Goal: Task Accomplishment & Management: Use online tool/utility

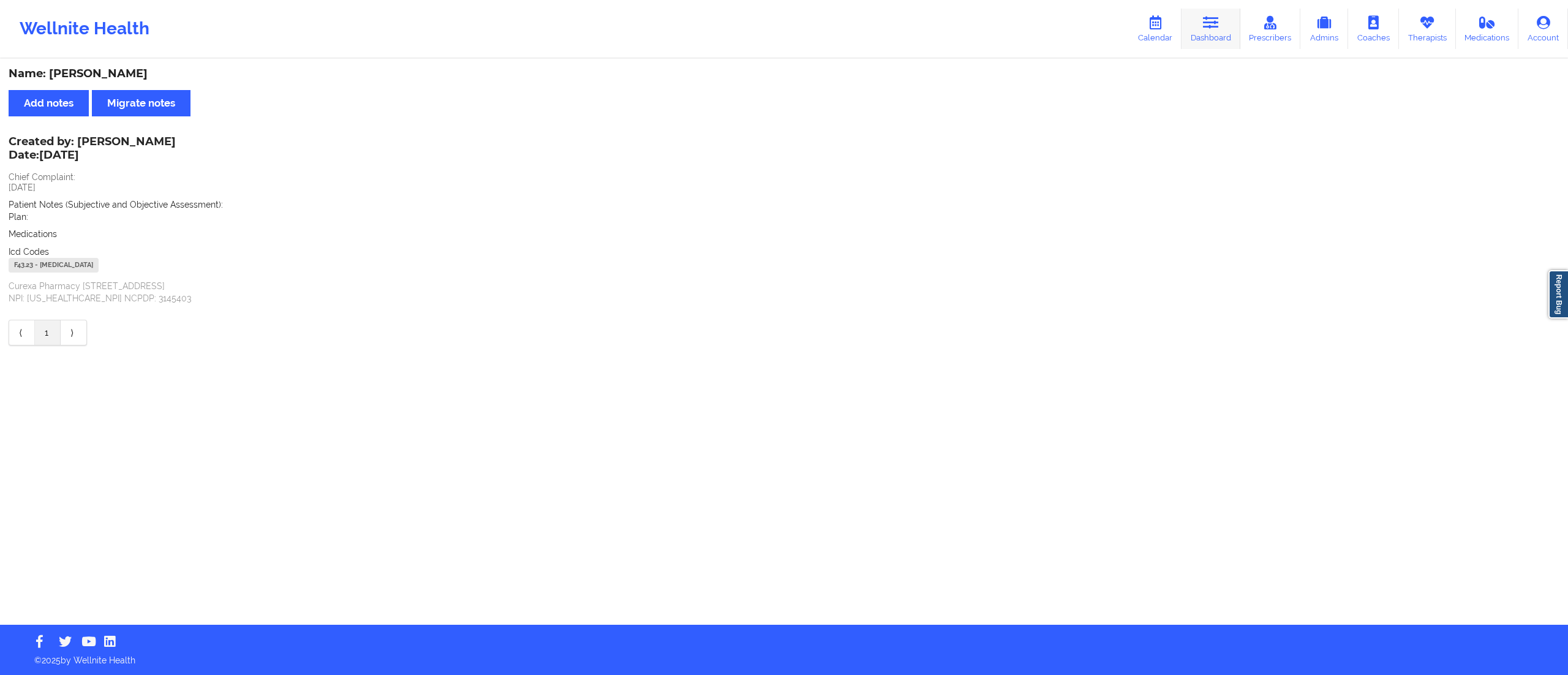
click at [1216, 26] on icon at bounding box center [1210, 23] width 16 height 13
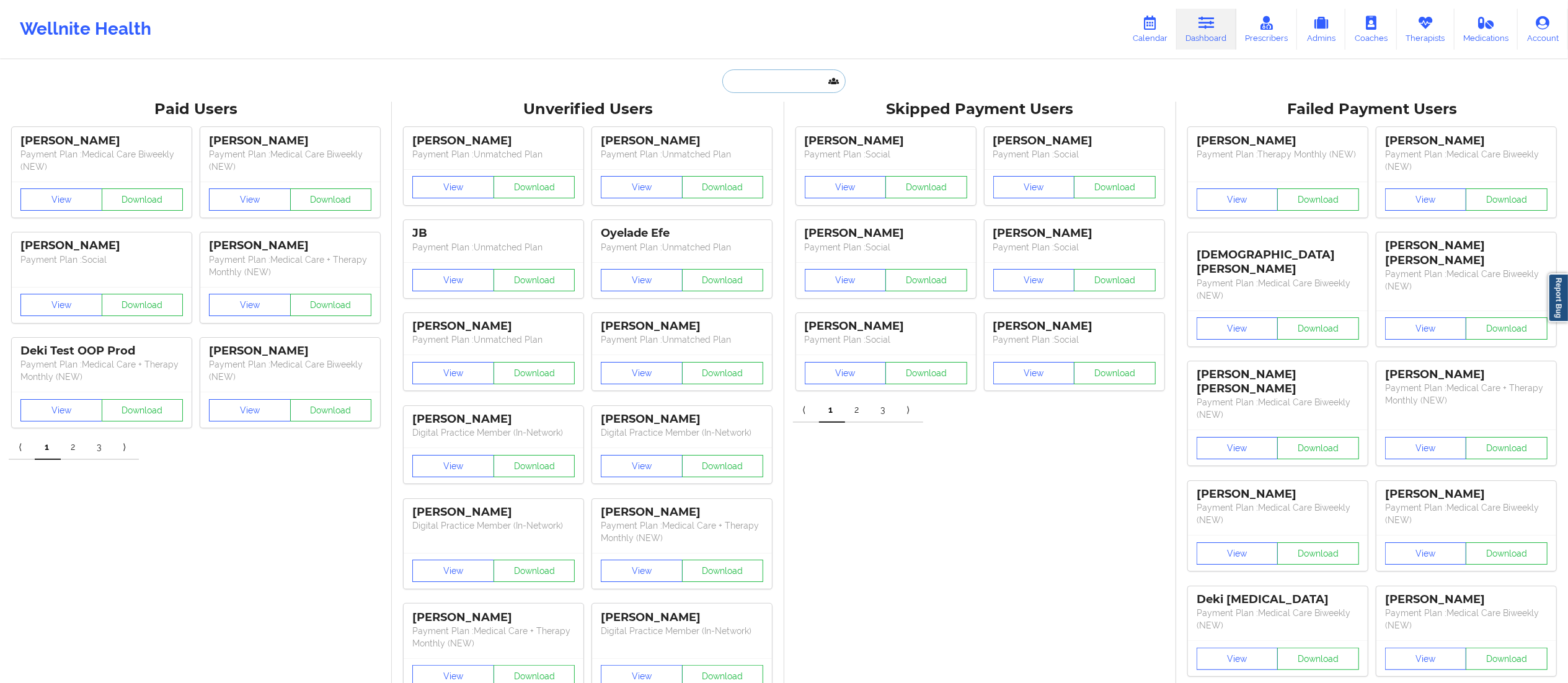
click at [796, 82] on input "text" at bounding box center [783, 81] width 123 height 24
paste input "[PERSON_NAME]"
type input "[PERSON_NAME]"
click at [777, 143] on div "[PERSON_NAME] - [EMAIL_ADDRESS][DOMAIN_NAME]" at bounding box center [814, 136] width 166 height 23
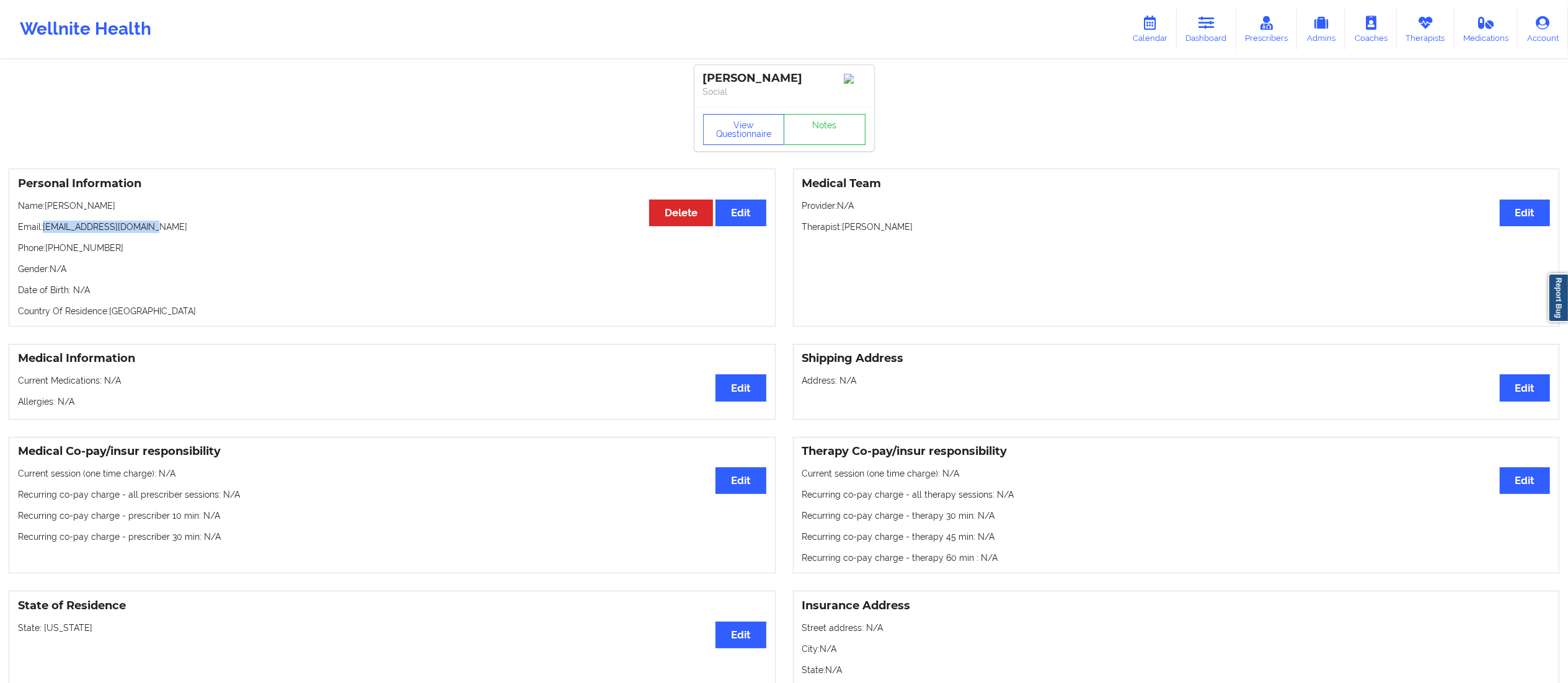
drag, startPoint x: 46, startPoint y: 222, endPoint x: 224, endPoint y: 228, distance: 178.1
click at [224, 228] on div "Personal Information Edit Delete Name: [PERSON_NAME] Email: [EMAIL_ADDRESS][DOM…" at bounding box center [391, 248] width 766 height 158
copy p "[EMAIL_ADDRESS][DOMAIN_NAME]"
drag, startPoint x: 57, startPoint y: 255, endPoint x: 179, endPoint y: 247, distance: 122.3
click at [179, 247] on p "Phone: [PHONE_NUMBER]" at bounding box center [392, 248] width 748 height 12
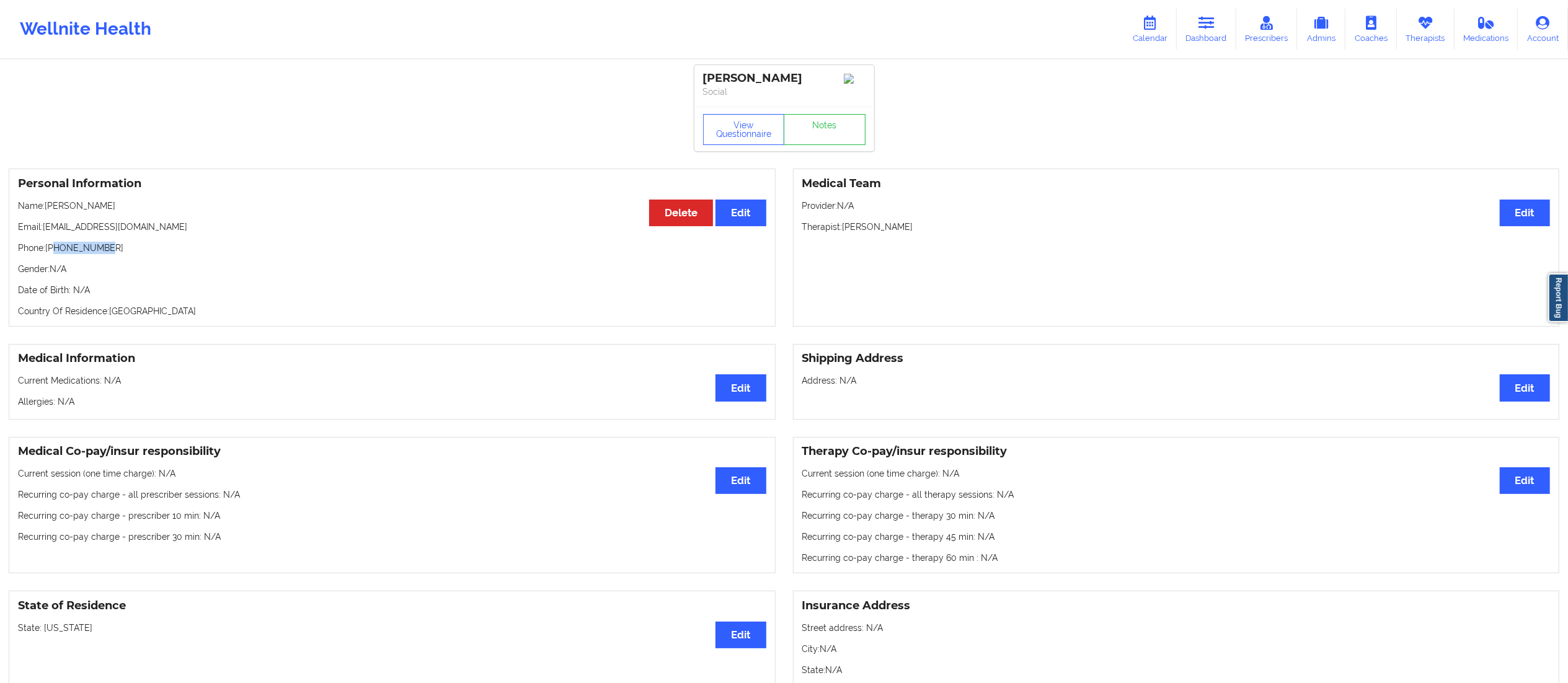
copy p "7169405125"
click at [824, 145] on link "Notes" at bounding box center [824, 129] width 82 height 31
drag, startPoint x: 47, startPoint y: 226, endPoint x: 160, endPoint y: 224, distance: 113.0
click at [160, 224] on p "Email: [EMAIL_ADDRESS][DOMAIN_NAME]" at bounding box center [392, 226] width 748 height 12
click at [50, 228] on p "Email: [EMAIL_ADDRESS][DOMAIN_NAME]" at bounding box center [392, 226] width 748 height 12
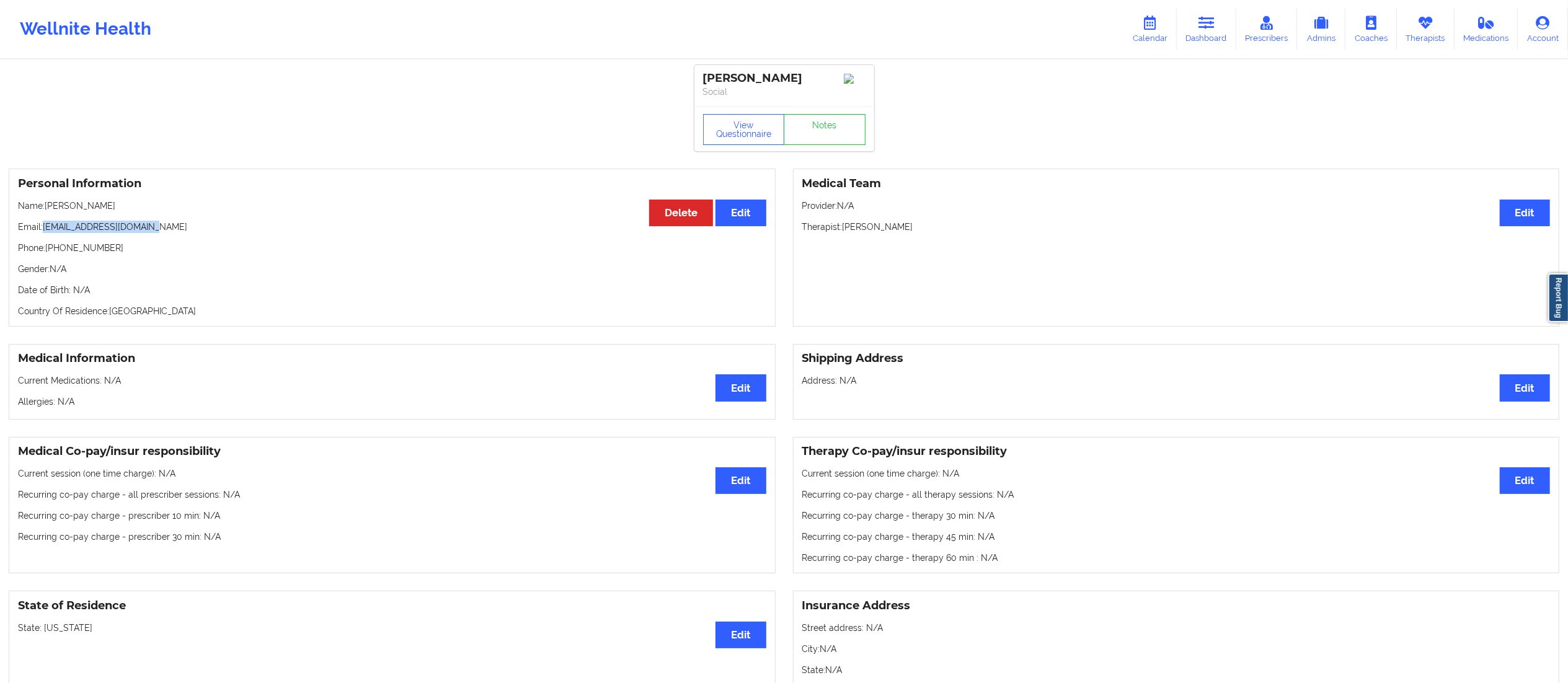
drag, startPoint x: 46, startPoint y: 228, endPoint x: 183, endPoint y: 222, distance: 137.1
click at [183, 222] on div "Personal Information Edit Delete Name: [PERSON_NAME] Email: [EMAIL_ADDRESS][DOM…" at bounding box center [391, 248] width 766 height 158
copy p "[EMAIL_ADDRESS][DOMAIN_NAME]"
click at [1027, 307] on div "Medical Team Edit Provider: N/A Therapist: [PERSON_NAME]" at bounding box center [1176, 248] width 766 height 158
click at [1210, 9] on link "Dashboard" at bounding box center [1206, 28] width 60 height 41
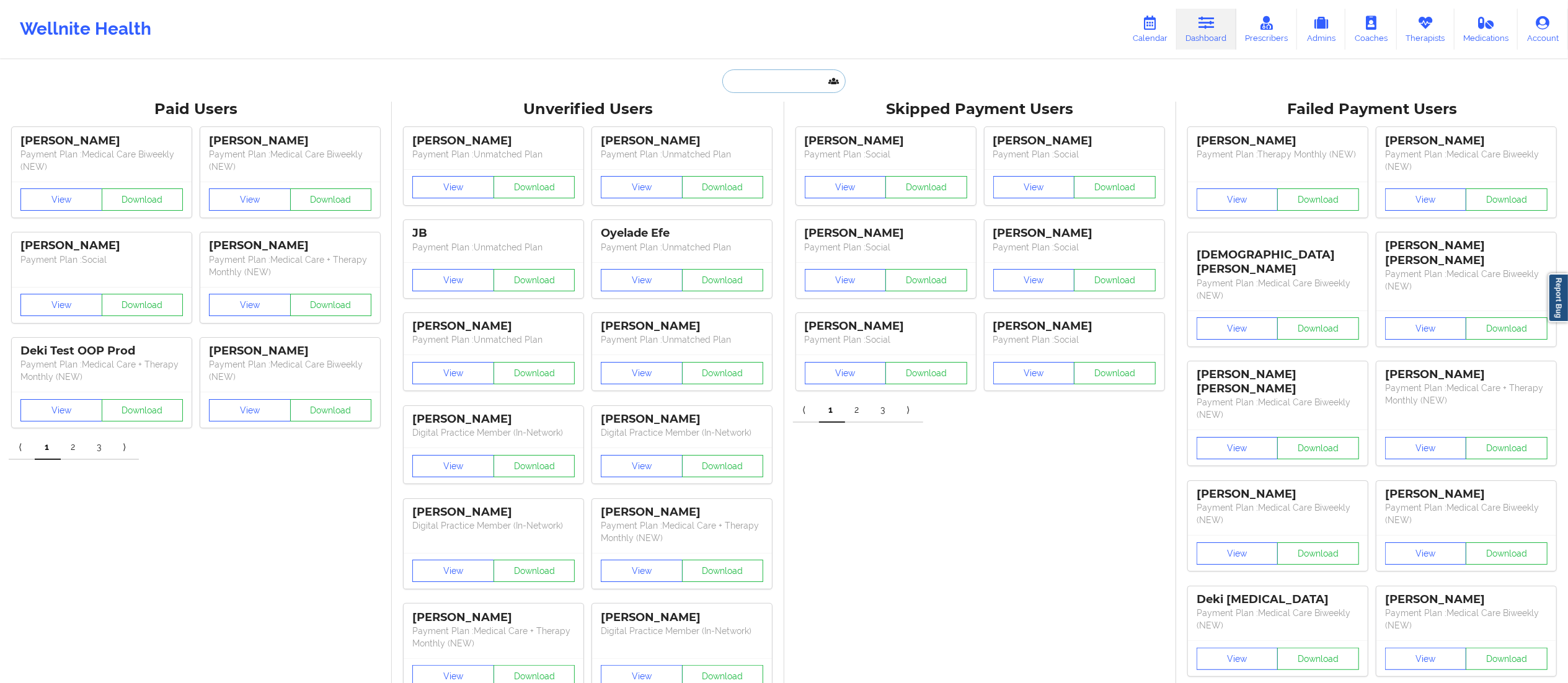
click at [756, 77] on input "text" at bounding box center [783, 81] width 123 height 24
paste input "[PERSON_NAME]"
type input "[PERSON_NAME]"
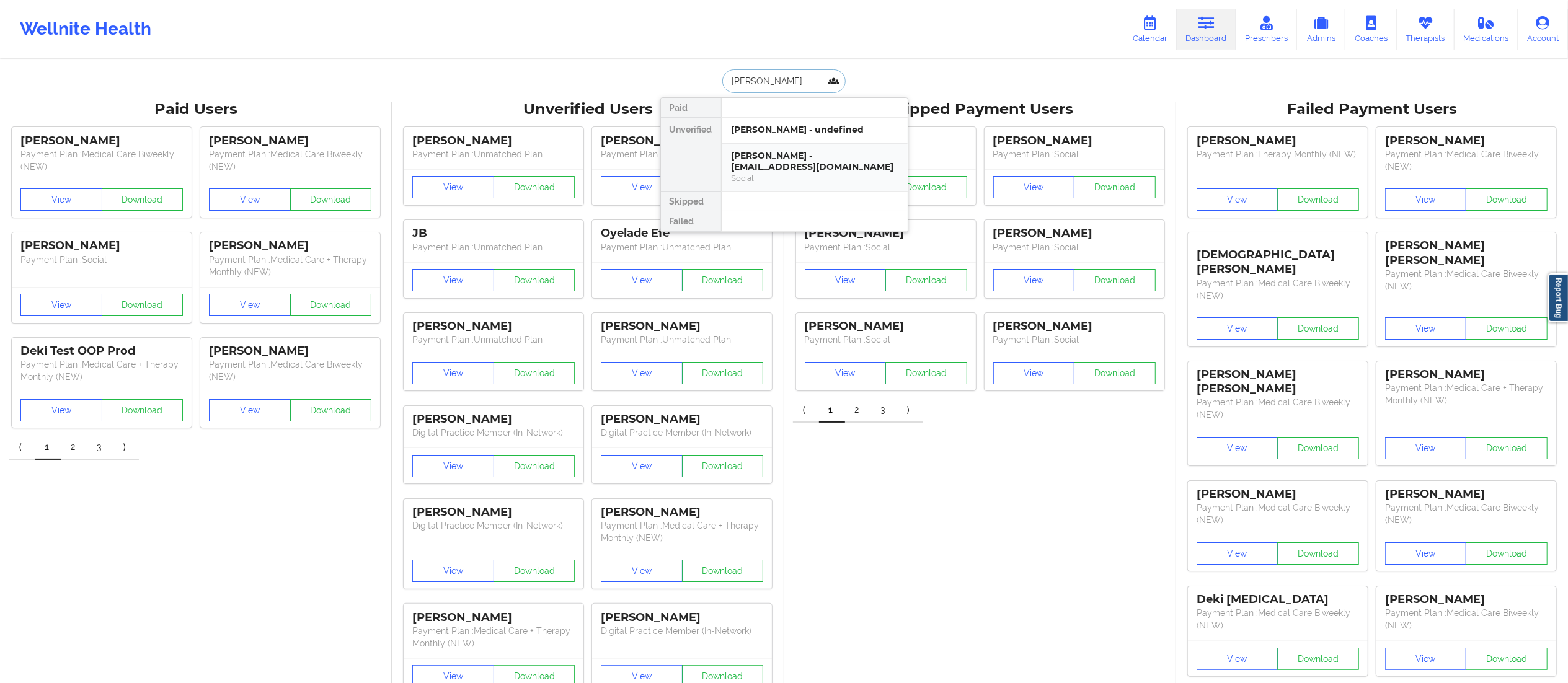
click at [784, 163] on div "[PERSON_NAME] - [EMAIL_ADDRESS][DOMAIN_NAME]" at bounding box center [814, 161] width 166 height 23
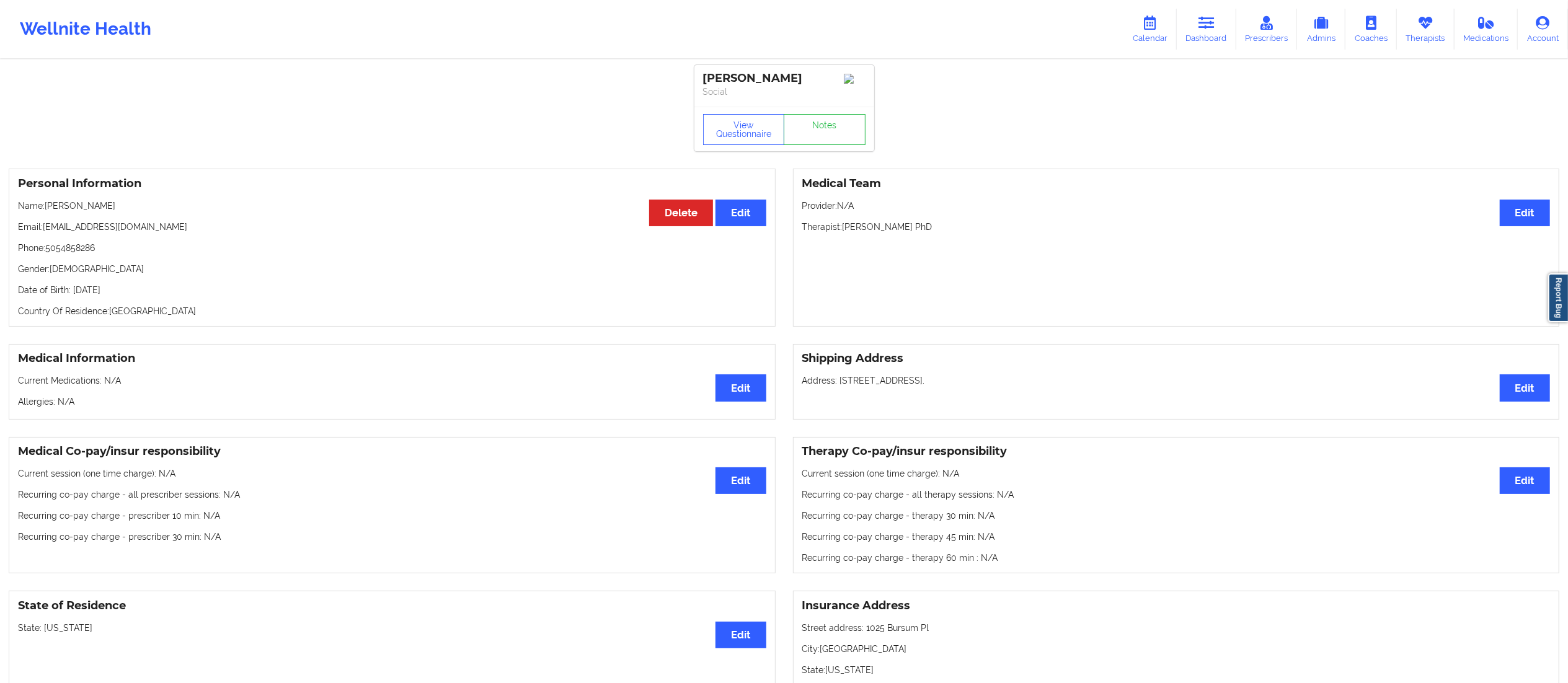
drag, startPoint x: 46, startPoint y: 231, endPoint x: 238, endPoint y: 219, distance: 192.4
click at [236, 219] on div "Personal Information Edit Delete Name: [PERSON_NAME] Email: [EMAIL_ADDRESS][DOM…" at bounding box center [391, 248] width 766 height 158
copy p "[EMAIL_ADDRESS][DOMAIN_NAME]"
click at [806, 133] on link "Notes" at bounding box center [824, 129] width 82 height 31
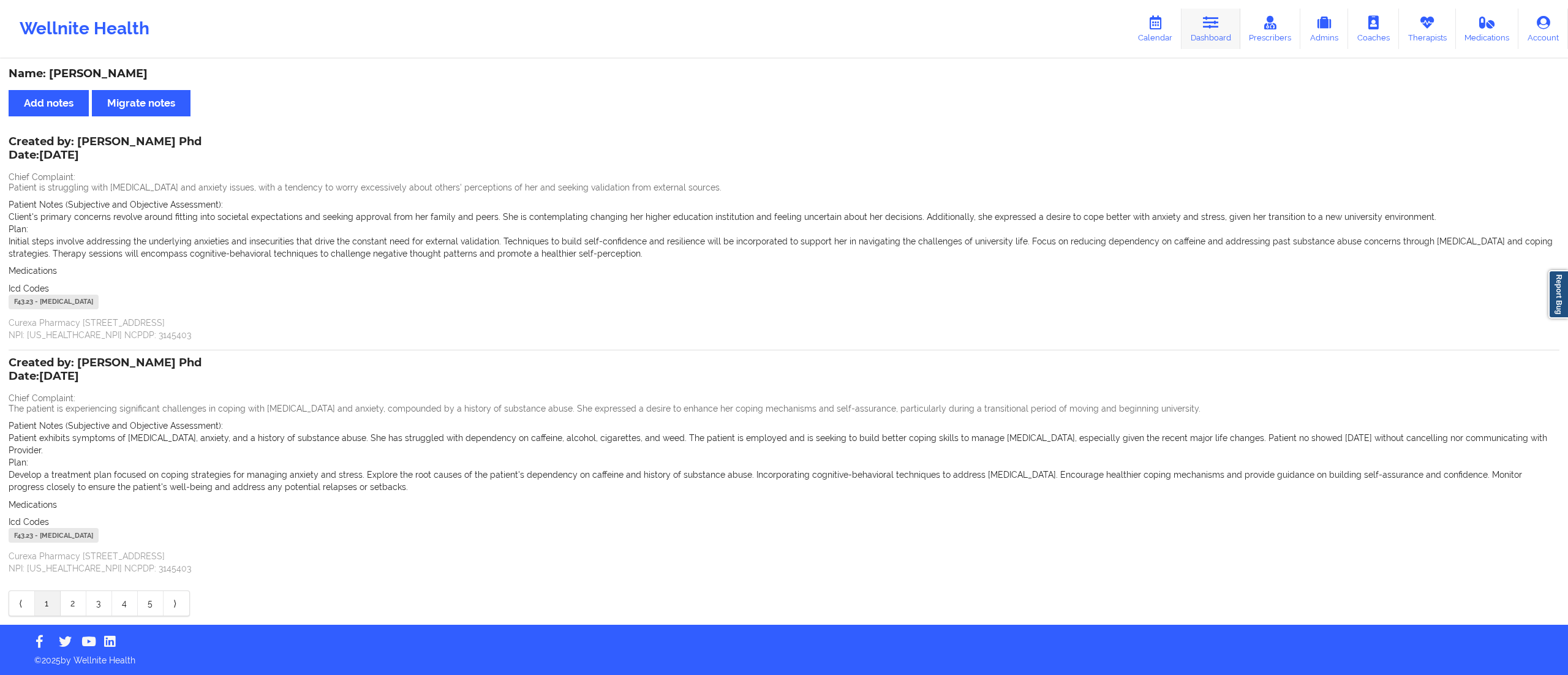
click at [1204, 34] on link "Dashboard" at bounding box center [1210, 28] width 59 height 40
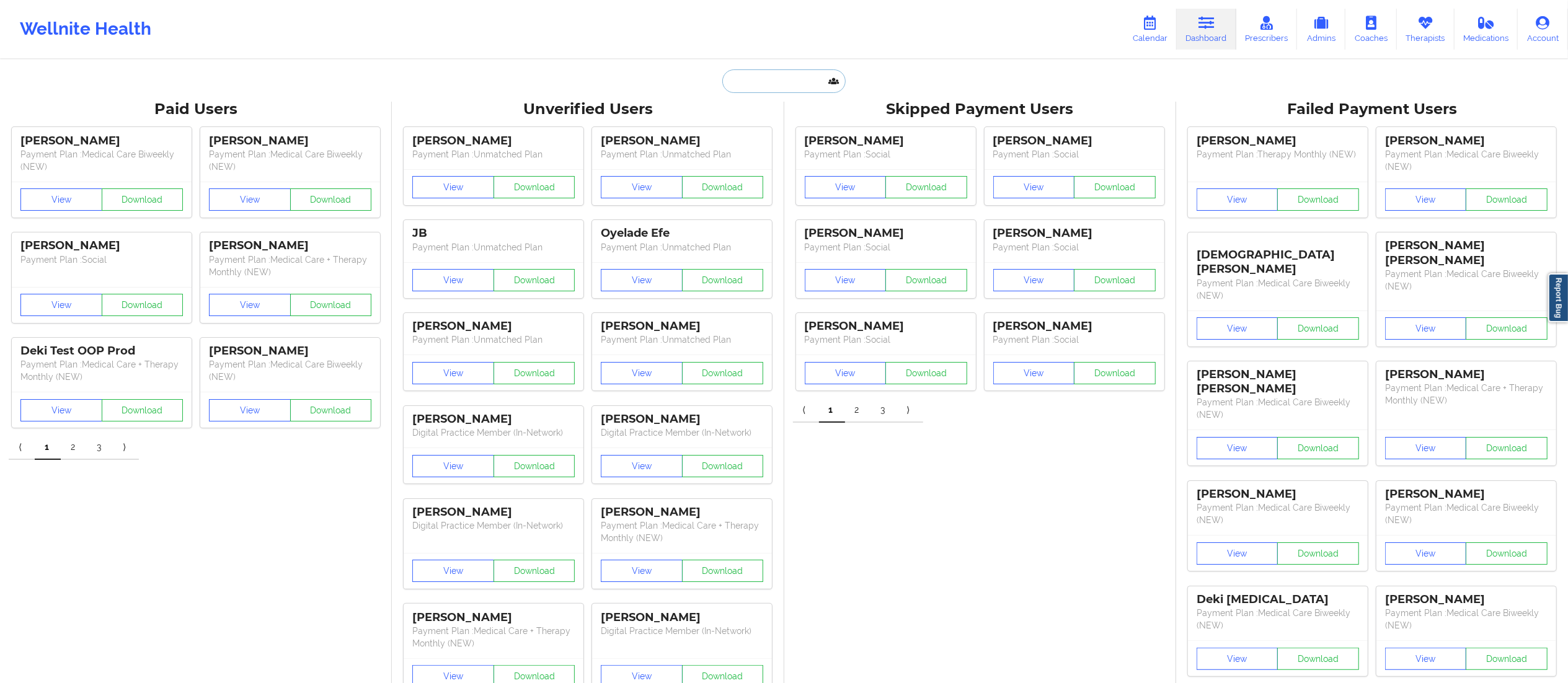
click at [767, 82] on input "text" at bounding box center [783, 81] width 123 height 24
paste input "[PERSON_NAME]"
type input "[PERSON_NAME]"
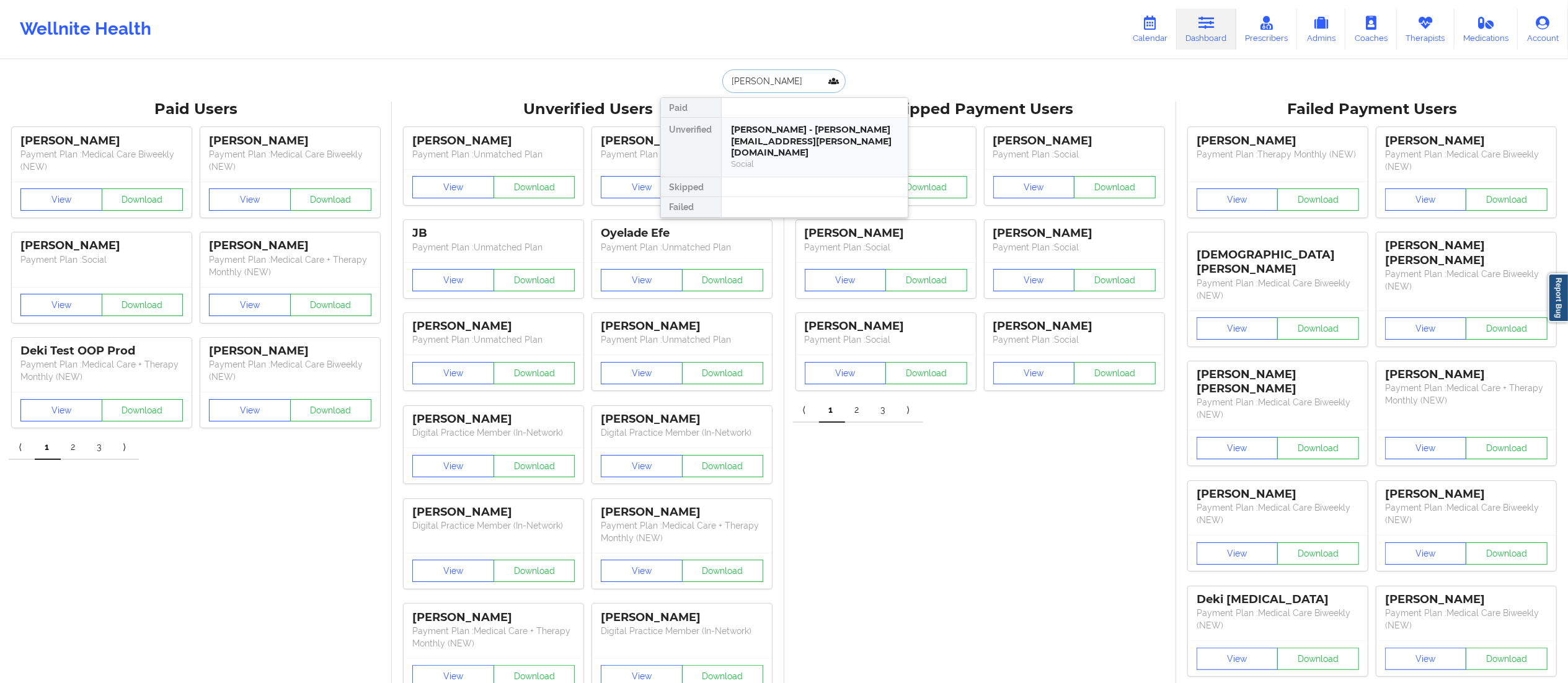
click at [781, 159] on div "Social" at bounding box center [814, 163] width 166 height 10
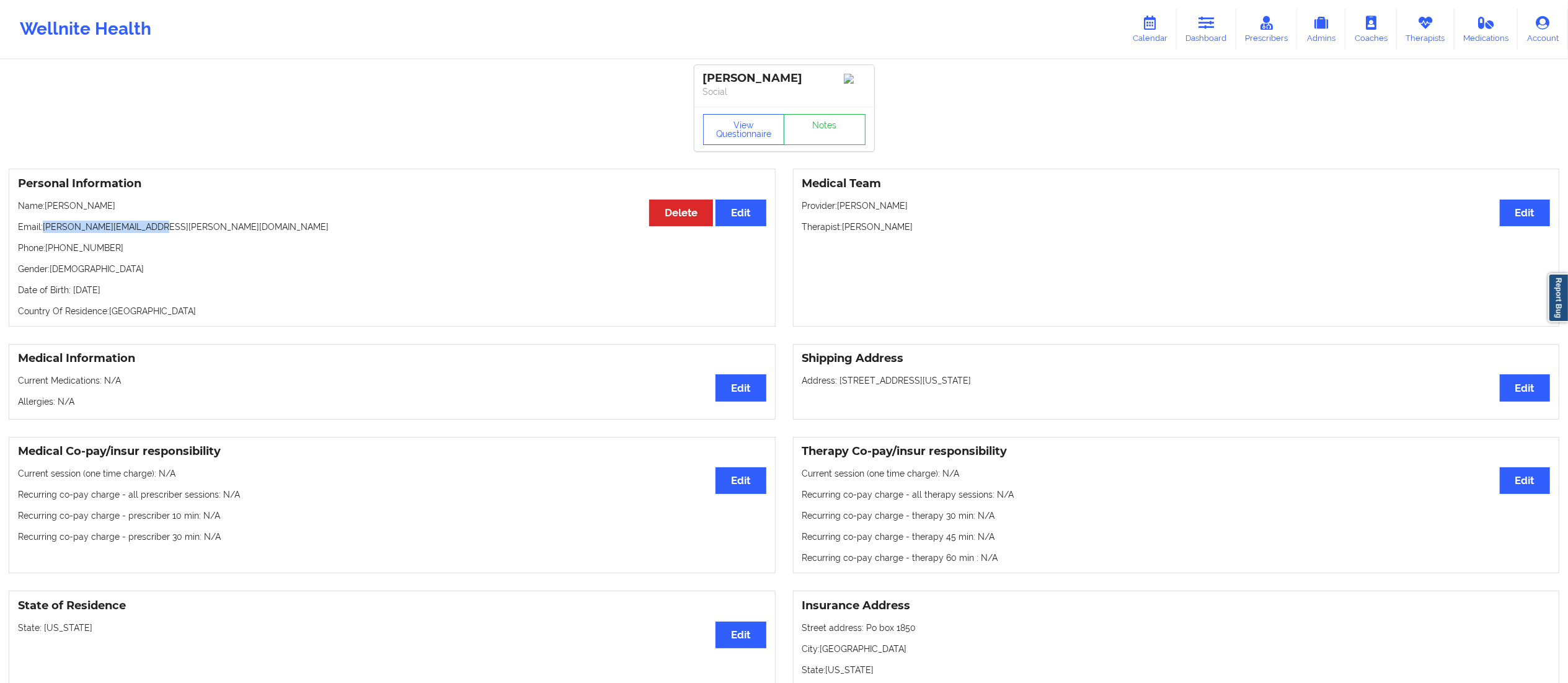
drag, startPoint x: 44, startPoint y: 228, endPoint x: 201, endPoint y: 230, distance: 157.0
click at [201, 230] on p "Email: [PERSON_NAME][EMAIL_ADDRESS][PERSON_NAME][DOMAIN_NAME]" at bounding box center [392, 226] width 748 height 12
copy p "[PERSON_NAME][EMAIL_ADDRESS][PERSON_NAME][DOMAIN_NAME]"
drag, startPoint x: 1204, startPoint y: 29, endPoint x: 1136, endPoint y: 51, distance: 71.5
click at [1206, 29] on link "Dashboard" at bounding box center [1206, 28] width 60 height 41
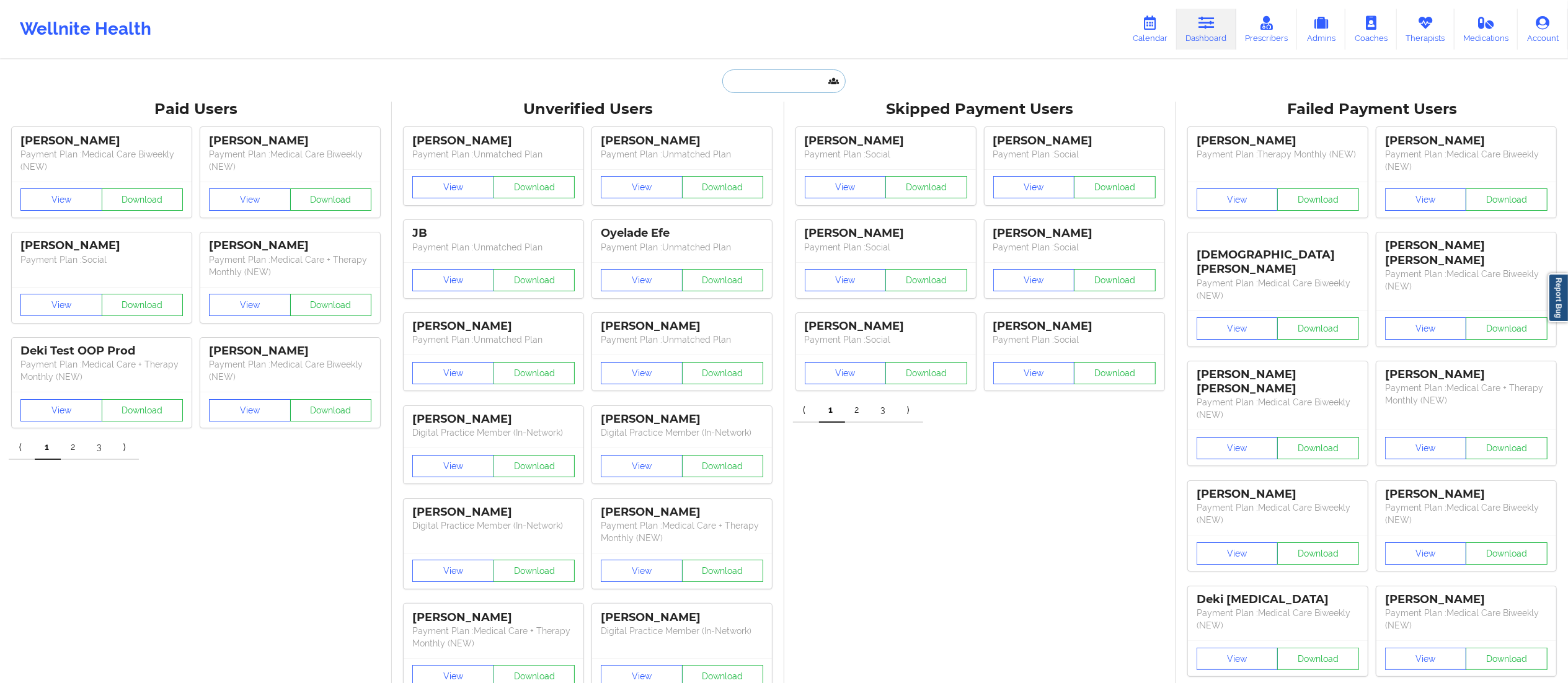
click at [750, 83] on input "text" at bounding box center [783, 81] width 123 height 24
paste input "[PERSON_NAME] [PERSON_NAME]"
type input "[PERSON_NAME] [PERSON_NAME]"
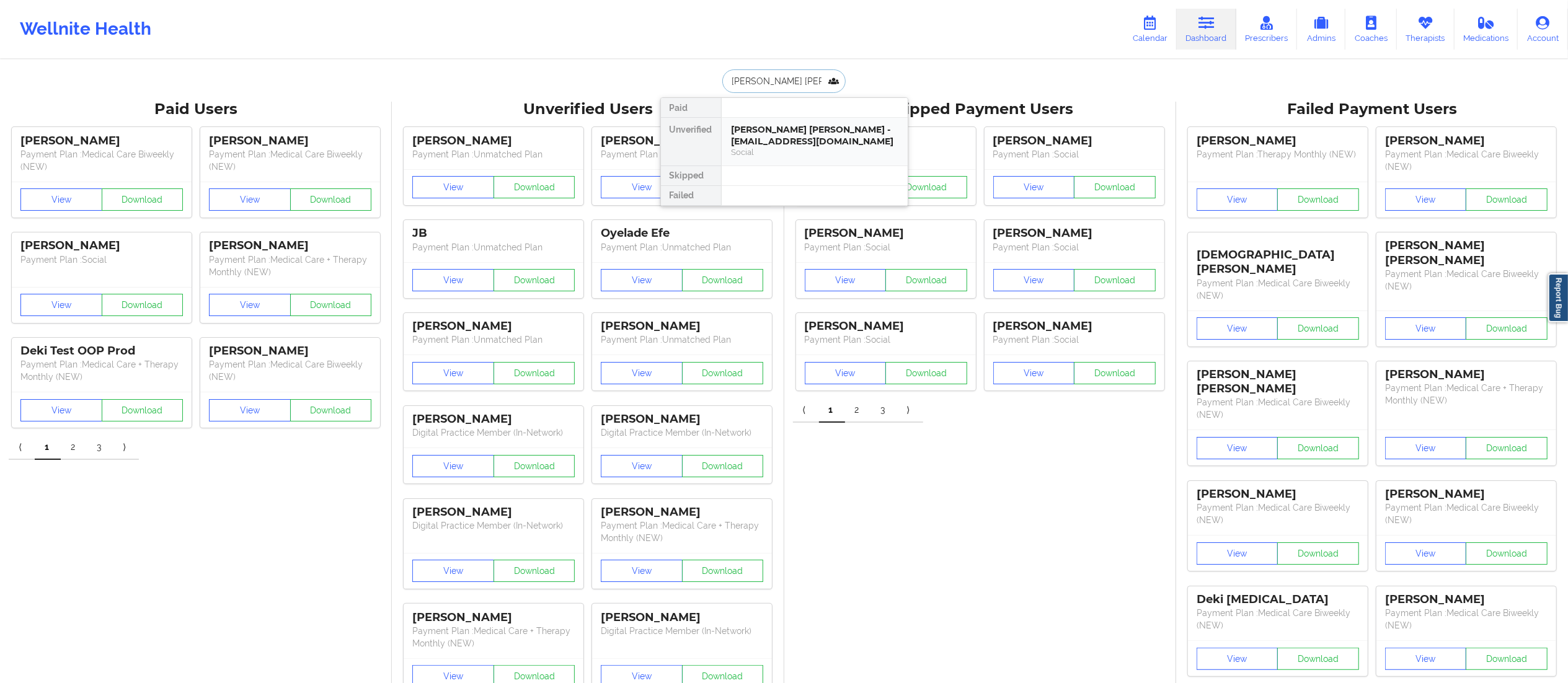
click at [779, 148] on div "Social" at bounding box center [814, 152] width 166 height 10
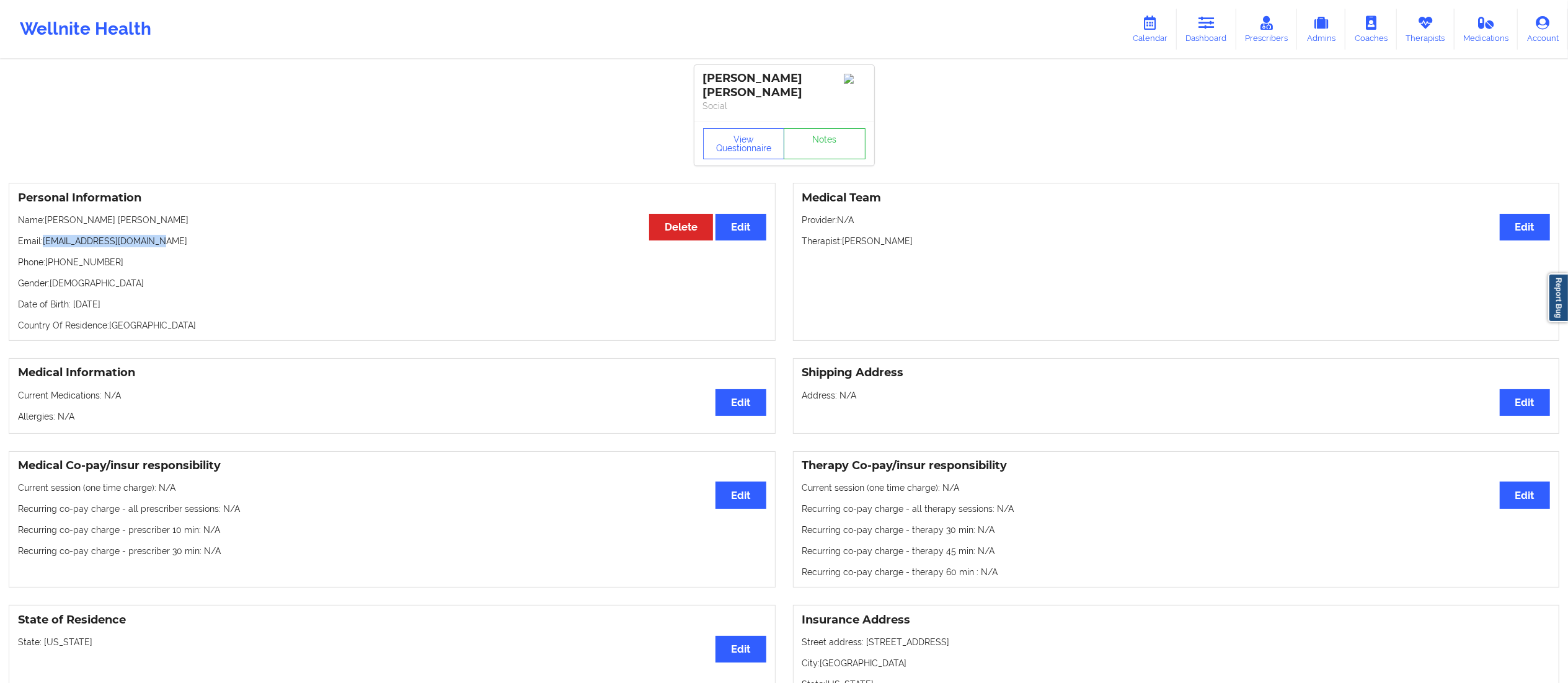
drag, startPoint x: 44, startPoint y: 226, endPoint x: 259, endPoint y: 222, distance: 215.0
click at [259, 222] on div "Personal Information Edit Delete Name: [PERSON_NAME] [PERSON_NAME] Email: [EMAI…" at bounding box center [391, 262] width 766 height 158
copy p "[EMAIL_ADDRESS][DOMAIN_NAME]"
click at [1194, 29] on link "Dashboard" at bounding box center [1206, 28] width 60 height 41
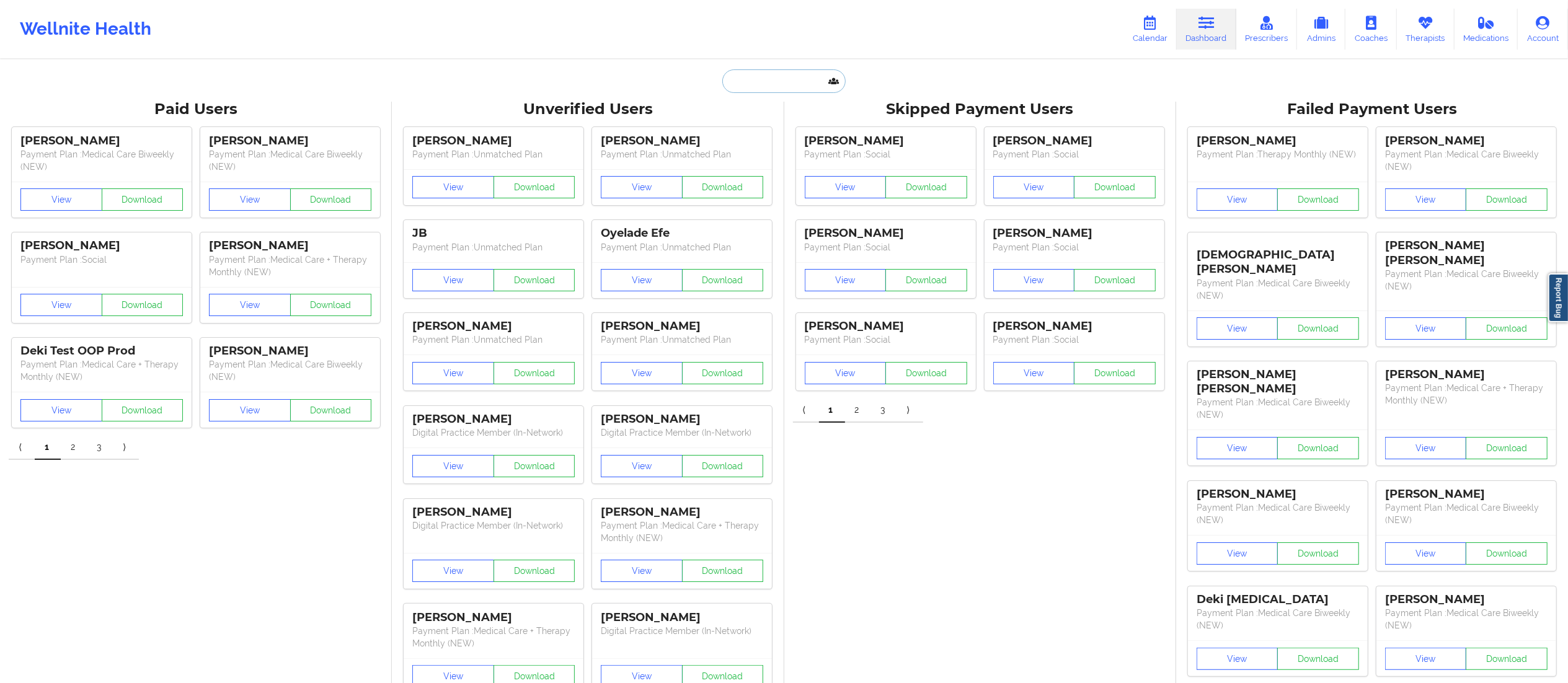
click at [758, 85] on input "text" at bounding box center [783, 81] width 123 height 24
paste input "[PERSON_NAME]"
type input "[PERSON_NAME]"
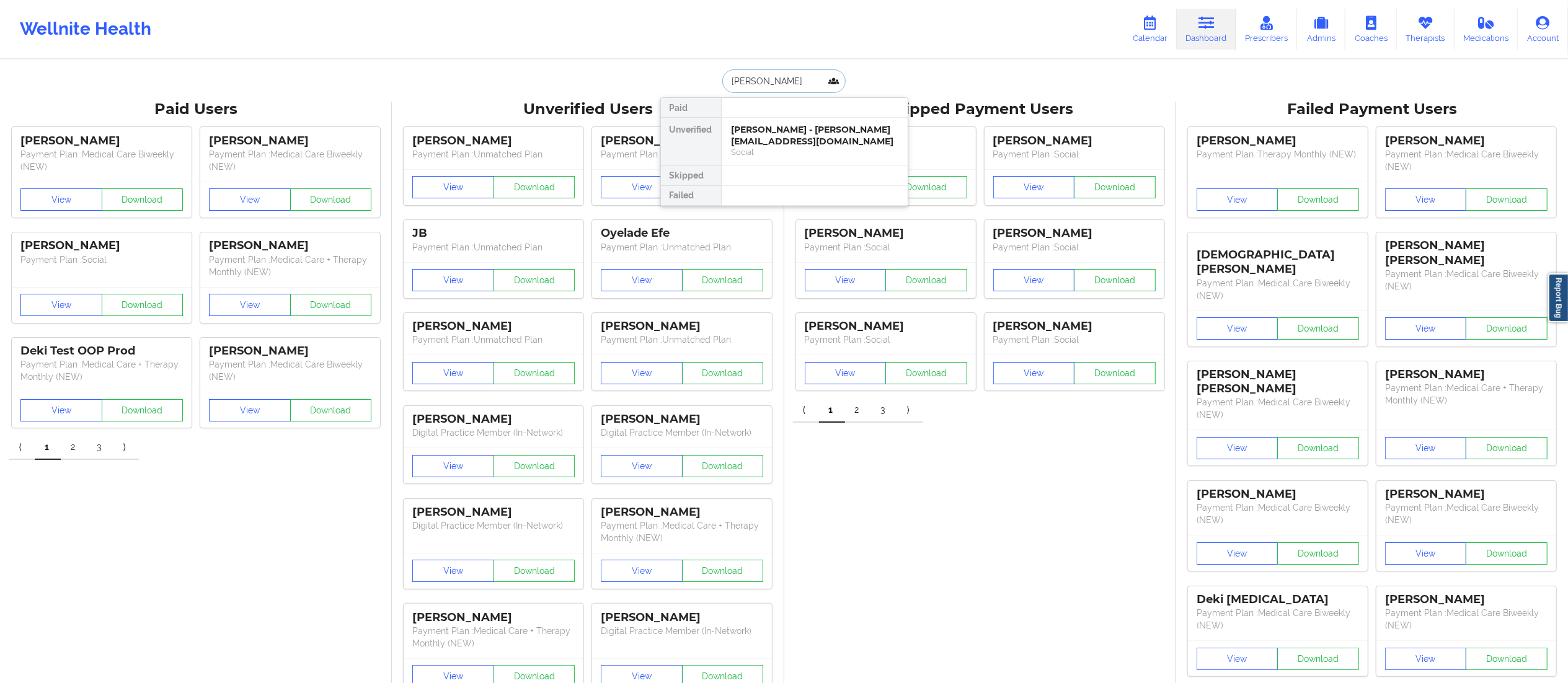
click at [772, 145] on div "[PERSON_NAME] - [PERSON_NAME][EMAIL_ADDRESS][DOMAIN_NAME]" at bounding box center [814, 136] width 166 height 23
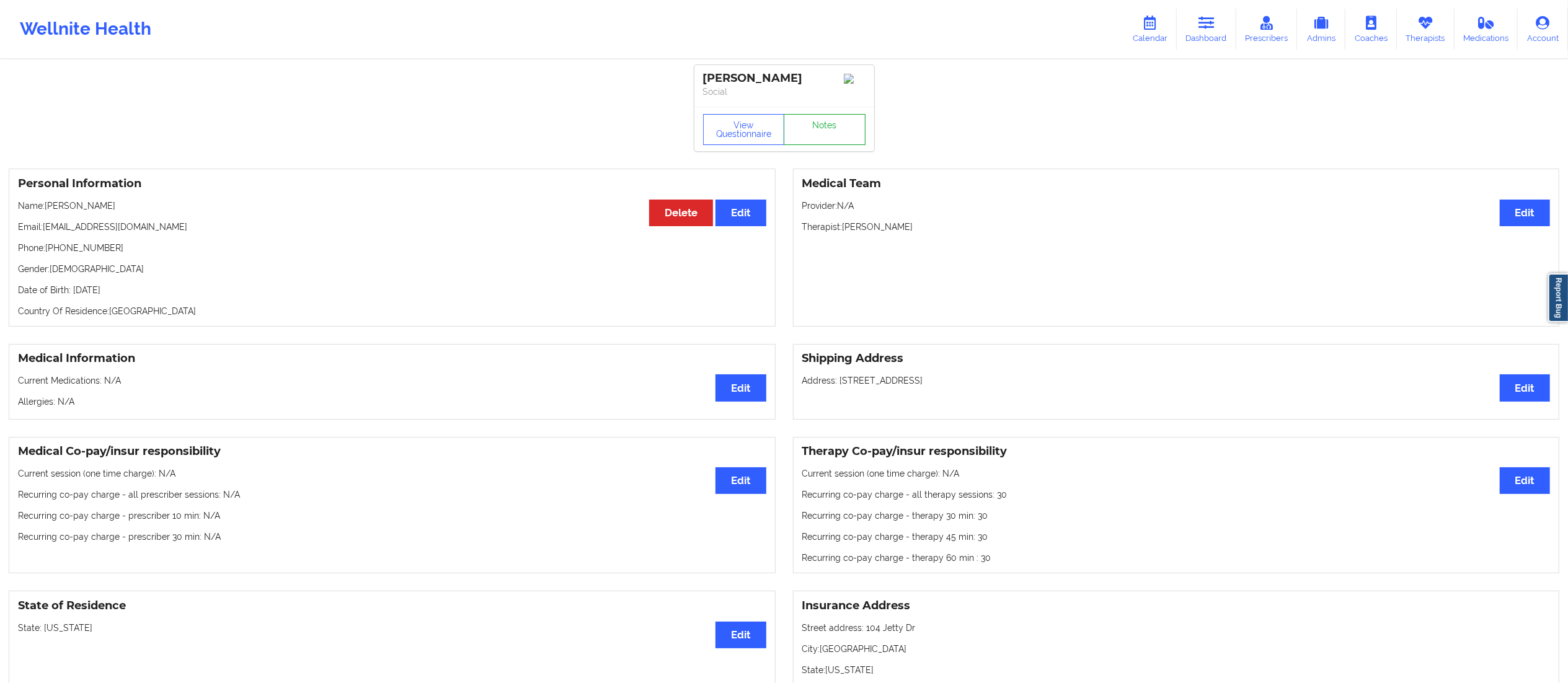
click at [820, 141] on link "Notes" at bounding box center [824, 129] width 82 height 31
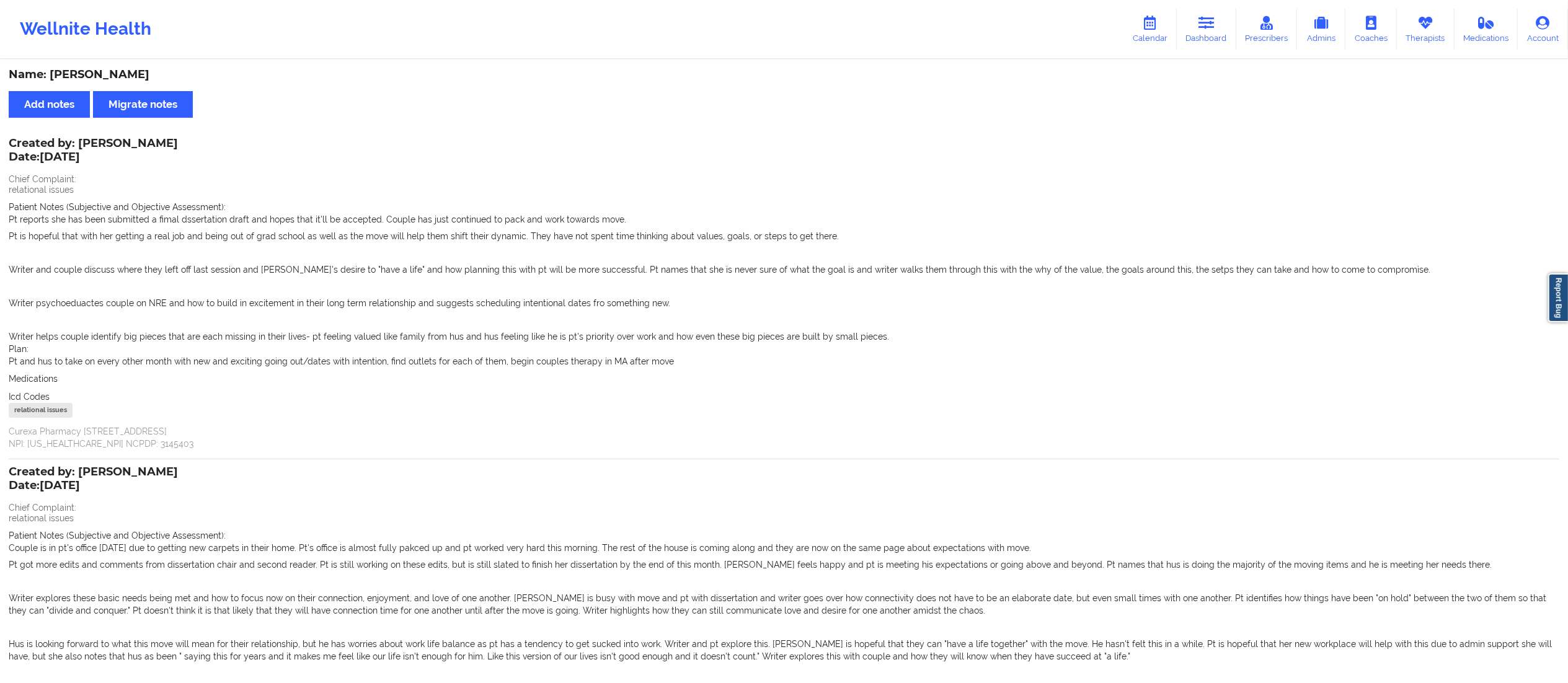
scroll to position [322, 0]
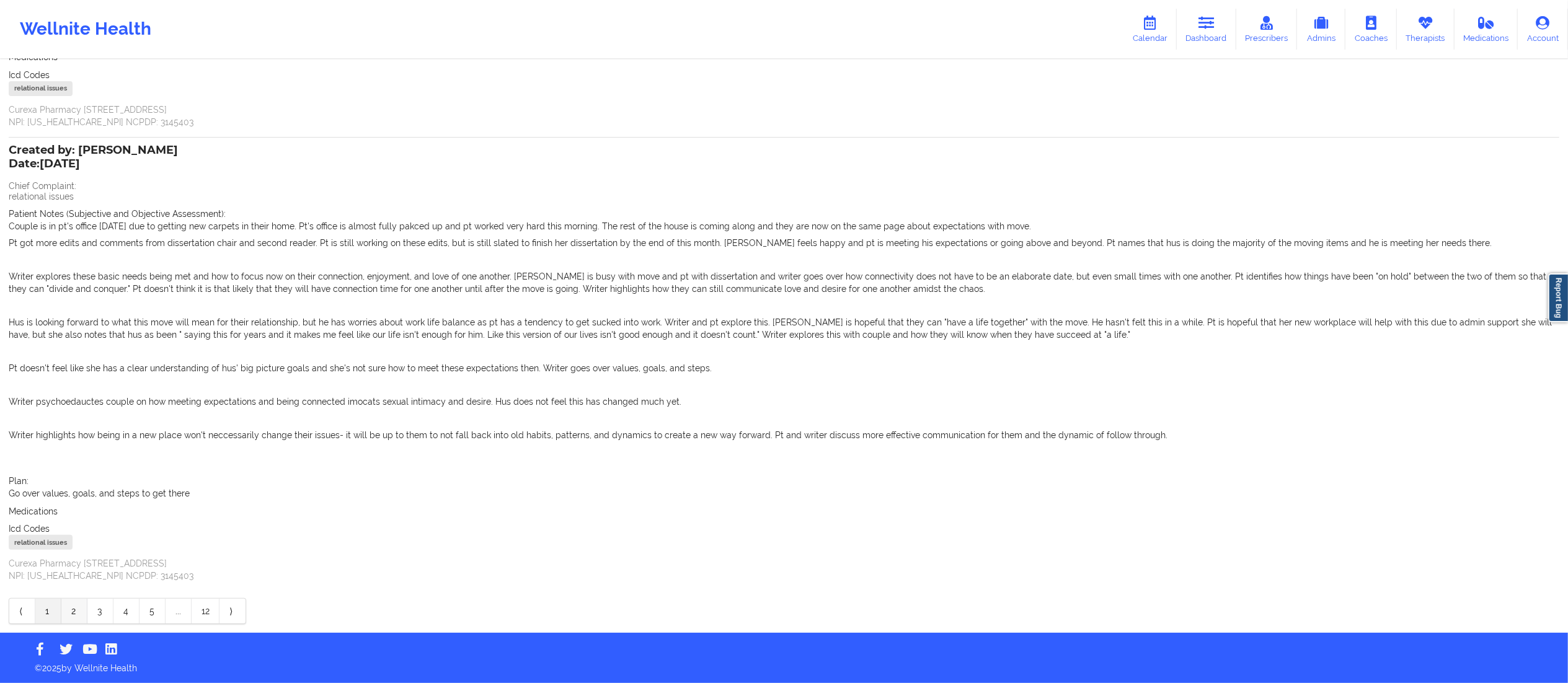
click at [74, 608] on link "2" at bounding box center [74, 612] width 26 height 25
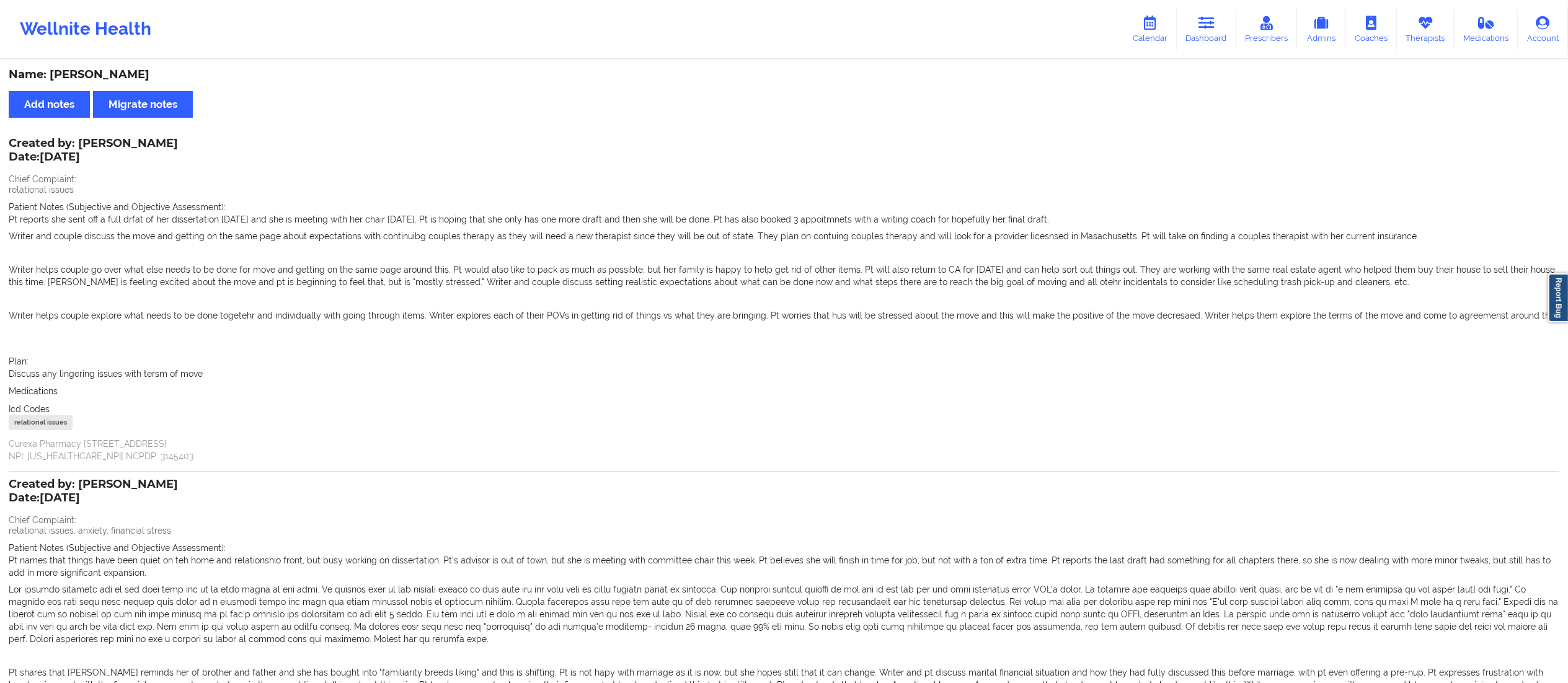
scroll to position [267, 0]
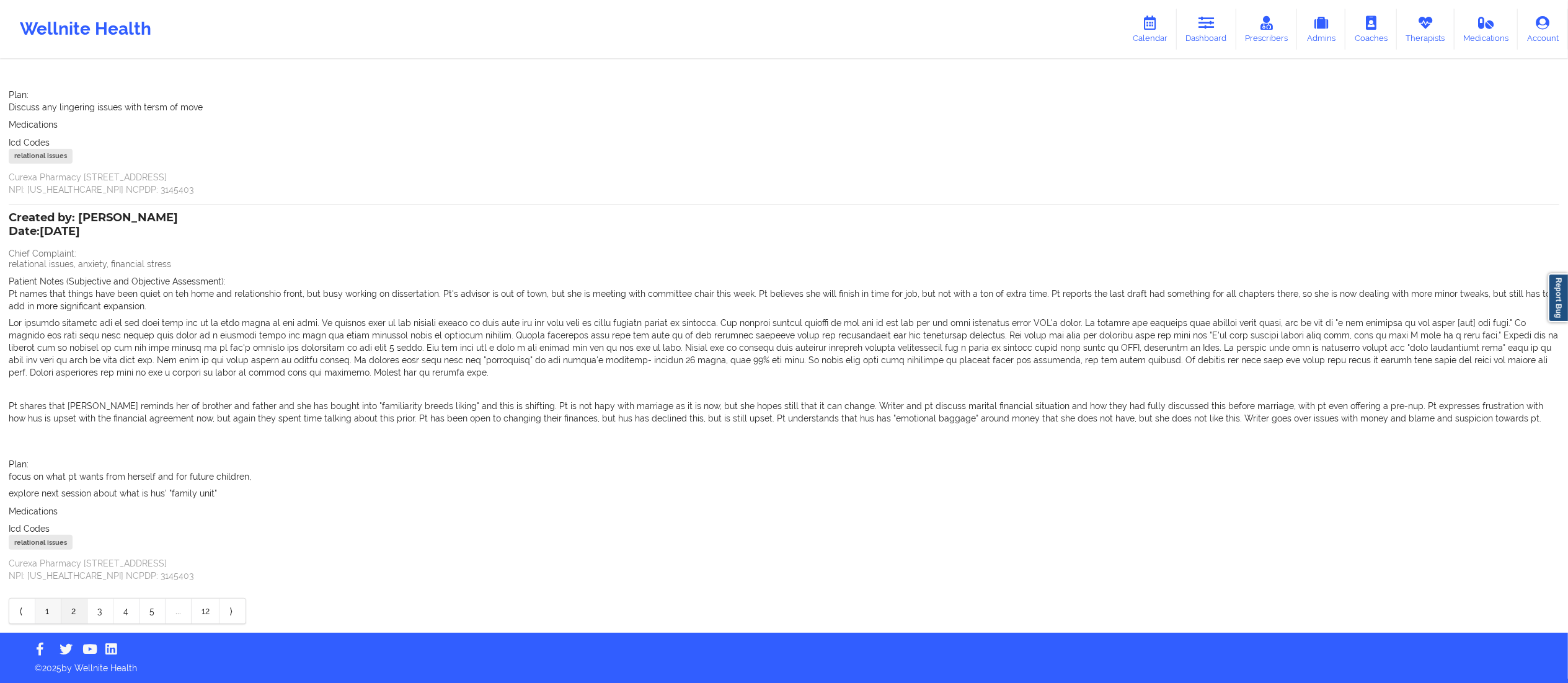
click at [46, 612] on link "1" at bounding box center [47, 612] width 26 height 25
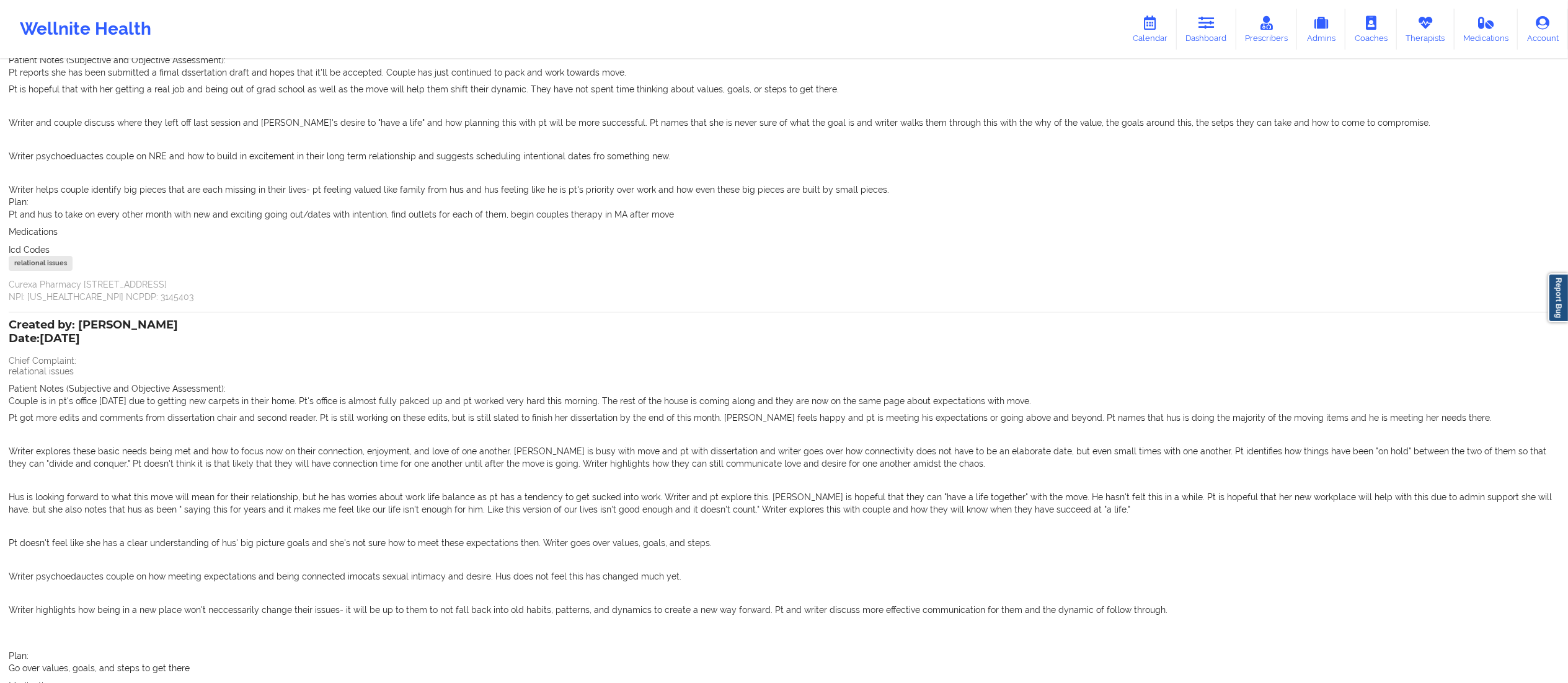
scroll to position [145, 0]
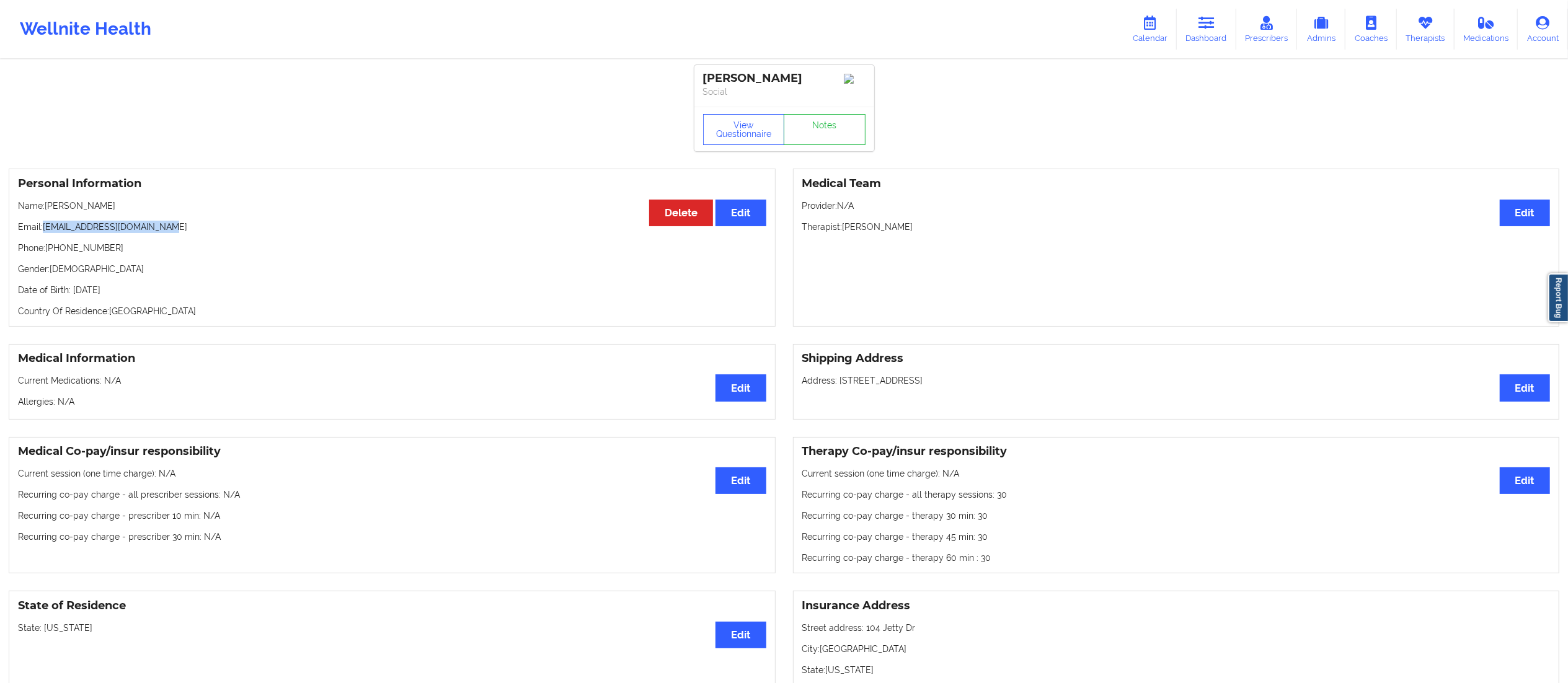
drag, startPoint x: 44, startPoint y: 231, endPoint x: 214, endPoint y: 232, distance: 170.0
click at [214, 232] on p "Email: [PERSON_NAME][EMAIL_ADDRESS][DOMAIN_NAME]" at bounding box center [392, 226] width 748 height 12
copy p "[EMAIL_ADDRESS][DOMAIN_NAME]"
click at [1209, 22] on icon at bounding box center [1206, 23] width 16 height 13
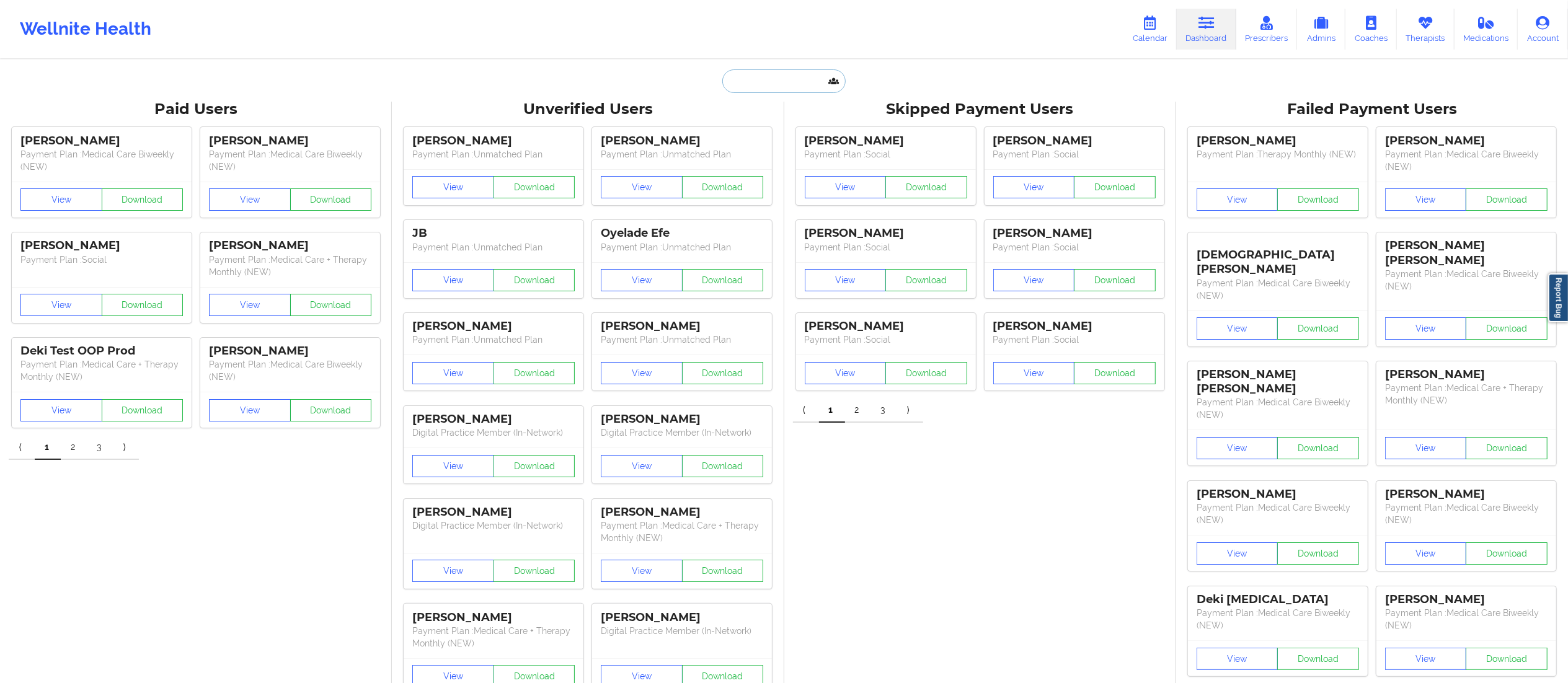
click at [763, 90] on input "text" at bounding box center [783, 81] width 123 height 24
paste input "[PERSON_NAME]"
type input "[PERSON_NAME]"
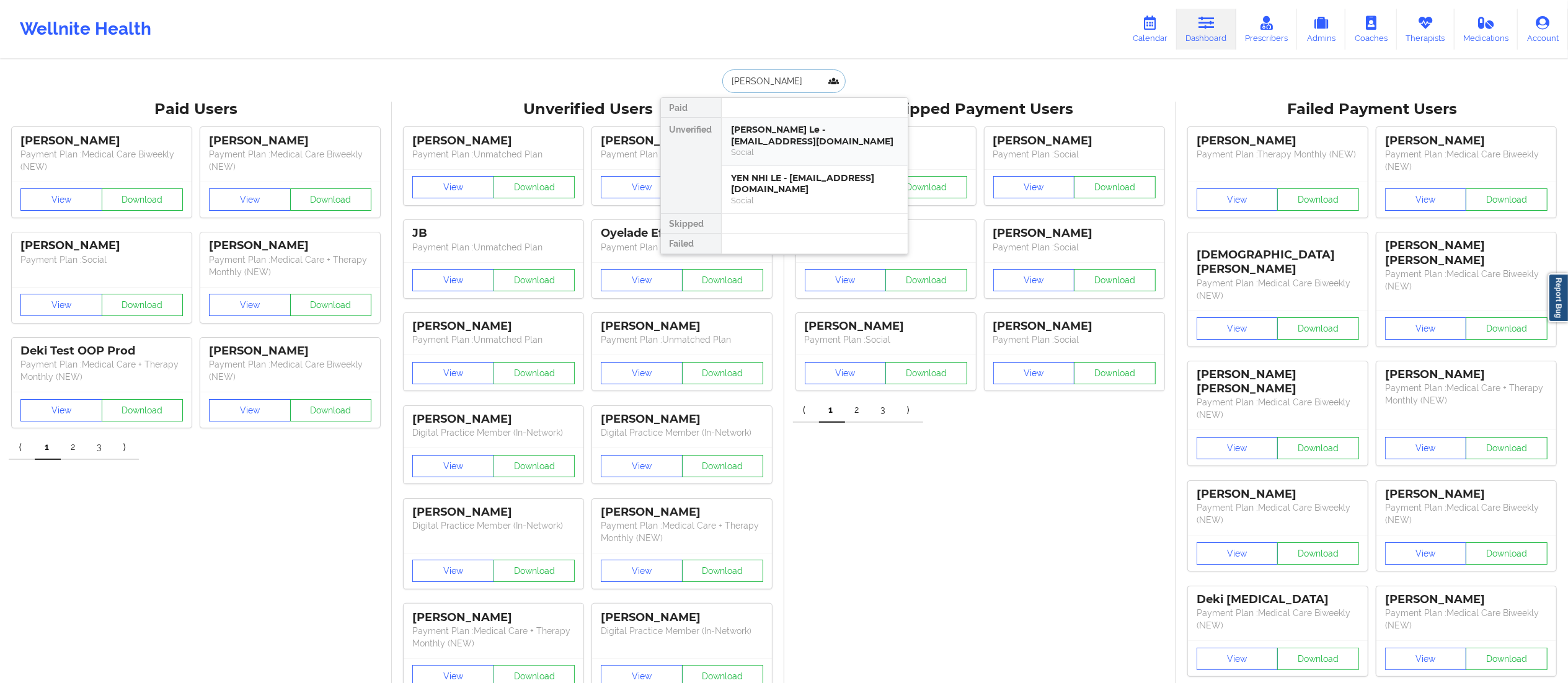
click at [817, 139] on div "[PERSON_NAME] Le - [EMAIL_ADDRESS][DOMAIN_NAME]" at bounding box center [814, 136] width 166 height 23
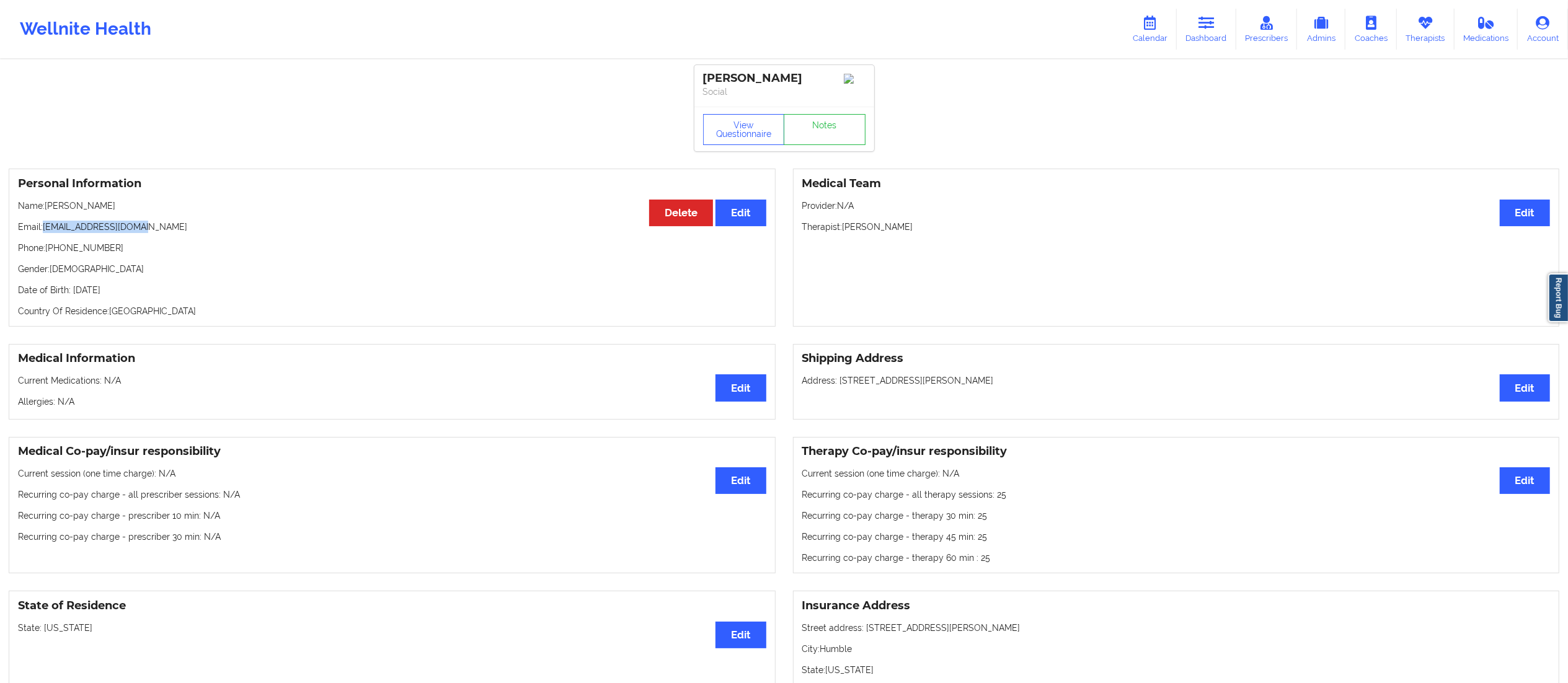
drag, startPoint x: 46, startPoint y: 228, endPoint x: 181, endPoint y: 225, distance: 135.0
click at [181, 225] on p "Email: [EMAIL_ADDRESS][DOMAIN_NAME]" at bounding box center [392, 226] width 748 height 12
copy p "[EMAIL_ADDRESS][DOMAIN_NAME]"
click at [1215, 28] on icon at bounding box center [1206, 23] width 16 height 13
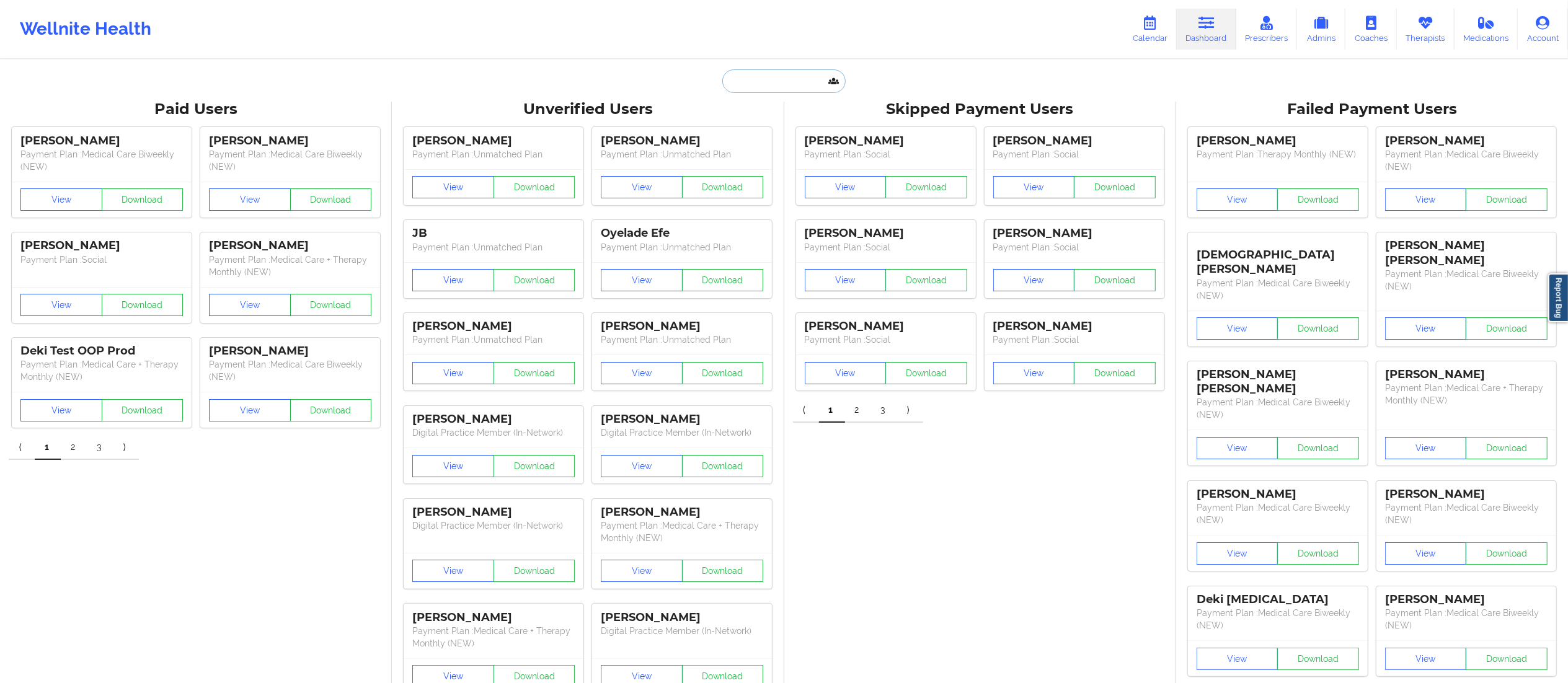
click at [775, 86] on input "text" at bounding box center [783, 81] width 123 height 24
paste input "[PERSON_NAME]"
type input "[PERSON_NAME]"
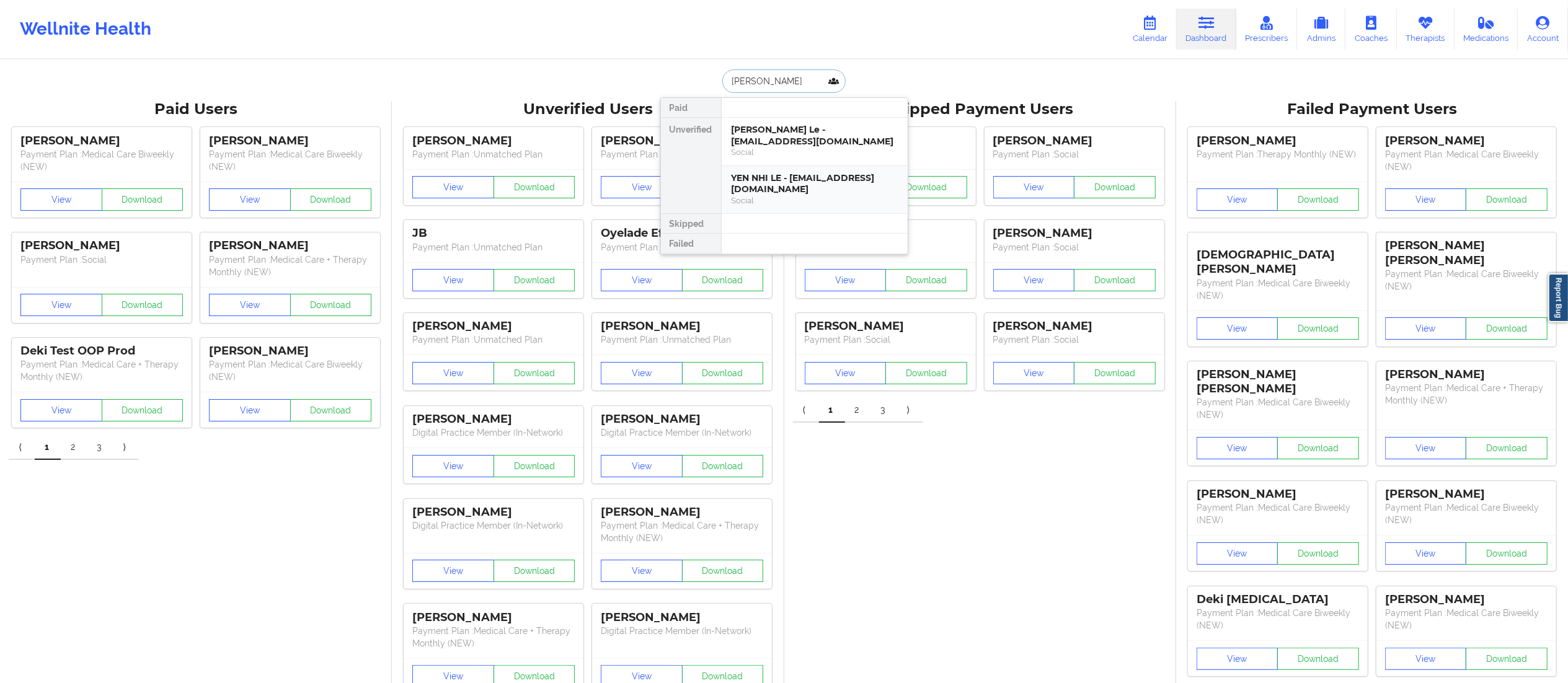
click at [774, 187] on div "YEN NHI LE - [EMAIL_ADDRESS][DOMAIN_NAME]" at bounding box center [814, 183] width 166 height 23
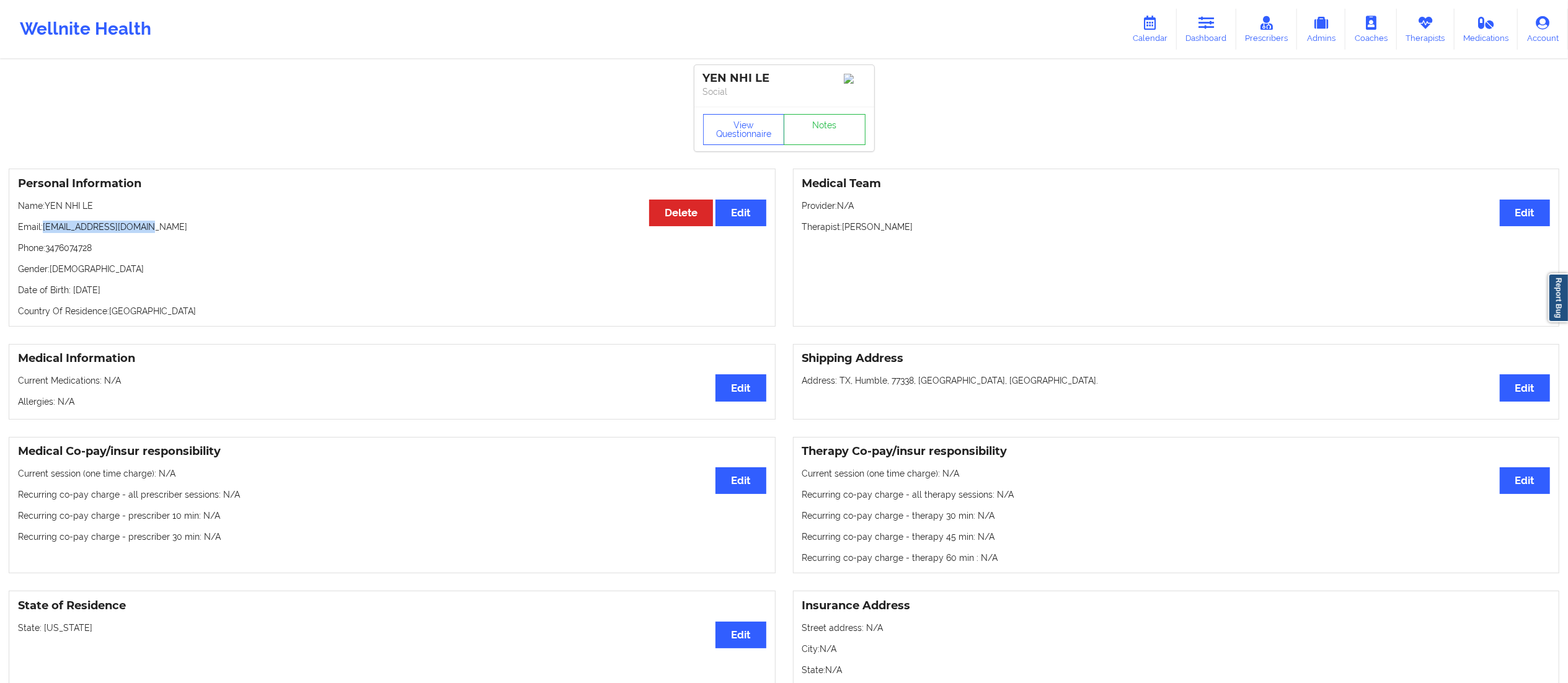
drag, startPoint x: 45, startPoint y: 231, endPoint x: 251, endPoint y: 228, distance: 206.0
click at [251, 228] on p "Email: [EMAIL_ADDRESS][DOMAIN_NAME]" at bounding box center [392, 226] width 748 height 12
copy p "[EMAIL_ADDRESS][DOMAIN_NAME]"
click at [1209, 31] on link "Dashboard" at bounding box center [1206, 28] width 60 height 41
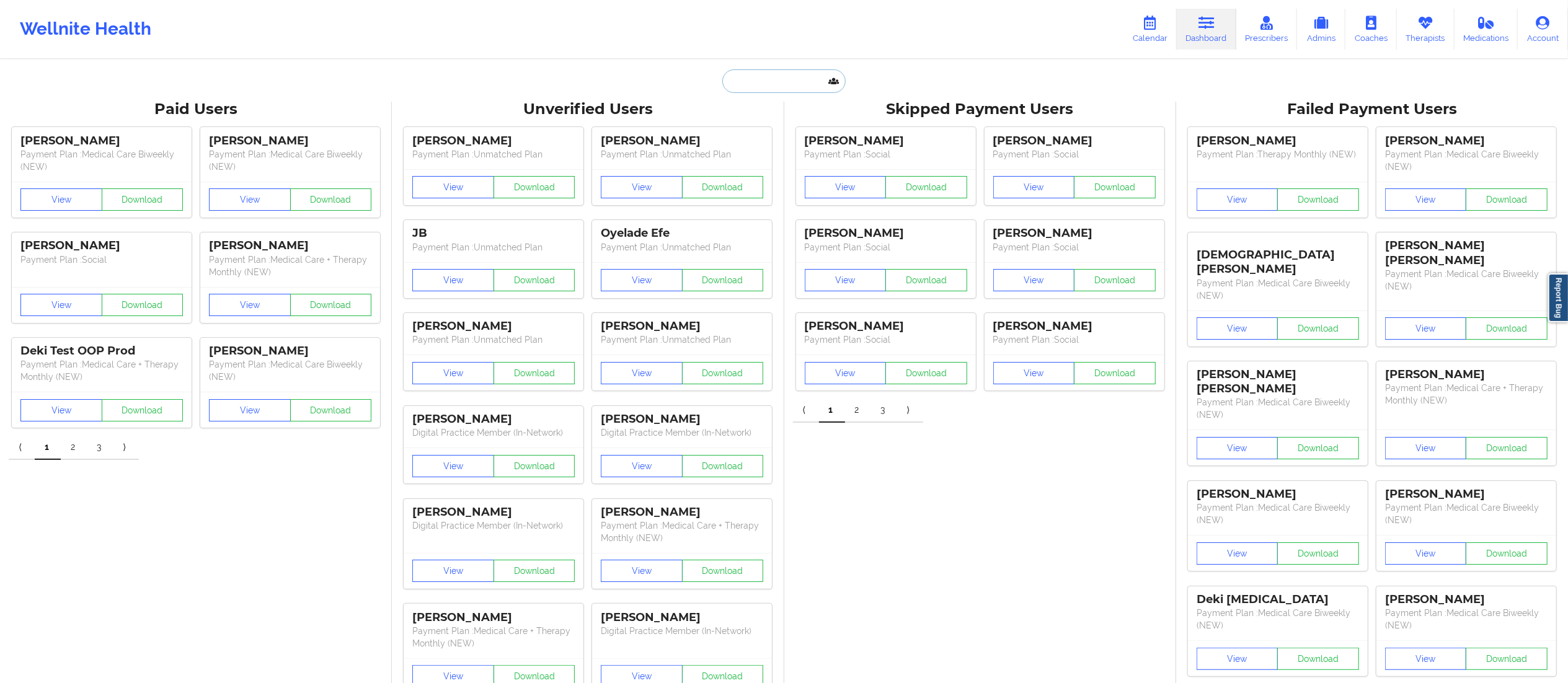
click at [780, 89] on input "text" at bounding box center [783, 81] width 123 height 24
paste input "[PERSON_NAME]"
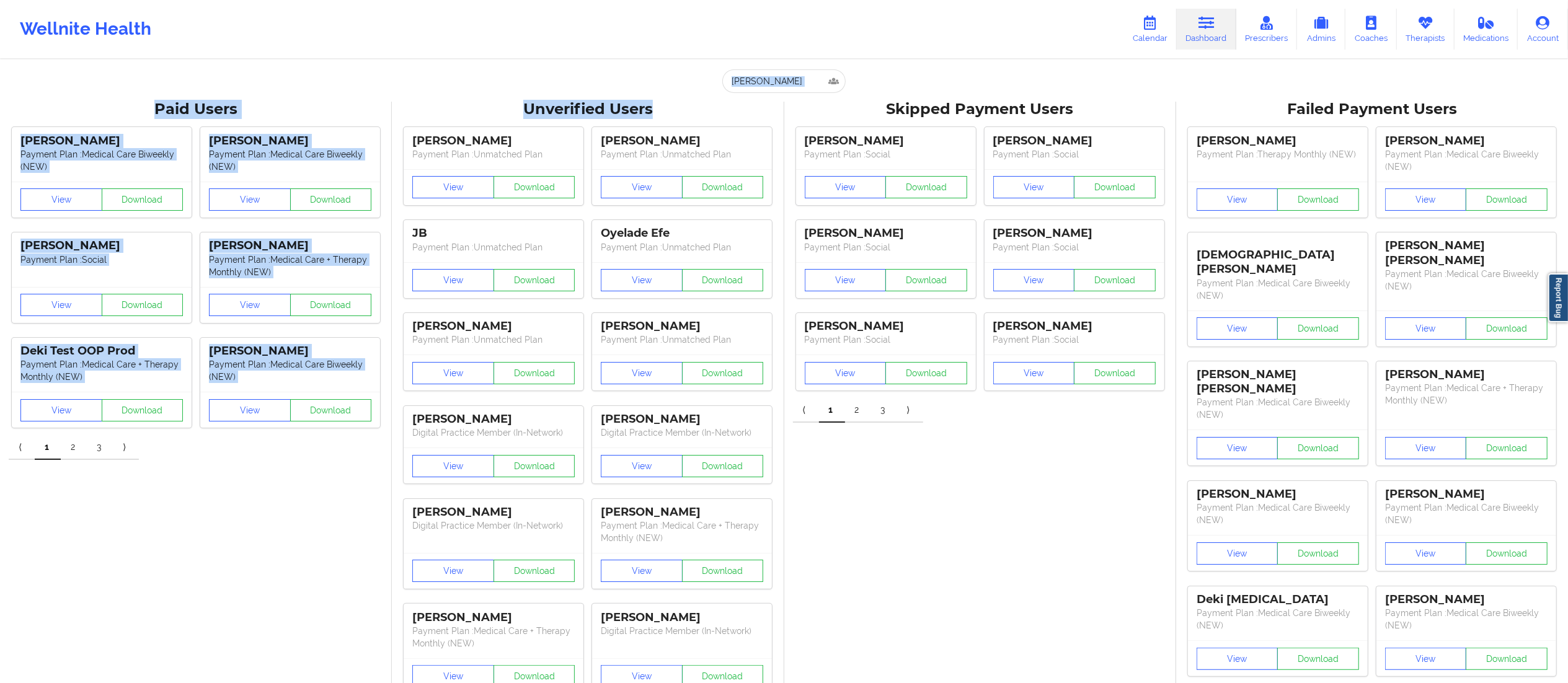
drag, startPoint x: 788, startPoint y: 70, endPoint x: 683, endPoint y: 97, distance: 108.4
click at [794, 78] on input "[PERSON_NAME]" at bounding box center [783, 81] width 123 height 24
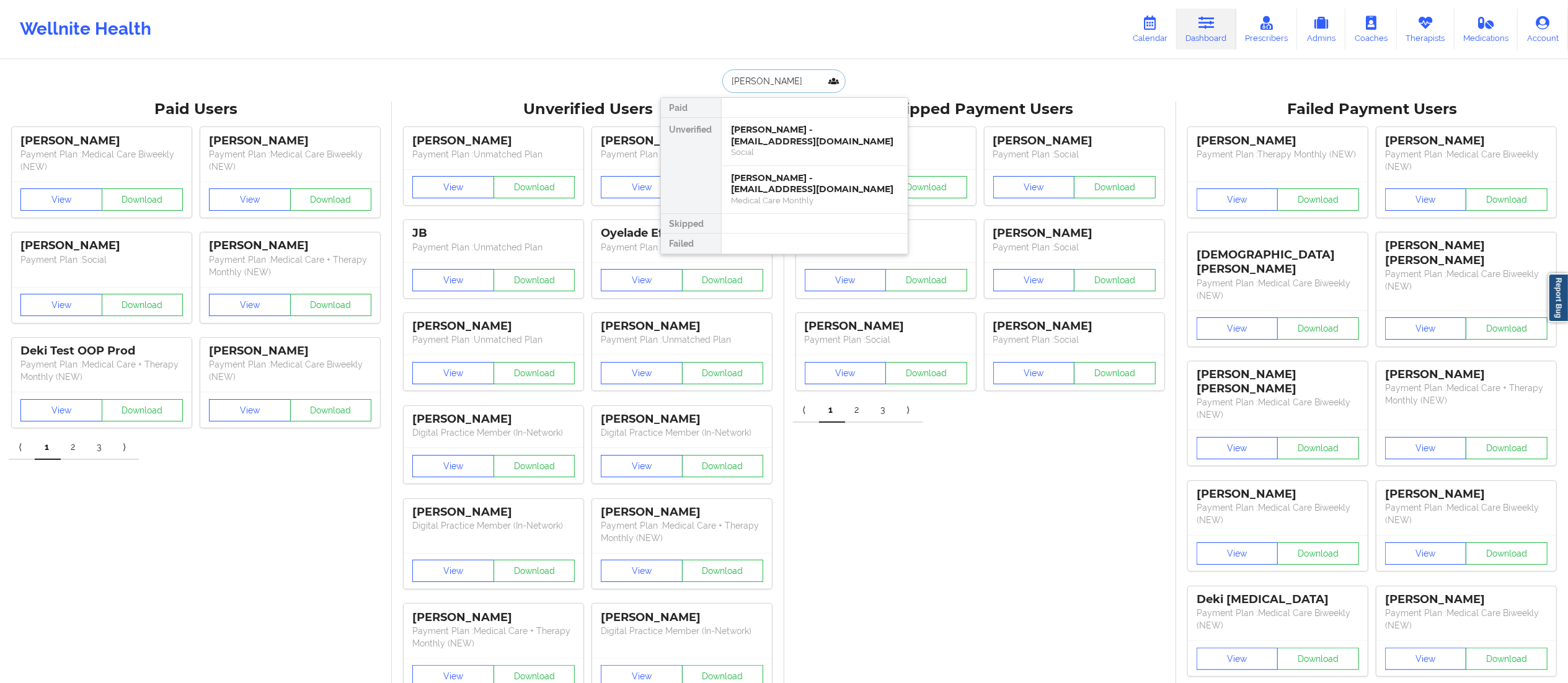
drag, startPoint x: 794, startPoint y: 78, endPoint x: 733, endPoint y: 79, distance: 61.0
click at [733, 79] on input "[PERSON_NAME]" at bounding box center [783, 81] width 123 height 24
paste input "[PERSON_NAME]"
type input "[PERSON_NAME]"
click at [787, 145] on div "[PERSON_NAME] - [EMAIL_ADDRESS][DOMAIN_NAME]" at bounding box center [814, 136] width 166 height 23
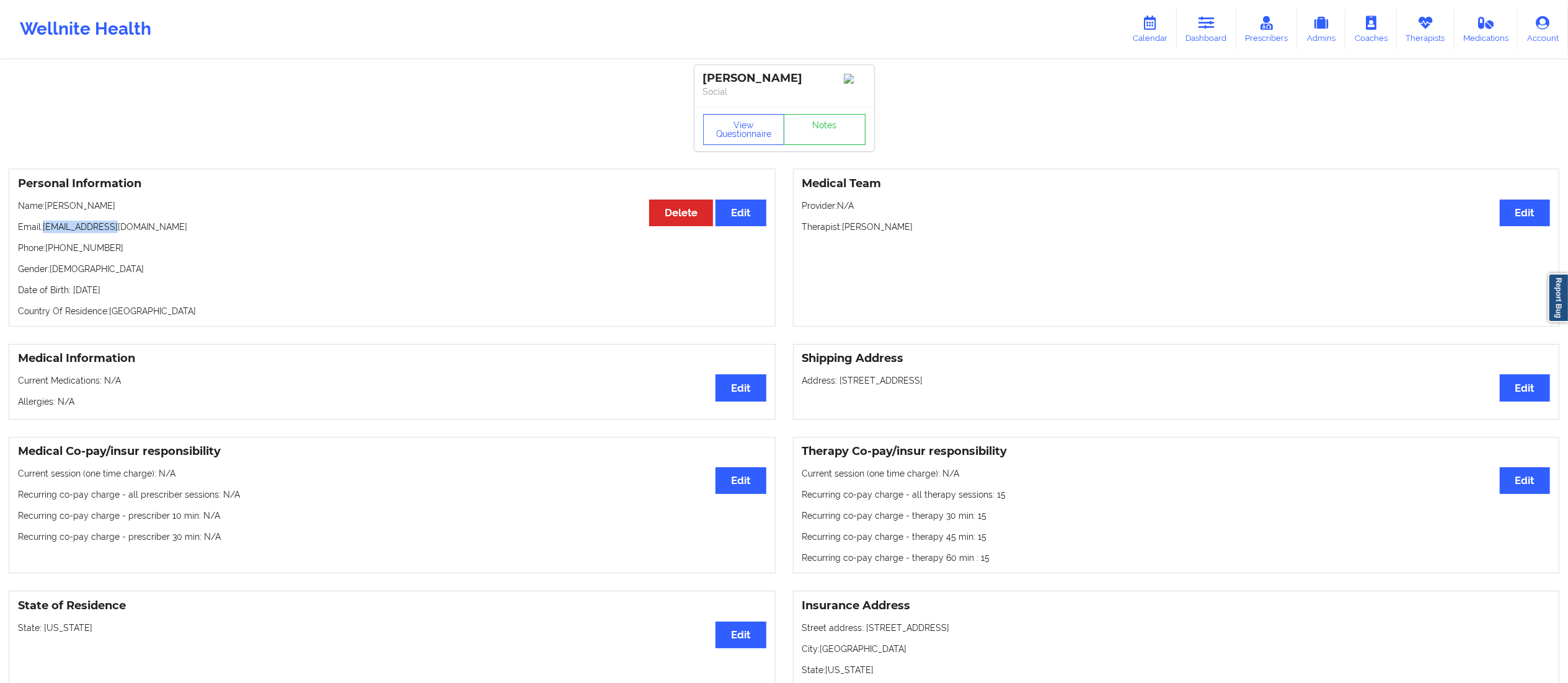
drag, startPoint x: 45, startPoint y: 228, endPoint x: 123, endPoint y: 225, distance: 78.1
click at [123, 225] on p "Email: [EMAIL_ADDRESS][DOMAIN_NAME]" at bounding box center [392, 226] width 748 height 12
copy p "[EMAIL_ADDRESS][DOMAIN_NAME]"
click at [824, 134] on link "Notes" at bounding box center [824, 129] width 82 height 31
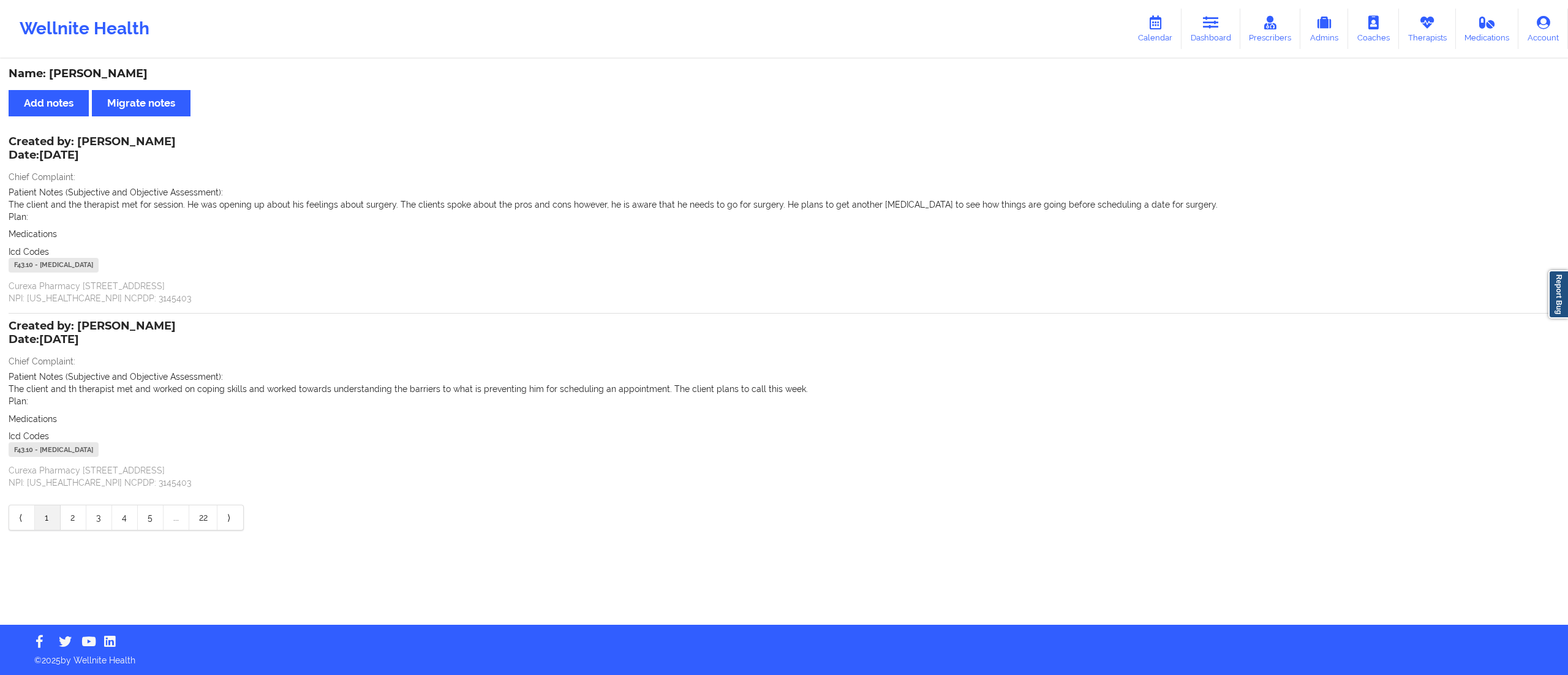
drag, startPoint x: 1216, startPoint y: 24, endPoint x: 1181, endPoint y: 49, distance: 43.0
click at [1216, 24] on icon at bounding box center [1210, 23] width 16 height 13
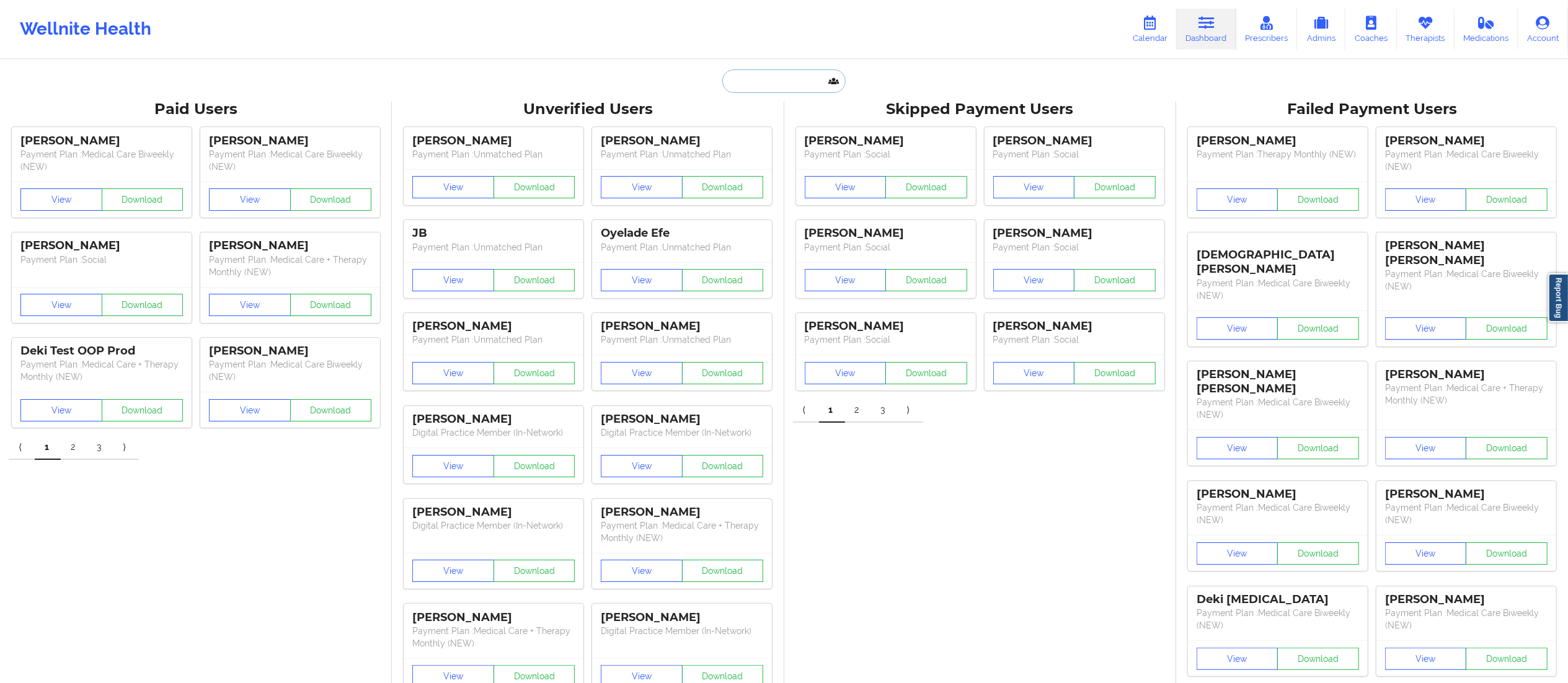
click at [815, 79] on input "text" at bounding box center [783, 81] width 123 height 24
paste input "[PERSON_NAME]"
type input "[PERSON_NAME]"
click at [789, 142] on div "[PERSON_NAME] - [EMAIL_ADDRESS][DOMAIN_NAME]" at bounding box center [814, 136] width 166 height 23
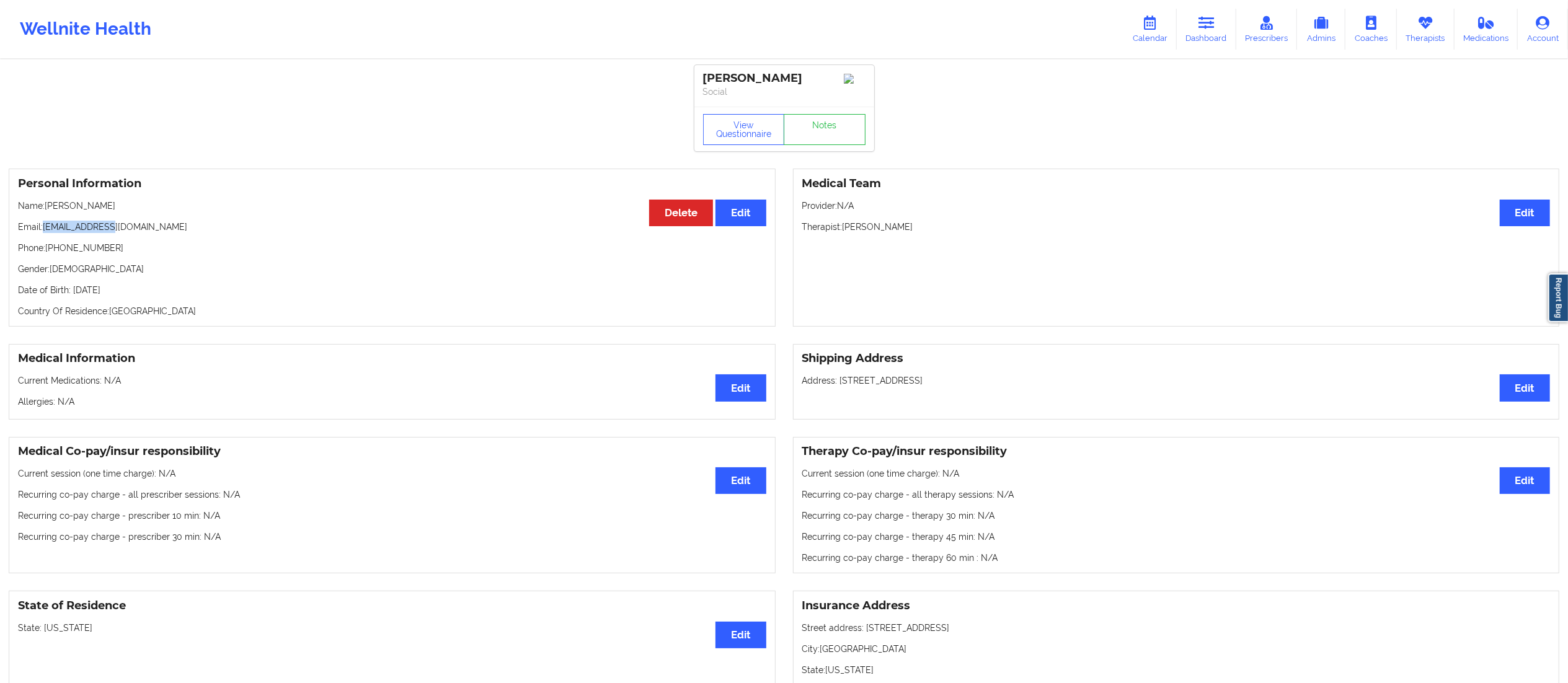
drag, startPoint x: 46, startPoint y: 232, endPoint x: 181, endPoint y: 220, distance: 135.5
click at [181, 220] on div "Personal Information Edit Delete Name: [PERSON_NAME] Email: [EMAIL_ADDRESS][DOM…" at bounding box center [391, 248] width 766 height 158
click at [1200, 26] on icon at bounding box center [1206, 23] width 16 height 13
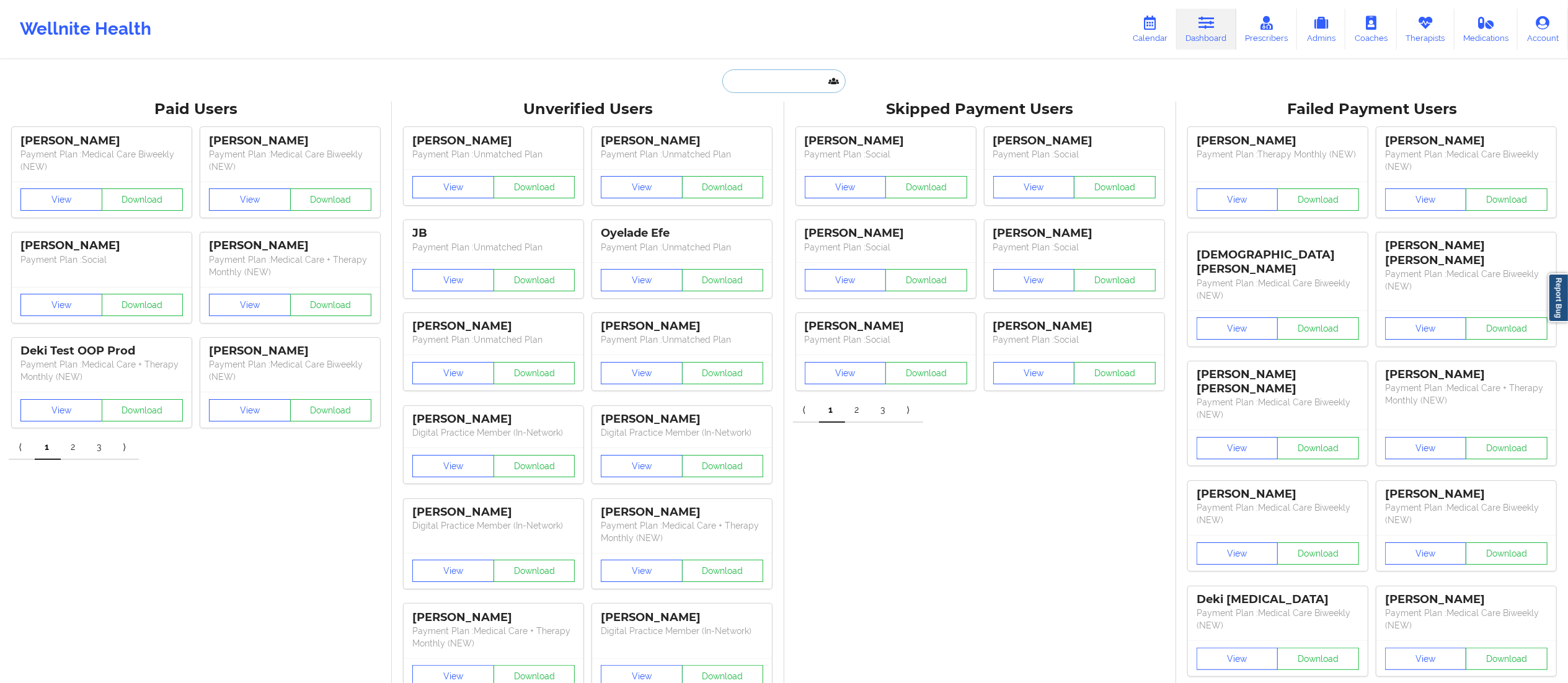
click at [765, 84] on input "text" at bounding box center [783, 81] width 123 height 24
paste input "[PERSON_NAME]"
type input "[PERSON_NAME]"
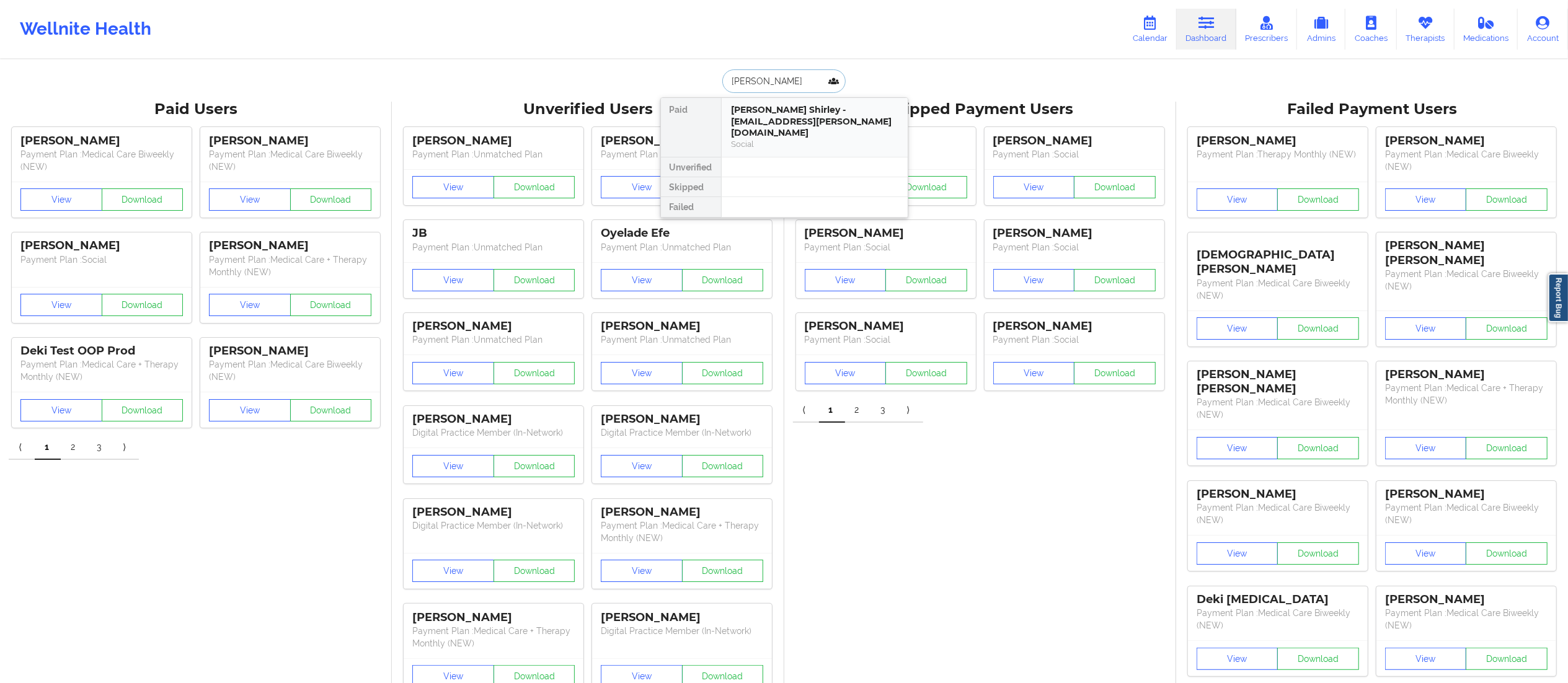
click at [769, 127] on div "[PERSON_NAME] Shirley - [EMAIL_ADDRESS][PERSON_NAME][DOMAIN_NAME]" at bounding box center [814, 122] width 166 height 35
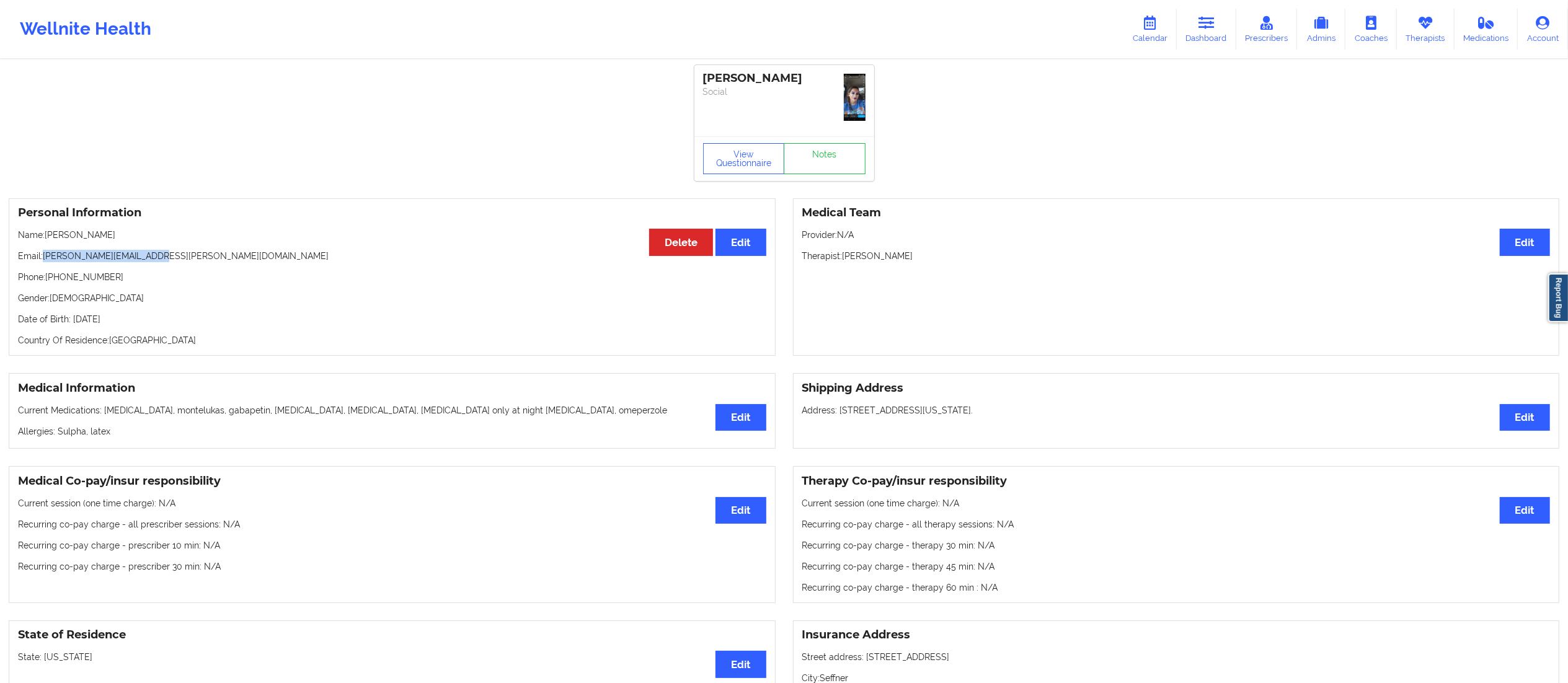
drag, startPoint x: 43, startPoint y: 257, endPoint x: 208, endPoint y: 253, distance: 165.0
click at [208, 253] on p "Email: [PERSON_NAME][EMAIL_ADDRESS][PERSON_NAME][DOMAIN_NAME]" at bounding box center [392, 256] width 748 height 12
click at [179, 258] on p "Email: [PERSON_NAME][EMAIL_ADDRESS][PERSON_NAME][DOMAIN_NAME]" at bounding box center [392, 256] width 748 height 12
click at [60, 261] on p "Email: [PERSON_NAME][EMAIL_ADDRESS][PERSON_NAME][DOMAIN_NAME]" at bounding box center [392, 256] width 748 height 12
click at [48, 257] on p "Email: [PERSON_NAME][EMAIL_ADDRESS][PERSON_NAME][DOMAIN_NAME]" at bounding box center [392, 256] width 748 height 12
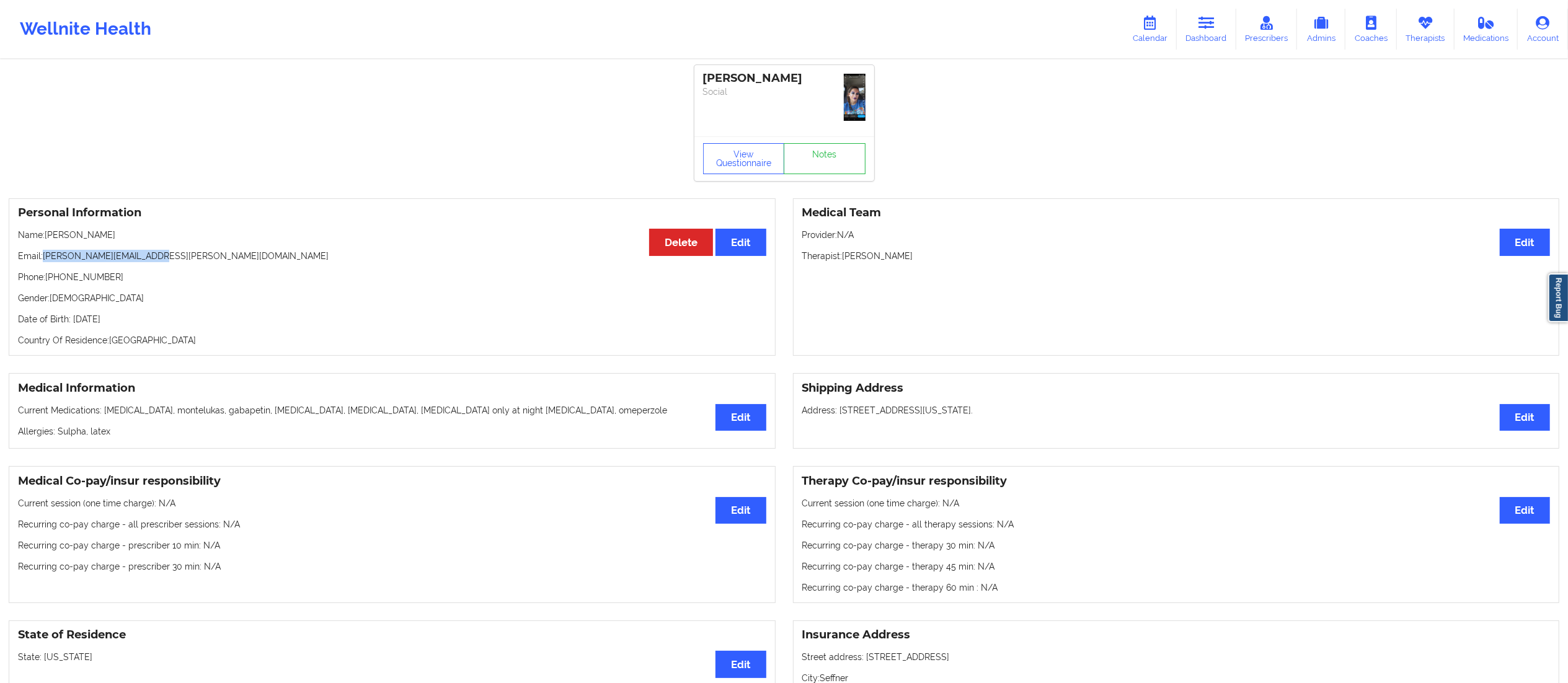
drag, startPoint x: 44, startPoint y: 251, endPoint x: 174, endPoint y: 257, distance: 130.1
click at [174, 257] on p "Email: [PERSON_NAME][EMAIL_ADDRESS][PERSON_NAME][DOMAIN_NAME]" at bounding box center [392, 256] width 748 height 12
click at [1208, 33] on link "Dashboard" at bounding box center [1206, 28] width 60 height 41
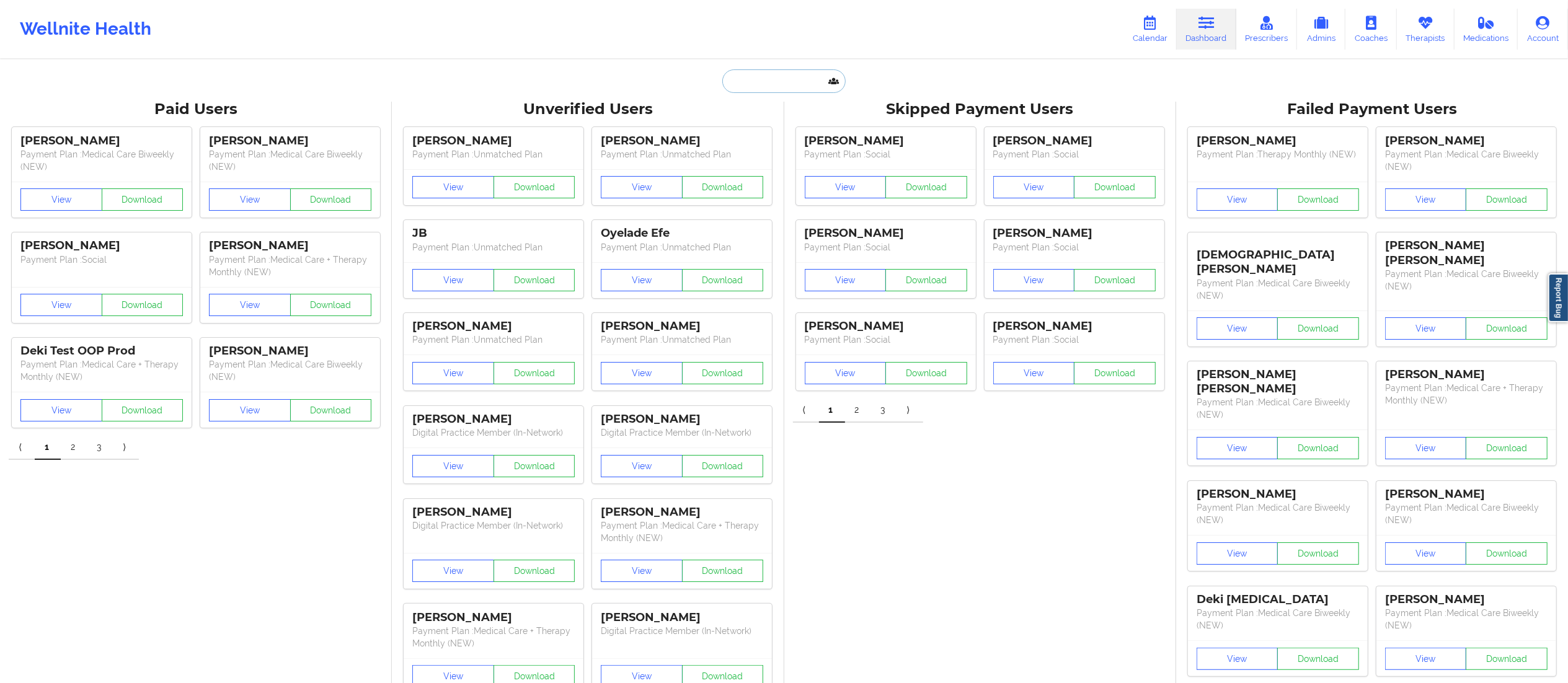
click at [774, 79] on input "text" at bounding box center [783, 81] width 123 height 24
paste input "Africa [PERSON_NAME]"
type input "Africa [PERSON_NAME]"
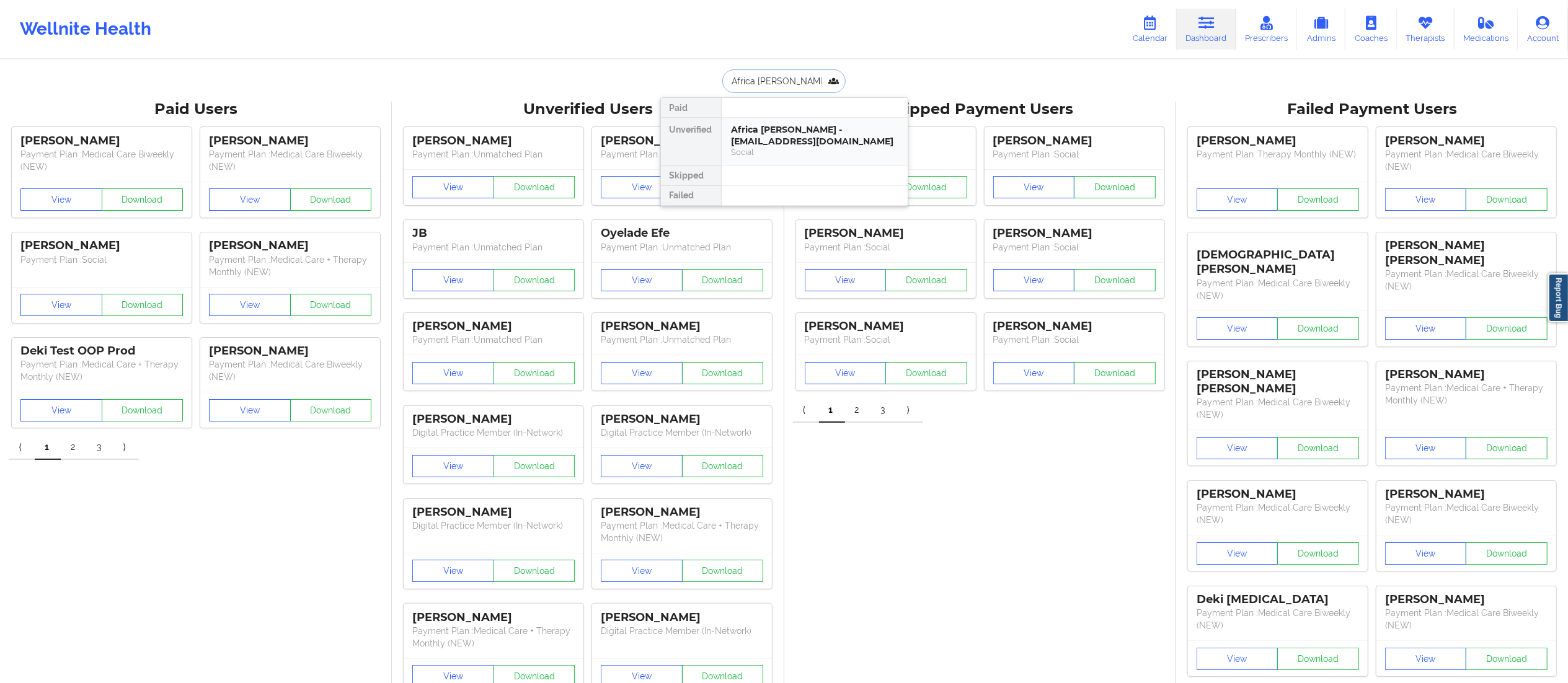
click at [772, 134] on div "Africa [PERSON_NAME] - [EMAIL_ADDRESS][DOMAIN_NAME]" at bounding box center [814, 136] width 166 height 23
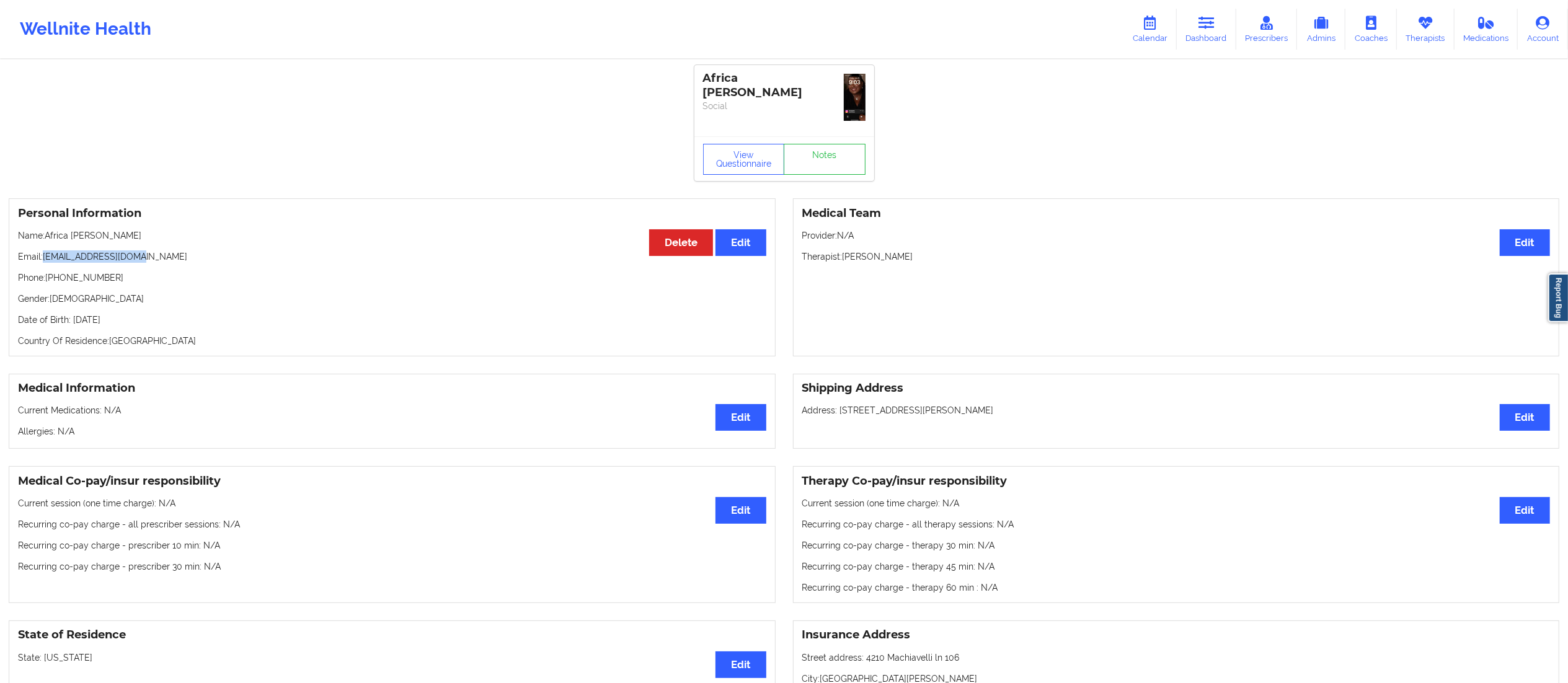
drag, startPoint x: 46, startPoint y: 256, endPoint x: 218, endPoint y: 256, distance: 172.0
click at [218, 256] on p "Email: [EMAIL_ADDRESS][DOMAIN_NAME]" at bounding box center [392, 256] width 748 height 12
drag, startPoint x: 1201, startPoint y: 22, endPoint x: 1172, endPoint y: 42, distance: 35.2
click at [1201, 22] on icon at bounding box center [1206, 23] width 16 height 13
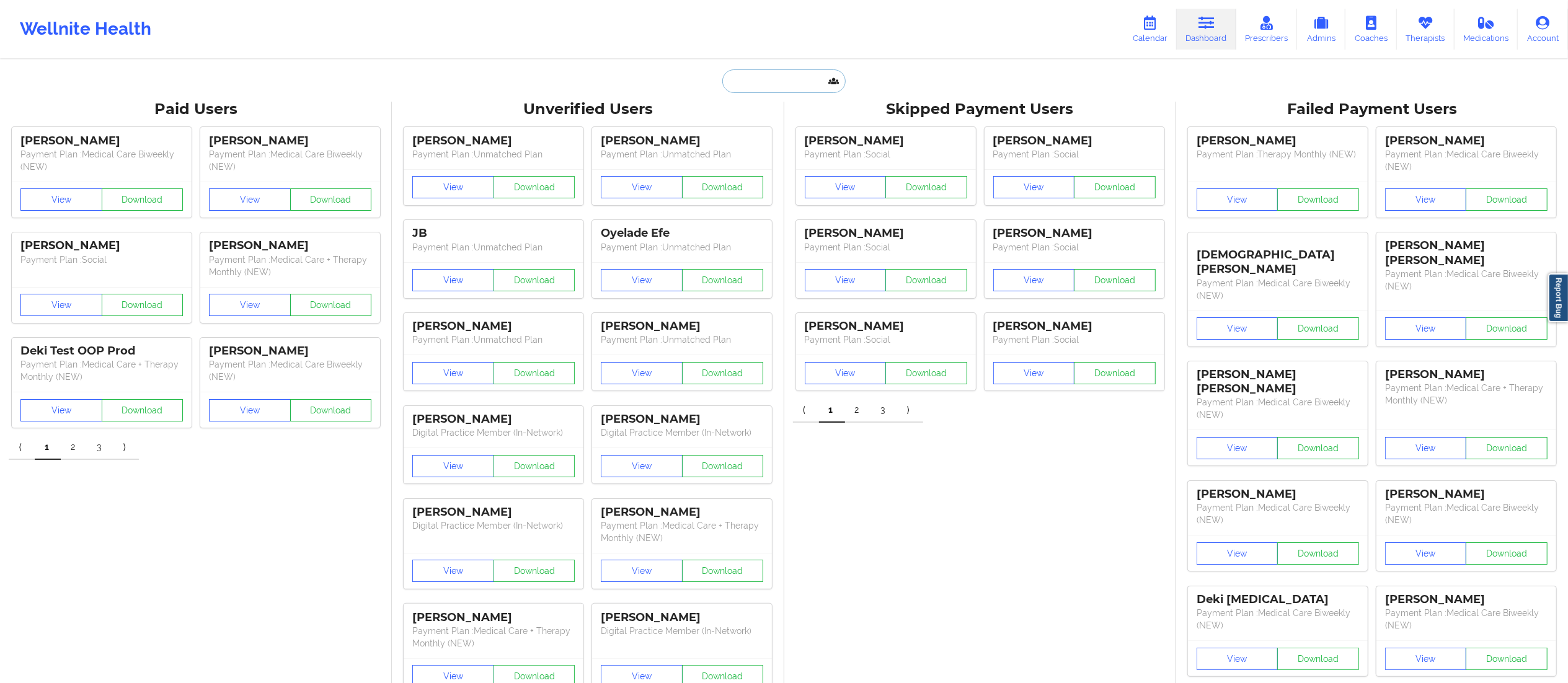
click at [759, 81] on input "text" at bounding box center [783, 81] width 123 height 24
paste input "[PERSON_NAME]"
type input "[PERSON_NAME]"
click at [765, 143] on div "[PERSON_NAME] - [EMAIL_ADDRESS][DOMAIN_NAME]" at bounding box center [814, 136] width 166 height 23
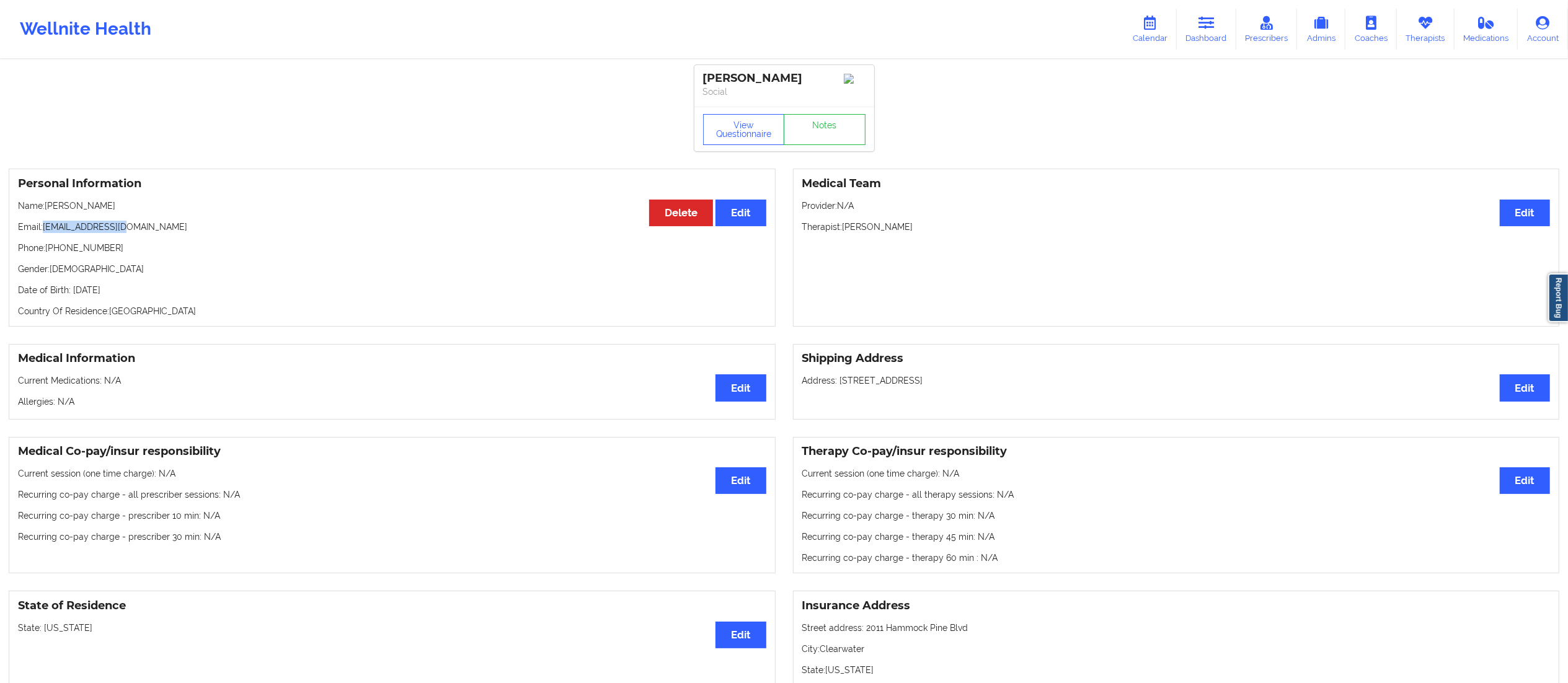
drag, startPoint x: 45, startPoint y: 228, endPoint x: 219, endPoint y: 232, distance: 174.0
click at [167, 228] on p "Email: [EMAIL_ADDRESS][DOMAIN_NAME]" at bounding box center [392, 226] width 748 height 12
click at [828, 121] on link "Notes" at bounding box center [824, 129] width 82 height 31
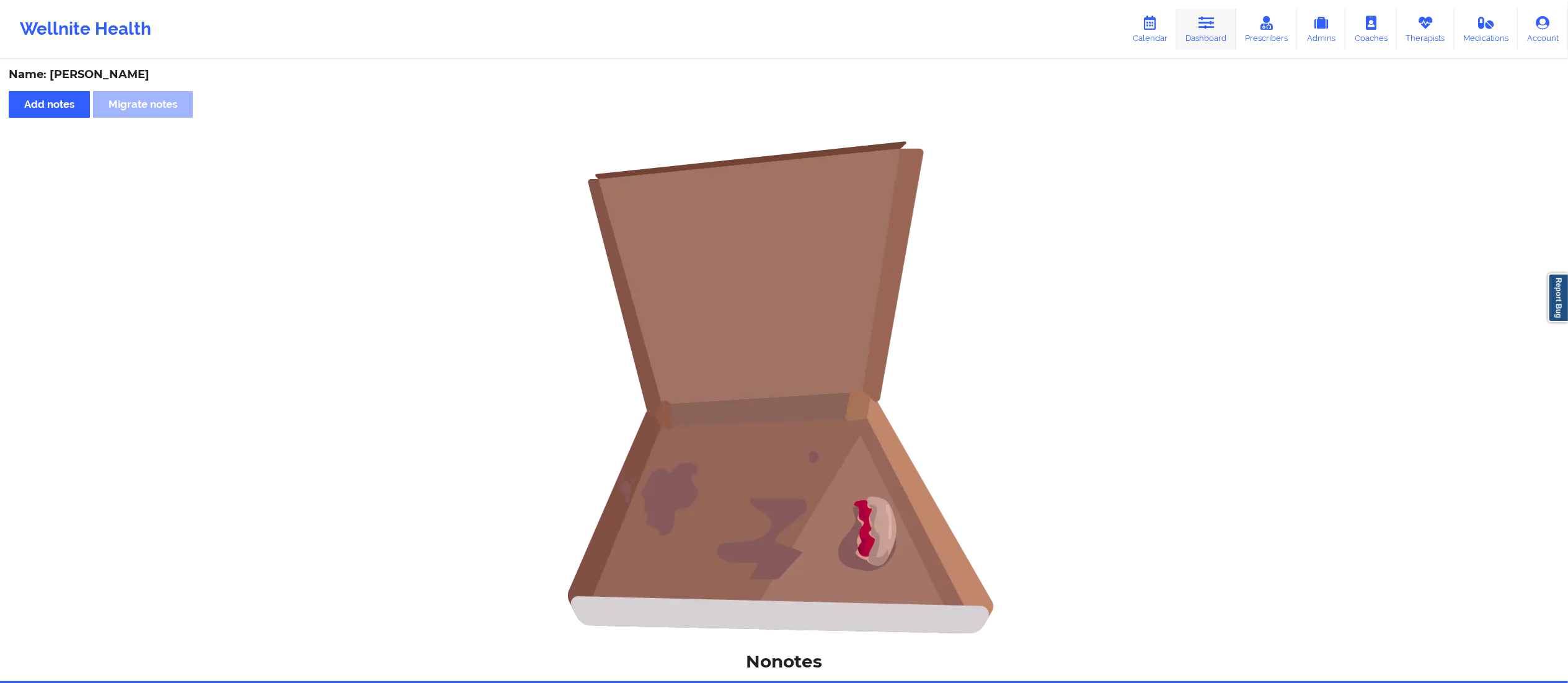
click at [1204, 31] on link "Dashboard" at bounding box center [1206, 28] width 60 height 41
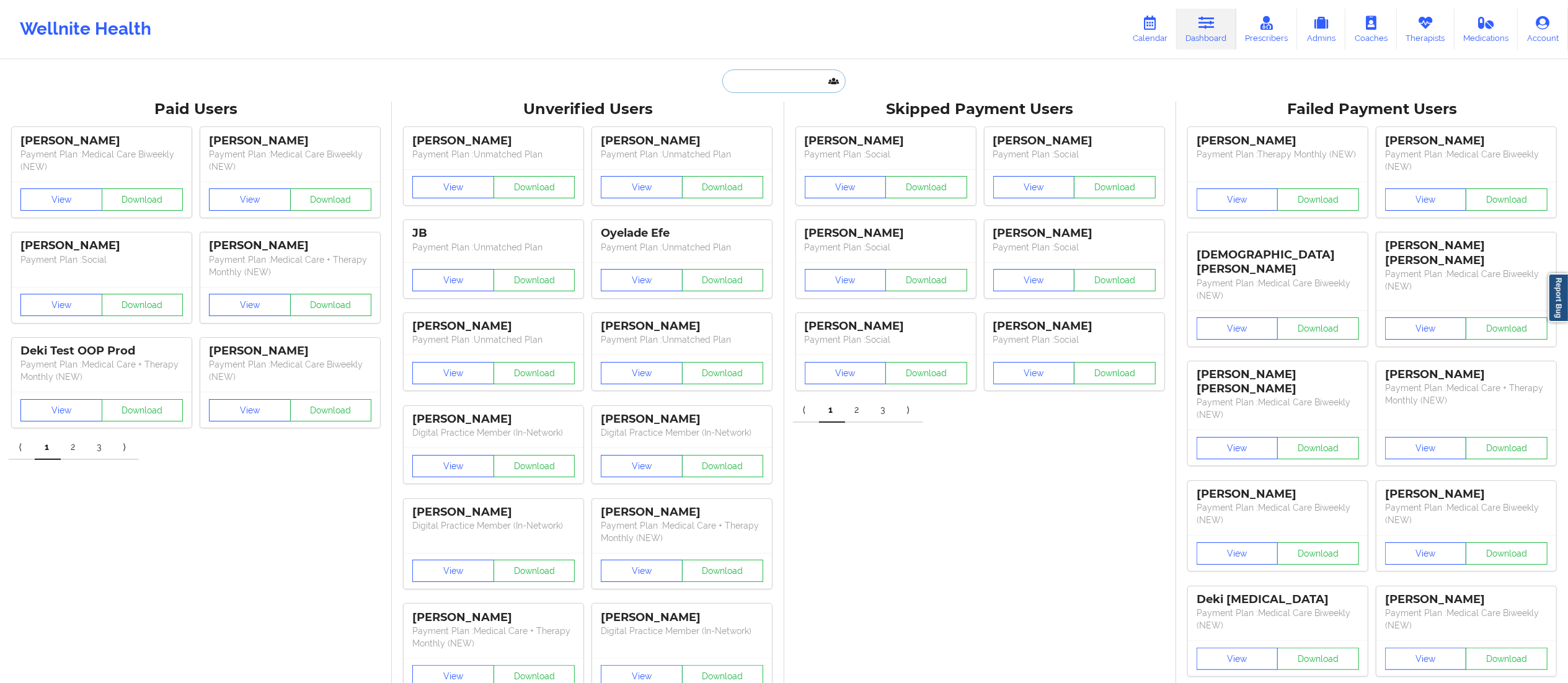
click at [812, 74] on input "text" at bounding box center [783, 81] width 123 height 24
paste input "[PERSON_NAME]"
type input "[PERSON_NAME]"
click at [797, 139] on div "[PERSON_NAME] - [EMAIL_ADDRESS][DOMAIN_NAME]" at bounding box center [814, 136] width 166 height 23
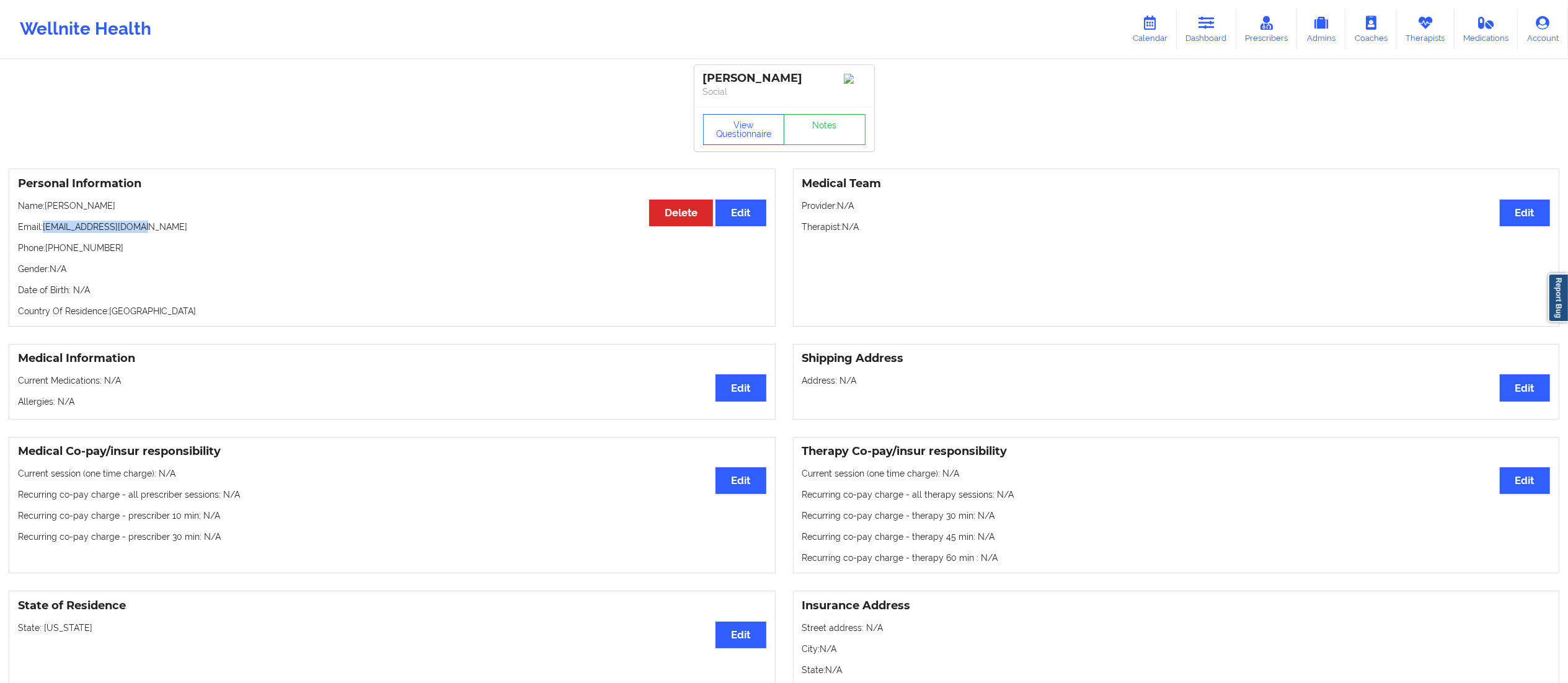
drag, startPoint x: 41, startPoint y: 233, endPoint x: 182, endPoint y: 232, distance: 141.0
click at [182, 232] on p "Email: [EMAIL_ADDRESS][DOMAIN_NAME]" at bounding box center [392, 226] width 748 height 12
click at [67, 242] on div "Personal Information Edit Delete Name: [PERSON_NAME] Email: [EMAIL_ADDRESS][DOM…" at bounding box center [391, 248] width 766 height 158
drag, startPoint x: 43, startPoint y: 226, endPoint x: 134, endPoint y: 223, distance: 91.0
click at [134, 223] on div "Personal Information Edit Delete Name: [PERSON_NAME] Email: [EMAIL_ADDRESS][DOM…" at bounding box center [391, 248] width 766 height 158
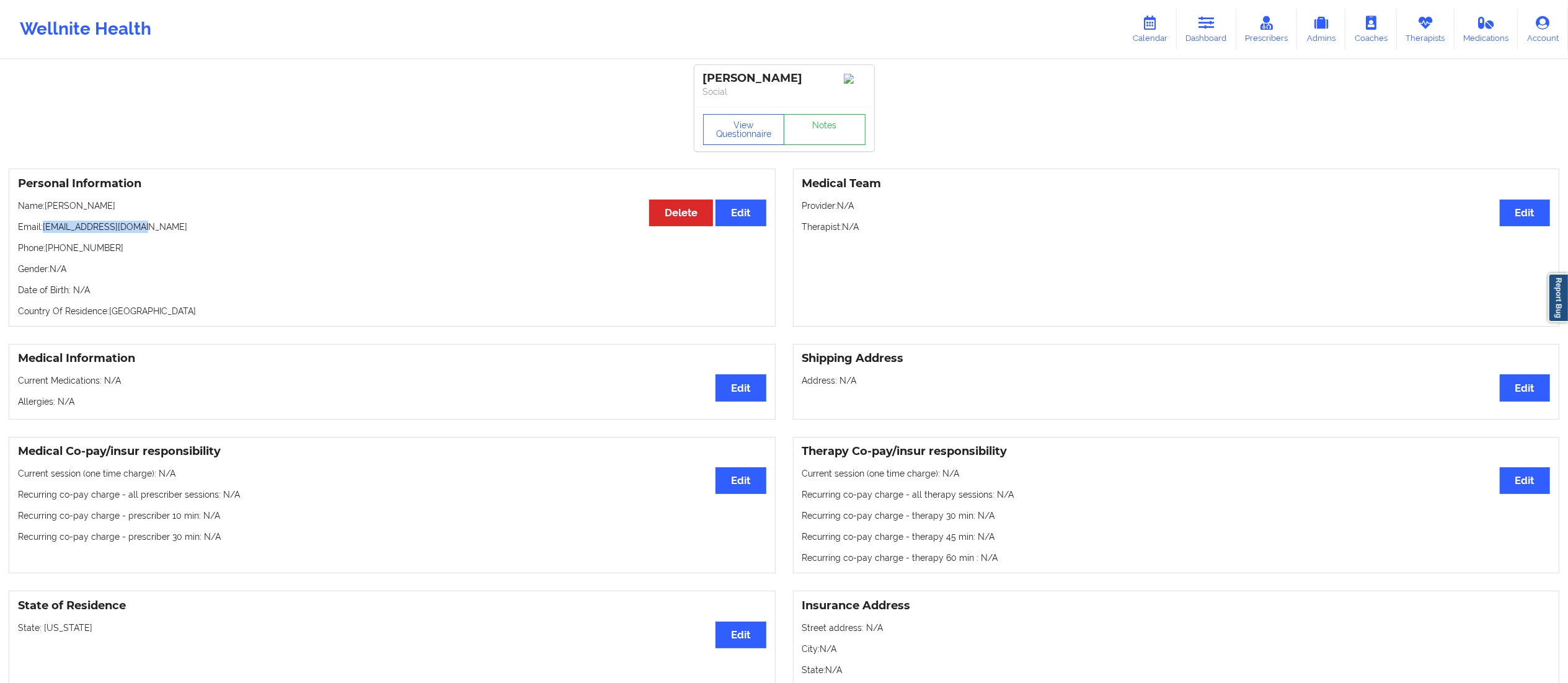
click at [82, 233] on p "Email: [EMAIL_ADDRESS][DOMAIN_NAME]" at bounding box center [392, 226] width 748 height 12
drag, startPoint x: 42, startPoint y: 230, endPoint x: 88, endPoint y: 227, distance: 46.1
click at [87, 227] on p "Email: [EMAIL_ADDRESS][DOMAIN_NAME]" at bounding box center [392, 226] width 748 height 12
click at [81, 231] on p "Email: [EMAIL_ADDRESS][DOMAIN_NAME]" at bounding box center [392, 226] width 748 height 12
drag, startPoint x: 43, startPoint y: 230, endPoint x: 162, endPoint y: 228, distance: 119.0
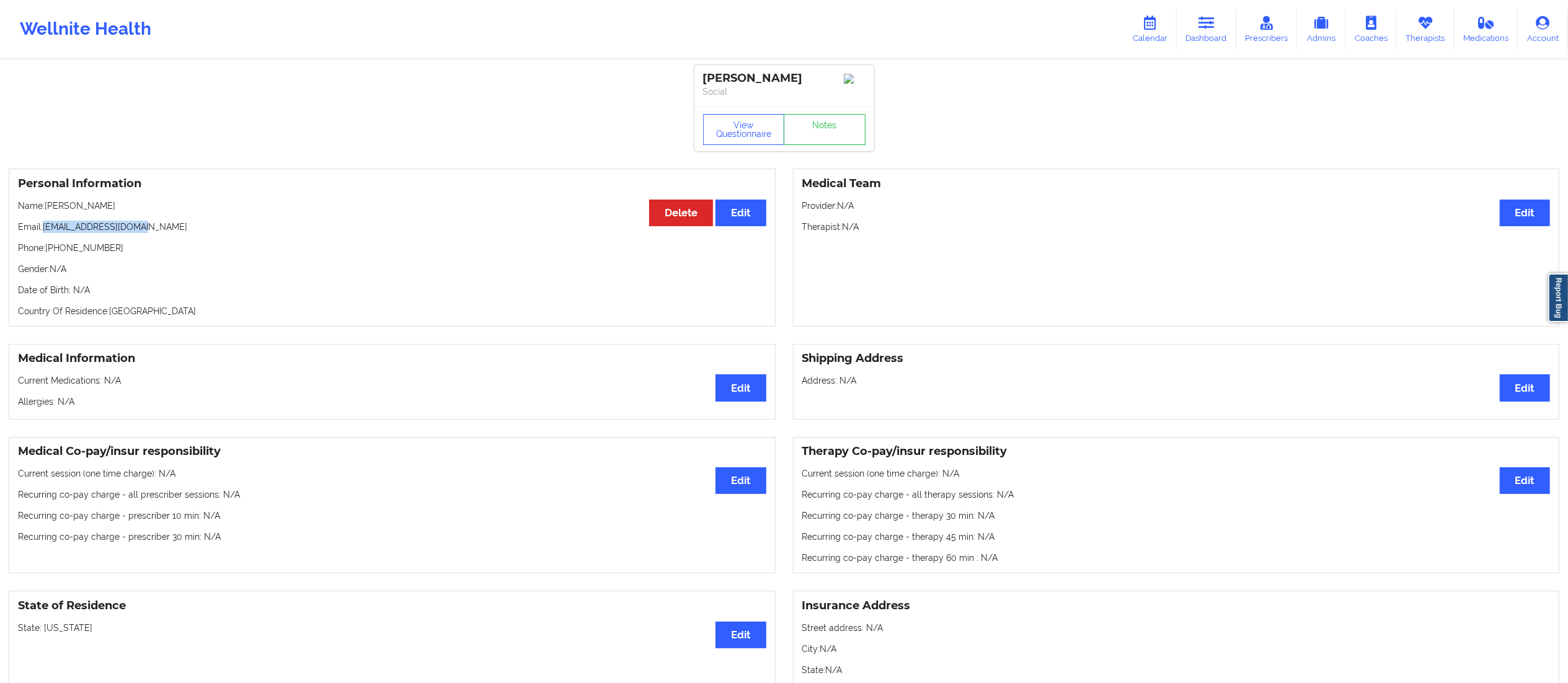
click at [162, 228] on p "Email: [EMAIL_ADDRESS][DOMAIN_NAME]" at bounding box center [392, 226] width 748 height 12
drag, startPoint x: 161, startPoint y: 230, endPoint x: 53, endPoint y: 226, distance: 108.1
click at [53, 226] on p "Email: [EMAIL_ADDRESS][DOMAIN_NAME]" at bounding box center [392, 226] width 748 height 12
click at [824, 137] on link "Notes" at bounding box center [824, 129] width 82 height 31
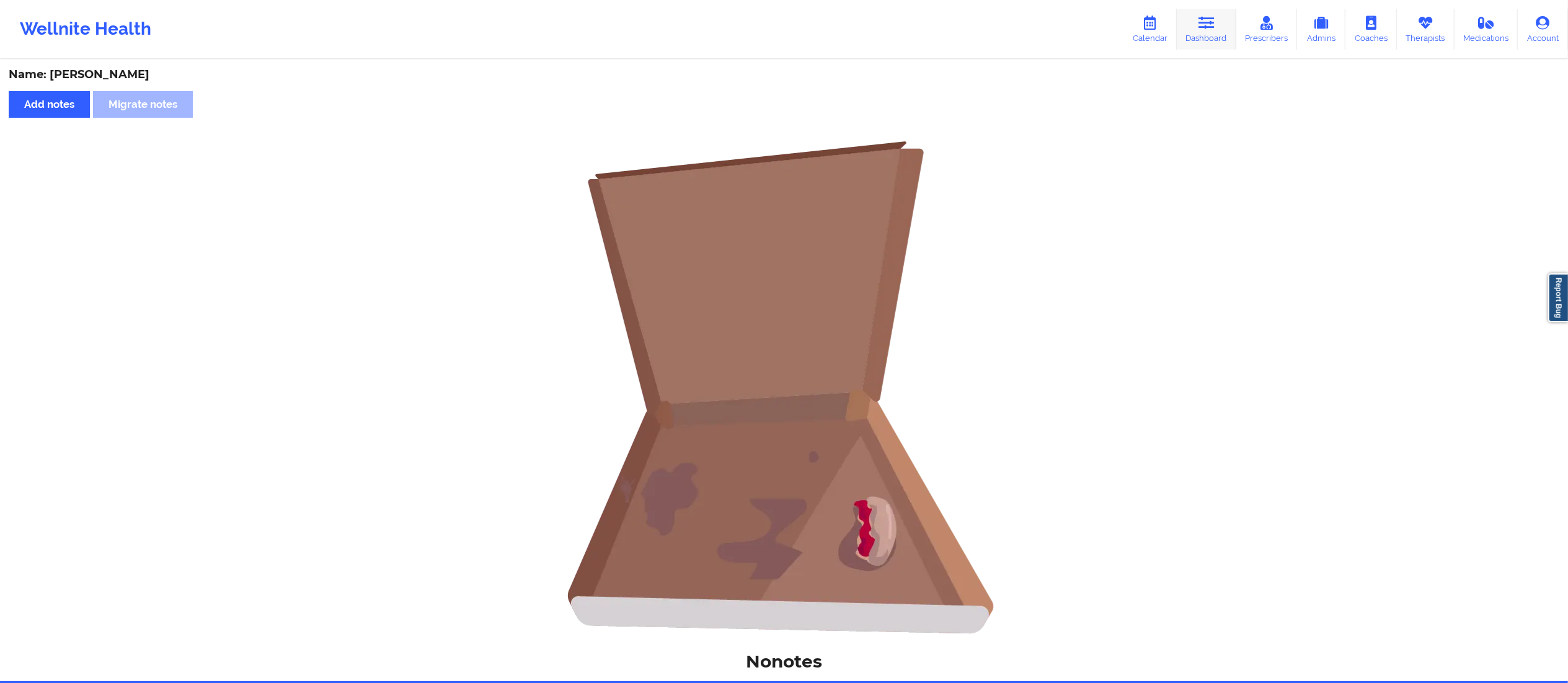
click at [1210, 25] on icon at bounding box center [1206, 23] width 16 height 13
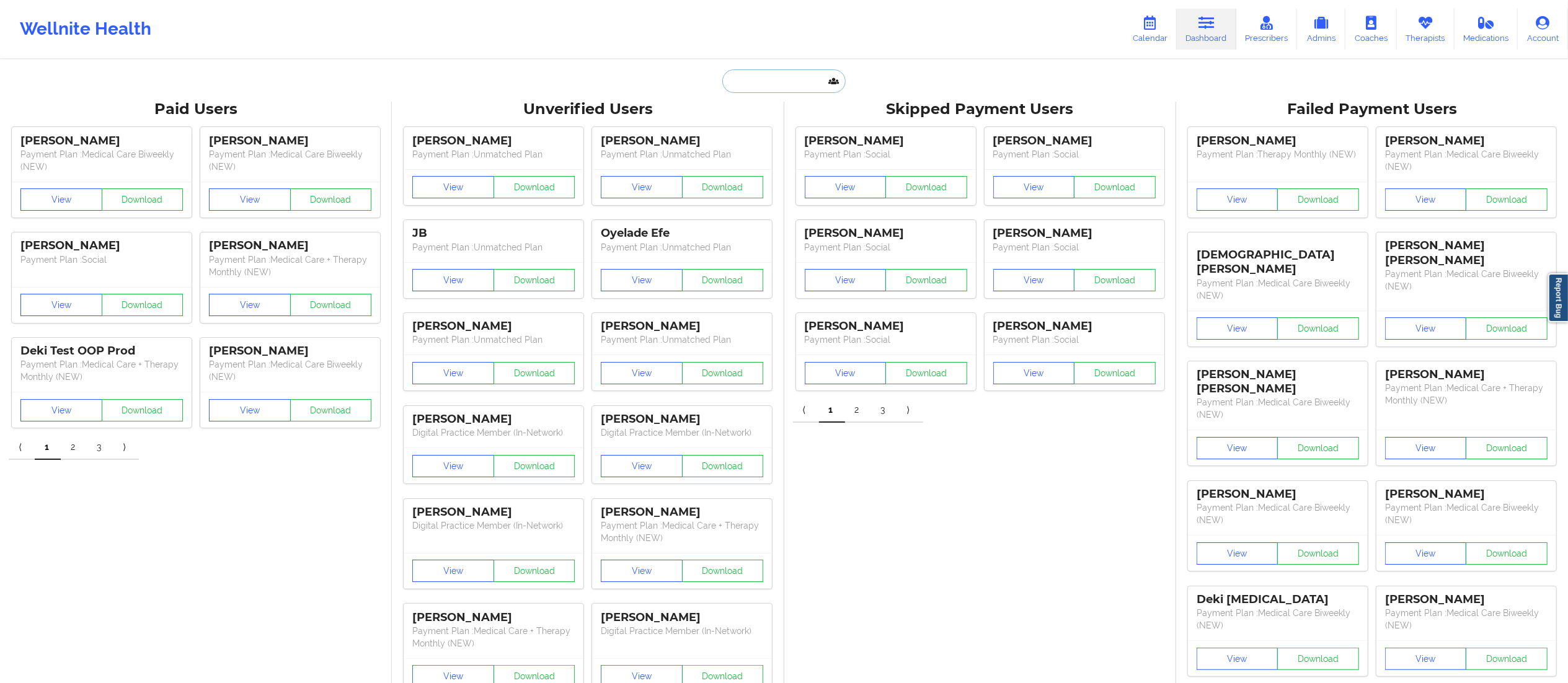
click at [791, 85] on input "text" at bounding box center [783, 81] width 123 height 24
paste input "[PERSON_NAME]"
type input "[PERSON_NAME]"
click at [769, 137] on div "[PERSON_NAME] - [EMAIL_ADDRESS][DOMAIN_NAME]" at bounding box center [814, 136] width 166 height 23
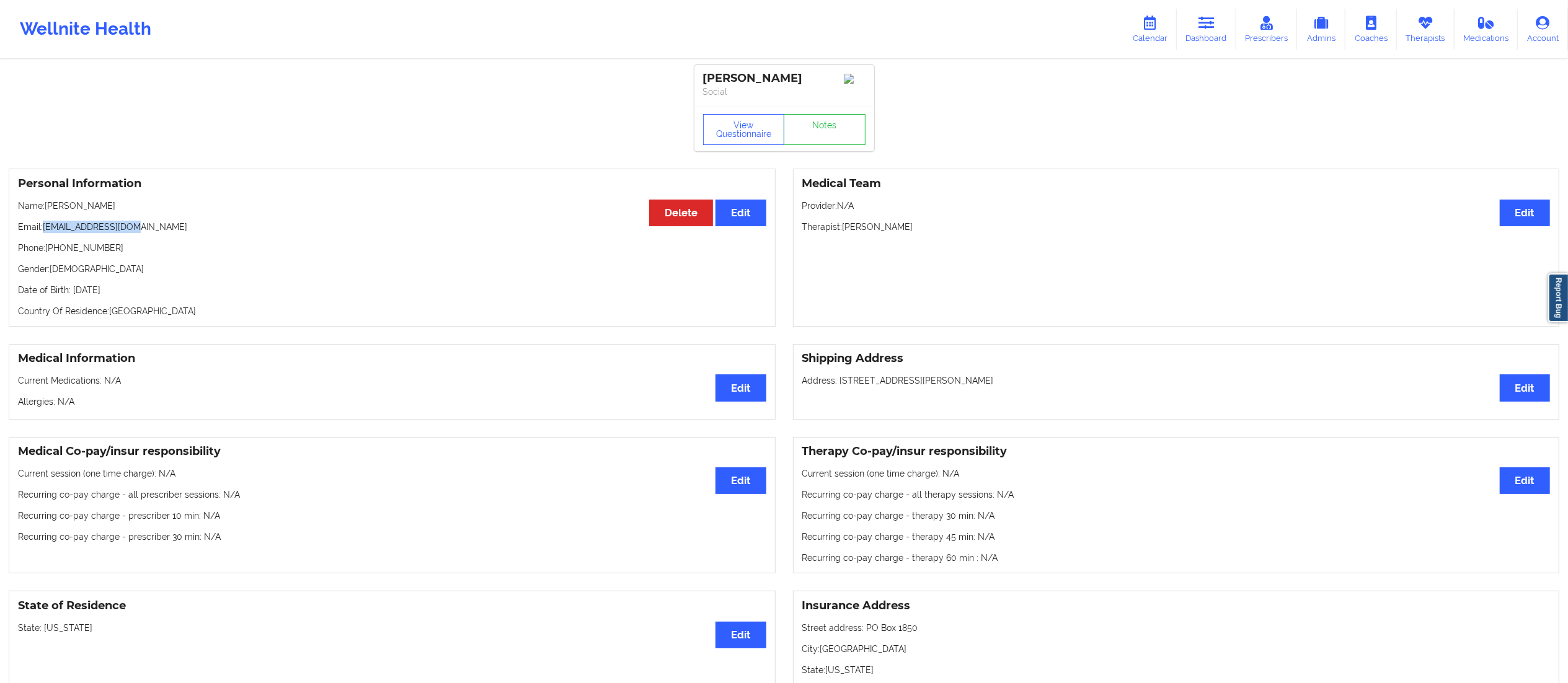
drag, startPoint x: 46, startPoint y: 231, endPoint x: 179, endPoint y: 228, distance: 133.0
click at [179, 228] on p "Email: [EMAIL_ADDRESS][DOMAIN_NAME]" at bounding box center [392, 226] width 748 height 12
click at [1233, 22] on link "Dashboard" at bounding box center [1206, 28] width 60 height 41
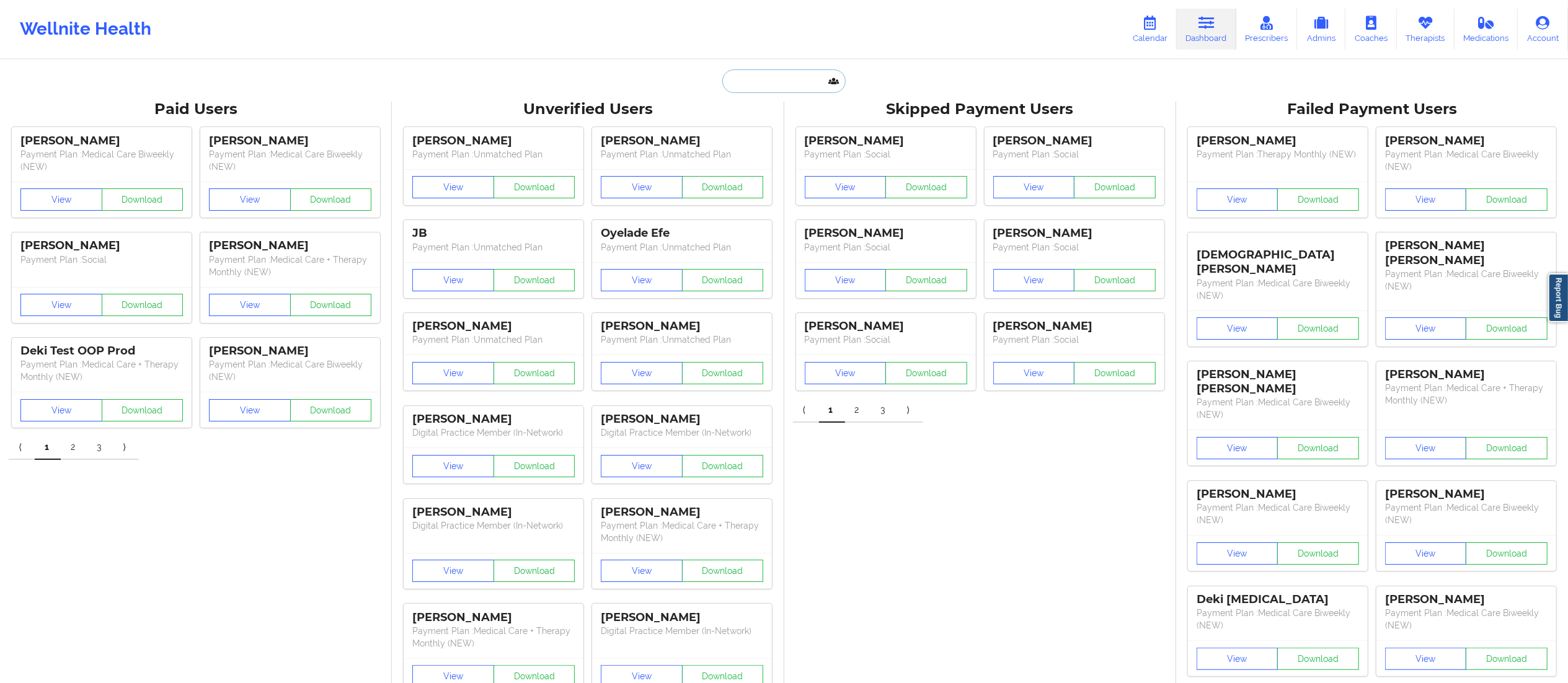
click at [765, 73] on input "text" at bounding box center [783, 81] width 123 height 24
paste input "[PERSON_NAME]"
type input "[PERSON_NAME]"
click at [779, 133] on div "[PERSON_NAME] - [EMAIL_ADDRESS][DOMAIN_NAME]" at bounding box center [814, 136] width 166 height 23
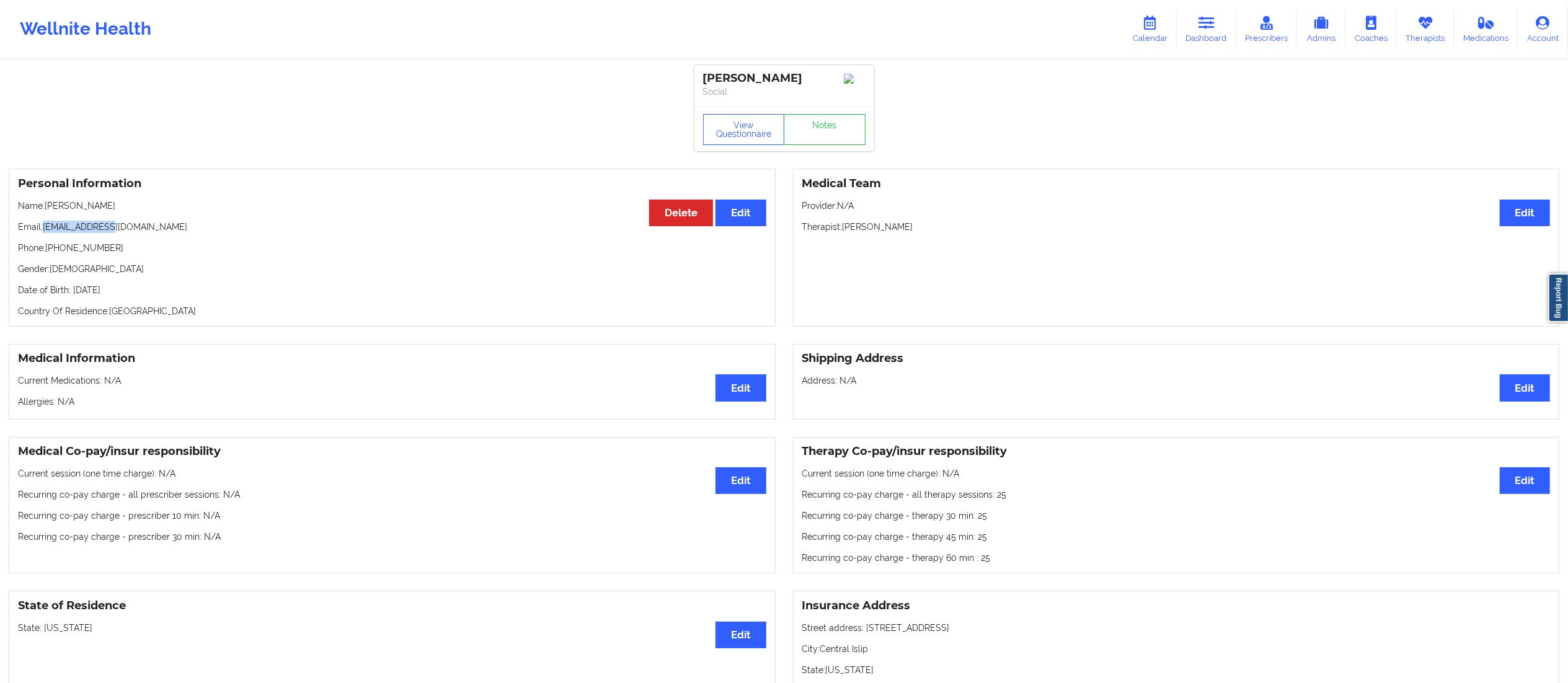
drag, startPoint x: 46, startPoint y: 227, endPoint x: 201, endPoint y: 228, distance: 155.0
click at [201, 228] on p "Email: [EMAIL_ADDRESS][DOMAIN_NAME]" at bounding box center [392, 226] width 748 height 12
drag, startPoint x: 1200, startPoint y: 25, endPoint x: 1163, endPoint y: 44, distance: 41.6
click at [1200, 25] on icon at bounding box center [1206, 23] width 16 height 13
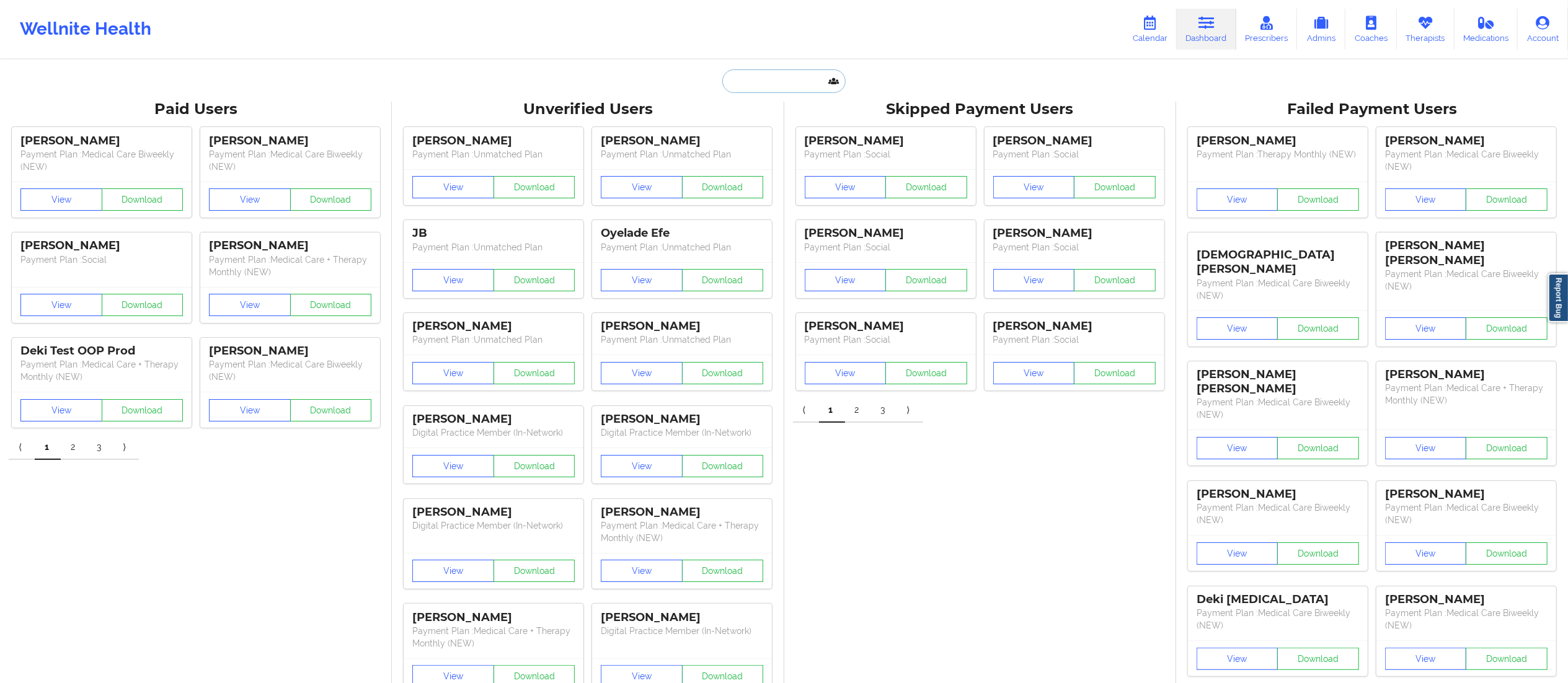
click at [765, 74] on input "text" at bounding box center [783, 81] width 123 height 24
paste input "[PERSON_NAME]"
type input "[PERSON_NAME]"
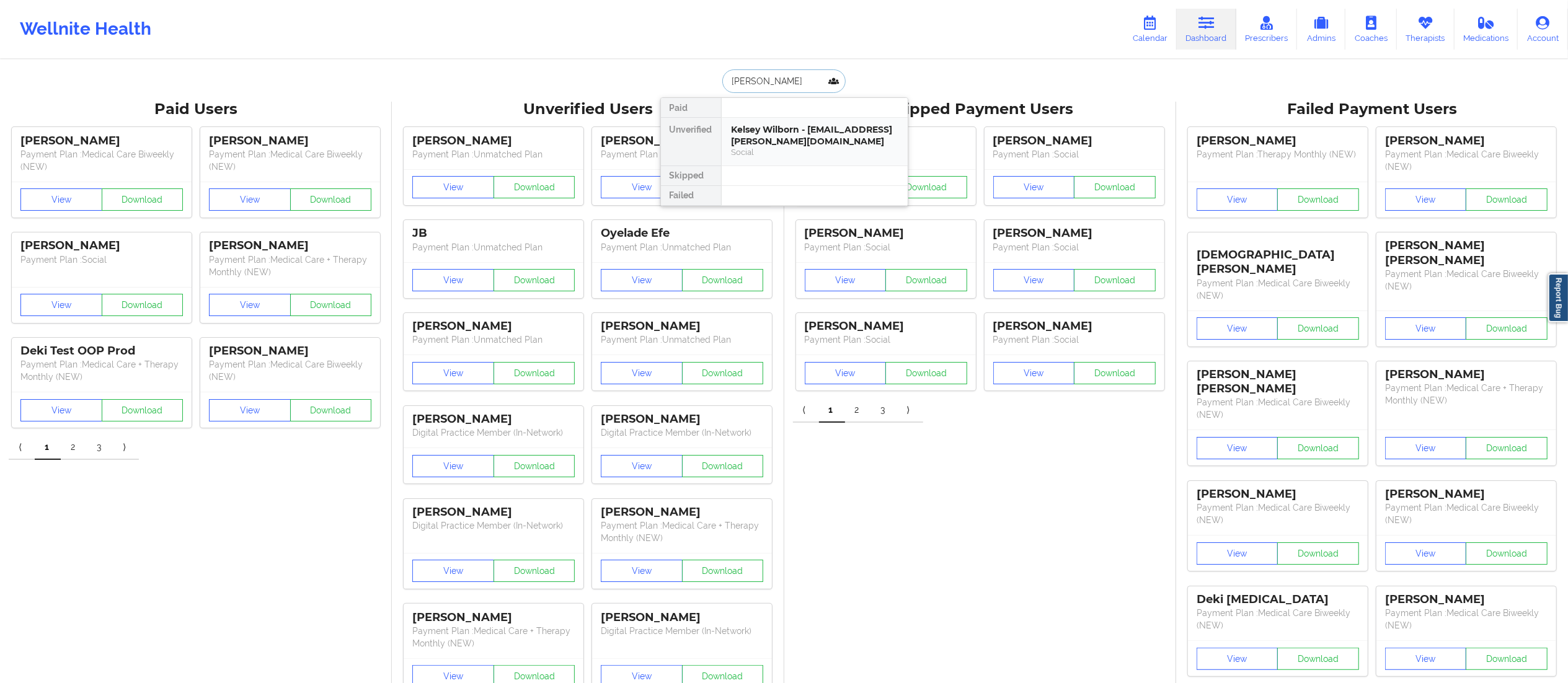
click at [794, 145] on div "Kelsey Wilborn - [EMAIL_ADDRESS][PERSON_NAME][DOMAIN_NAME]" at bounding box center [814, 136] width 166 height 23
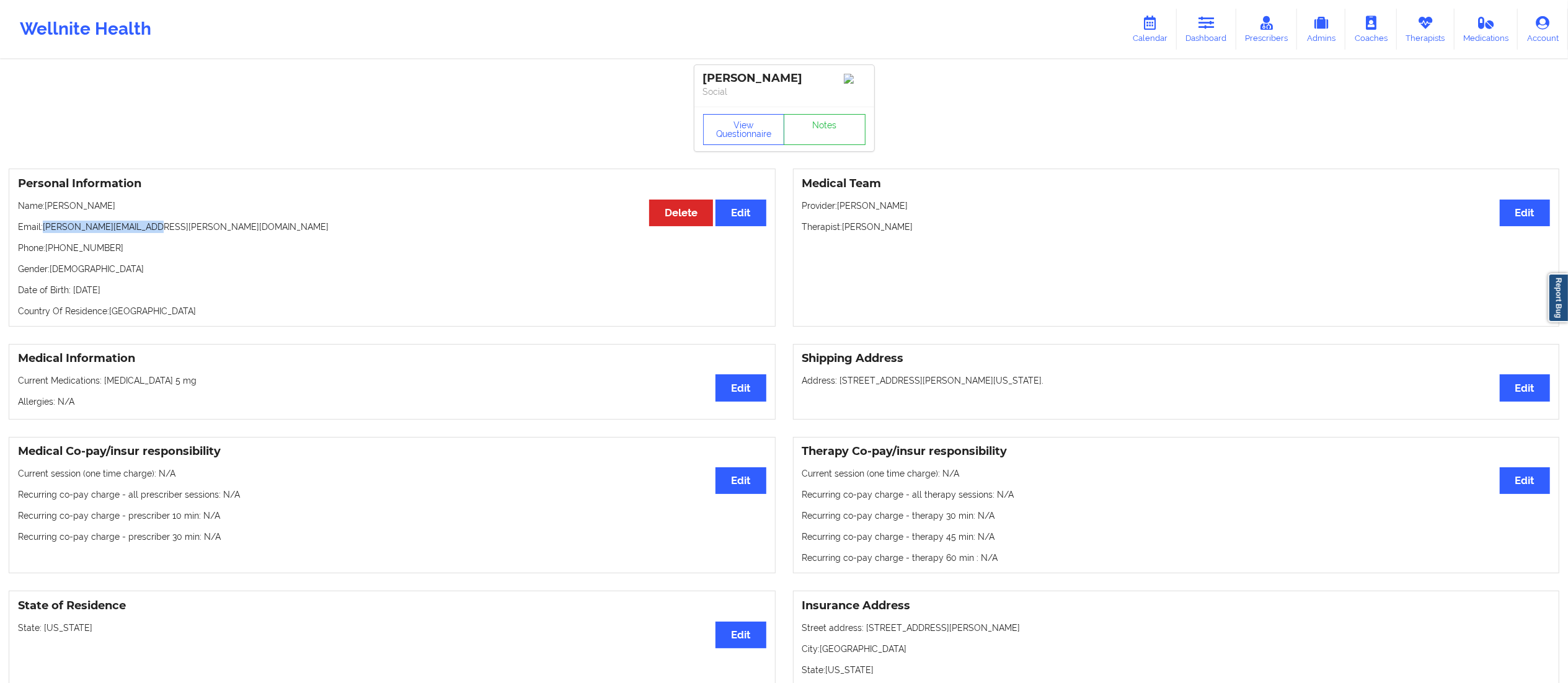
drag, startPoint x: 43, startPoint y: 226, endPoint x: 275, endPoint y: 224, distance: 232.0
click at [261, 228] on p "Email: [PERSON_NAME][EMAIL_ADDRESS][PERSON_NAME][DOMAIN_NAME]" at bounding box center [392, 226] width 748 height 12
click at [815, 137] on link "Notes" at bounding box center [824, 129] width 82 height 31
drag, startPoint x: 44, startPoint y: 233, endPoint x: 196, endPoint y: 237, distance: 152.1
click at [196, 233] on p "Email: [PERSON_NAME][EMAIL_ADDRESS][PERSON_NAME][DOMAIN_NAME]" at bounding box center [392, 226] width 748 height 12
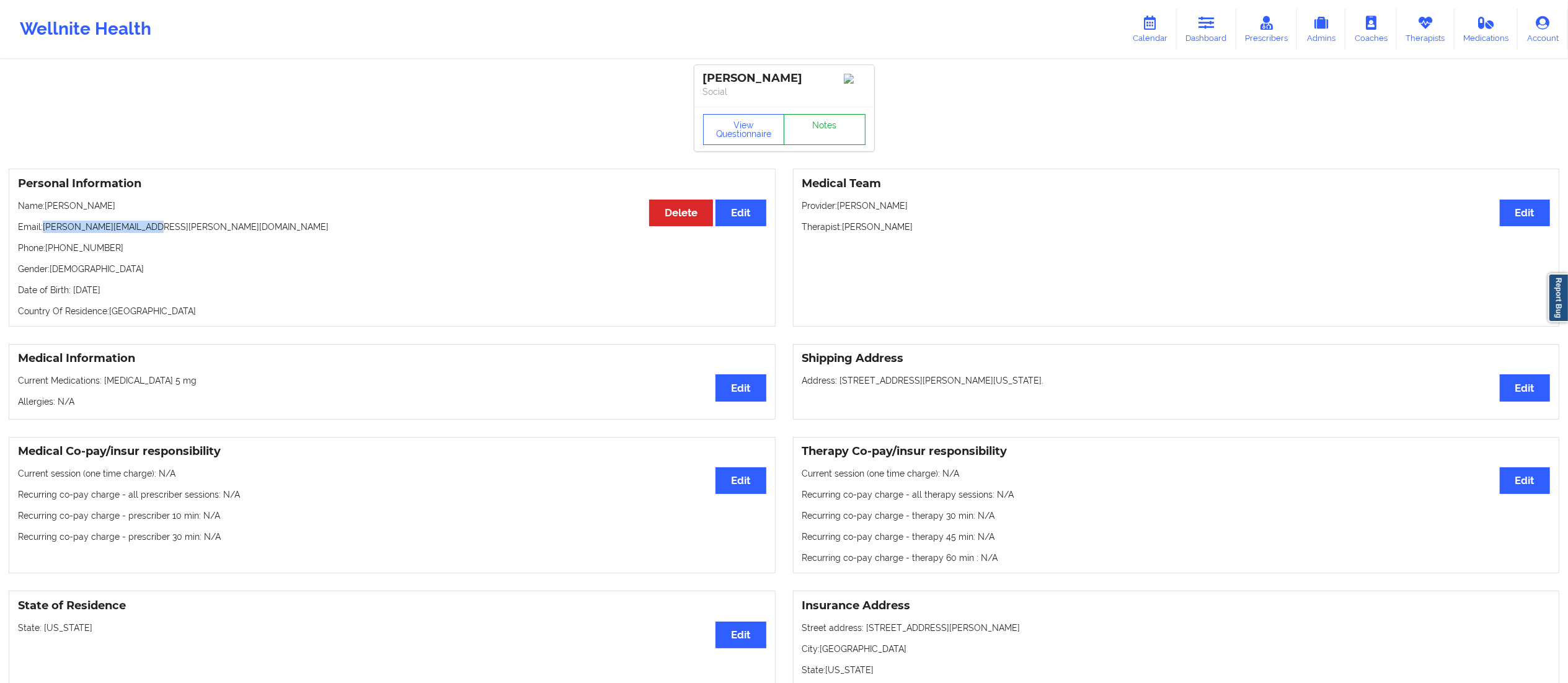
click at [815, 122] on link "Notes" at bounding box center [824, 129] width 82 height 31
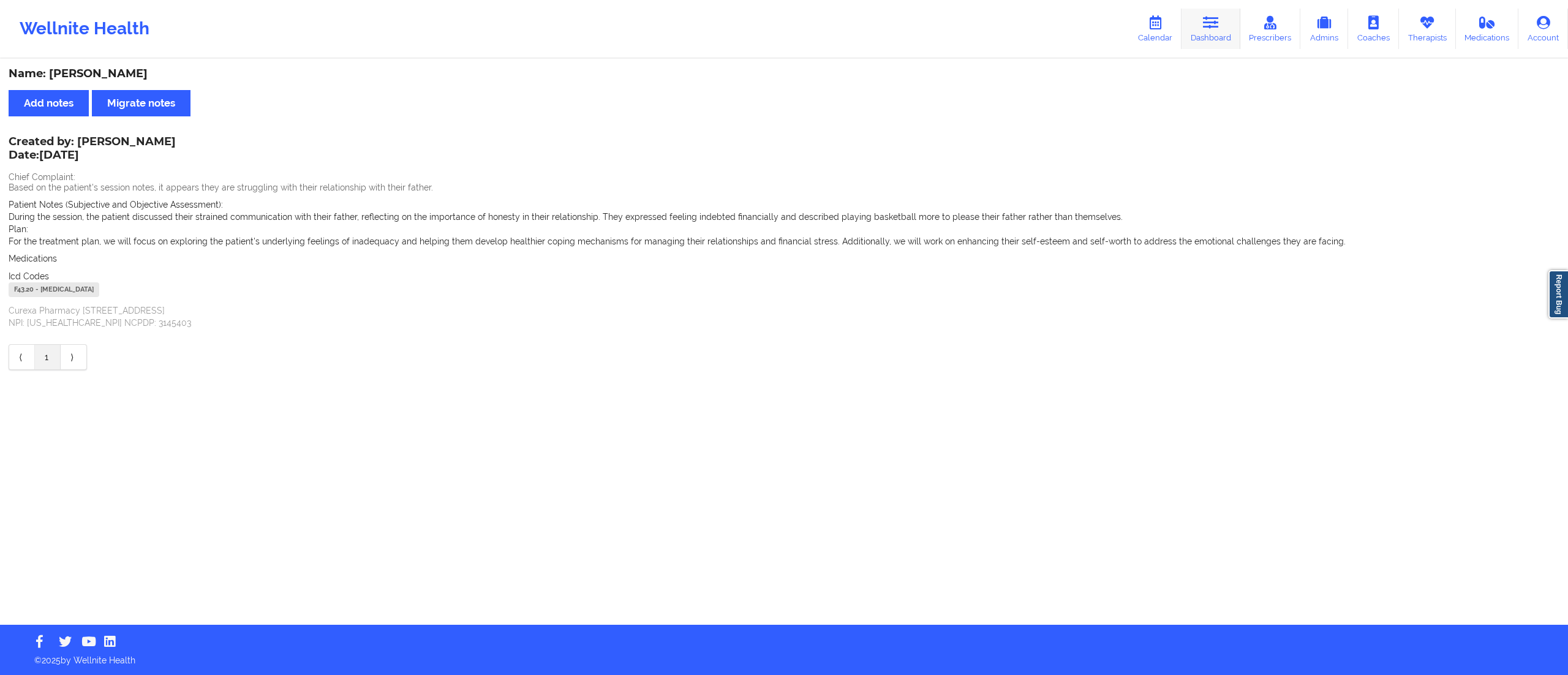
click at [1206, 32] on link "Dashboard" at bounding box center [1210, 28] width 59 height 40
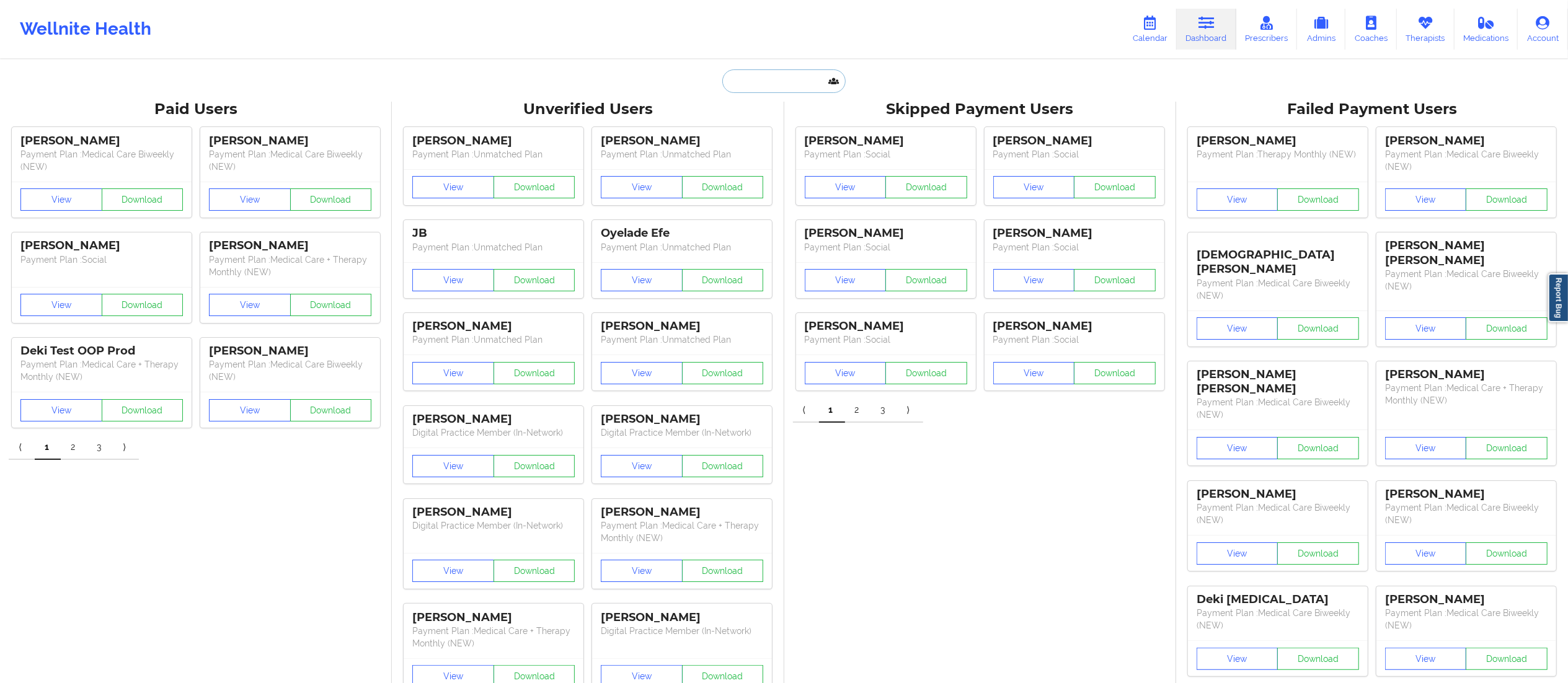
click at [804, 76] on input "text" at bounding box center [783, 81] width 123 height 24
paste input "[PERSON_NAME]"
type input "[PERSON_NAME]"
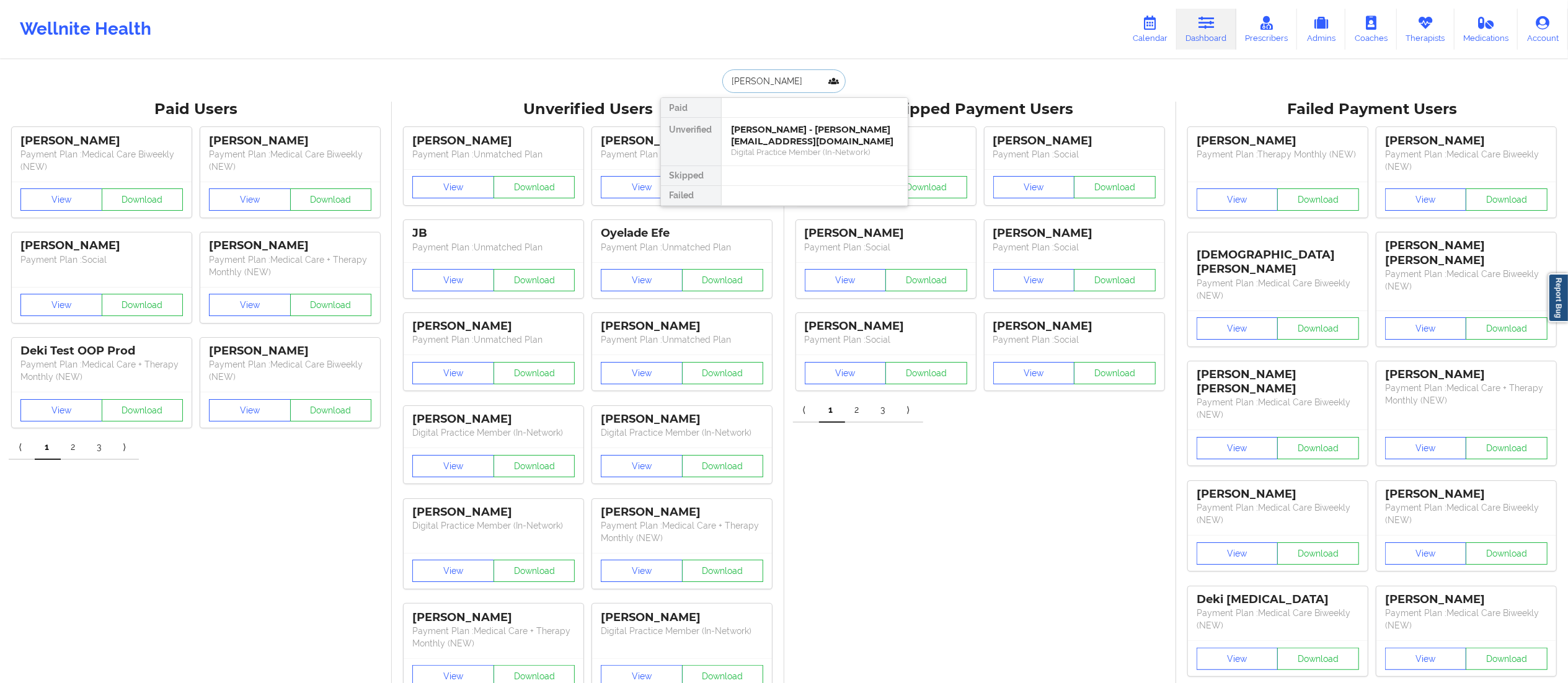
click at [770, 143] on div "[PERSON_NAME] - [PERSON_NAME][EMAIL_ADDRESS][DOMAIN_NAME]" at bounding box center [814, 136] width 166 height 23
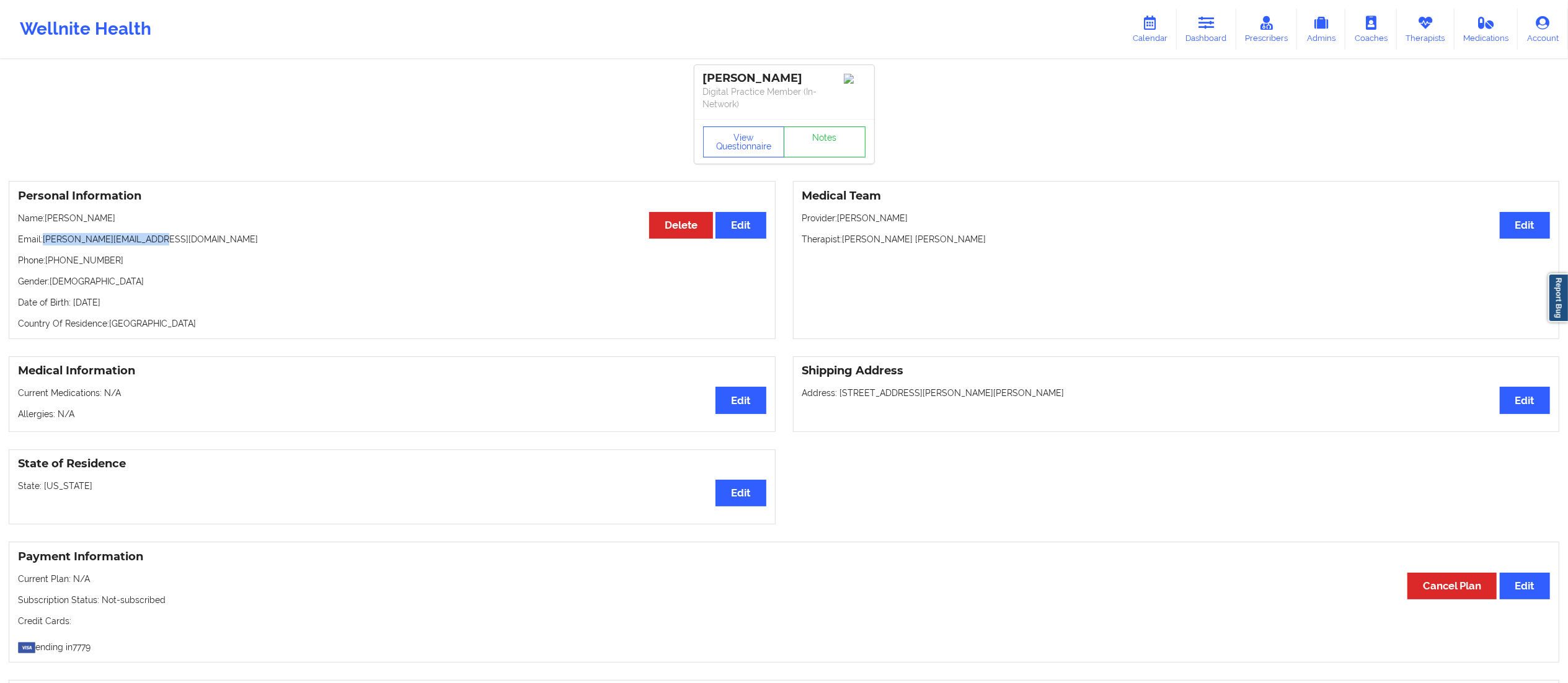
drag, startPoint x: 44, startPoint y: 237, endPoint x: 233, endPoint y: 237, distance: 189.0
click at [233, 237] on p "Email: [PERSON_NAME][EMAIL_ADDRESS][DOMAIN_NAME]" at bounding box center [392, 238] width 748 height 12
click at [1208, 40] on link "Dashboard" at bounding box center [1206, 28] width 60 height 41
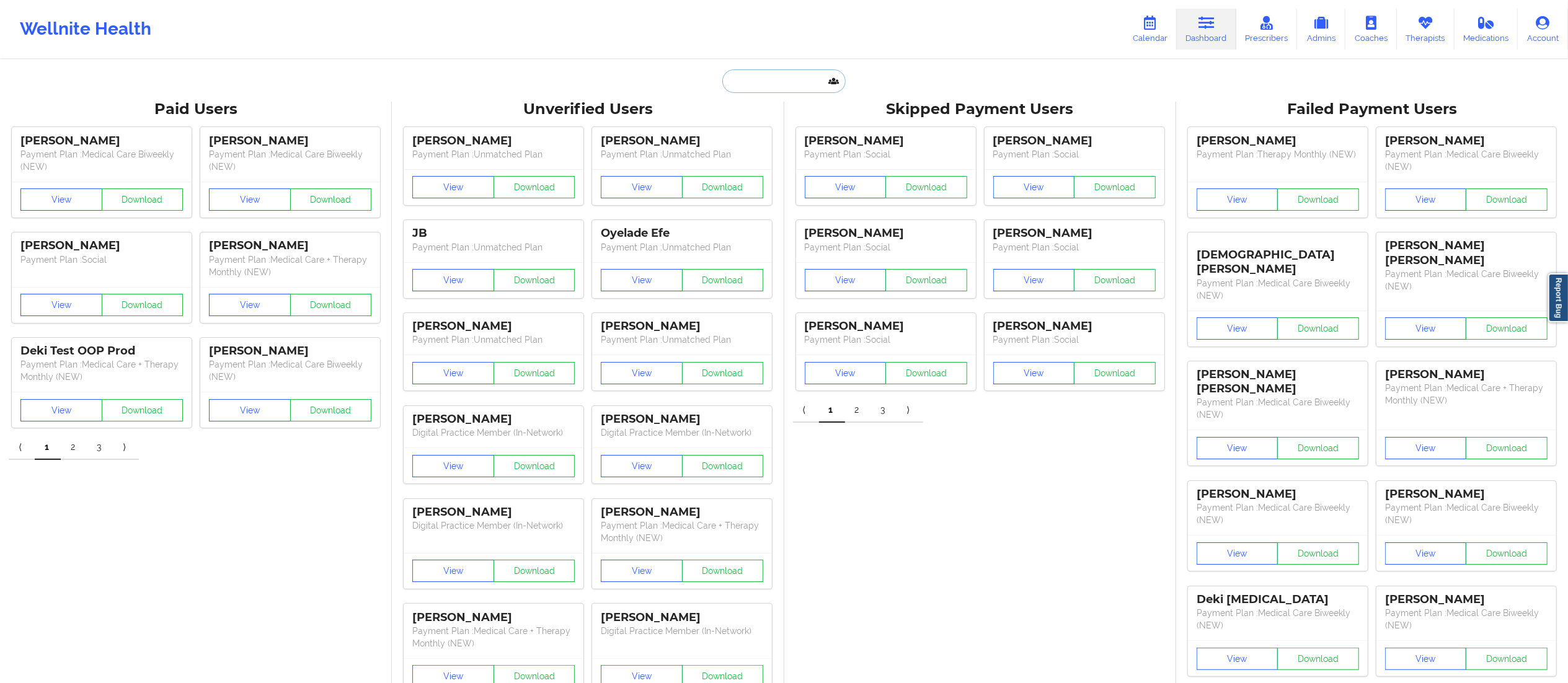
click at [762, 77] on input "text" at bounding box center [783, 81] width 123 height 24
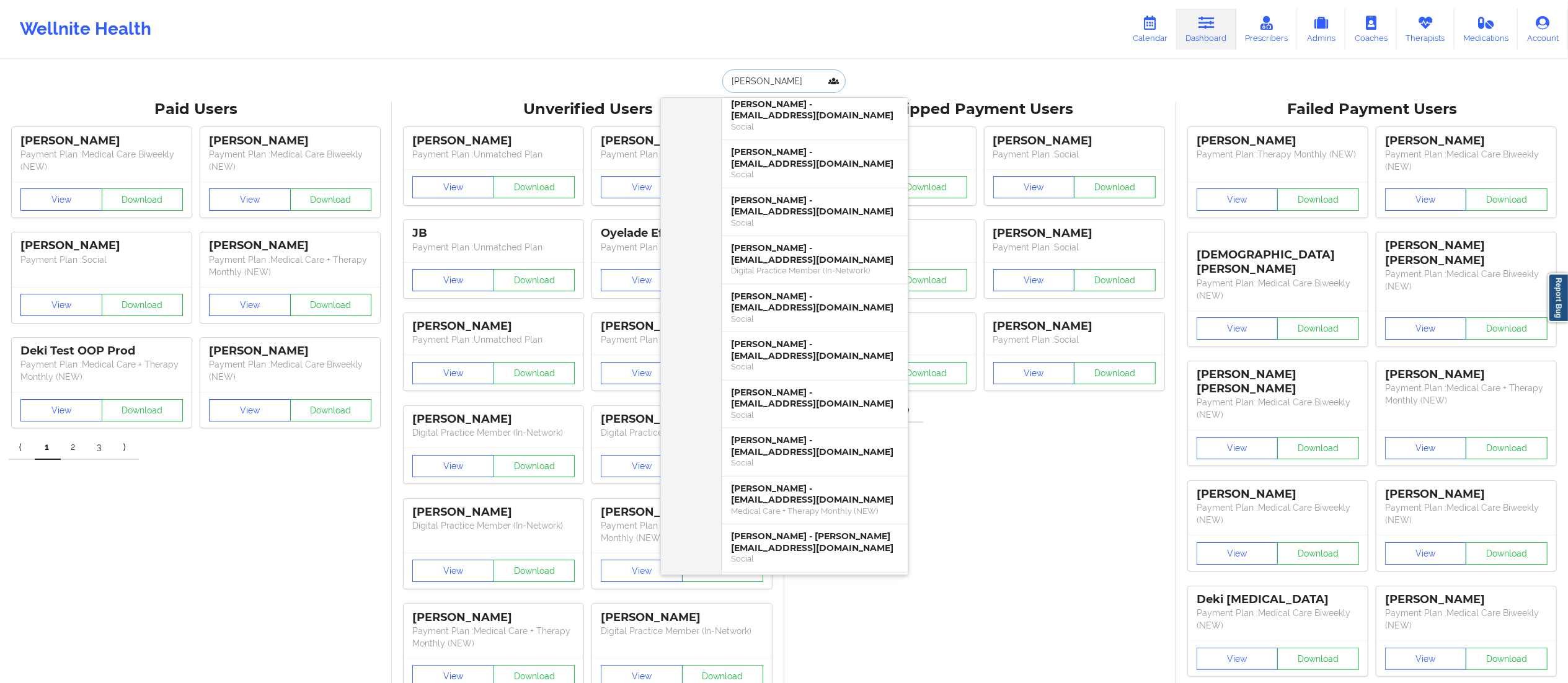
scroll to position [922, 0]
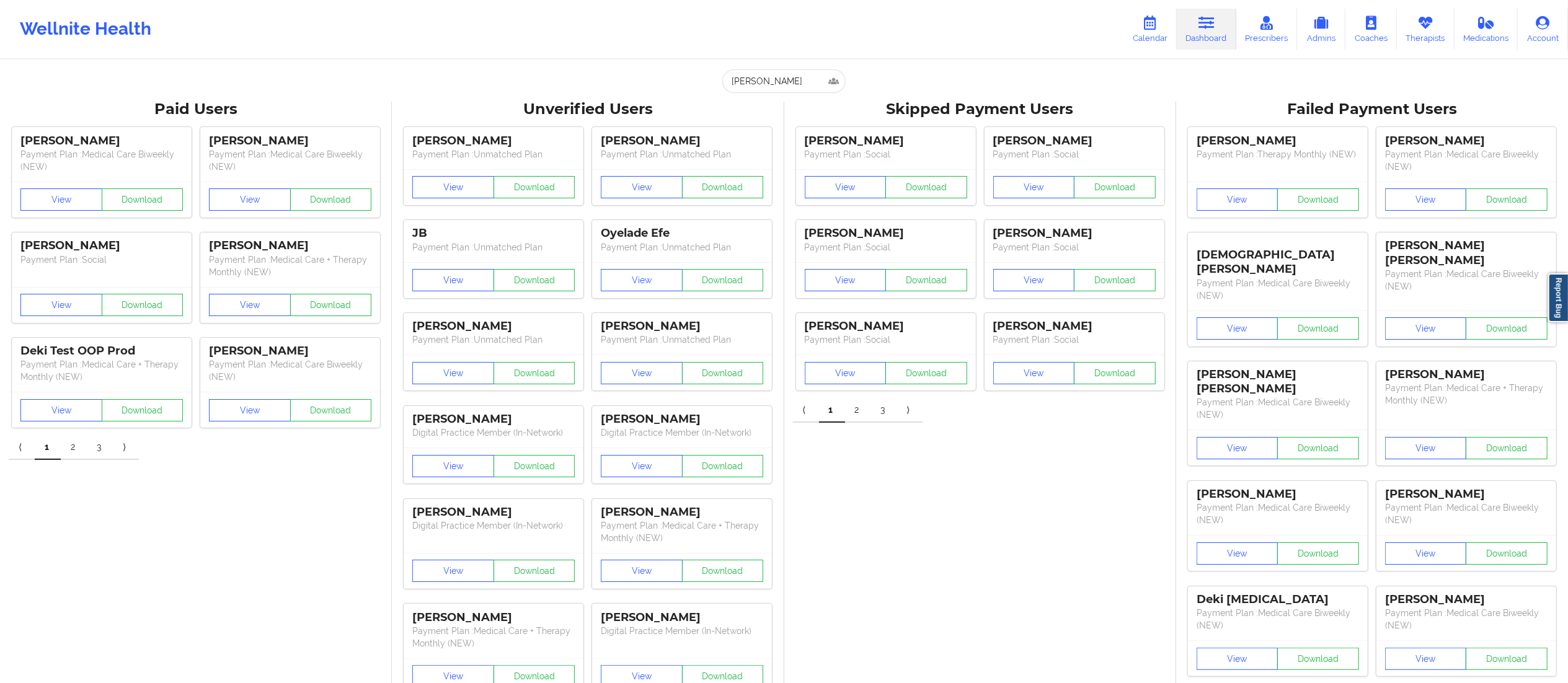
drag, startPoint x: 777, startPoint y: 66, endPoint x: 707, endPoint y: 62, distance: 70.1
drag, startPoint x: 758, startPoint y: 84, endPoint x: 703, endPoint y: 80, distance: 55.1
click at [703, 80] on div "[PERSON_NAME] Paid [PERSON_NAME] - [EMAIL_ADDRESS][DOMAIN_NAME] Medical Care + …" at bounding box center [784, 81] width 248 height 24
paste input "[PERSON_NAME]"
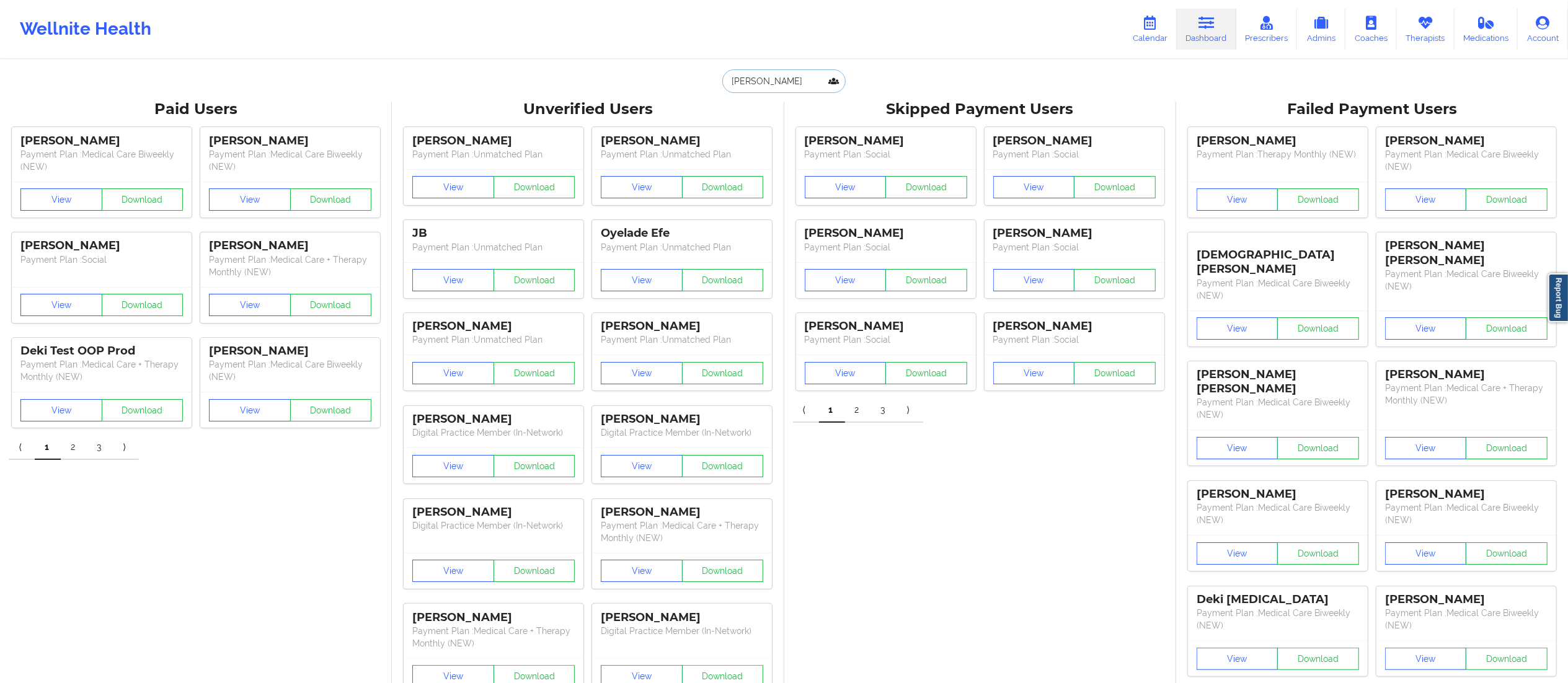
type input "[PERSON_NAME]"
click at [778, 147] on div "Social" at bounding box center [814, 152] width 166 height 10
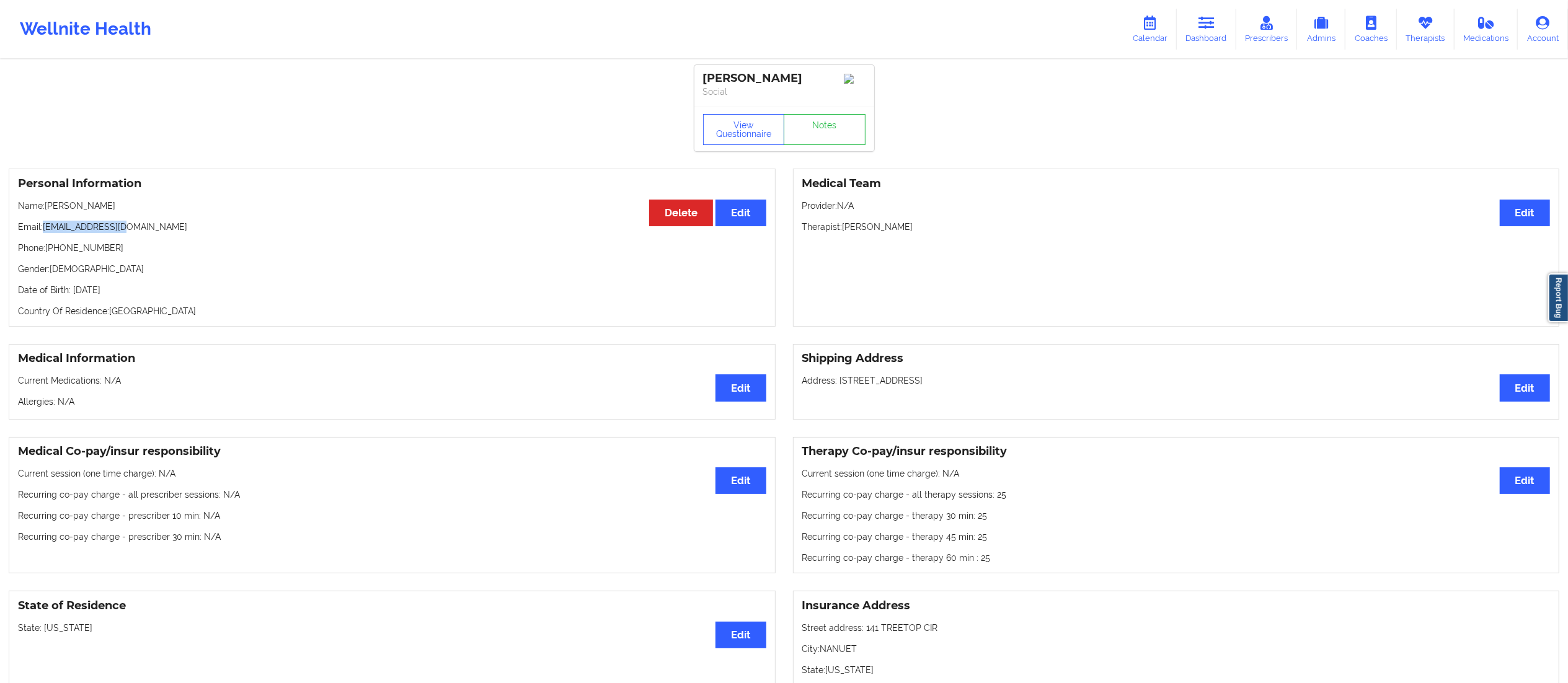
drag, startPoint x: 46, startPoint y: 227, endPoint x: 187, endPoint y: 220, distance: 141.2
click at [178, 226] on p "Email: [EMAIL_ADDRESS][DOMAIN_NAME]" at bounding box center [392, 226] width 748 height 12
click at [1208, 35] on link "Dashboard" at bounding box center [1206, 28] width 60 height 41
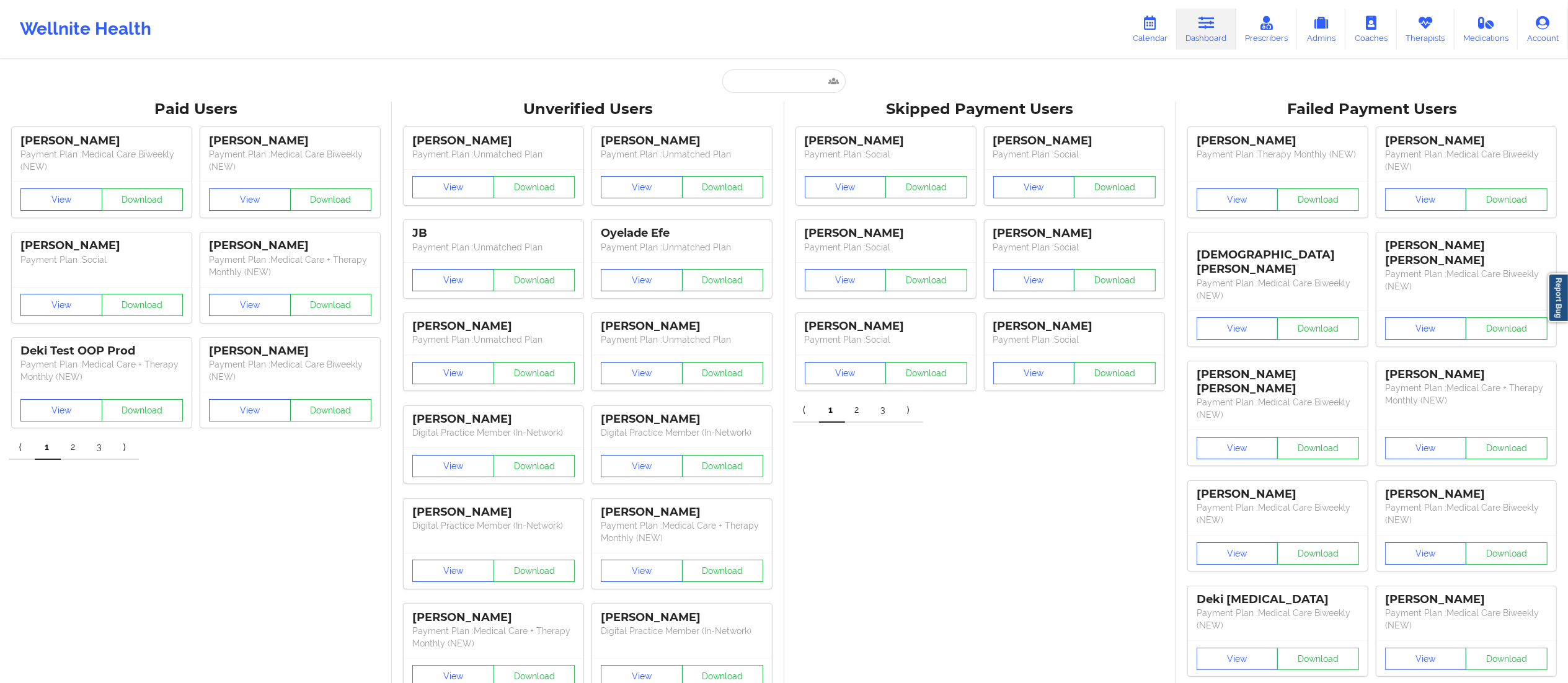
click at [812, 57] on div "Wellnite Health Calendar Dashboard Prescribers Admins Coaches Therapists Medica…" at bounding box center [784, 28] width 1568 height 58
click at [788, 78] on input "text" at bounding box center [783, 81] width 123 height 24
paste input "[PERSON_NAME]"
type input "[PERSON_NAME]"
click at [769, 135] on div "[PERSON_NAME] - [EMAIL_ADDRESS][DOMAIN_NAME]" at bounding box center [814, 136] width 166 height 23
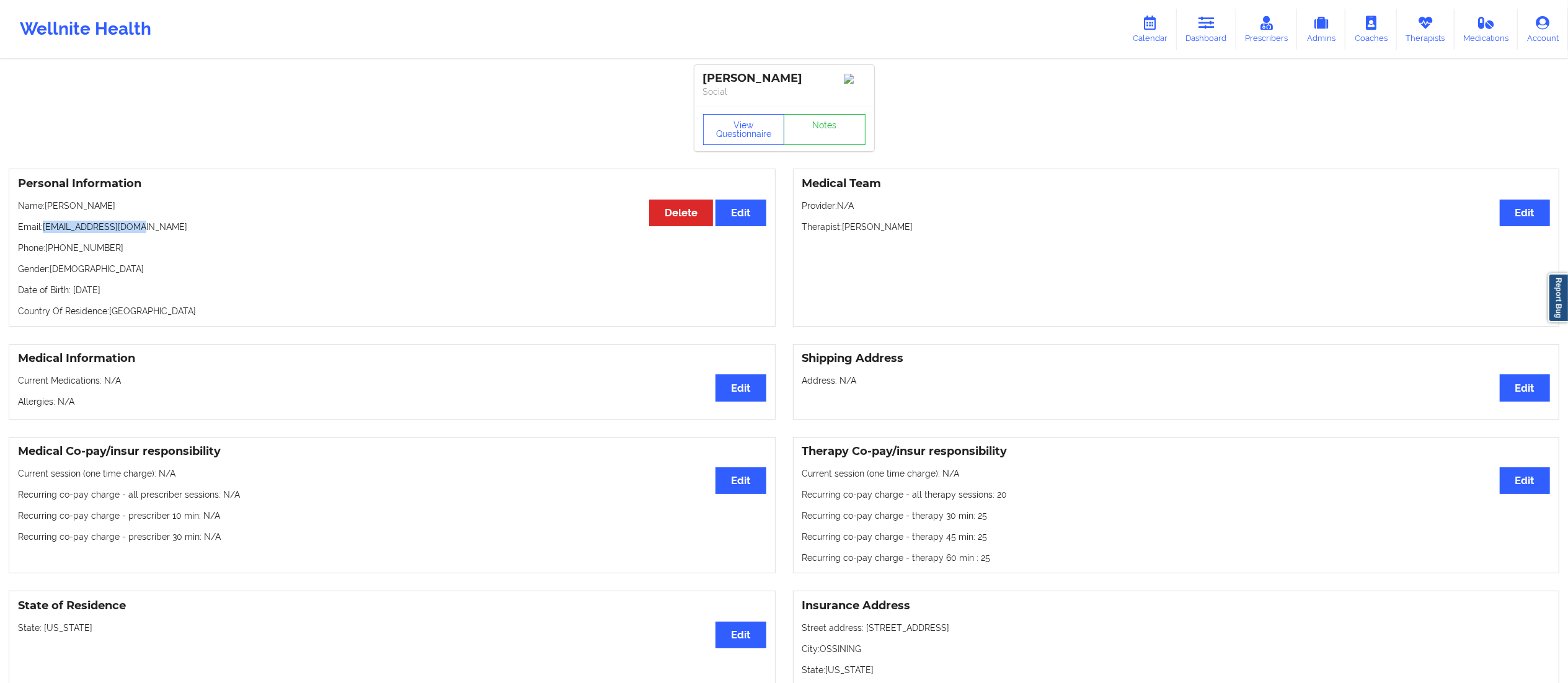
drag, startPoint x: 44, startPoint y: 231, endPoint x: 190, endPoint y: 228, distance: 146.0
click at [190, 228] on p "Email: [EMAIL_ADDRESS][DOMAIN_NAME]" at bounding box center [392, 226] width 748 height 12
click at [841, 145] on link "Notes" at bounding box center [824, 129] width 82 height 31
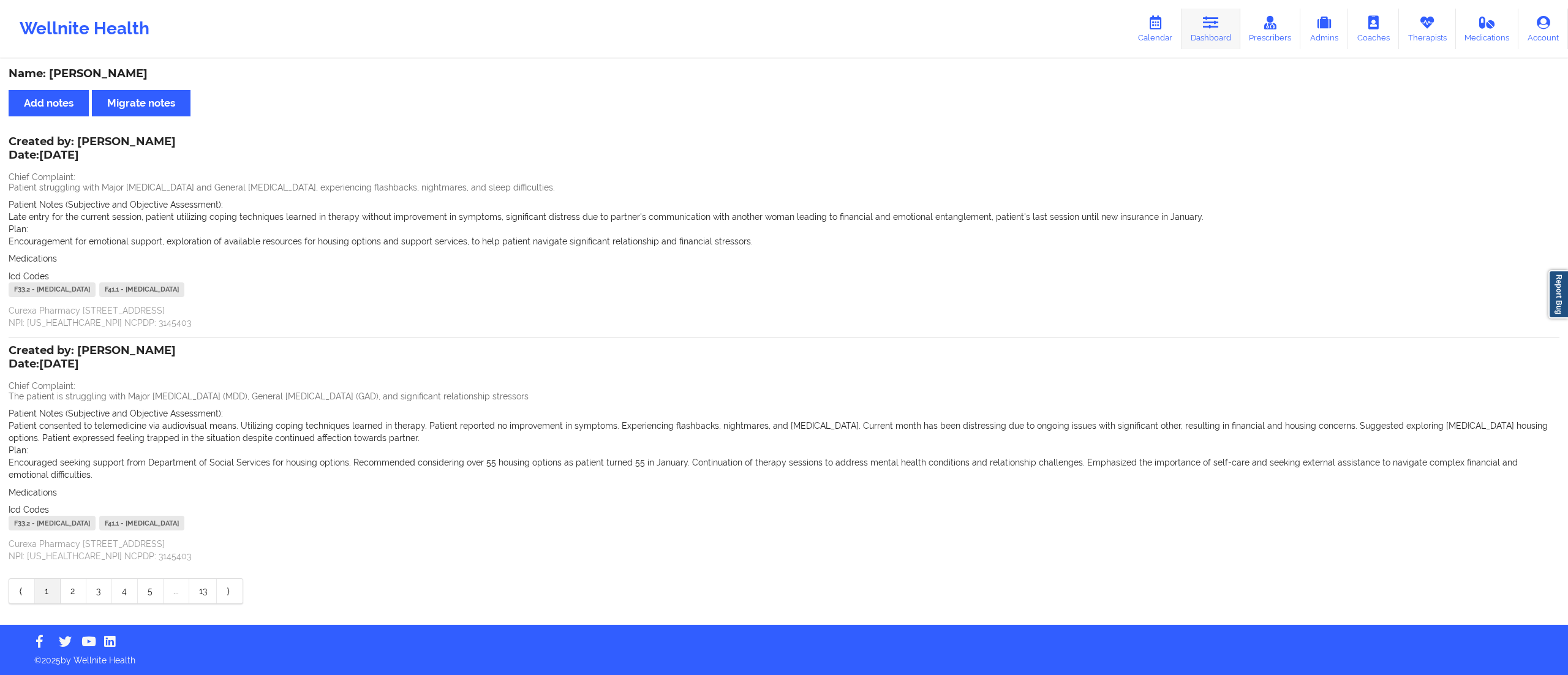
click at [1238, 20] on link "Dashboard" at bounding box center [1210, 28] width 59 height 40
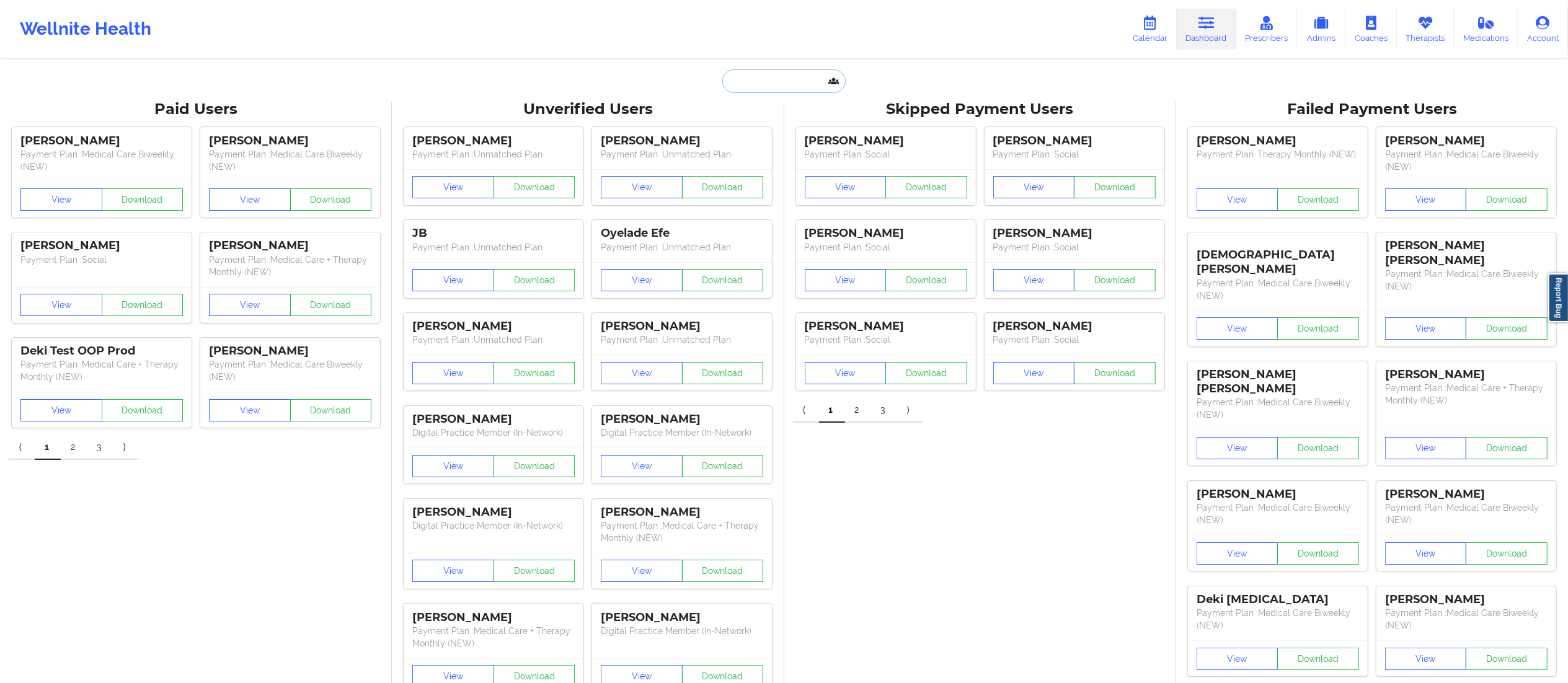
click at [788, 74] on input "text" at bounding box center [783, 81] width 123 height 24
paste input "[PERSON_NAME]"
type input "[PERSON_NAME]"
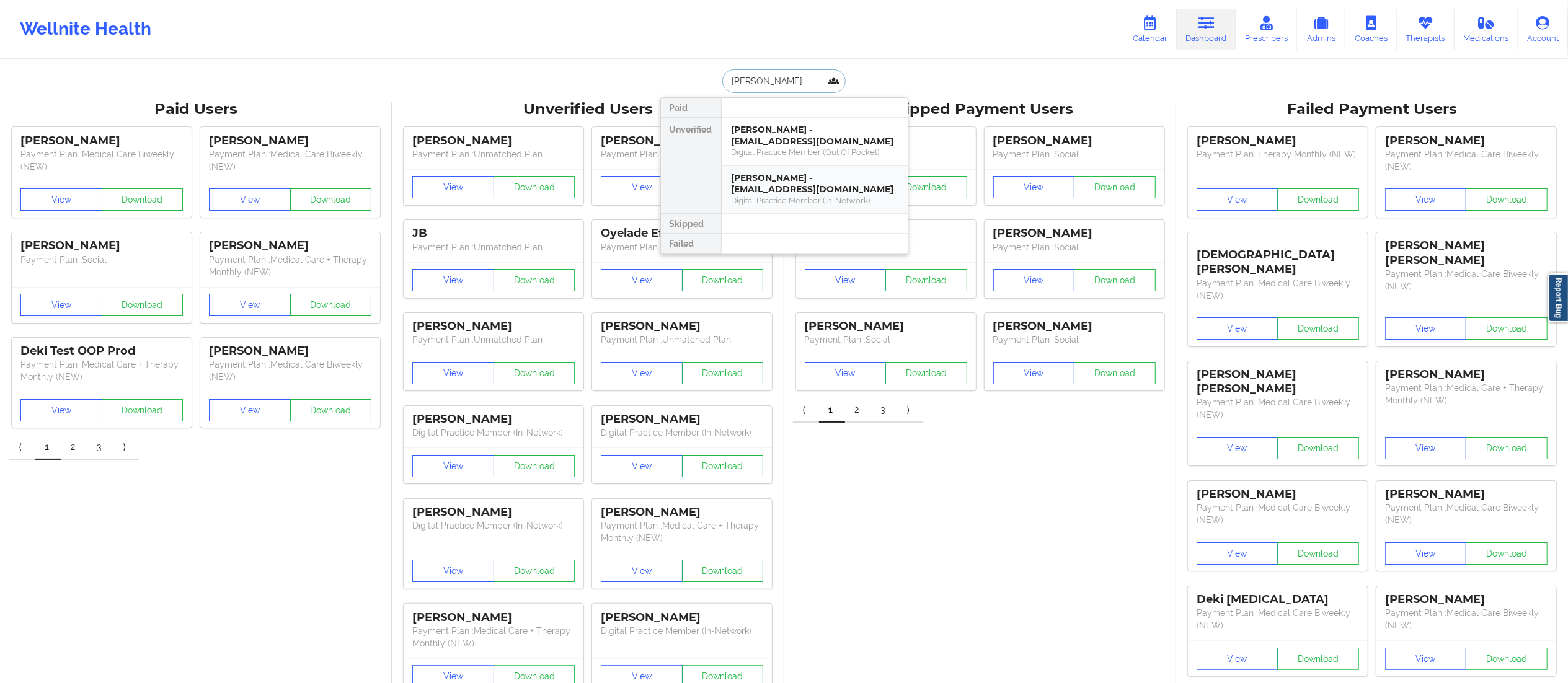
click at [794, 196] on div "Digital Practice Member (In-Network)" at bounding box center [814, 200] width 166 height 10
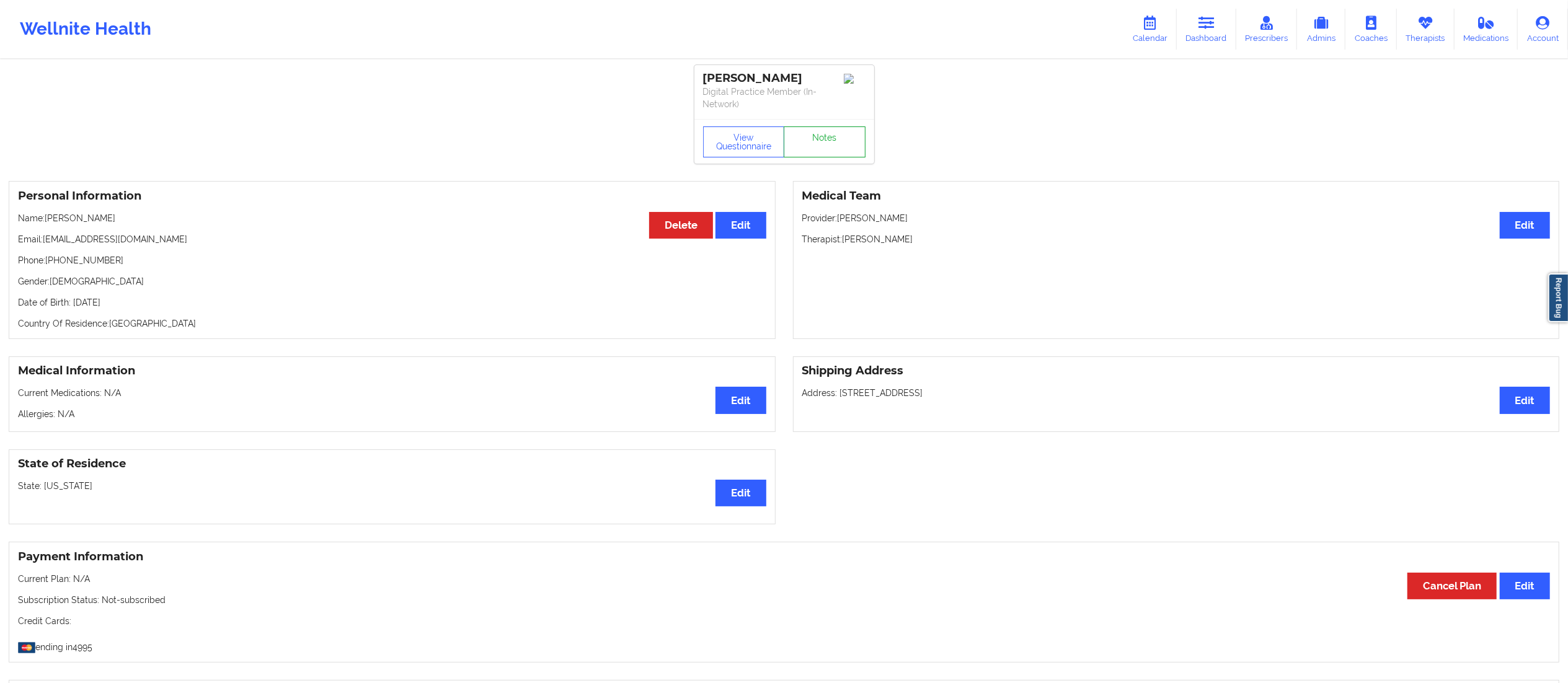
click at [822, 149] on link "Notes" at bounding box center [824, 142] width 82 height 31
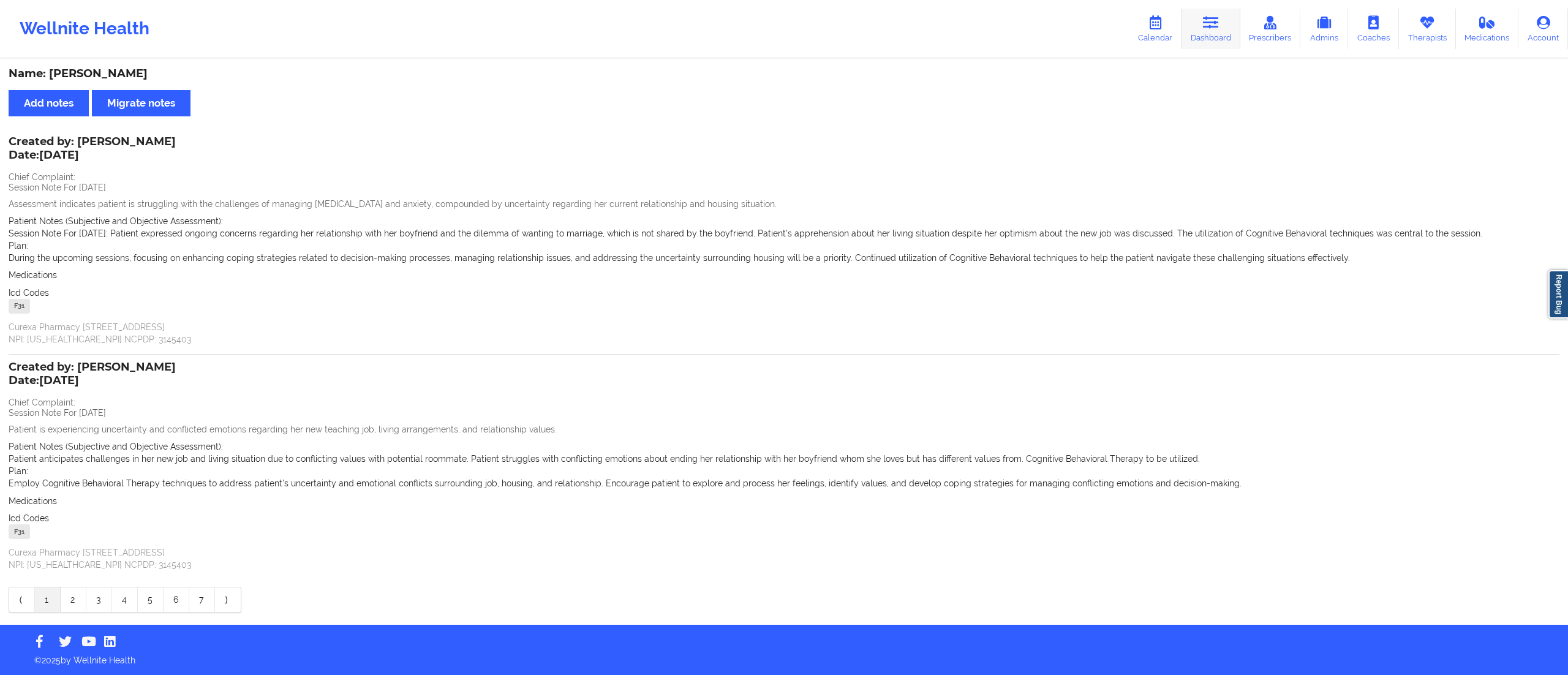
click at [1215, 31] on link "Dashboard" at bounding box center [1210, 28] width 59 height 40
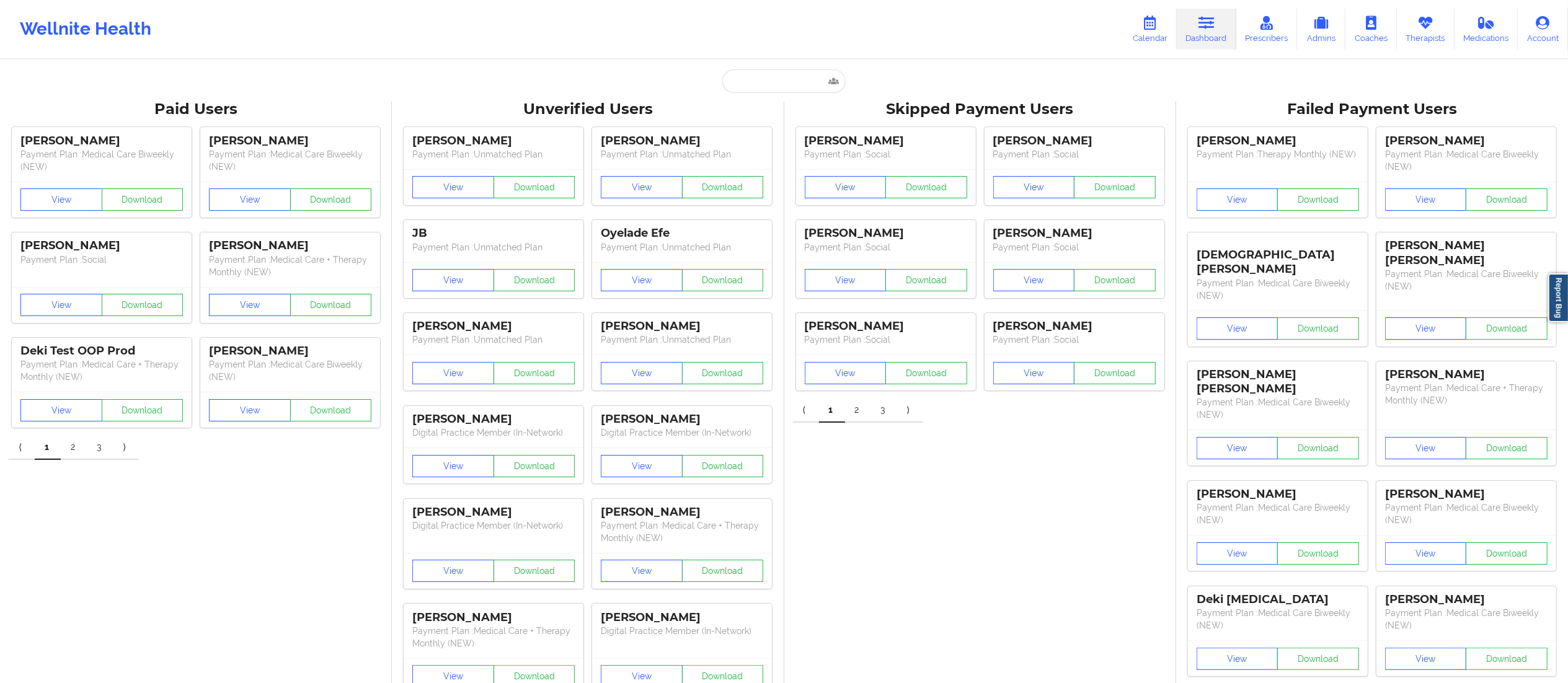
click at [760, 91] on input "text" at bounding box center [783, 81] width 123 height 24
paste input "[PERSON_NAME]"
type input "[PERSON_NAME]"
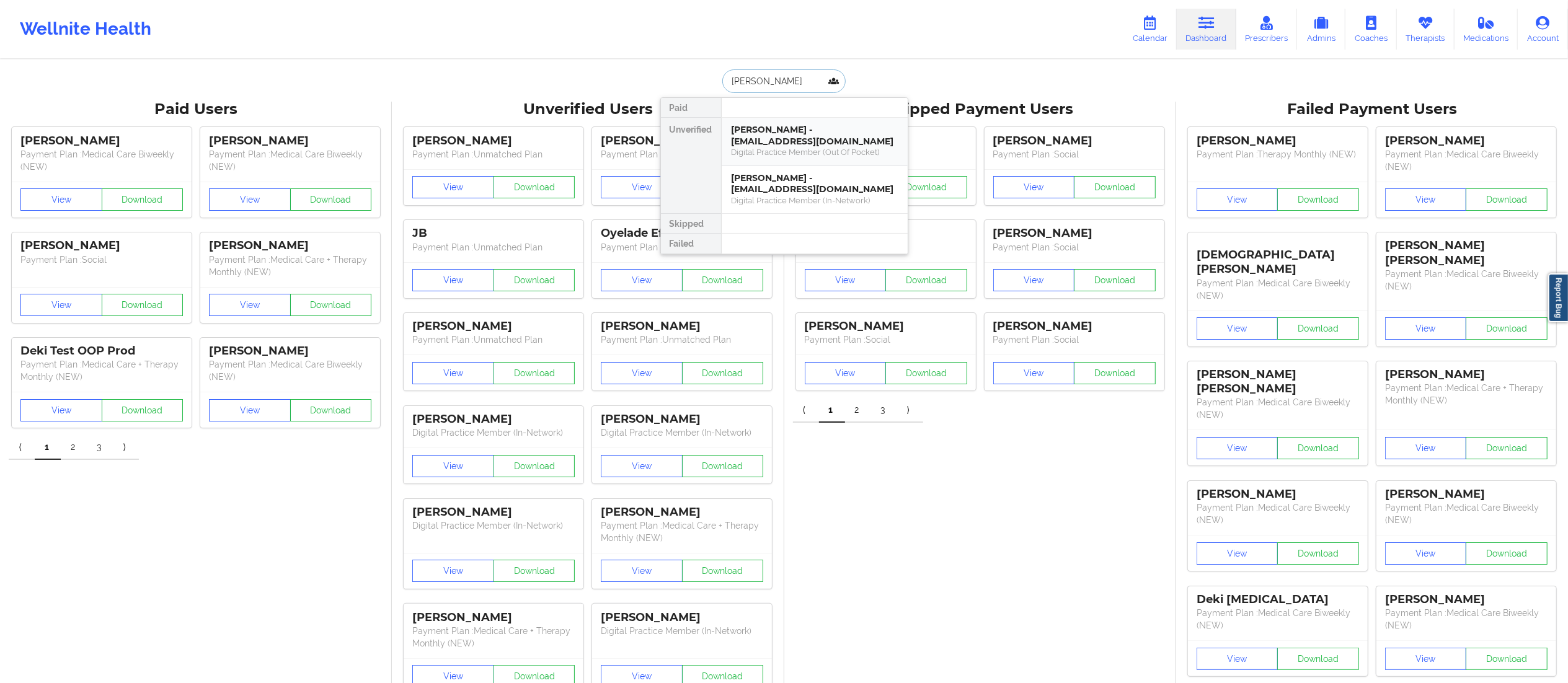
click at [809, 139] on div "[PERSON_NAME] - [EMAIL_ADDRESS][DOMAIN_NAME]" at bounding box center [814, 136] width 166 height 23
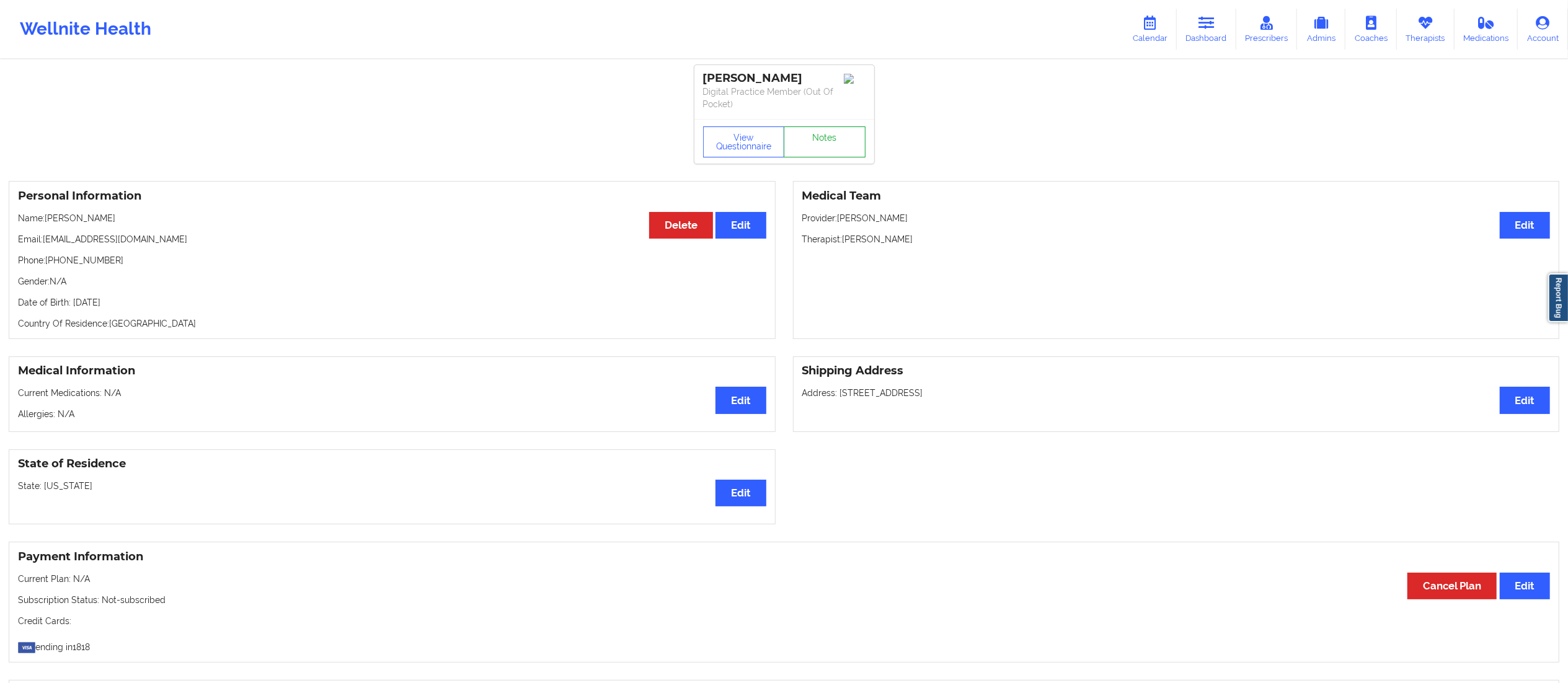
click at [806, 146] on link "Notes" at bounding box center [824, 142] width 82 height 31
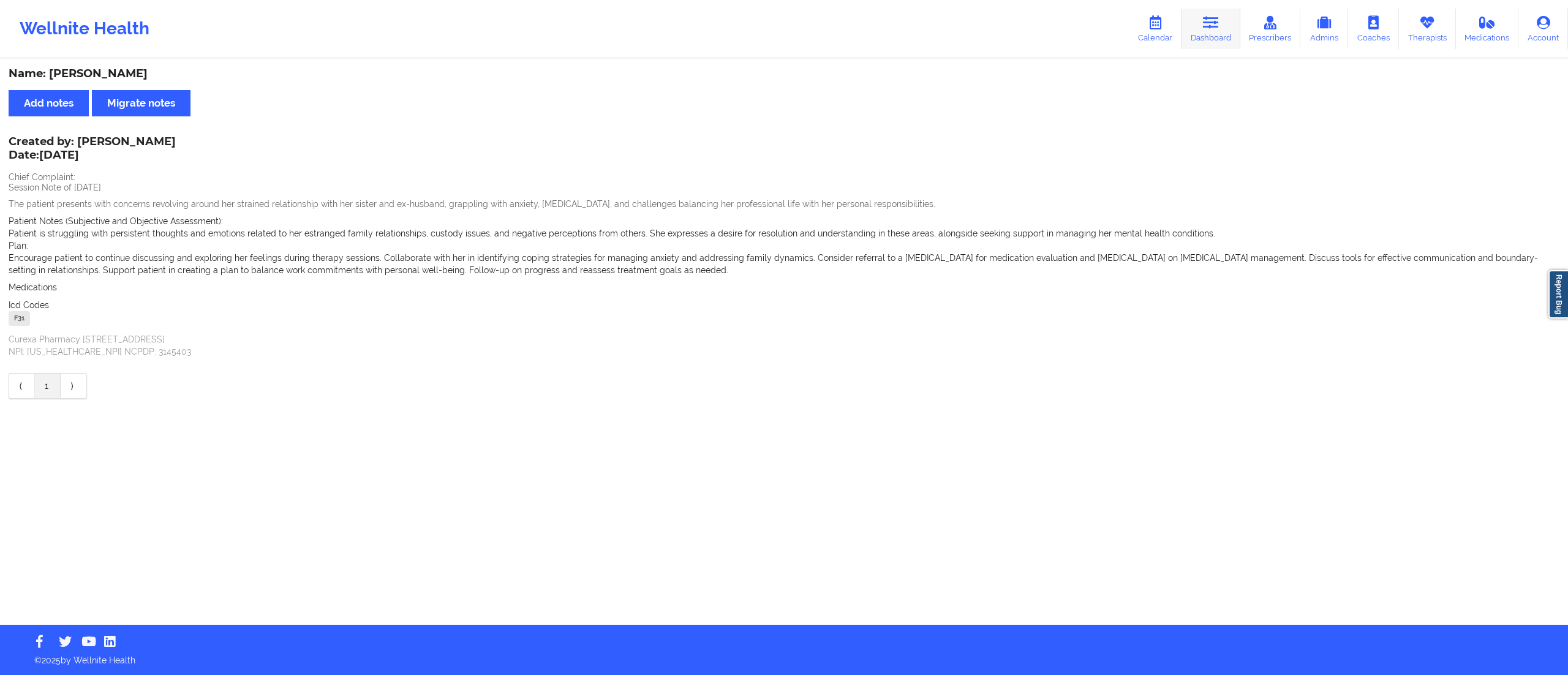
click at [1211, 26] on icon at bounding box center [1210, 23] width 16 height 13
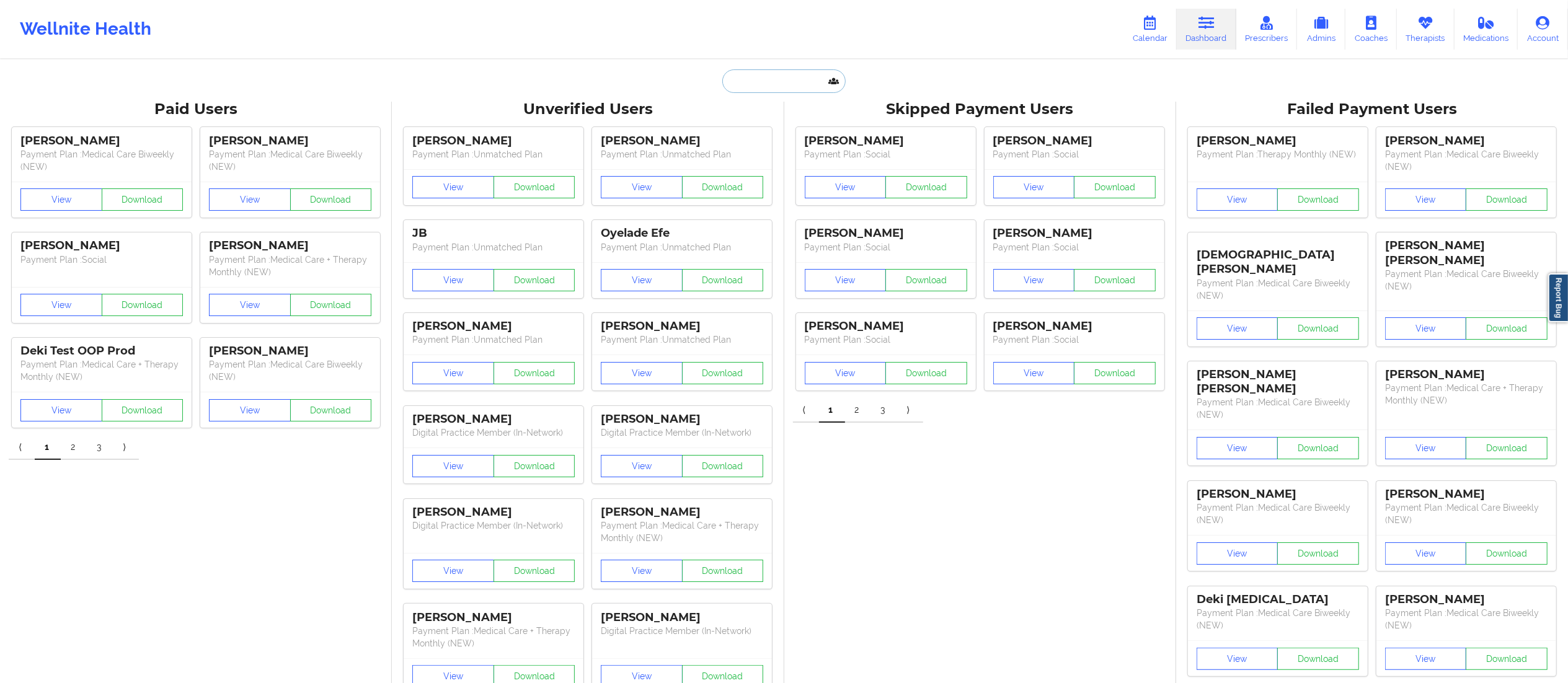
click at [791, 82] on input "text" at bounding box center [783, 81] width 123 height 24
paste input "[PERSON_NAME]"
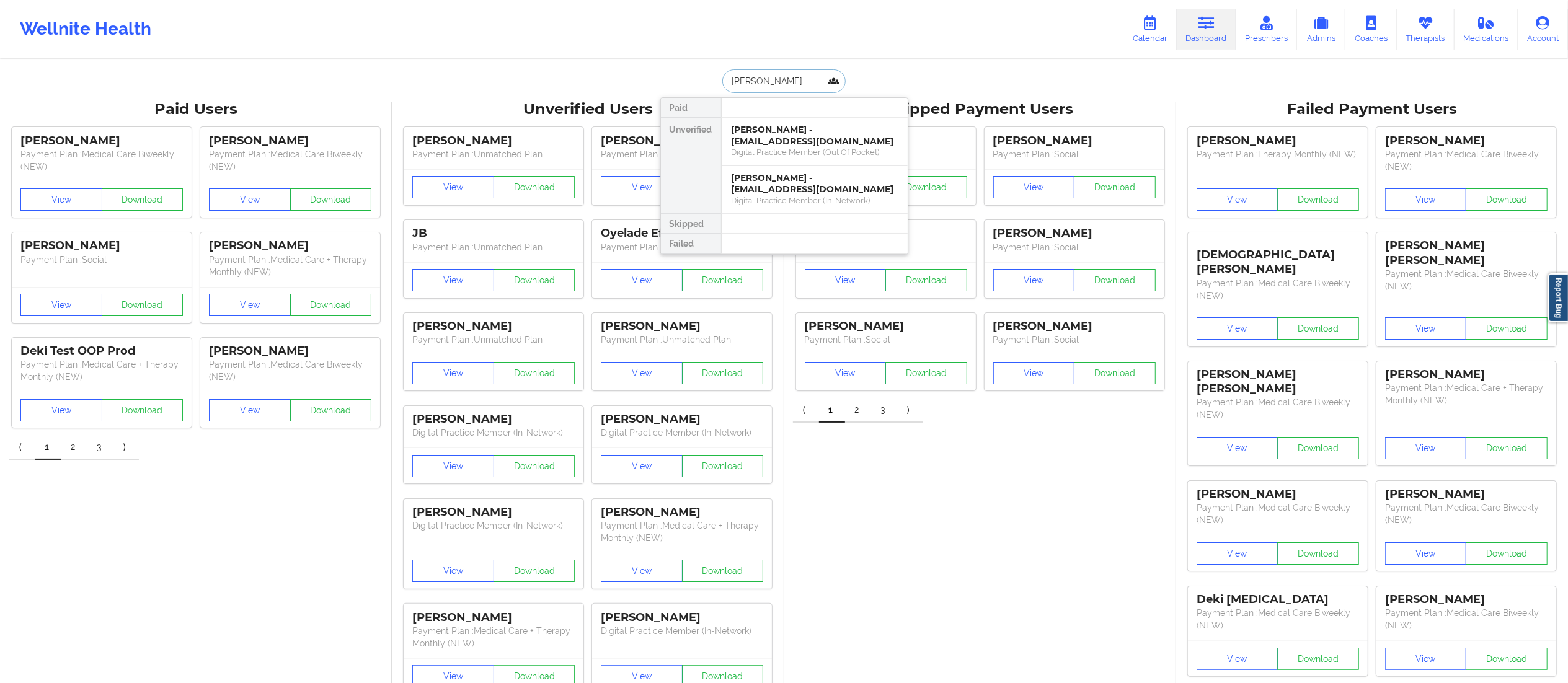
type input "[PERSON_NAME]"
click at [765, 143] on div "[PERSON_NAME] - [EMAIL_ADDRESS][DOMAIN_NAME]" at bounding box center [814, 136] width 166 height 23
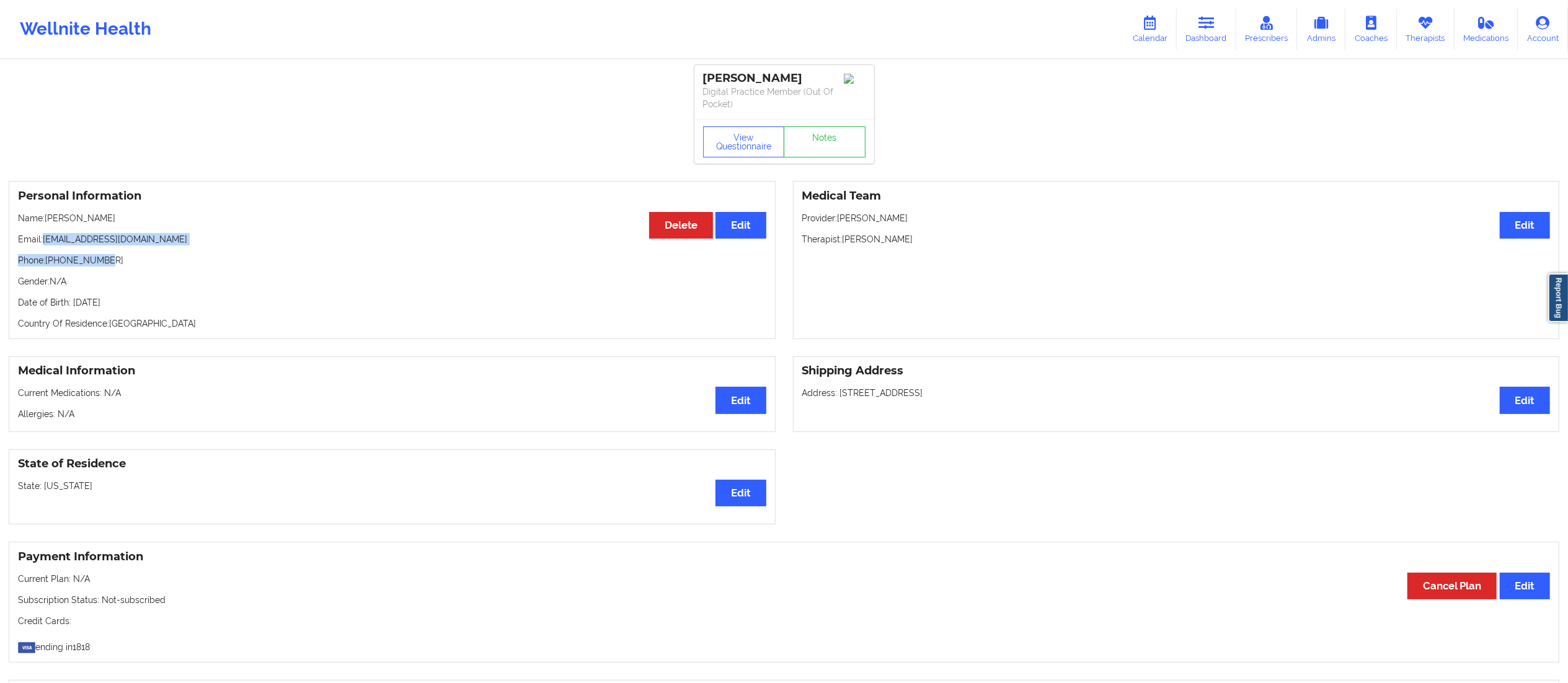
drag, startPoint x: 44, startPoint y: 233, endPoint x: 269, endPoint y: 258, distance: 226.4
click at [269, 258] on div "Personal Information Edit Delete Name: [PERSON_NAME] Email: [PERSON_NAME][EMAIL…" at bounding box center [391, 260] width 766 height 158
drag, startPoint x: 264, startPoint y: 269, endPoint x: 244, endPoint y: 265, distance: 20.4
click at [265, 269] on div "Personal Information Edit Delete Name: [PERSON_NAME] Email: [PERSON_NAME][EMAIL…" at bounding box center [391, 260] width 766 height 158
drag, startPoint x: 42, startPoint y: 242, endPoint x: 103, endPoint y: 242, distance: 61.0
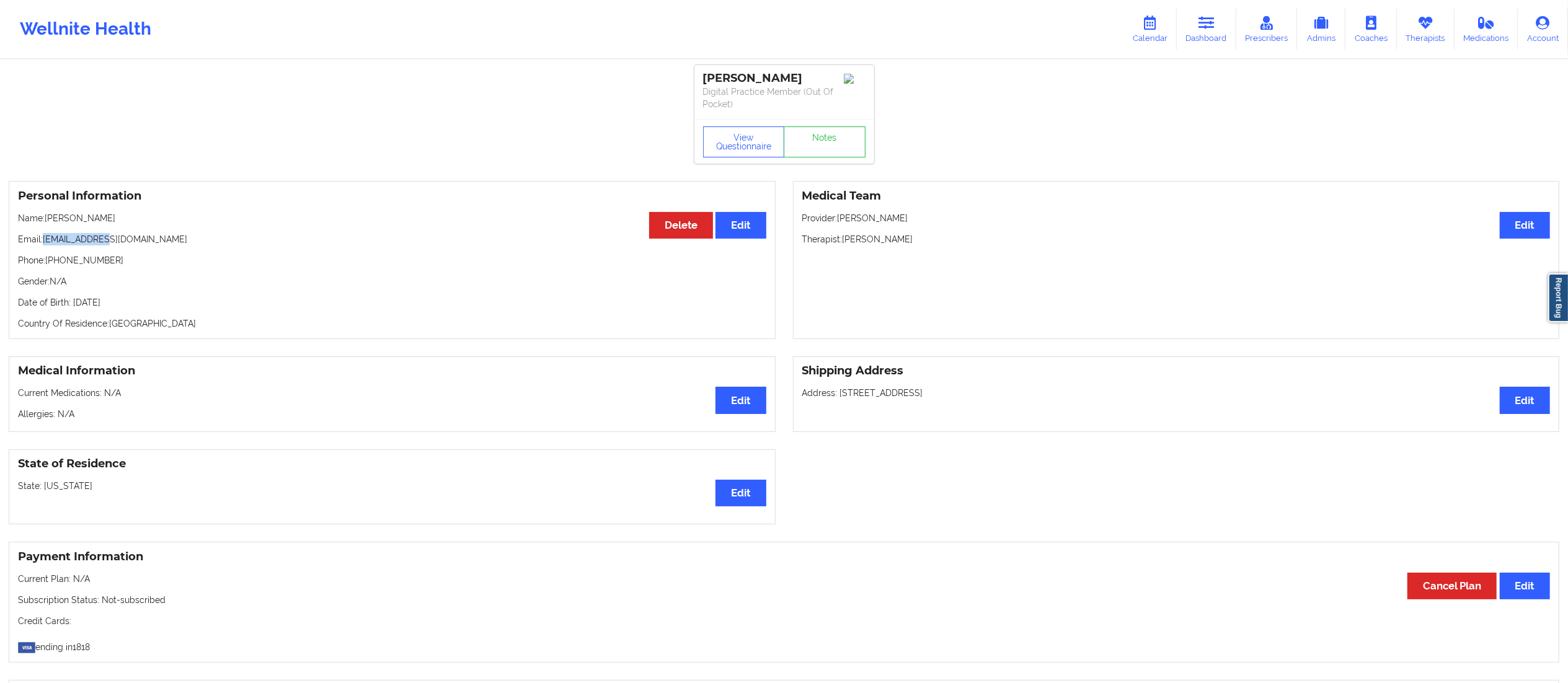
click at [106, 230] on div "Personal Information Edit Delete Name: [PERSON_NAME] Email: [PERSON_NAME][EMAIL…" at bounding box center [391, 260] width 766 height 158
click at [66, 243] on p "Email: [EMAIL_ADDRESS][DOMAIN_NAME]" at bounding box center [392, 238] width 748 height 12
click at [57, 240] on p "Email: [EMAIL_ADDRESS][DOMAIN_NAME]" at bounding box center [392, 238] width 748 height 12
click at [43, 235] on p "Email: [EMAIL_ADDRESS][DOMAIN_NAME]" at bounding box center [392, 238] width 748 height 12
click at [52, 231] on div "Personal Information Edit Delete Name: [PERSON_NAME] Email: [PERSON_NAME][EMAIL…" at bounding box center [391, 260] width 766 height 158
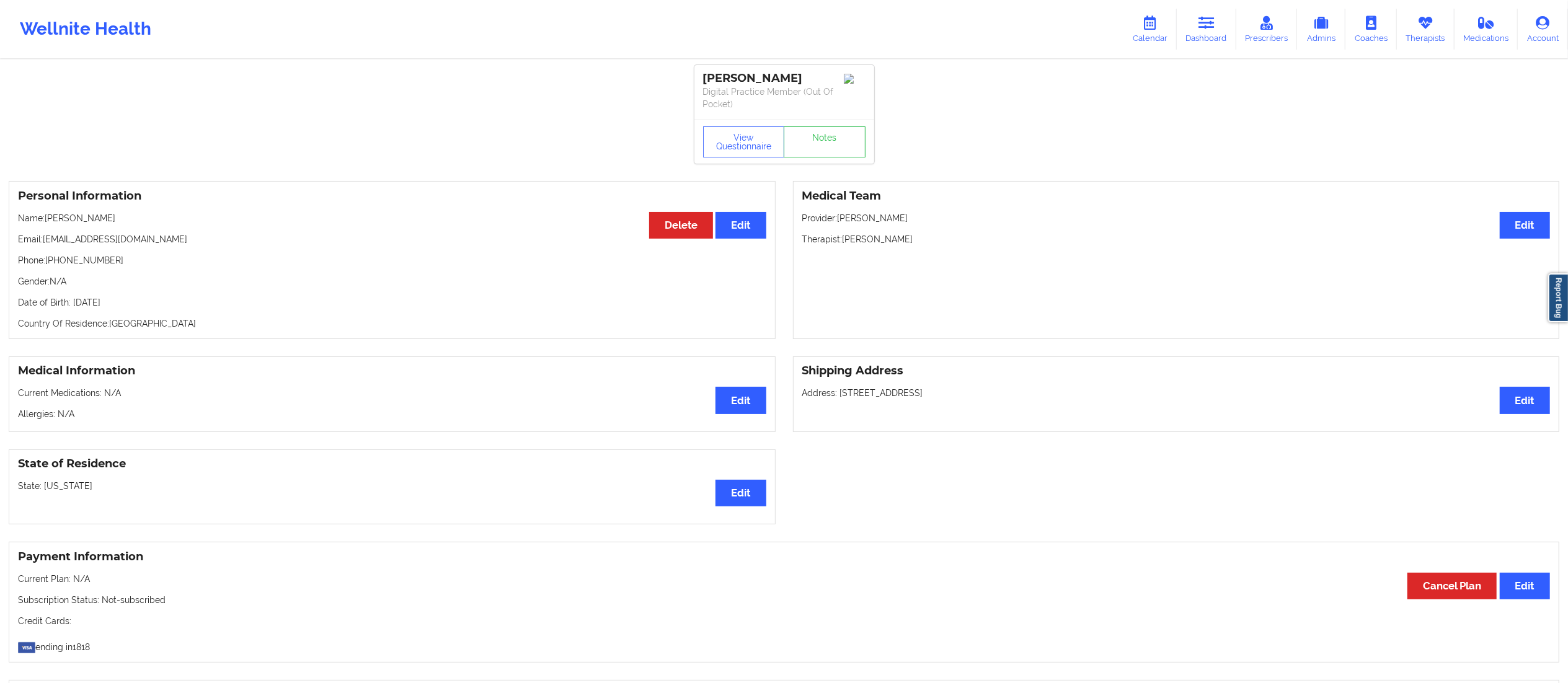
click at [46, 240] on p "Email: [EMAIL_ADDRESS][DOMAIN_NAME]" at bounding box center [392, 238] width 748 height 12
drag, startPoint x: 46, startPoint y: 240, endPoint x: 201, endPoint y: 242, distance: 155.0
click at [201, 242] on p "Email: [EMAIL_ADDRESS][DOMAIN_NAME]" at bounding box center [392, 238] width 748 height 12
click at [1216, 35] on link "Dashboard" at bounding box center [1206, 28] width 60 height 41
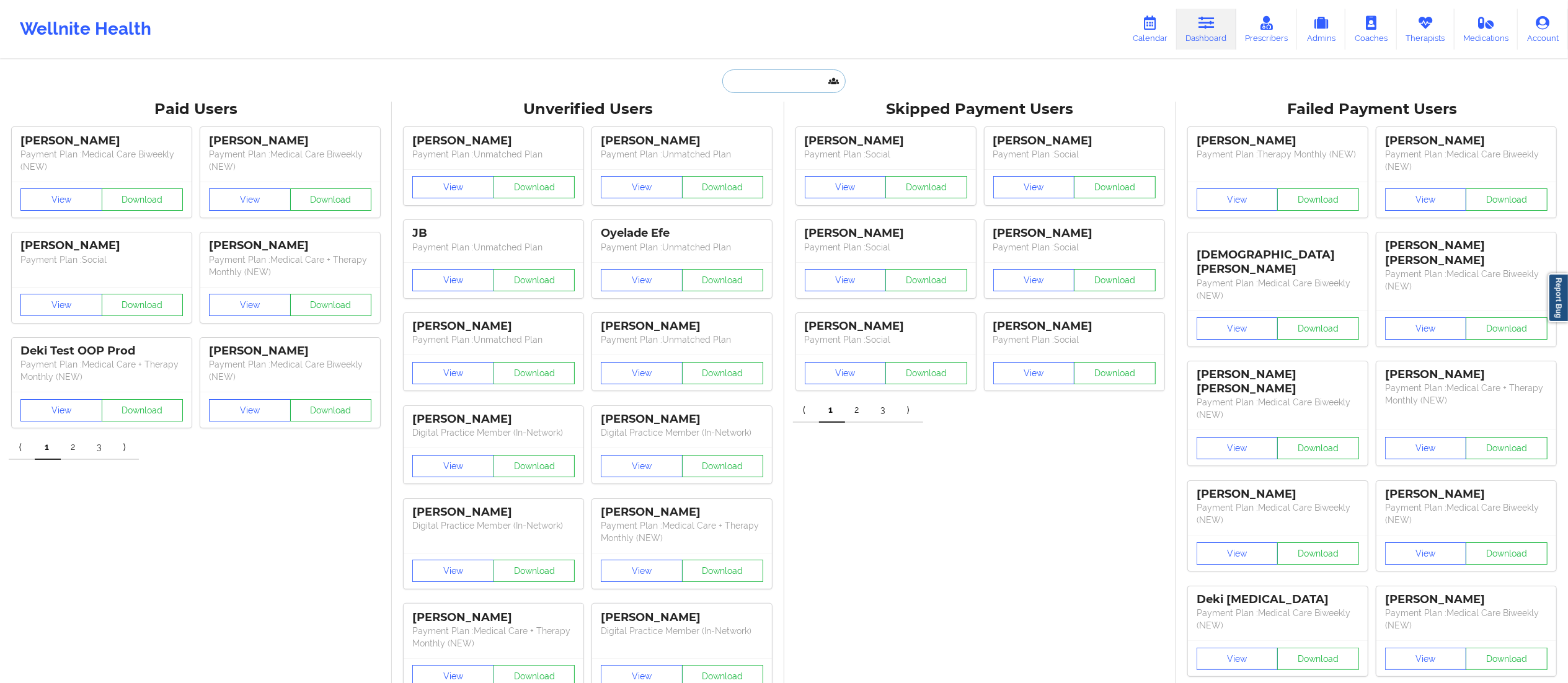
click at [809, 79] on input "text" at bounding box center [783, 81] width 123 height 24
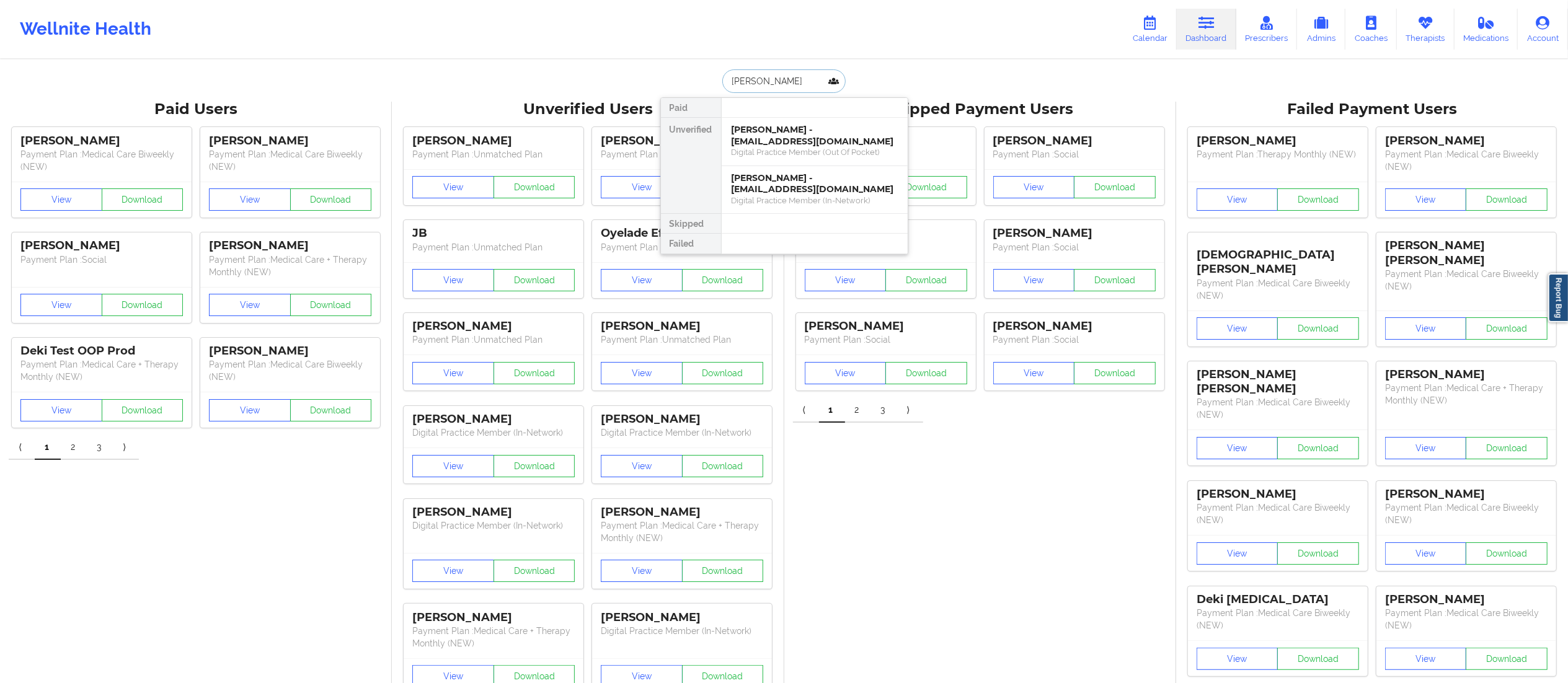
type input "[PERSON_NAME]"
click at [772, 190] on div "[PERSON_NAME] - [EMAIL_ADDRESS][DOMAIN_NAME]" at bounding box center [814, 183] width 166 height 23
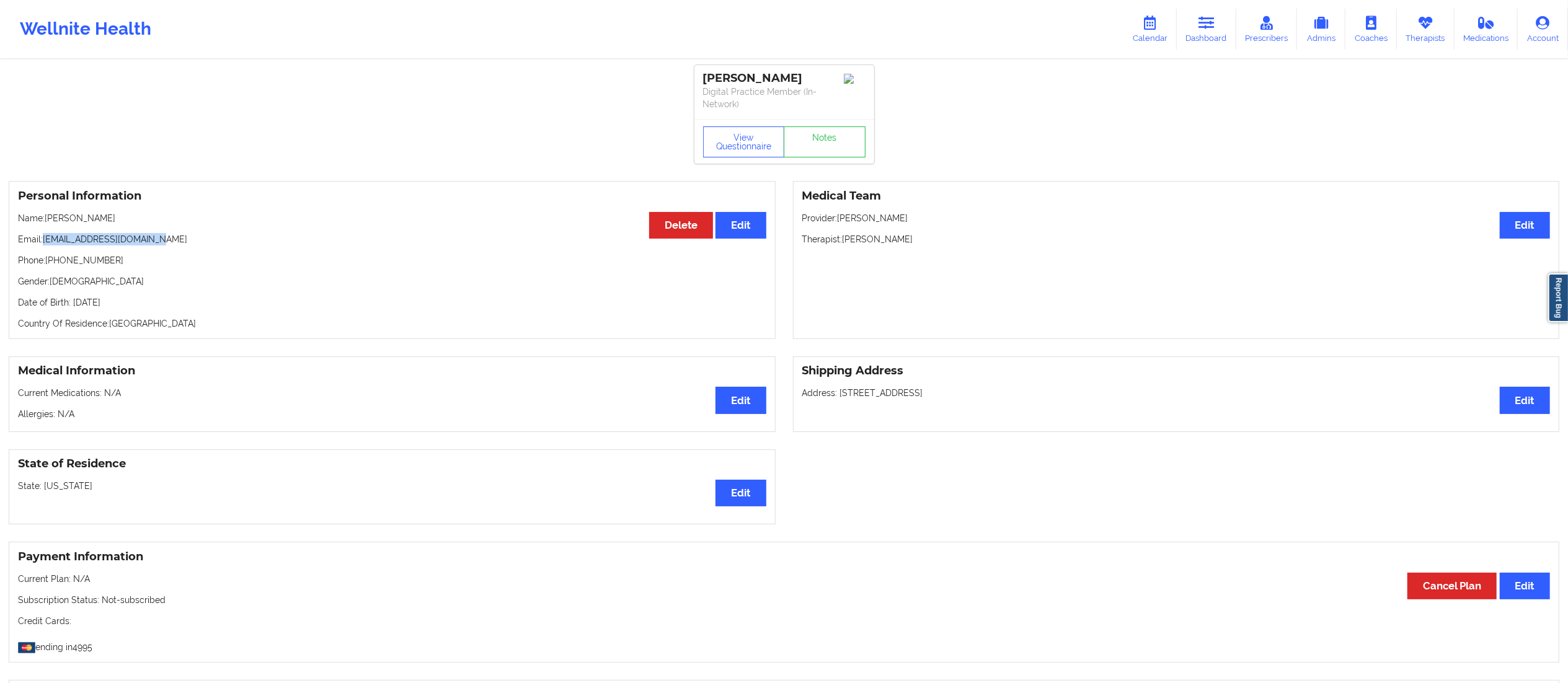
drag, startPoint x: 43, startPoint y: 240, endPoint x: 185, endPoint y: 232, distance: 142.2
click at [185, 232] on div "Personal Information Edit Delete Name: [PERSON_NAME] Email: [EMAIL_ADDRESS][DOM…" at bounding box center [391, 260] width 766 height 158
click at [1211, 26] on icon at bounding box center [1206, 23] width 16 height 13
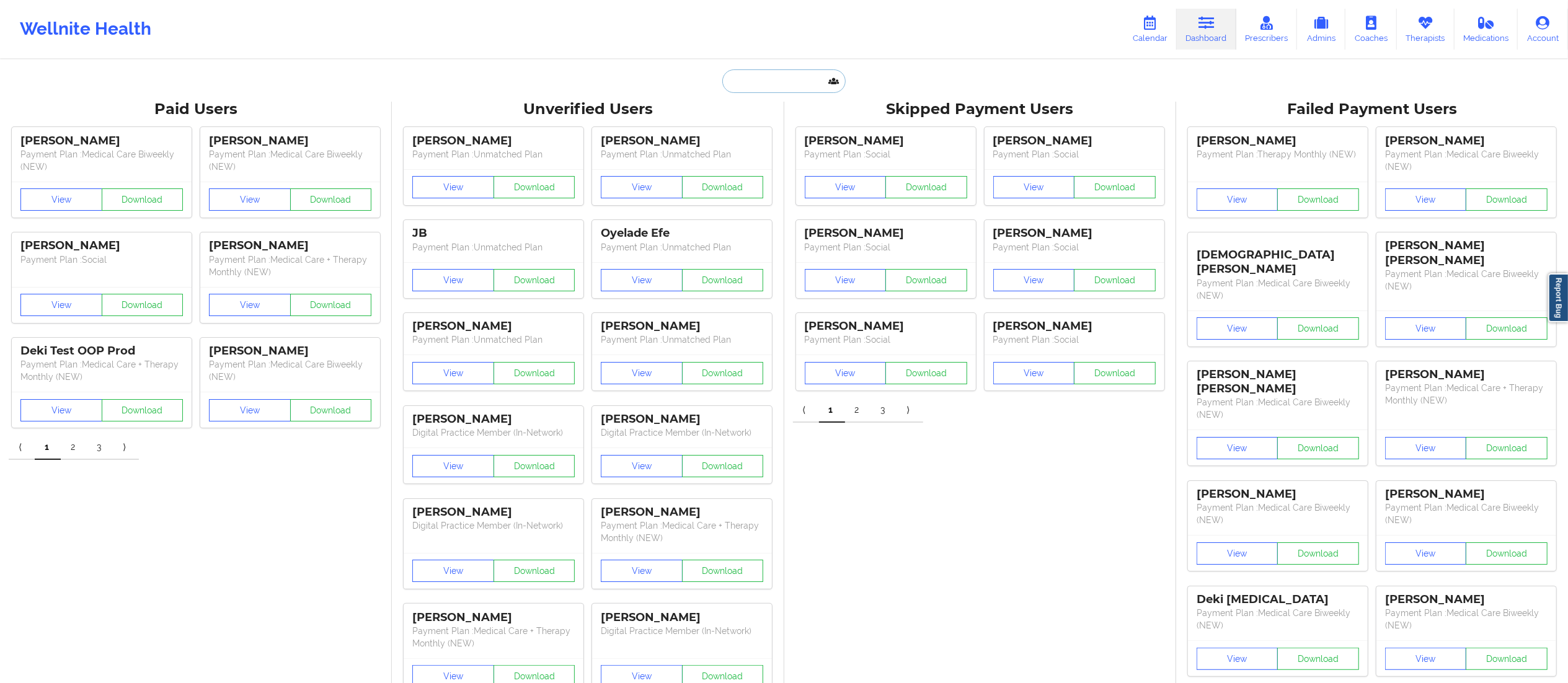
click at [778, 77] on input "text" at bounding box center [783, 81] width 123 height 24
paste input "[EMAIL_ADDRESS][DOMAIN_NAME]"
type input "[EMAIL_ADDRESS][DOMAIN_NAME]"
click at [743, 85] on input "[EMAIL_ADDRESS][DOMAIN_NAME]" at bounding box center [783, 81] width 123 height 24
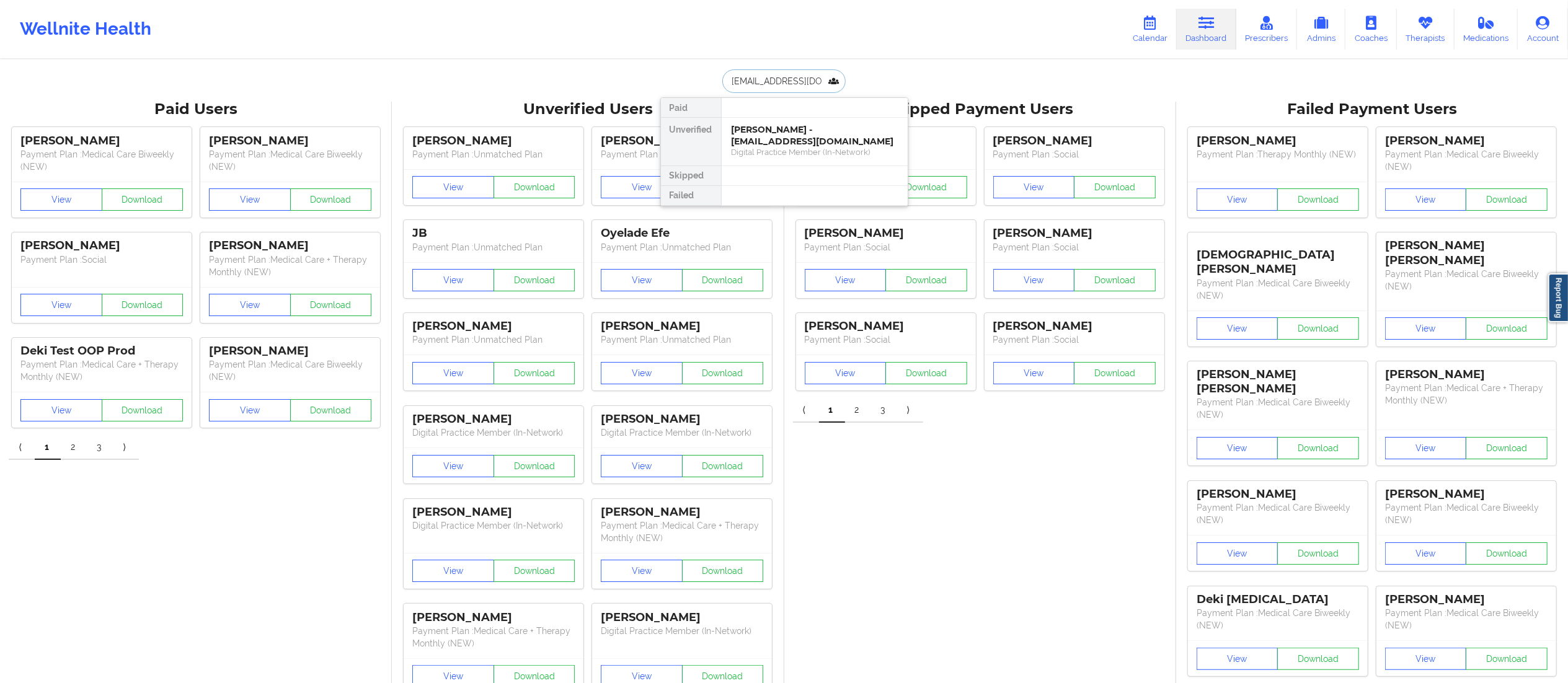
click at [743, 85] on input "[EMAIL_ADDRESS][DOMAIN_NAME]" at bounding box center [783, 81] width 123 height 24
click at [786, 150] on div "Digital Practice Member (In-Network)" at bounding box center [814, 152] width 166 height 10
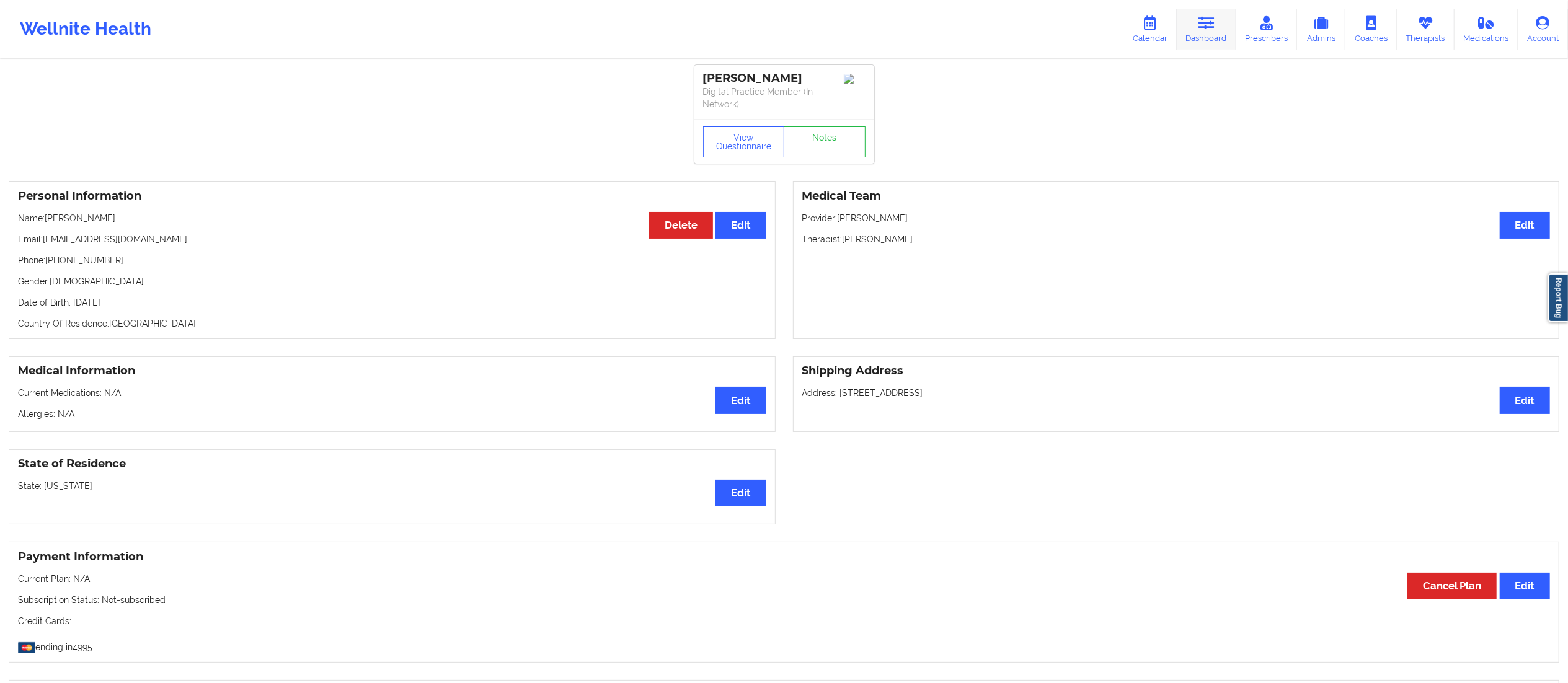
click at [1213, 22] on icon at bounding box center [1206, 23] width 16 height 13
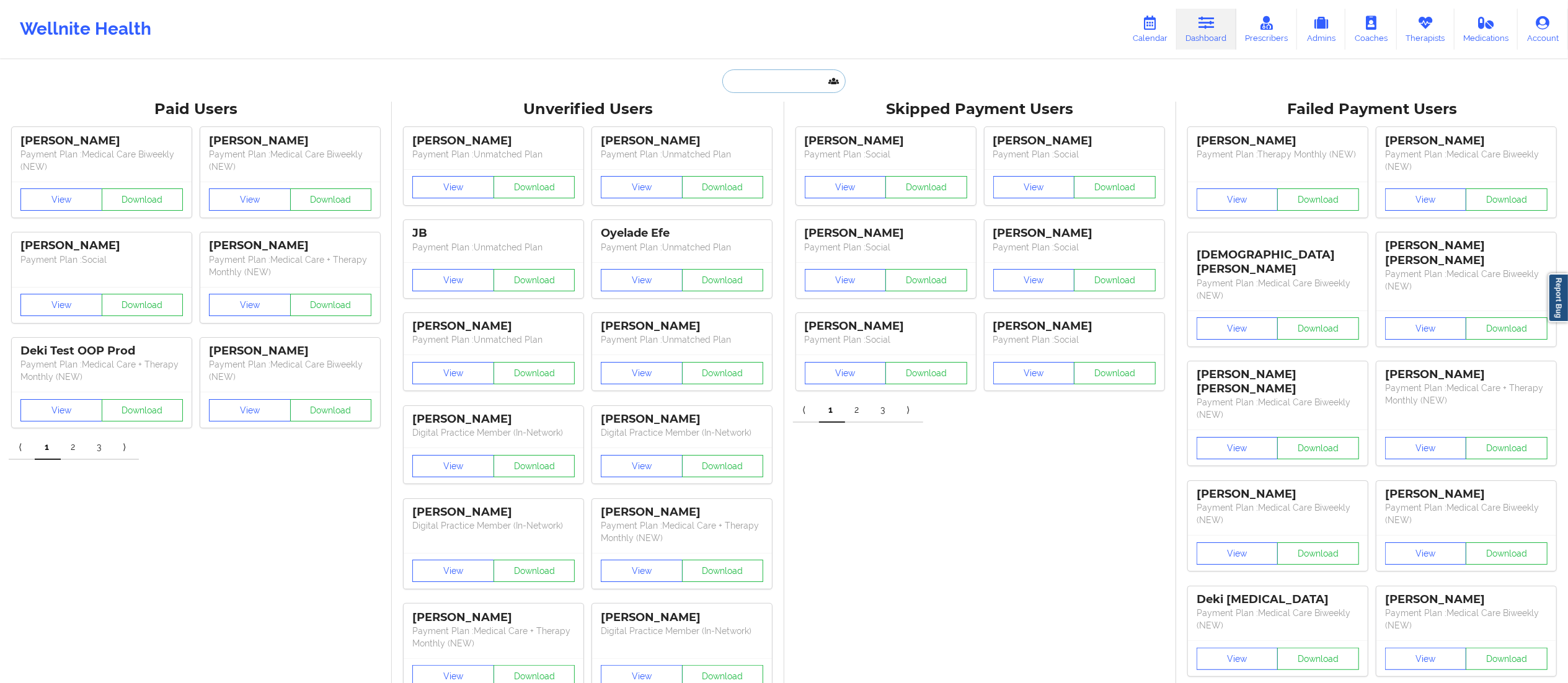
click at [780, 84] on input "text" at bounding box center [783, 81] width 123 height 24
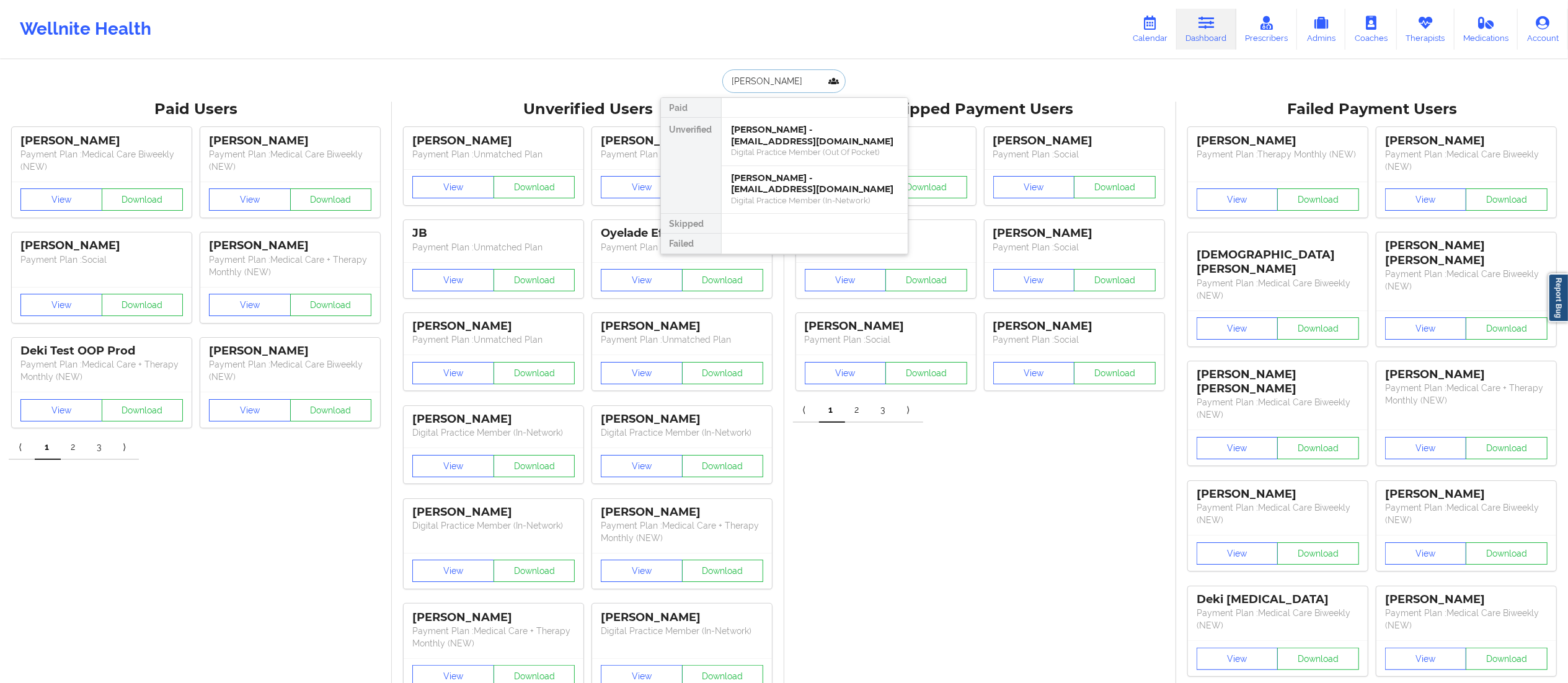
drag, startPoint x: 806, startPoint y: 76, endPoint x: 662, endPoint y: 82, distance: 144.1
click at [662, 82] on div "[PERSON_NAME] Paid Unverified [PERSON_NAME] - [EMAIL_ADDRESS][DOMAIN_NAME] Digi…" at bounding box center [784, 81] width 248 height 24
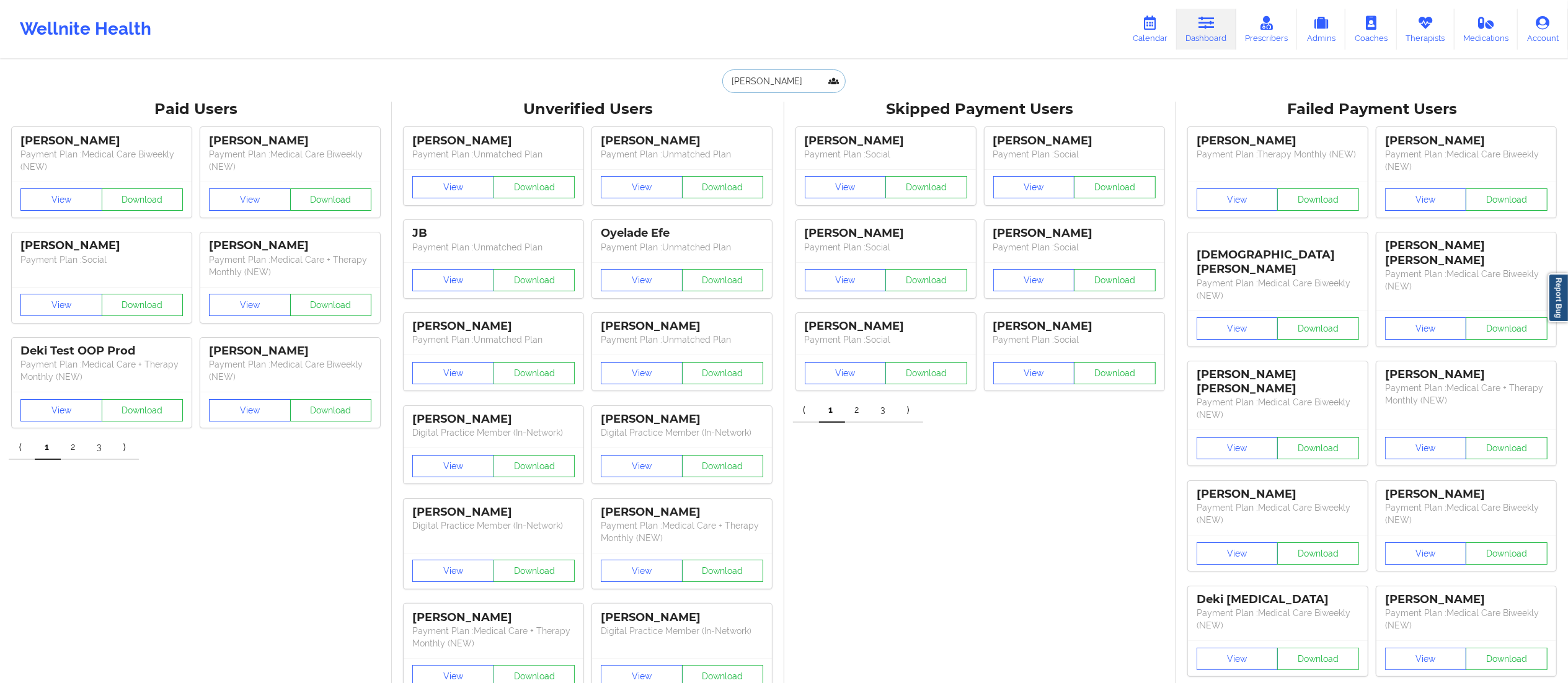
paste input "[PERSON_NAME]"
type input "[PERSON_NAME]"
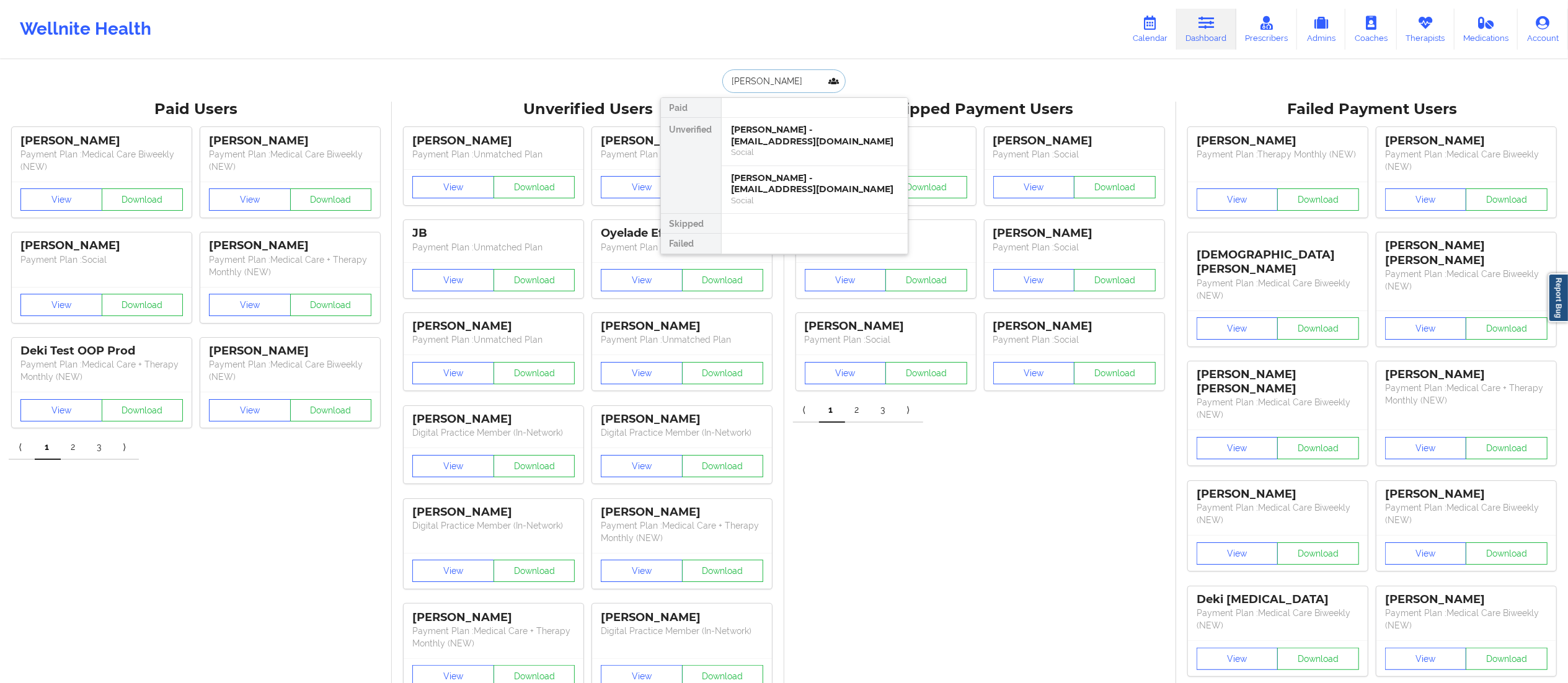
click at [770, 145] on div "[PERSON_NAME] - [EMAIL_ADDRESS][DOMAIN_NAME]" at bounding box center [814, 136] width 166 height 23
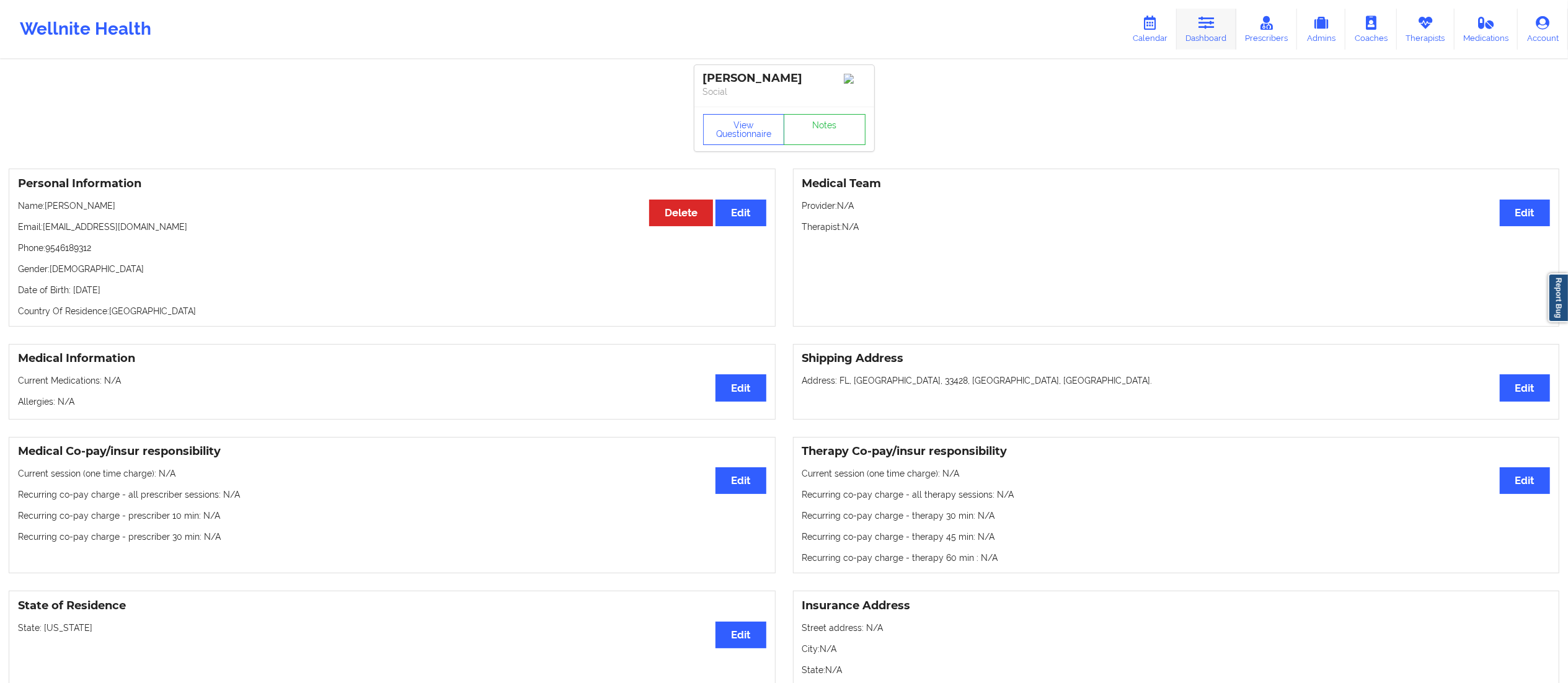
click at [1199, 33] on link "Dashboard" at bounding box center [1206, 28] width 60 height 41
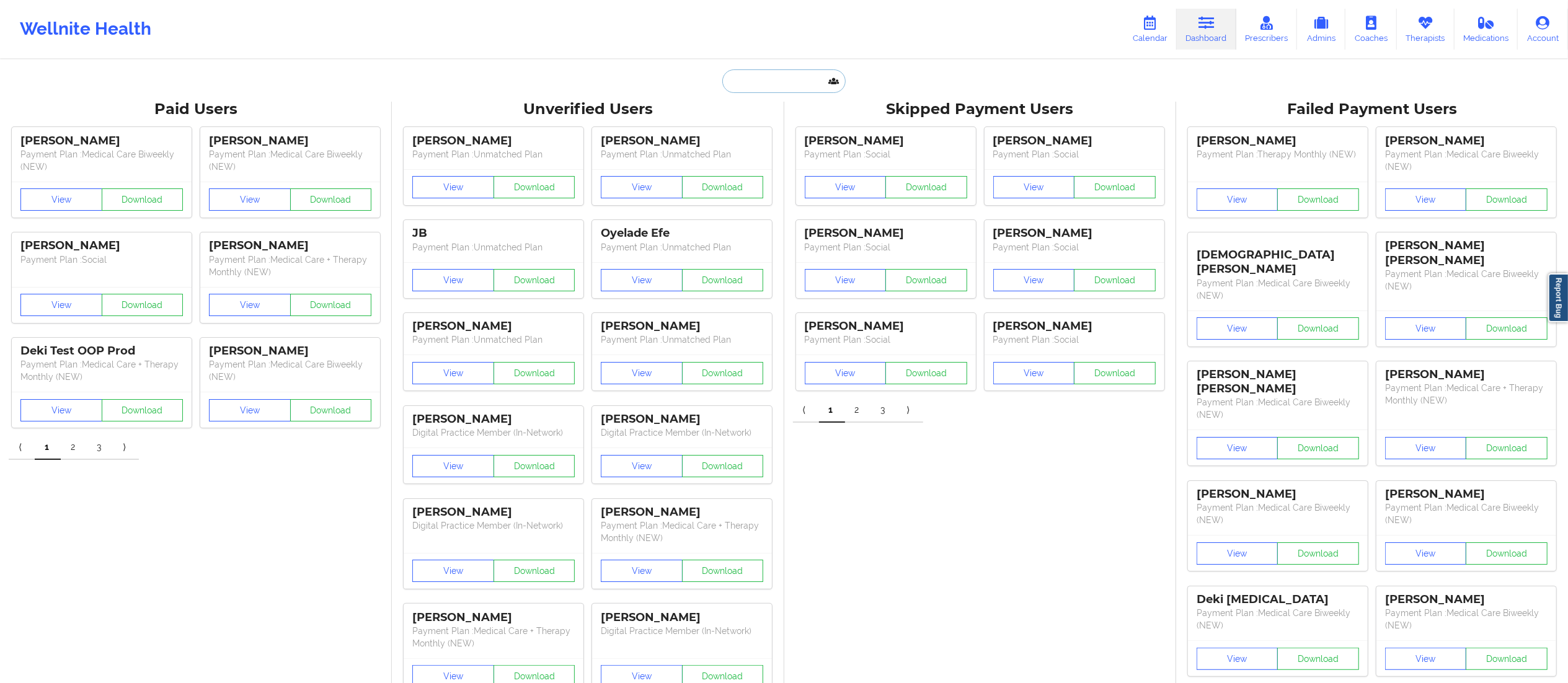
click at [765, 80] on input "text" at bounding box center [783, 81] width 123 height 24
paste input "[PERSON_NAME]"
type input "[PERSON_NAME]"
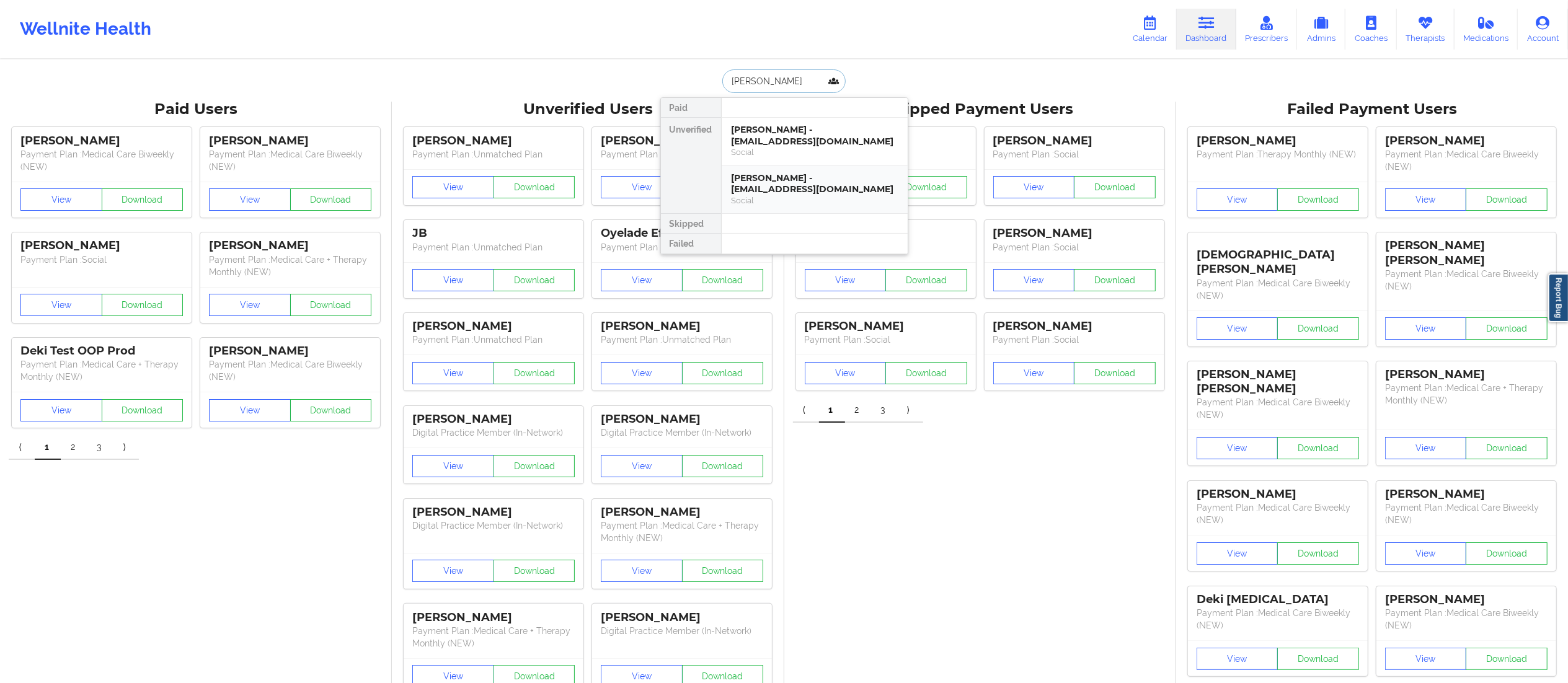
click at [800, 187] on div "[PERSON_NAME] - [EMAIL_ADDRESS][DOMAIN_NAME]" at bounding box center [814, 183] width 166 height 23
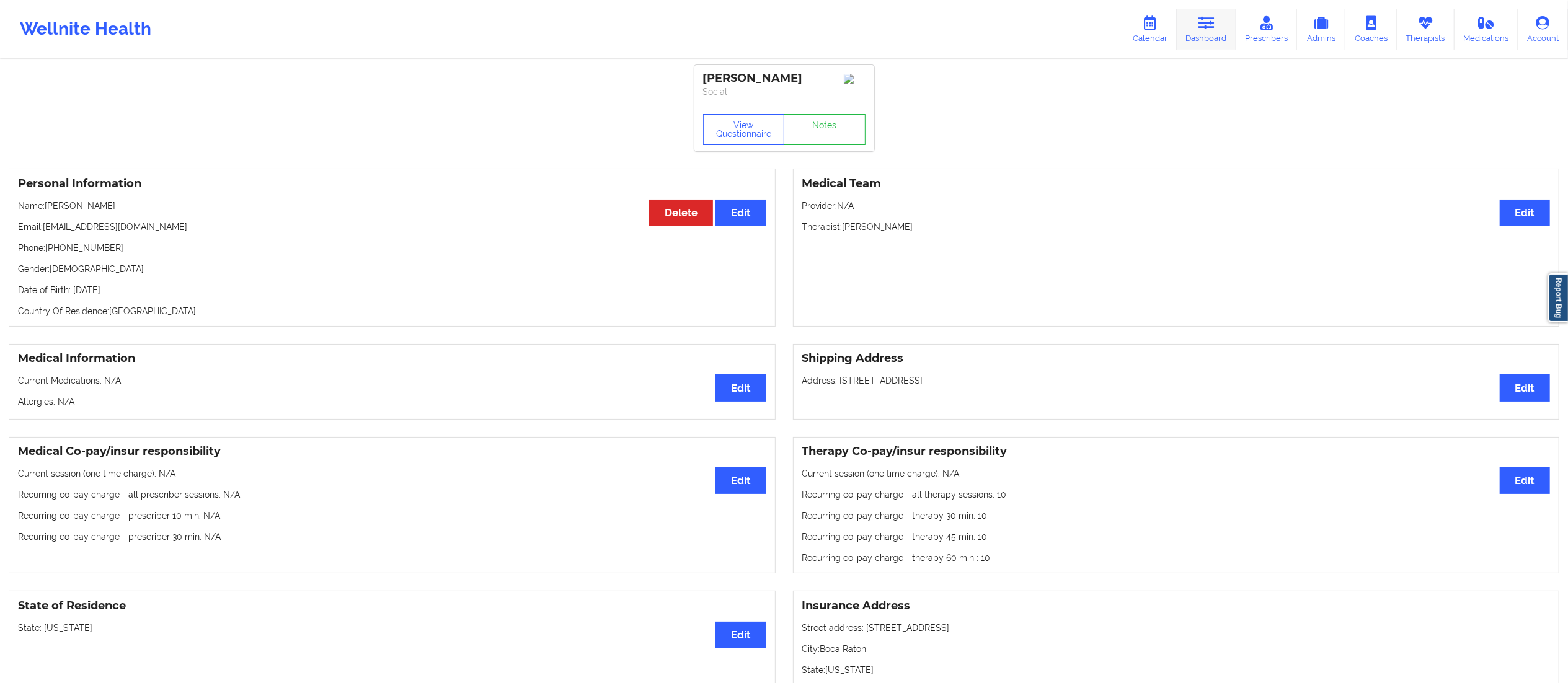
click at [1213, 24] on icon at bounding box center [1206, 23] width 16 height 13
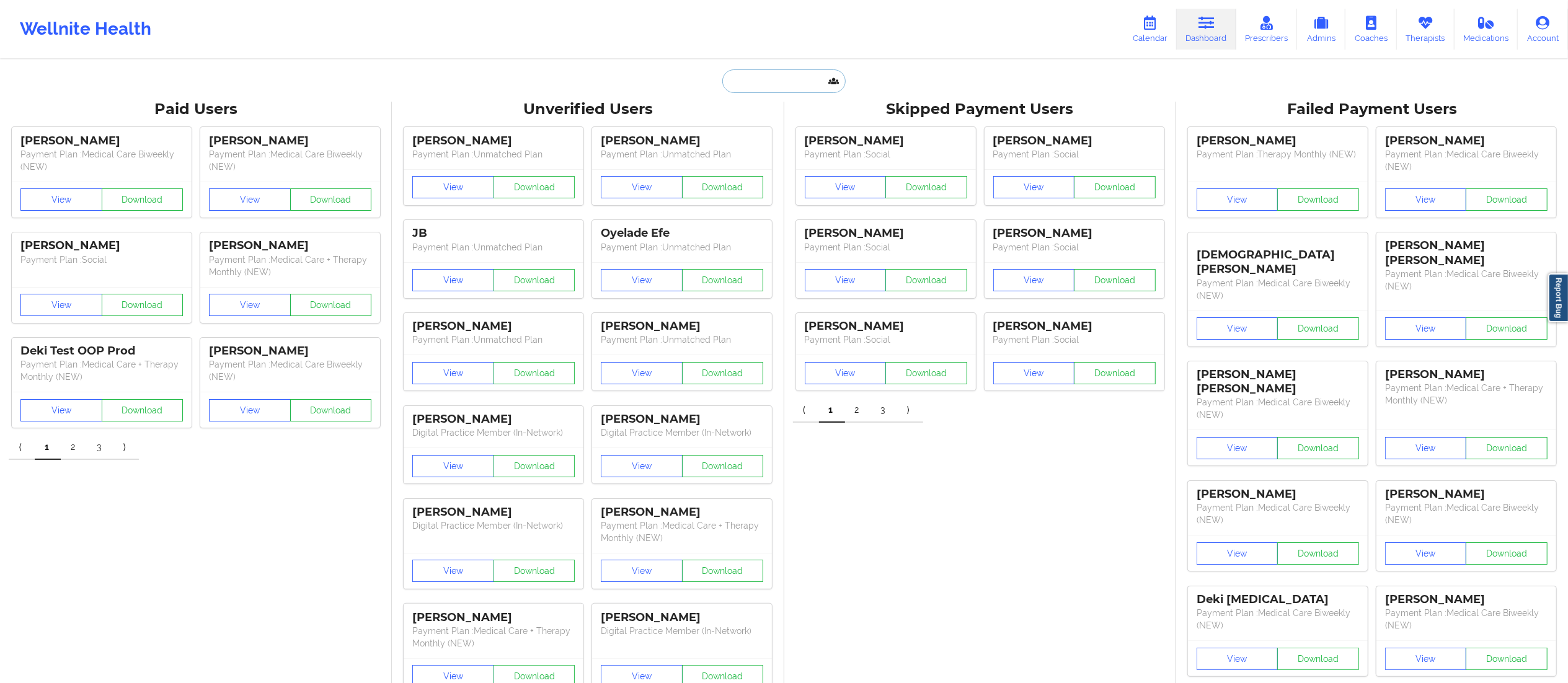
click at [765, 83] on input "text" at bounding box center [783, 81] width 123 height 24
paste input "[PERSON_NAME]"
type input "[PERSON_NAME]"
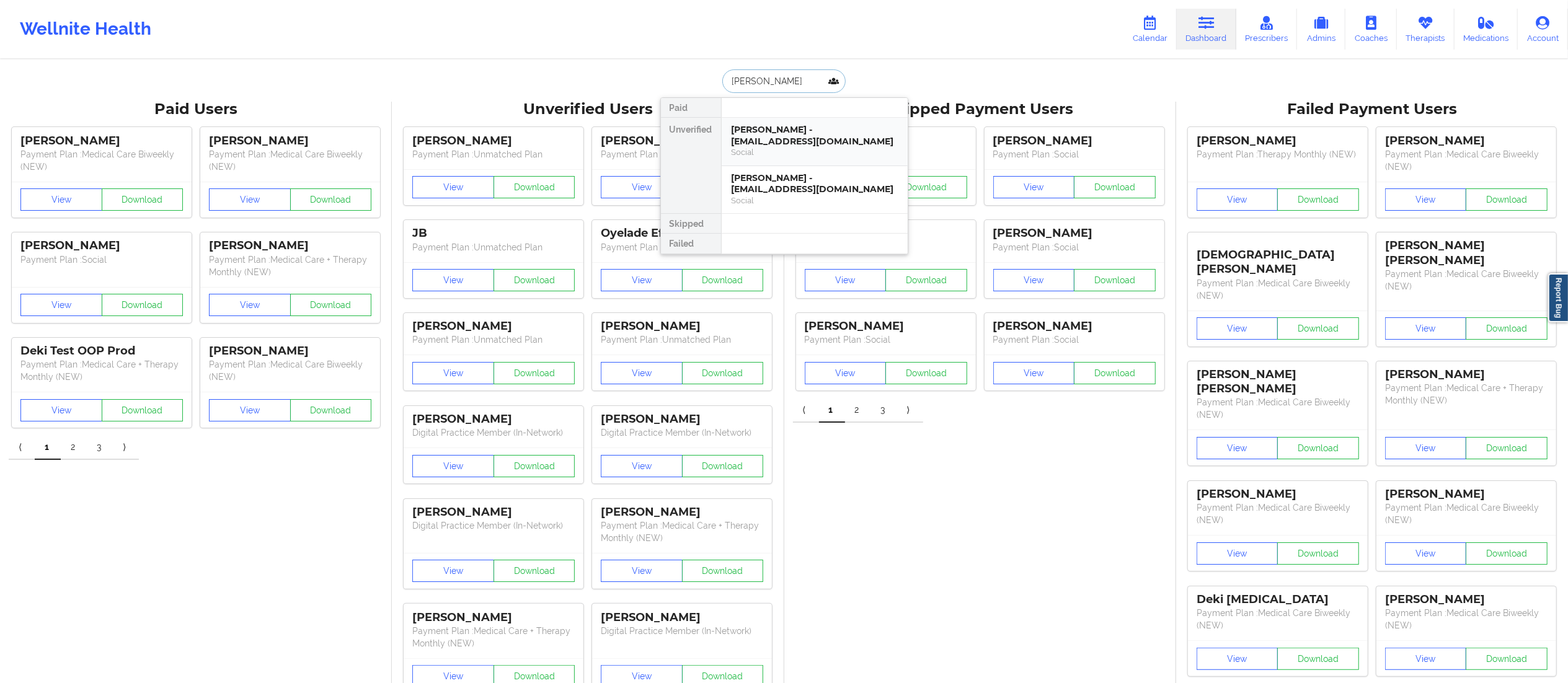
click at [791, 150] on div "Social" at bounding box center [814, 152] width 166 height 10
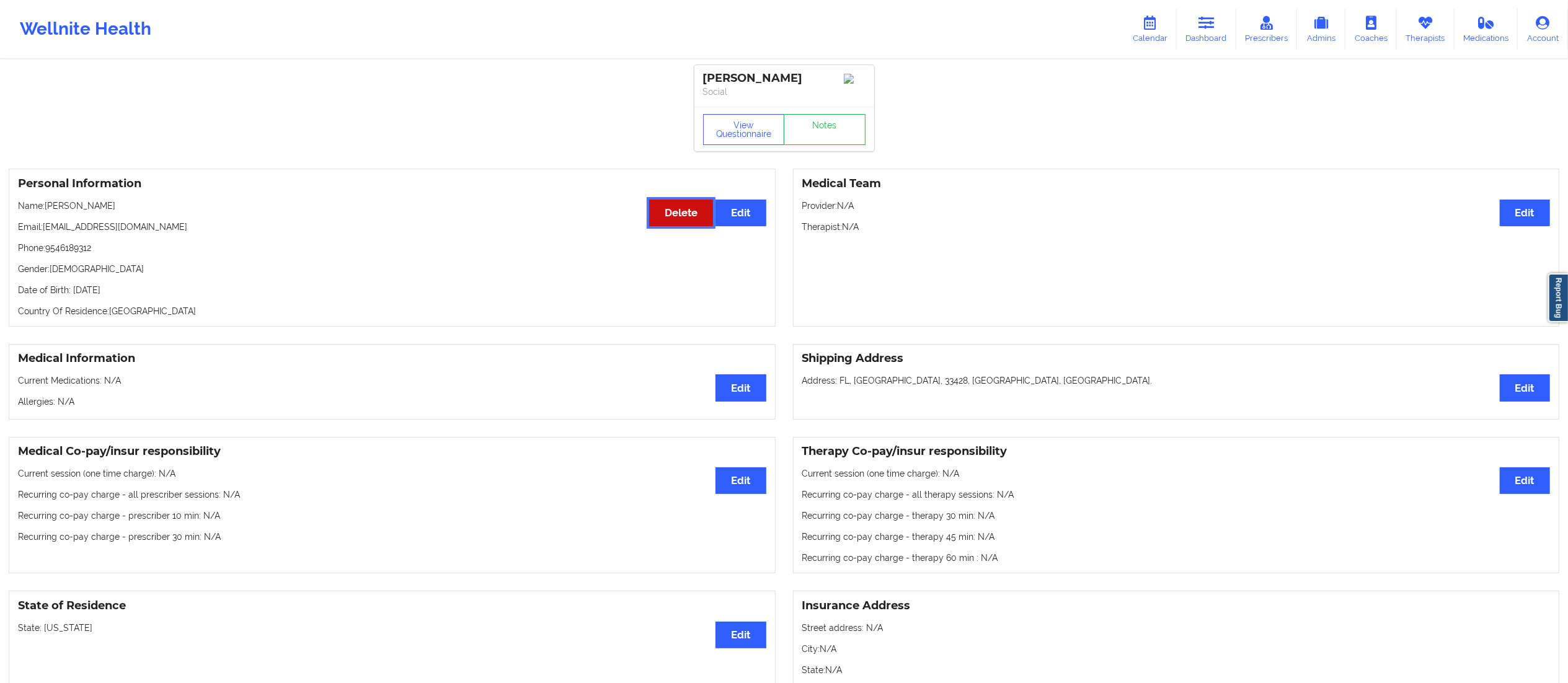
click at [671, 223] on button "Delete" at bounding box center [680, 213] width 64 height 27
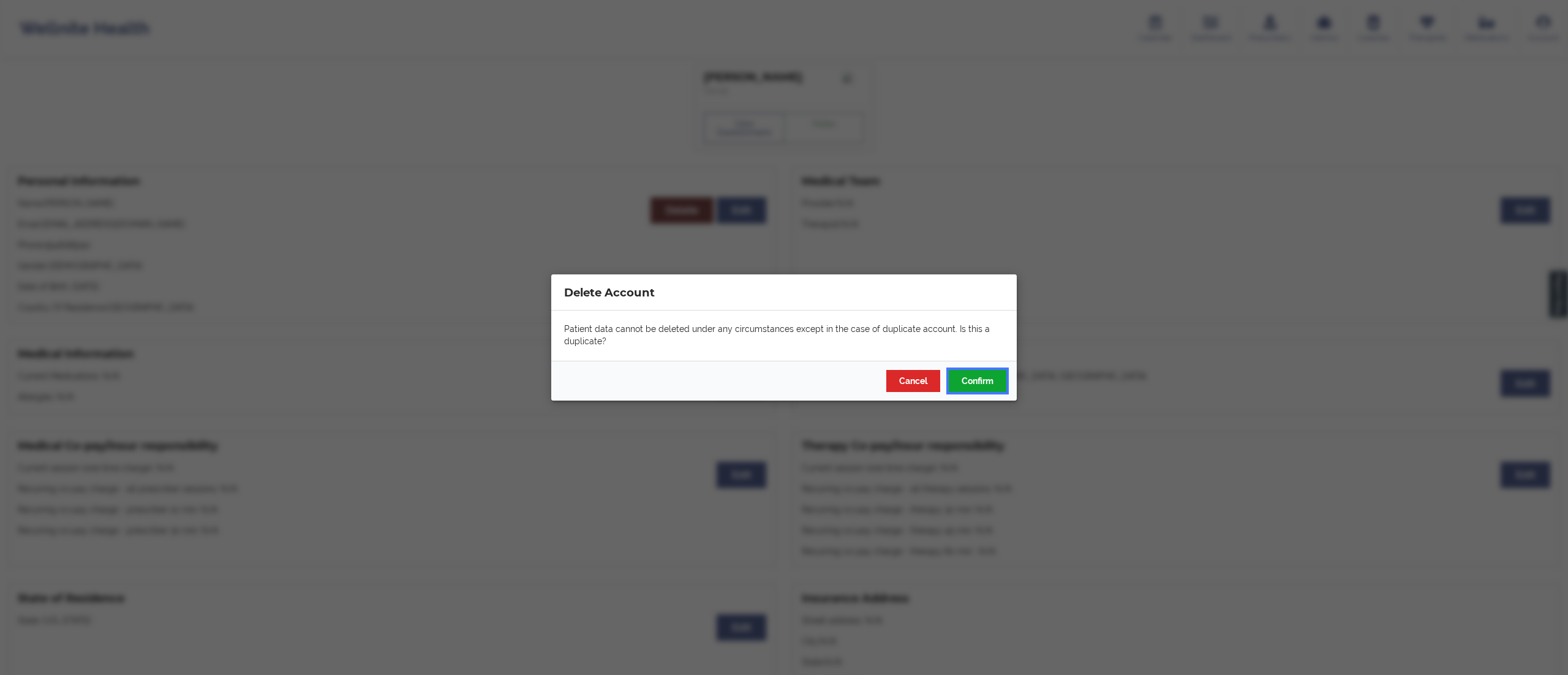
click at [966, 379] on button "Confirm" at bounding box center [977, 380] width 57 height 22
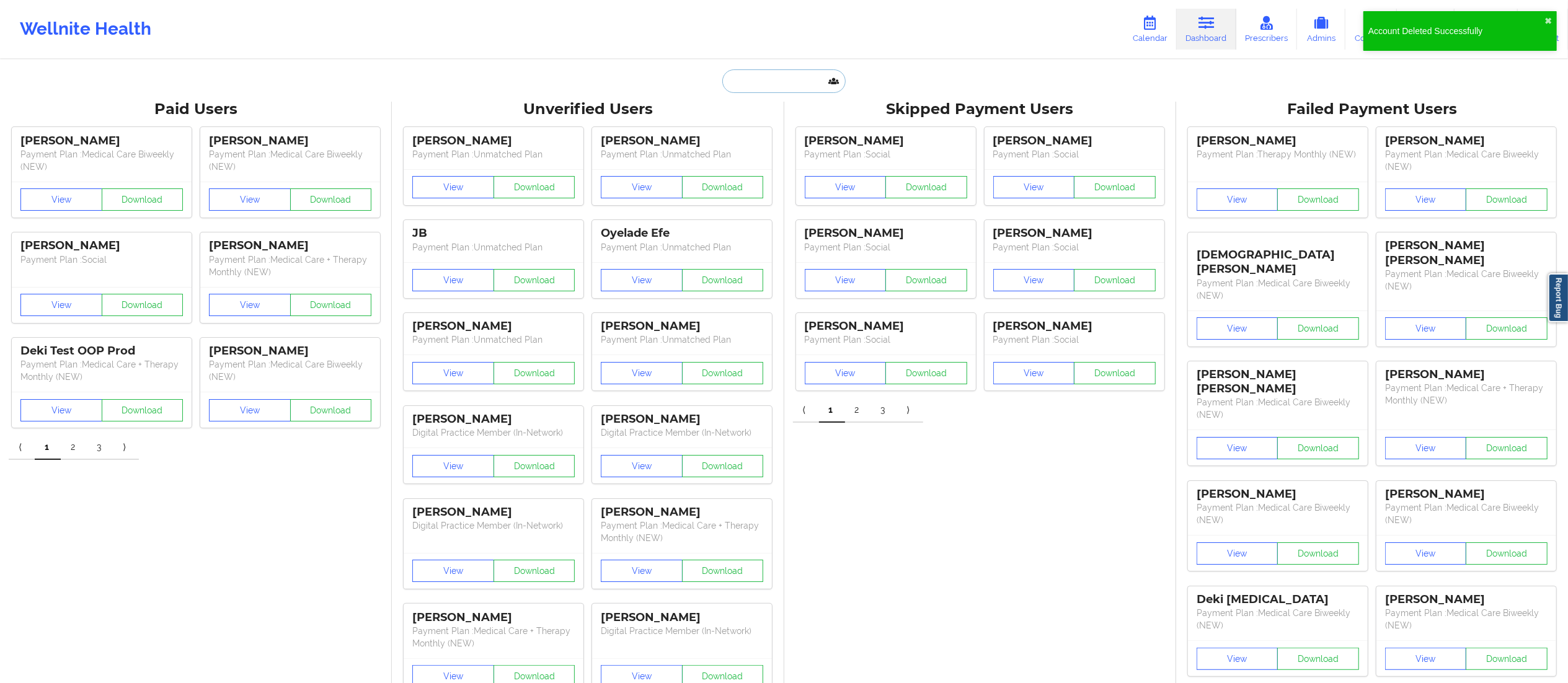
click at [763, 74] on input "text" at bounding box center [783, 81] width 123 height 24
paste input "[PERSON_NAME]"
type input "[PERSON_NAME]"
click at [762, 158] on div "Social" at bounding box center [814, 152] width 166 height 10
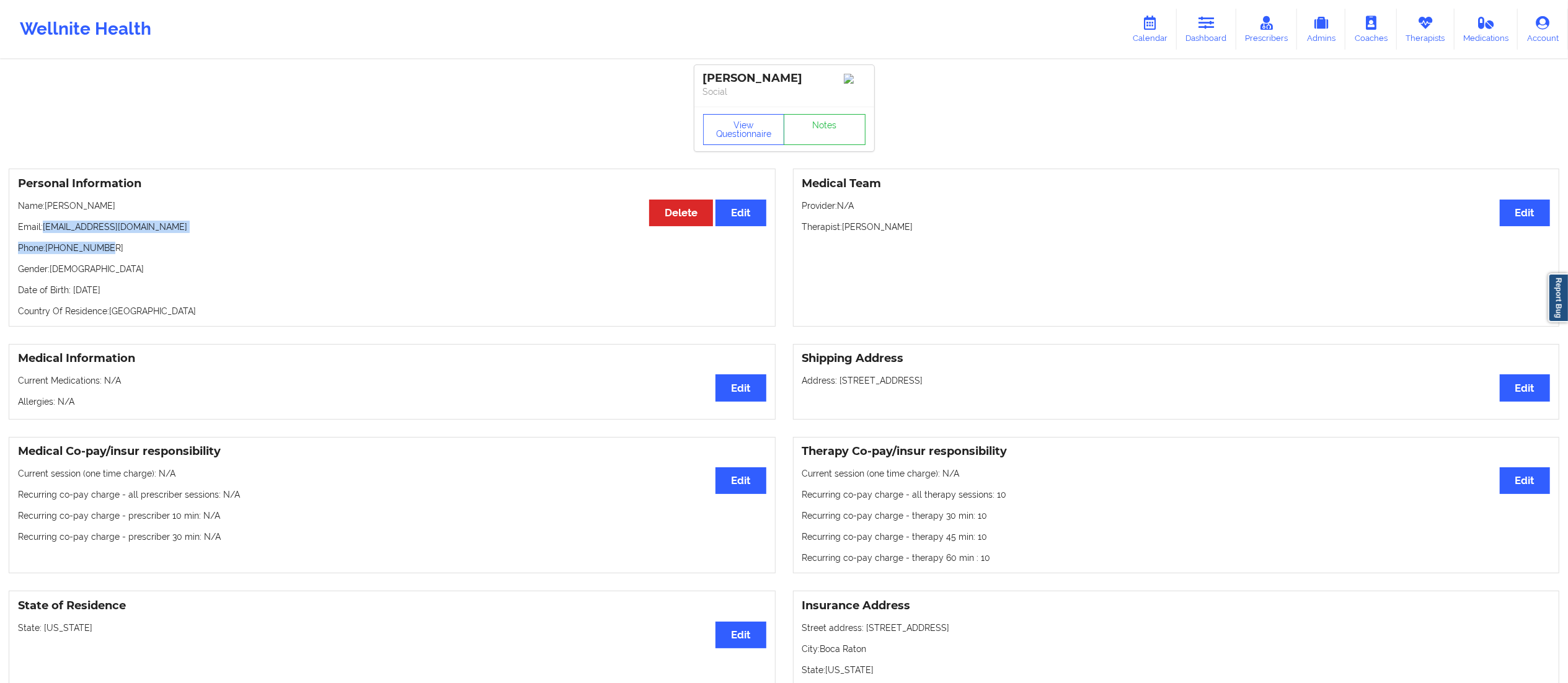
drag, startPoint x: 43, startPoint y: 230, endPoint x: 179, endPoint y: 244, distance: 136.7
click at [177, 243] on div "Personal Information Edit Delete Name: [PERSON_NAME] Email: [EMAIL_ADDRESS][DOM…" at bounding box center [391, 248] width 766 height 158
drag, startPoint x: 1216, startPoint y: 24, endPoint x: 1123, endPoint y: 52, distance: 97.1
click at [1215, 24] on icon at bounding box center [1206, 23] width 16 height 13
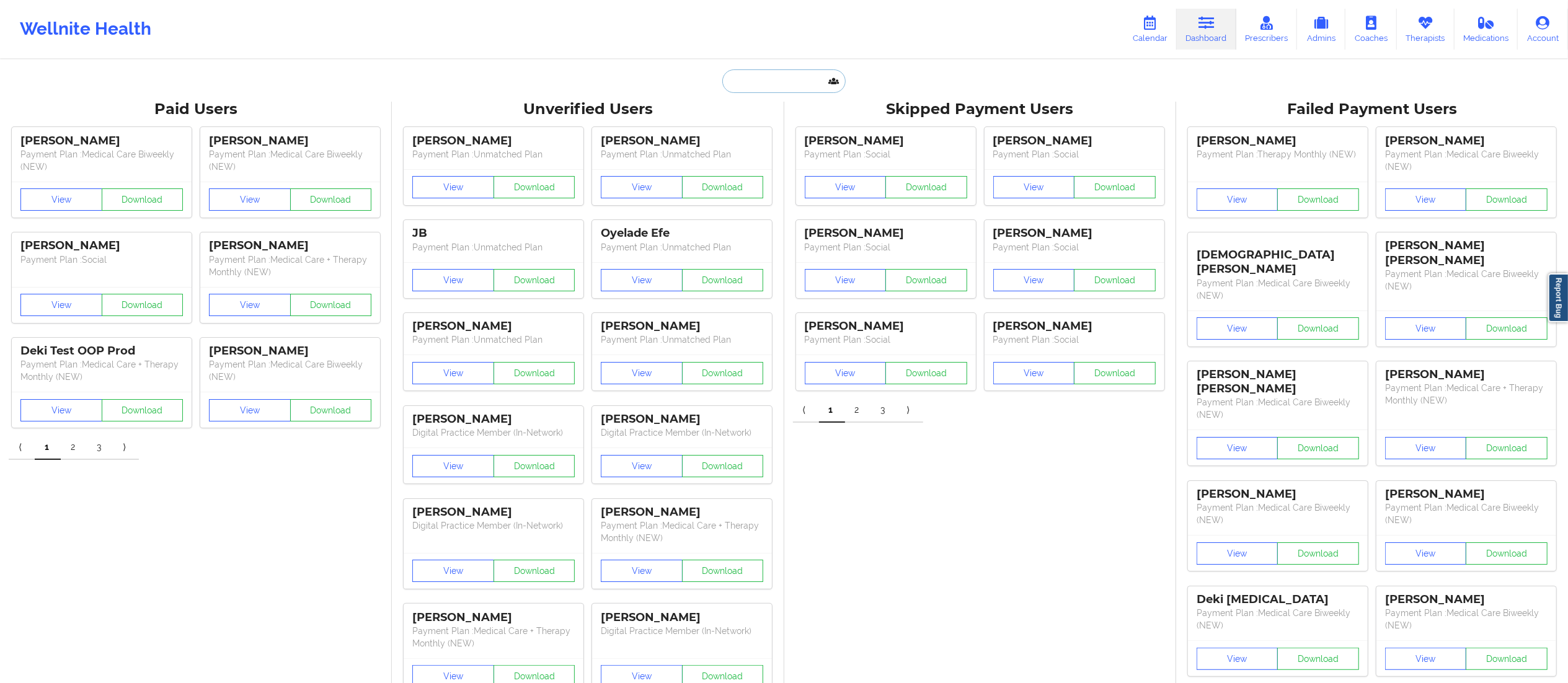
click at [786, 85] on input "text" at bounding box center [783, 81] width 123 height 24
paste input "[PERSON_NAME]"
type input "[PERSON_NAME]"
click at [799, 148] on div "Social" at bounding box center [814, 152] width 166 height 10
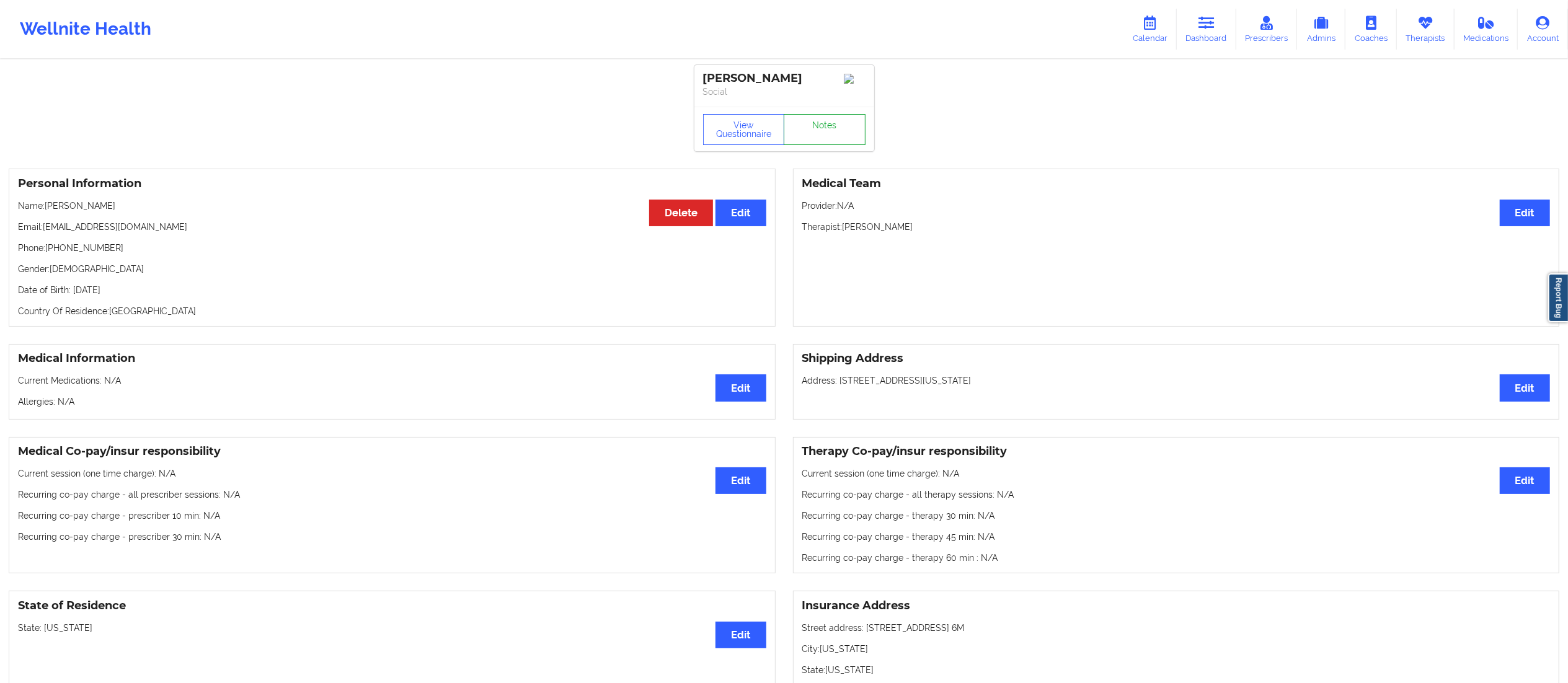
click at [817, 143] on link "Notes" at bounding box center [824, 129] width 82 height 31
drag, startPoint x: 45, startPoint y: 228, endPoint x: 207, endPoint y: 235, distance: 162.2
click at [206, 233] on p "Email: [EMAIL_ADDRESS][DOMAIN_NAME]" at bounding box center [392, 226] width 748 height 12
click at [1193, 33] on link "Dashboard" at bounding box center [1206, 28] width 60 height 41
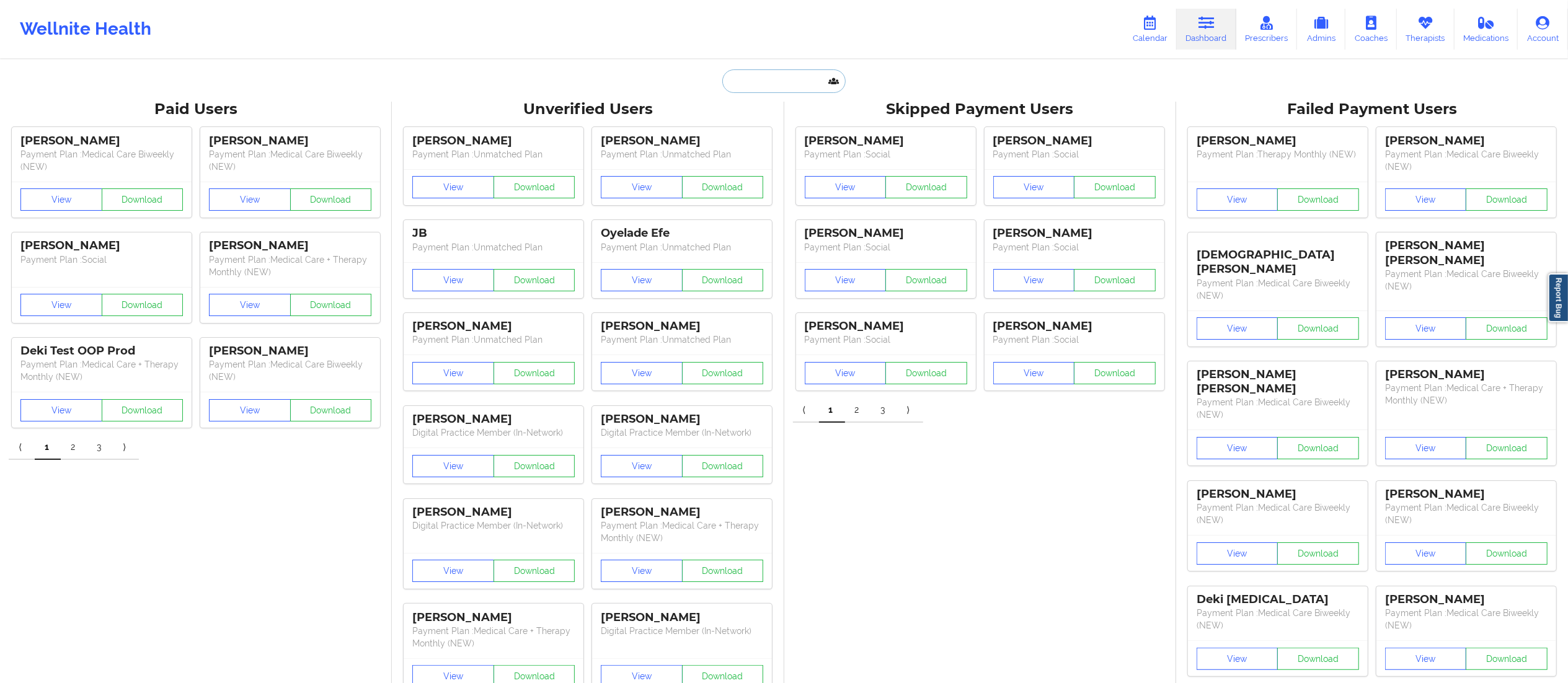
click at [735, 74] on input "text" at bounding box center [783, 81] width 123 height 24
paste input "[PERSON_NAME][EMAIL_ADDRESS][PERSON_NAME][DOMAIN_NAME]"
type input "[PERSON_NAME][EMAIL_ADDRESS][PERSON_NAME][DOMAIN_NAME]"
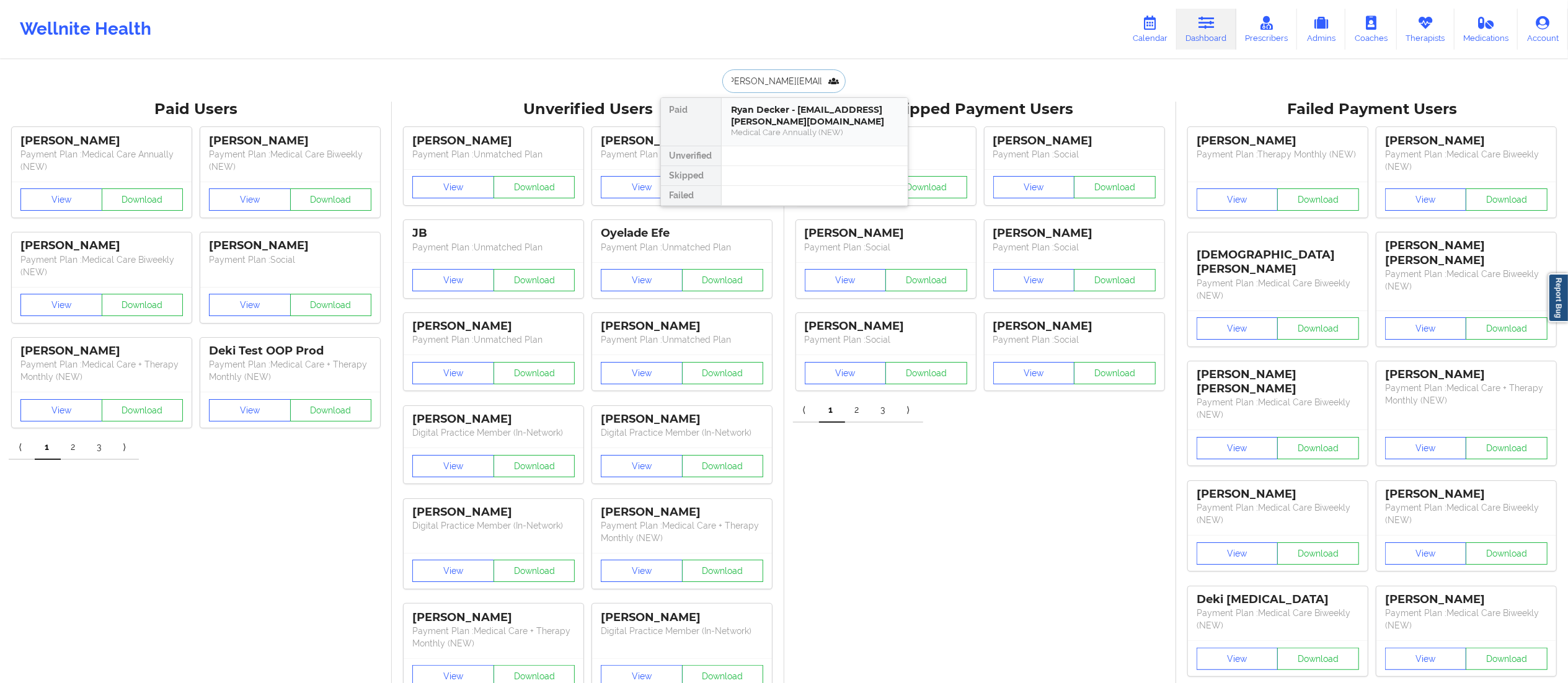
click at [766, 123] on div "Ryan Decker - [EMAIL_ADDRESS][PERSON_NAME][DOMAIN_NAME]" at bounding box center [814, 116] width 166 height 23
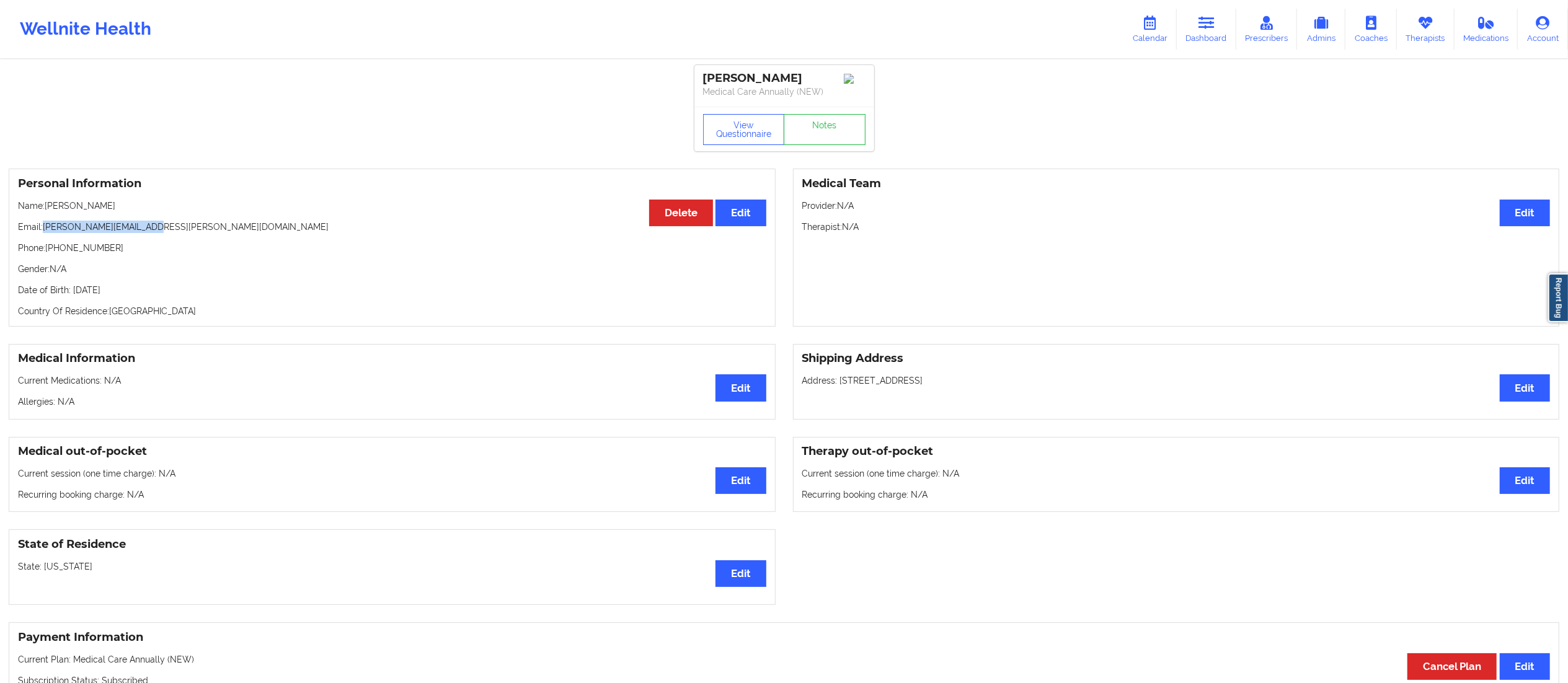
drag, startPoint x: 153, startPoint y: 228, endPoint x: 44, endPoint y: 235, distance: 109.2
click at [44, 233] on p "Email: [PERSON_NAME][EMAIL_ADDRESS][PERSON_NAME][DOMAIN_NAME]" at bounding box center [392, 226] width 748 height 12
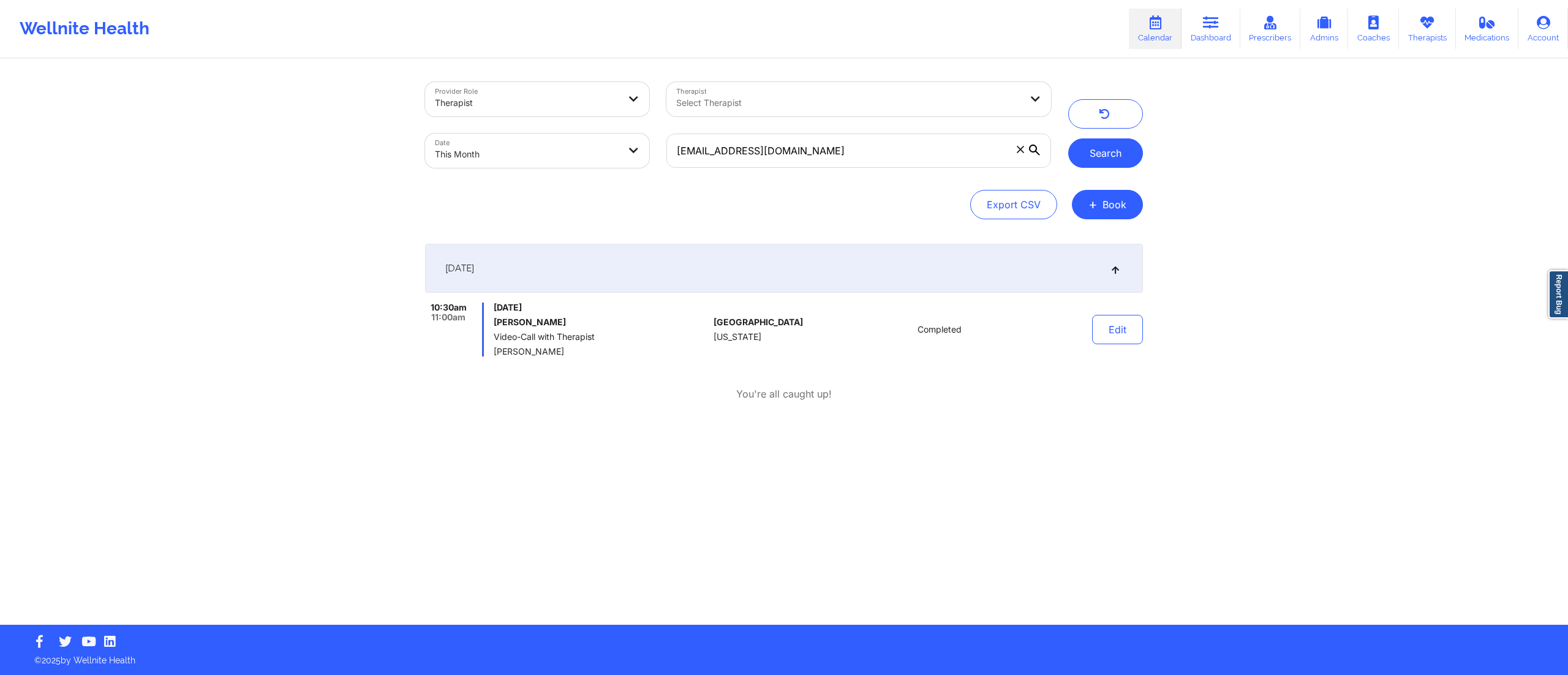
click at [1111, 156] on button "Search" at bounding box center [1105, 153] width 75 height 29
drag, startPoint x: 823, startPoint y: 152, endPoint x: 659, endPoint y: 161, distance: 164.2
click at [647, 156] on div "Provider Role Therapist Therapist Select Therapist Date This Month naomibaglier…" at bounding box center [738, 125] width 643 height 103
paste input "[PERSON_NAME]"
paste input "mirandaevangeline62@gmail"
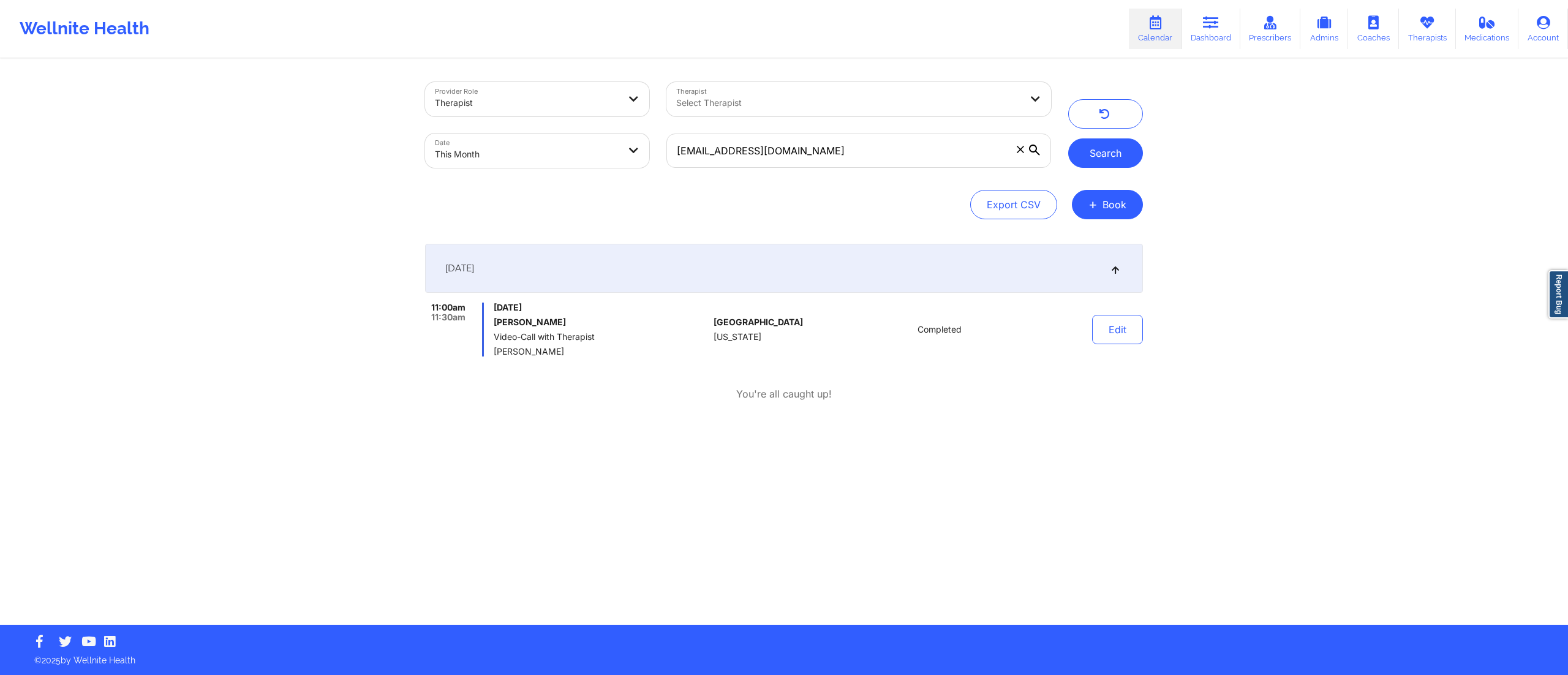
click at [1083, 154] on button "Search" at bounding box center [1105, 153] width 75 height 29
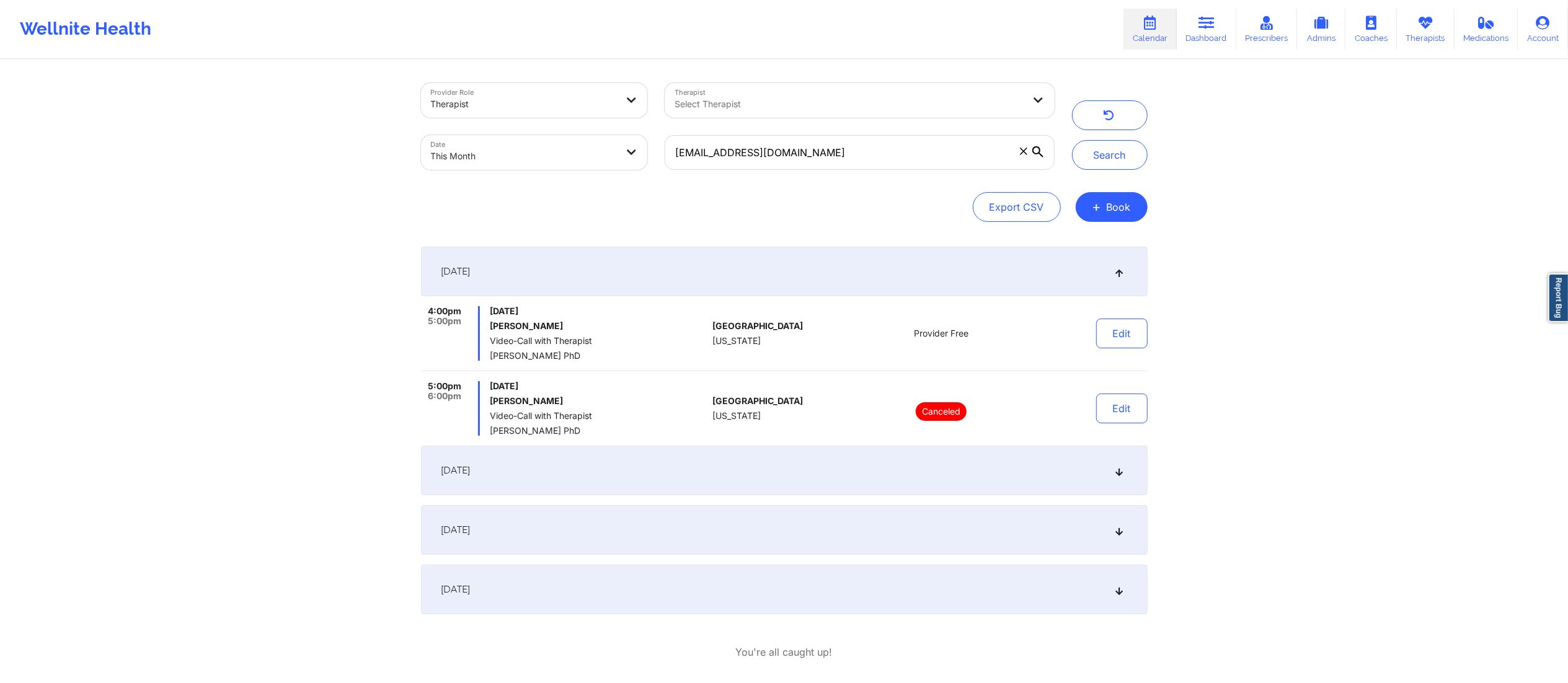
click at [727, 533] on div "September 17, 2025" at bounding box center [784, 530] width 727 height 49
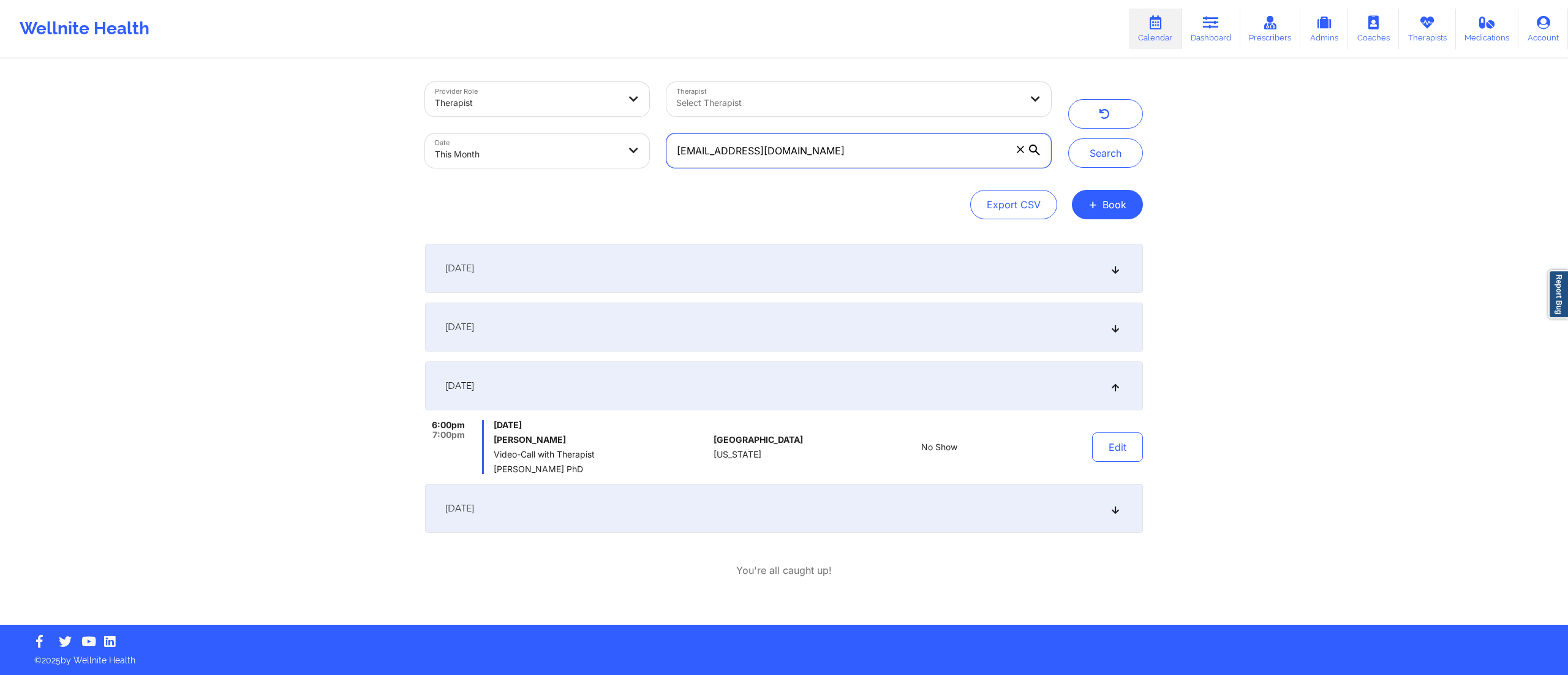
drag, startPoint x: 885, startPoint y: 153, endPoint x: 662, endPoint y: 160, distance: 223.1
click at [662, 160] on div "[EMAIL_ADDRESS][DOMAIN_NAME]" at bounding box center [859, 150] width 402 height 52
paste input "samantha.ugrah"
click at [1088, 149] on button "Search" at bounding box center [1105, 153] width 75 height 29
click at [789, 500] on div "September 25, 2025" at bounding box center [784, 509] width 718 height 49
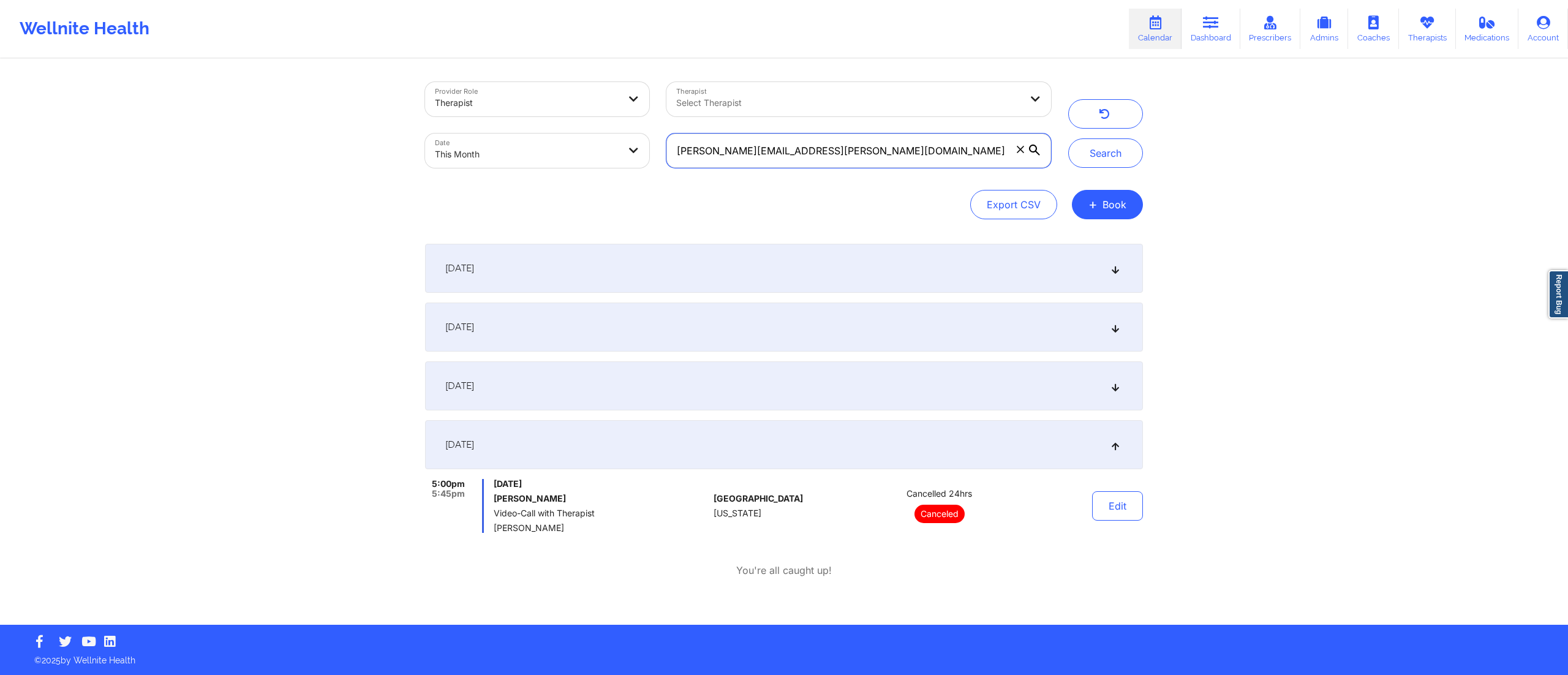
drag, startPoint x: 851, startPoint y: 152, endPoint x: 654, endPoint y: 153, distance: 197.0
click at [654, 153] on div "Provider Role Therapist Therapist Select Therapist Date This Month samantha.ugr…" at bounding box center [738, 125] width 643 height 103
paste input "bowmangersper"
type input "[EMAIL_ADDRESS][DOMAIN_NAME]"
click at [1115, 163] on button "Search" at bounding box center [1105, 153] width 75 height 29
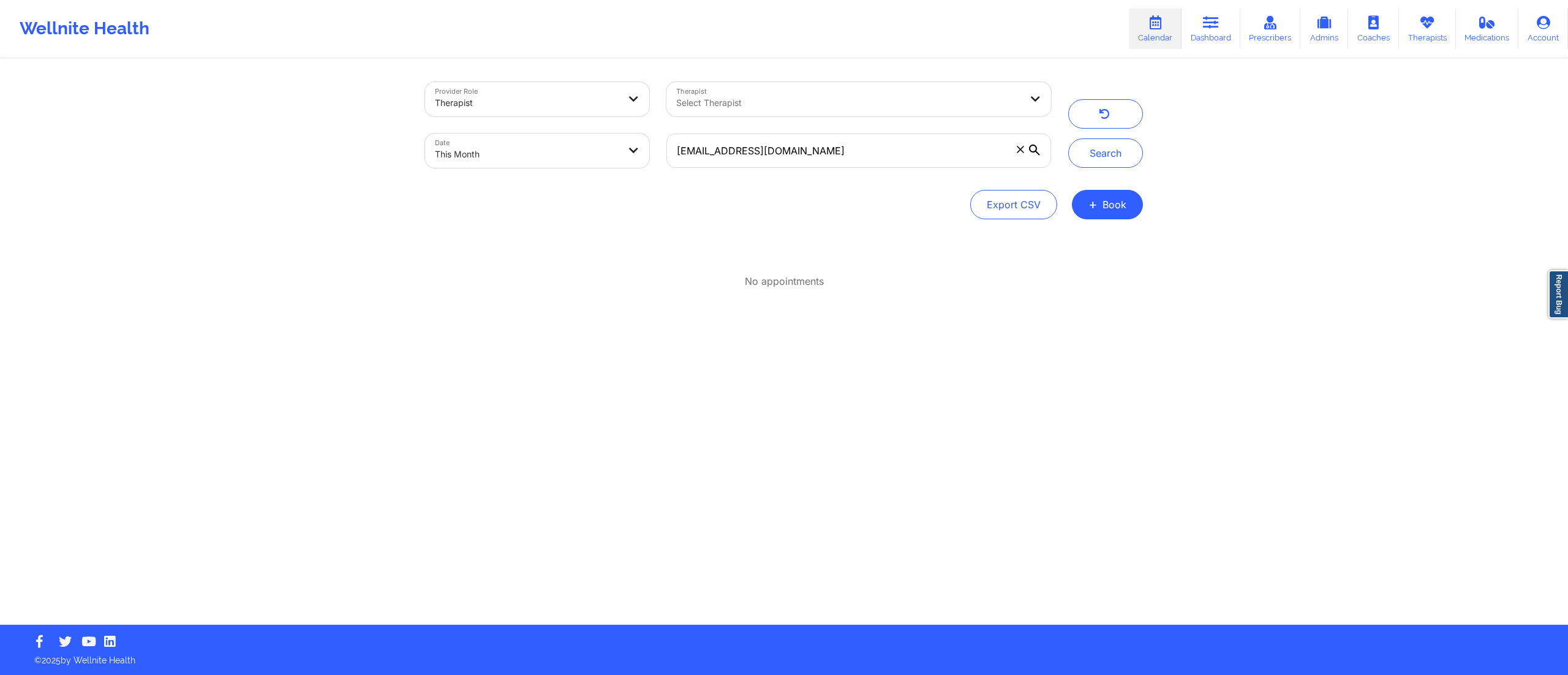
click at [523, 159] on body "Wellnite Health Calendar Dashboard Prescribers Admins Coaches Therapists Medica…" at bounding box center [784, 337] width 1568 height 675
select select "2025-8"
select select "2025-9"
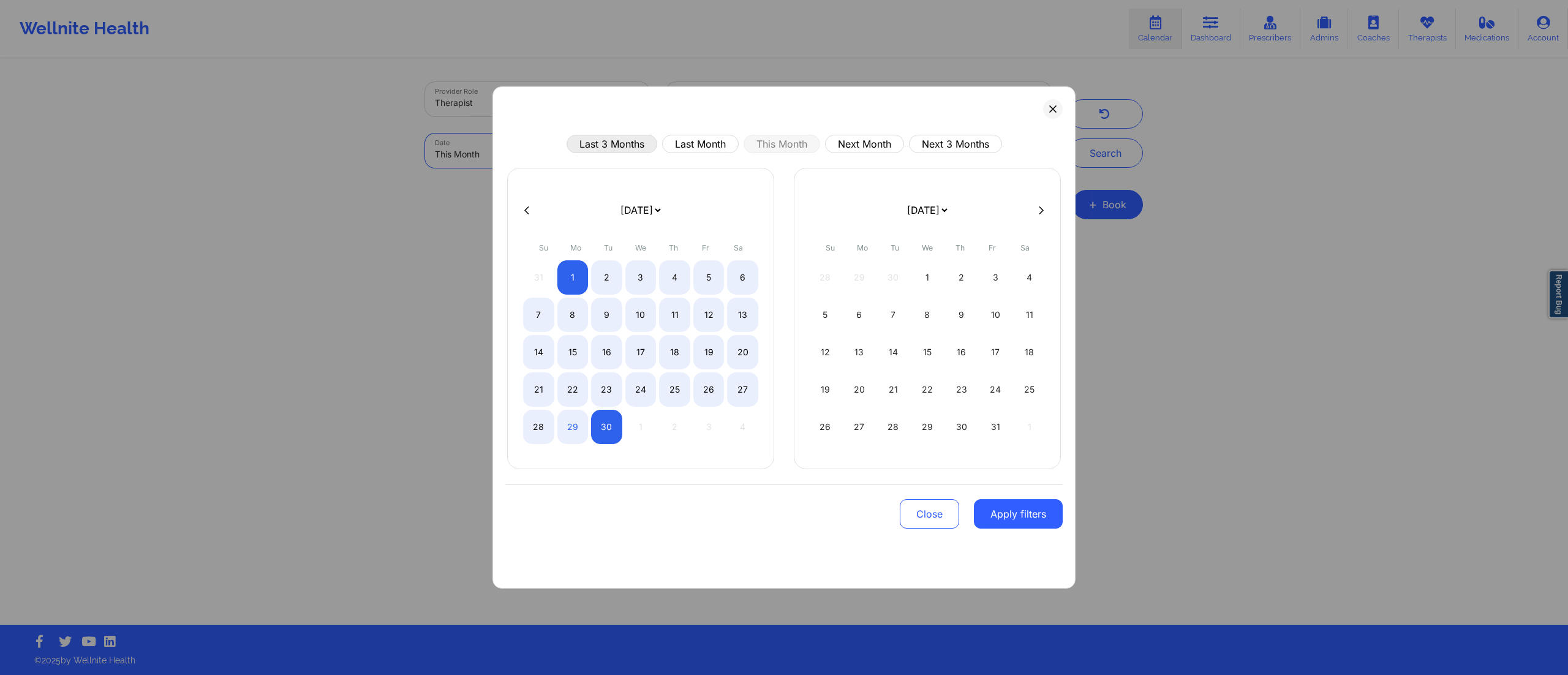
click at [616, 148] on button "Last 3 Months" at bounding box center [612, 145] width 91 height 19
select select "2025-5"
select select "2025-6"
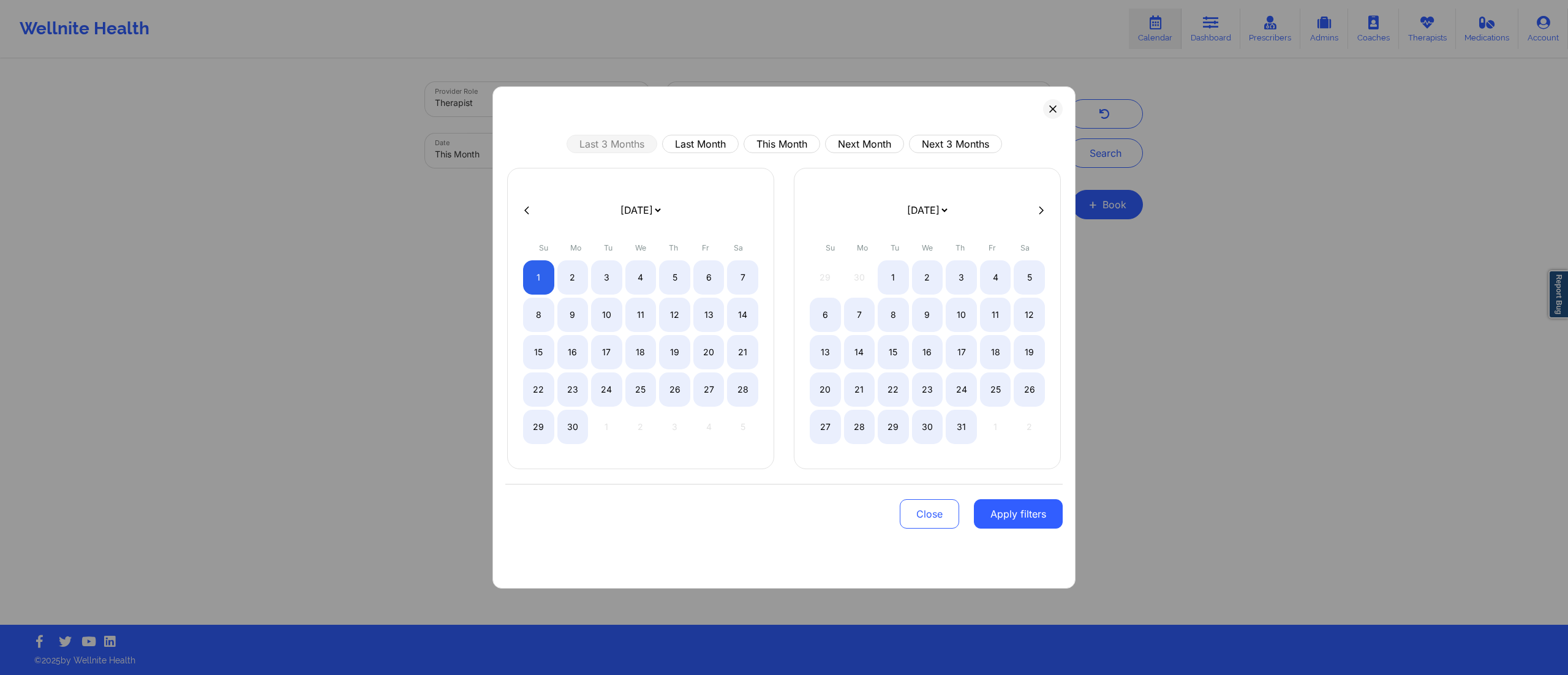
click at [1008, 511] on button "Apply filters" at bounding box center [1018, 514] width 89 height 29
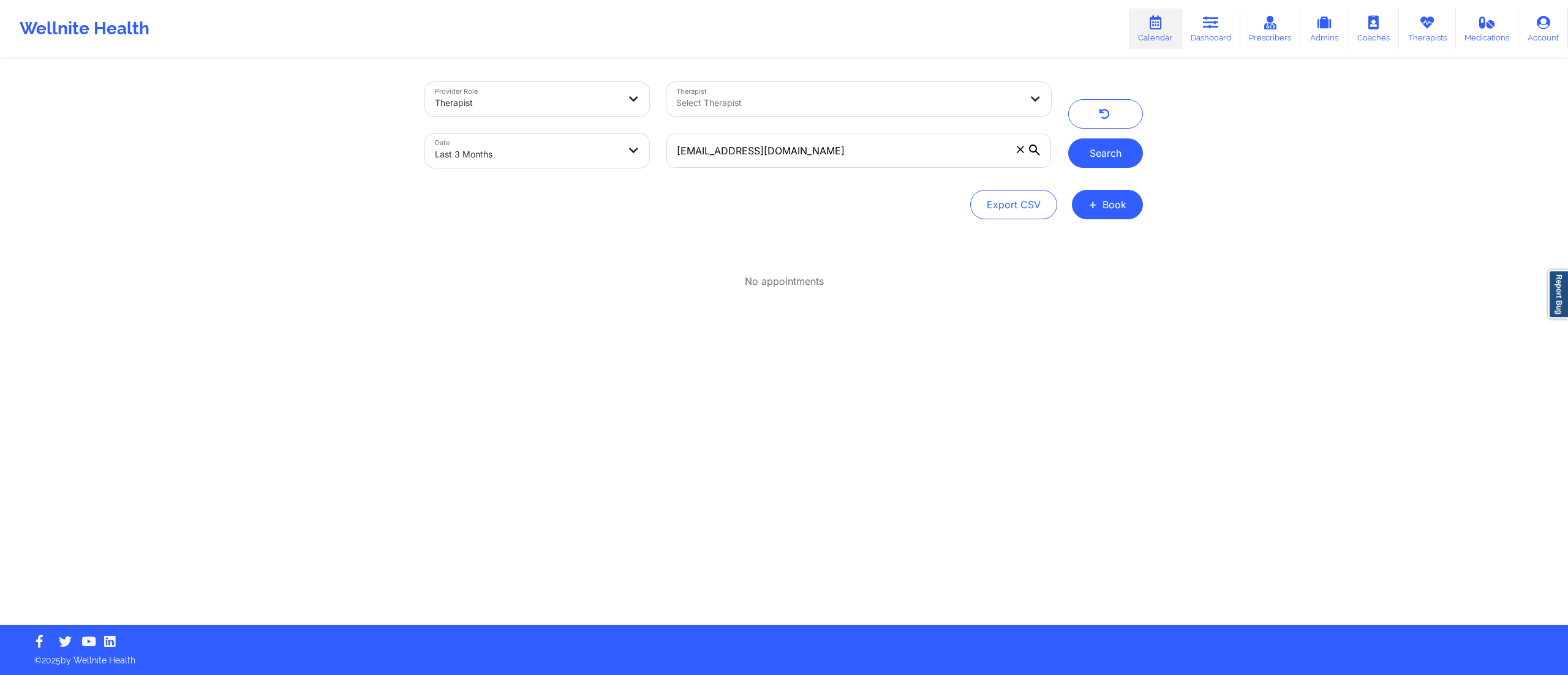
click at [1091, 151] on button "Search" at bounding box center [1105, 153] width 75 height 29
select select "2025-5"
select select "2025-6"
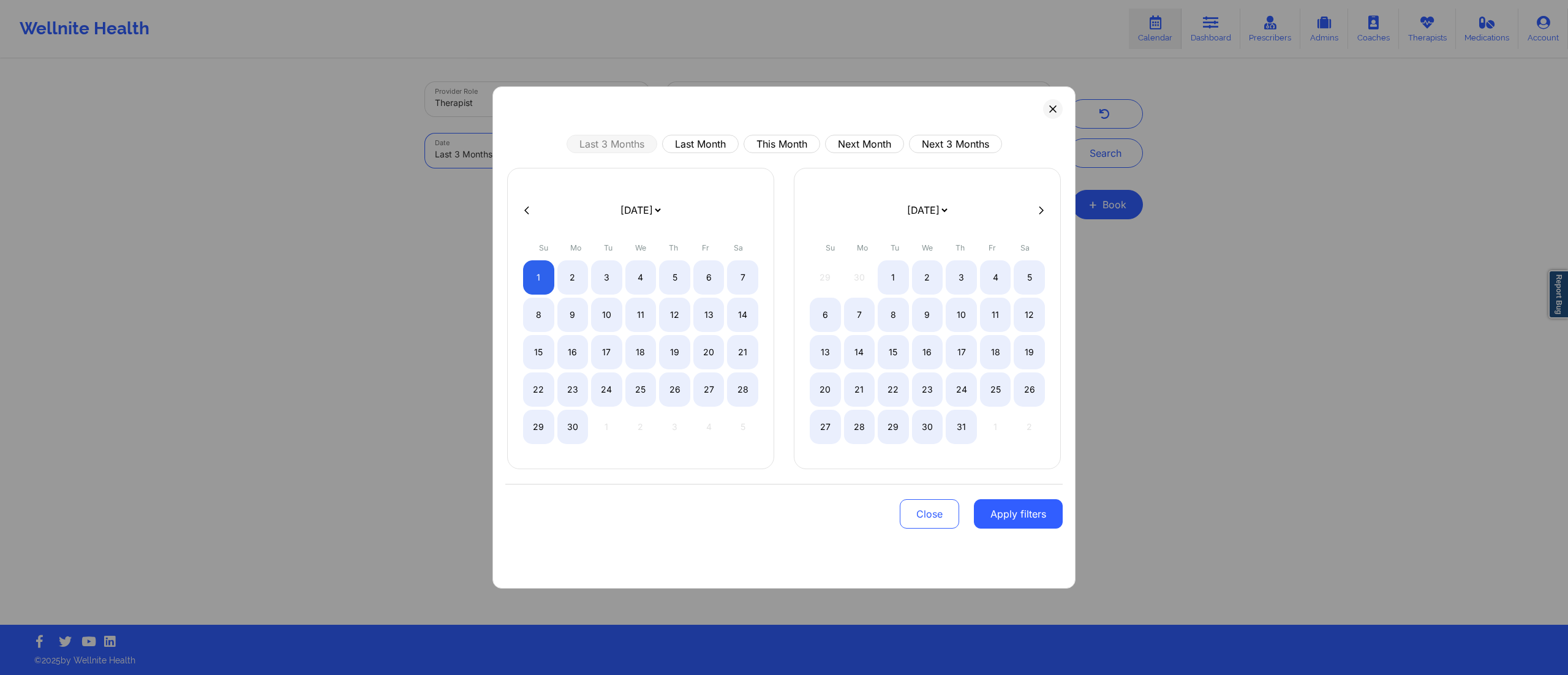
click at [553, 151] on body "Wellnite Health Calendar Dashboard Prescribers Admins Coaches Therapists Medica…" at bounding box center [784, 337] width 1568 height 675
click at [775, 144] on button "This Month" at bounding box center [782, 145] width 77 height 19
select select "2025-8"
select select "2025-9"
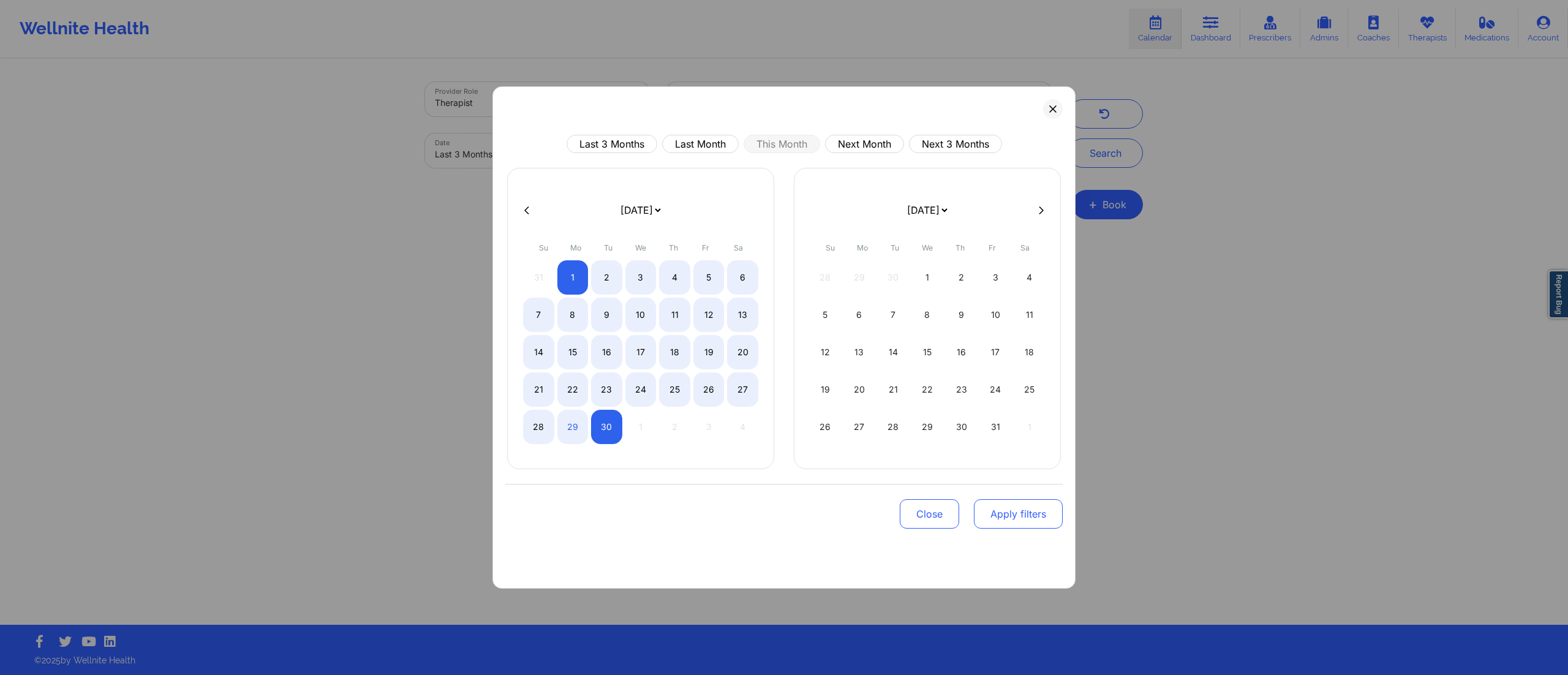
click at [990, 506] on button "Apply filters" at bounding box center [1018, 514] width 89 height 29
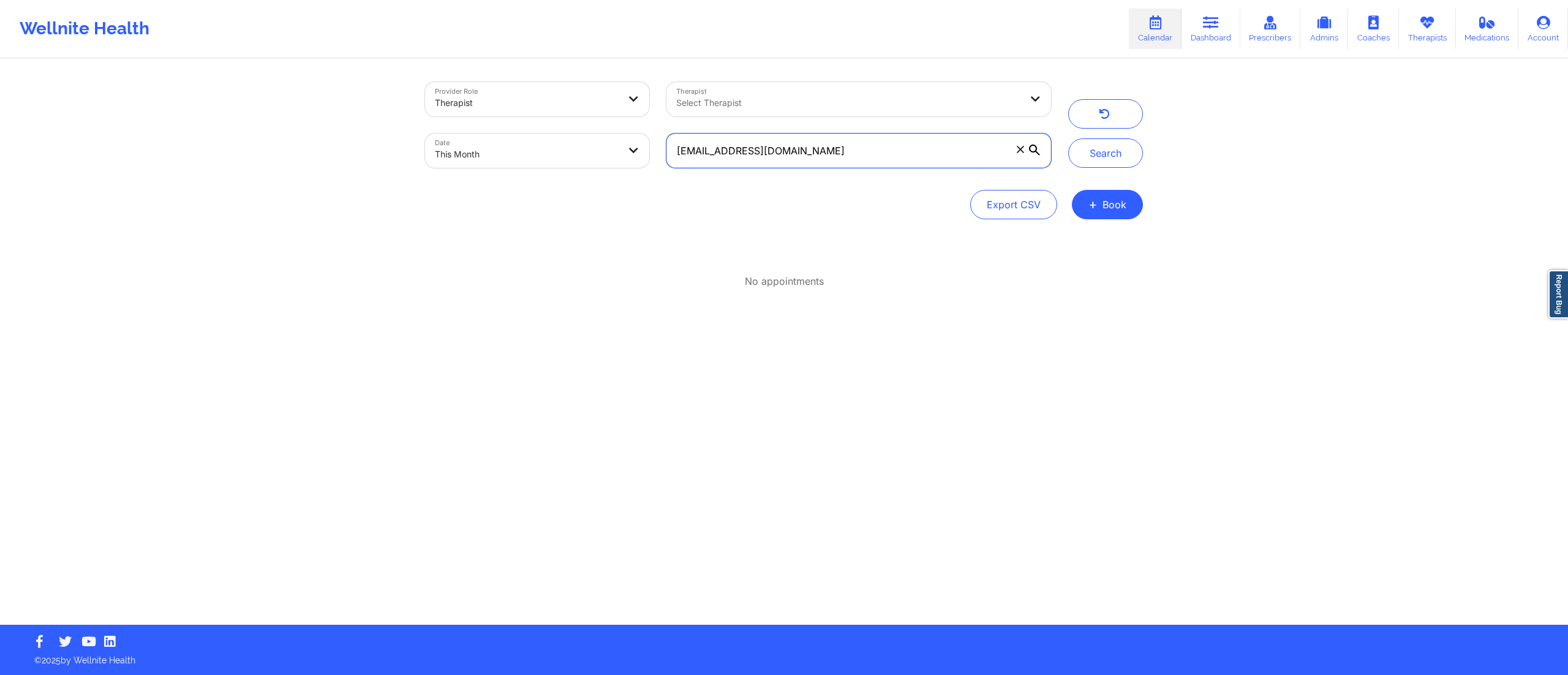
drag, startPoint x: 867, startPoint y: 156, endPoint x: 632, endPoint y: 149, distance: 235.1
click at [632, 149] on div "Provider Role Therapist Therapist Select Therapist Date This Month sbowmangersp…" at bounding box center [738, 125] width 643 height 103
paste input "catherineabern"
click at [1108, 148] on button "Search" at bounding box center [1105, 153] width 75 height 29
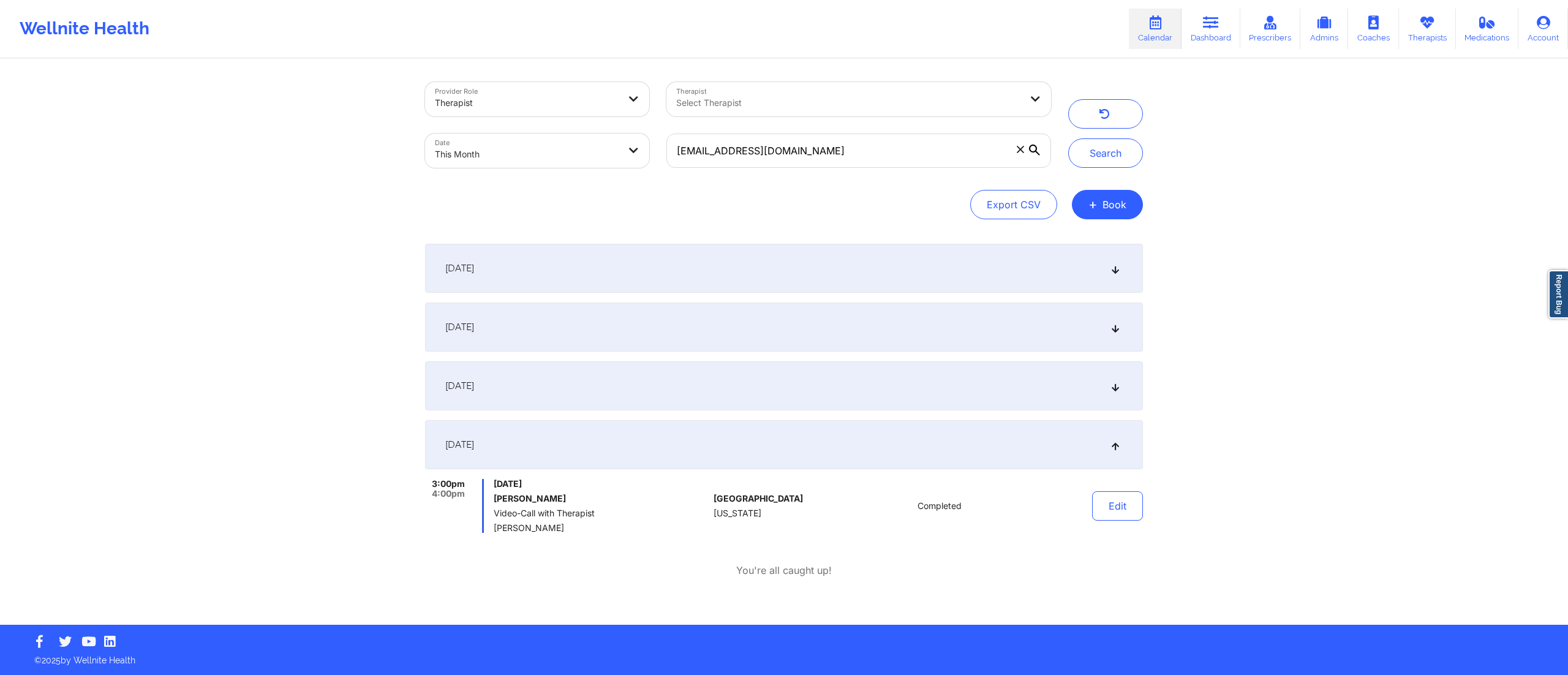
click at [717, 279] on div "September 2, 2025" at bounding box center [784, 268] width 718 height 49
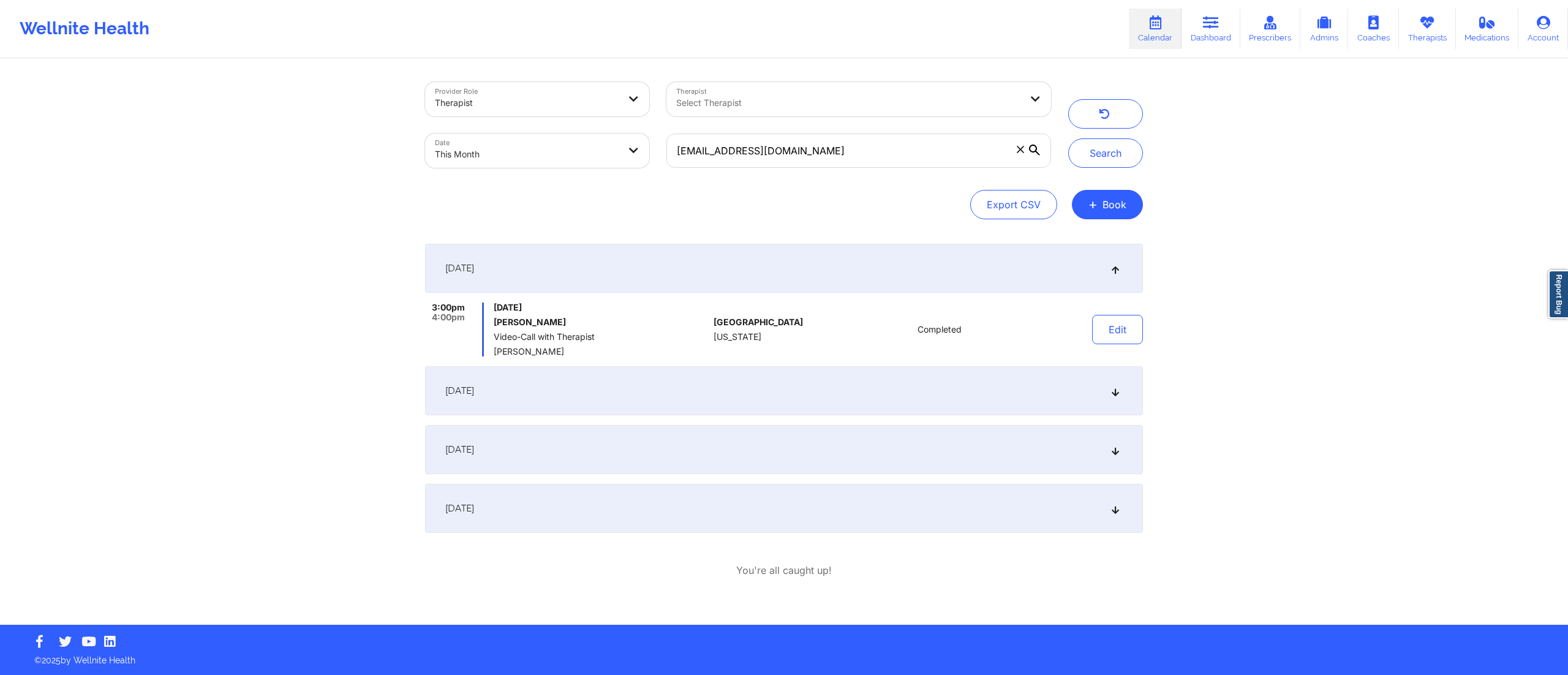
click at [717, 279] on div "September 2, 2025" at bounding box center [784, 268] width 718 height 49
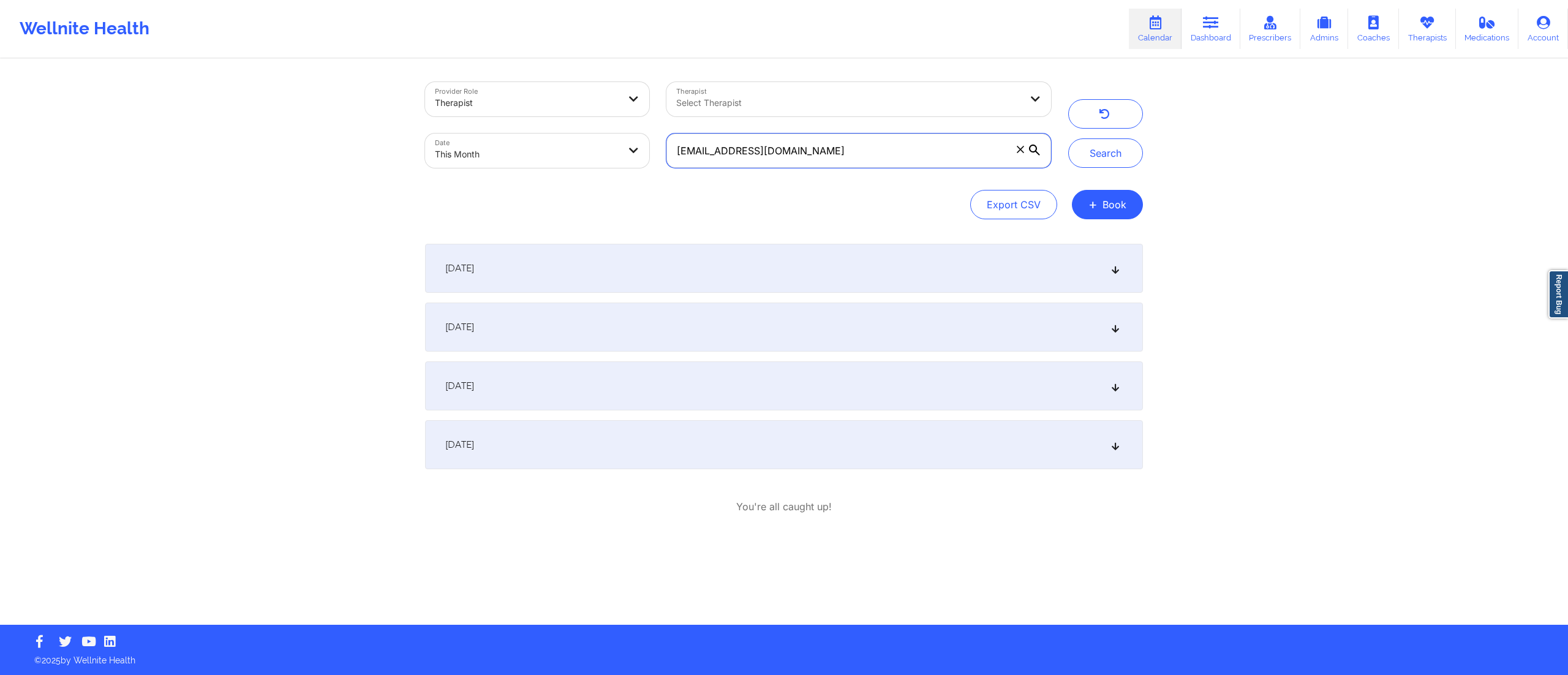
drag, startPoint x: 798, startPoint y: 151, endPoint x: 586, endPoint y: 151, distance: 212.0
click at [569, 151] on div "Provider Role Therapist Therapist Select Therapist Date This Month catherineabe…" at bounding box center [738, 125] width 643 height 103
paste input "phongnhi255"
click at [1103, 163] on button "Search" at bounding box center [1105, 153] width 75 height 29
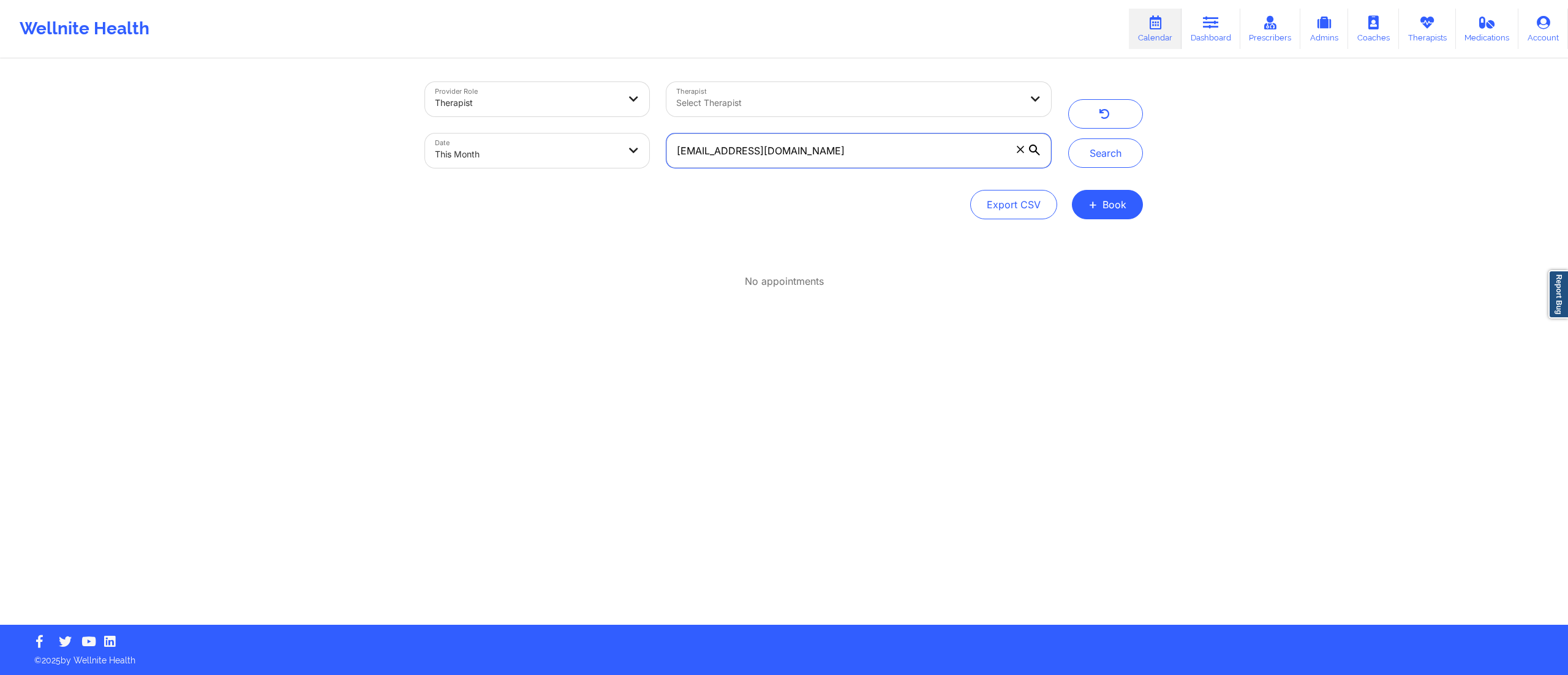
drag, startPoint x: 871, startPoint y: 145, endPoint x: 581, endPoint y: 163, distance: 290.6
click at [581, 163] on div "Provider Role Therapist Therapist Select Therapist Date This Month phongnhi255@…" at bounding box center [738, 125] width 643 height 103
paste input "yennhi.le171"
click at [1109, 149] on button "Search" at bounding box center [1105, 153] width 75 height 29
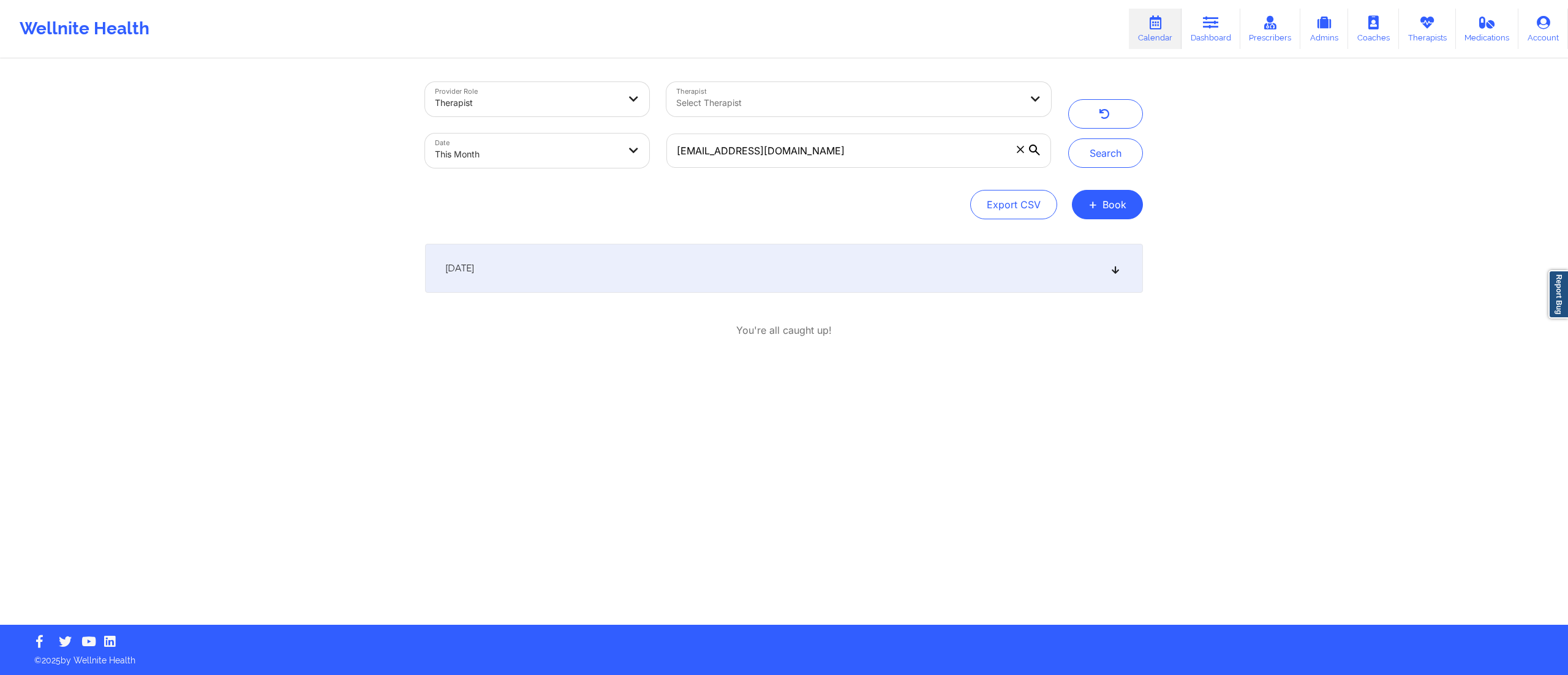
click at [660, 268] on div "September 26, 2025" at bounding box center [784, 268] width 718 height 49
drag, startPoint x: 848, startPoint y: 151, endPoint x: 634, endPoint y: 174, distance: 215.2
click at [634, 174] on div "Provider Role Therapist Therapist Select Therapist Date This Month yennhi.le171…" at bounding box center [738, 125] width 643 height 103
paste input "kbrentuo@me"
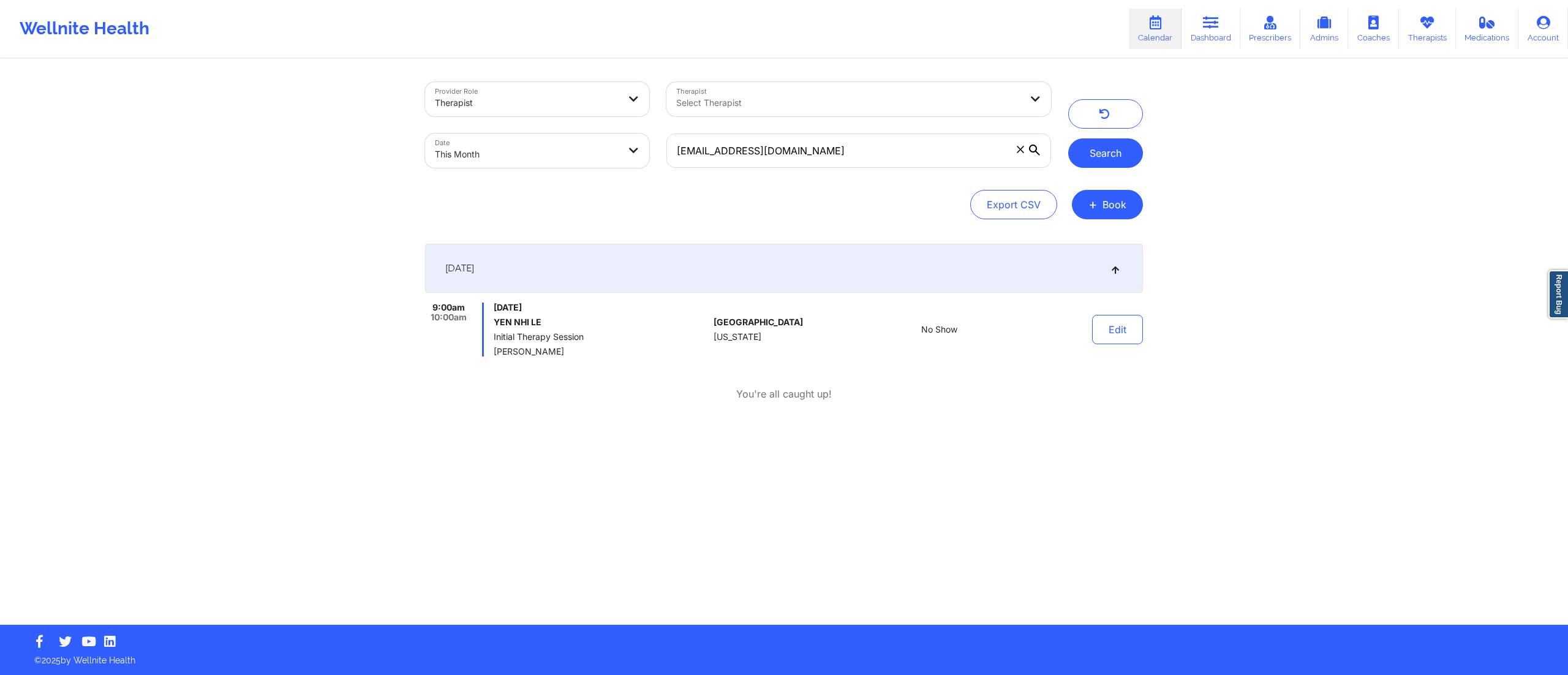
click at [1084, 149] on button "Search" at bounding box center [1105, 153] width 75 height 29
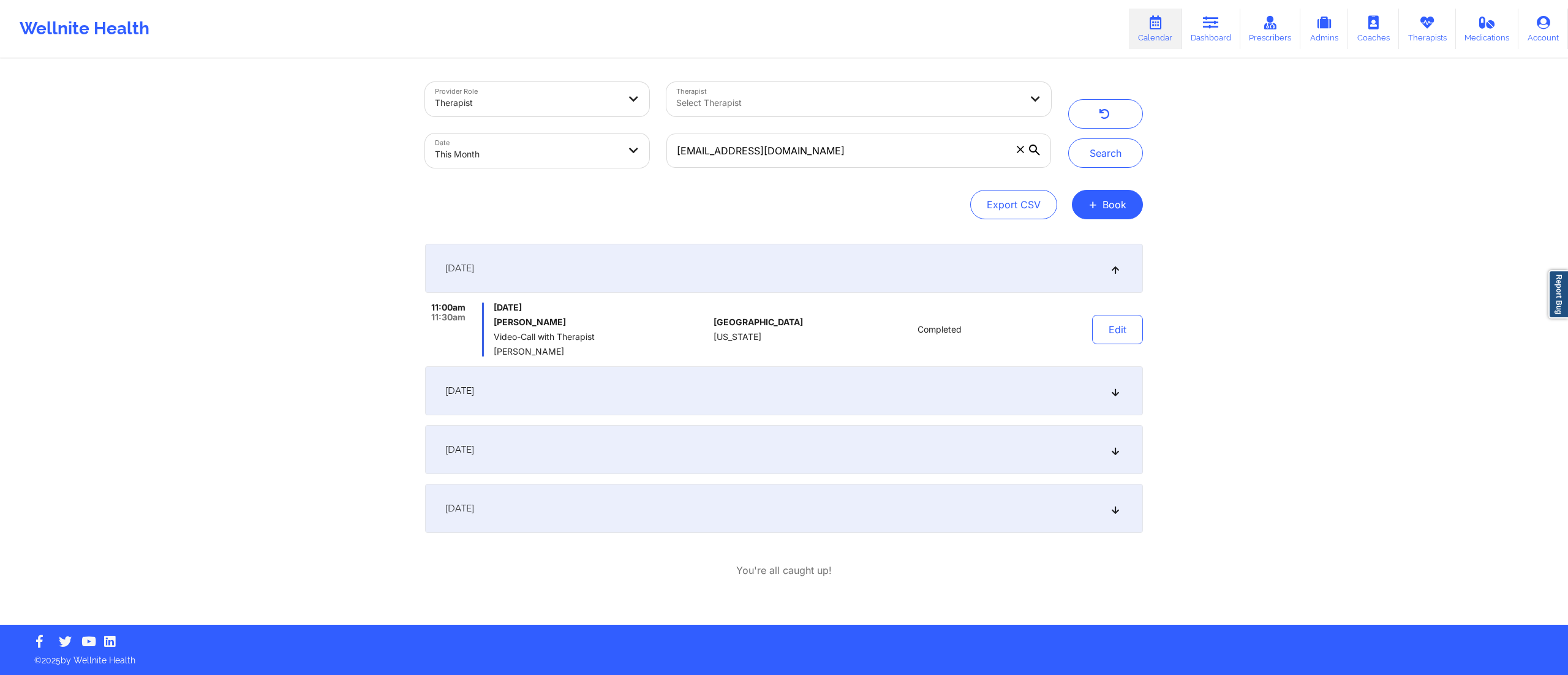
click at [942, 392] on div "September 13, 2025" at bounding box center [784, 391] width 718 height 49
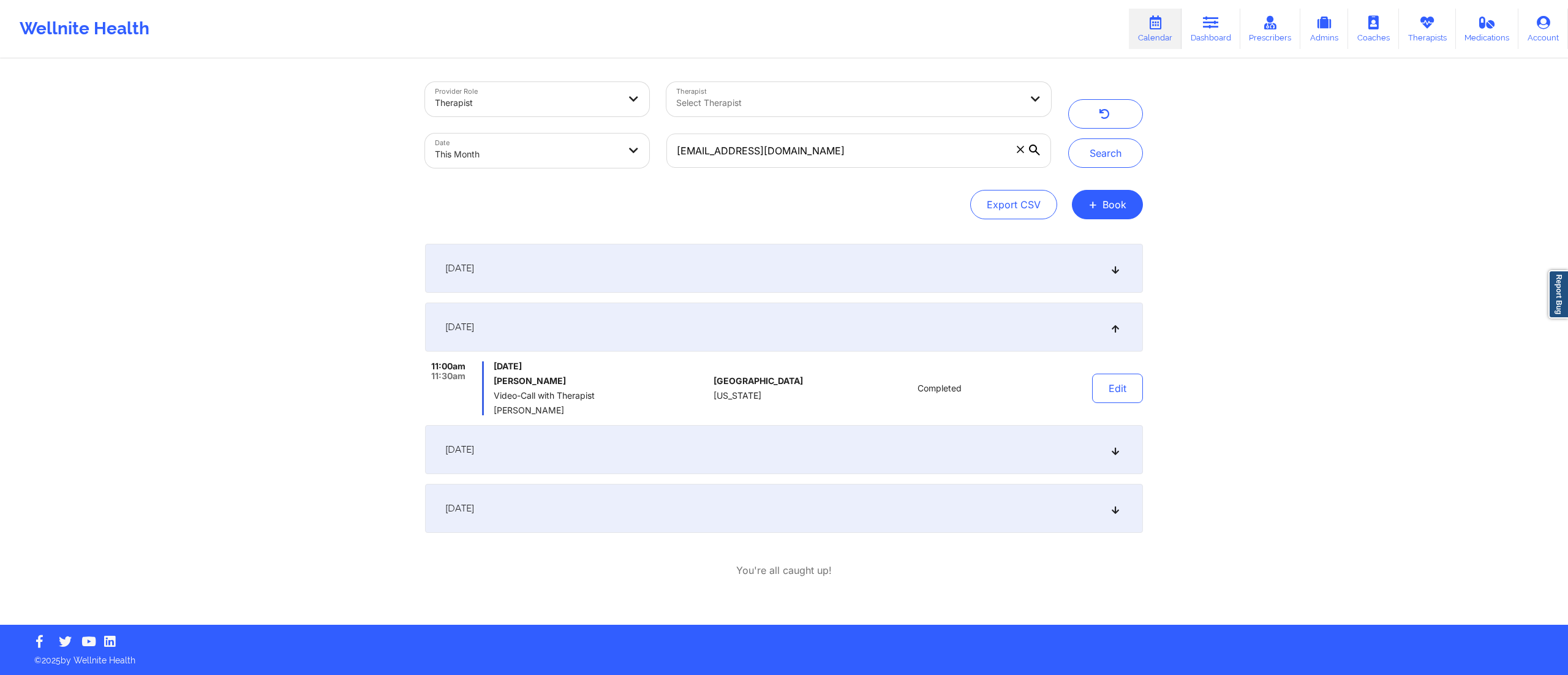
click at [875, 443] on div "September 20, 2025" at bounding box center [784, 450] width 718 height 49
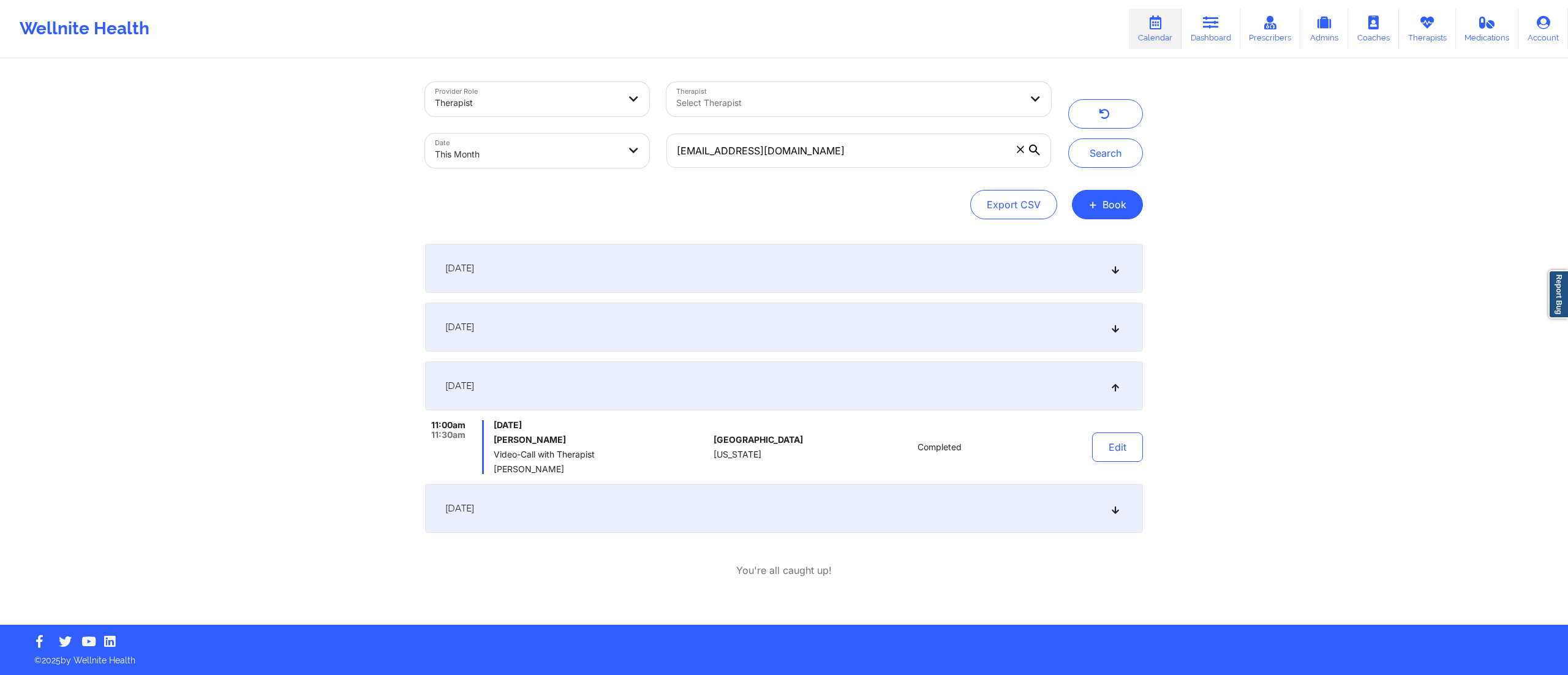
click at [866, 499] on div "September 27, 2025" at bounding box center [784, 509] width 718 height 49
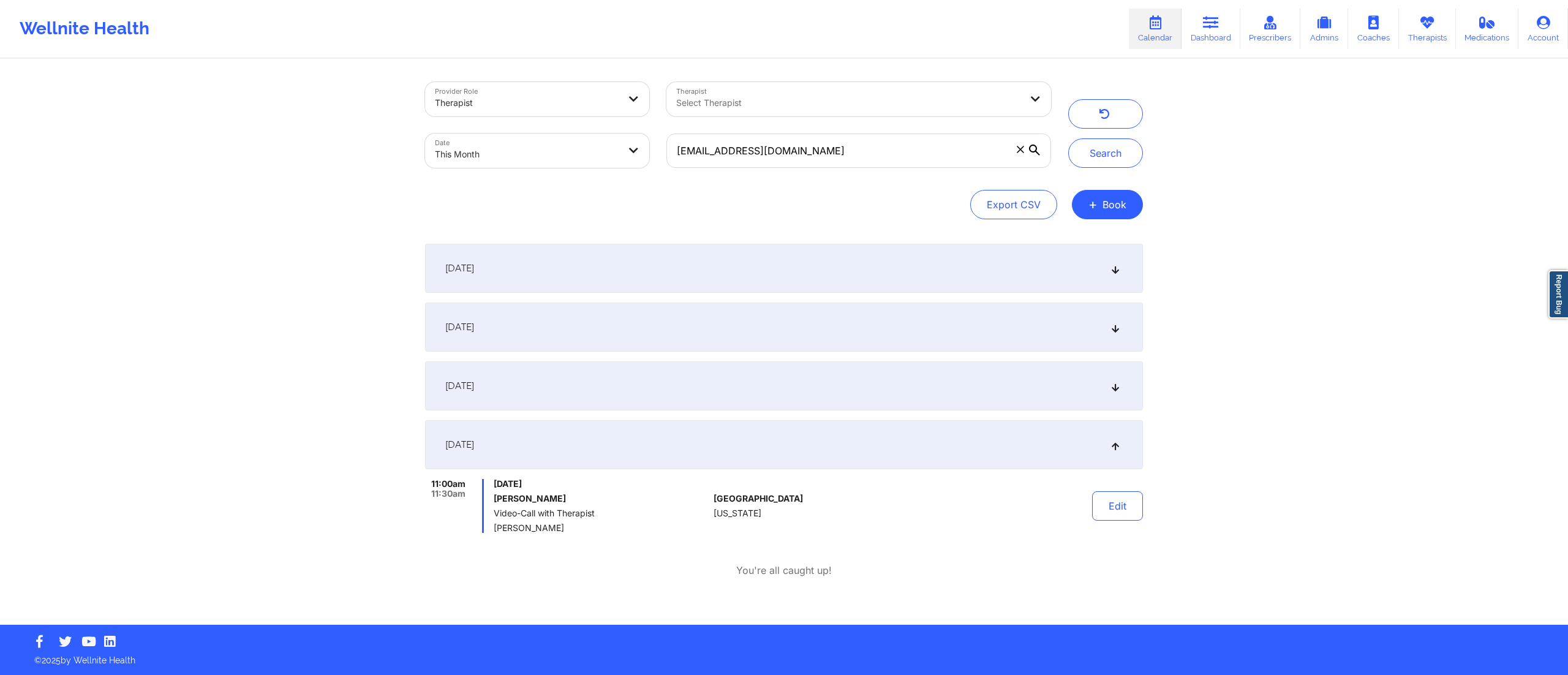
click at [889, 380] on div "September 20, 2025" at bounding box center [784, 386] width 718 height 49
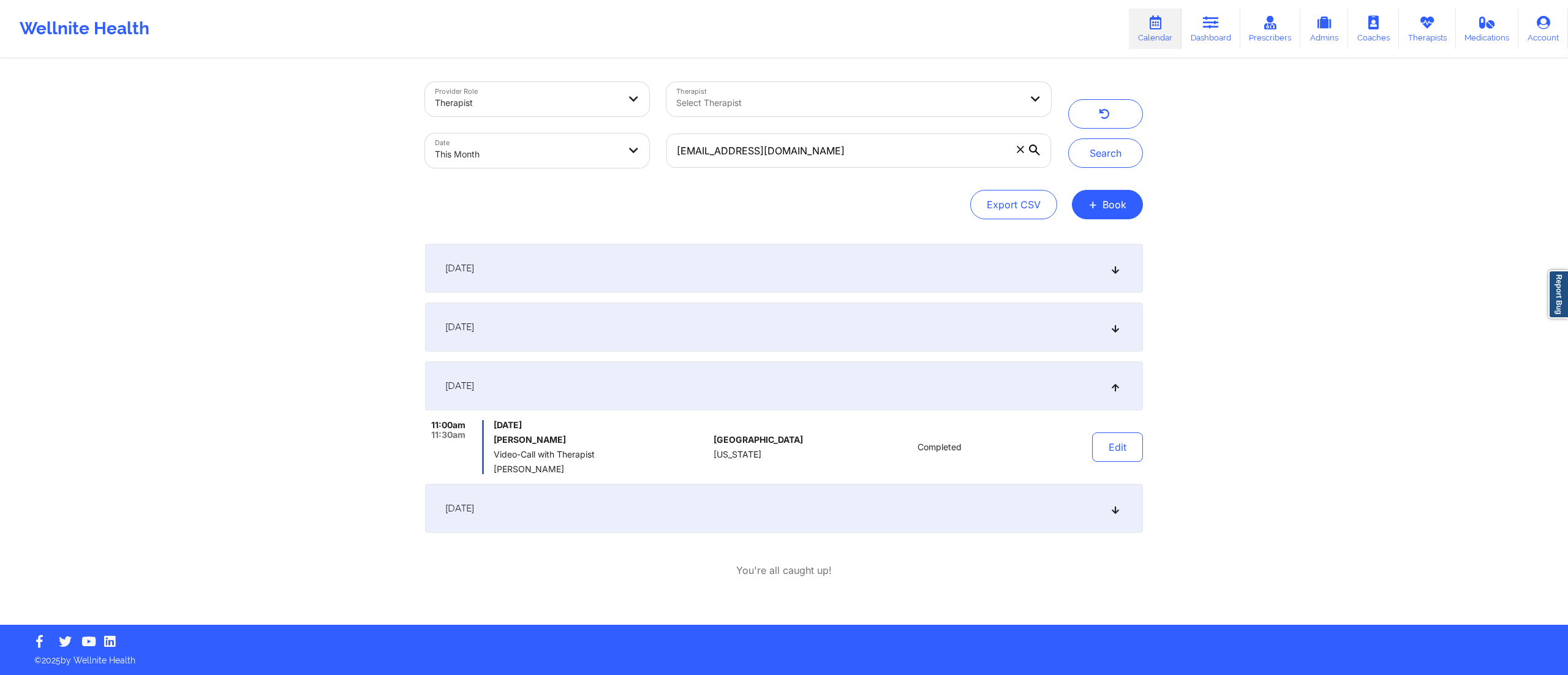
click at [863, 350] on div "September 13, 2025" at bounding box center [784, 327] width 718 height 49
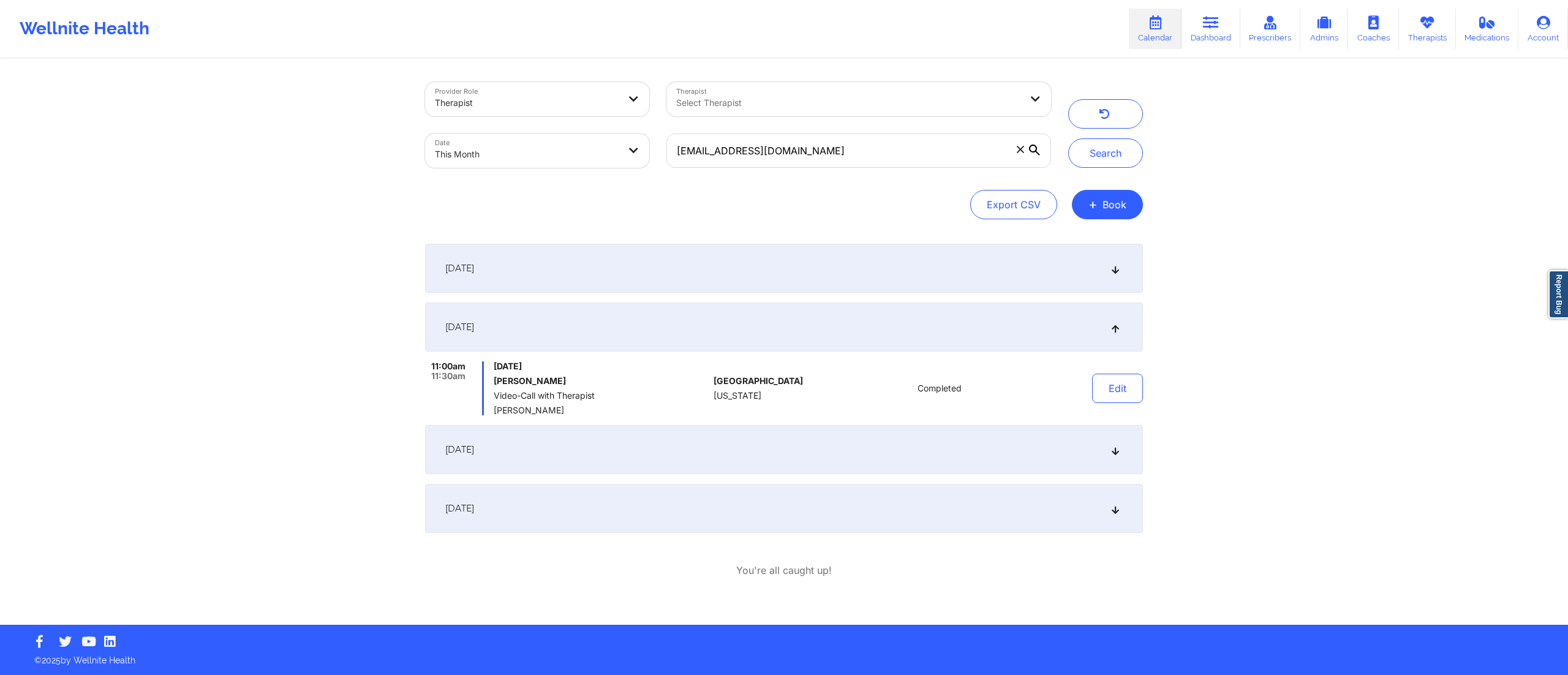
click at [853, 497] on div "September 27, 2025" at bounding box center [784, 509] width 718 height 49
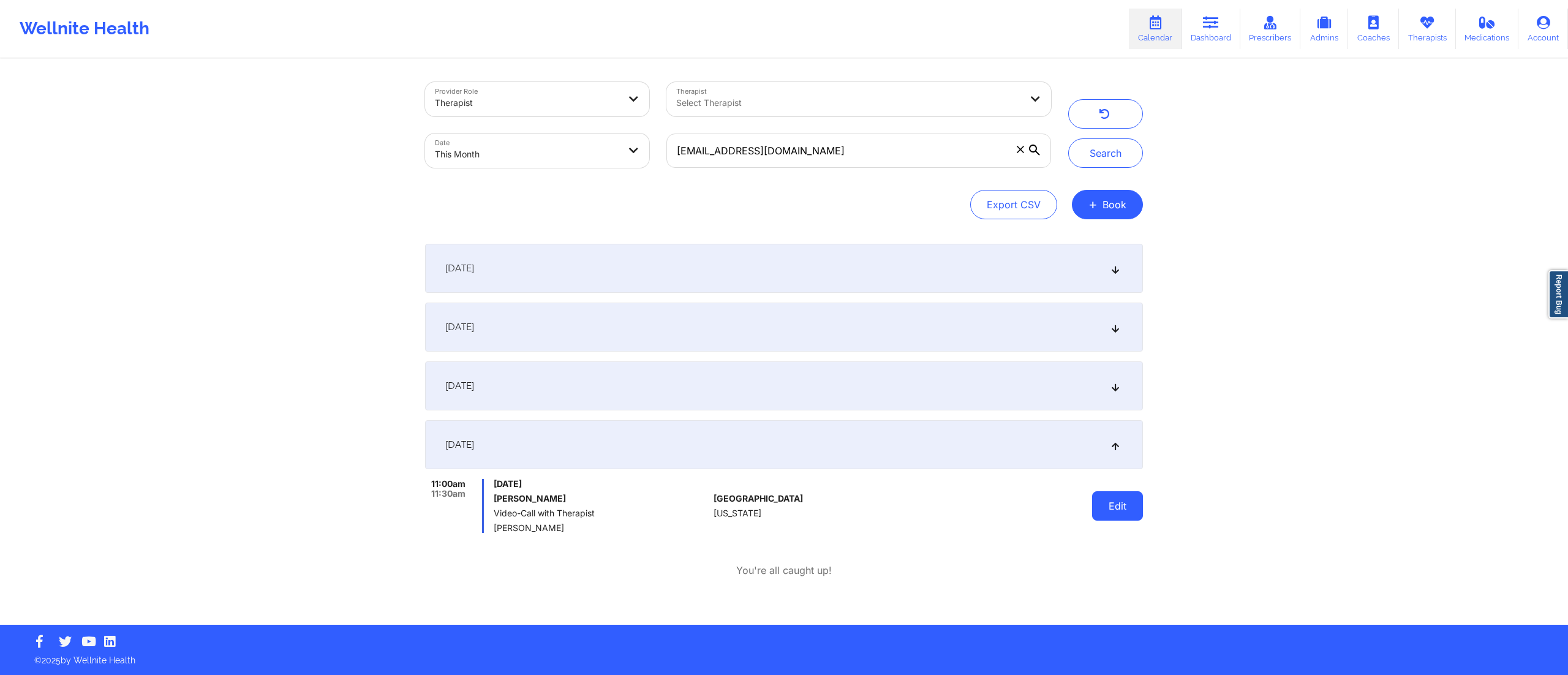
click at [1103, 505] on button "Edit" at bounding box center [1118, 506] width 51 height 29
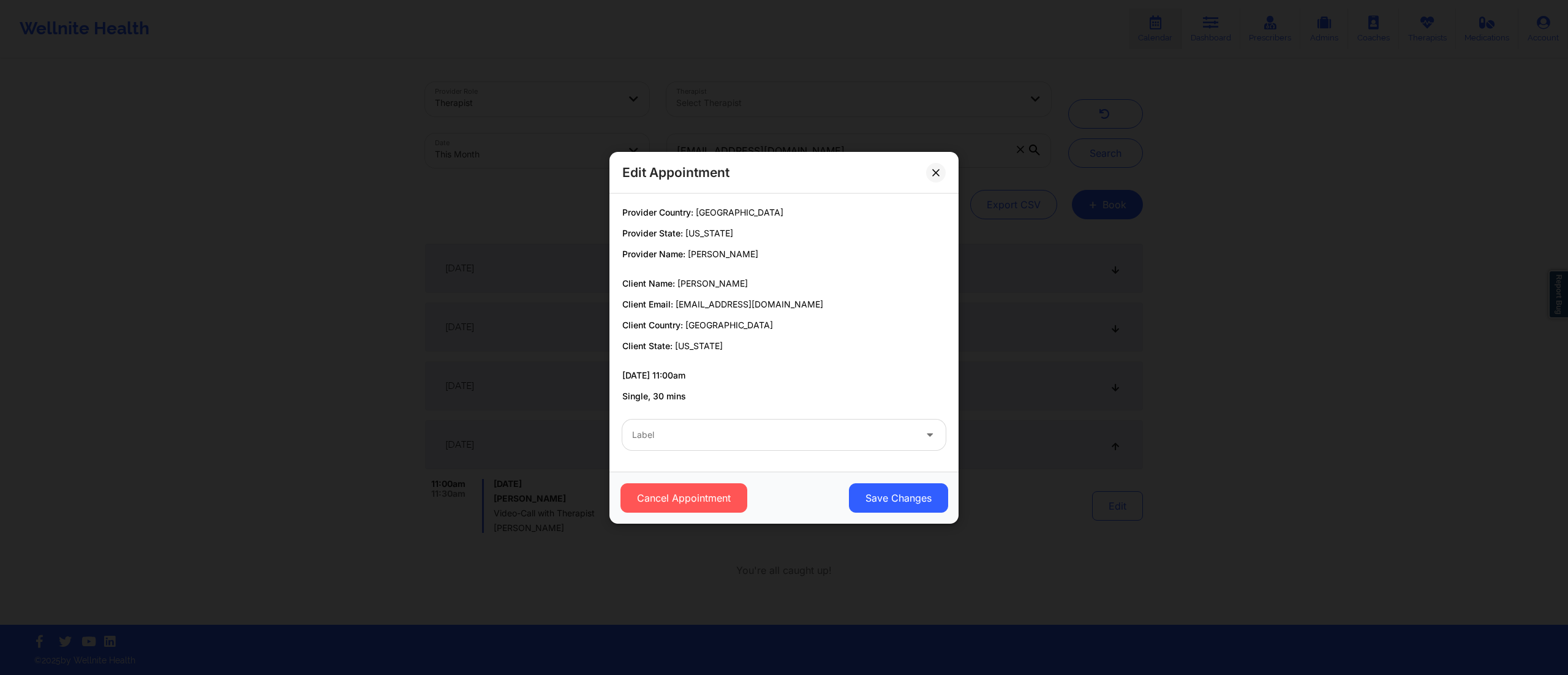
click at [689, 440] on div at bounding box center [774, 436] width 283 height 15
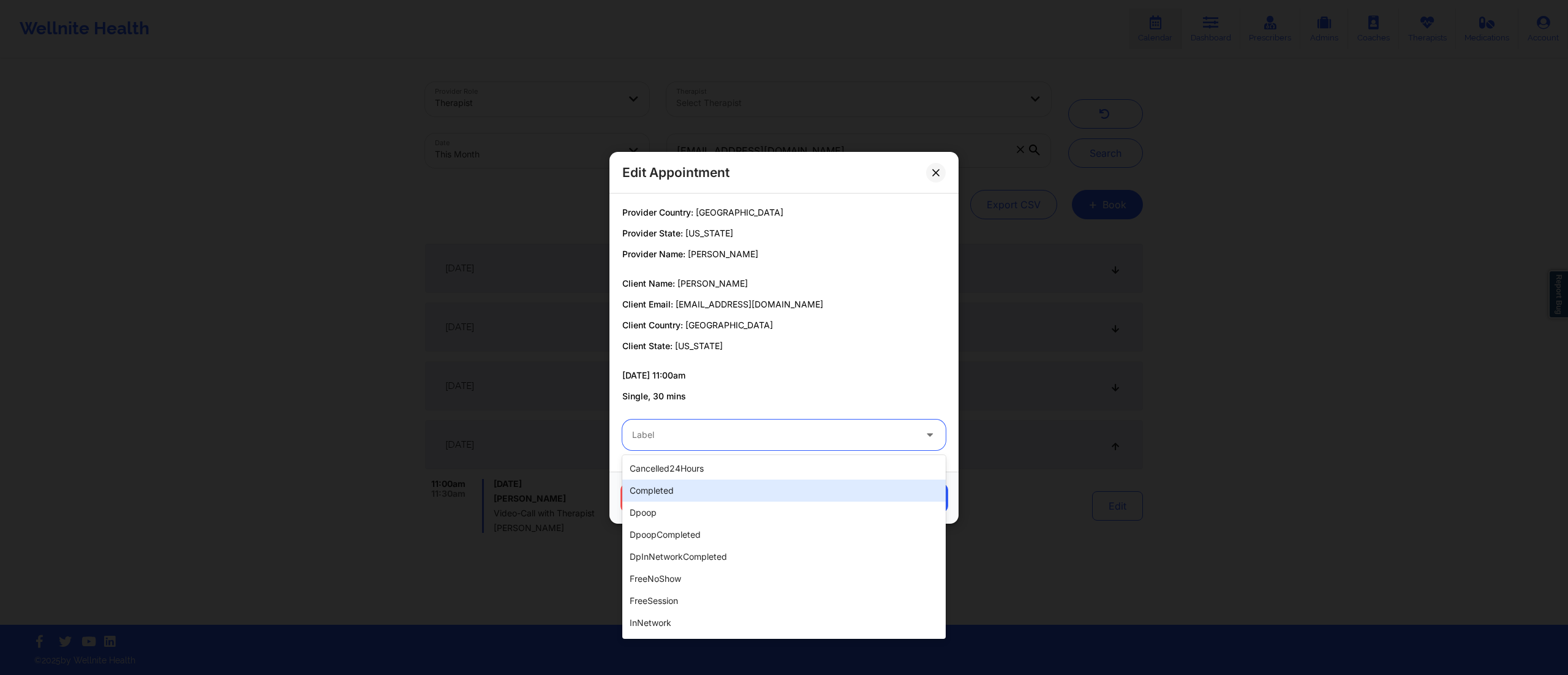
click at [679, 492] on div "completed" at bounding box center [784, 490] width 324 height 22
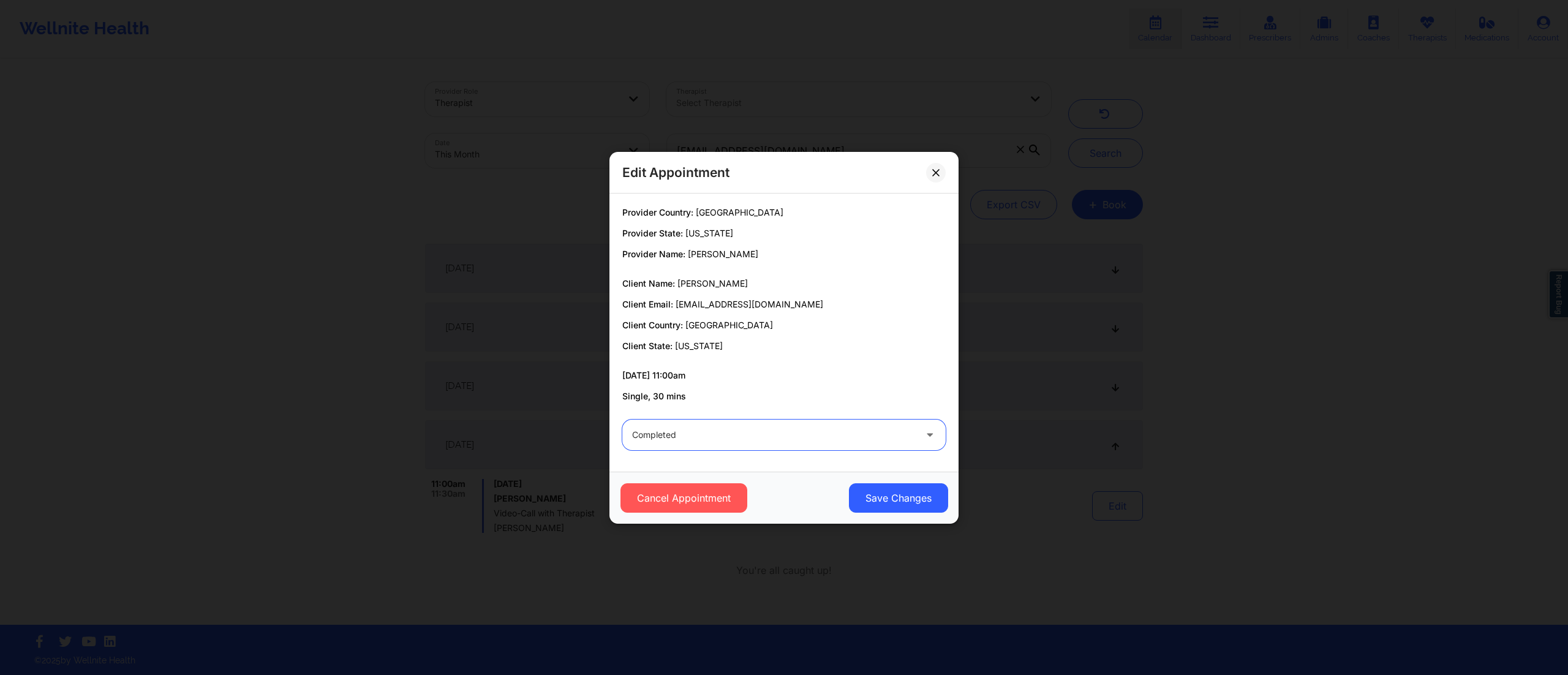
click at [954, 493] on div "Cancel Appointment Save Changes" at bounding box center [784, 498] width 349 height 52
click at [901, 494] on button "Save Changes" at bounding box center [899, 498] width 99 height 29
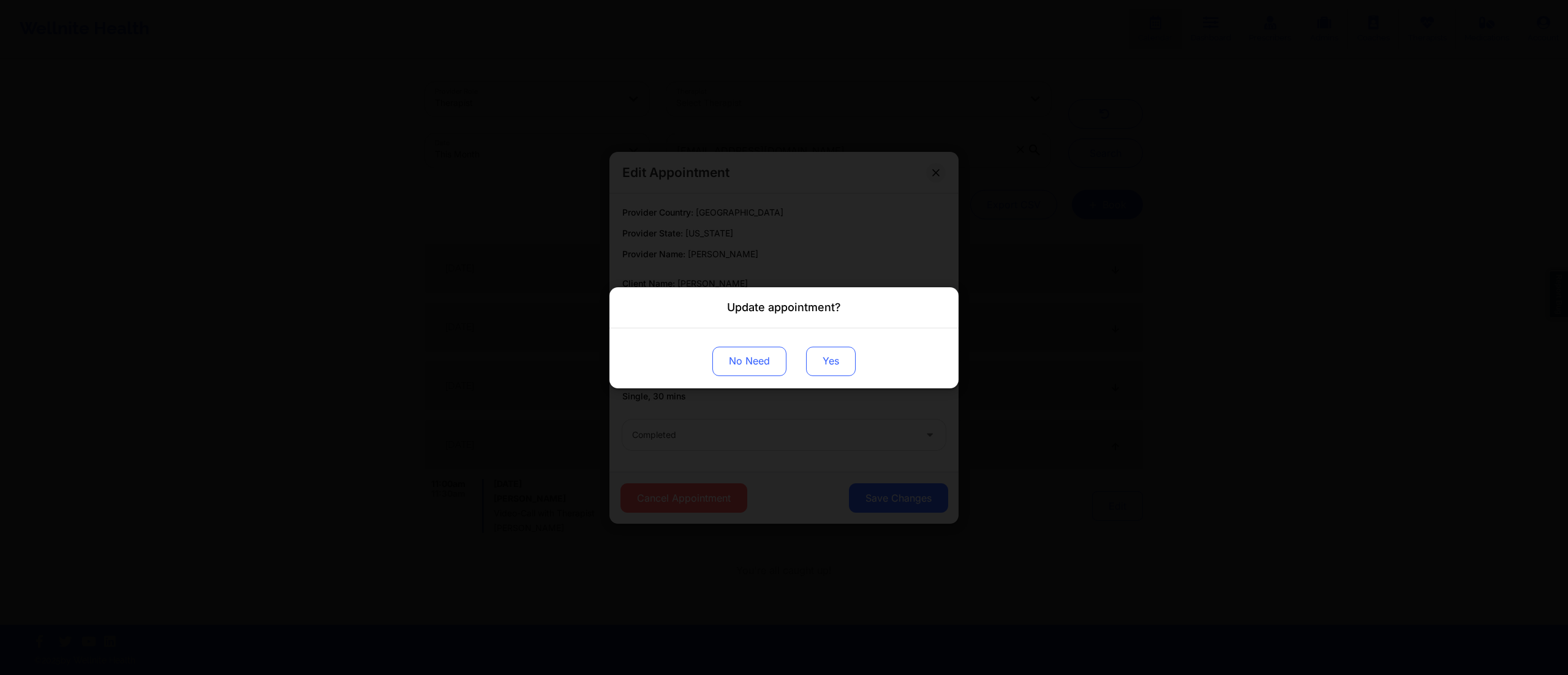
click at [829, 358] on button "Yes" at bounding box center [830, 361] width 50 height 29
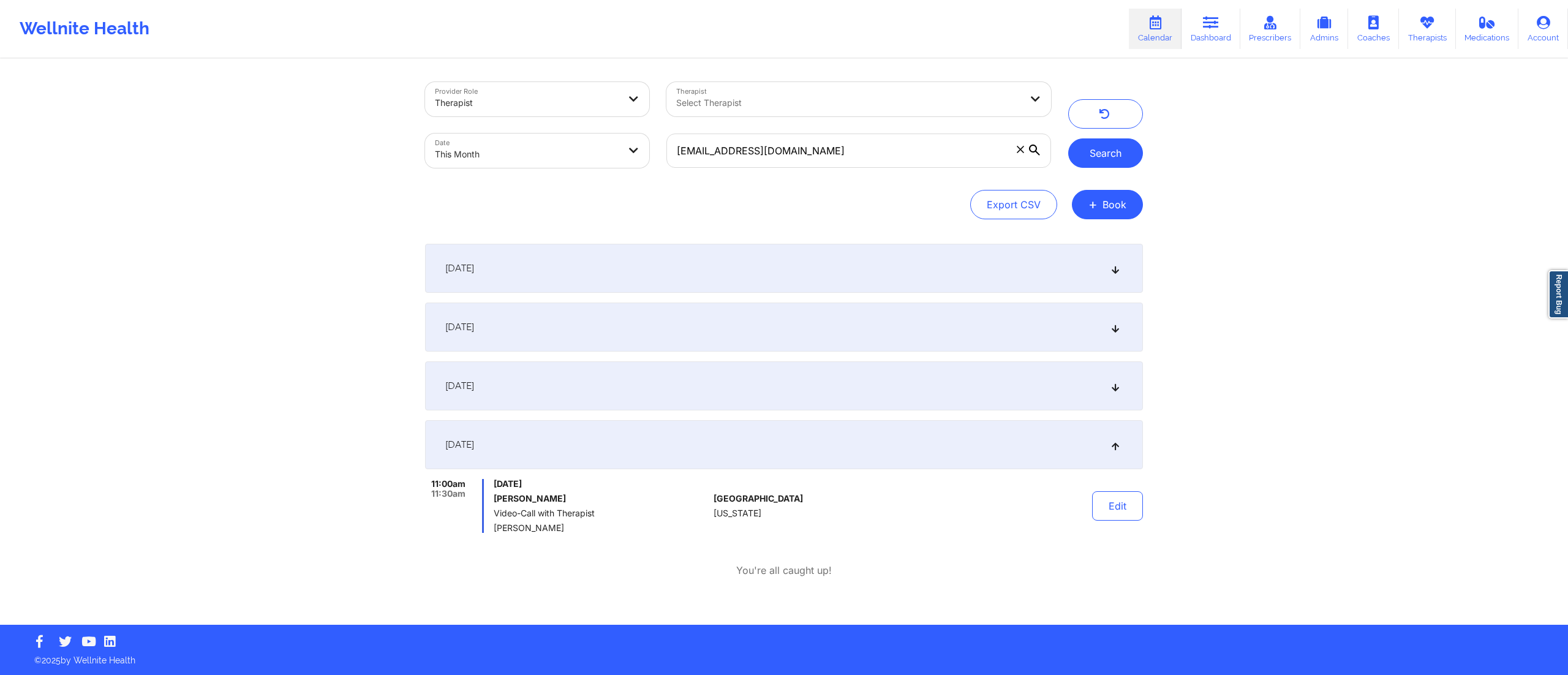
click at [1098, 145] on button "Search" at bounding box center [1105, 153] width 75 height 29
click at [1100, 509] on button "Edit" at bounding box center [1118, 506] width 51 height 29
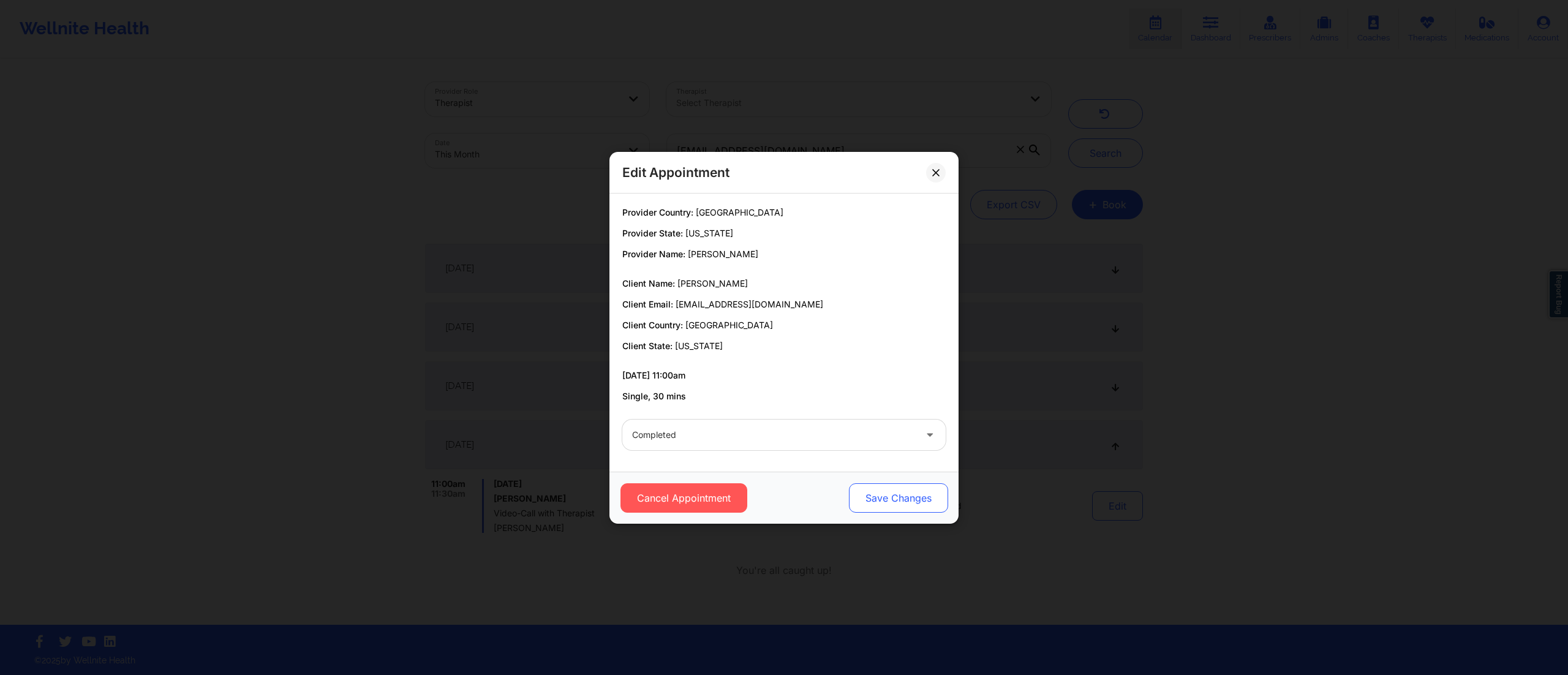
click at [902, 488] on button "Save Changes" at bounding box center [899, 498] width 99 height 29
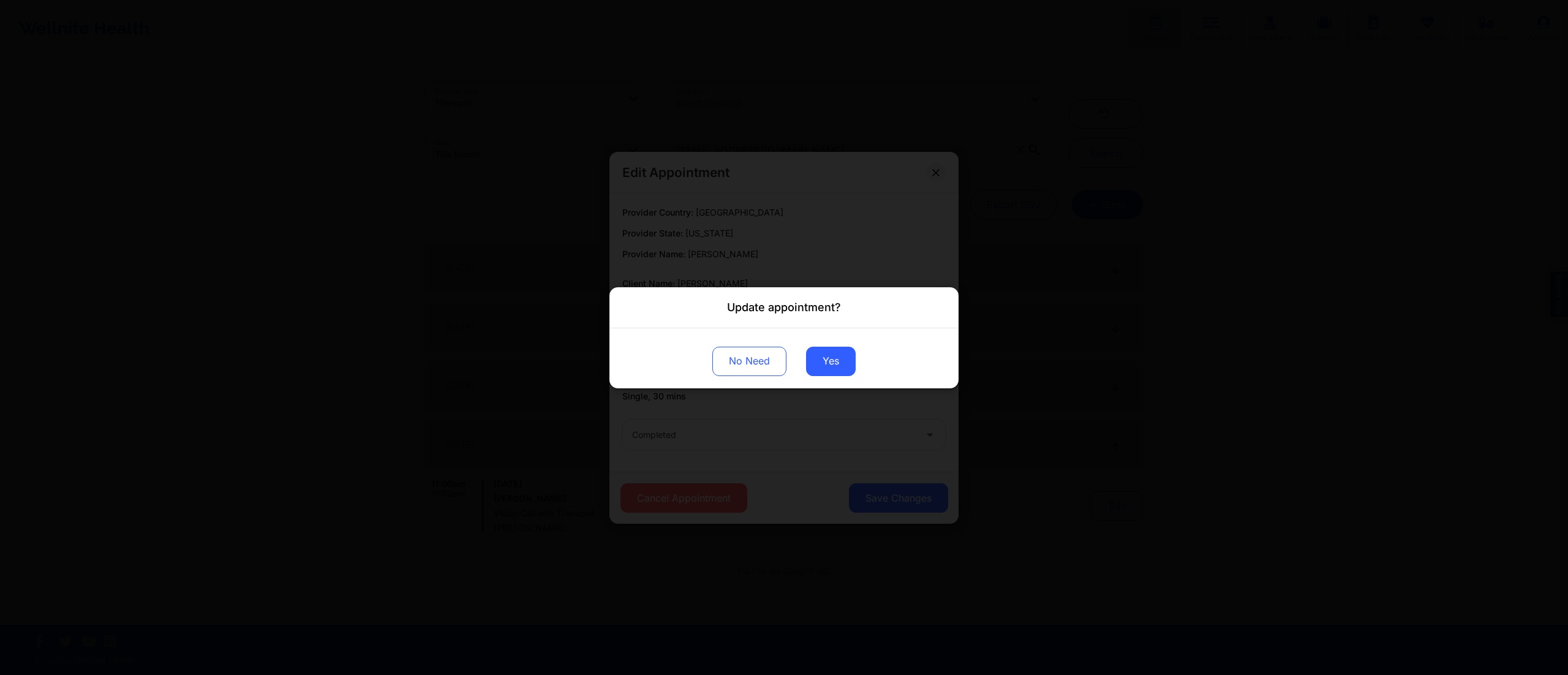
click at [812, 343] on div "No Need Yes" at bounding box center [784, 358] width 349 height 60
click at [816, 356] on button "Yes" at bounding box center [830, 361] width 50 height 29
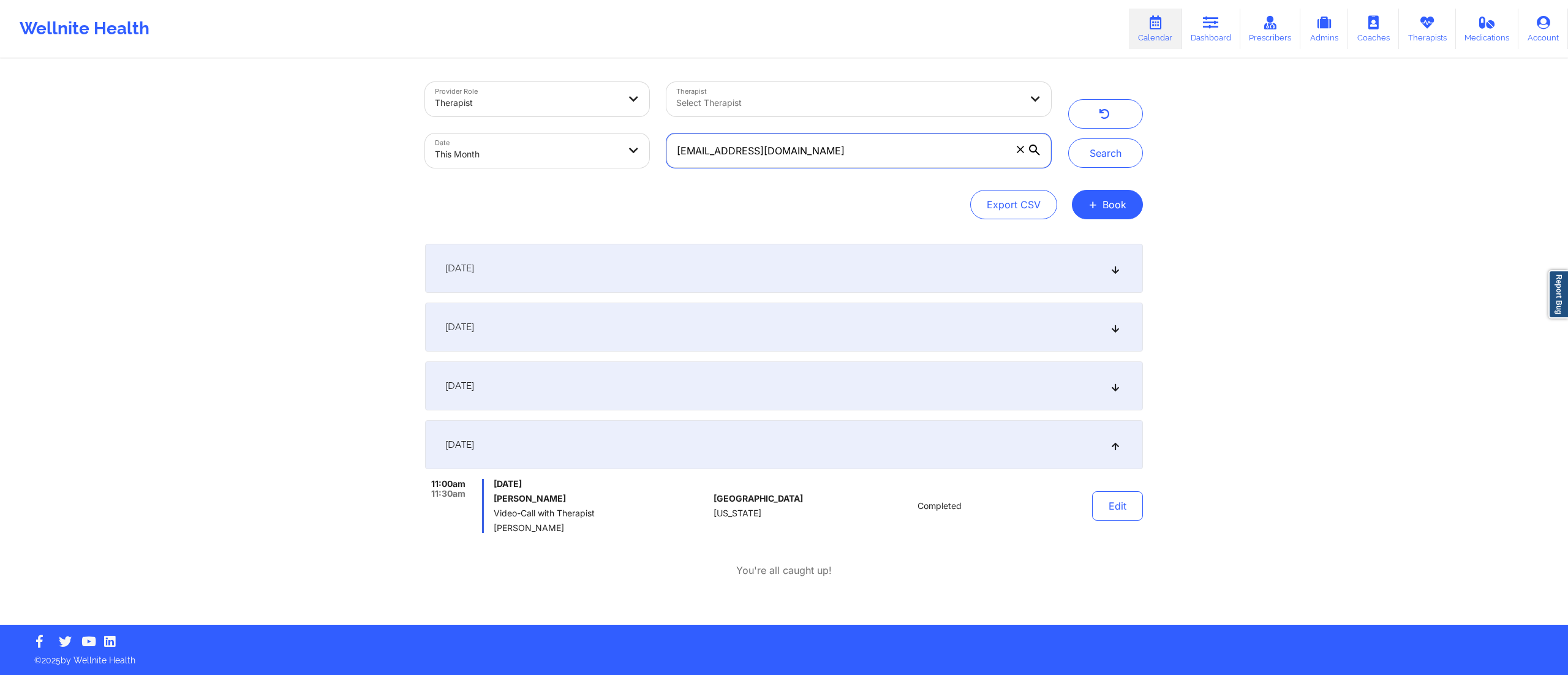
drag, startPoint x: 903, startPoint y: 147, endPoint x: 567, endPoint y: 152, distance: 336.0
click at [567, 152] on div "Provider Role Therapist Therapist Select Therapist Date This Month kbrentuo@me.…" at bounding box center [738, 125] width 643 height 103
paste input "gwen10@aol"
click at [1077, 157] on button "Search" at bounding box center [1105, 153] width 75 height 29
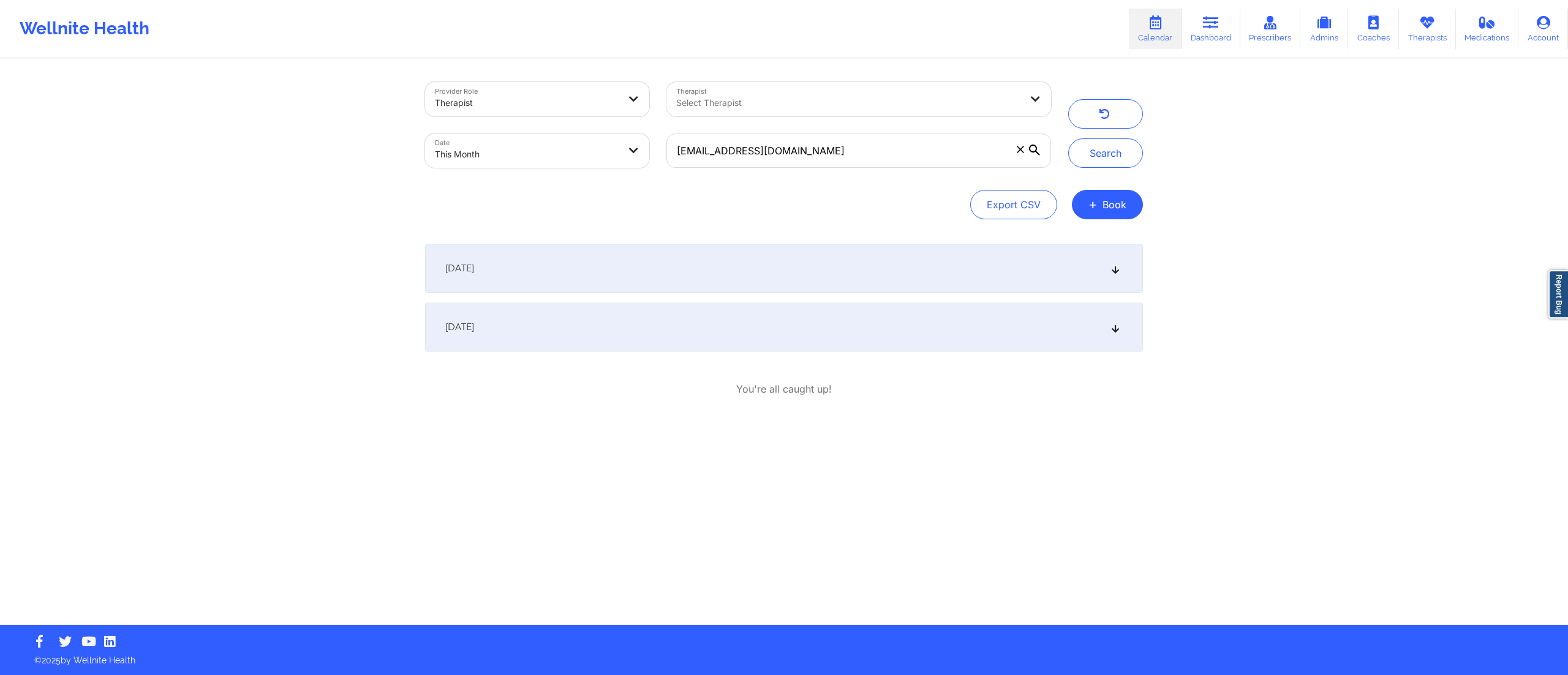
click at [814, 332] on div "September 27, 2025" at bounding box center [784, 327] width 718 height 49
drag, startPoint x: 891, startPoint y: 156, endPoint x: 567, endPoint y: 144, distance: 324.2
click at [567, 144] on div "Provider Role Therapist Therapist Select Therapist Date This Month gwen10@aol.c…" at bounding box center [738, 125] width 643 height 103
paste input "leslee.shirley@yahoo"
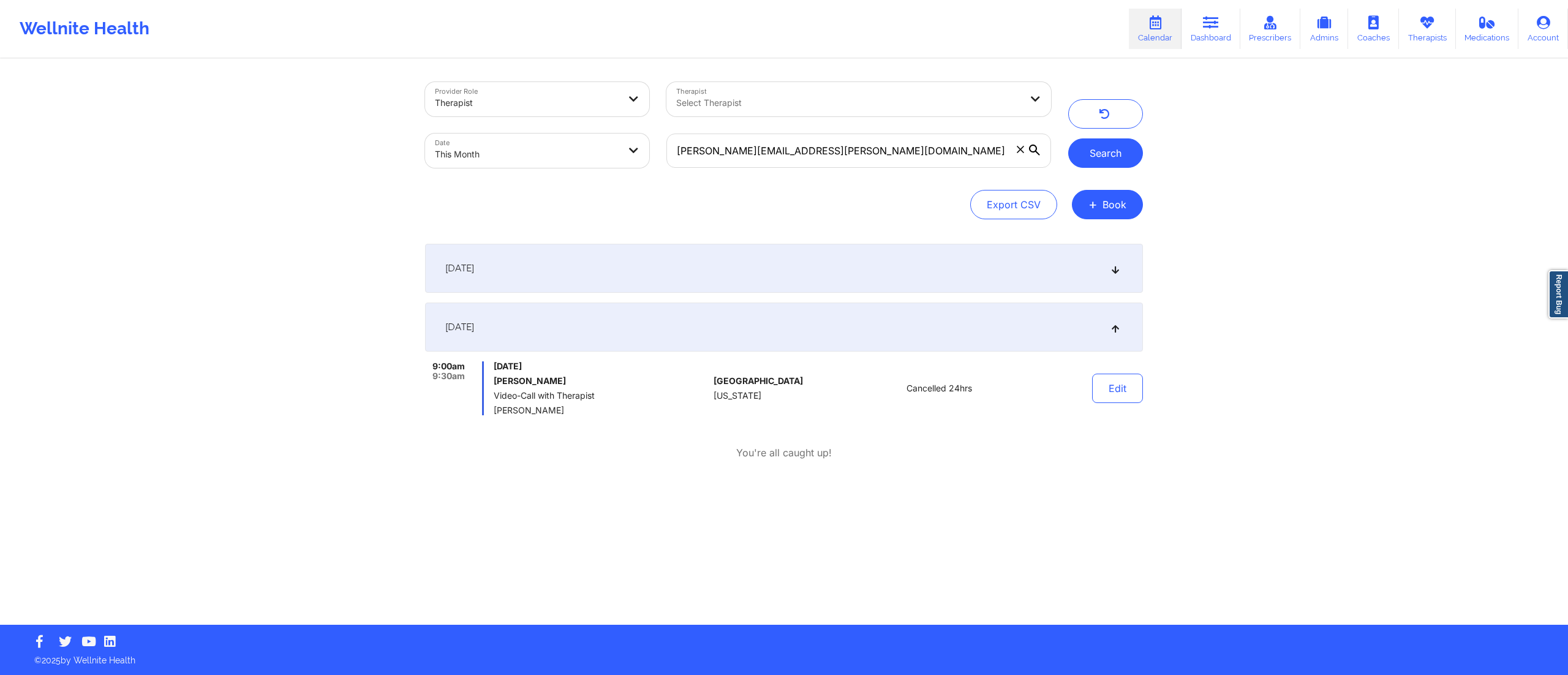
click at [1091, 151] on button "Search" at bounding box center [1105, 153] width 75 height 29
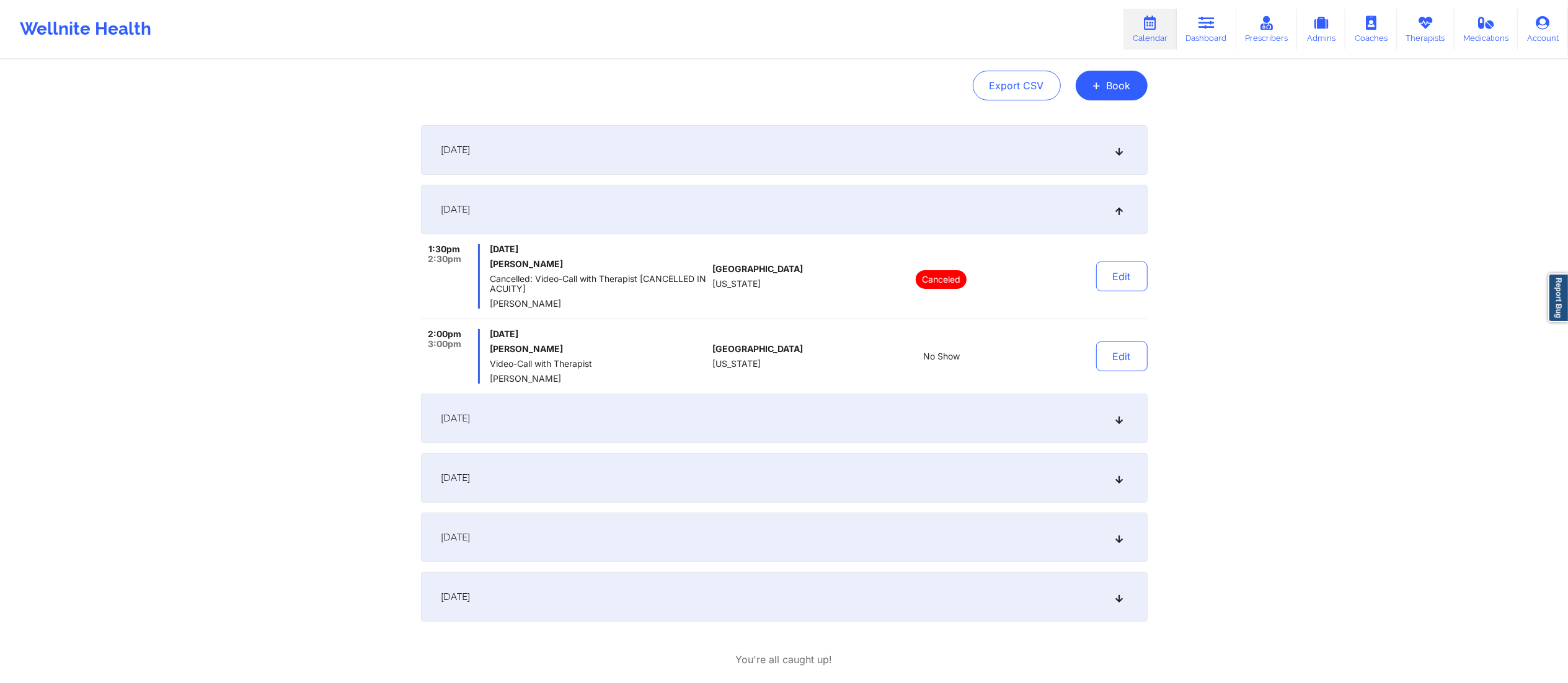
scroll to position [186, 0]
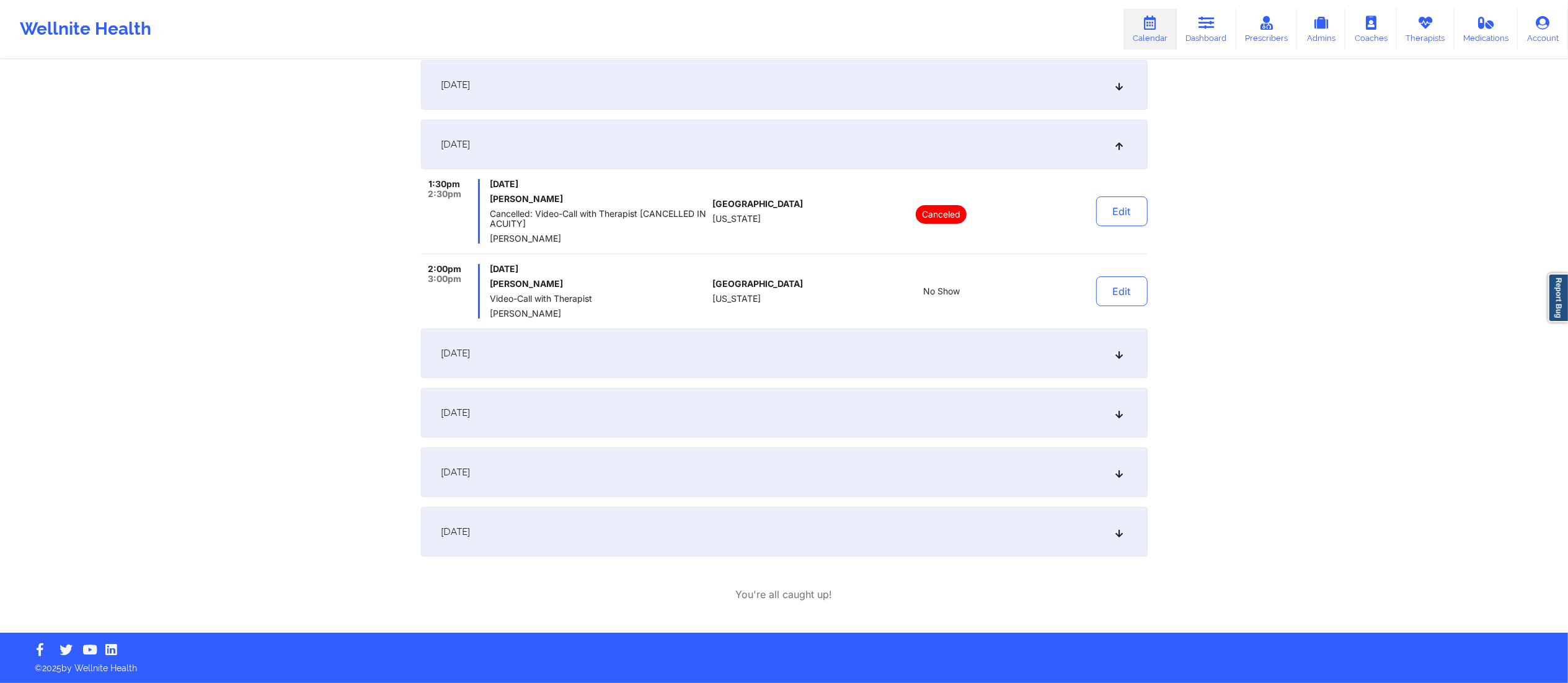
click at [855, 476] on div "September 26, 2025" at bounding box center [784, 472] width 727 height 49
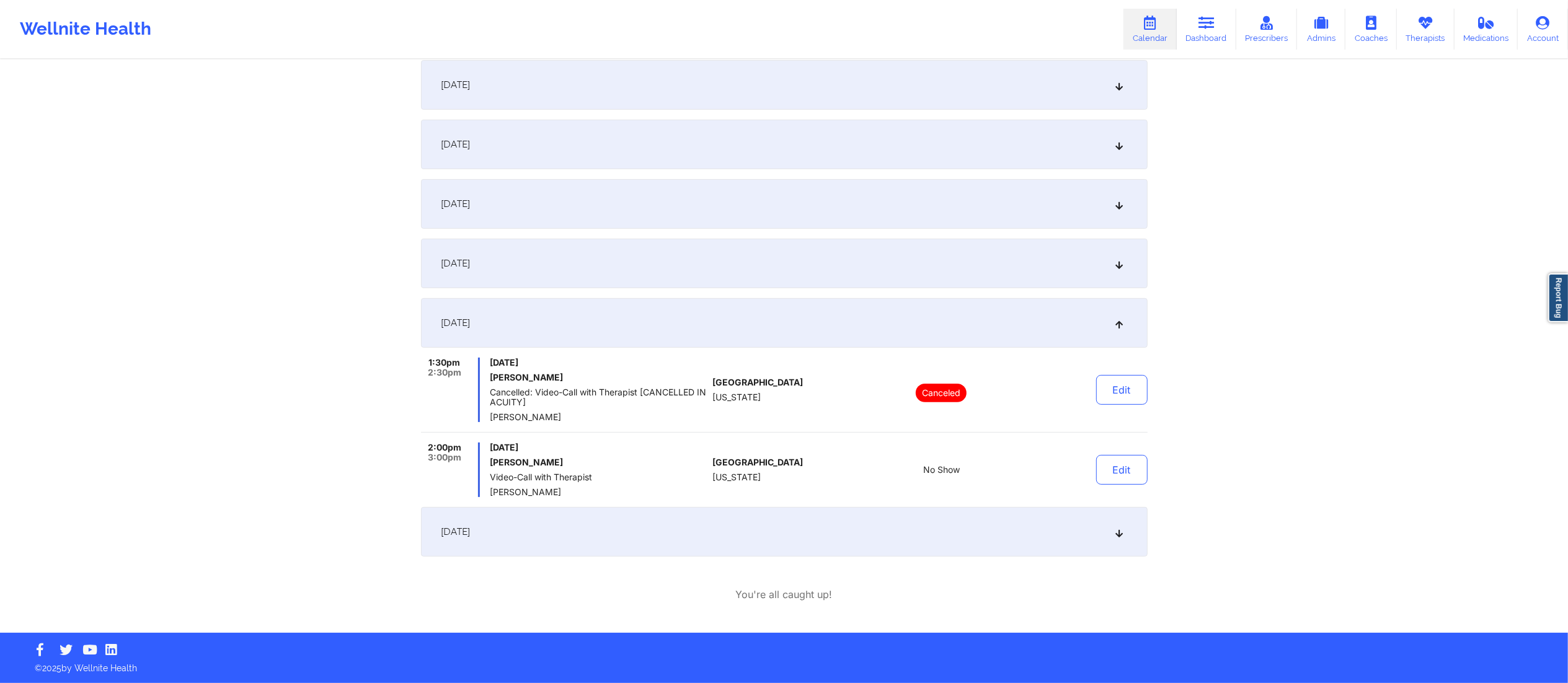
click at [677, 541] on div "September 29, 2025" at bounding box center [784, 532] width 727 height 49
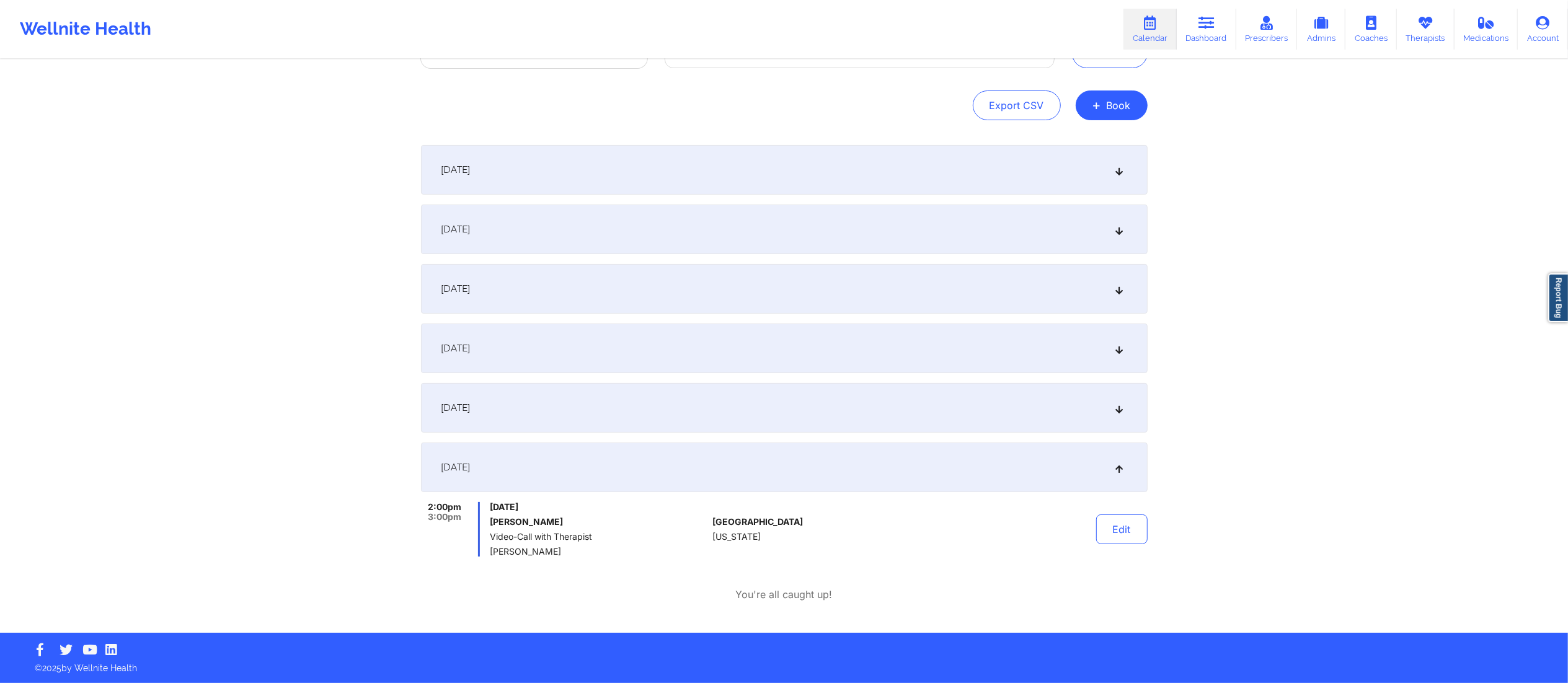
click at [813, 421] on div "September 26, 2025" at bounding box center [784, 408] width 727 height 49
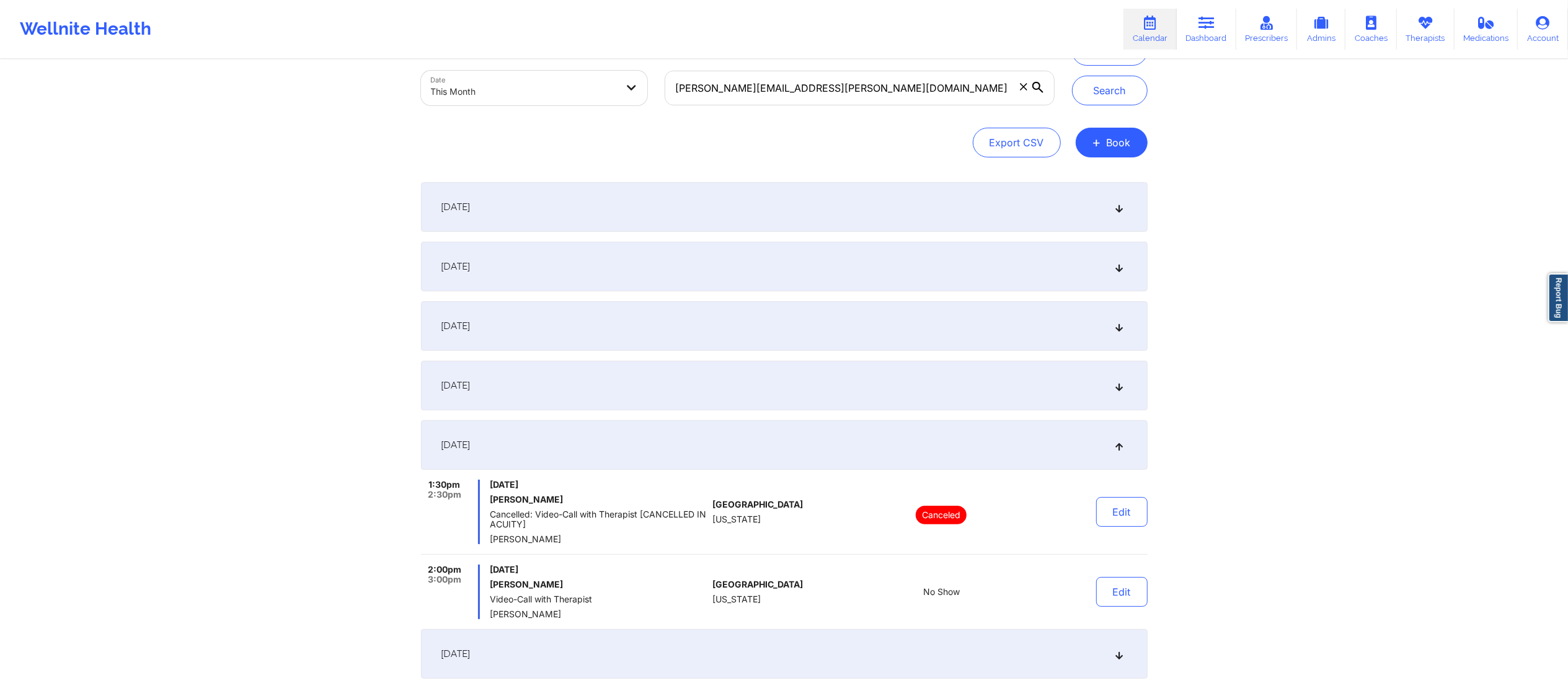
scroll to position [0, 0]
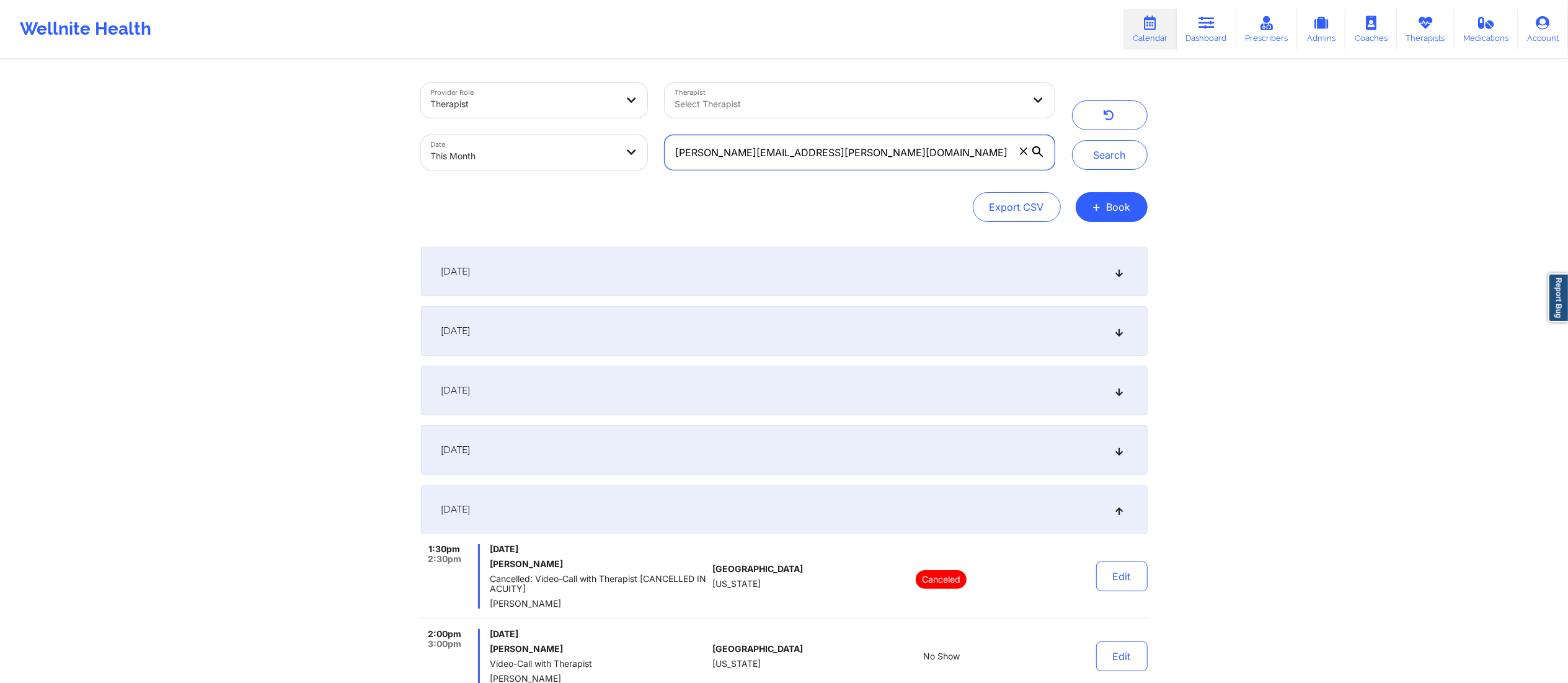
drag, startPoint x: 956, startPoint y: 163, endPoint x: 631, endPoint y: 165, distance: 325.0
click at [631, 165] on div "Provider Role Therapist Therapist Select Therapist Date This Month leslee.shirl…" at bounding box center [737, 126] width 651 height 104
paste input "naffrica13@gmail"
click at [1088, 151] on button "Search" at bounding box center [1110, 155] width 76 height 29
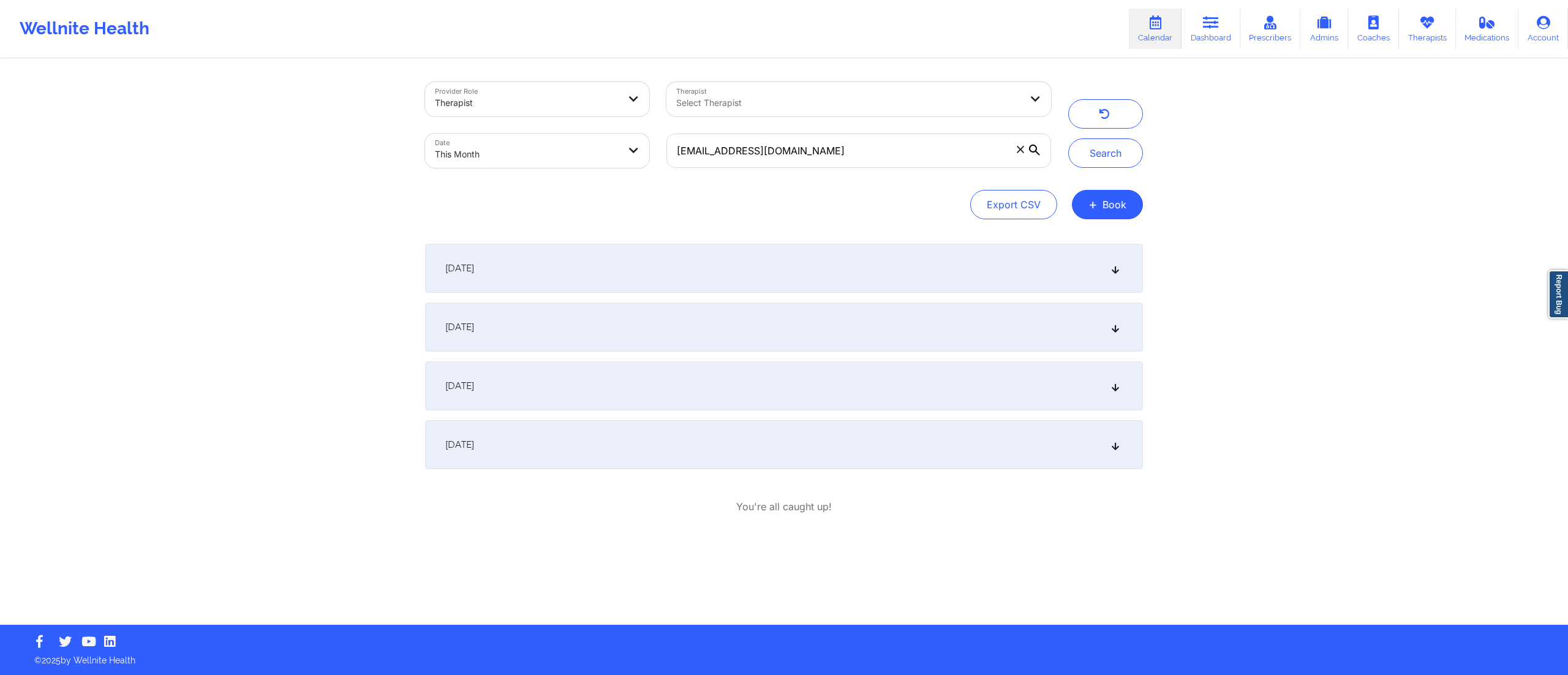
click at [755, 435] on div "September 28, 2025" at bounding box center [784, 445] width 718 height 49
drag, startPoint x: 835, startPoint y: 148, endPoint x: 597, endPoint y: 163, distance: 238.5
click at [593, 163] on div "Provider Role Therapist Therapist Select Therapist Date This Month naffrica13@g…" at bounding box center [738, 125] width 643 height 103
paste input "amdon22@yahoo"
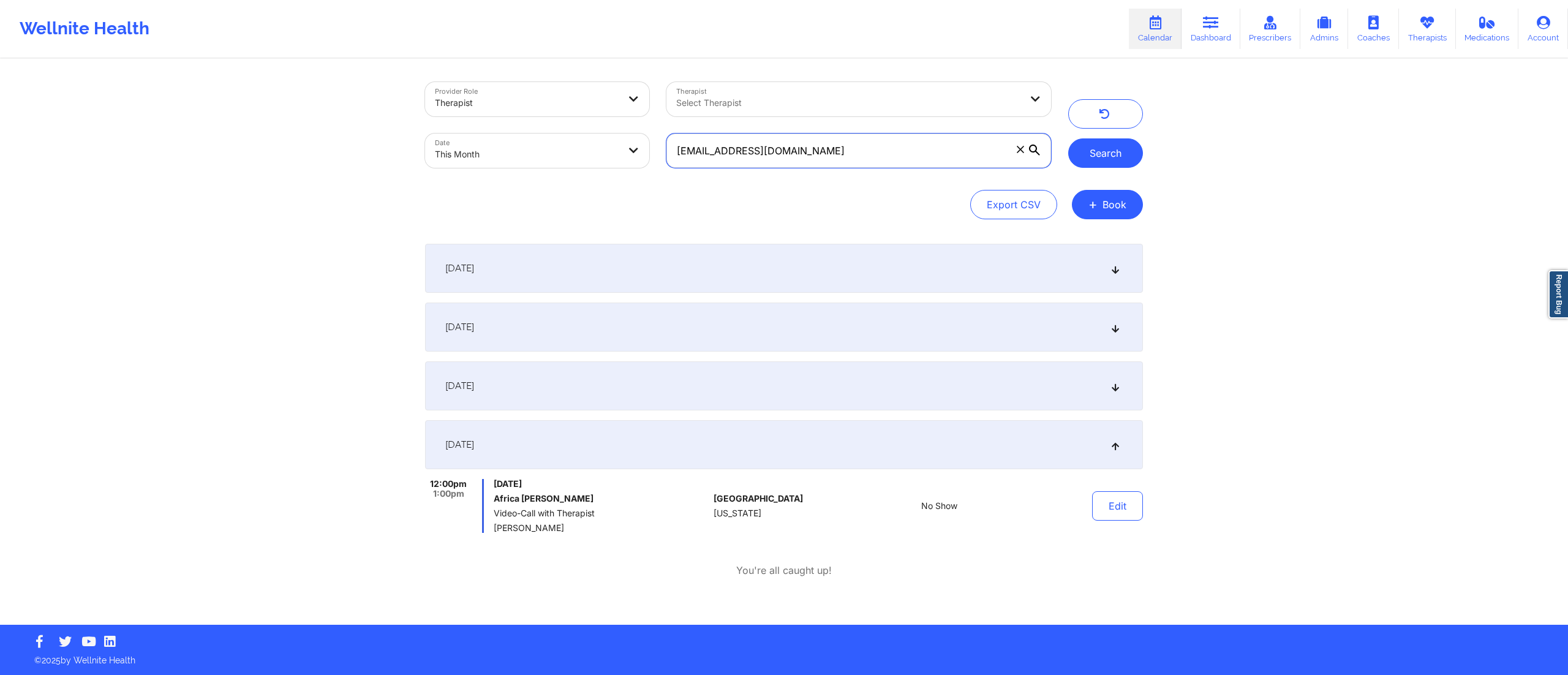
type input "[EMAIL_ADDRESS][DOMAIN_NAME]"
click at [1094, 154] on button "Search" at bounding box center [1105, 153] width 75 height 29
drag, startPoint x: 493, startPoint y: 497, endPoint x: 588, endPoint y: 502, distance: 95.1
click at [588, 502] on h6 "[PERSON_NAME]" at bounding box center [601, 499] width 215 height 9
copy h6 "[PERSON_NAME]"
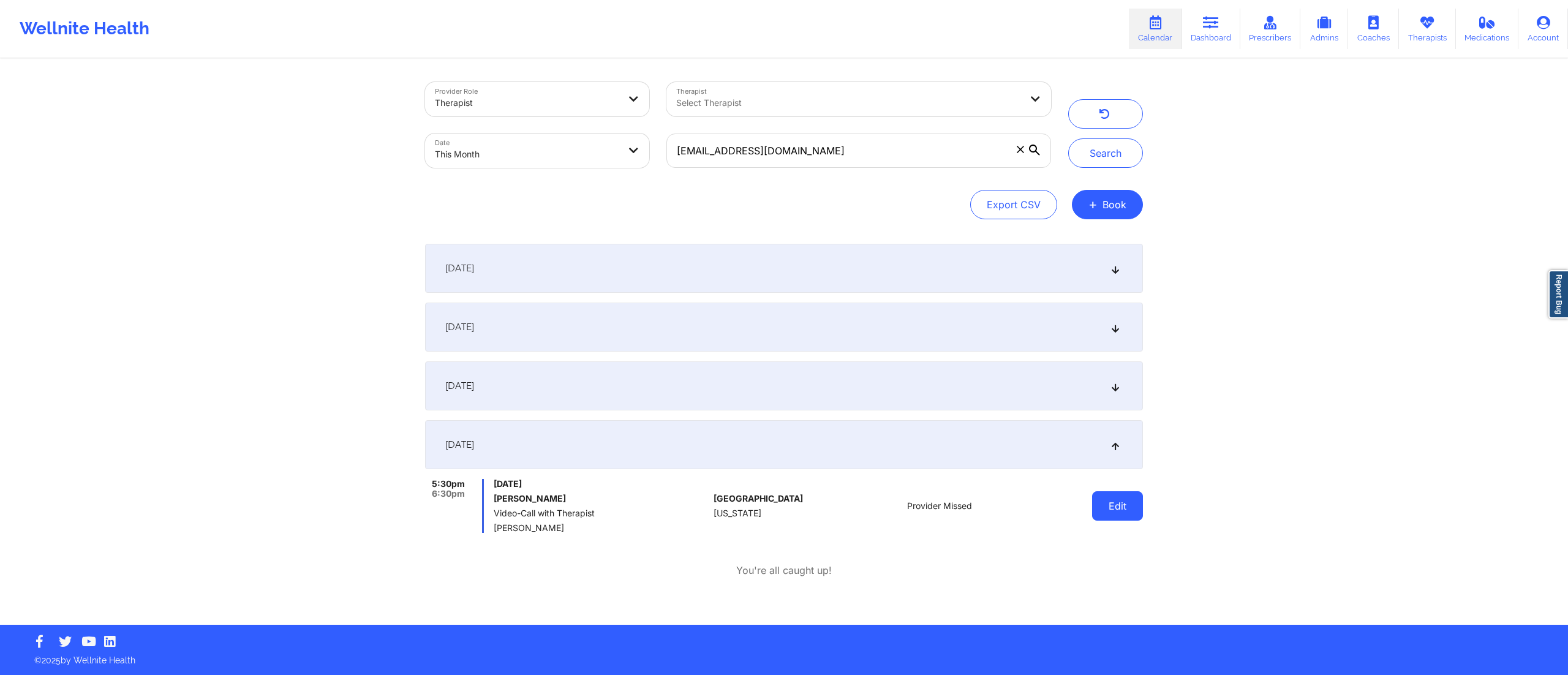
click at [1122, 500] on button "Edit" at bounding box center [1118, 506] width 51 height 29
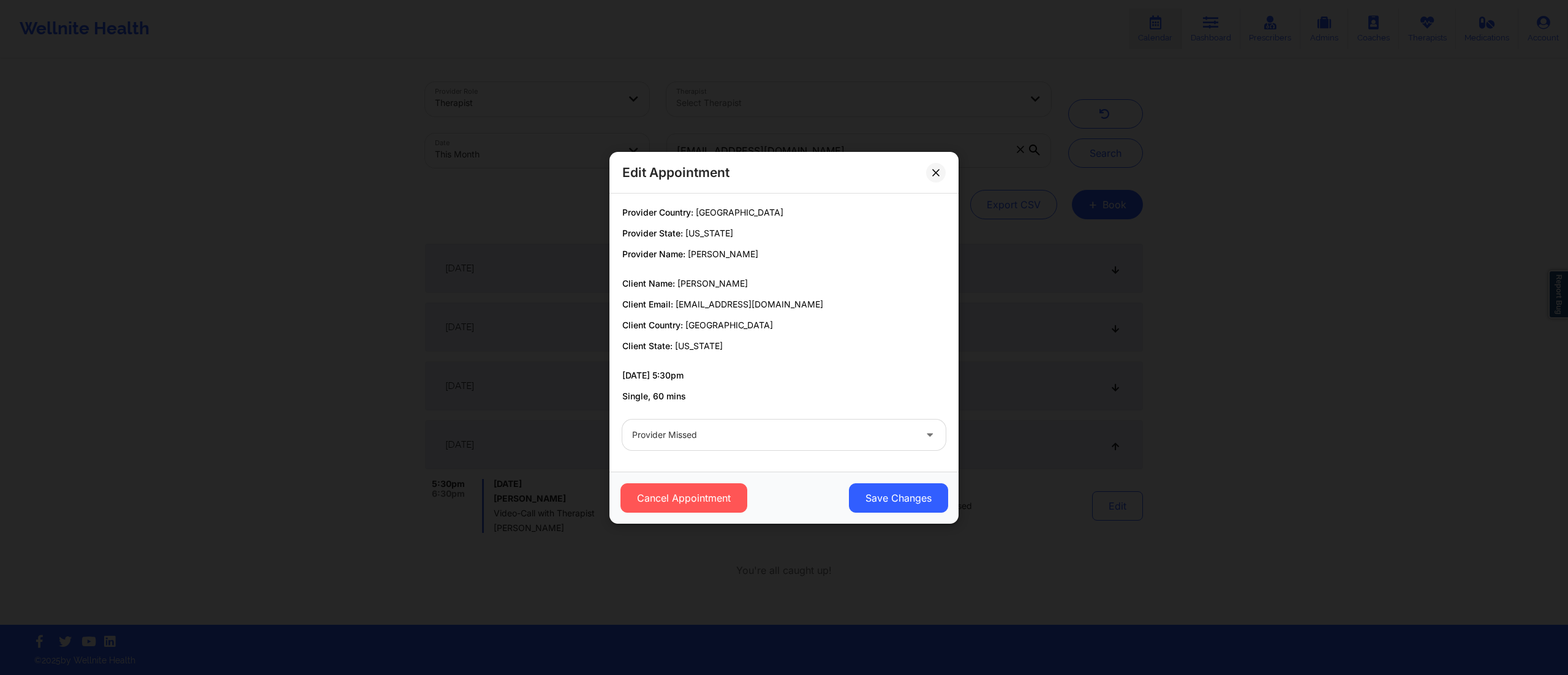
click at [793, 435] on div at bounding box center [774, 436] width 283 height 15
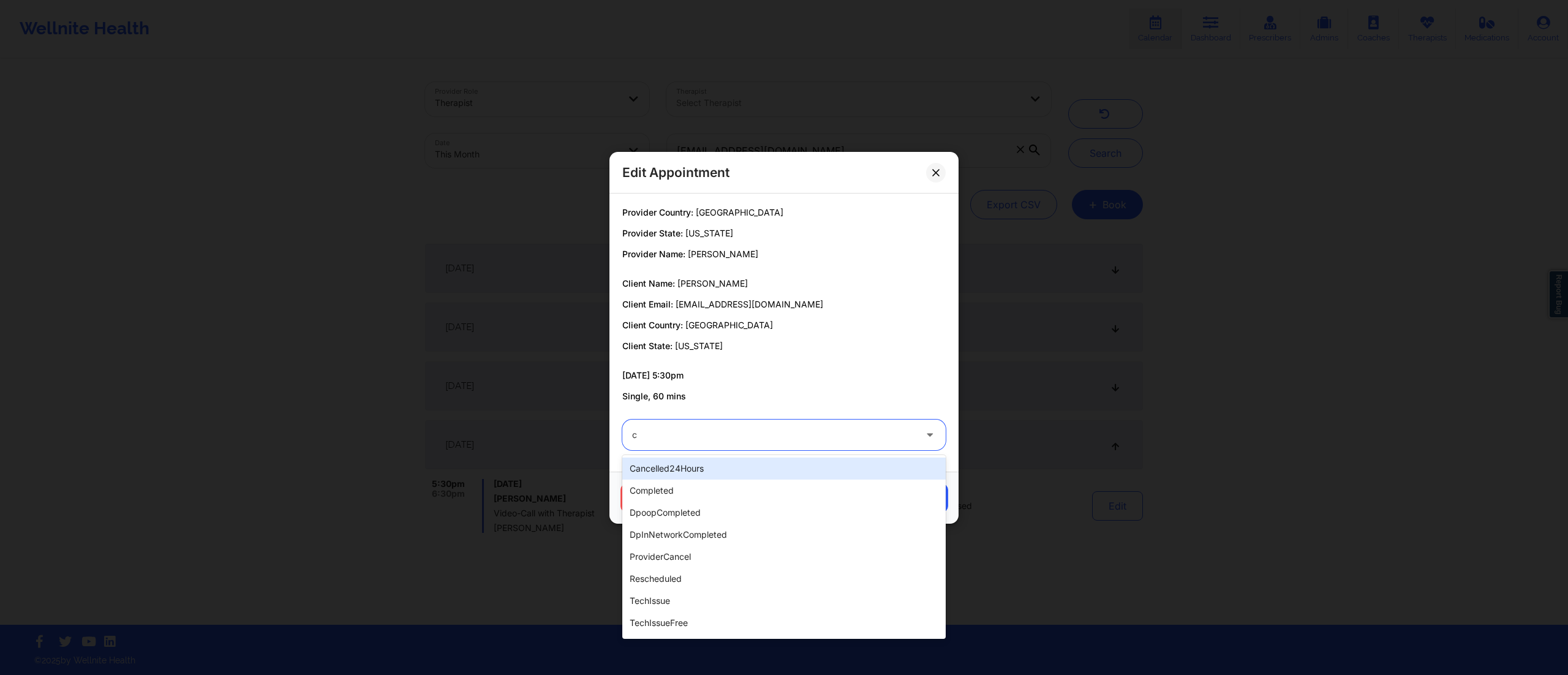
type input "co"
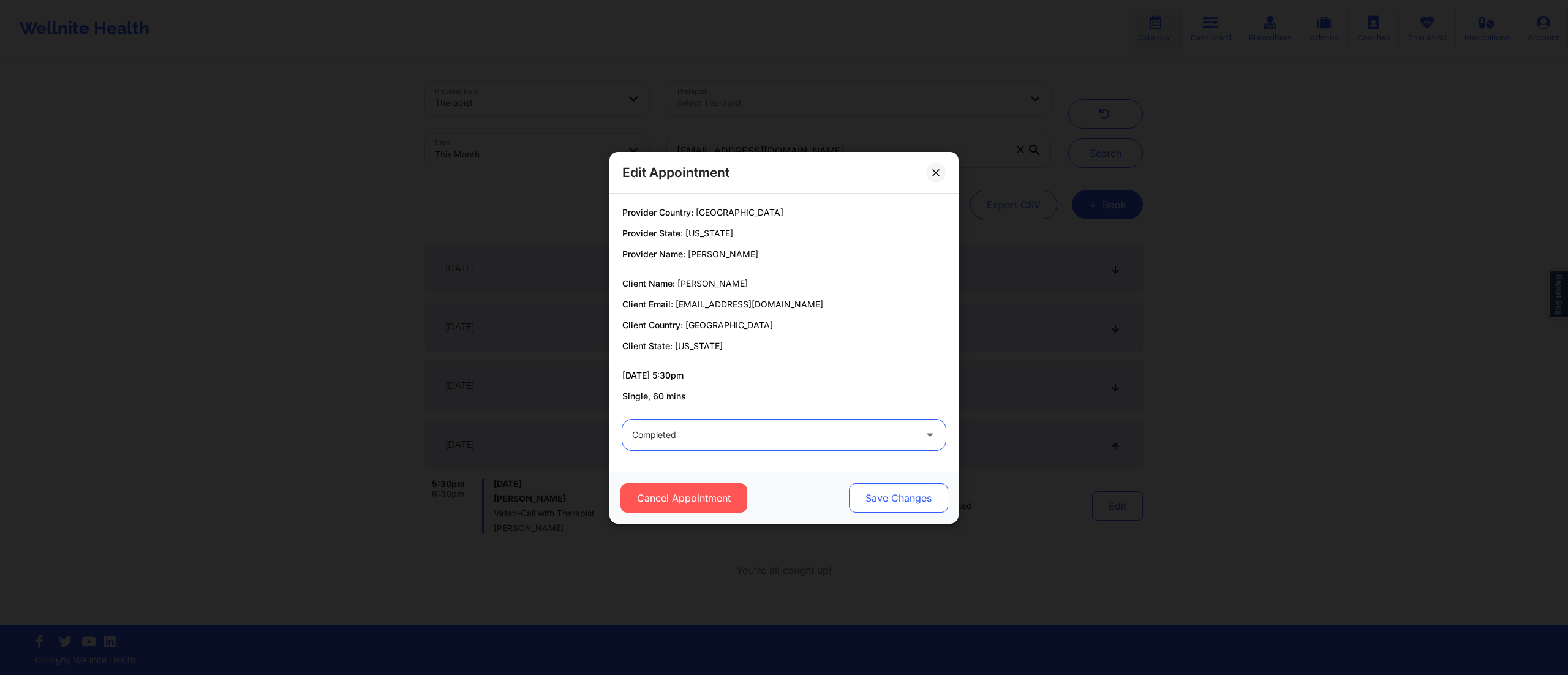
click at [891, 495] on button "Save Changes" at bounding box center [899, 498] width 99 height 29
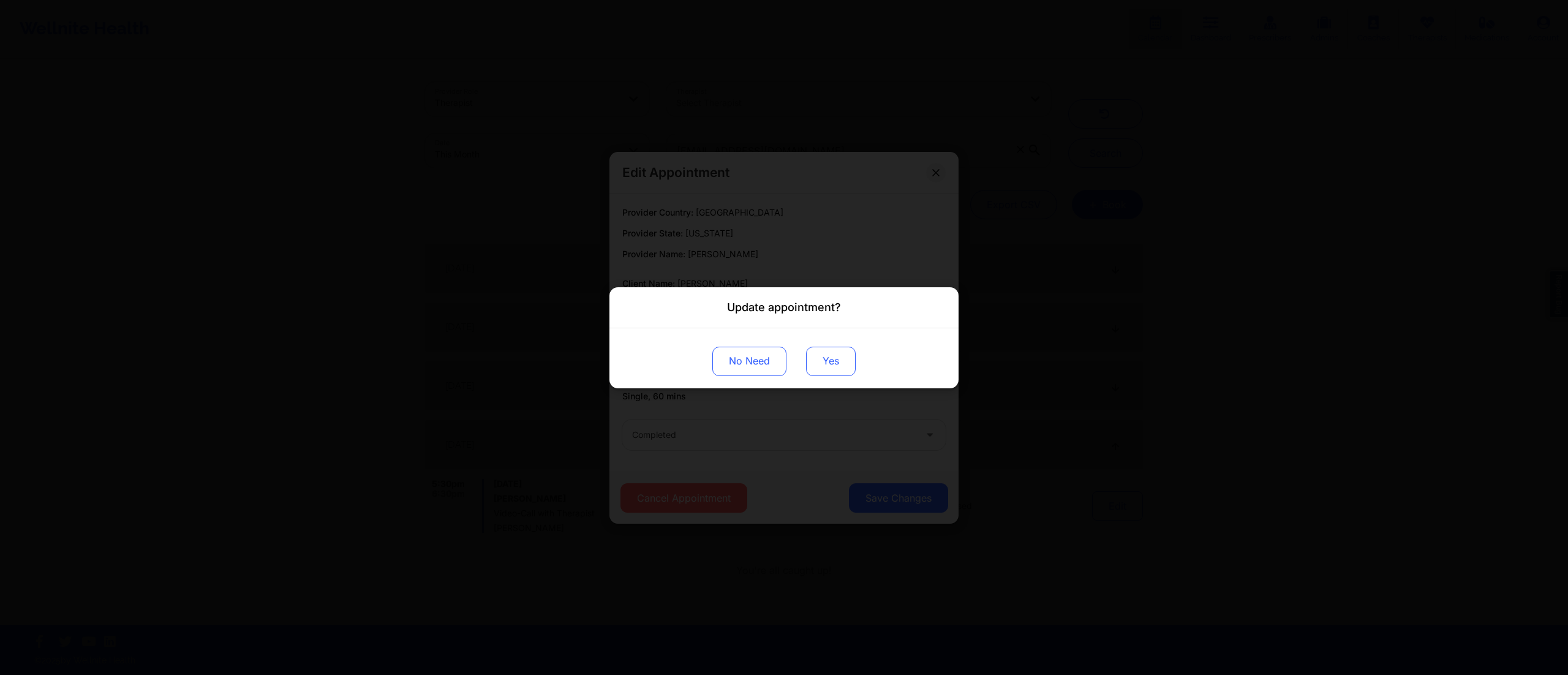
drag, startPoint x: 816, startPoint y: 340, endPoint x: 818, endPoint y: 360, distance: 20.1
click at [816, 346] on div "No Need Yes" at bounding box center [784, 358] width 349 height 60
click at [818, 362] on button "Yes" at bounding box center [830, 361] width 50 height 29
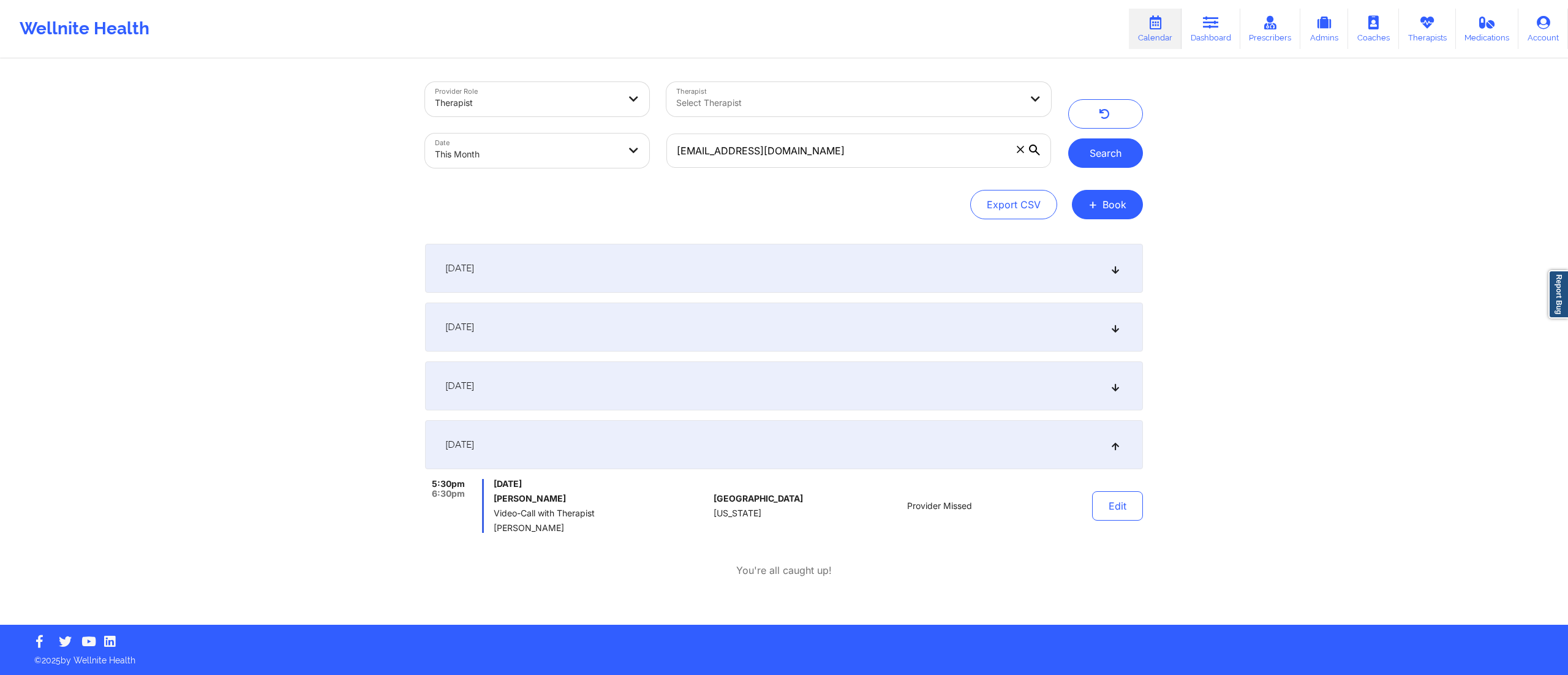
click at [1103, 142] on button "Search" at bounding box center [1105, 153] width 75 height 29
click at [1123, 497] on button "Edit" at bounding box center [1118, 506] width 51 height 29
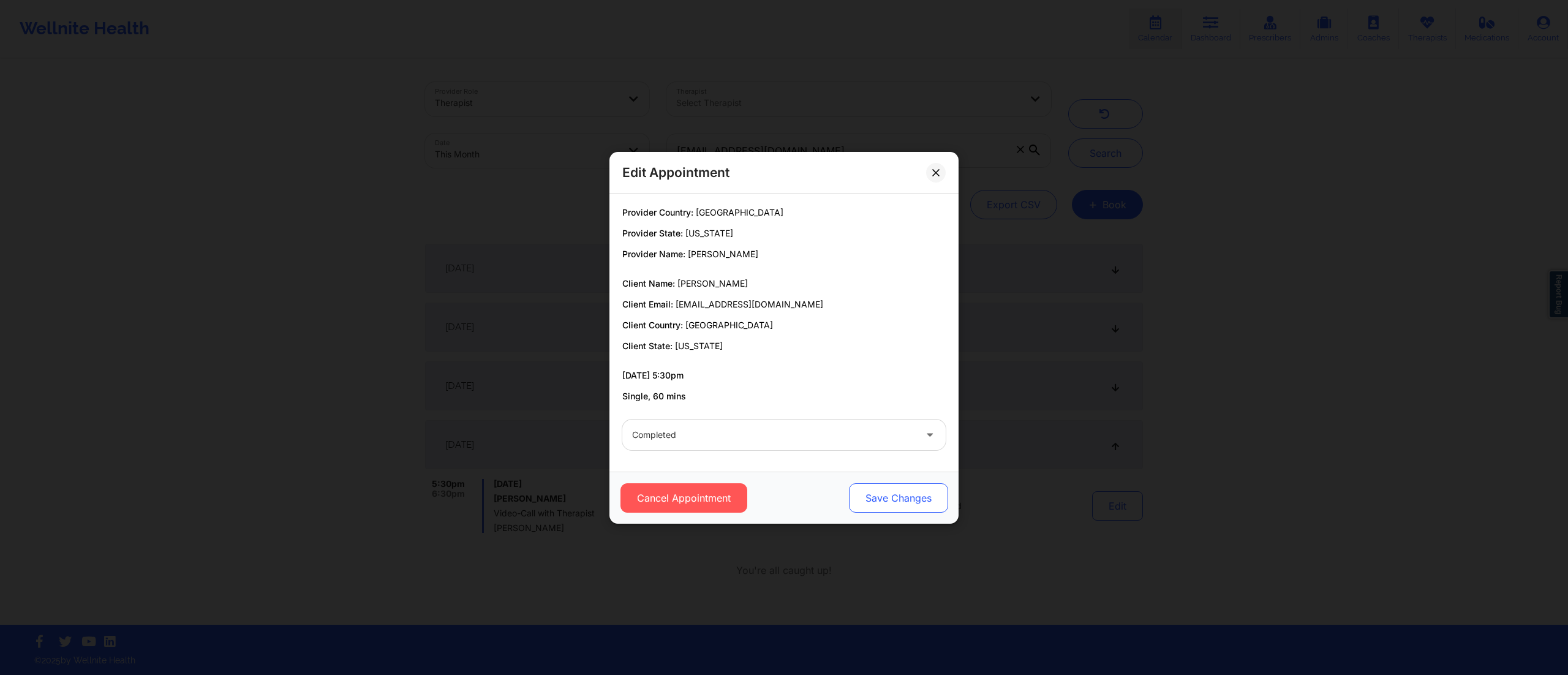
click at [894, 492] on button "Save Changes" at bounding box center [899, 498] width 99 height 29
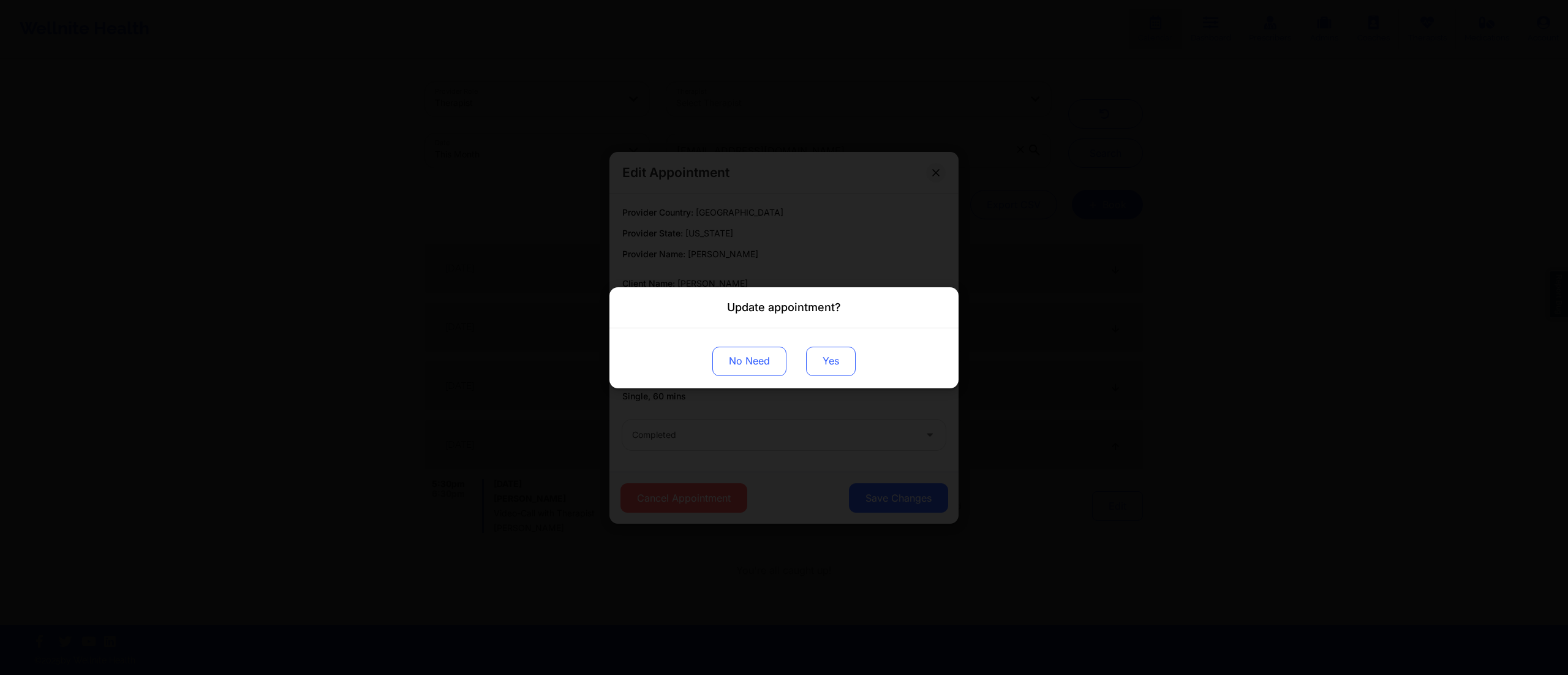
click at [827, 356] on button "Yes" at bounding box center [830, 361] width 50 height 29
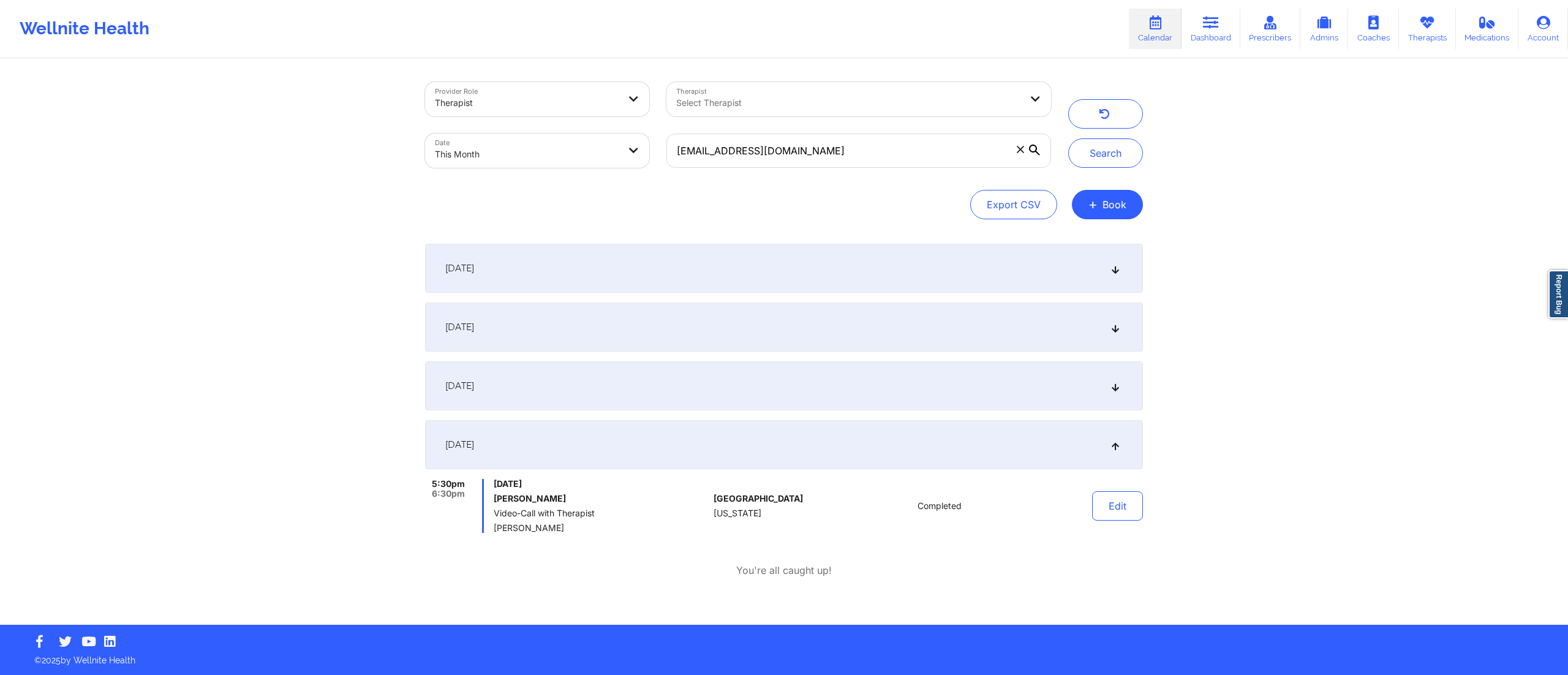
click at [844, 318] on div "September 12, 2025" at bounding box center [784, 327] width 718 height 49
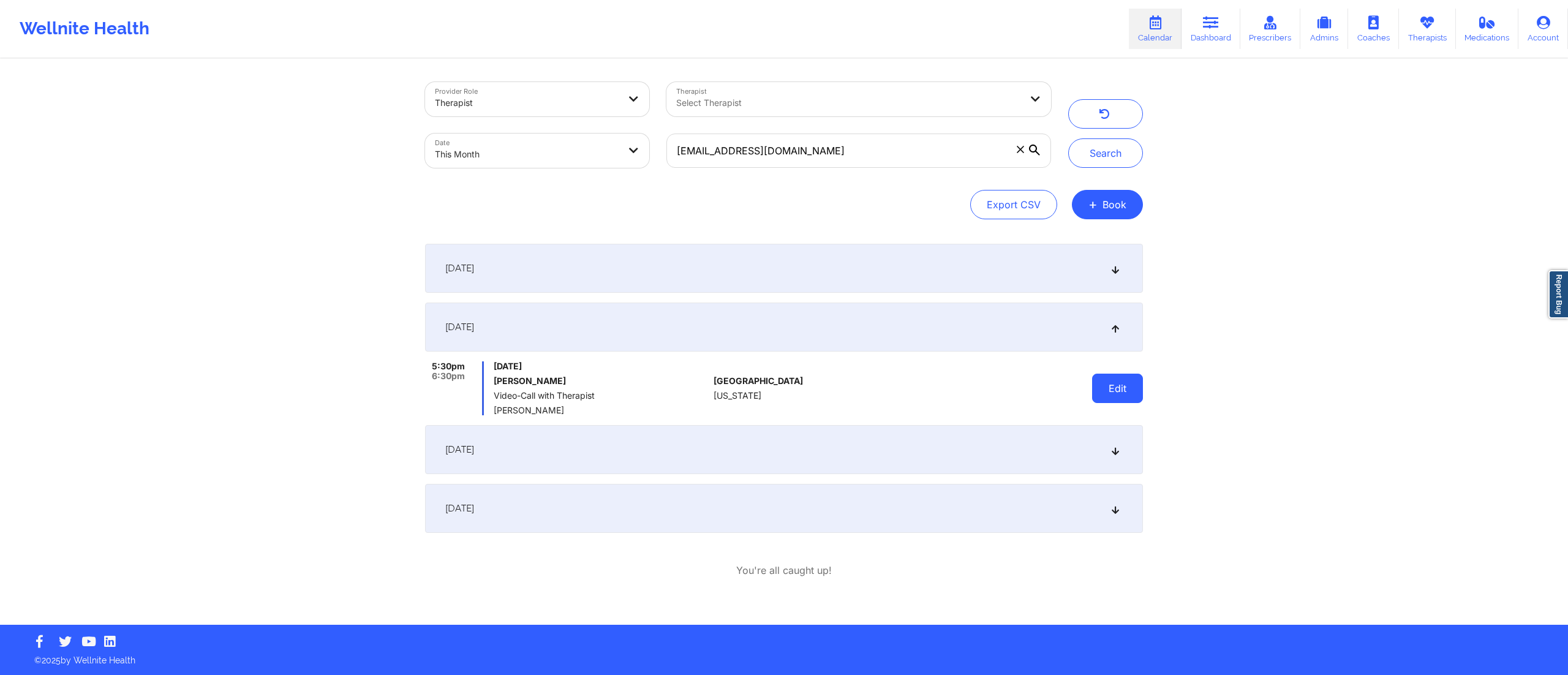
click at [1130, 377] on button "Edit" at bounding box center [1118, 388] width 51 height 29
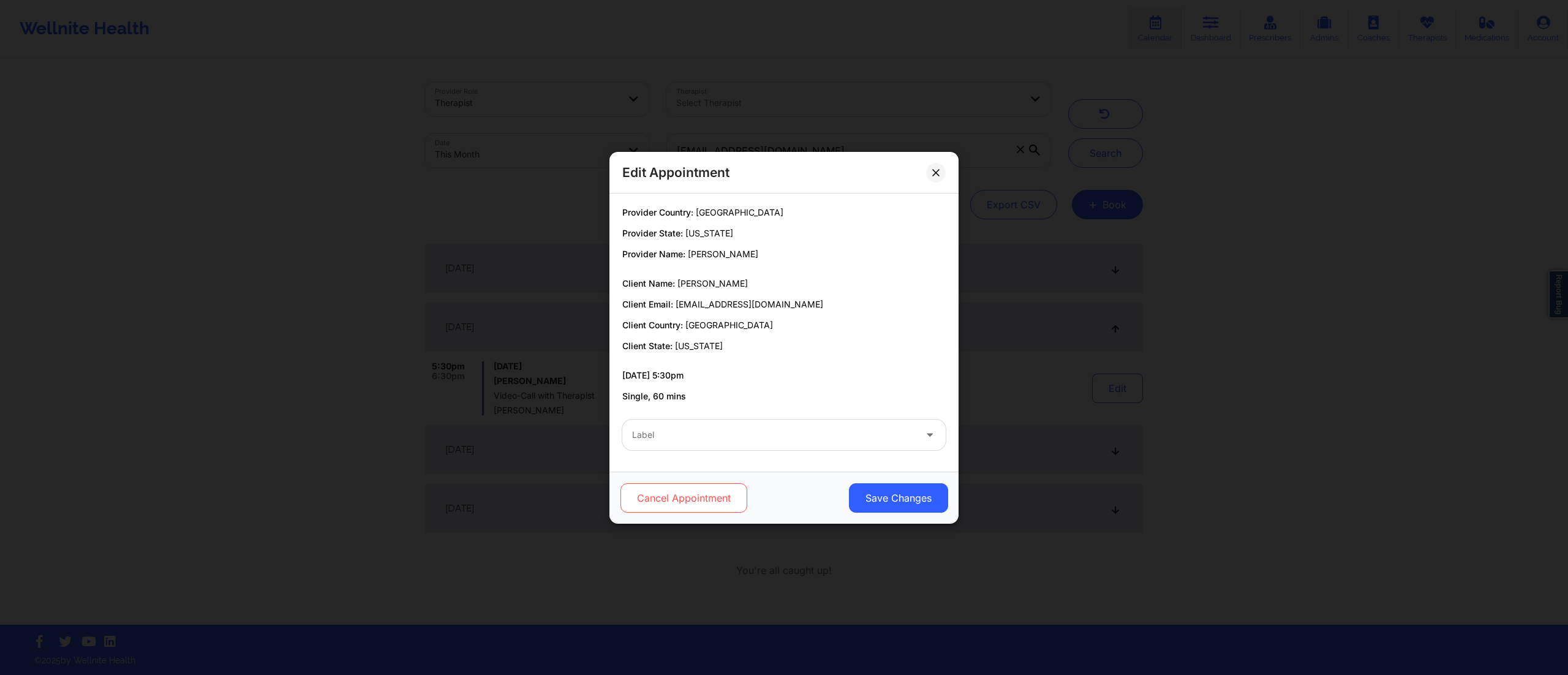
click at [669, 499] on button "Cancel Appointment" at bounding box center [683, 498] width 127 height 29
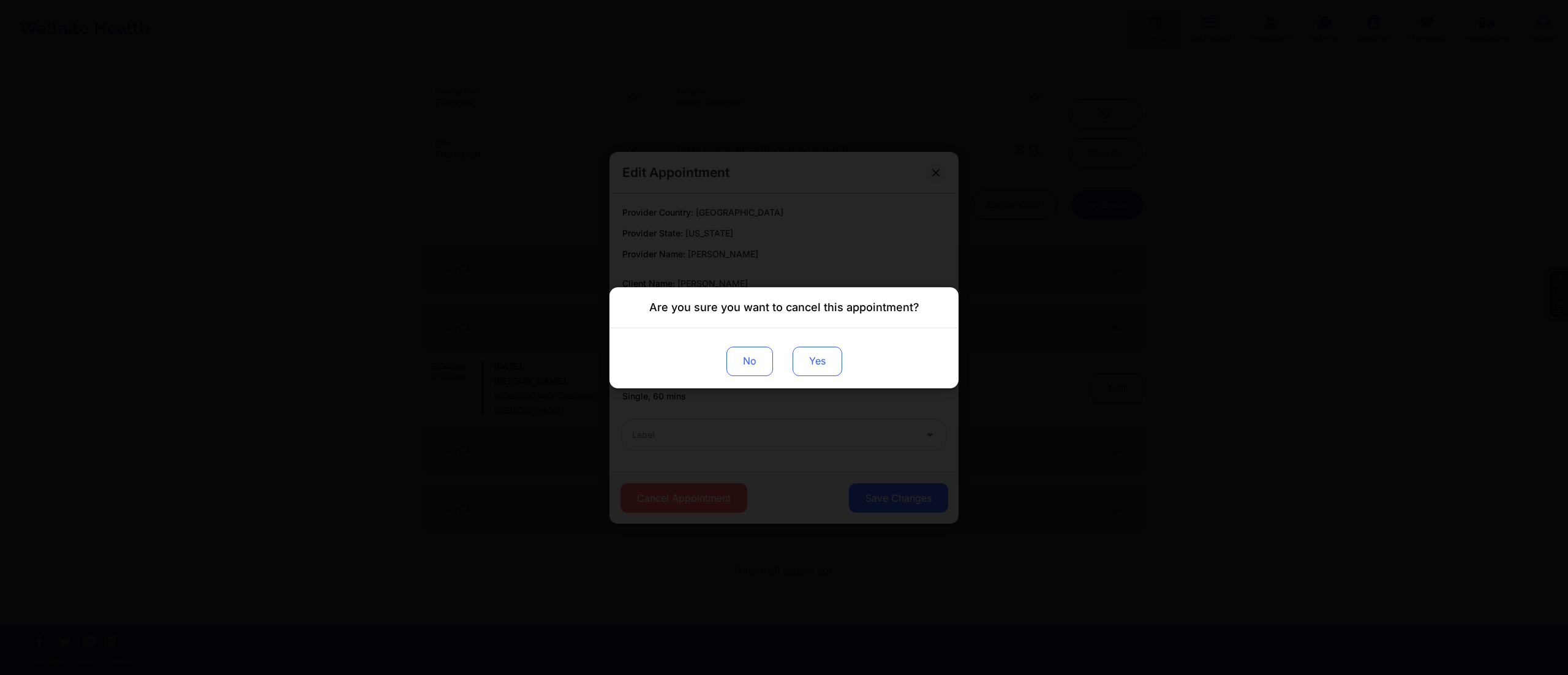
click at [827, 362] on button "Yes" at bounding box center [817, 361] width 50 height 29
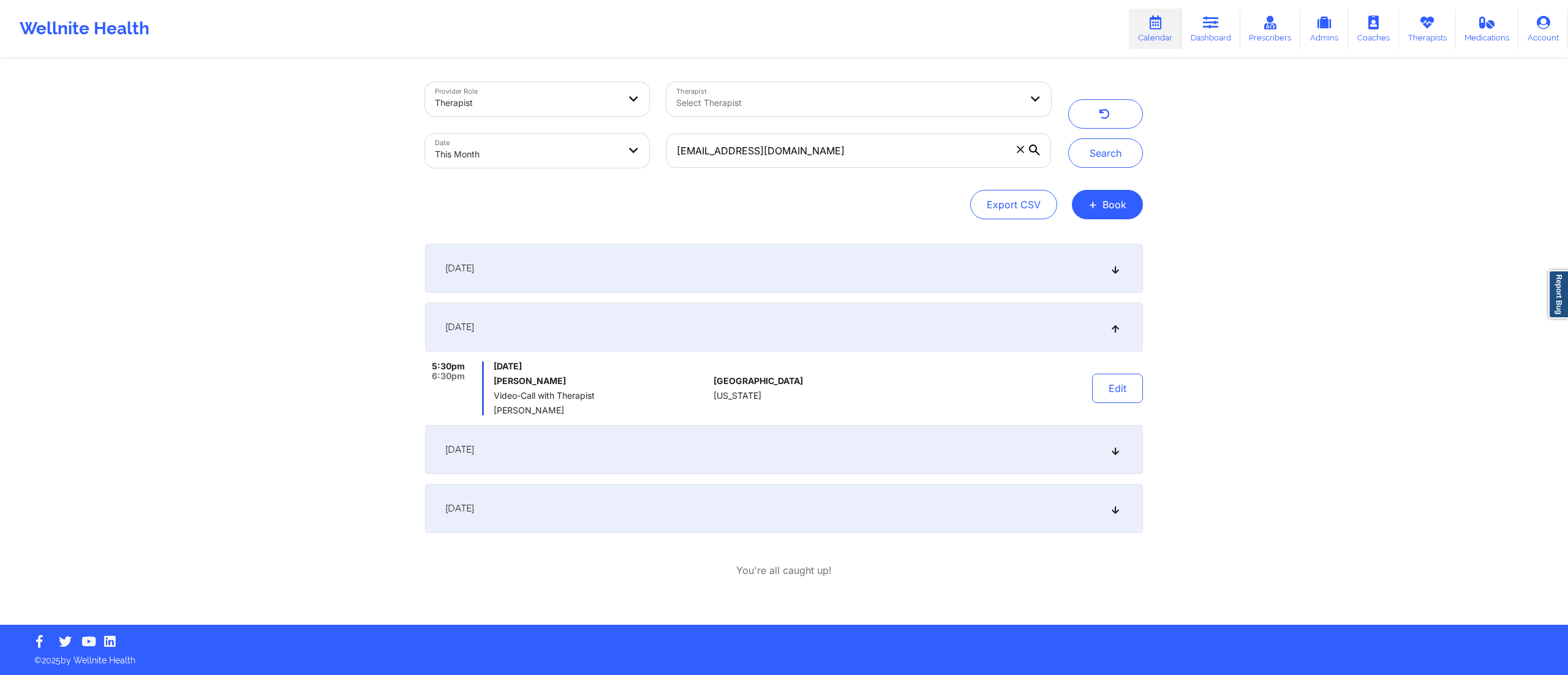
click at [784, 461] on div "September 19, 2025" at bounding box center [784, 450] width 718 height 49
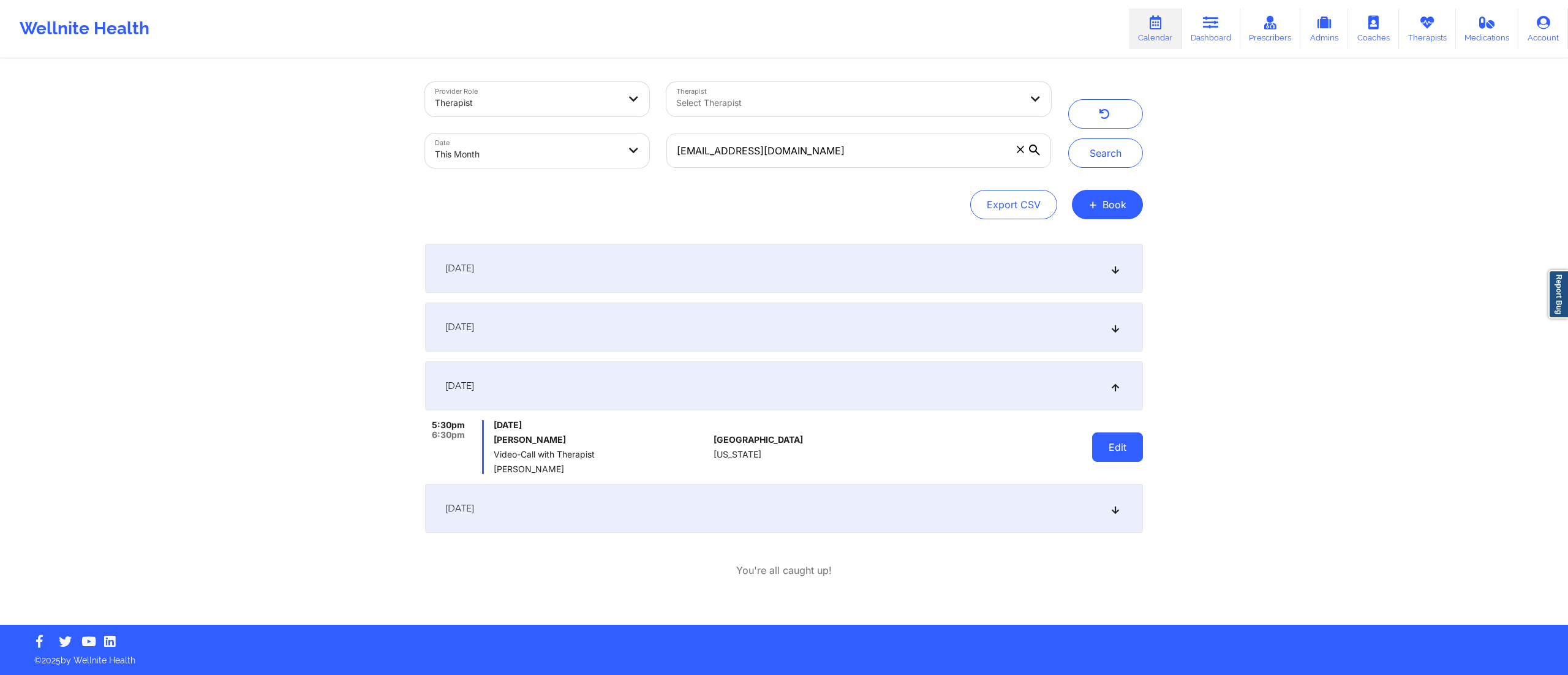
click at [1094, 451] on button "Edit" at bounding box center [1118, 447] width 51 height 29
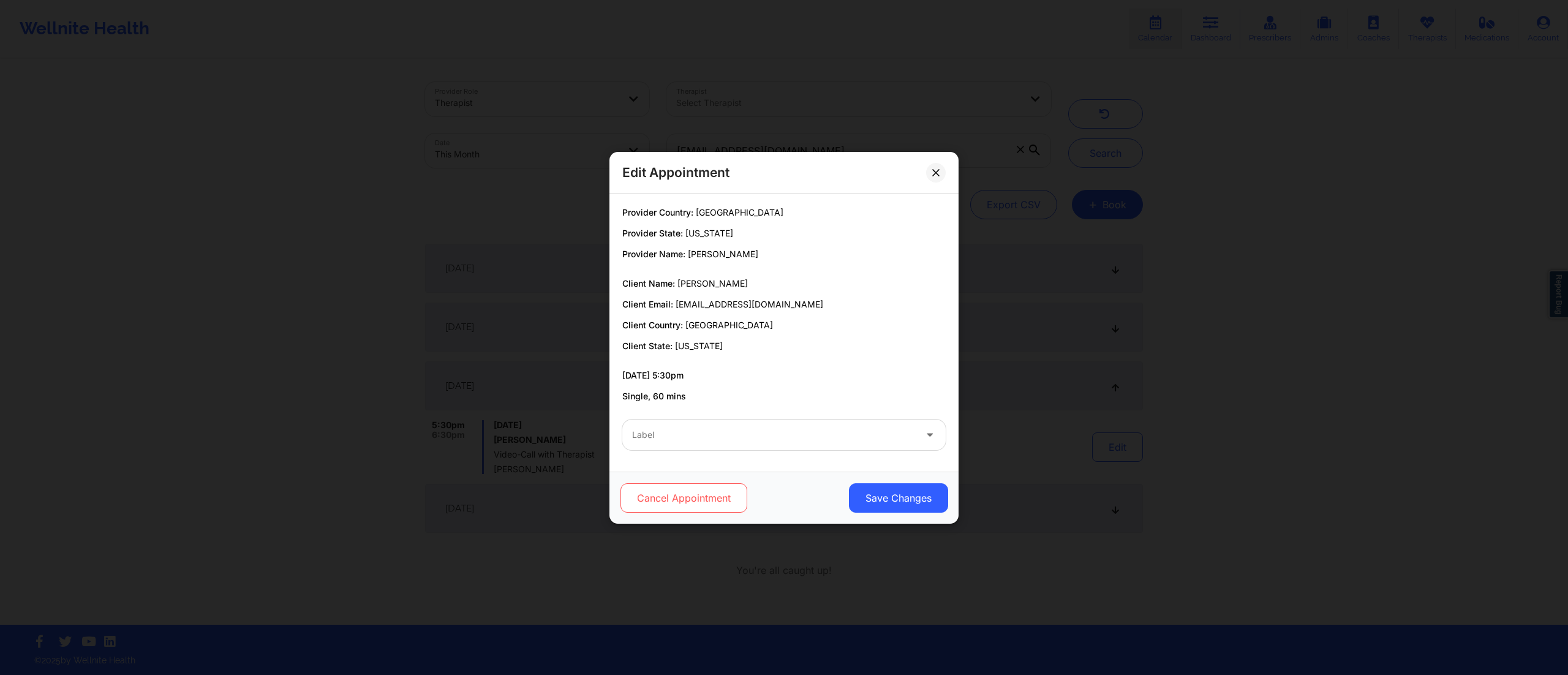
click at [662, 497] on button "Cancel Appointment" at bounding box center [683, 498] width 127 height 29
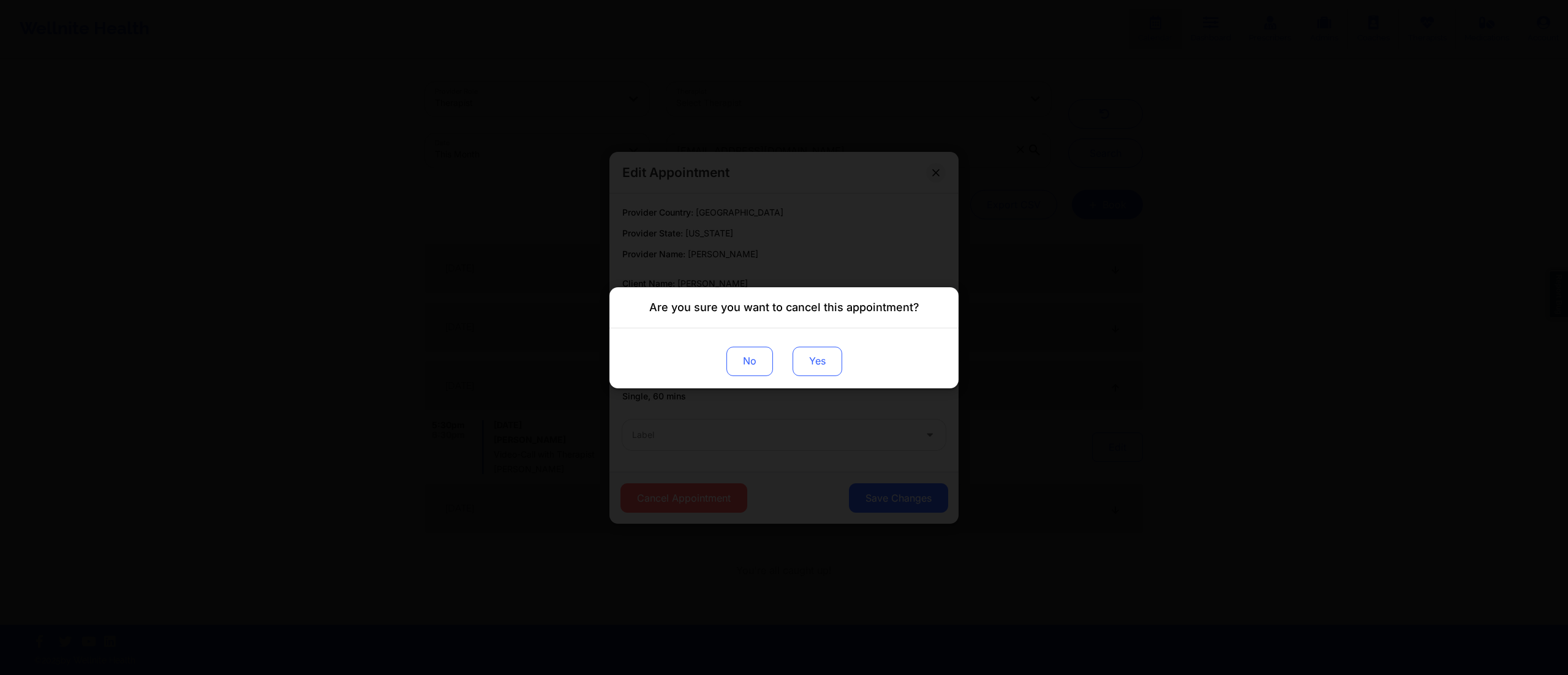
click at [803, 362] on button "Yes" at bounding box center [817, 361] width 50 height 29
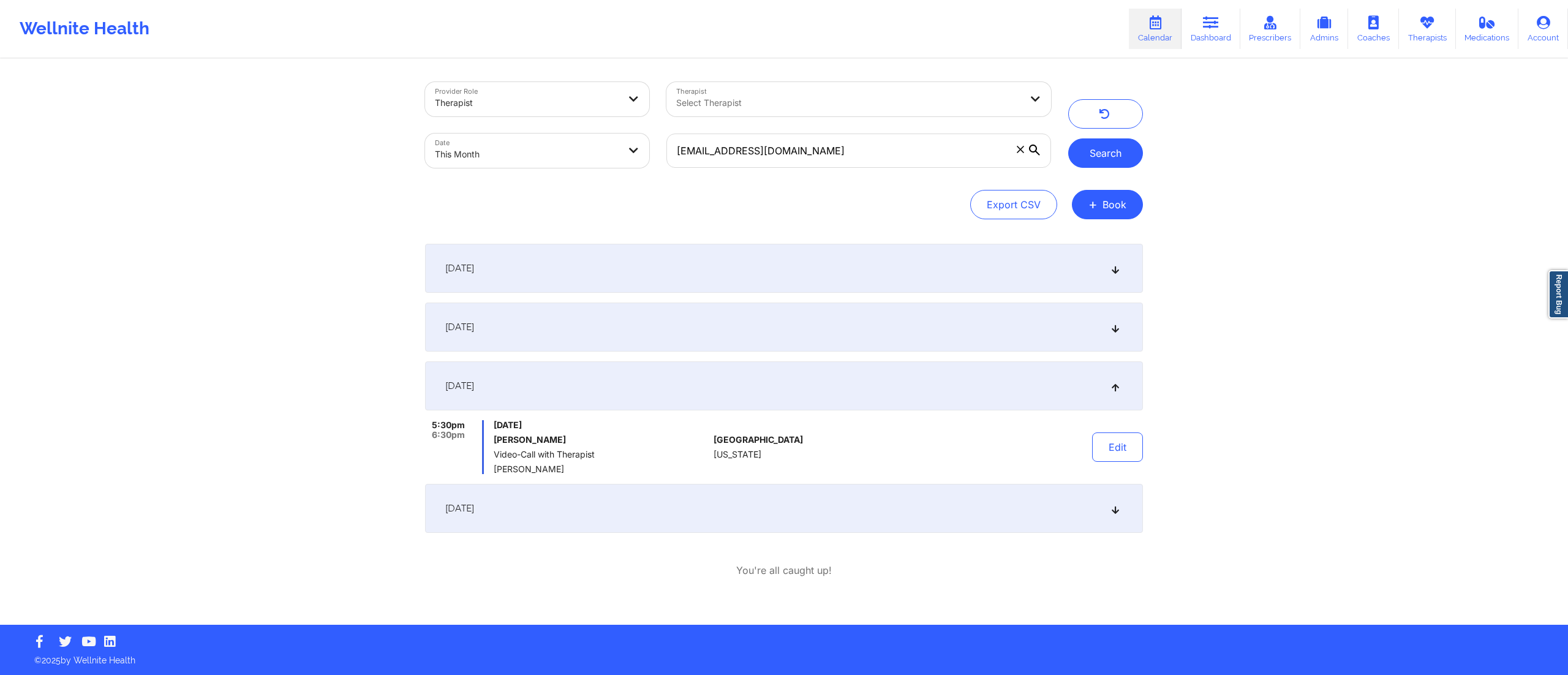
click at [1104, 161] on button "Search" at bounding box center [1105, 153] width 75 height 29
click at [936, 330] on div "September 12, 2025" at bounding box center [784, 327] width 718 height 49
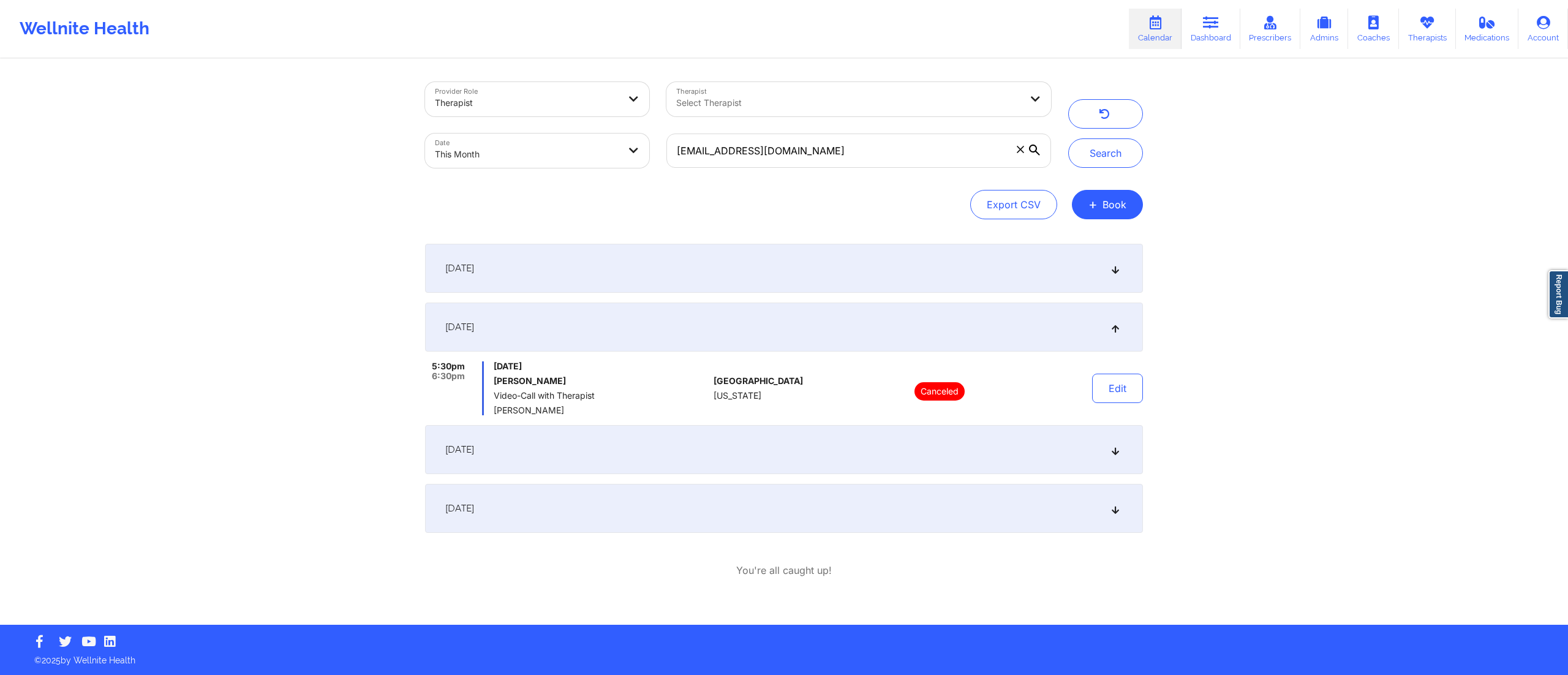
click at [932, 262] on div "September 5, 2025" at bounding box center [784, 268] width 718 height 49
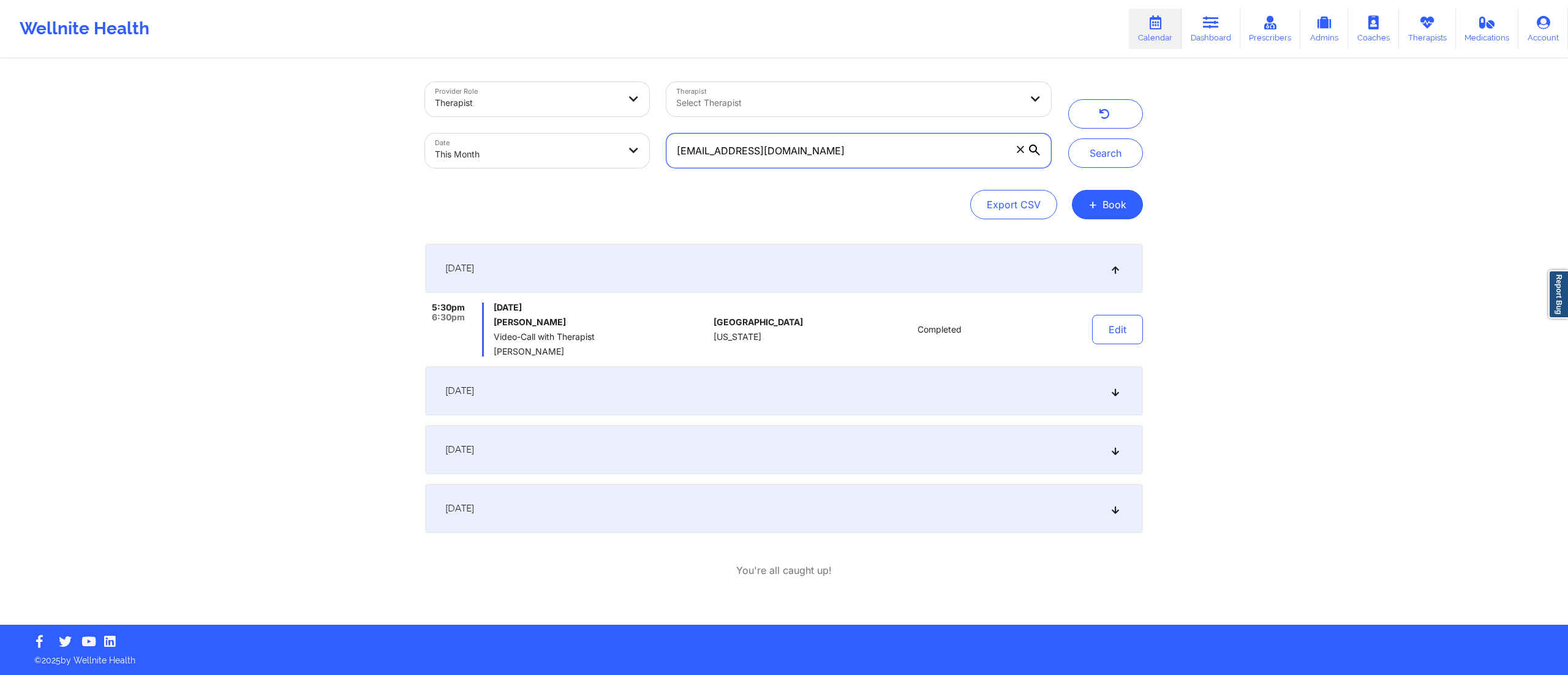
drag, startPoint x: 825, startPoint y: 159, endPoint x: 665, endPoint y: 163, distance: 160.0
click at [666, 163] on label "[EMAIL_ADDRESS][DOMAIN_NAME]" at bounding box center [859, 150] width 385 height 35
paste input "[PERSON_NAME]"
paste input "jfalco13186@gmail"
click at [1132, 158] on button "Search" at bounding box center [1105, 153] width 75 height 29
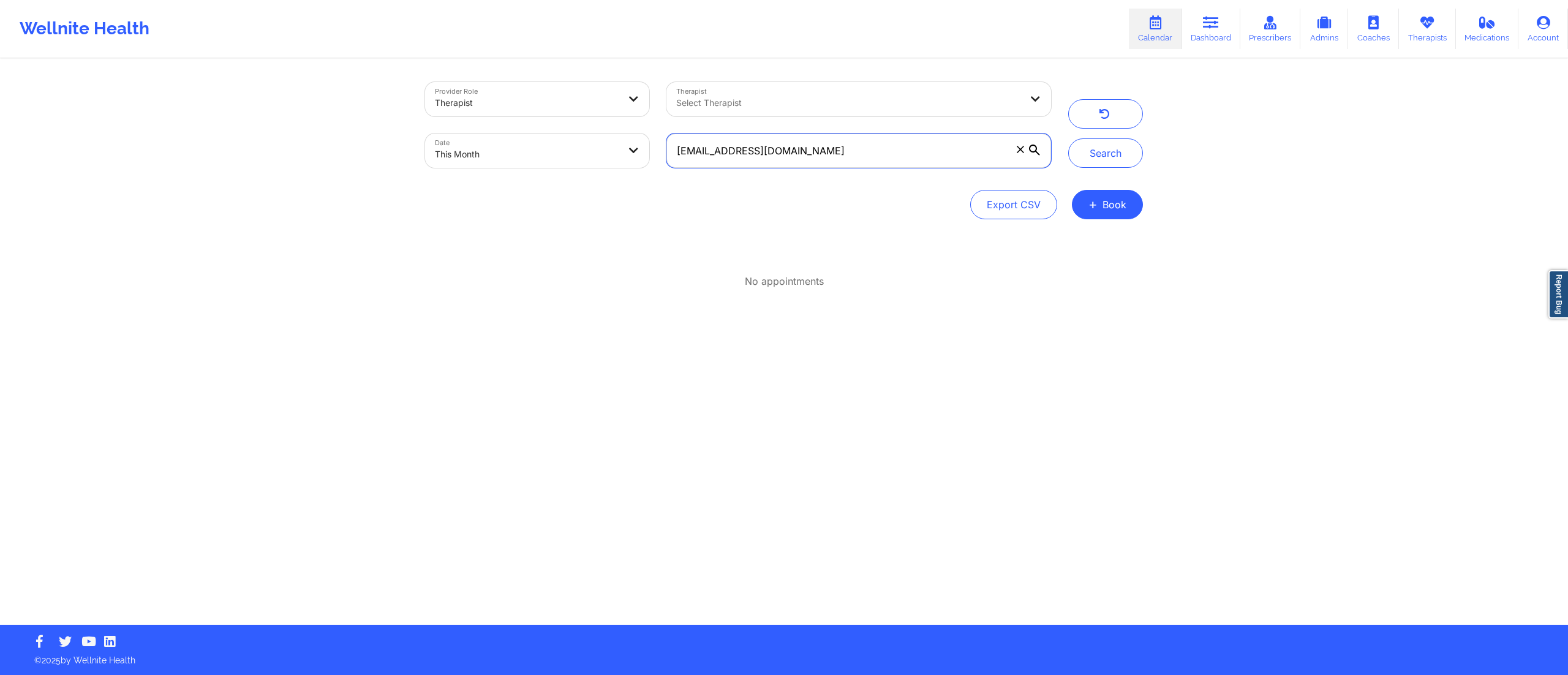
drag, startPoint x: 795, startPoint y: 151, endPoint x: 645, endPoint y: 141, distance: 150.3
click at [645, 141] on div "Provider Role Therapist Therapist Select Therapist Date This Month jfalco13186@…" at bounding box center [738, 125] width 643 height 103
paste input "drea70398"
click at [1096, 163] on button "Search" at bounding box center [1105, 153] width 75 height 29
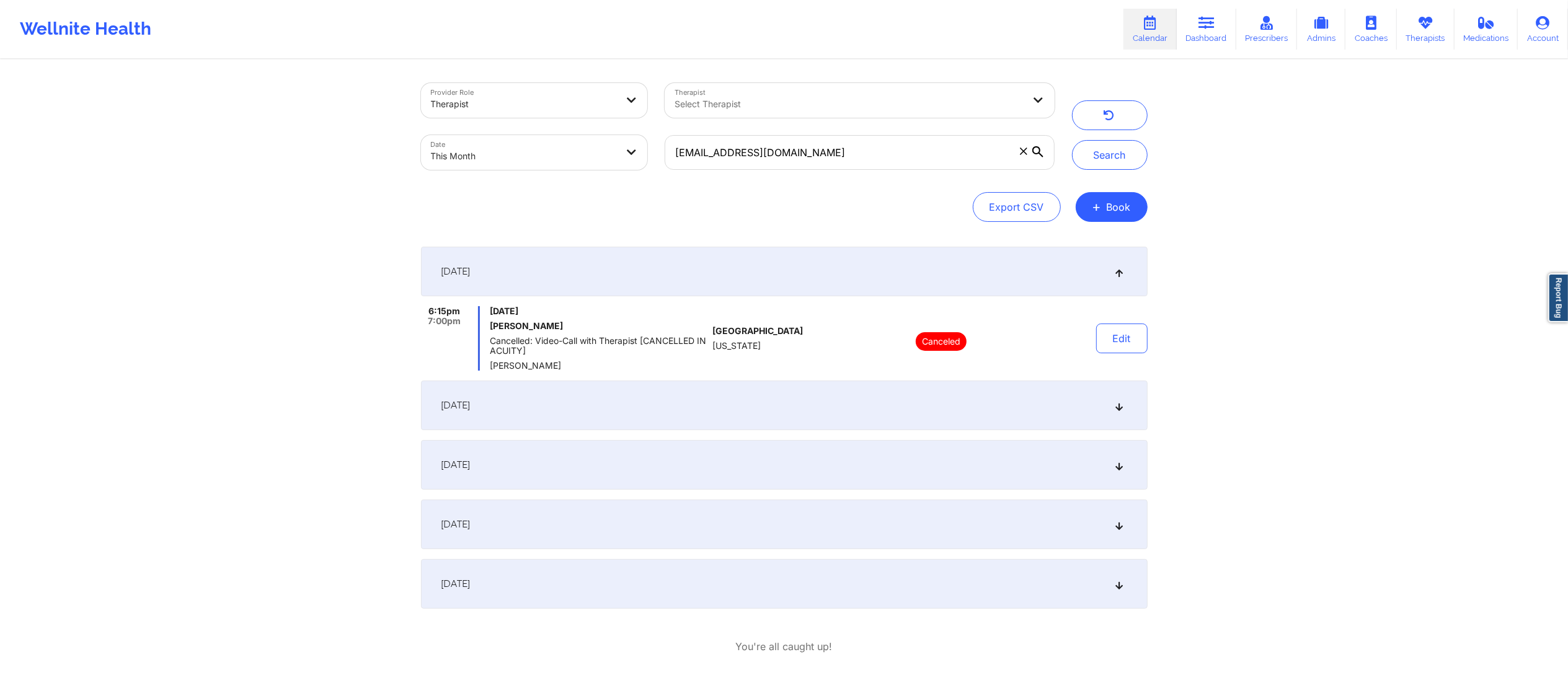
click at [784, 574] on div "September 28, 2025" at bounding box center [784, 584] width 727 height 49
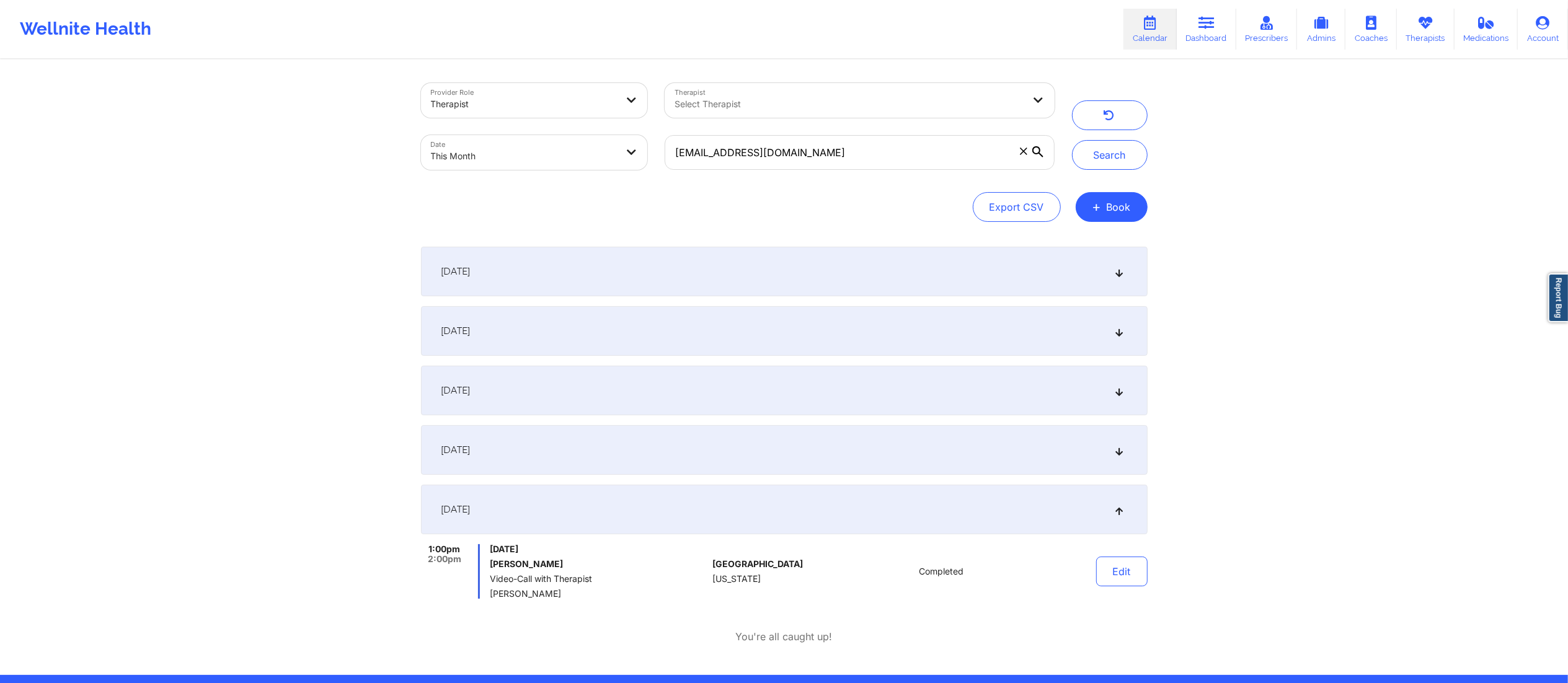
click at [809, 438] on div "September 27, 2025" at bounding box center [784, 450] width 727 height 49
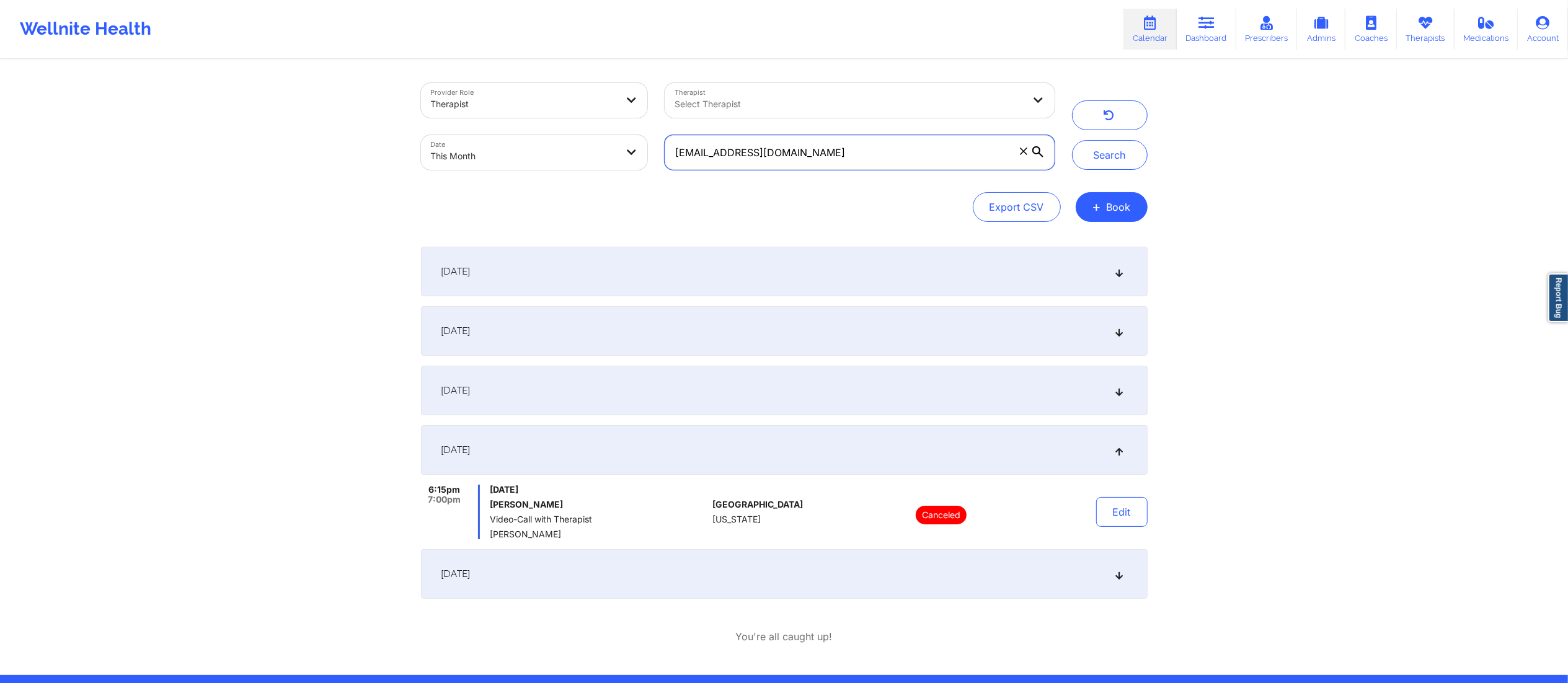
drag, startPoint x: 833, startPoint y: 156, endPoint x: 648, endPoint y: 154, distance: 185.0
click at [592, 159] on div "Provider Role Therapist Therapist Select Therapist Date This Month drea70398@gm…" at bounding box center [737, 126] width 651 height 104
paste input "zelxel@ao"
click at [1105, 168] on button "Search" at bounding box center [1110, 155] width 76 height 29
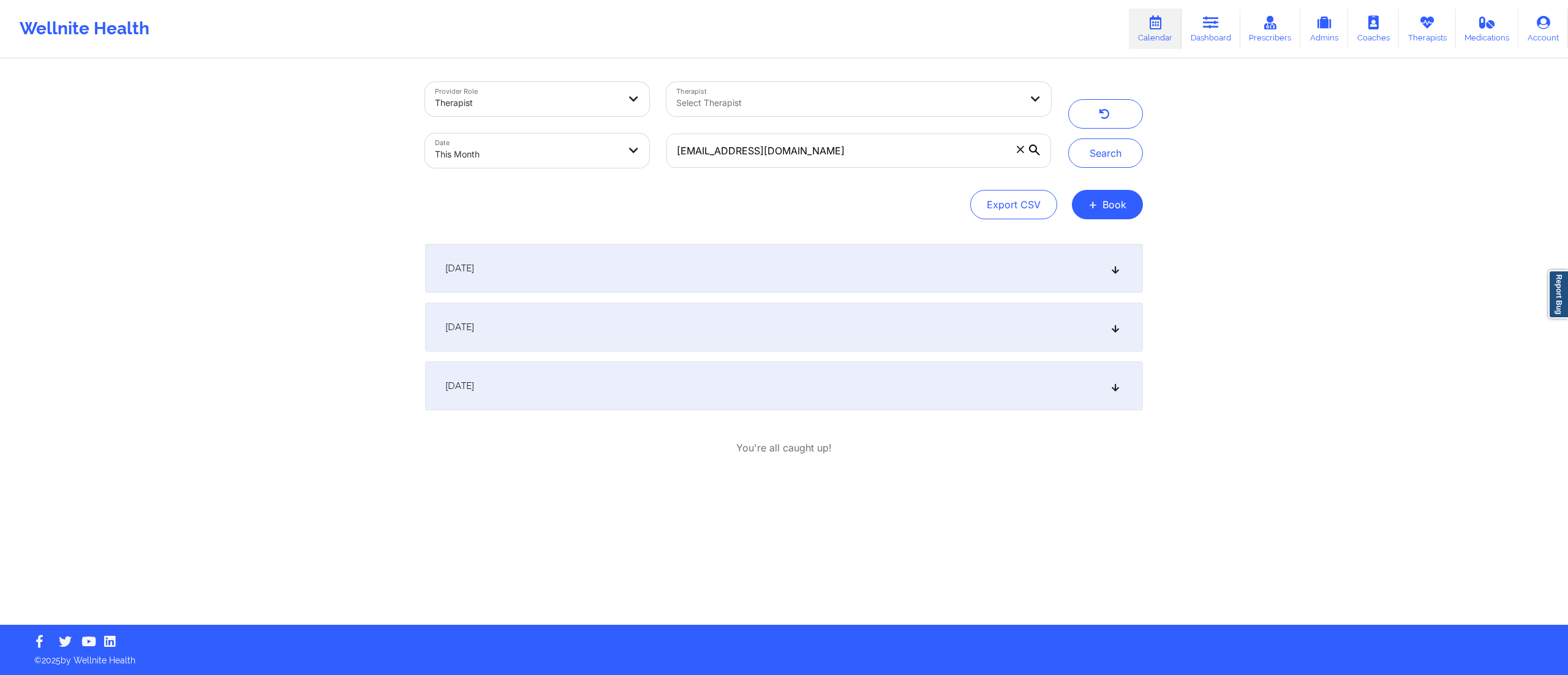
click at [586, 386] on div "September 27, 2025" at bounding box center [784, 386] width 718 height 49
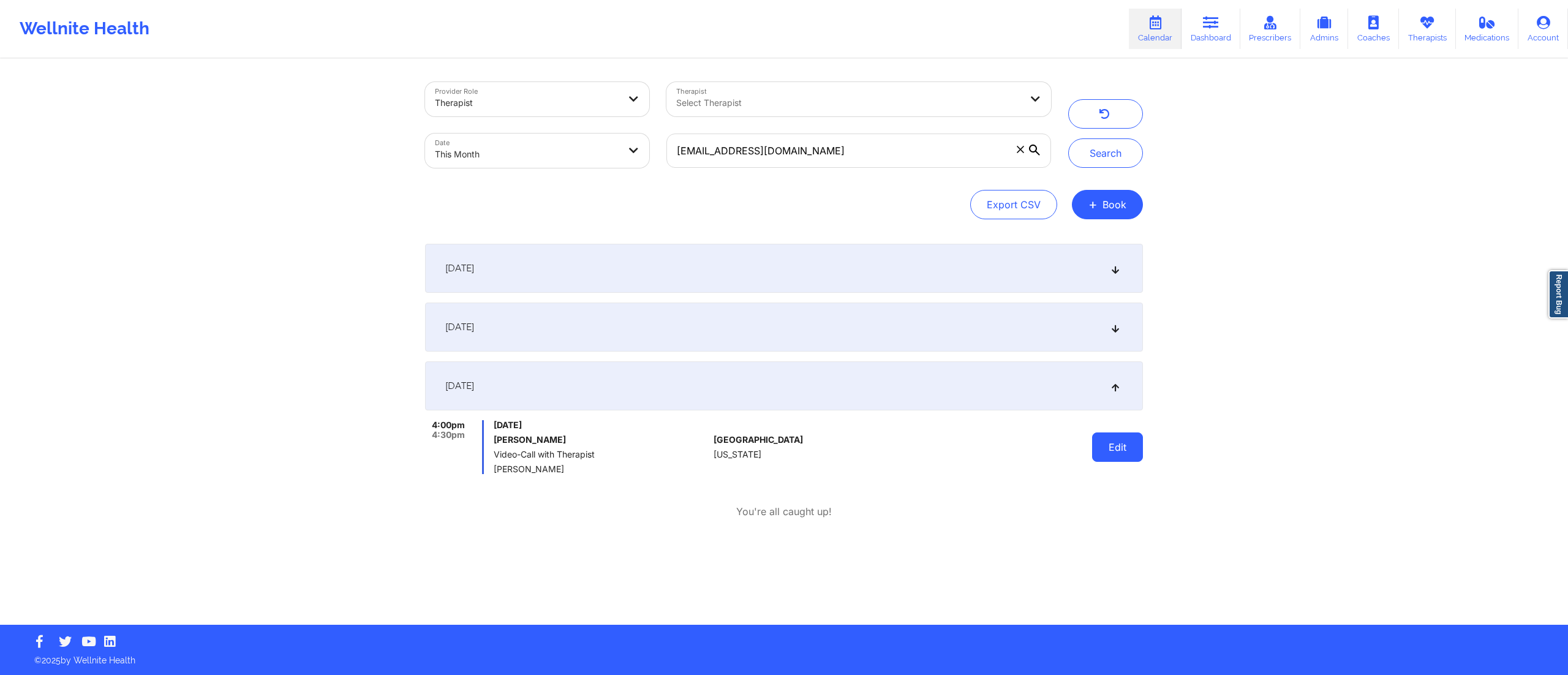
click at [1105, 441] on button "Edit" at bounding box center [1118, 447] width 51 height 29
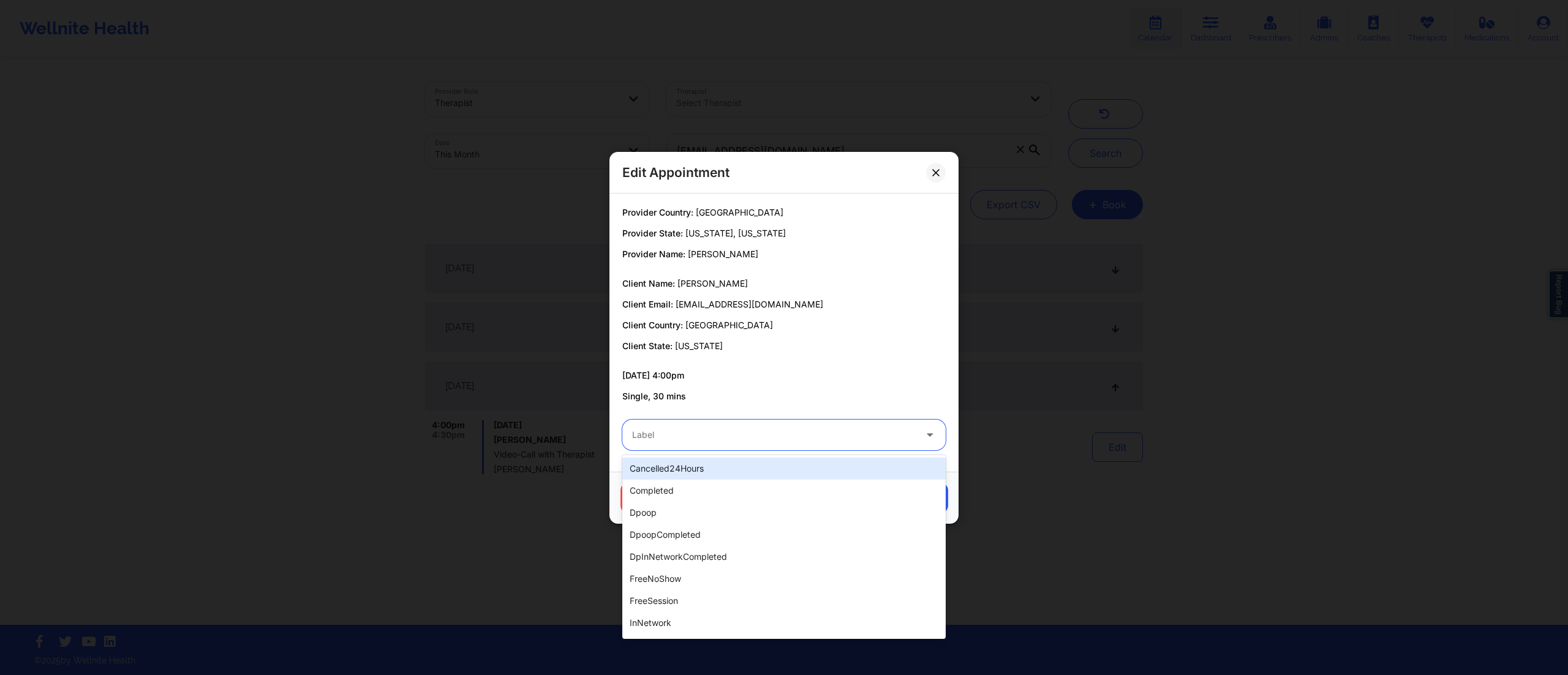
click at [860, 433] on div at bounding box center [774, 436] width 283 height 15
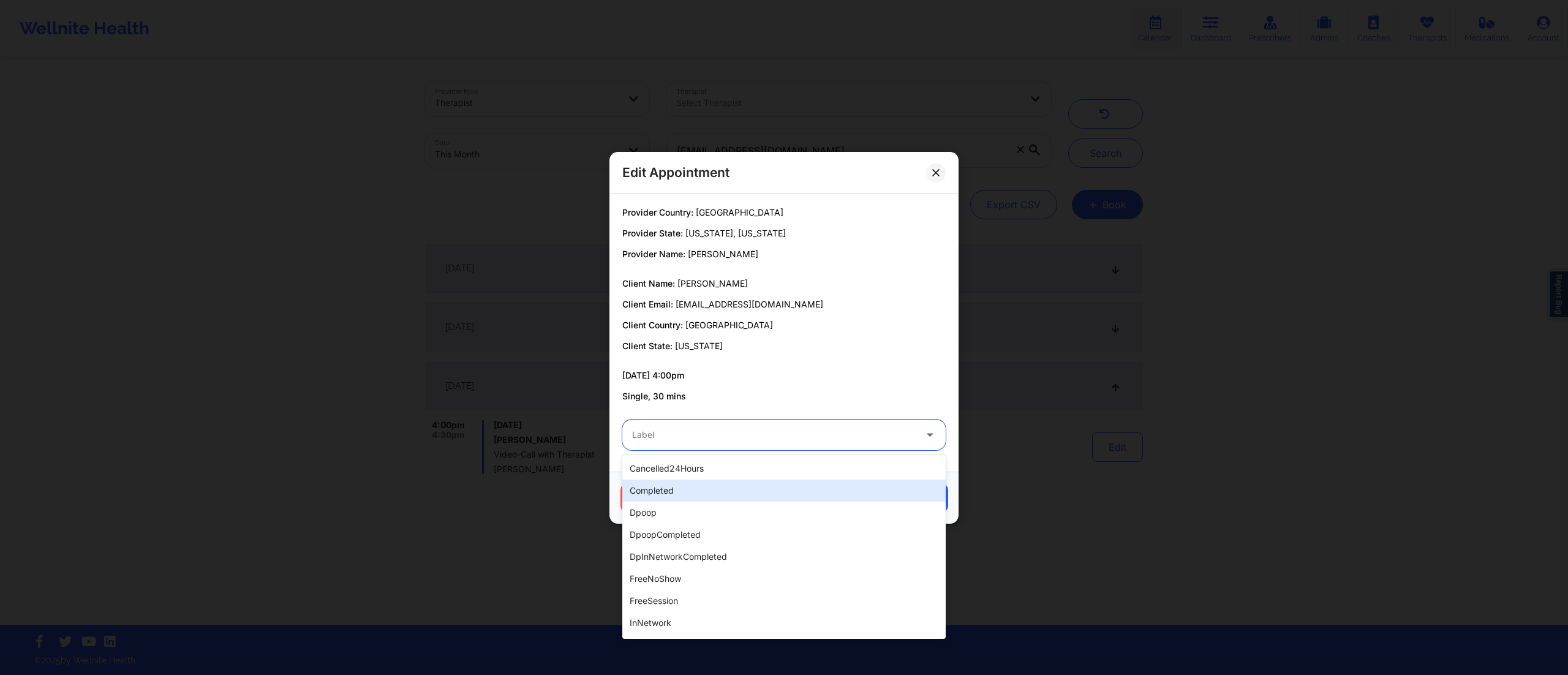
click at [728, 487] on div "completed" at bounding box center [784, 490] width 324 height 22
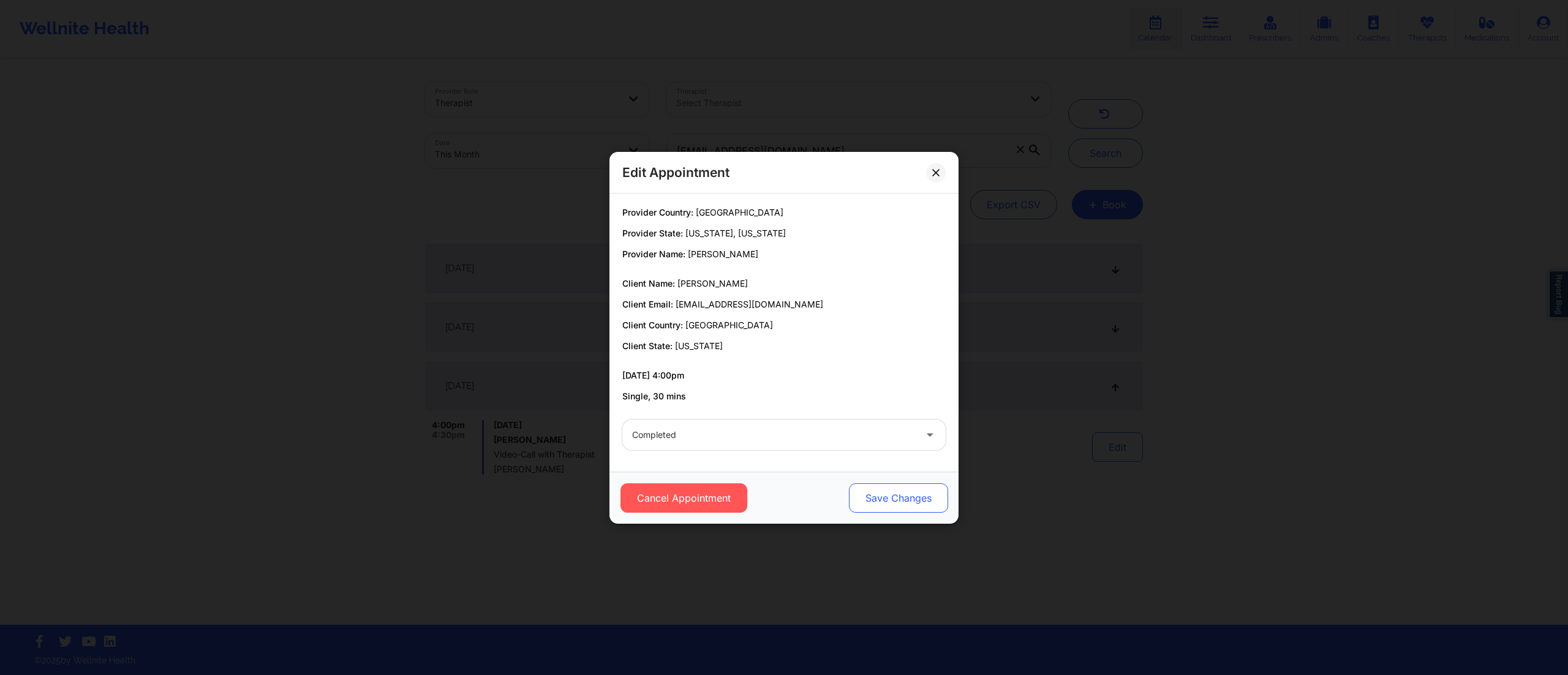
click at [883, 495] on button "Save Changes" at bounding box center [899, 498] width 99 height 29
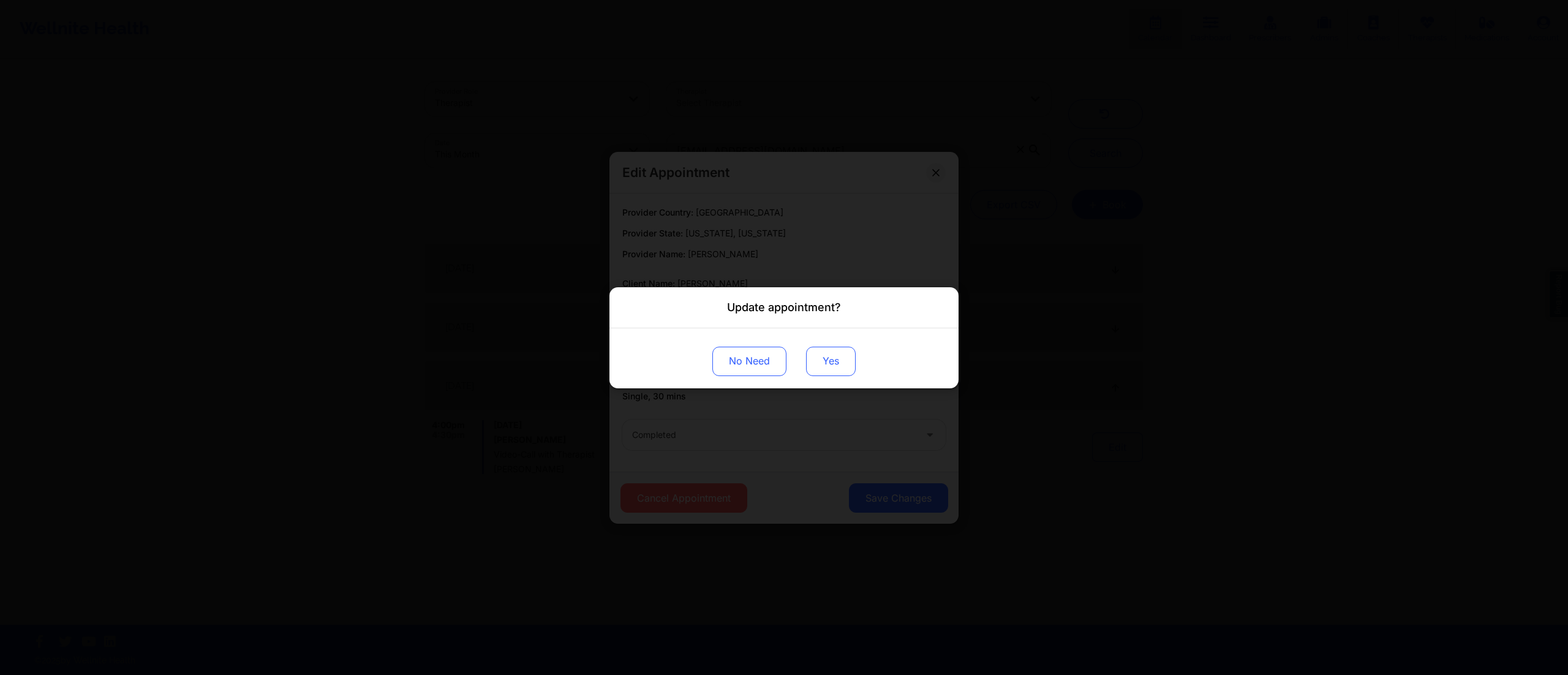
click at [844, 374] on button "Yes" at bounding box center [830, 361] width 50 height 29
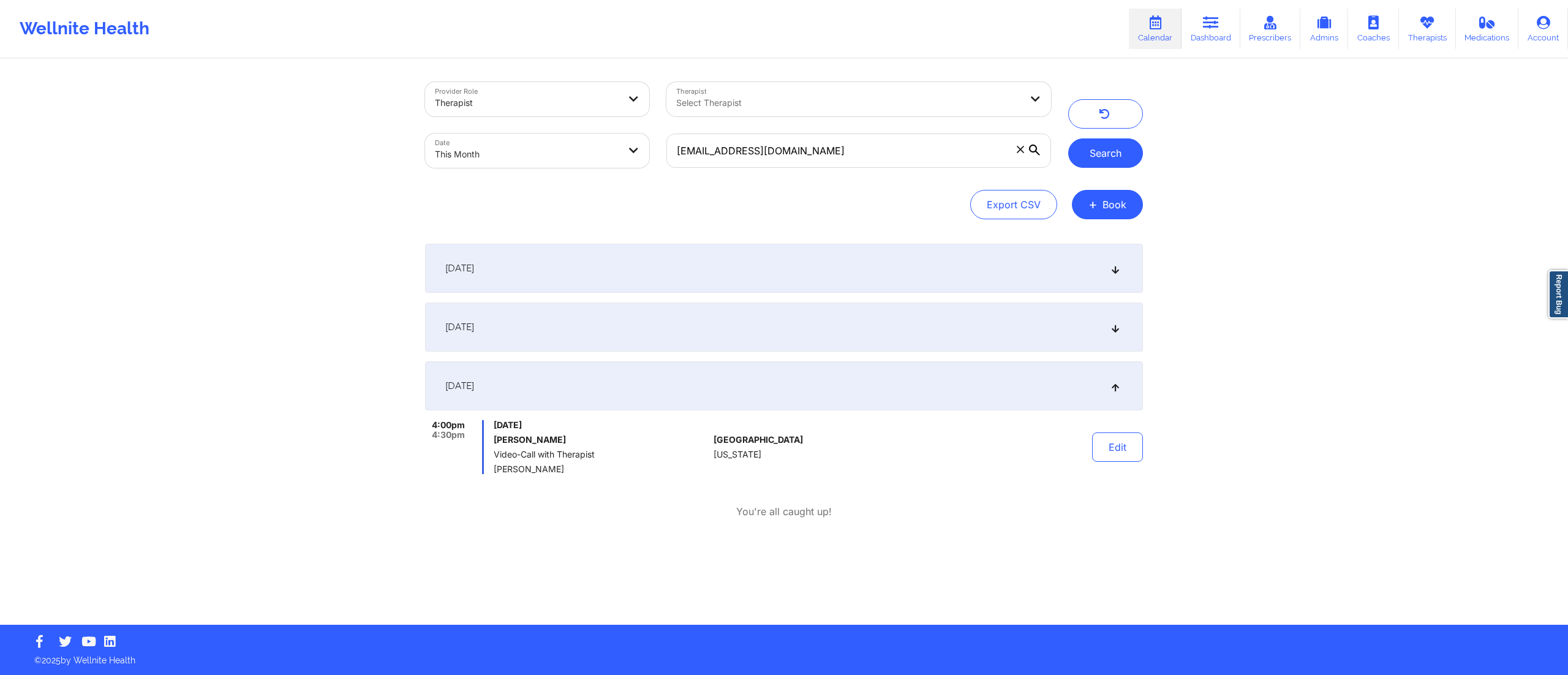
click at [1096, 145] on button "Search" at bounding box center [1105, 153] width 75 height 29
click at [1095, 457] on button "Edit" at bounding box center [1118, 447] width 51 height 29
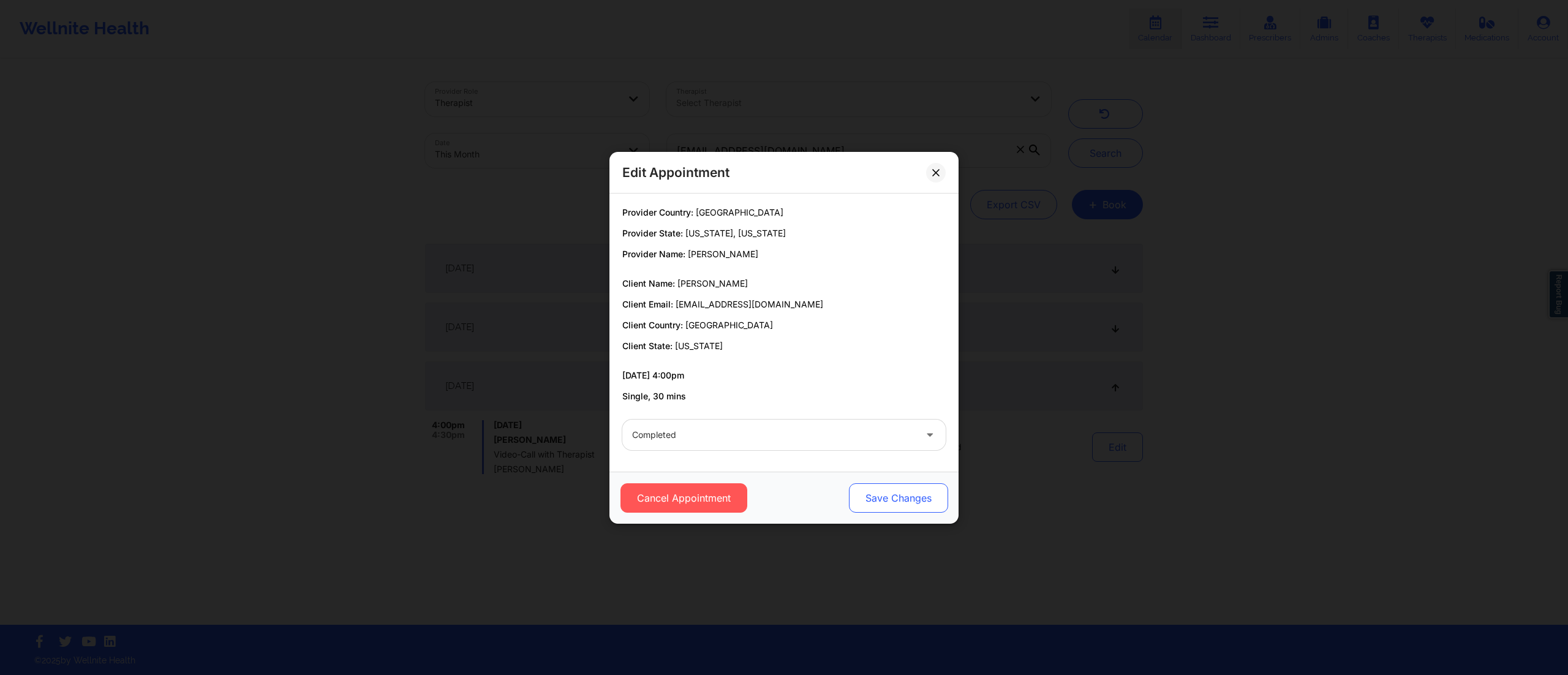
click at [893, 507] on button "Save Changes" at bounding box center [899, 498] width 99 height 29
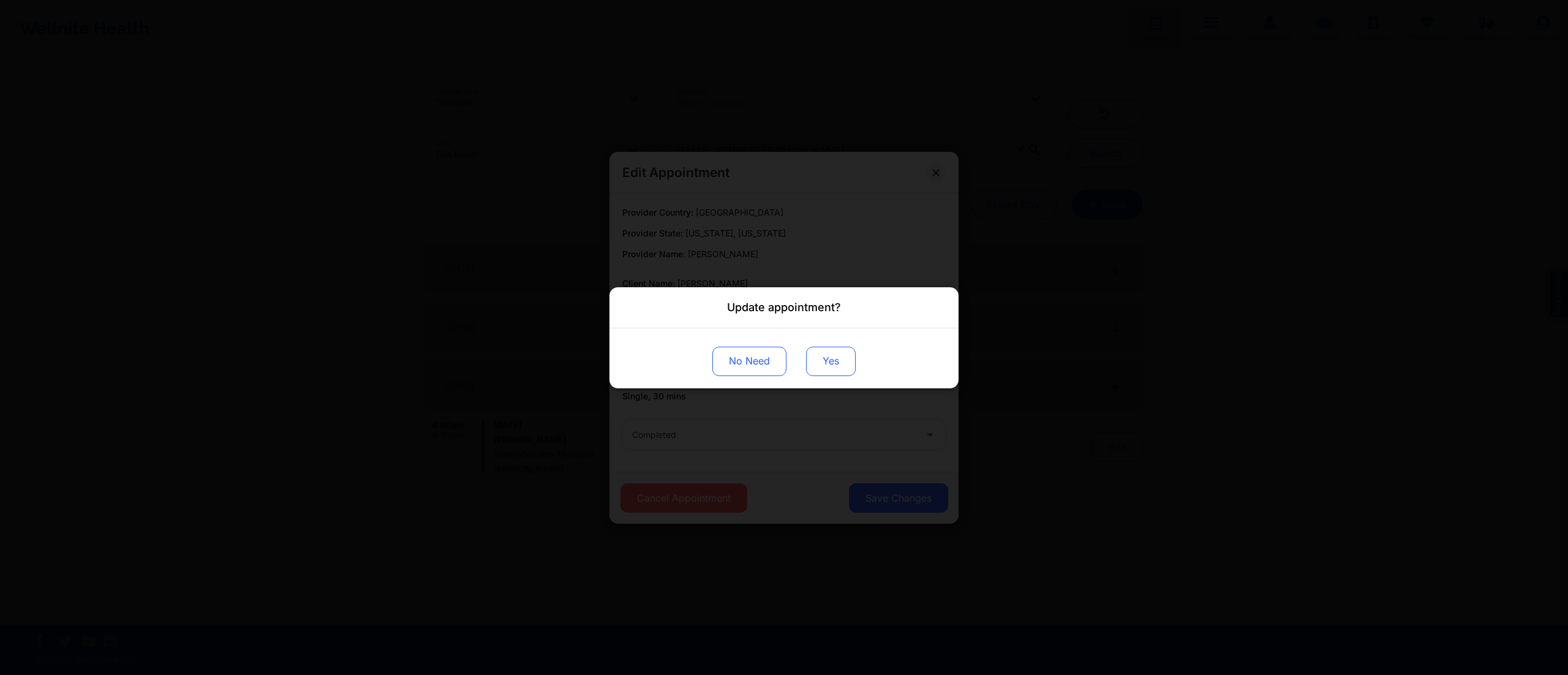
click at [850, 372] on button "Yes" at bounding box center [830, 361] width 50 height 29
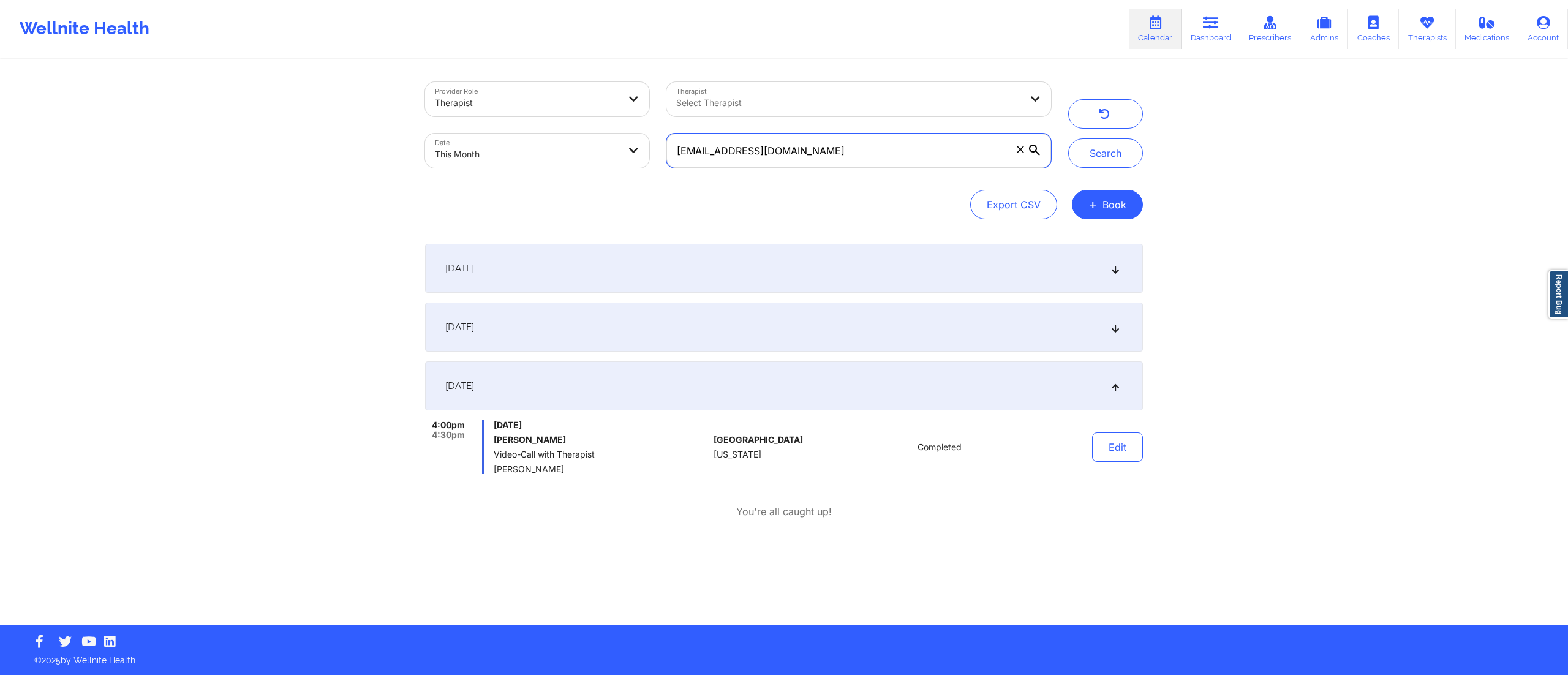
drag, startPoint x: 754, startPoint y: 149, endPoint x: 640, endPoint y: 161, distance: 114.6
click at [640, 161] on div "Provider Role Therapist Therapist Select Therapist Date This Month zelxel@aol.c…" at bounding box center [738, 125] width 643 height 103
paste input "kelsey.wilborn@mai"
click at [1109, 154] on button "Search" at bounding box center [1105, 153] width 75 height 29
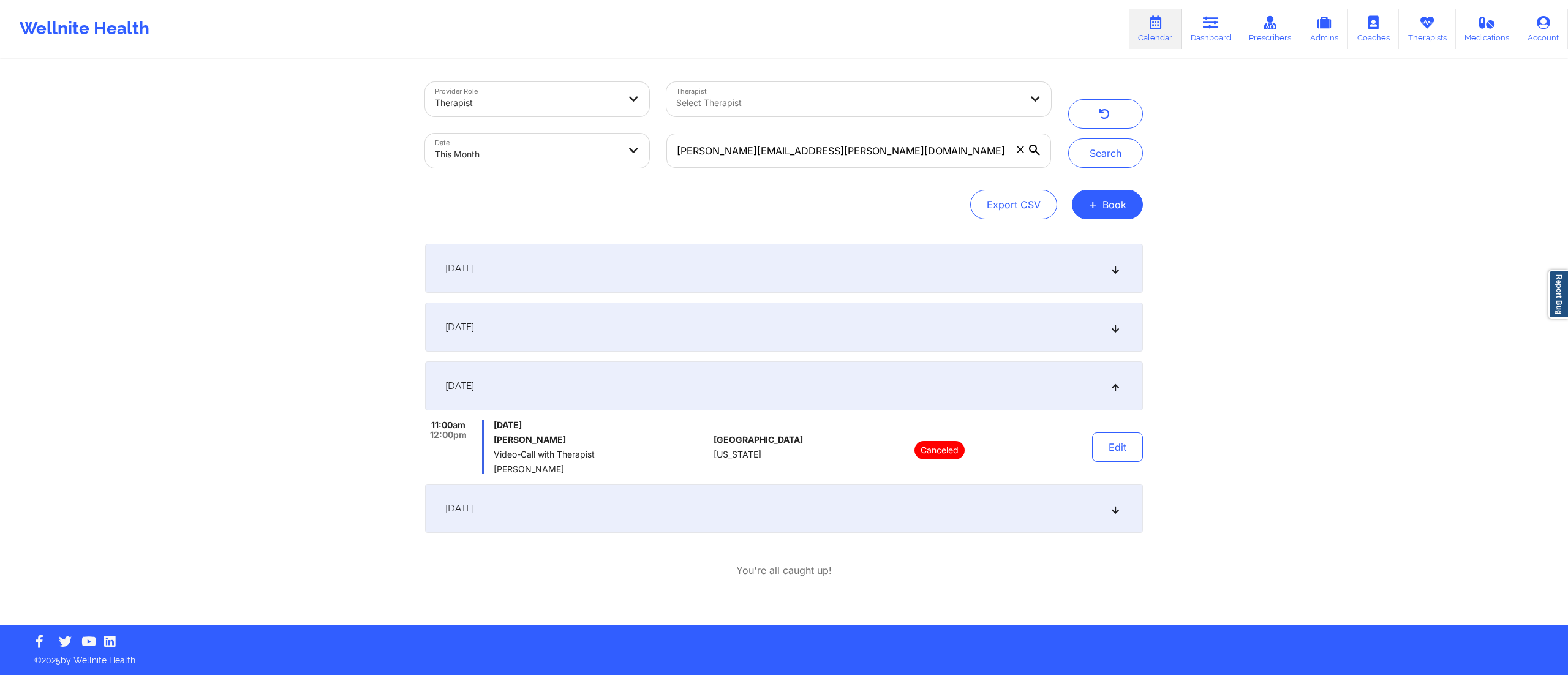
click at [982, 507] on div "September 27, 2025" at bounding box center [784, 509] width 718 height 49
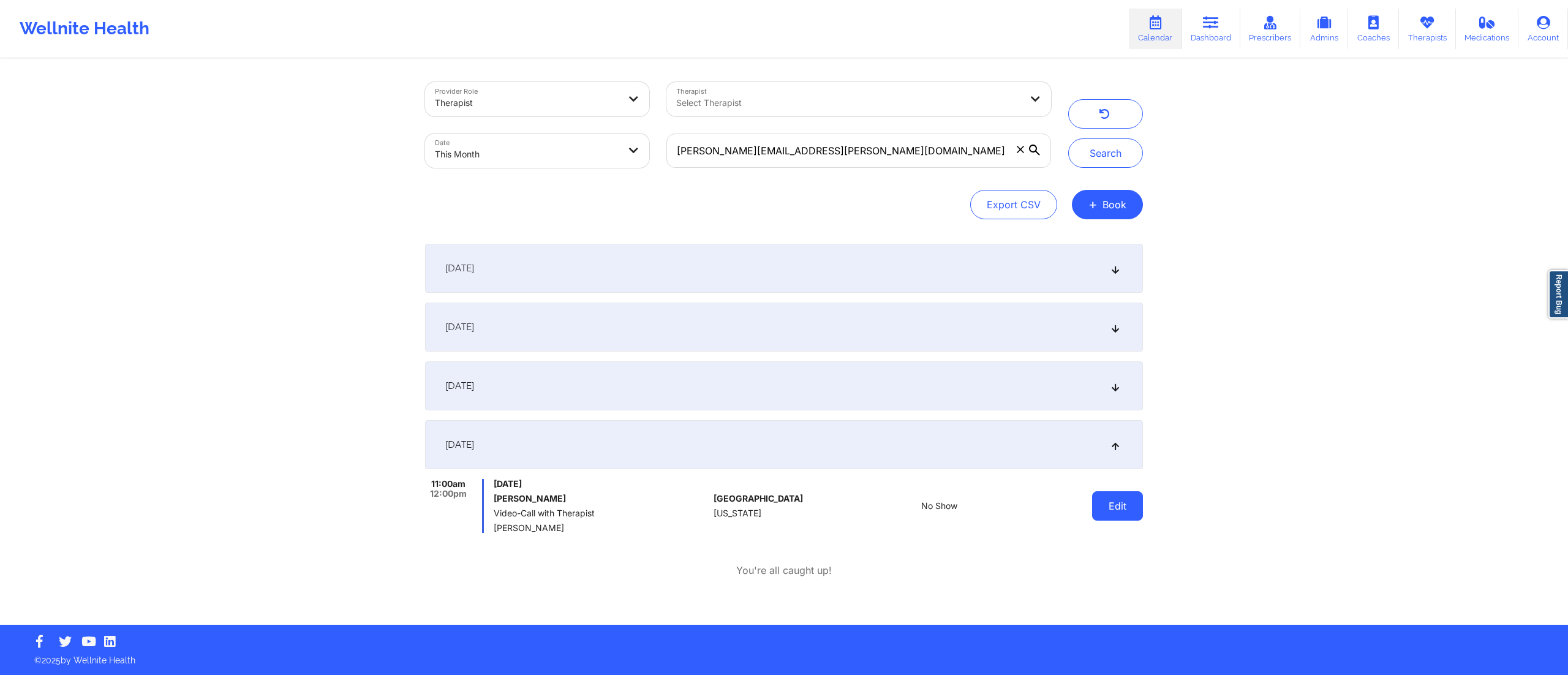
click at [1110, 509] on button "Edit" at bounding box center [1118, 506] width 51 height 29
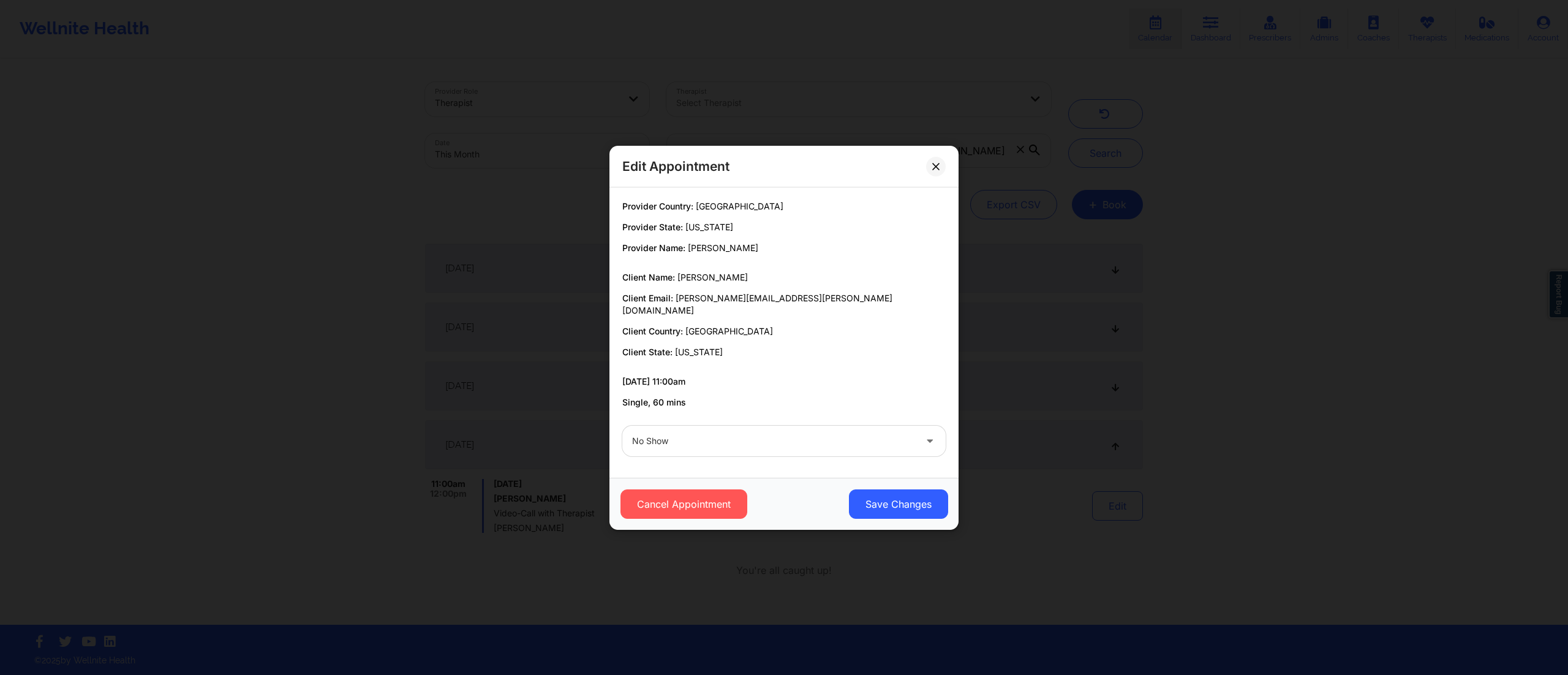
click at [801, 450] on div "No Show" at bounding box center [774, 441] width 283 height 31
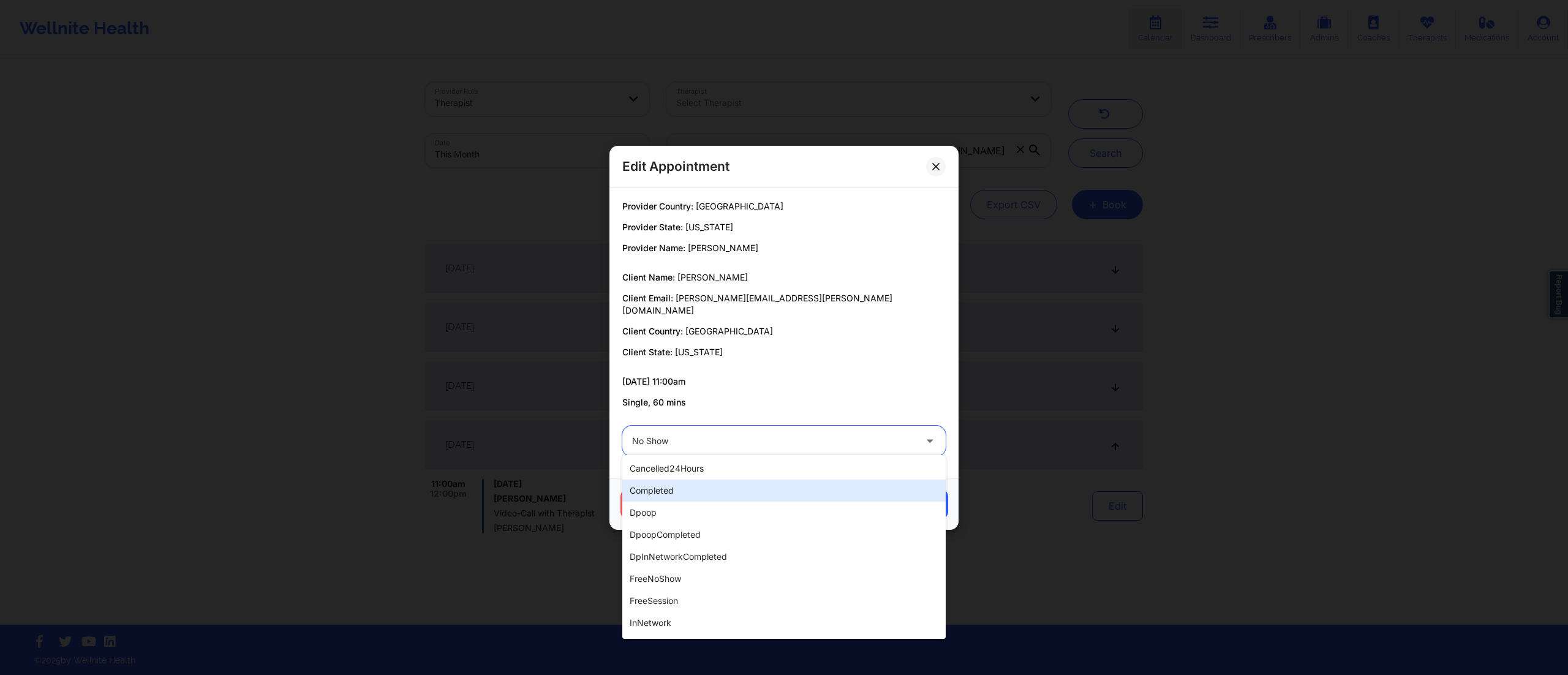
click at [708, 494] on div "completed" at bounding box center [784, 490] width 324 height 22
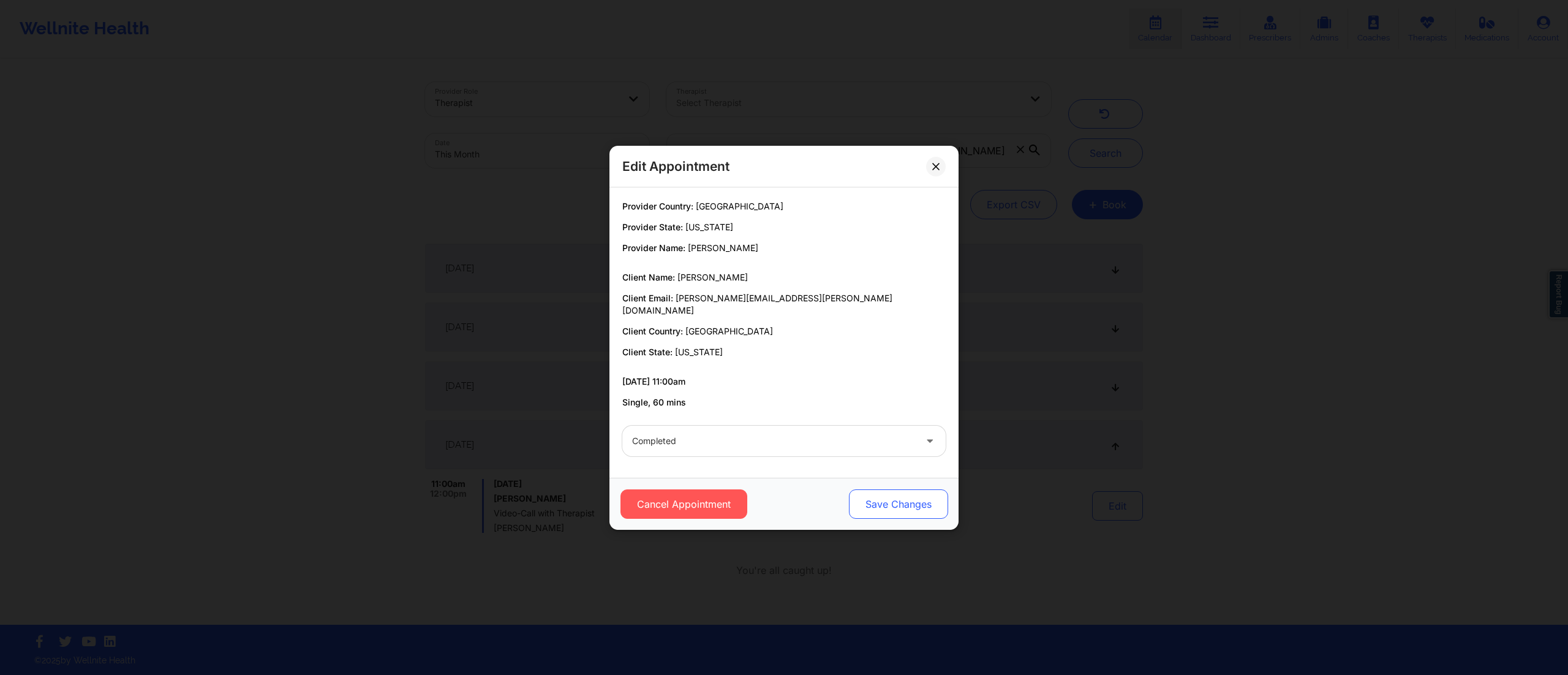
click at [886, 490] on button "Save Changes" at bounding box center [899, 504] width 99 height 29
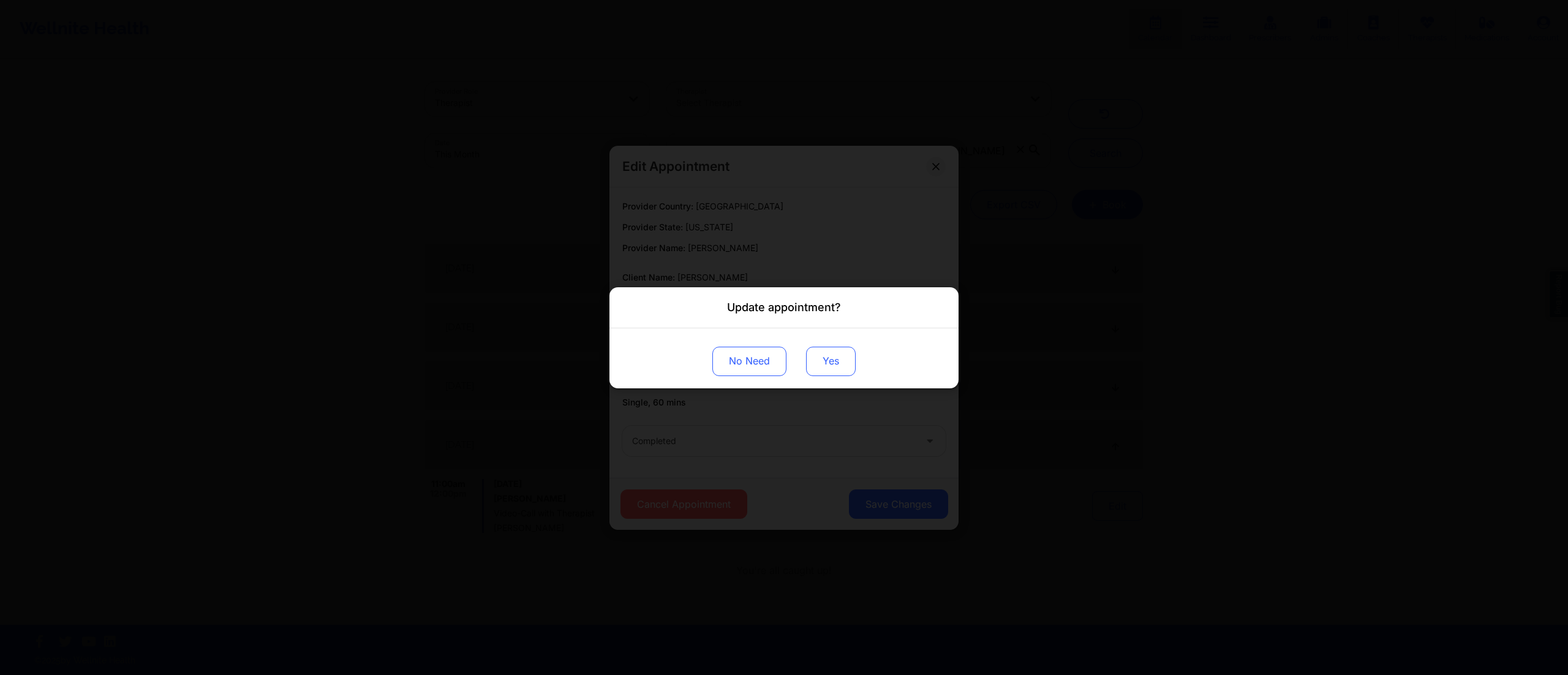
click at [830, 353] on button "Yes" at bounding box center [830, 361] width 50 height 29
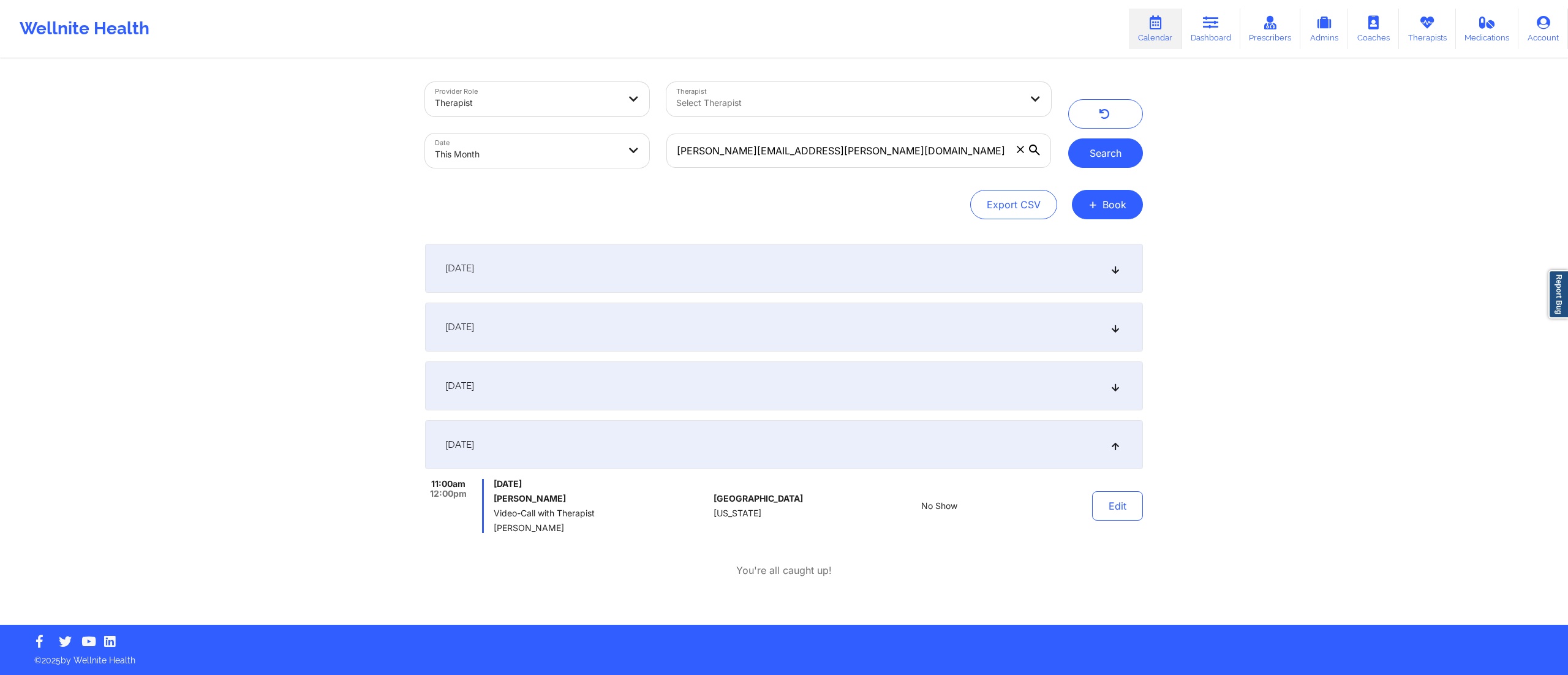
click at [1095, 149] on button "Search" at bounding box center [1105, 153] width 75 height 29
click at [1116, 502] on button "Edit" at bounding box center [1118, 506] width 51 height 29
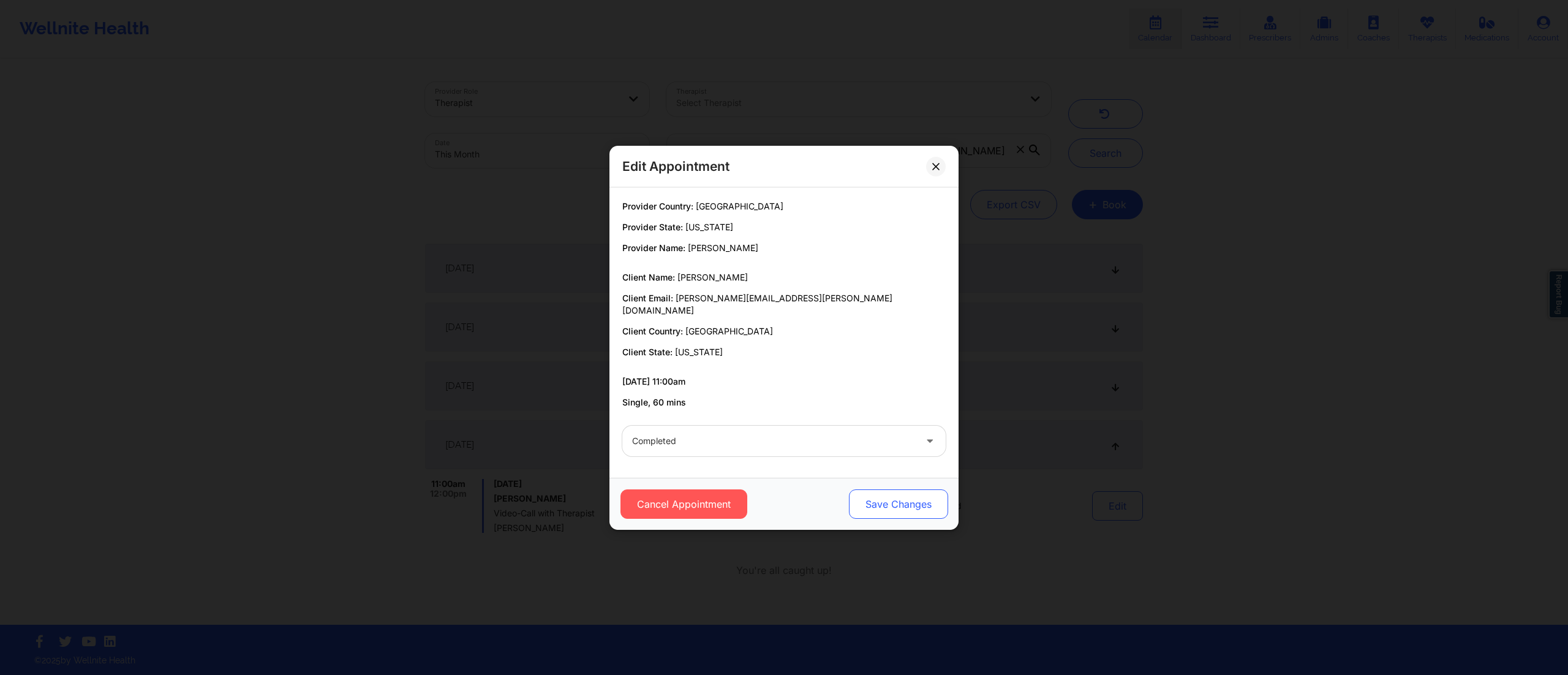
click at [915, 490] on button "Save Changes" at bounding box center [899, 504] width 99 height 29
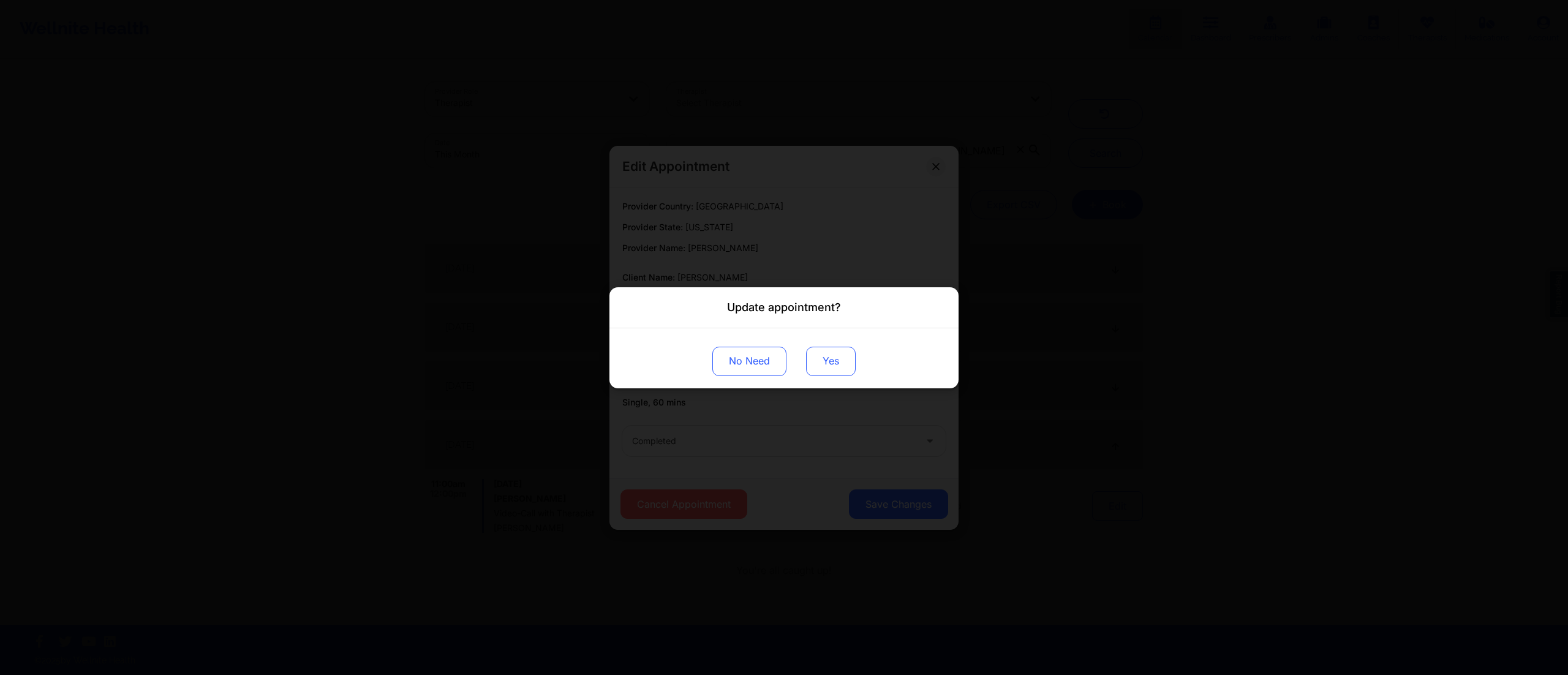
click at [829, 360] on button "Yes" at bounding box center [830, 361] width 50 height 29
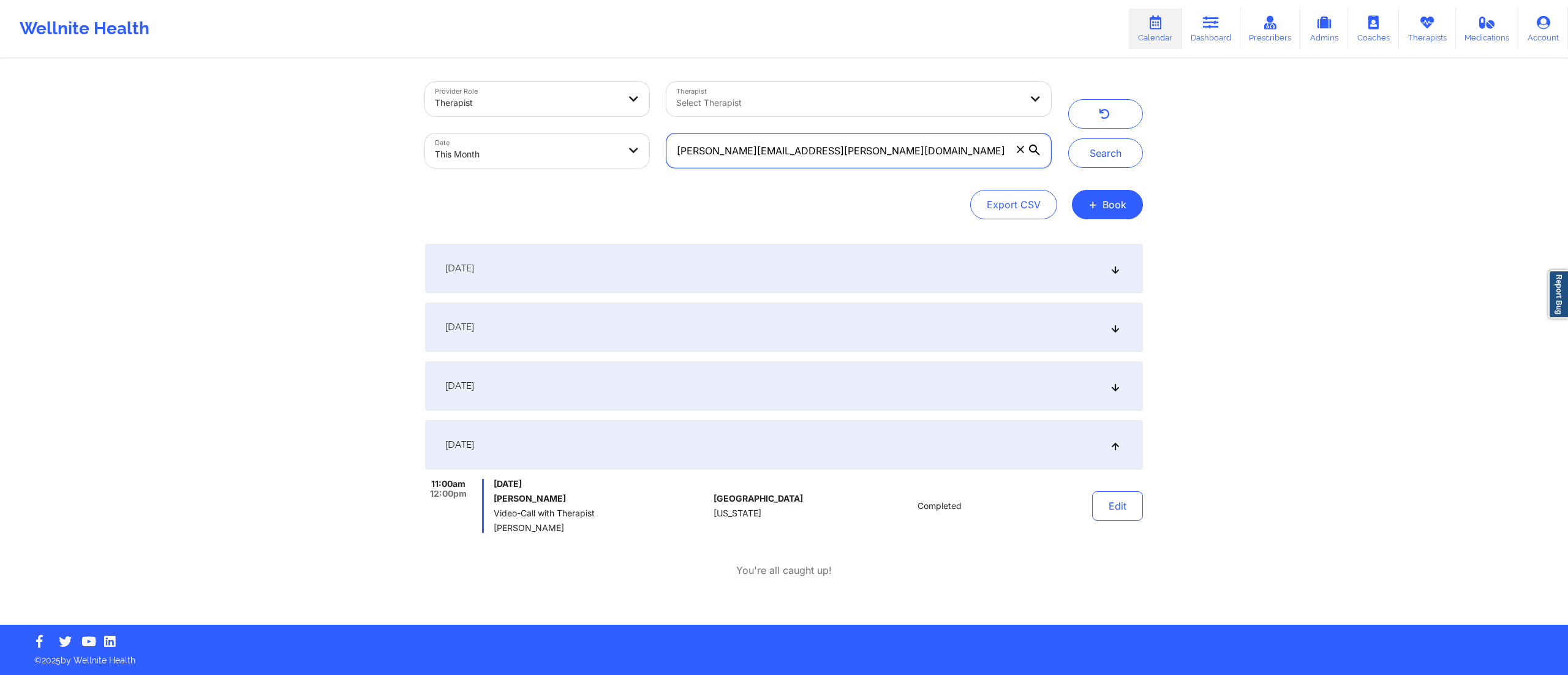
drag, startPoint x: 829, startPoint y: 151, endPoint x: 696, endPoint y: 156, distance: 133.1
click at [696, 156] on input "[PERSON_NAME][EMAIL_ADDRESS][PERSON_NAME][DOMAIN_NAME]" at bounding box center [859, 150] width 385 height 35
click at [694, 156] on input "[PERSON_NAME][EMAIL_ADDRESS][PERSON_NAME][DOMAIN_NAME]" at bounding box center [859, 150] width 385 height 35
click at [814, 146] on input "[PERSON_NAME][EMAIL_ADDRESS][PERSON_NAME][DOMAIN_NAME]" at bounding box center [859, 150] width 385 height 35
drag, startPoint x: 814, startPoint y: 146, endPoint x: 647, endPoint y: 151, distance: 167.1
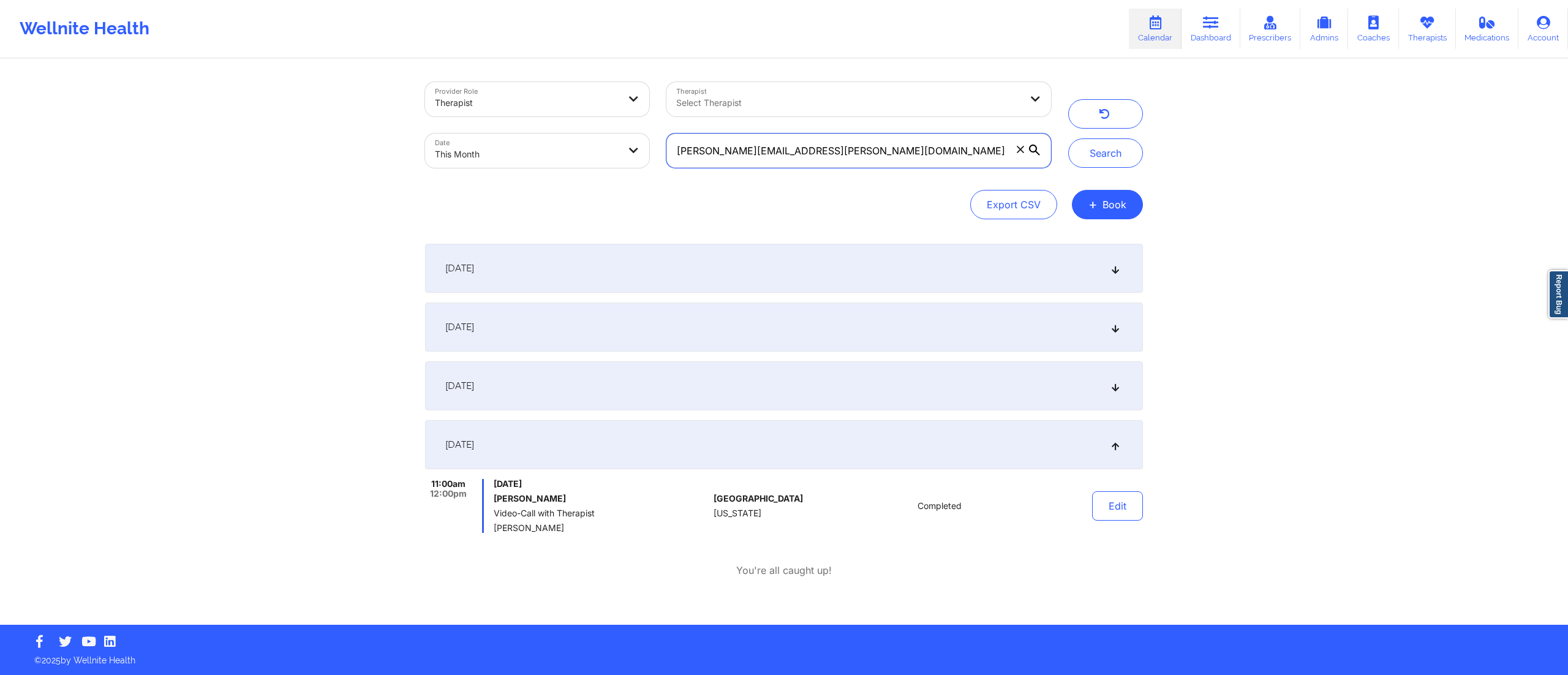
click at [647, 151] on div "Provider Role Therapist Therapist Select Therapist Date This Month kelsey.wilbo…" at bounding box center [738, 125] width 643 height 103
paste input "angie.alonso98@g"
type input "[PERSON_NAME][EMAIL_ADDRESS][DOMAIN_NAME]"
click at [1096, 161] on button "Search" at bounding box center [1105, 153] width 75 height 29
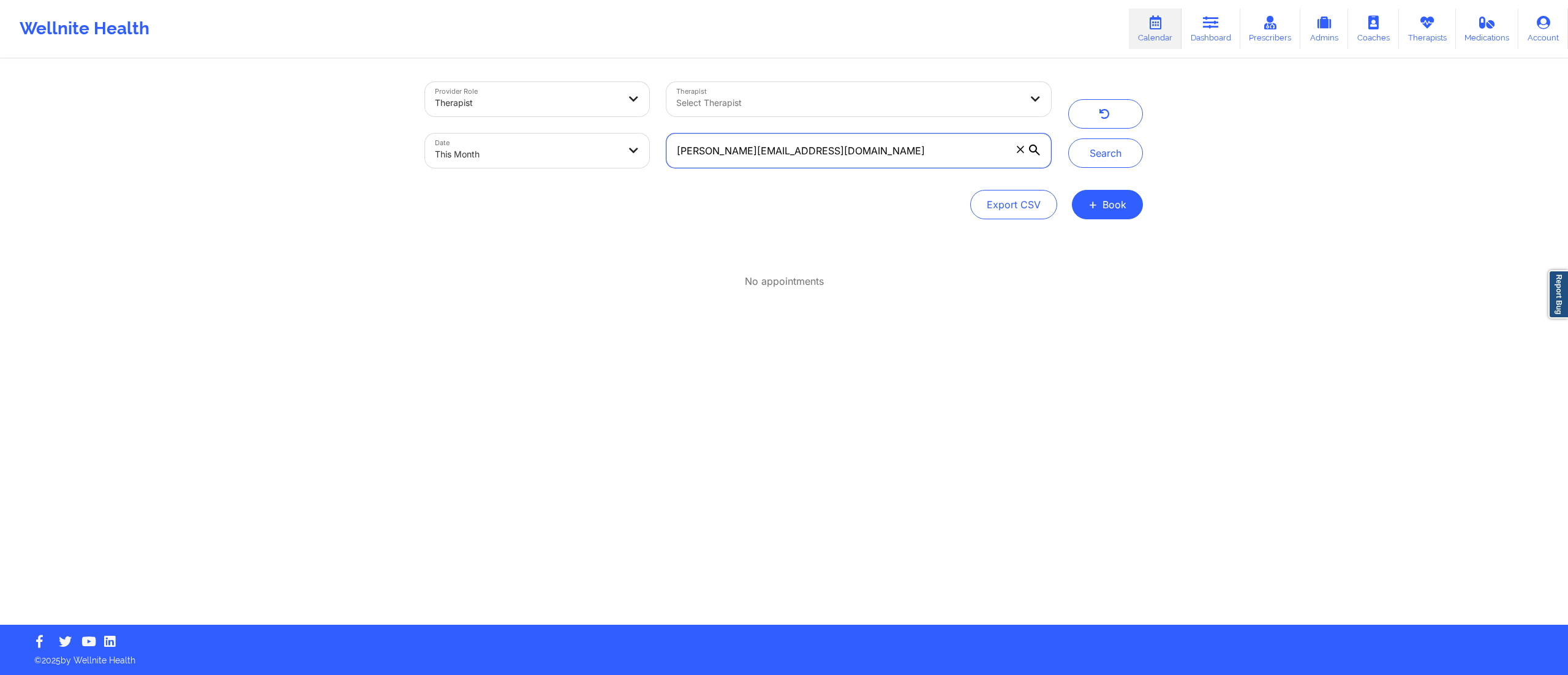
drag, startPoint x: 825, startPoint y: 149, endPoint x: 623, endPoint y: 152, distance: 202.0
click at [623, 152] on div "Provider Role Therapist Therapist Select Therapist Date This Month angie.alonso…" at bounding box center [738, 125] width 643 height 103
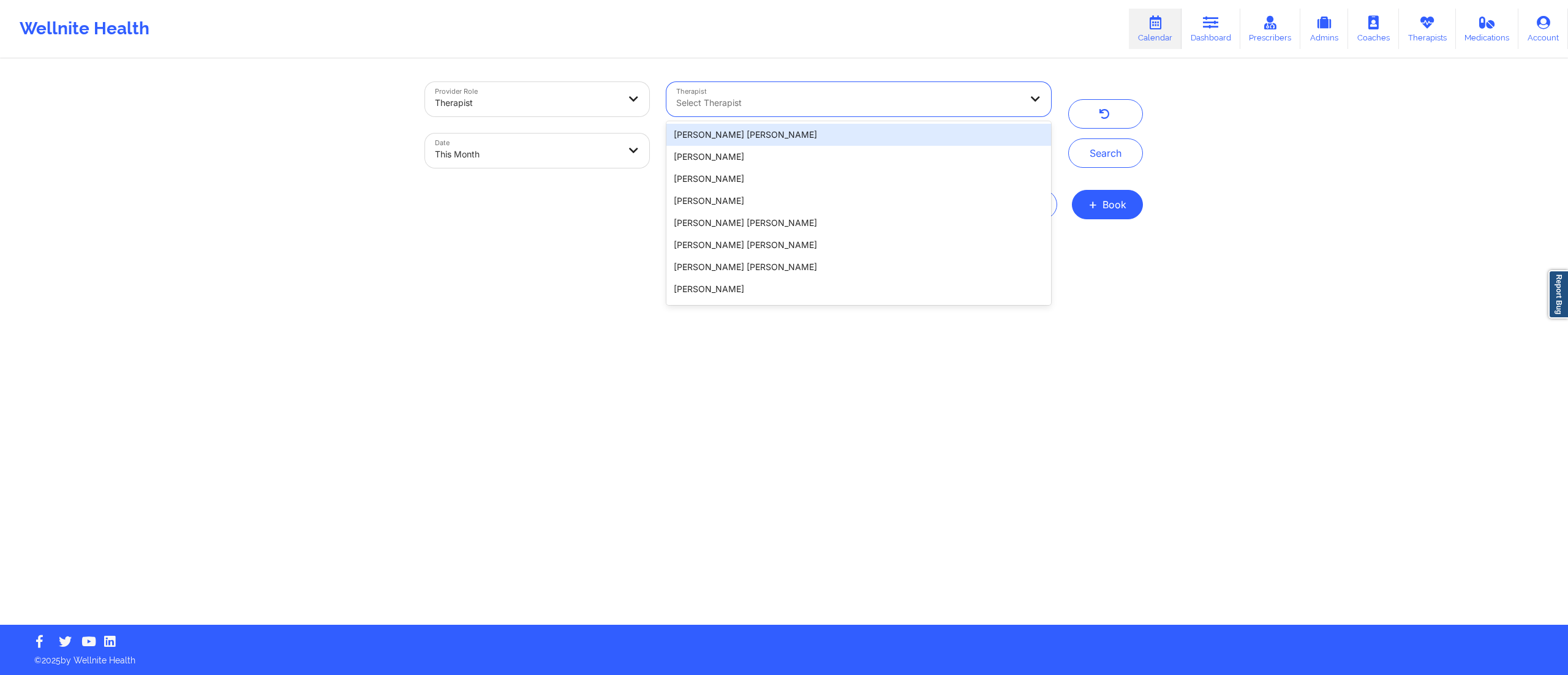
click at [795, 100] on div at bounding box center [849, 103] width 345 height 15
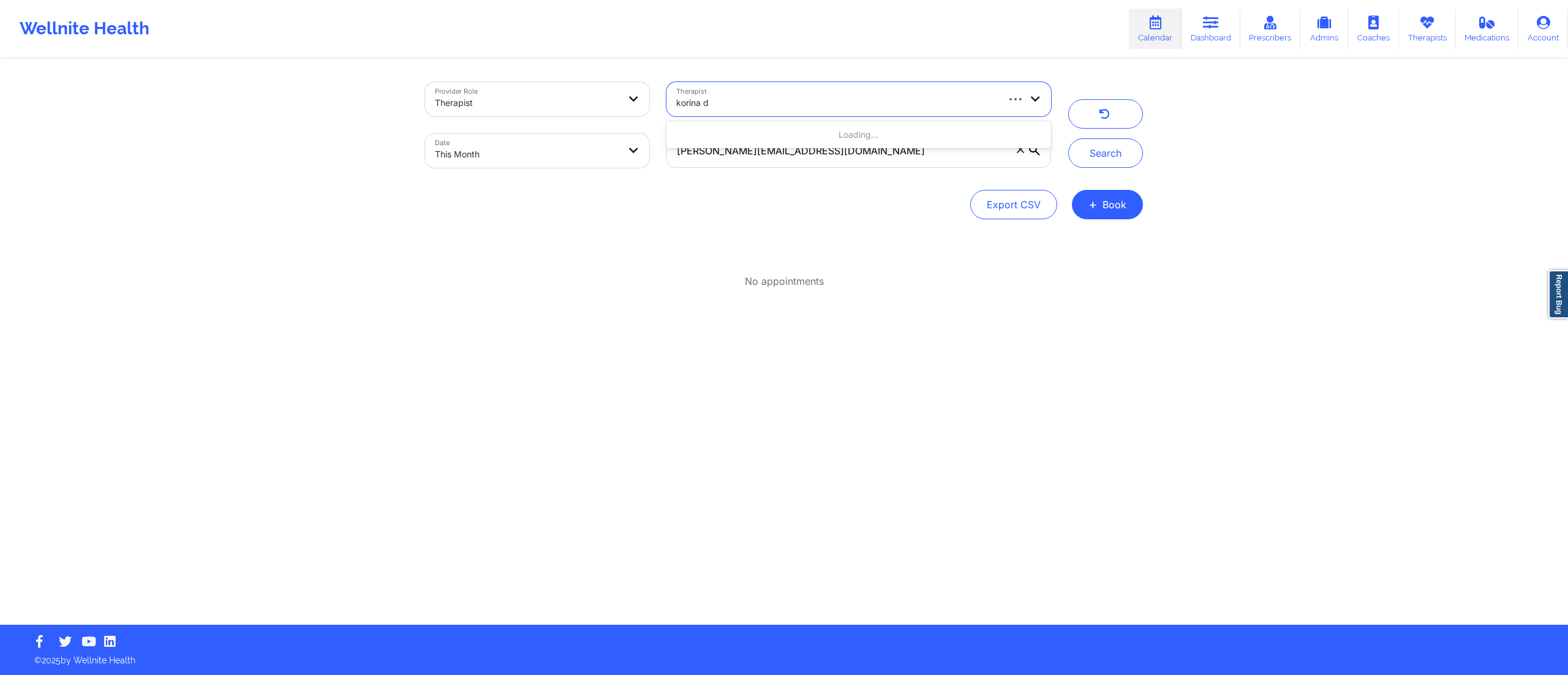
type input "korina da"
click at [769, 137] on div "[PERSON_NAME] [PERSON_NAME]" at bounding box center [859, 134] width 385 height 22
click at [1108, 157] on button "Search" at bounding box center [1105, 153] width 75 height 29
click at [1022, 152] on icon at bounding box center [1021, 149] width 8 height 8
click at [1022, 152] on input "[PERSON_NAME][EMAIL_ADDRESS][DOMAIN_NAME]" at bounding box center [859, 150] width 385 height 35
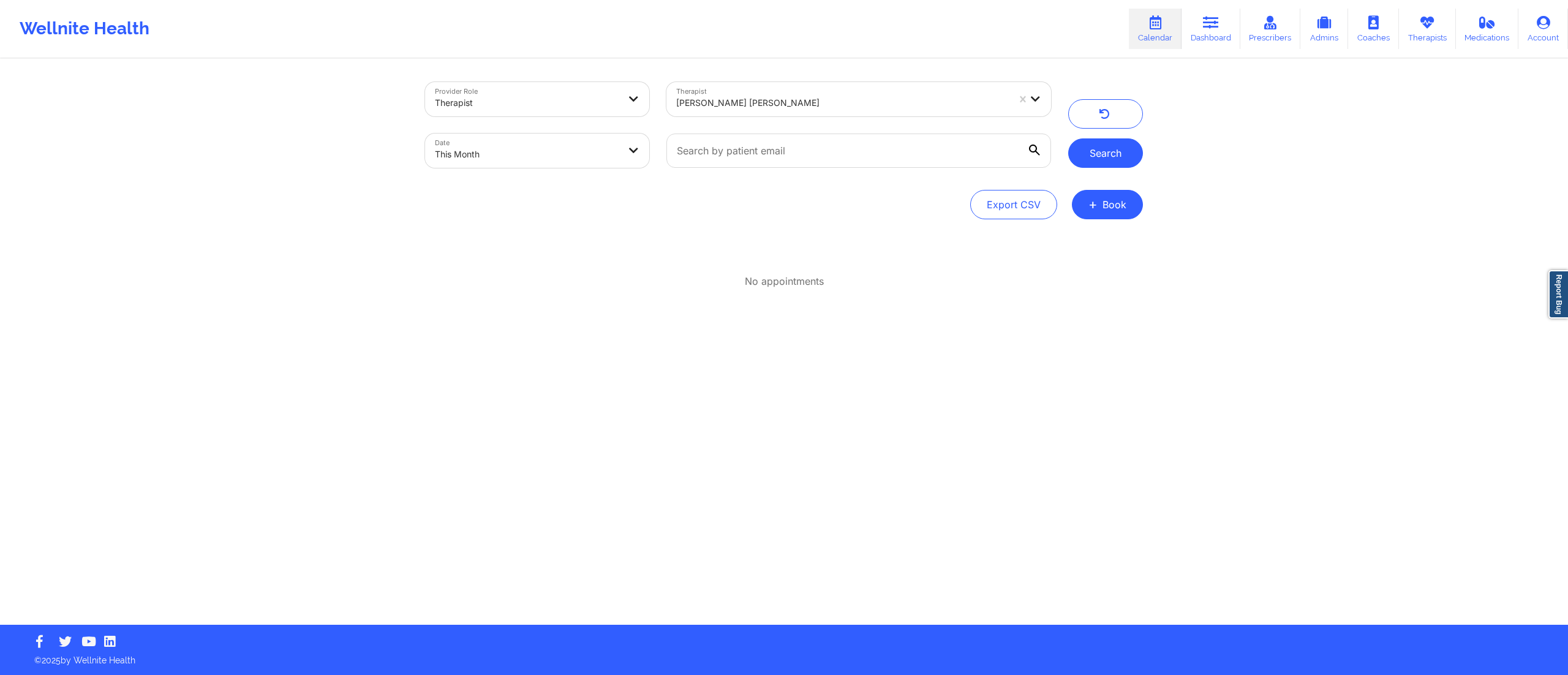
click at [1084, 146] on button "Search" at bounding box center [1105, 153] width 75 height 29
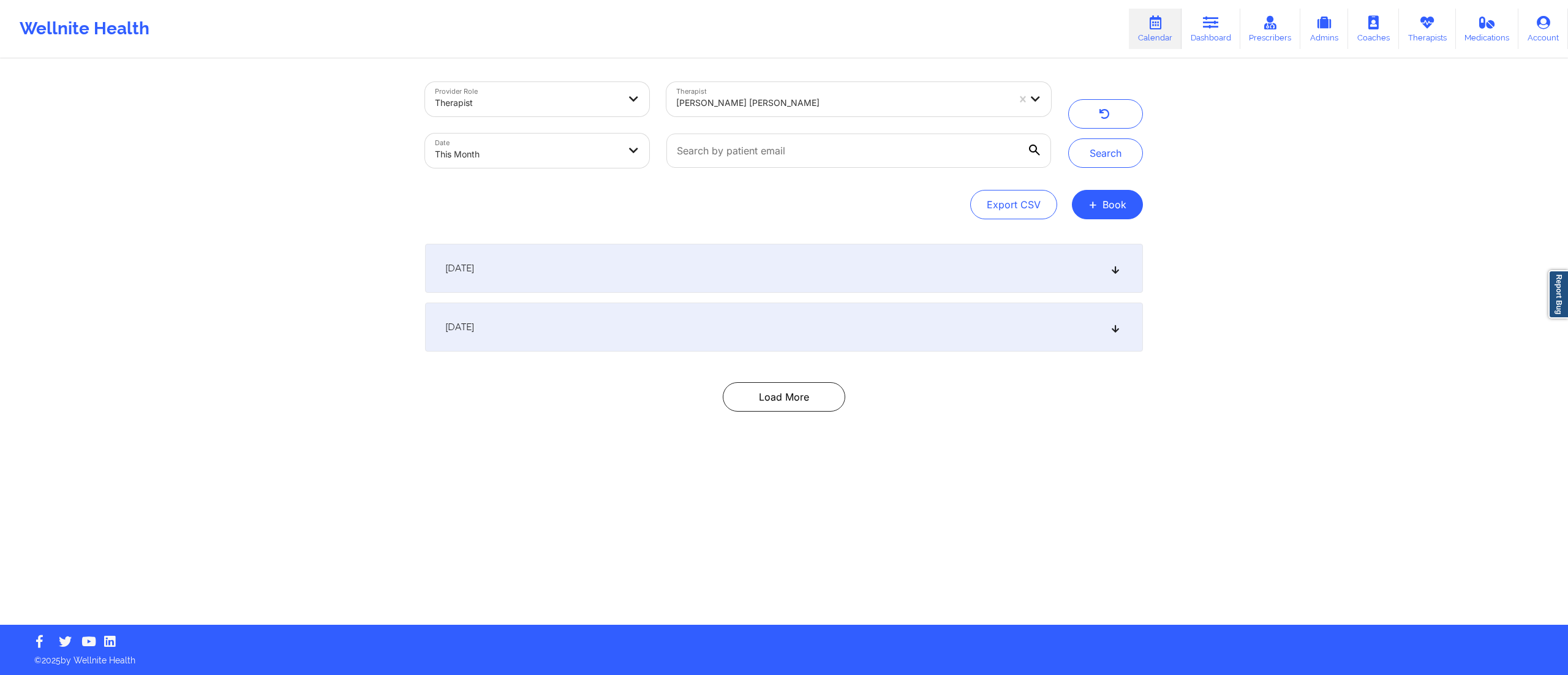
click at [702, 330] on div "September 1, 2025" at bounding box center [784, 327] width 718 height 49
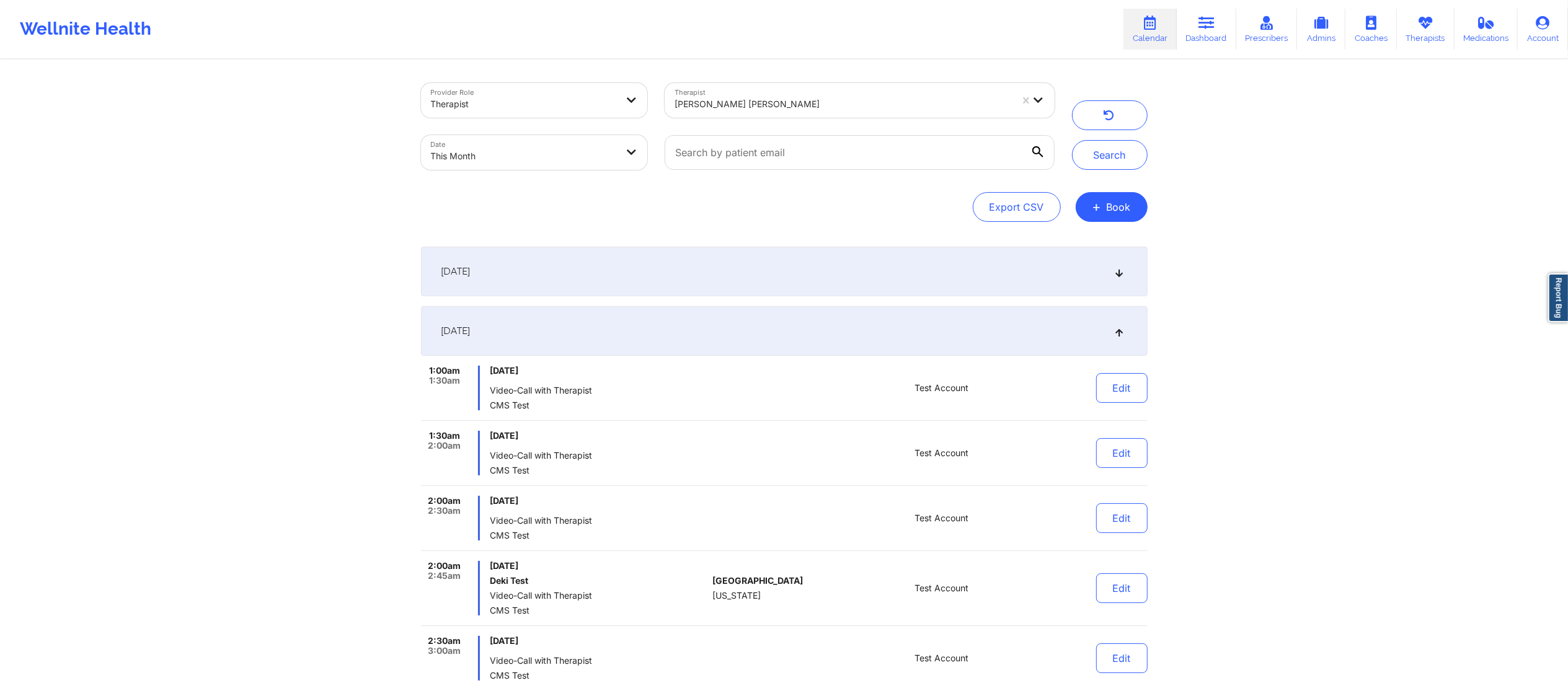
click at [710, 334] on div "September 1, 2025" at bounding box center [784, 331] width 727 height 49
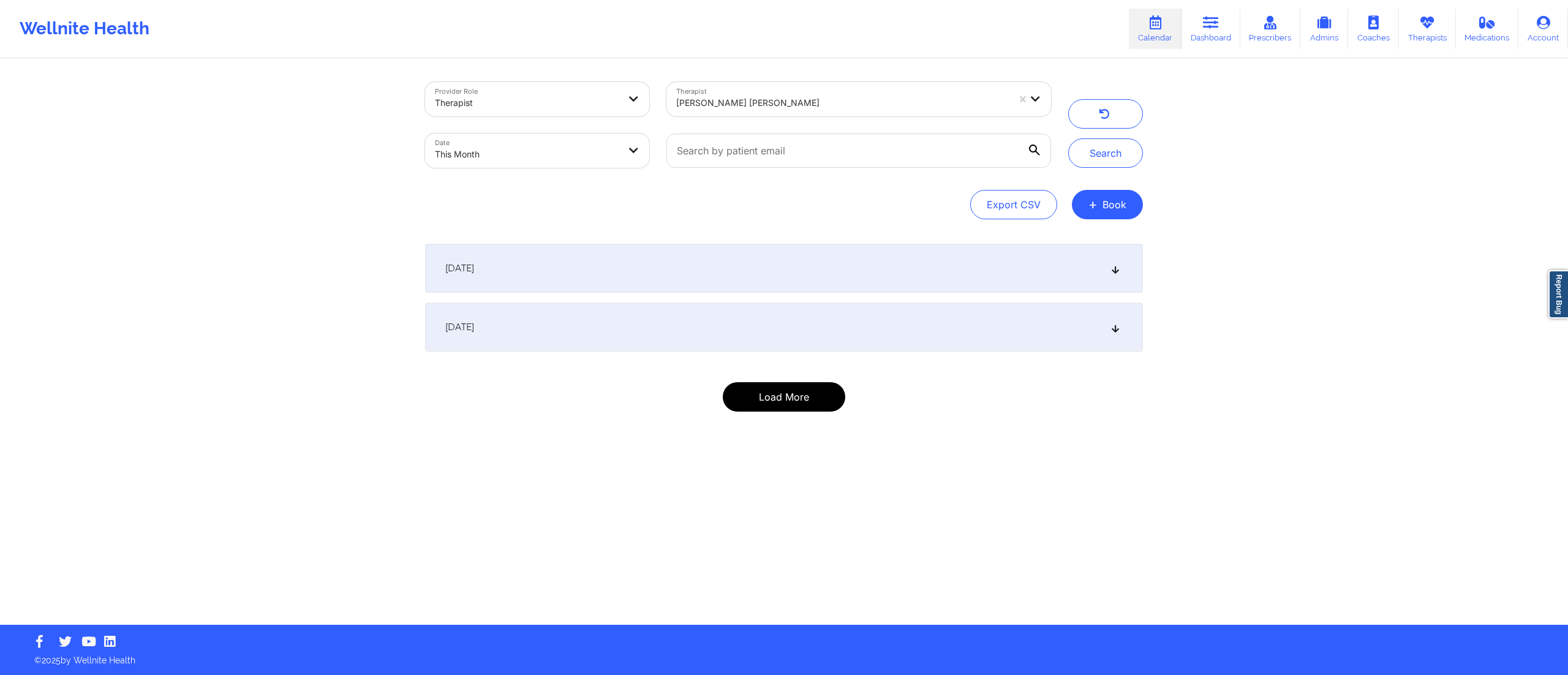
click at [787, 408] on button "Load More" at bounding box center [784, 396] width 123 height 29
click at [763, 330] on div "September 1, 2025" at bounding box center [784, 327] width 718 height 49
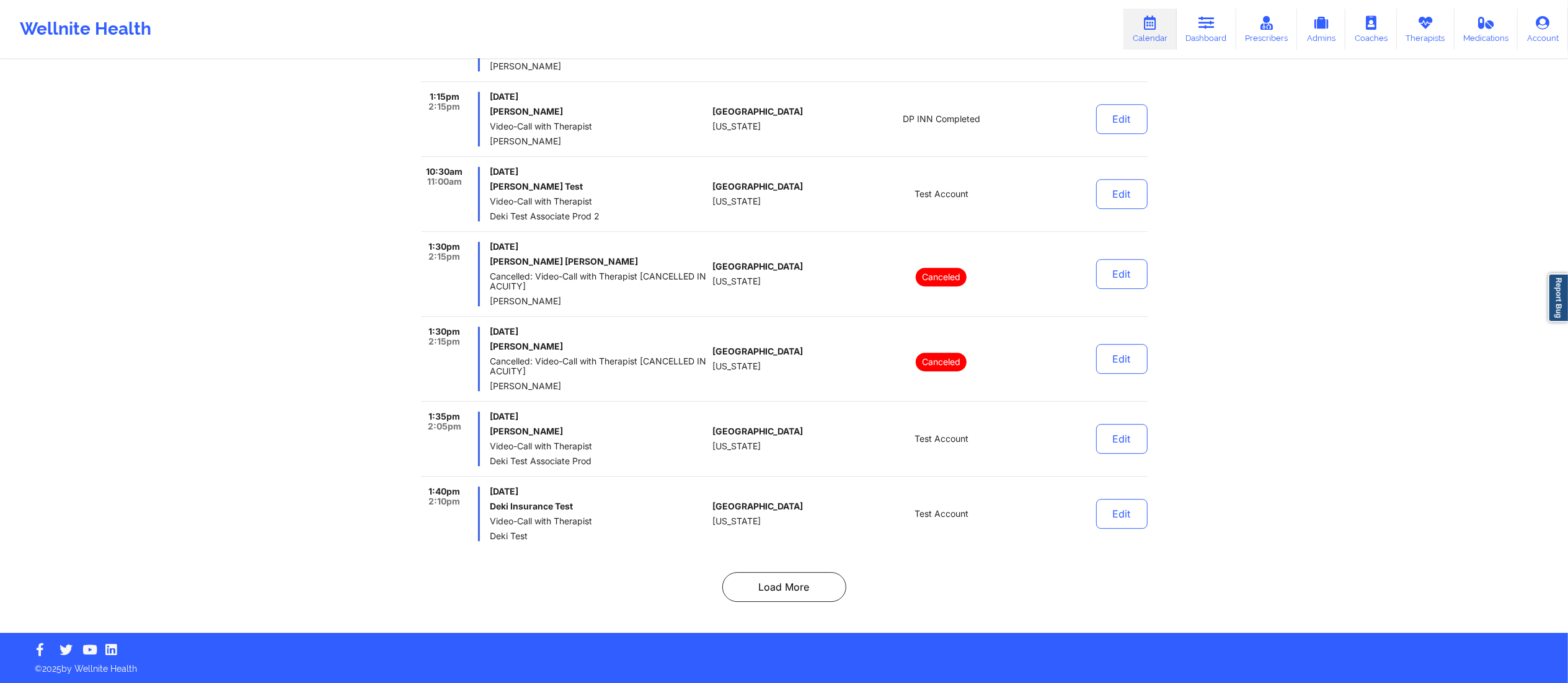
scroll to position [8062, 0]
click at [808, 588] on button "Load More" at bounding box center [784, 586] width 124 height 29
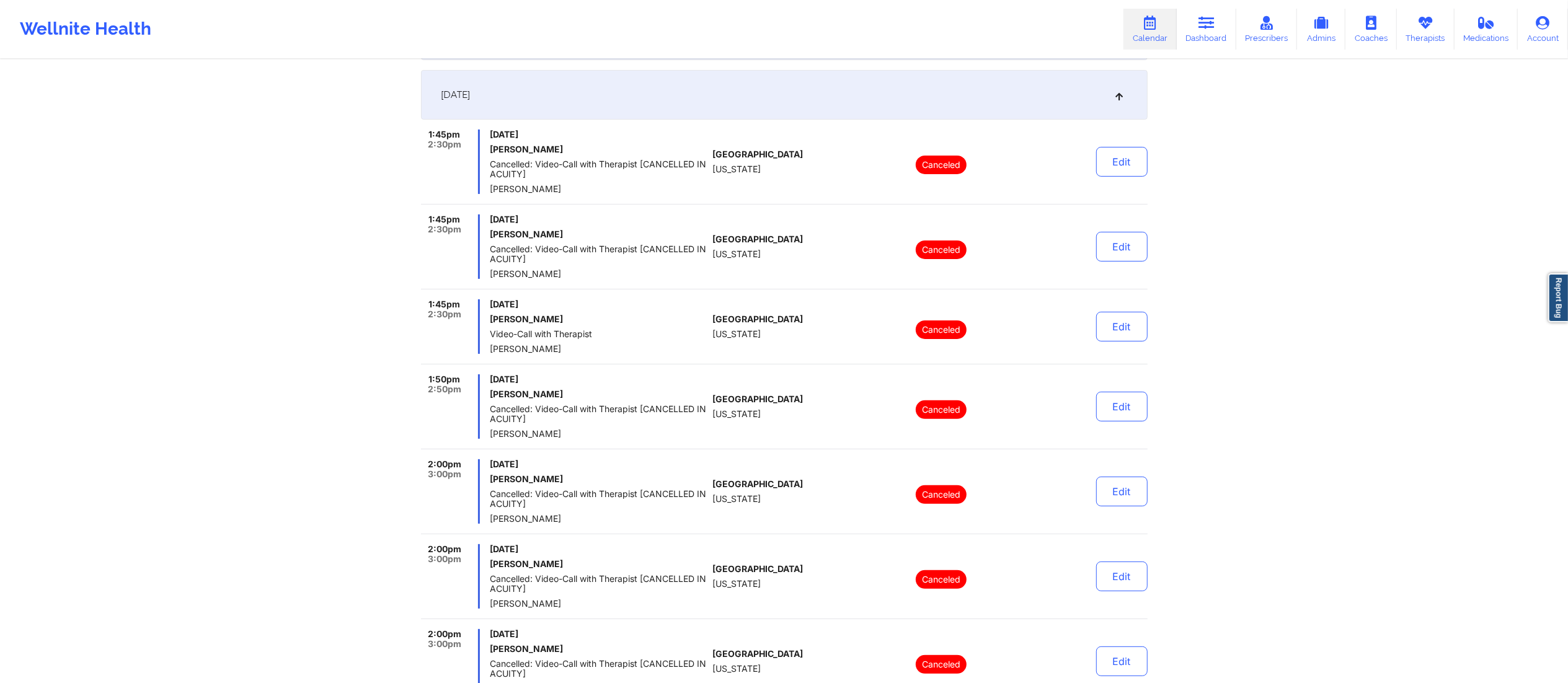
scroll to position [0, 0]
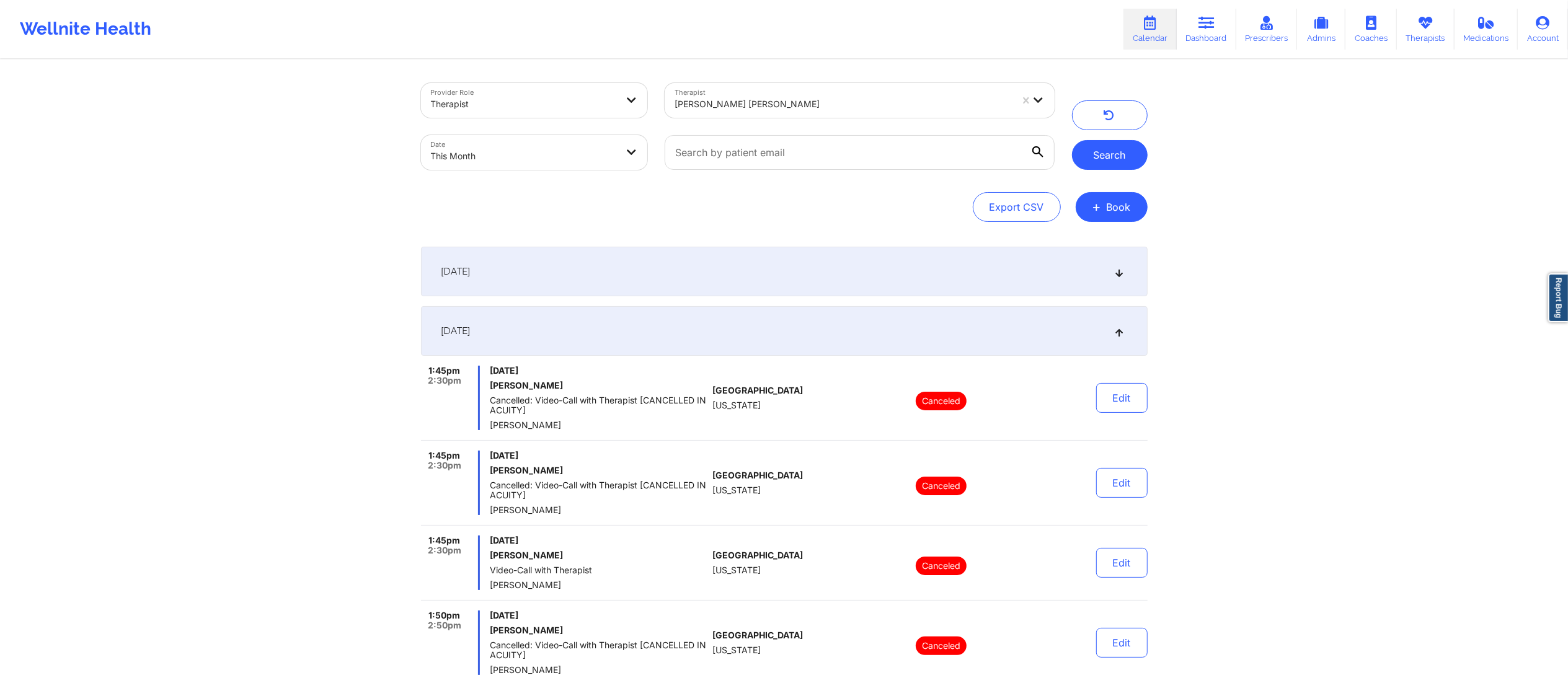
click at [1101, 155] on button "Search" at bounding box center [1110, 155] width 76 height 29
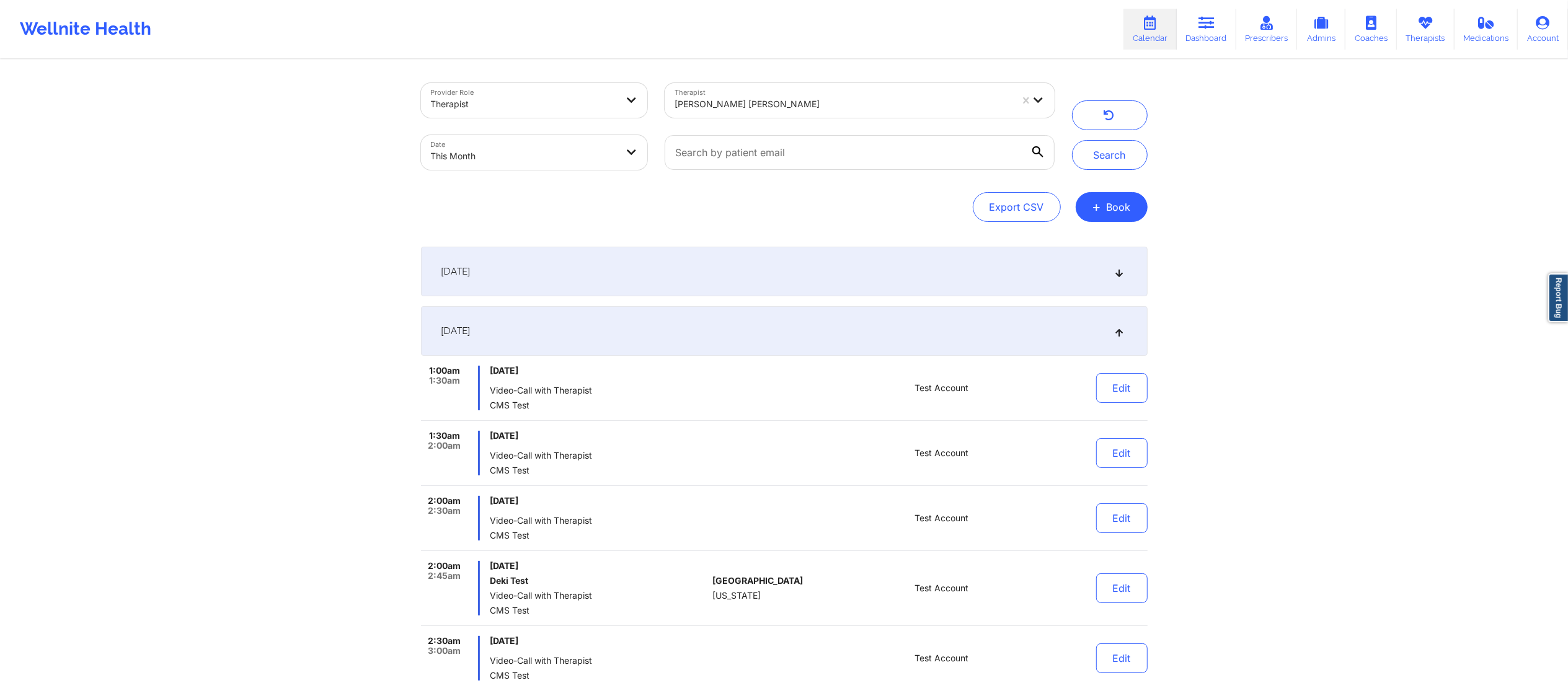
click at [823, 103] on div at bounding box center [842, 104] width 336 height 15
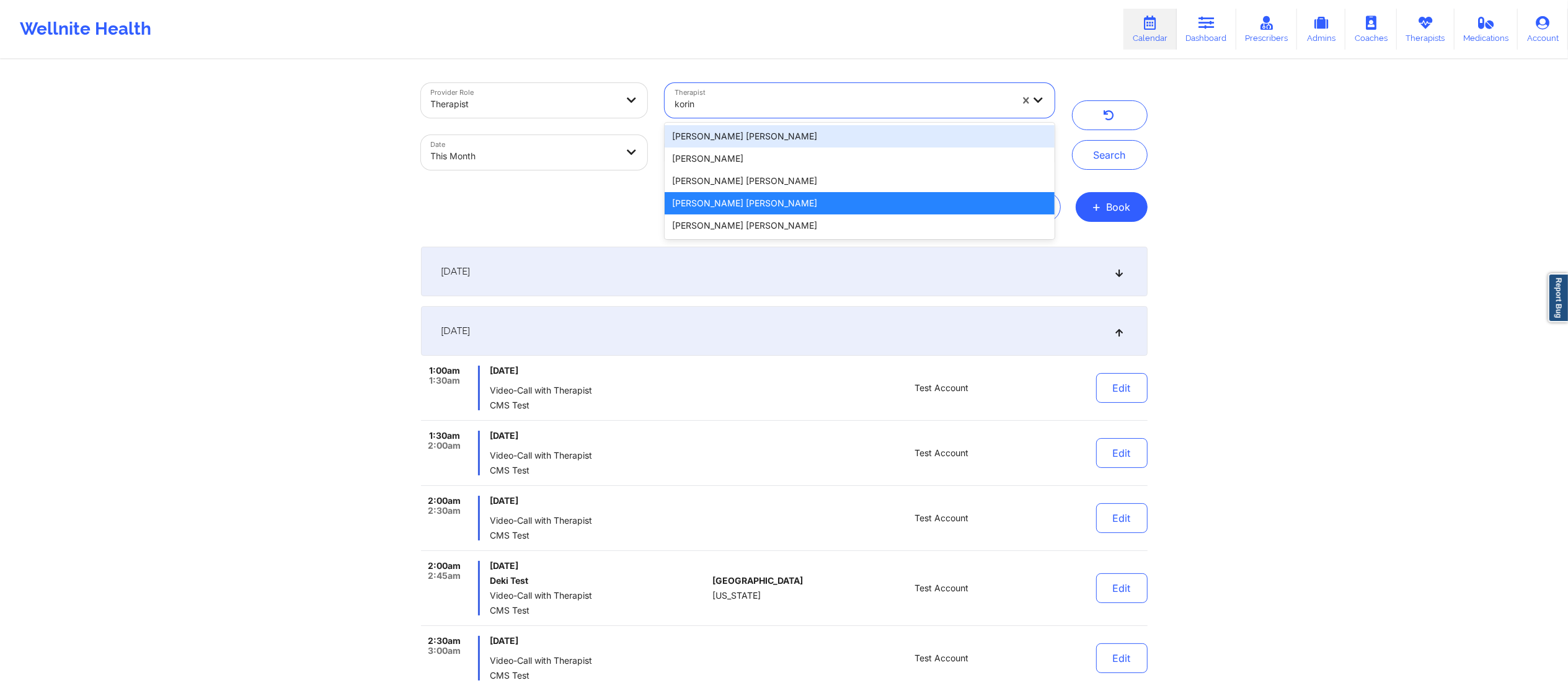
type input "korina"
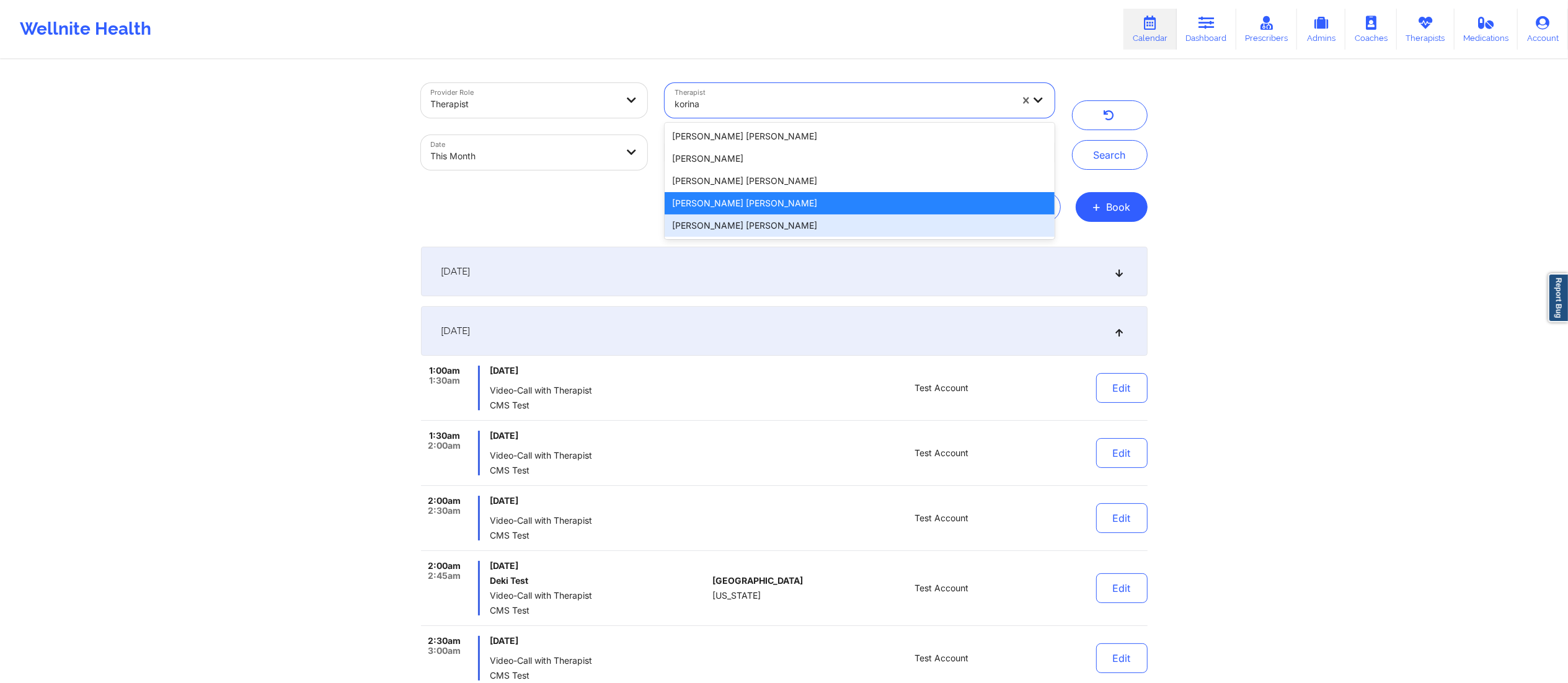
click at [765, 227] on div "[PERSON_NAME] [PERSON_NAME]" at bounding box center [860, 225] width 389 height 22
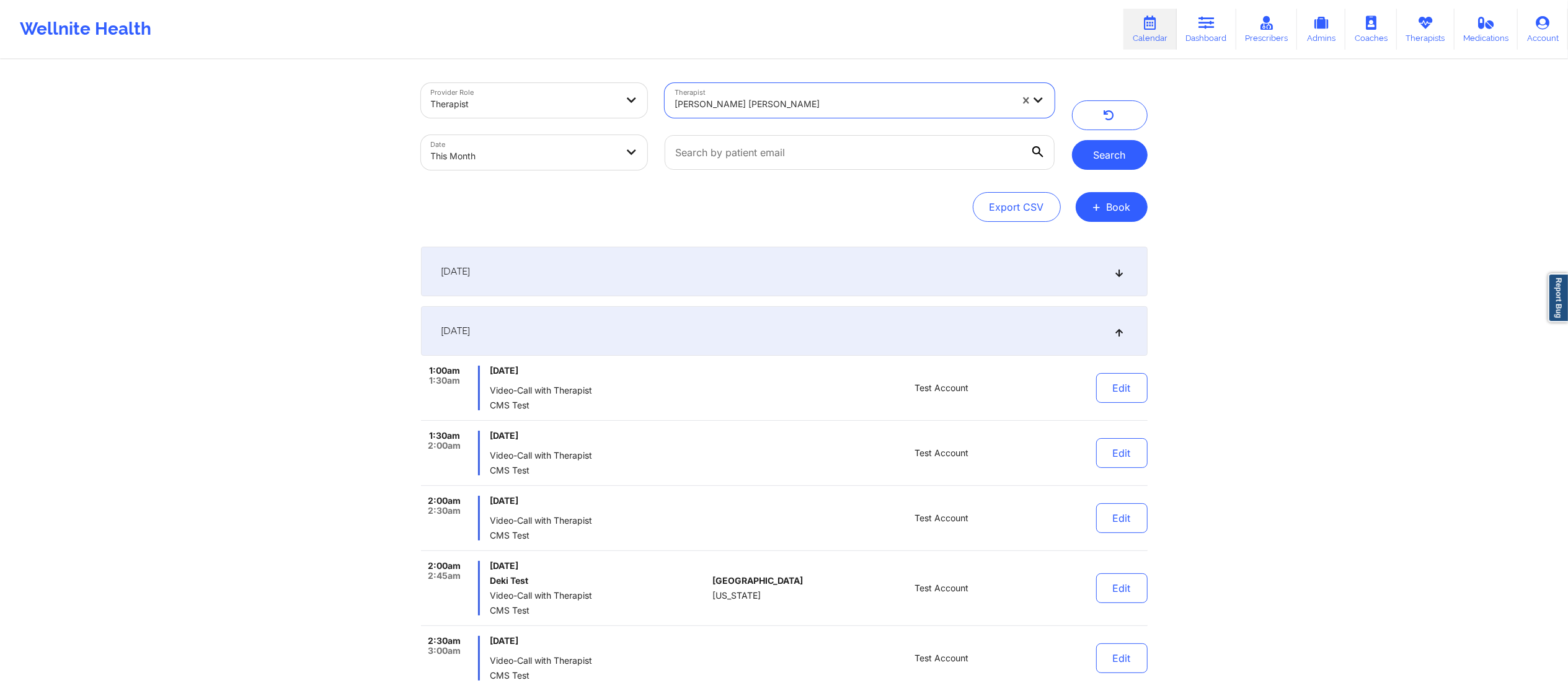
click at [1107, 158] on button "Search" at bounding box center [1110, 155] width 76 height 29
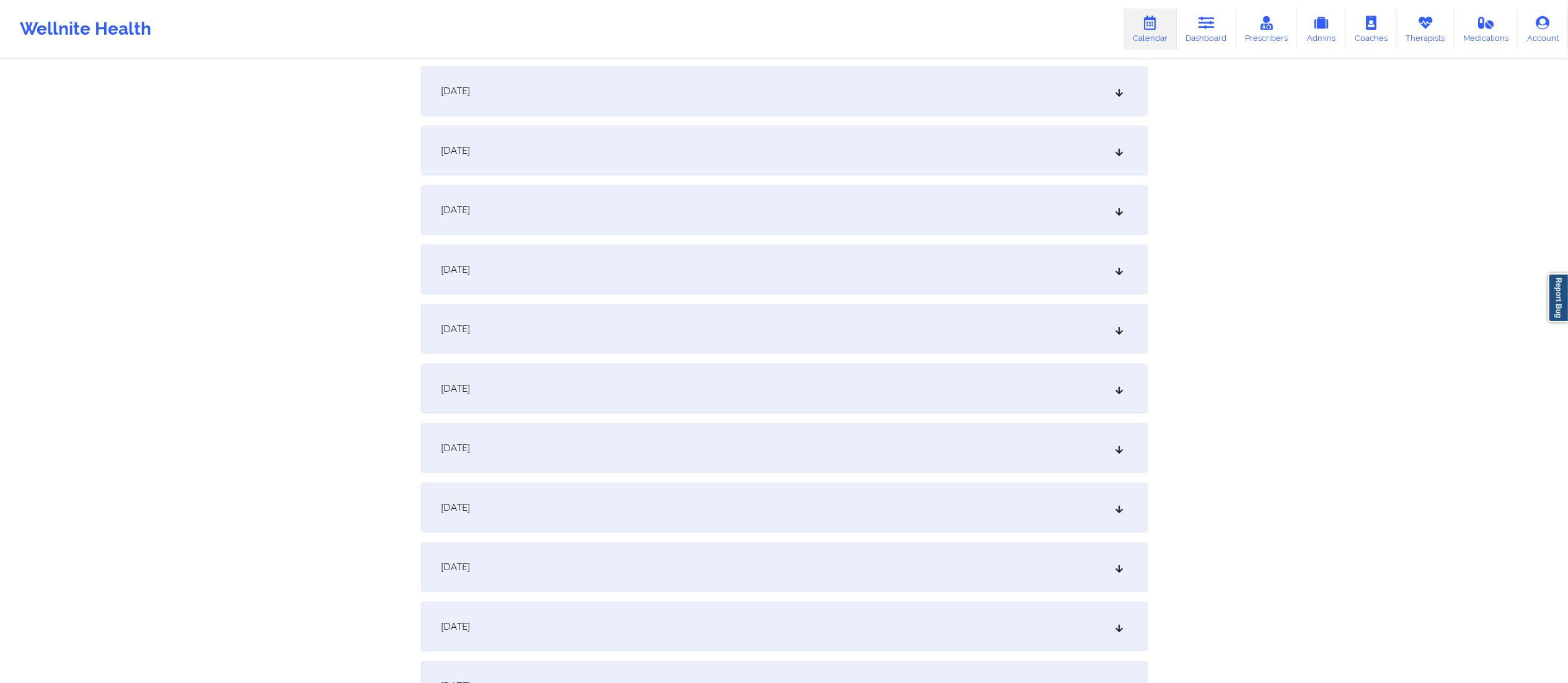
scroll to position [643, 0]
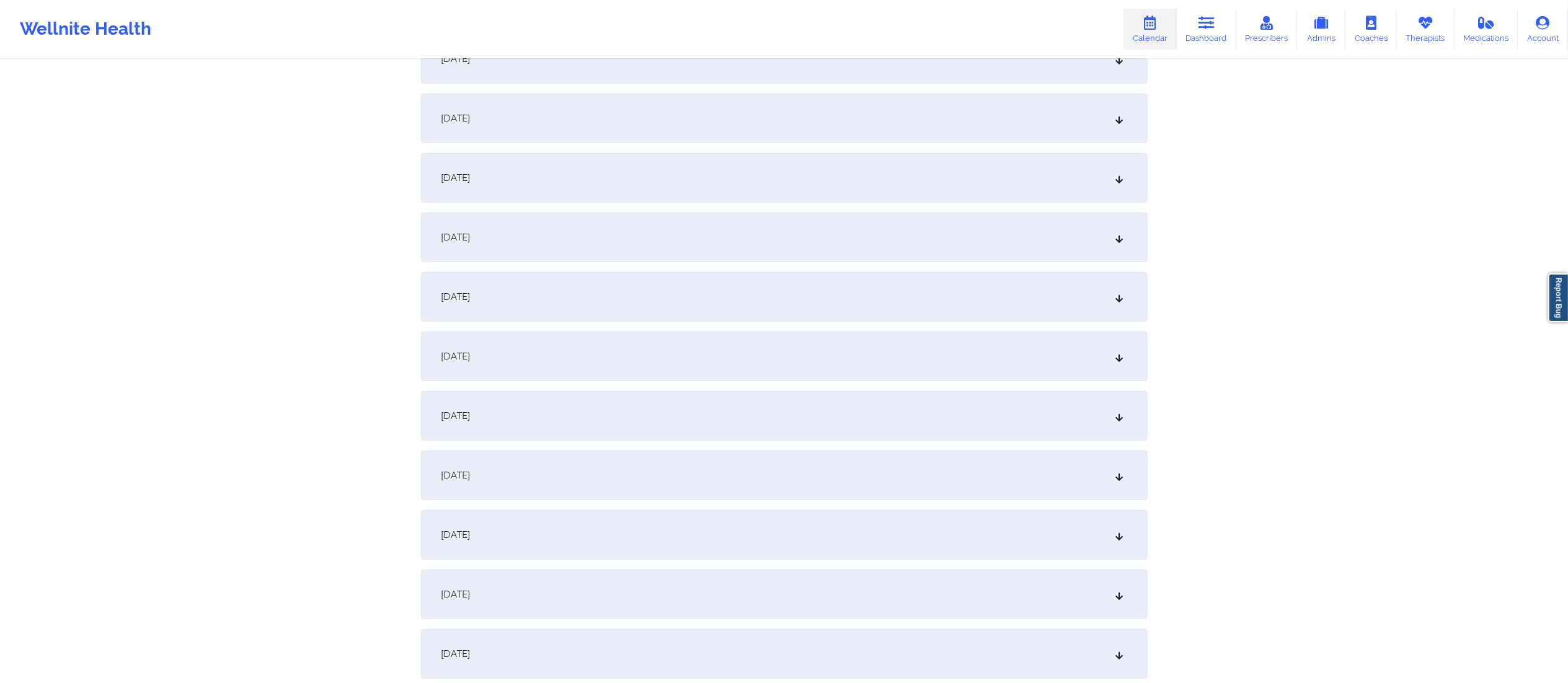
click at [609, 182] on div "September 14, 2025" at bounding box center [784, 178] width 727 height 49
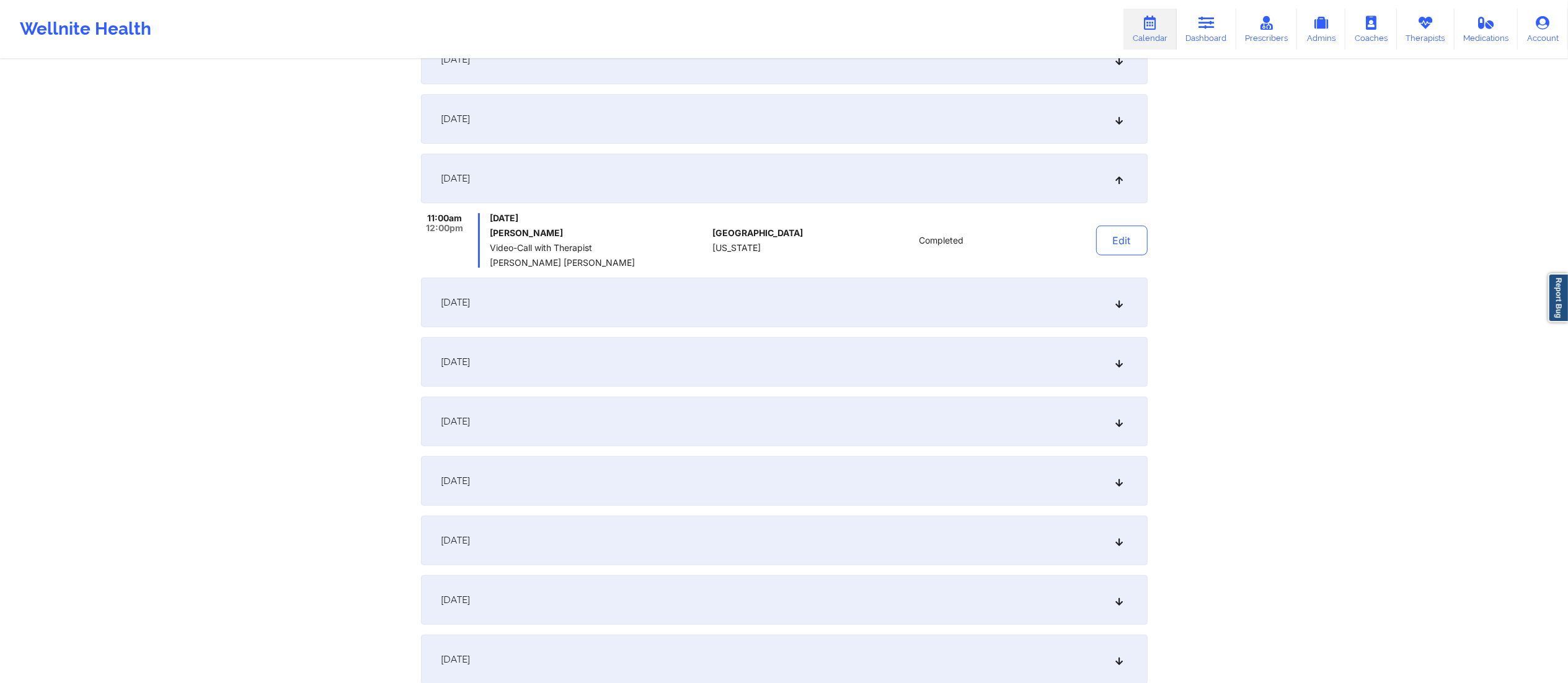
click at [628, 111] on div "September 10, 2025" at bounding box center [784, 119] width 727 height 49
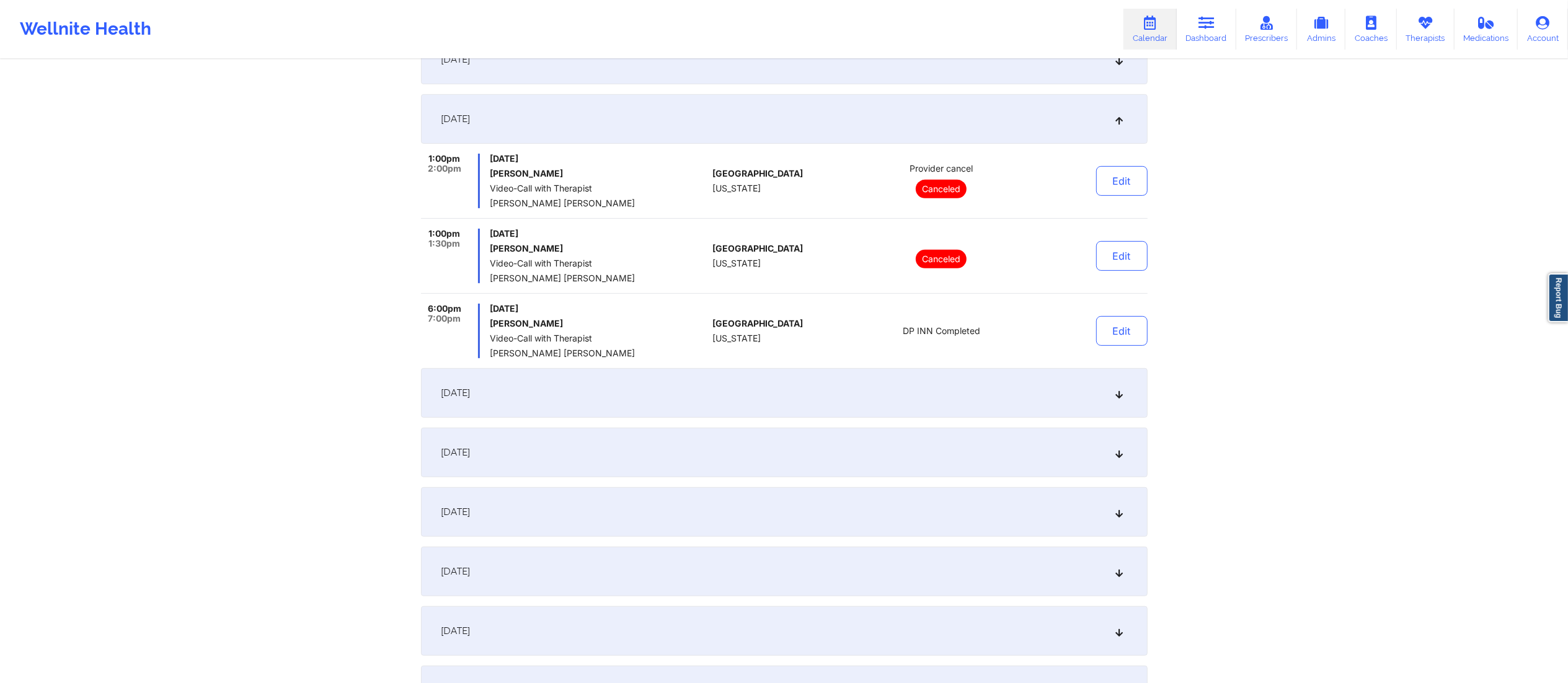
click at [628, 111] on div "September 10, 2025" at bounding box center [784, 119] width 727 height 49
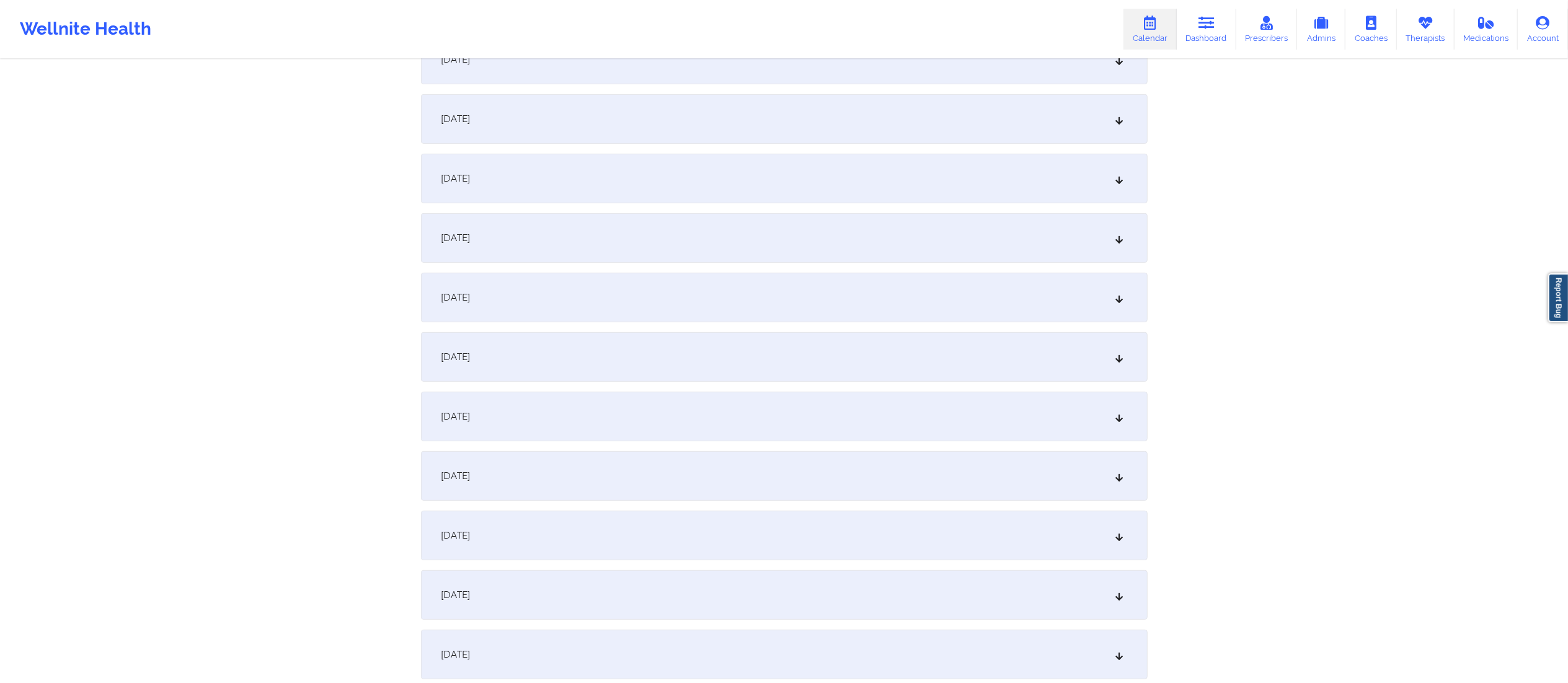
click at [601, 242] on div "September 15, 2025" at bounding box center [784, 238] width 727 height 49
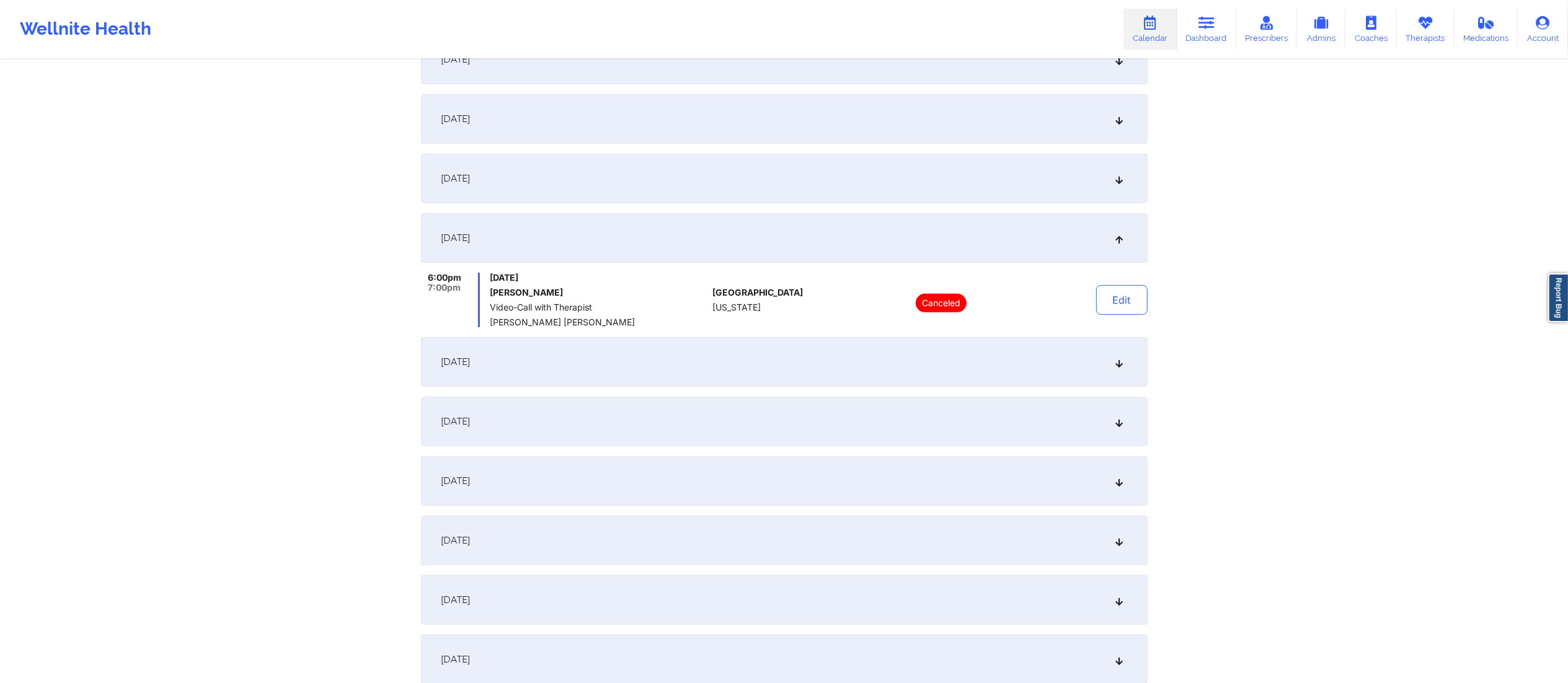
click at [606, 242] on div "September 15, 2025" at bounding box center [784, 238] width 727 height 49
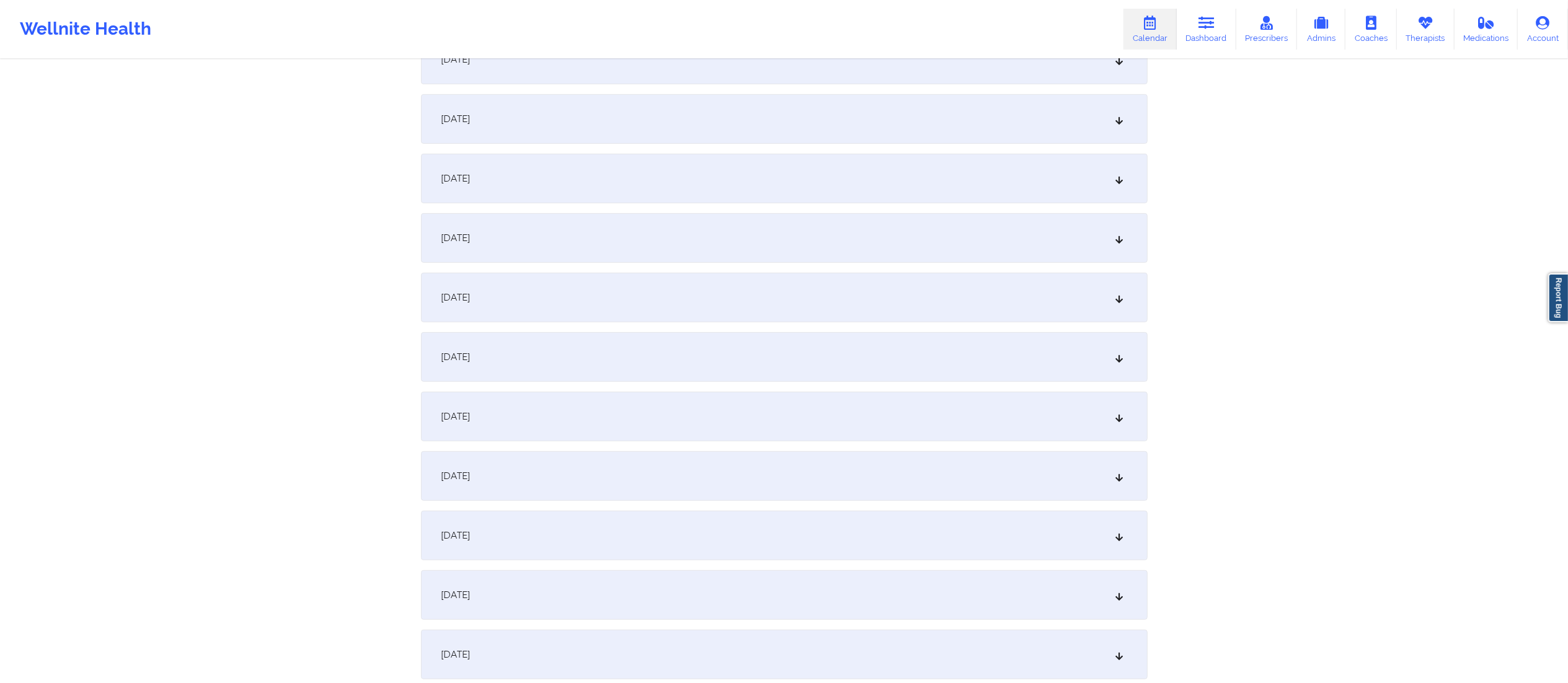
click at [652, 263] on div "September 2, 2025 6:00pm 7:00pm Tuesday, September 2, 2025 Claudia P Pajon Vide…" at bounding box center [784, 297] width 727 height 1002
click at [657, 261] on div "September 15, 2025" at bounding box center [784, 238] width 727 height 49
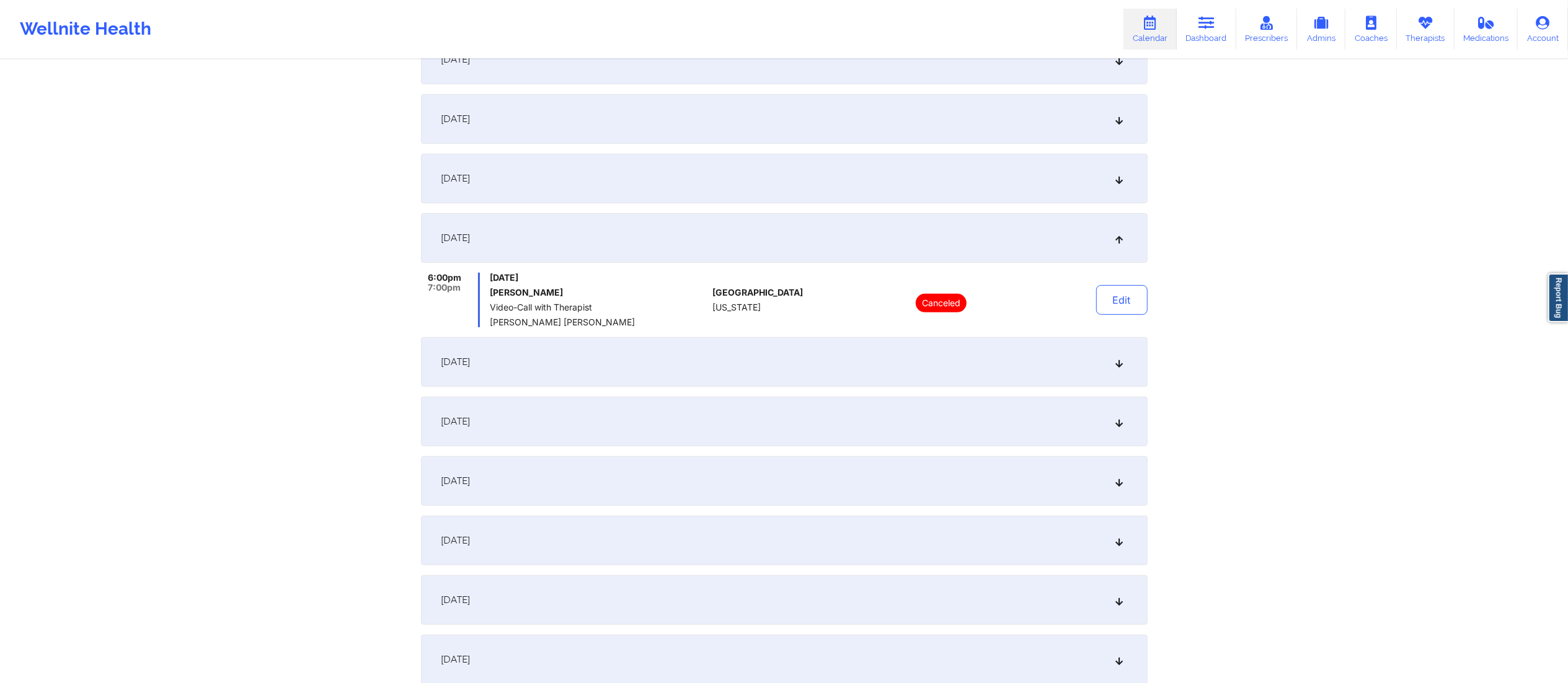
click at [657, 260] on div "September 15, 2025" at bounding box center [784, 238] width 727 height 49
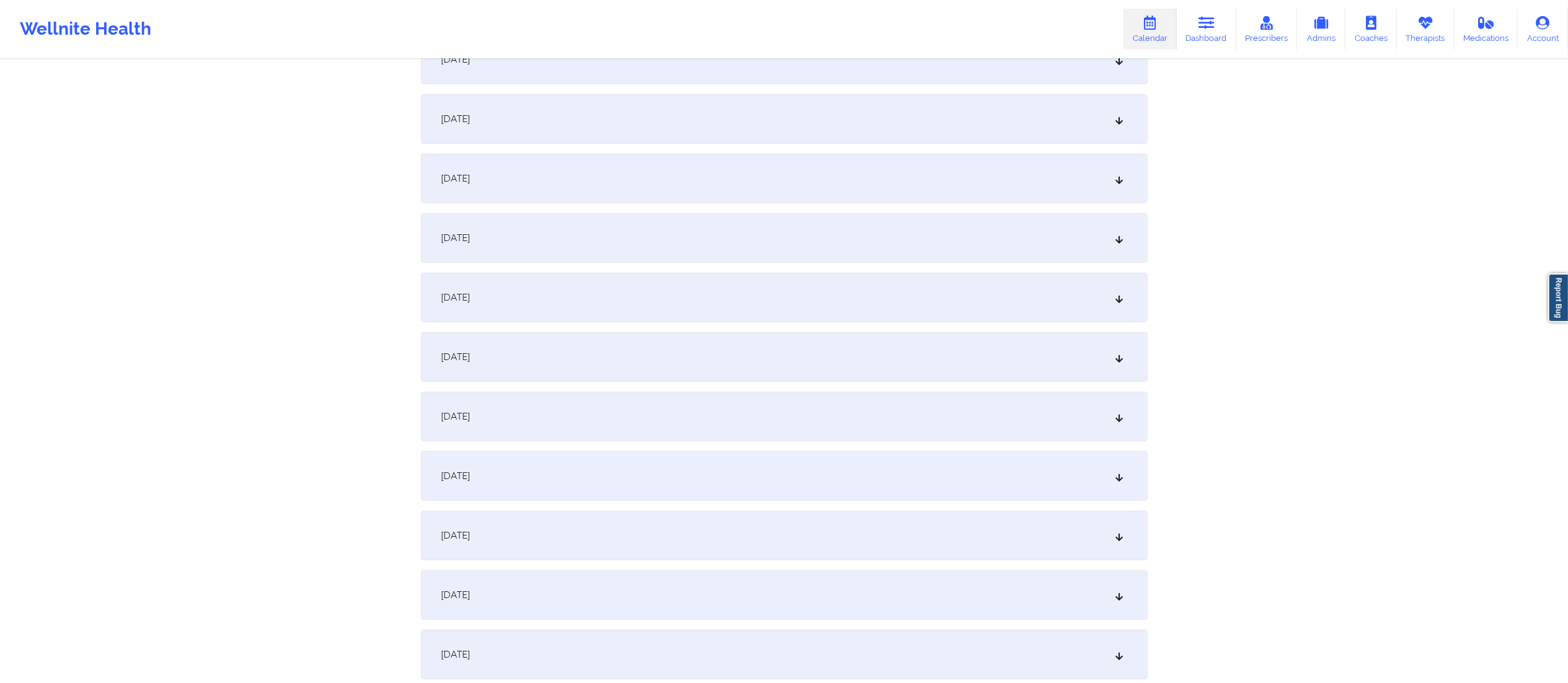
scroll to position [0, 0]
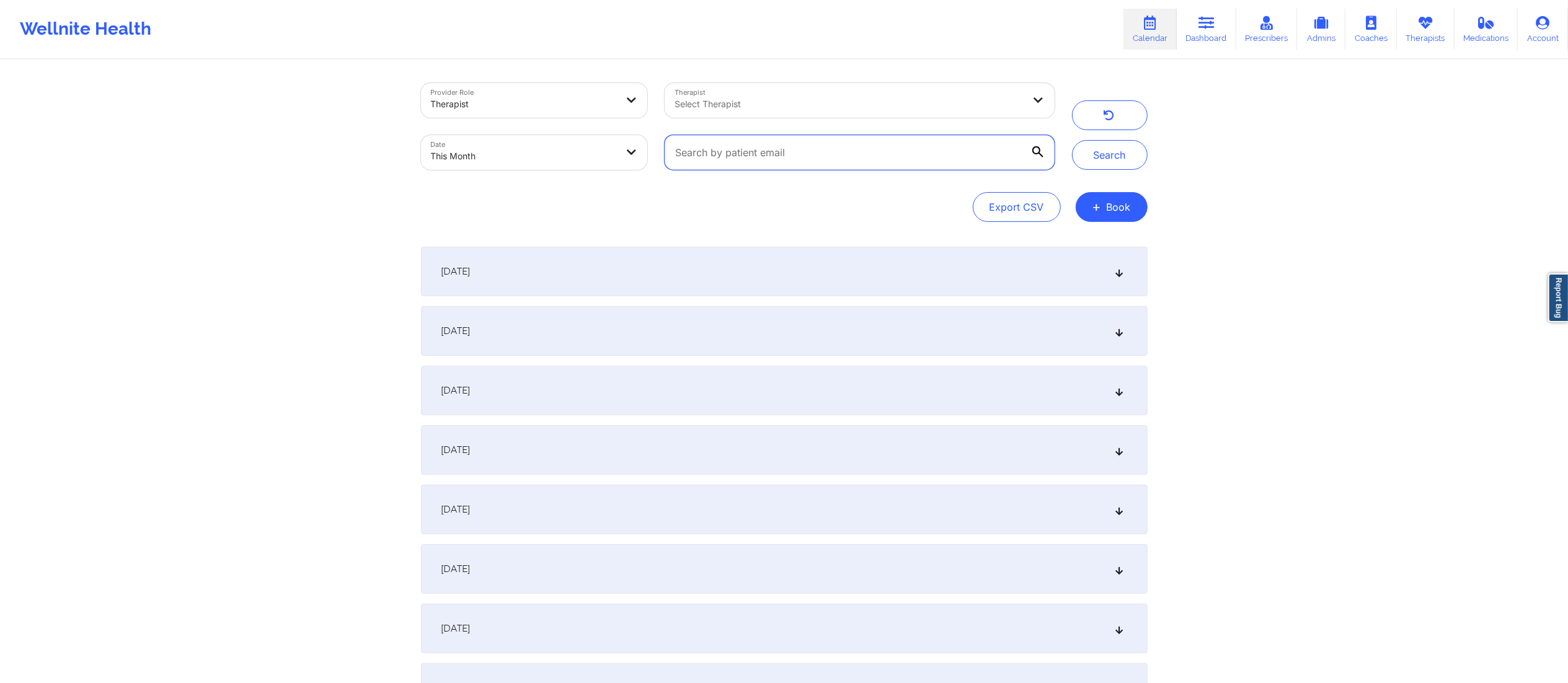
click at [742, 158] on input "text" at bounding box center [860, 152] width 389 height 35
paste input "[EMAIL_ADDRESS][DOMAIN_NAME]"
click at [1111, 158] on button "Search" at bounding box center [1110, 155] width 76 height 29
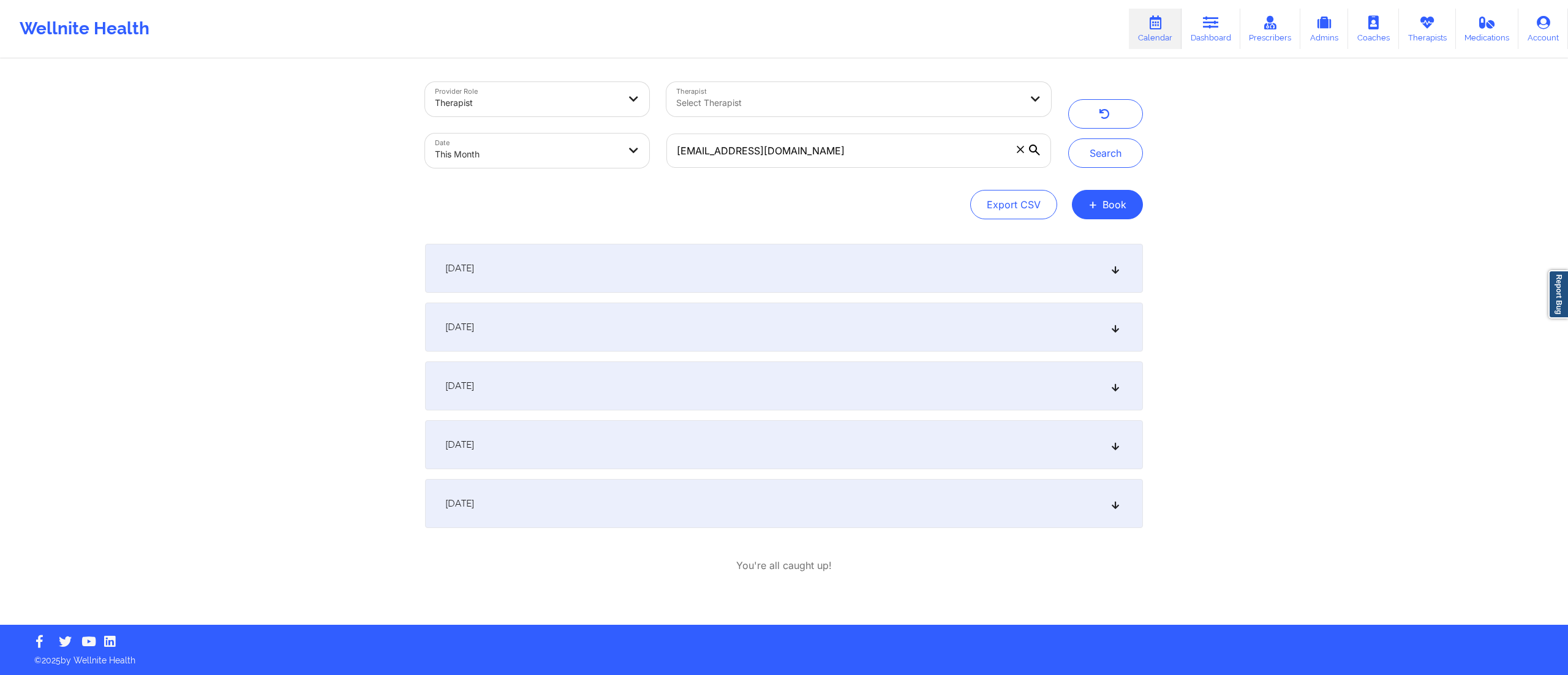
click at [546, 507] on div "September 25, 2025" at bounding box center [784, 503] width 718 height 49
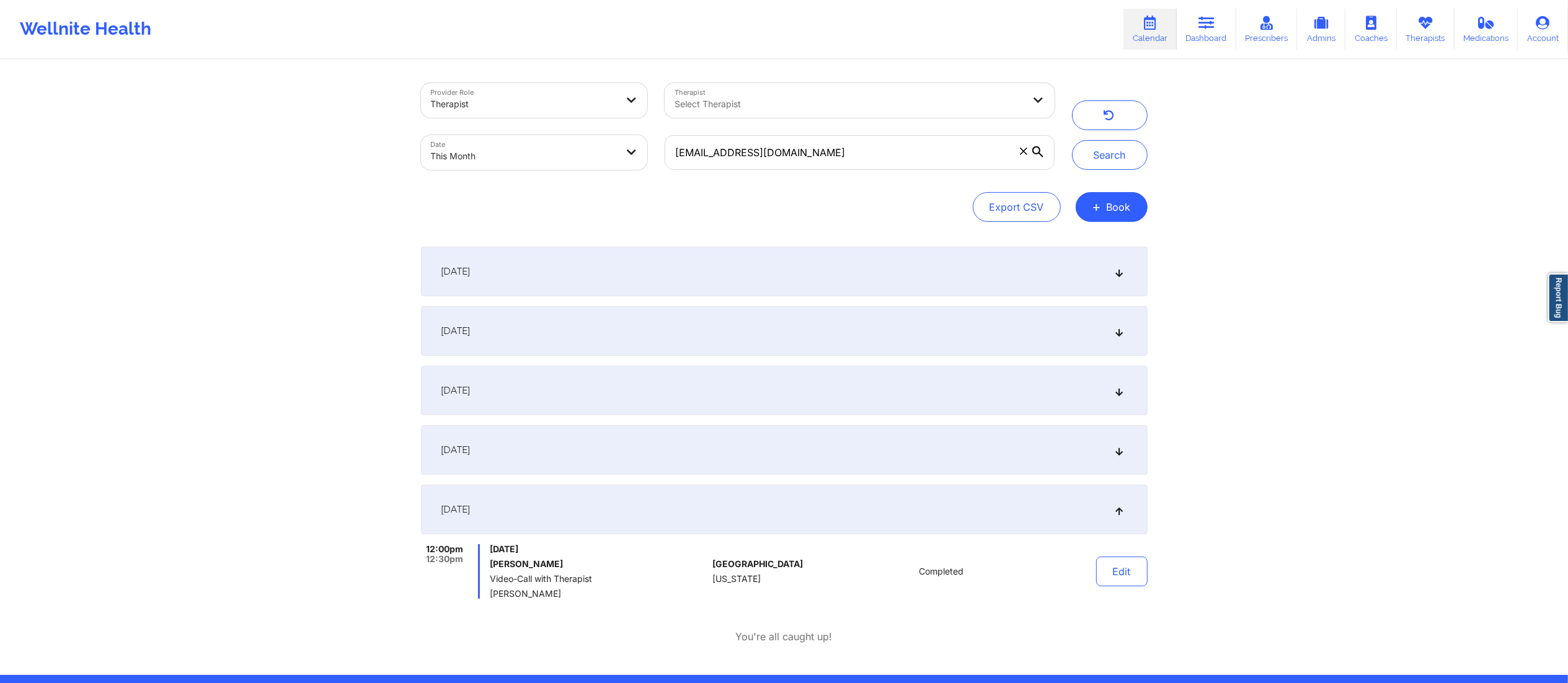
click at [552, 506] on div "September 25, 2025" at bounding box center [784, 509] width 727 height 49
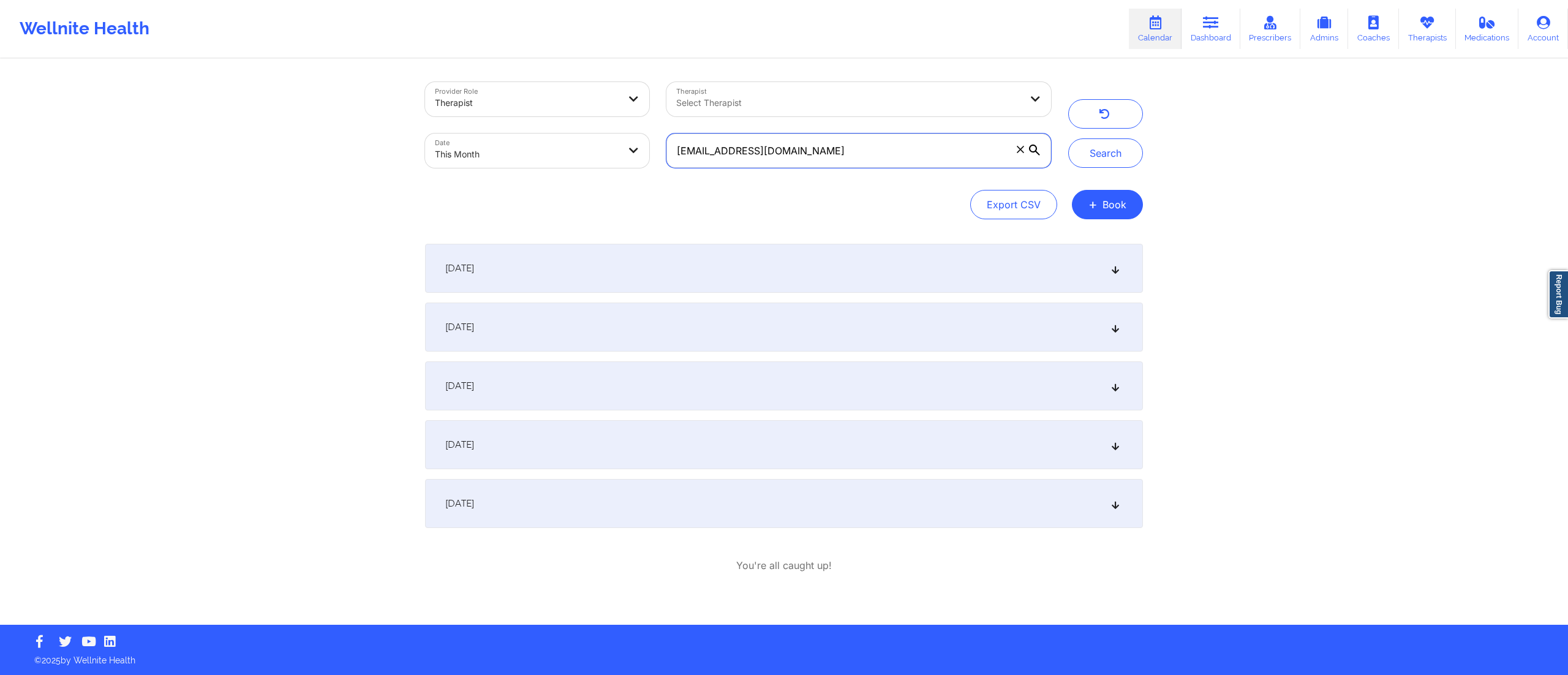
drag, startPoint x: 910, startPoint y: 159, endPoint x: 605, endPoint y: 174, distance: 305.4
click at [605, 174] on div "Provider Role Therapist Therapist Select Therapist Date This Month zanzy26@gmai…" at bounding box center [738, 125] width 643 height 103
paste input "s_lipman@hot"
click at [1122, 154] on button "Search" at bounding box center [1105, 153] width 75 height 29
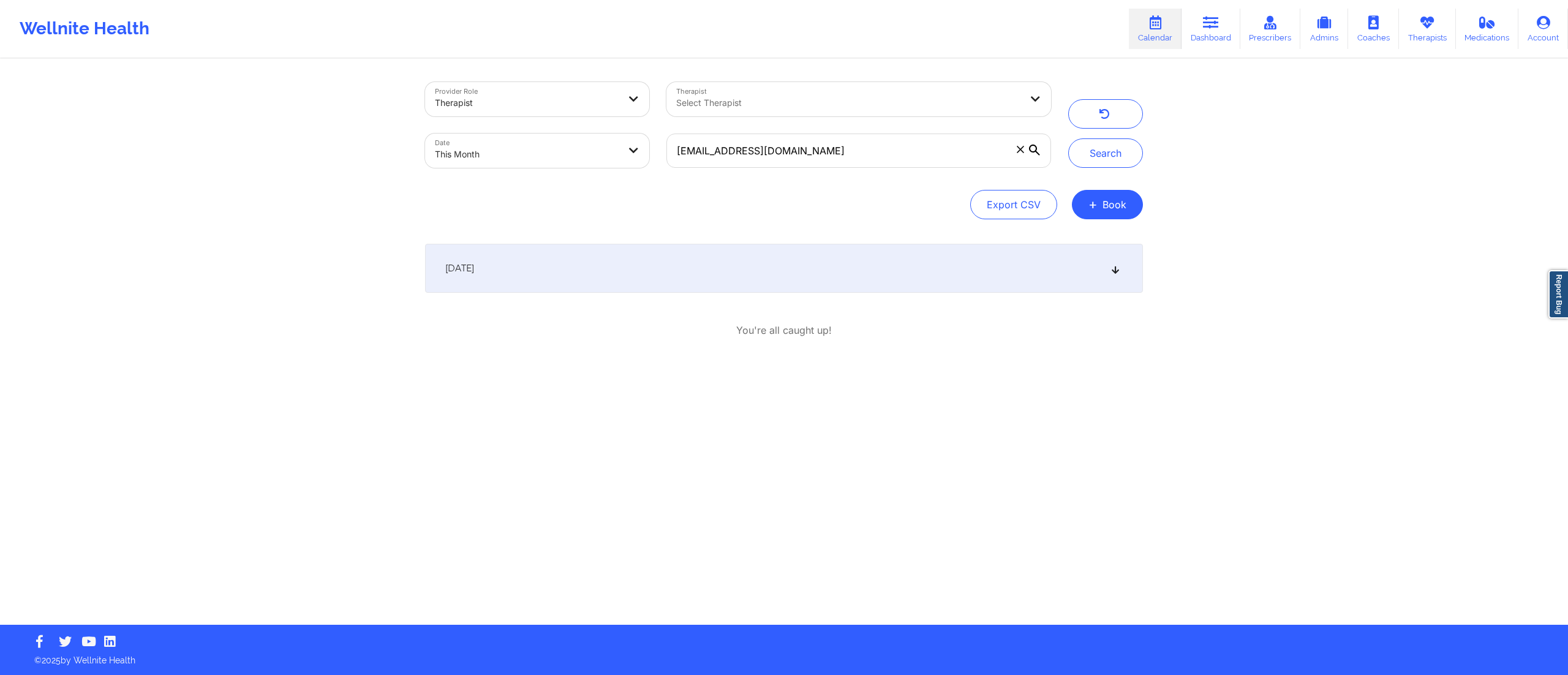
click at [761, 264] on div "September 28, 2025" at bounding box center [784, 268] width 718 height 49
click at [1111, 334] on button "Edit" at bounding box center [1118, 330] width 51 height 29
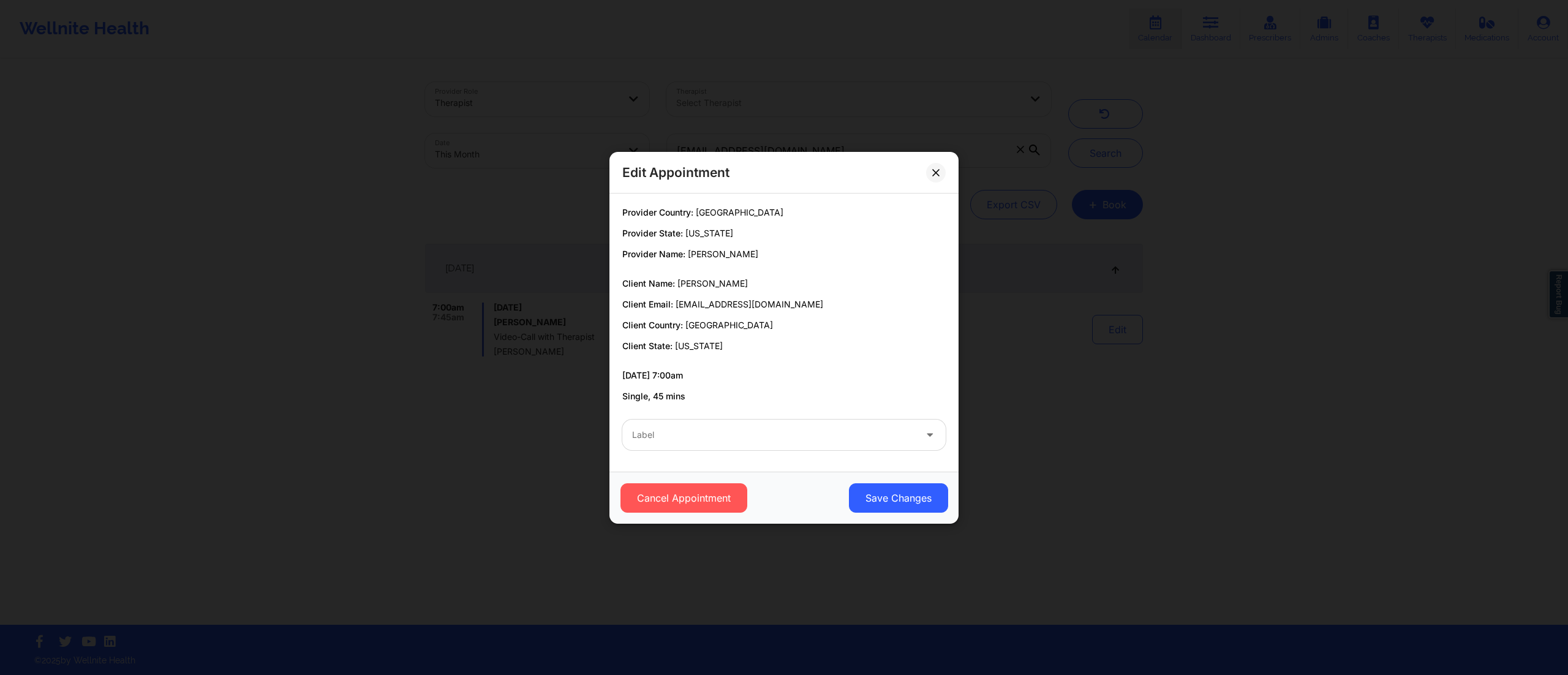
click at [789, 440] on div at bounding box center [774, 436] width 283 height 15
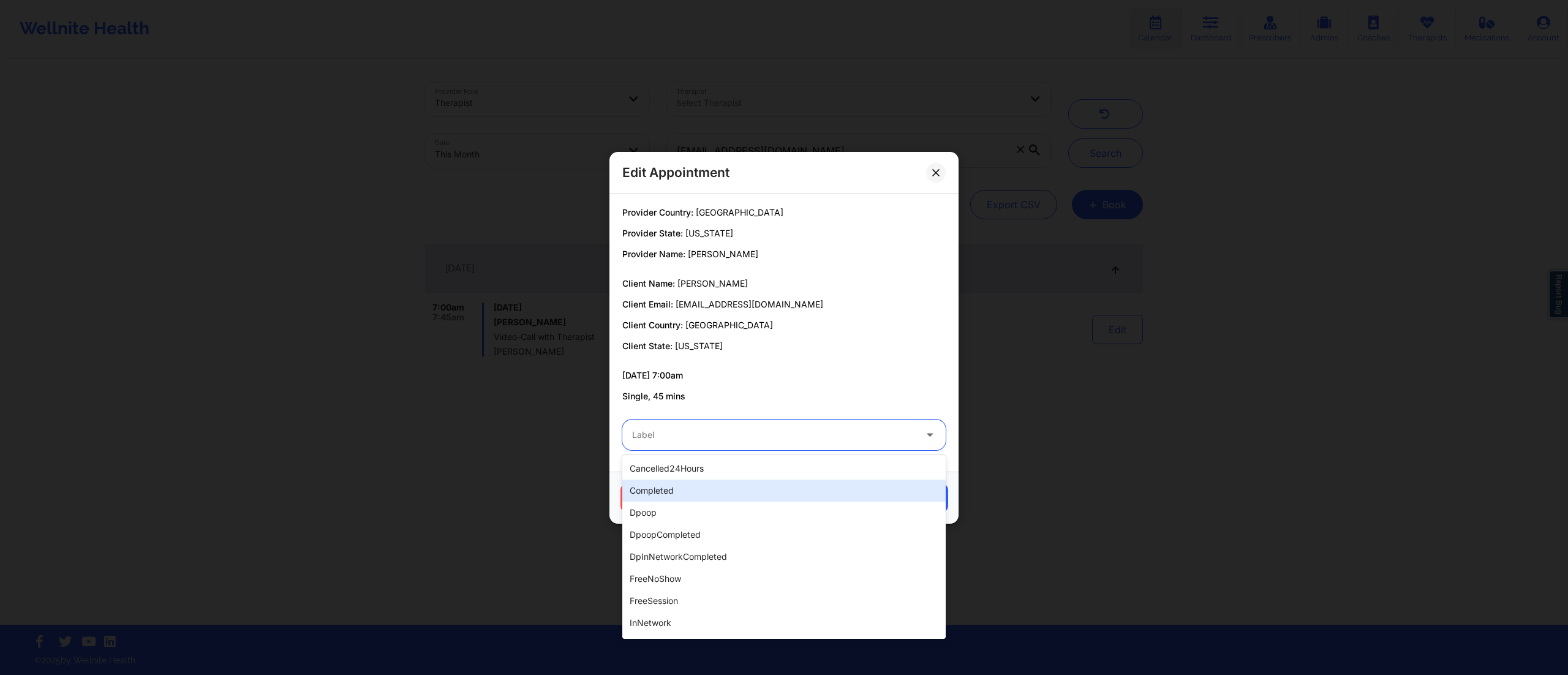
click at [728, 495] on div "completed" at bounding box center [784, 490] width 324 height 22
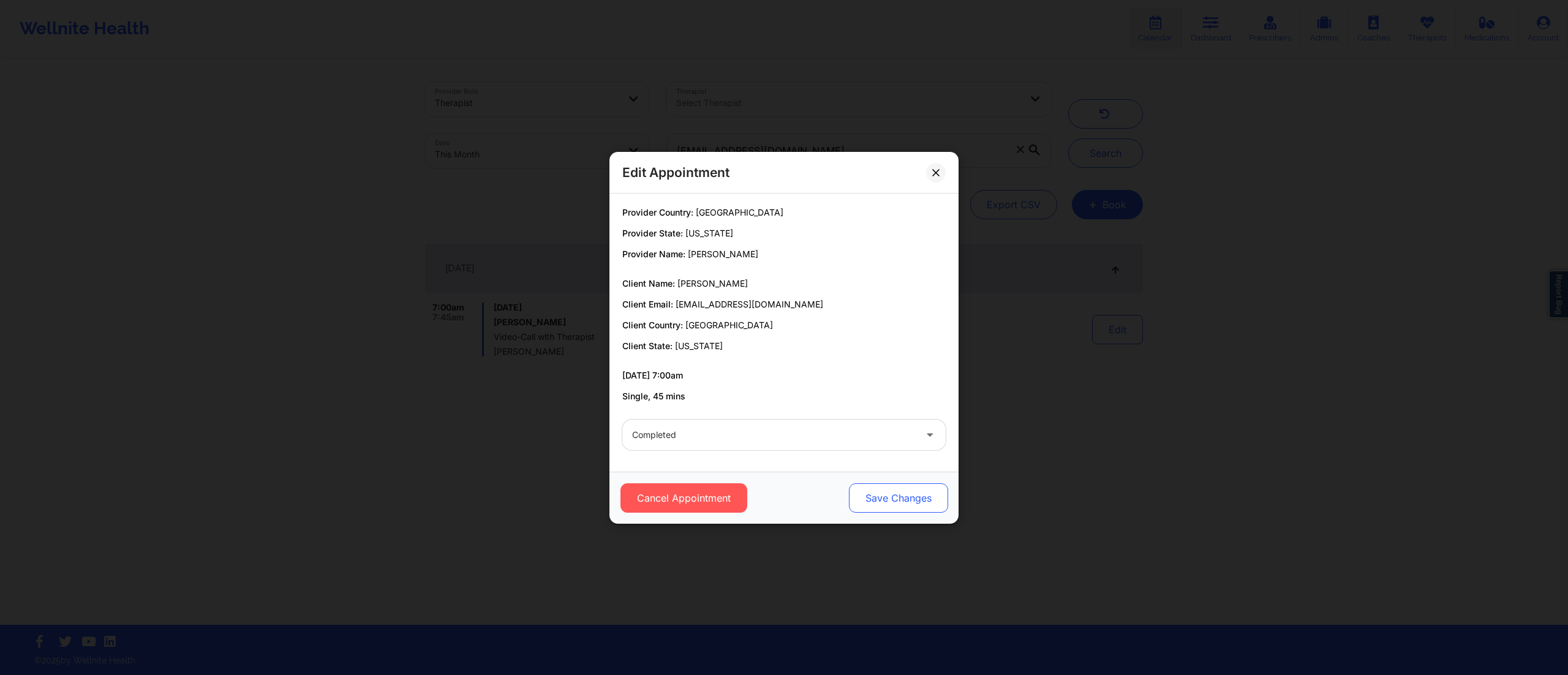
click at [911, 486] on button "Save Changes" at bounding box center [899, 498] width 99 height 29
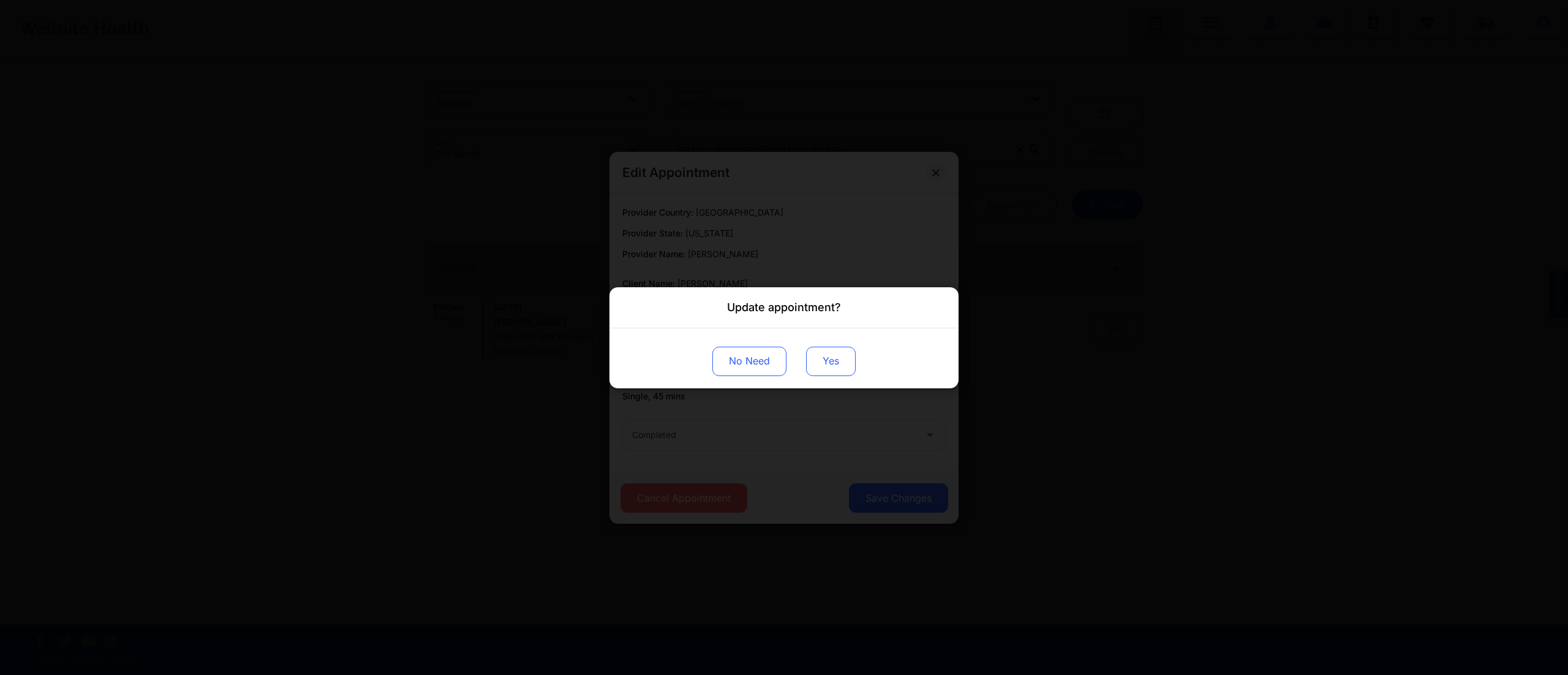
click at [841, 361] on button "Yes" at bounding box center [830, 361] width 50 height 29
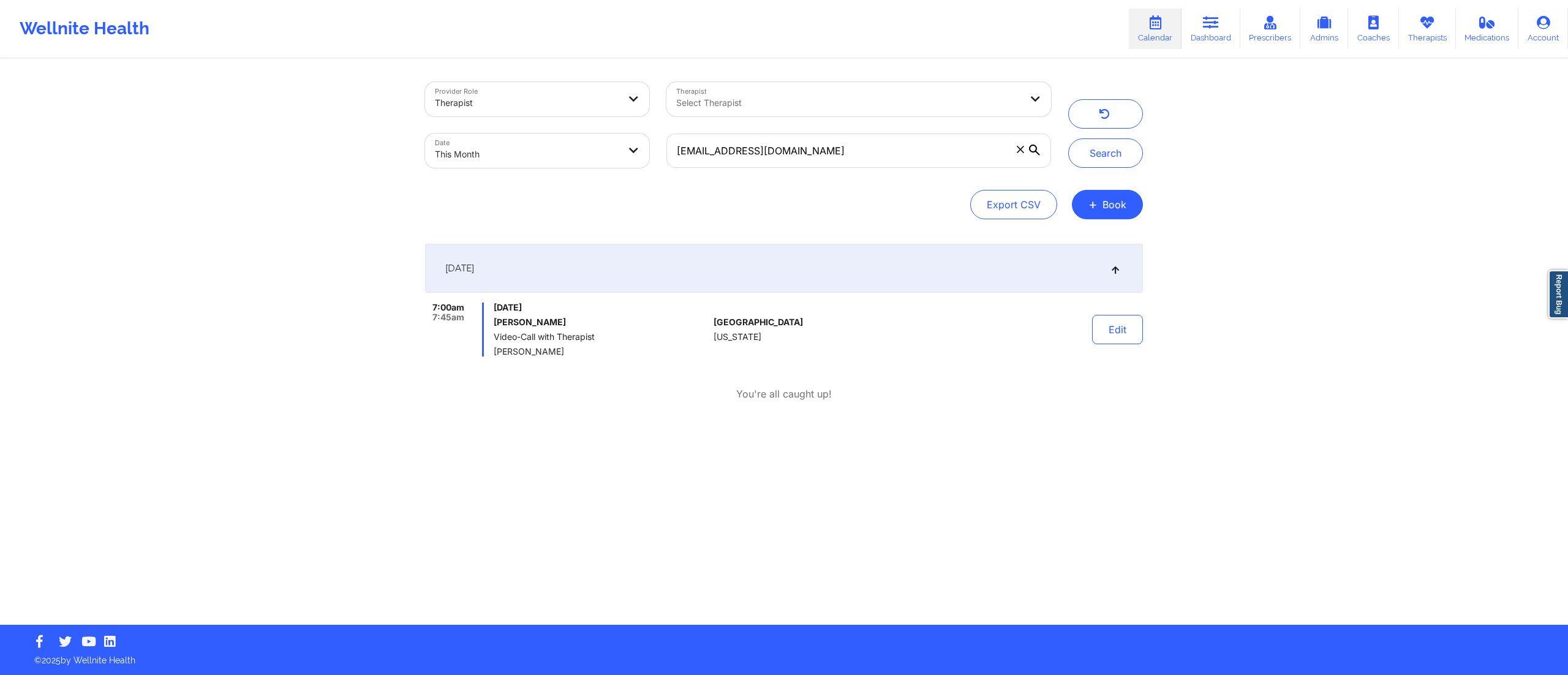
click at [1098, 135] on div "Search" at bounding box center [1105, 124] width 75 height 85
click at [1099, 144] on button "Search" at bounding box center [1105, 153] width 75 height 29
click at [1114, 333] on button "Edit" at bounding box center [1118, 330] width 51 height 29
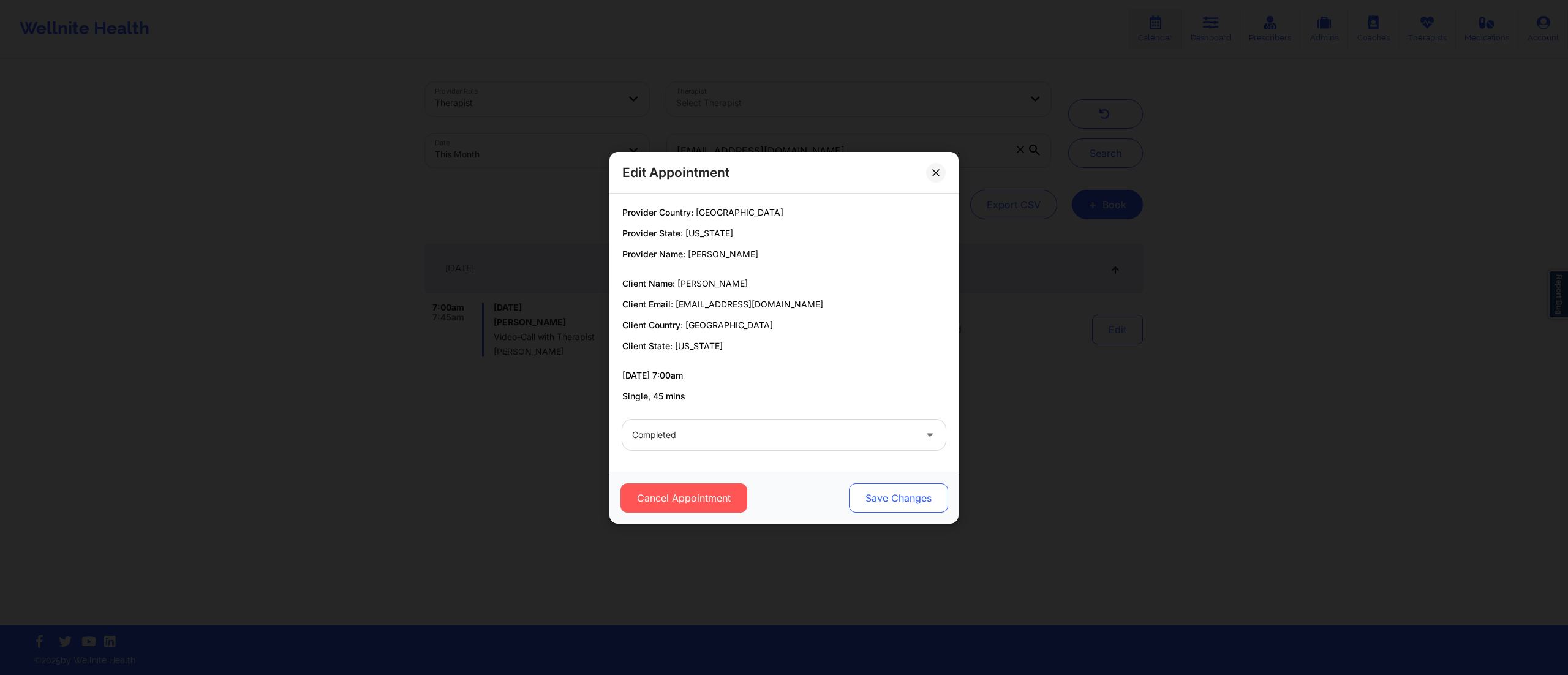
click at [871, 504] on button "Save Changes" at bounding box center [899, 498] width 99 height 29
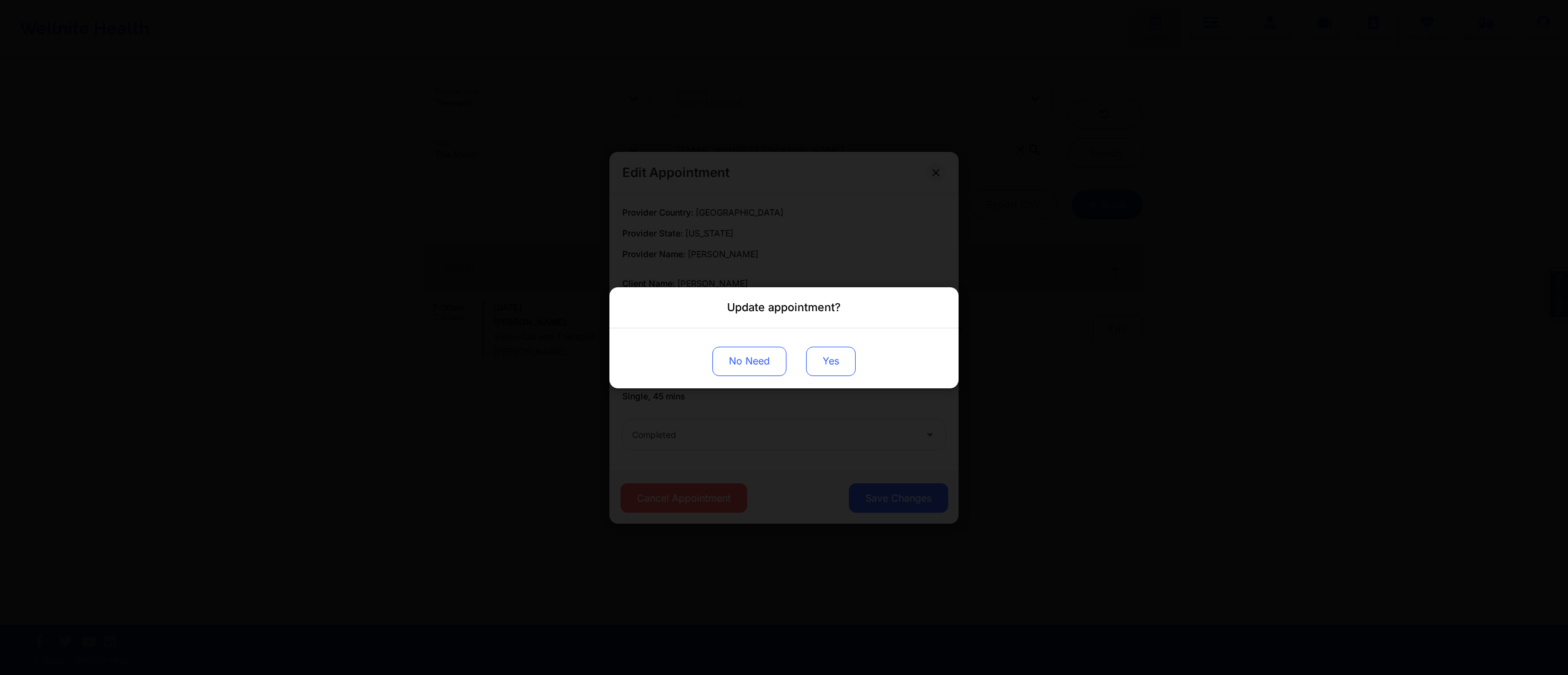
click at [827, 362] on button "Yes" at bounding box center [830, 361] width 50 height 29
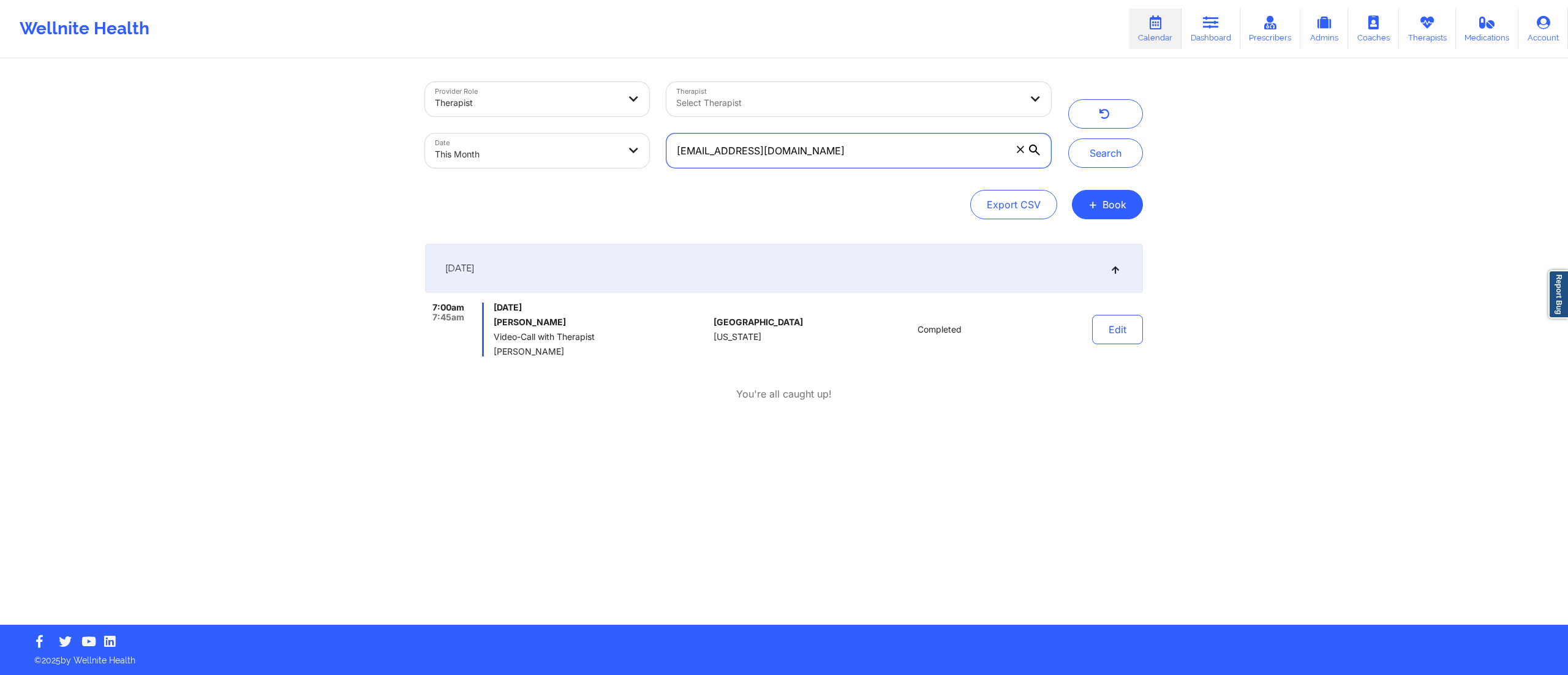
drag, startPoint x: 816, startPoint y: 153, endPoint x: 553, endPoint y: 174, distance: 263.8
click at [544, 168] on div "Provider Role Therapist Therapist Select Therapist Date This Month s_lipman@hot…" at bounding box center [738, 125] width 643 height 103
paste input "[EMAIL_ADDRESS][DOMAIN_NAME]"
click at [1111, 154] on button "Search" at bounding box center [1105, 153] width 75 height 29
drag, startPoint x: 834, startPoint y: 156, endPoint x: 658, endPoint y: 154, distance: 176.0
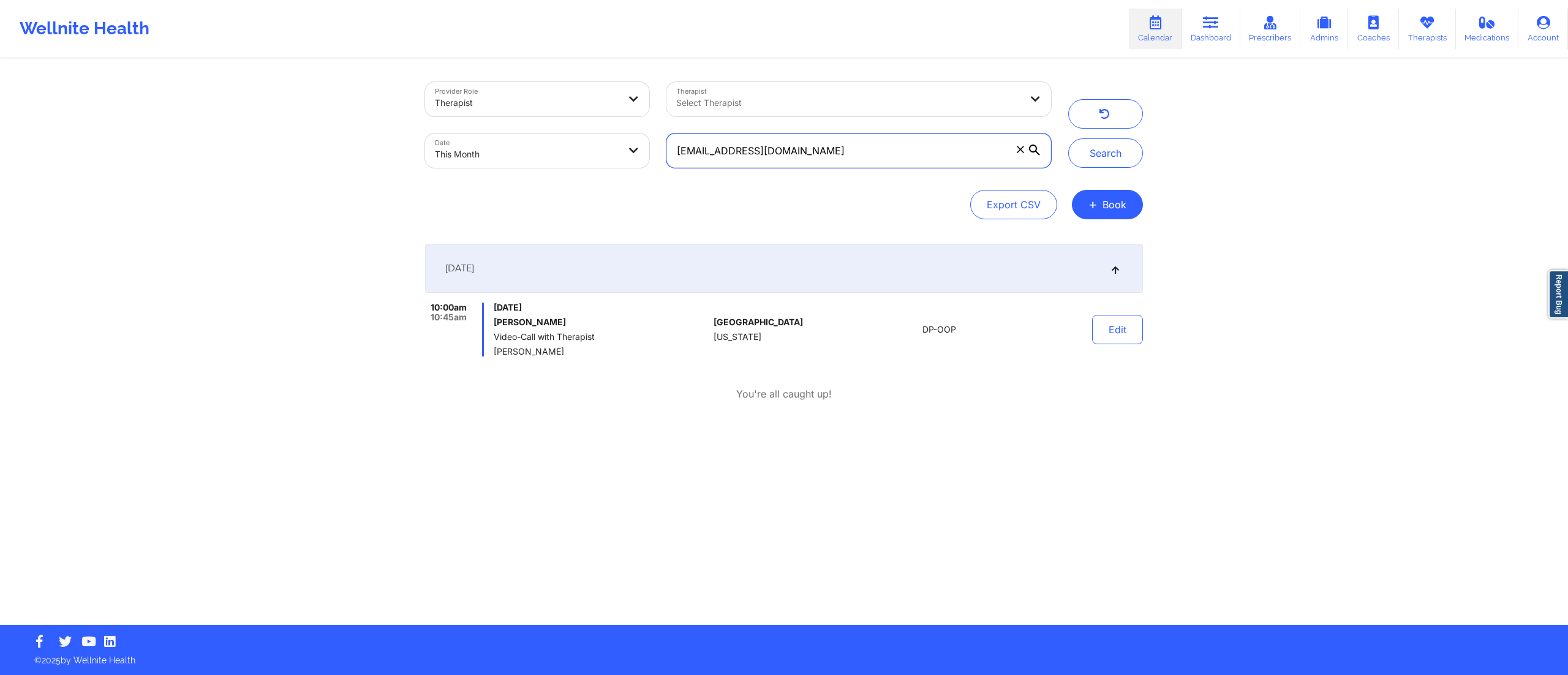
click at [659, 154] on div "[EMAIL_ADDRESS][DOMAIN_NAME]" at bounding box center [859, 150] width 402 height 52
paste input "[EMAIL_ADDRESS][DOMAIN_NAME]"
click at [1114, 144] on button "Search" at bounding box center [1105, 153] width 75 height 29
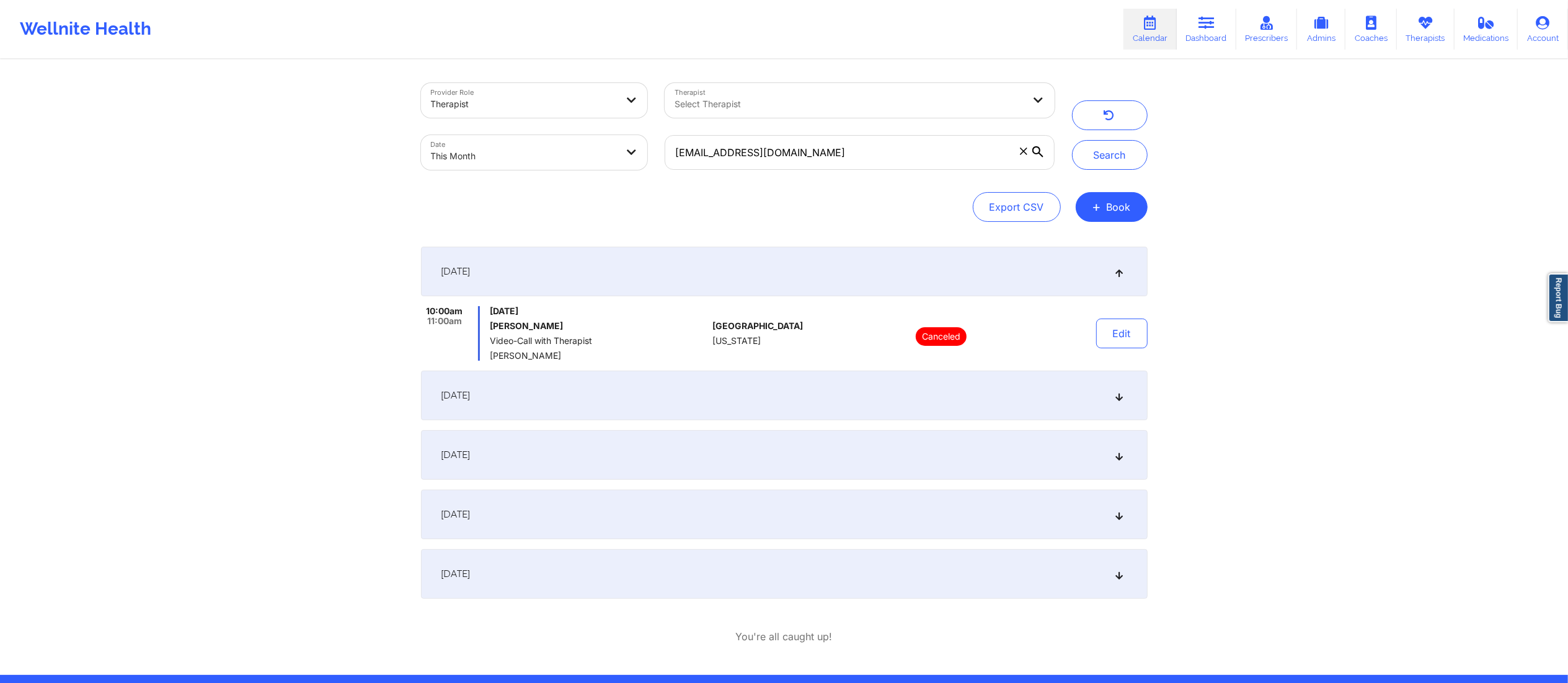
click at [769, 578] on div "September 27, 2025" at bounding box center [784, 574] width 727 height 49
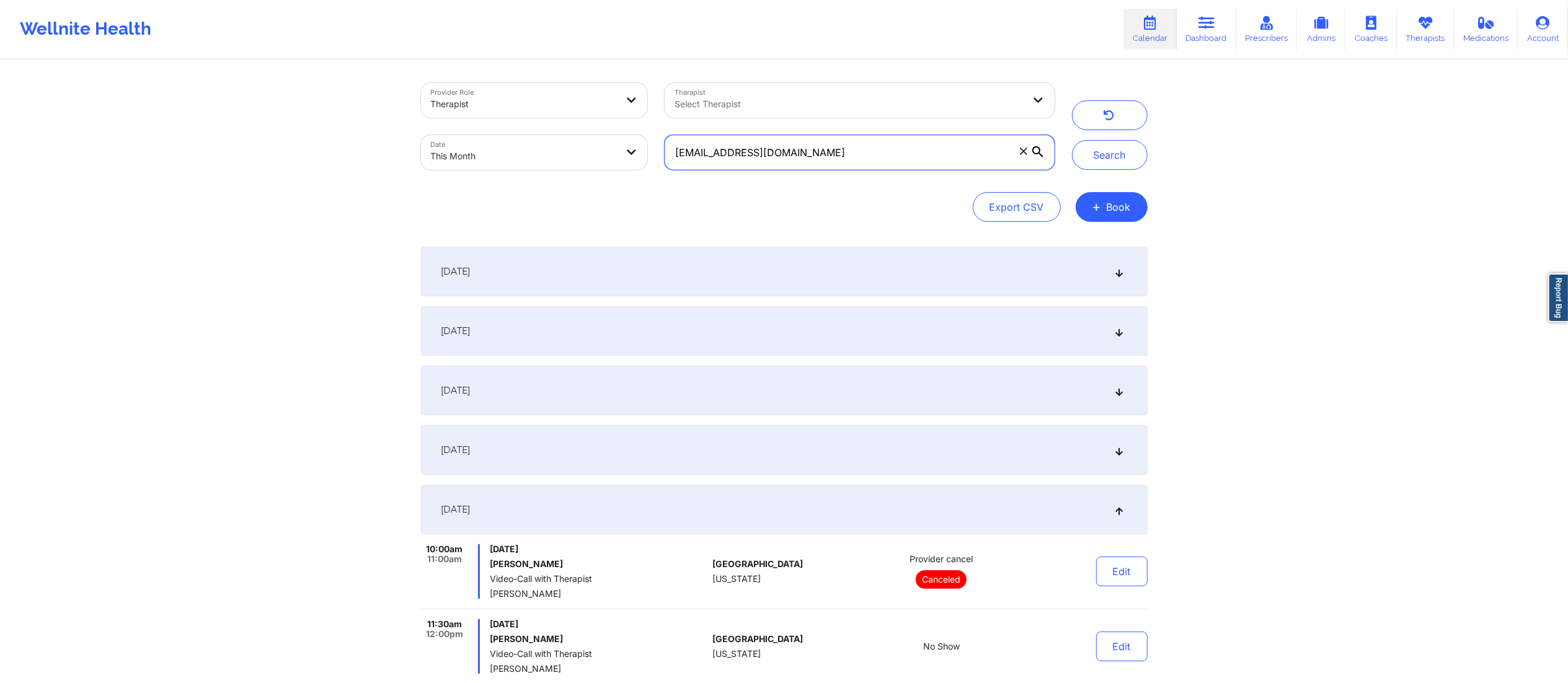
drag, startPoint x: 776, startPoint y: 168, endPoint x: 520, endPoint y: 192, distance: 257.1
click at [520, 192] on div "Provider Role Therapist Therapist Select Therapist Date This Month practicalgra…" at bounding box center [784, 152] width 727 height 139
paste input "kcollins9312@gmail.com Phone: +19546189312"
type input "kcollins9312@gmail.com Phone: +19546189312"
click at [1104, 153] on button "Search" at bounding box center [1110, 155] width 76 height 29
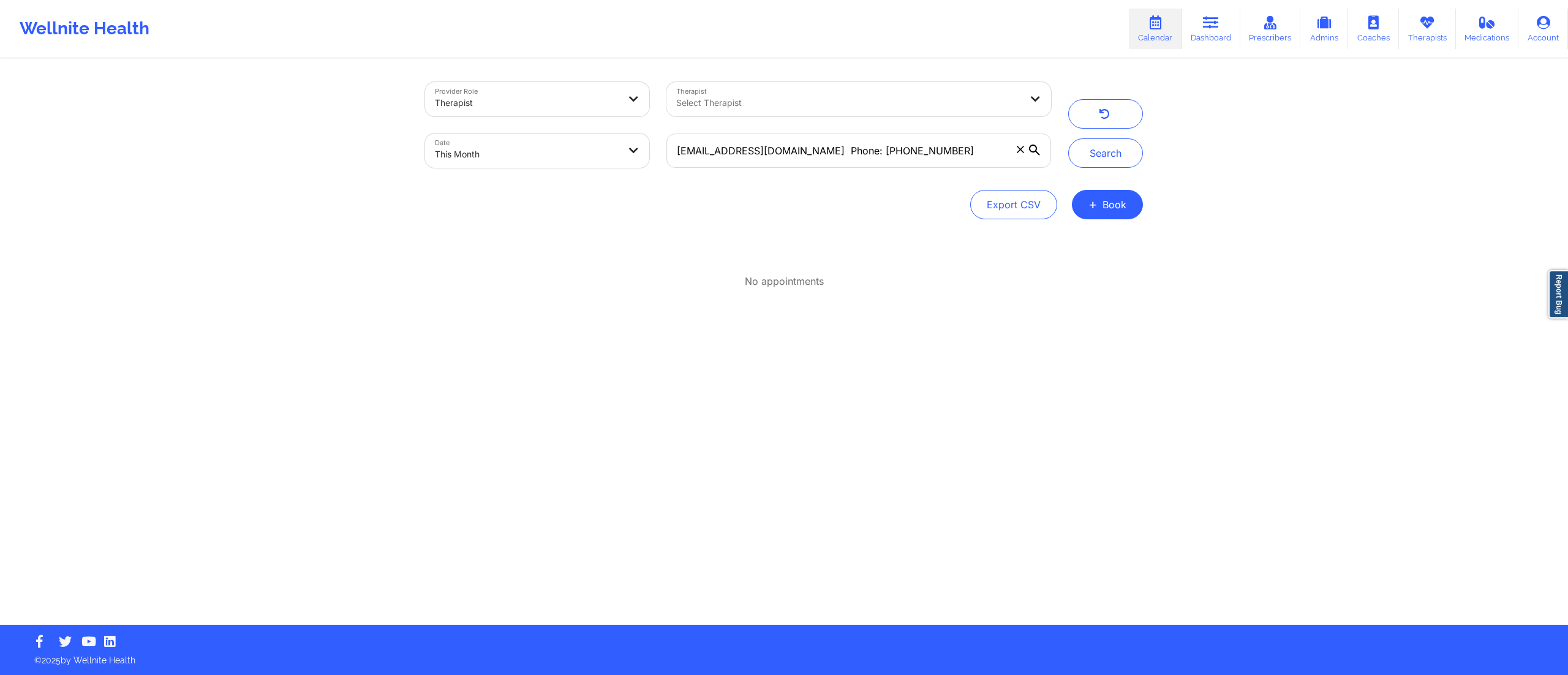
click at [507, 145] on body "Wellnite Health Calendar Dashboard Prescribers Admins Coaches Therapists Medica…" at bounding box center [784, 337] width 1568 height 675
select select "2025-8"
select select "2025-9"
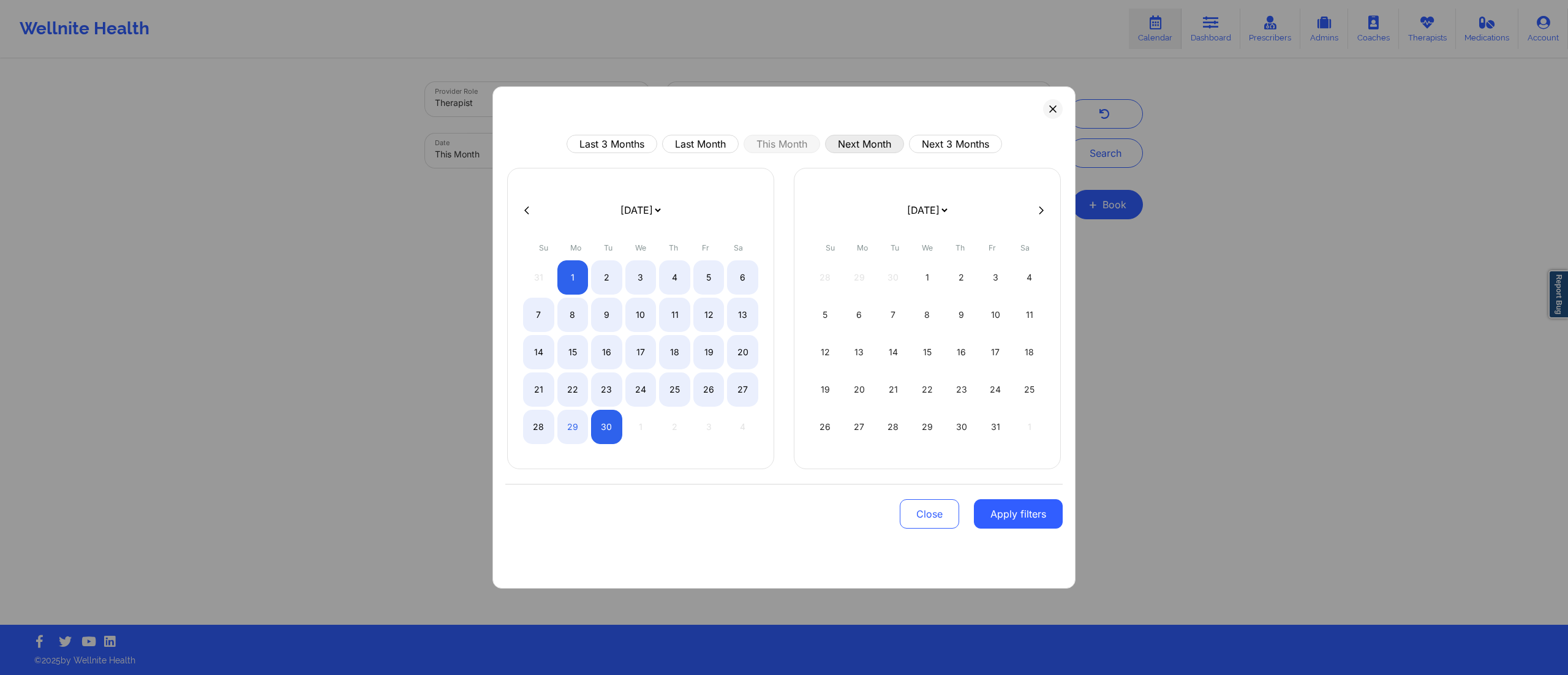
click at [862, 140] on button "Next Month" at bounding box center [864, 145] width 79 height 19
select select "2025-9"
select select "2025-10"
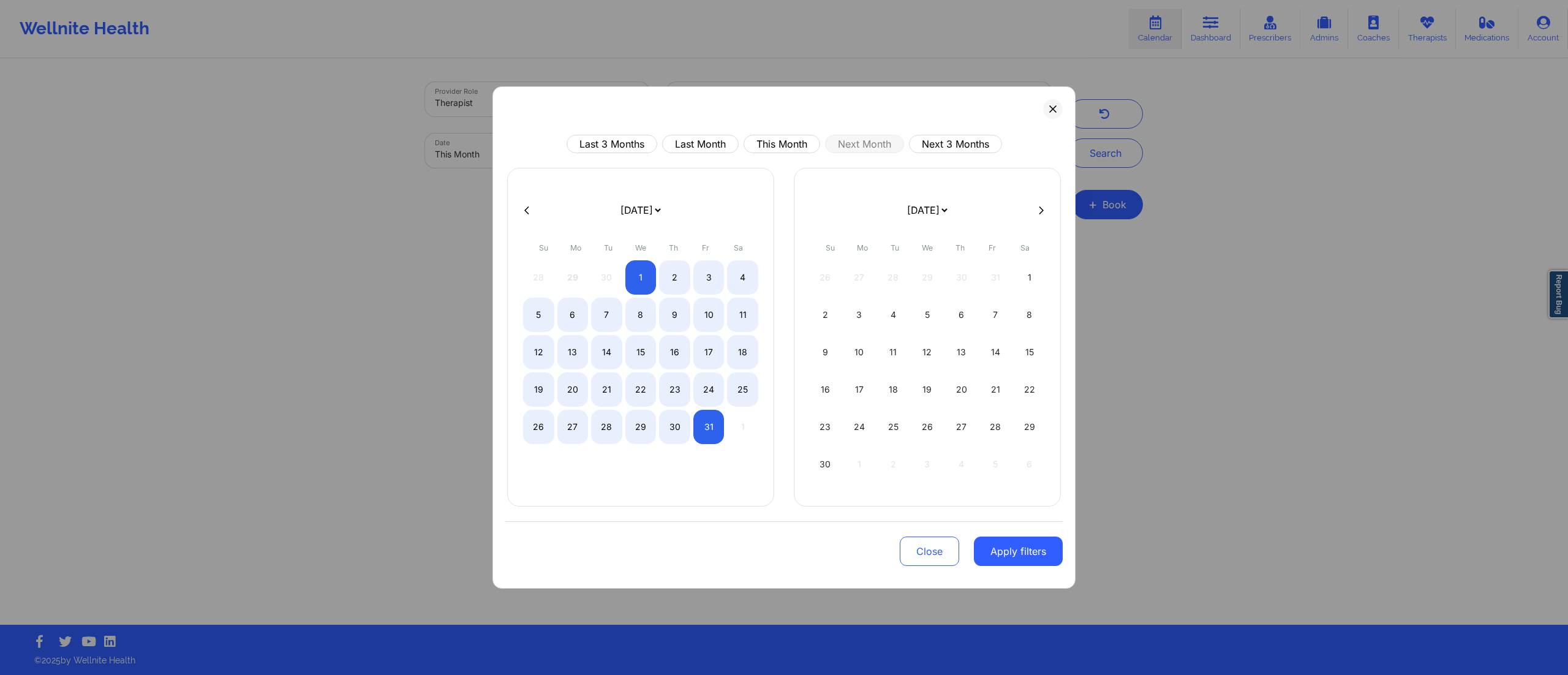
click at [1005, 560] on button "Apply filters" at bounding box center [1018, 551] width 89 height 29
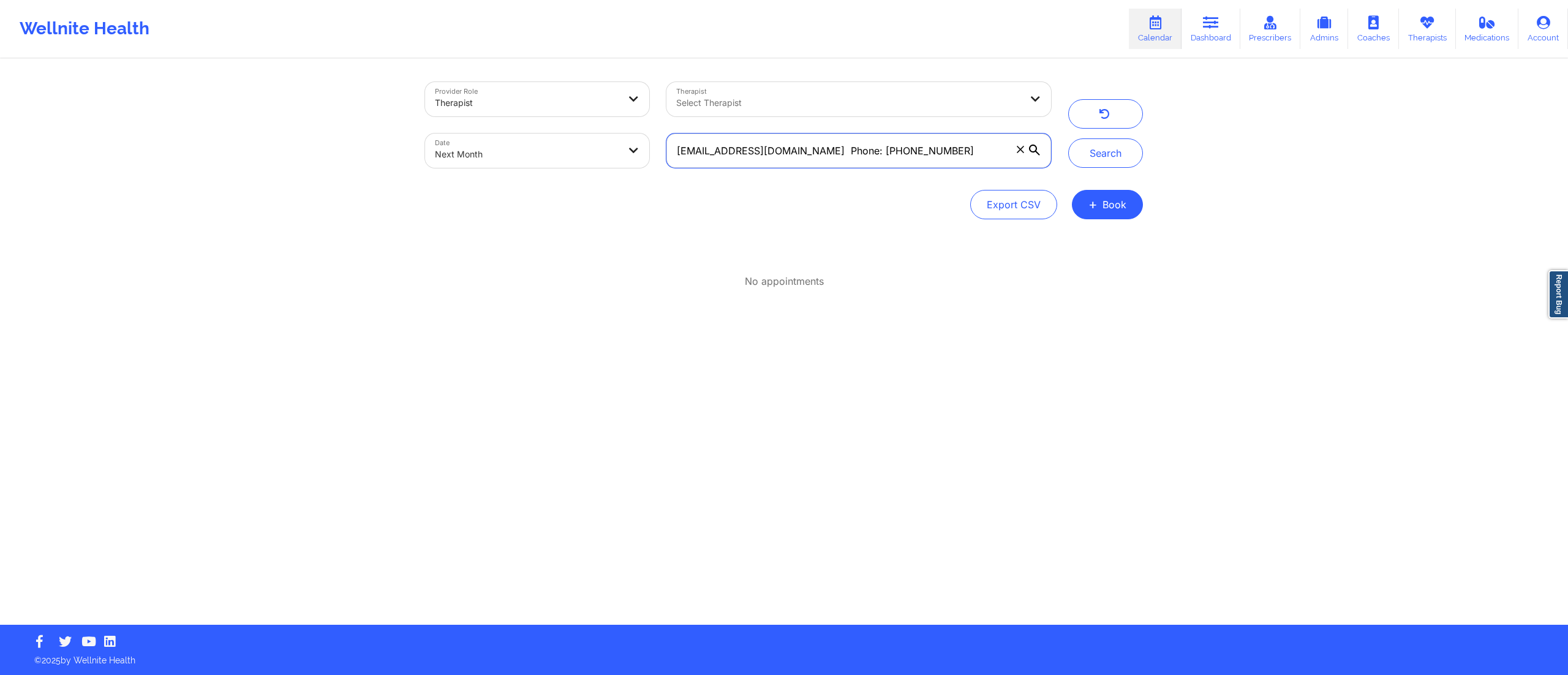
click at [933, 146] on input "kcollins9312@gmail.com Phone: +19546189312" at bounding box center [859, 150] width 385 height 35
drag, startPoint x: 926, startPoint y: 146, endPoint x: 611, endPoint y: 171, distance: 316.0
click at [631, 171] on div "Provider Role Therapist Therapist Select Therapist Date Next Month kcollins9312…" at bounding box center [738, 125] width 643 height 103
click at [795, 142] on input "kcollins9312@gmail.com Phone: +19546189312" at bounding box center [859, 150] width 385 height 35
click at [795, 146] on input "kcollins9312@gmail.com Phone: +19546189312" at bounding box center [859, 150] width 385 height 35
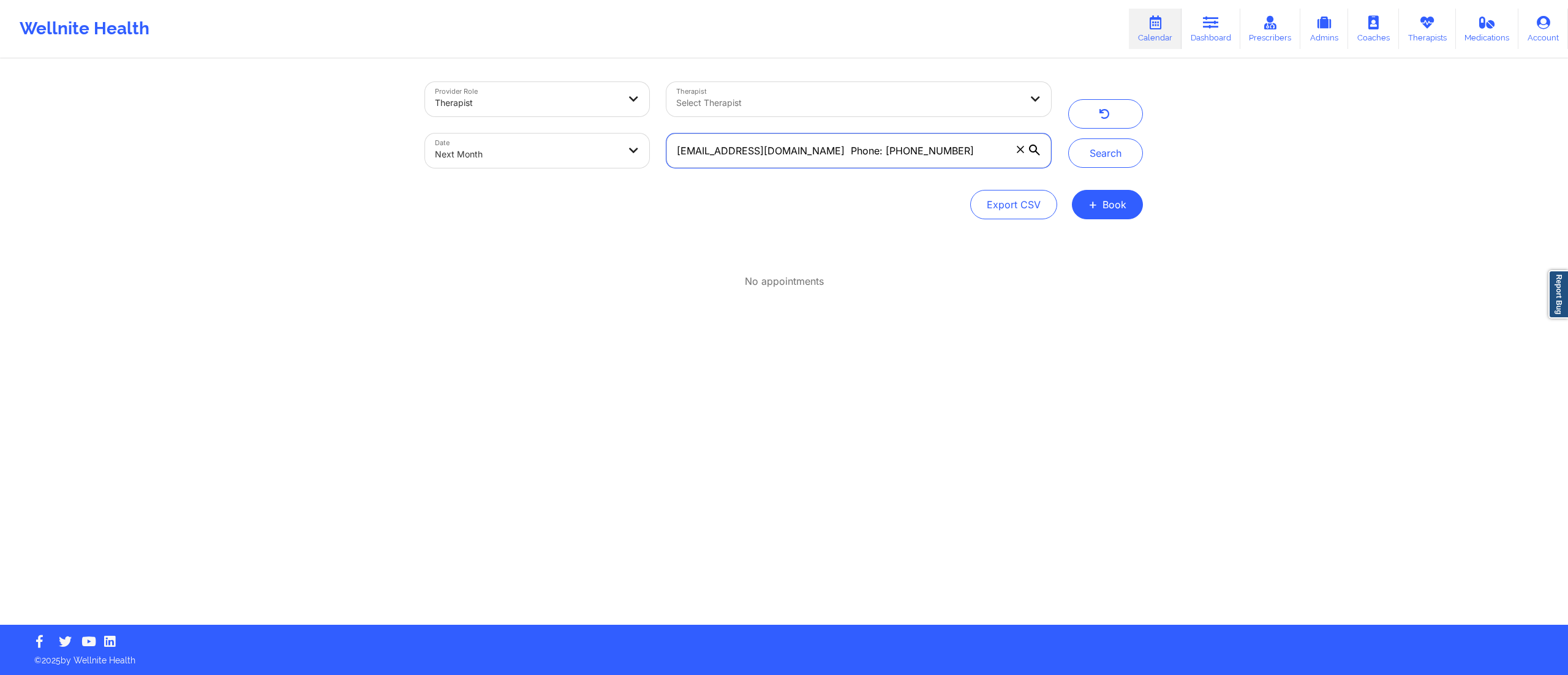
click at [797, 152] on input "kcollins9312@gmail.com Phone: +19546189312" at bounding box center [859, 150] width 385 height 35
click at [789, 146] on input "kcollins9312@gmail.com Phone: +19546189312" at bounding box center [859, 150] width 385 height 35
click at [792, 149] on input "kcollins9312@gmail.com Phone: +19546189312" at bounding box center [859, 150] width 385 height 35
drag, startPoint x: 791, startPoint y: 149, endPoint x: 919, endPoint y: 151, distance: 128.0
click at [919, 151] on input "kcollins9312@gmail.com Phone: +19546189312" at bounding box center [859, 150] width 385 height 35
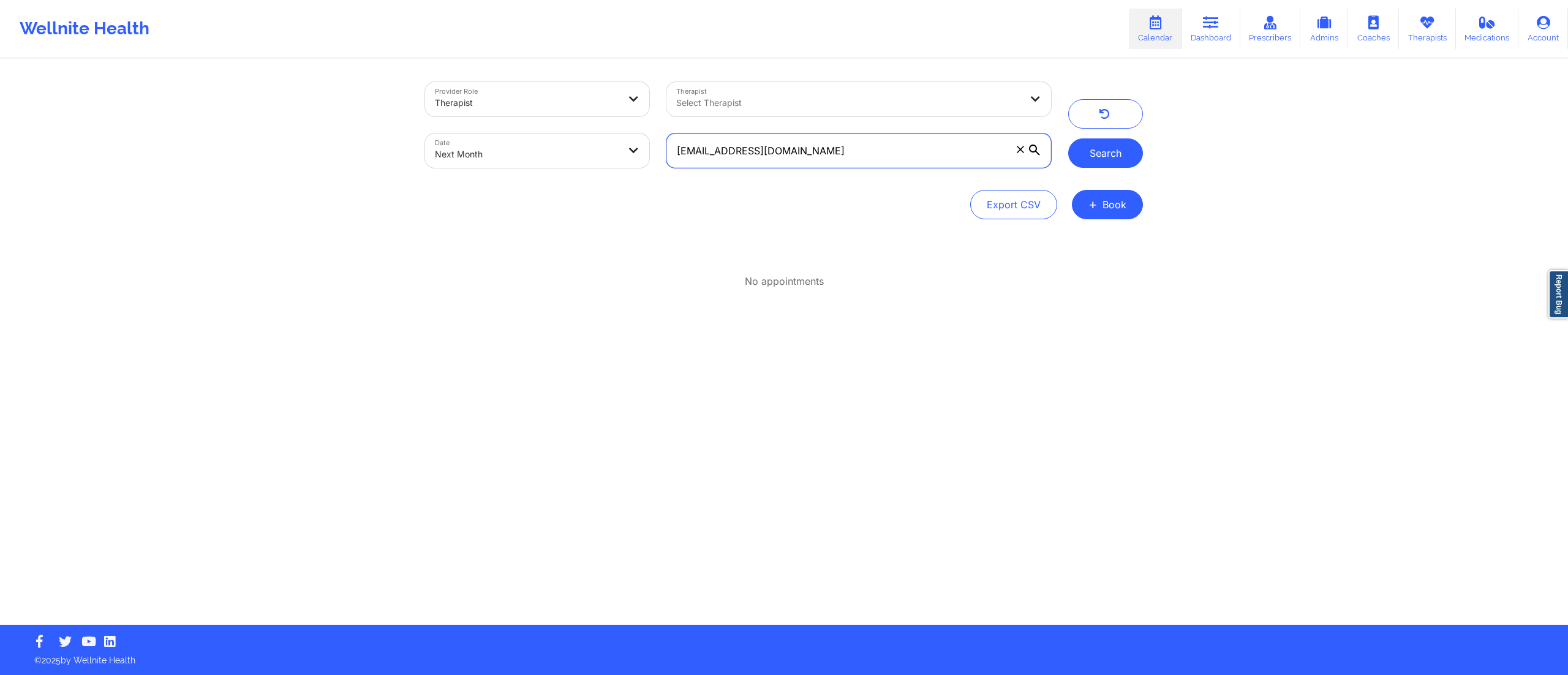
type input "[EMAIL_ADDRESS][DOMAIN_NAME]"
drag, startPoint x: 1105, startPoint y: 149, endPoint x: 1093, endPoint y: 151, distance: 12.2
click at [1105, 151] on button "Search" at bounding box center [1105, 153] width 75 height 29
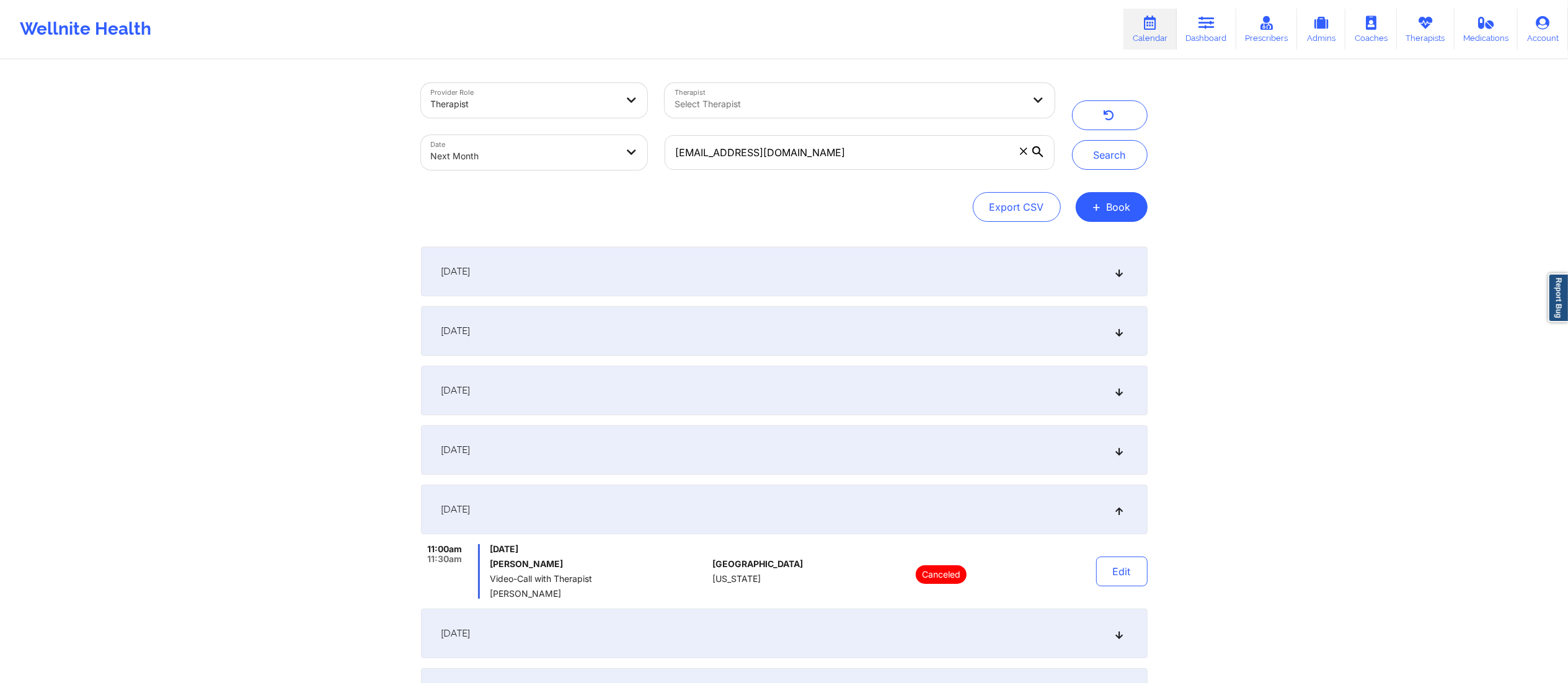
click at [652, 260] on div "October 4, 2025" at bounding box center [784, 272] width 727 height 49
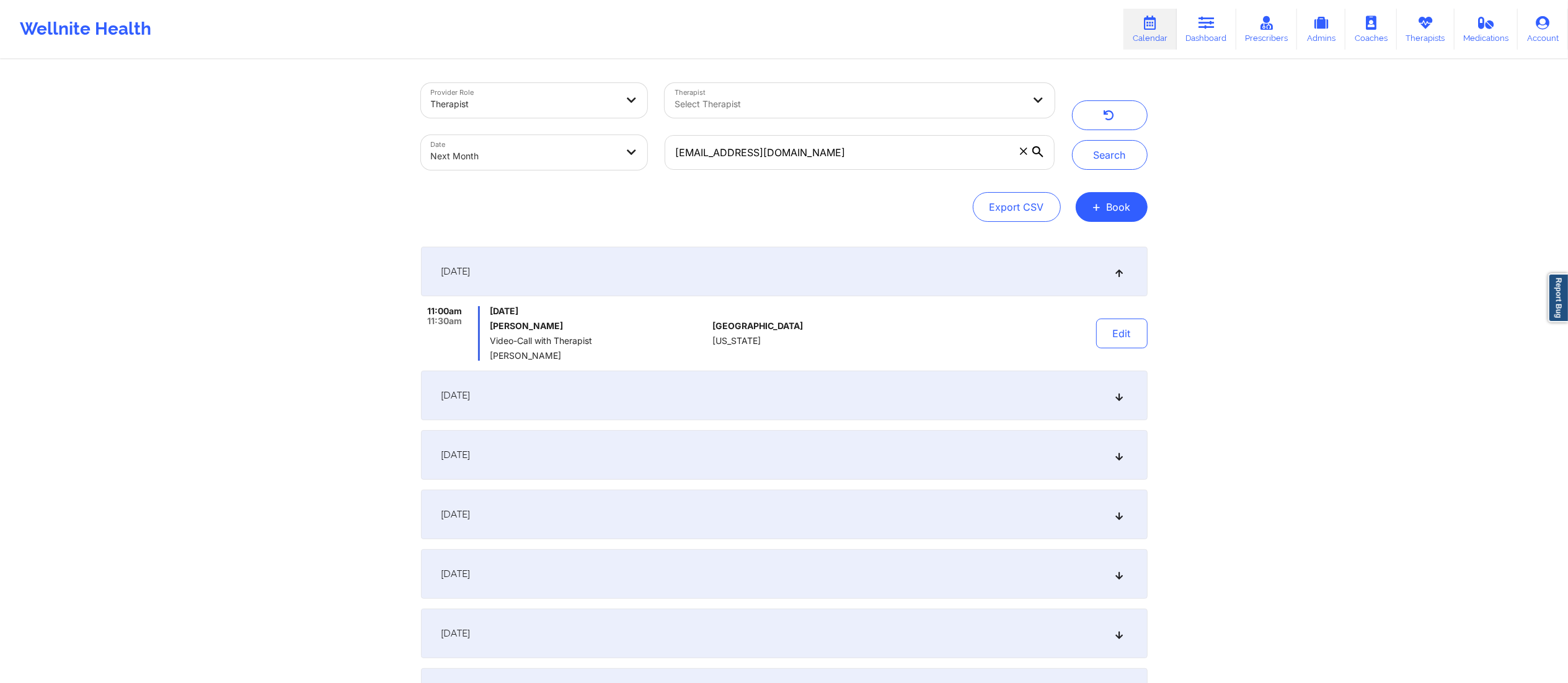
click at [618, 398] on div "October 6, 2025" at bounding box center [784, 395] width 727 height 49
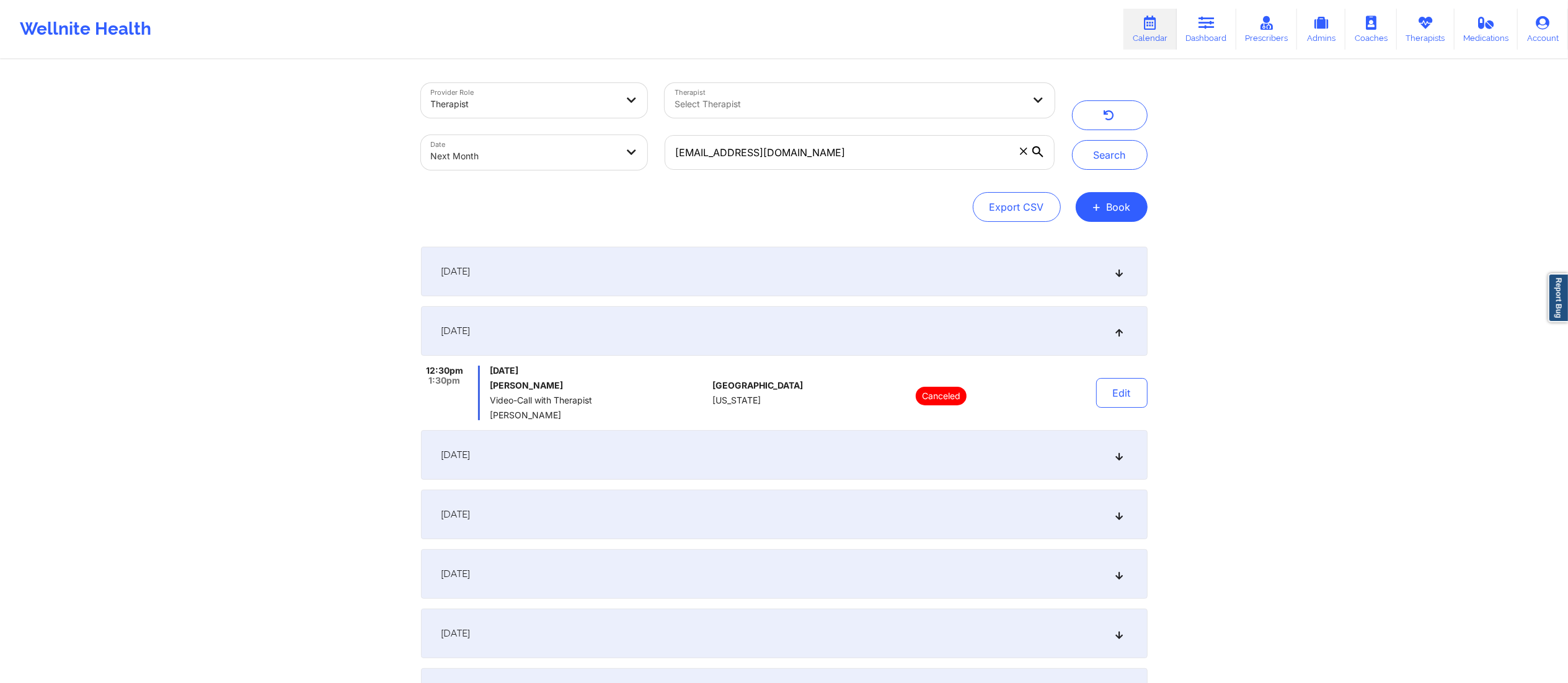
click at [618, 454] on div "October 11, 2025" at bounding box center [784, 455] width 727 height 49
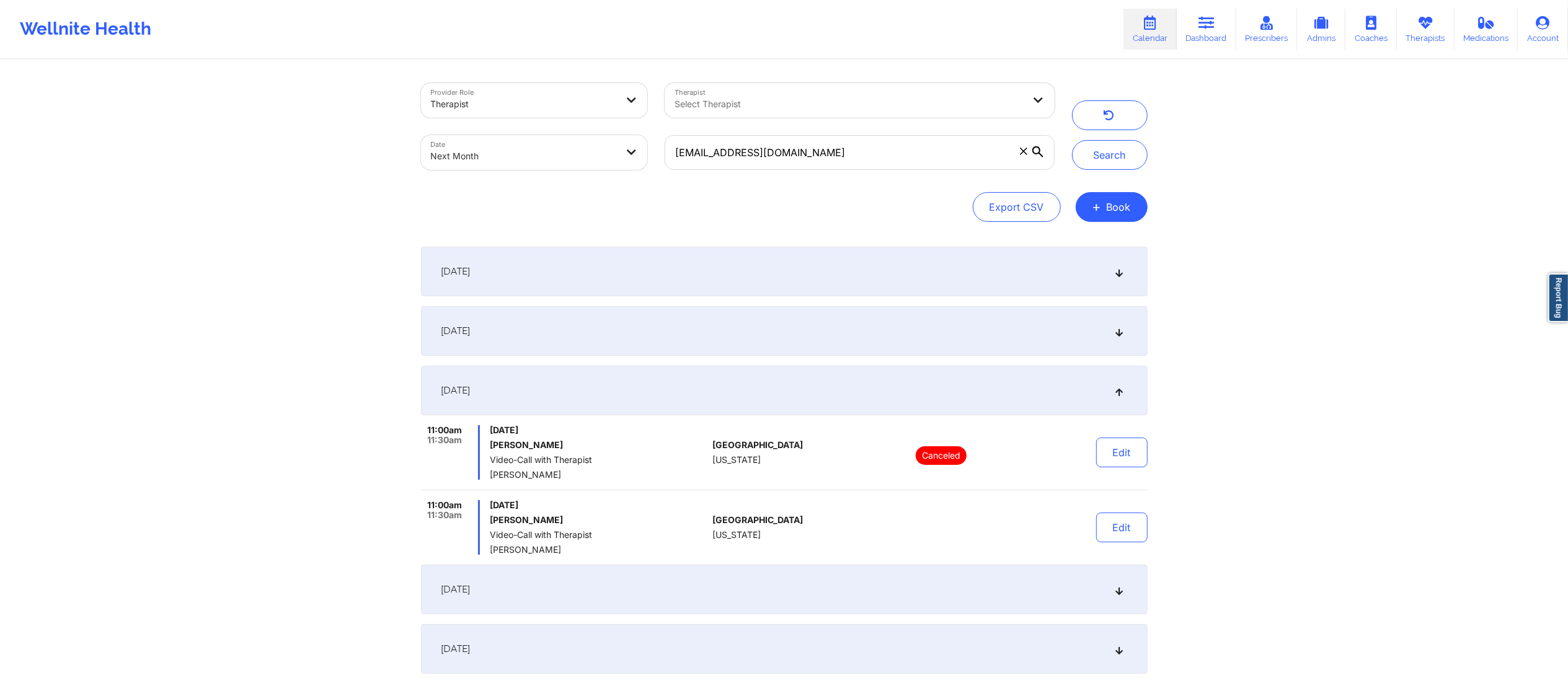
click at [644, 582] on div "October 13, 2025" at bounding box center [784, 590] width 727 height 49
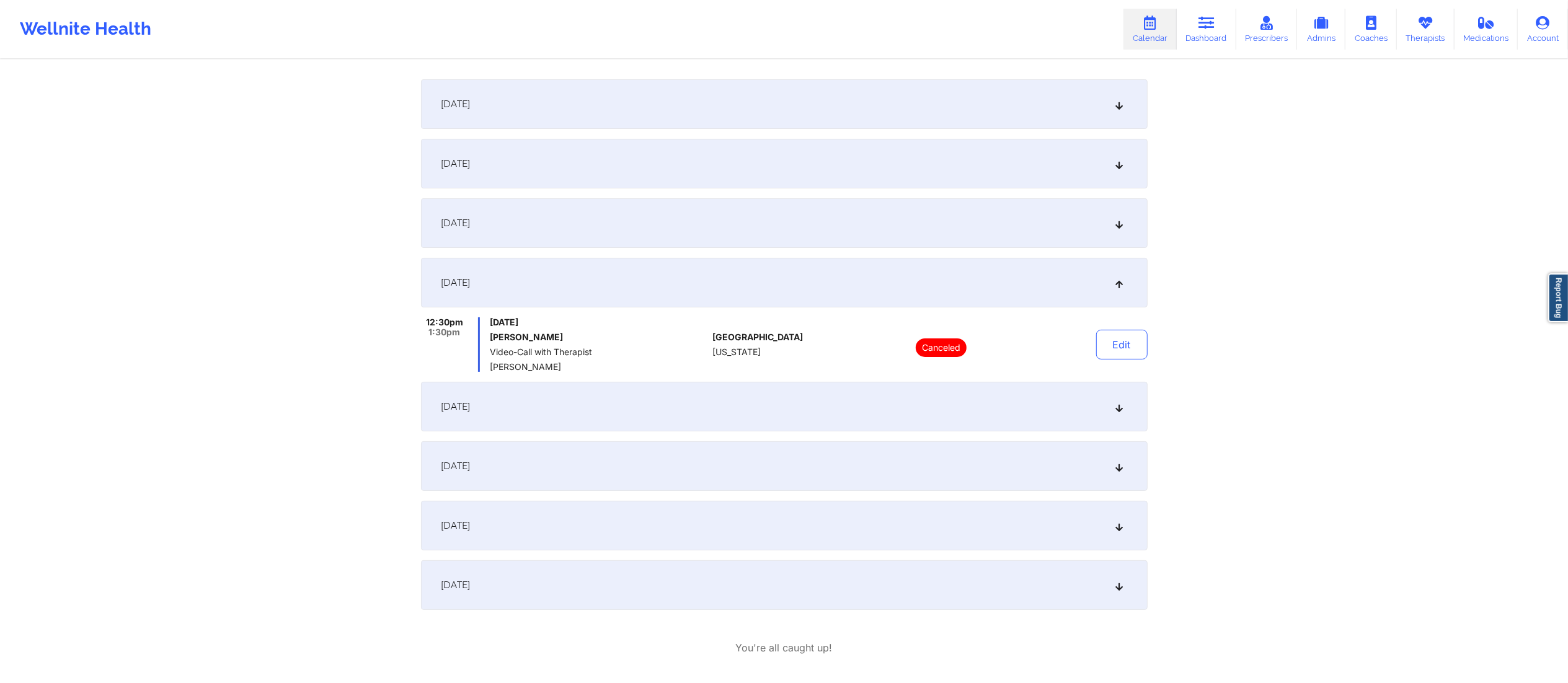
scroll to position [220, 0]
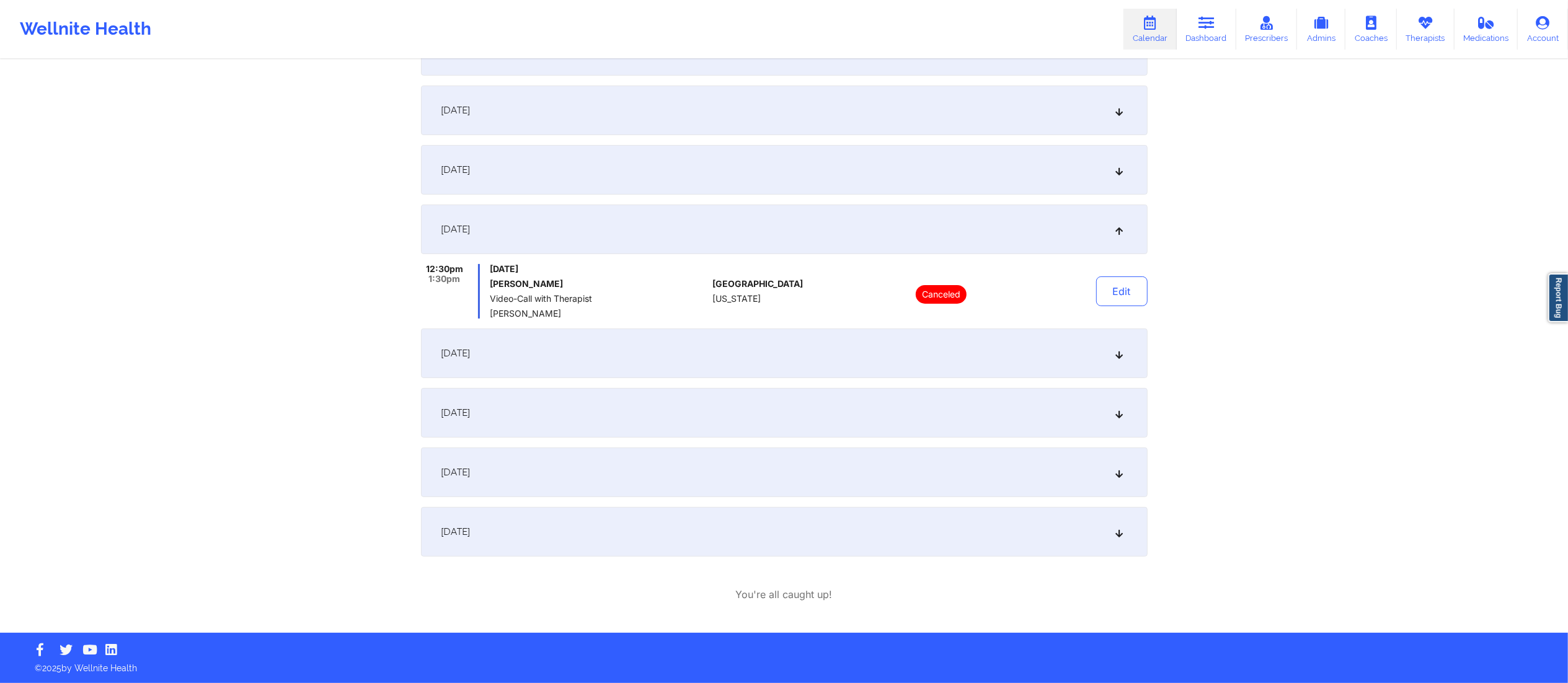
click at [594, 350] on div "October 18, 2025" at bounding box center [784, 353] width 727 height 49
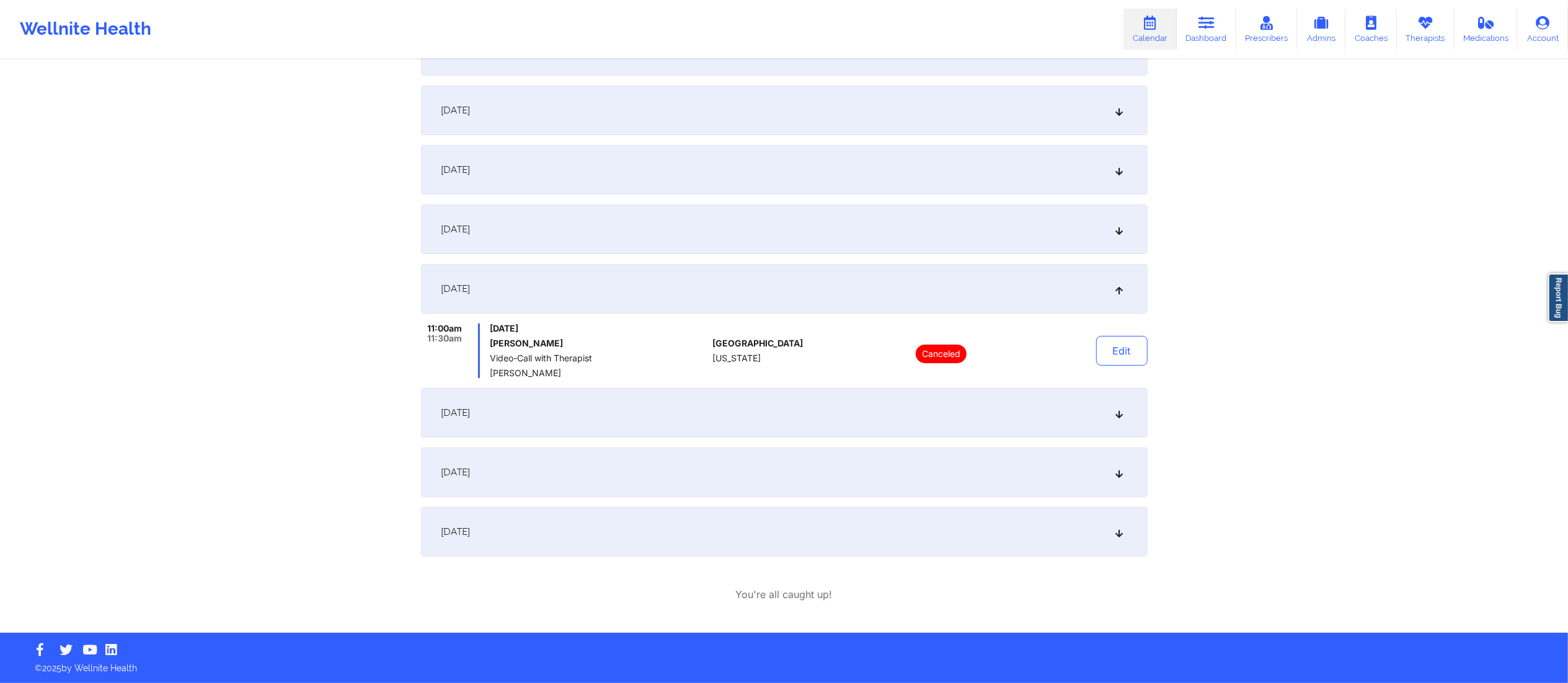
click at [625, 407] on div "October 20, 2025" at bounding box center [784, 413] width 727 height 49
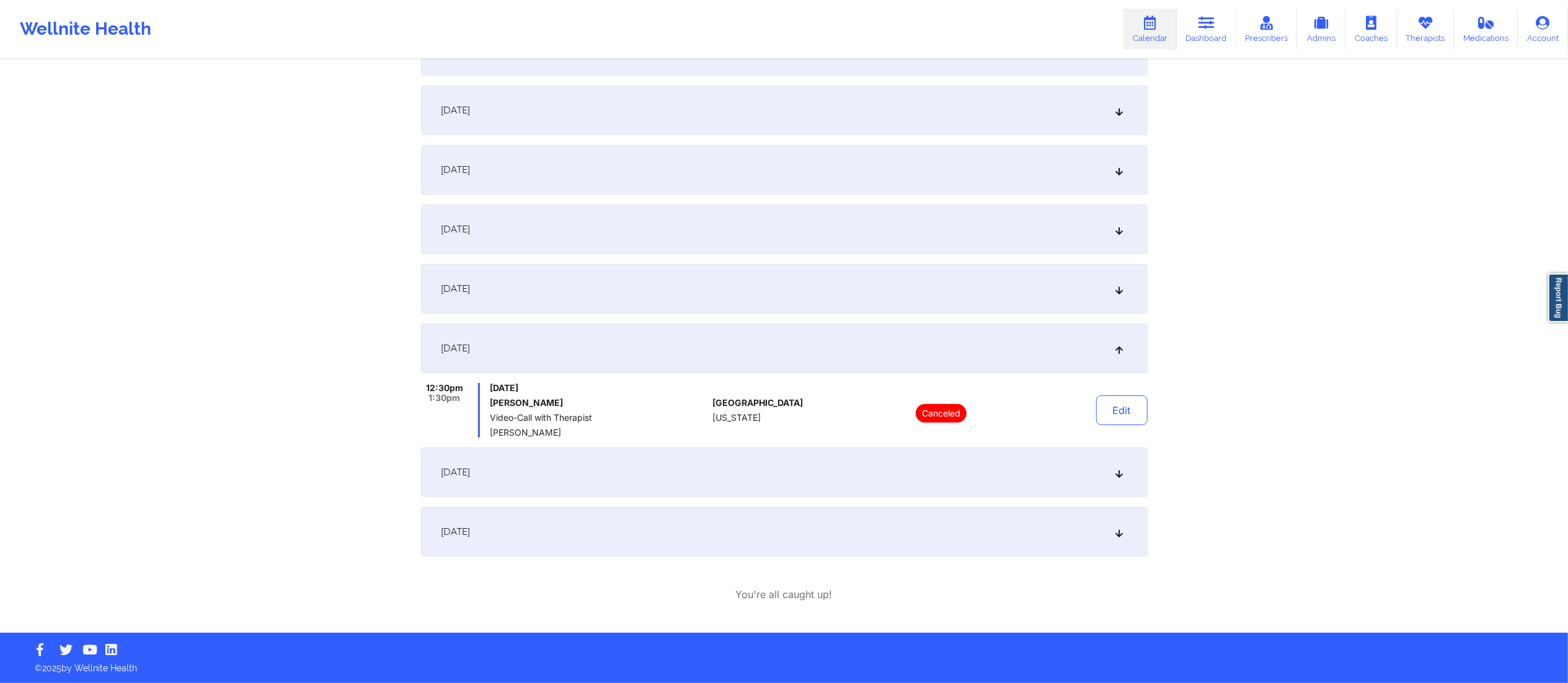
click at [606, 468] on div "October 25, 2025" at bounding box center [784, 472] width 727 height 49
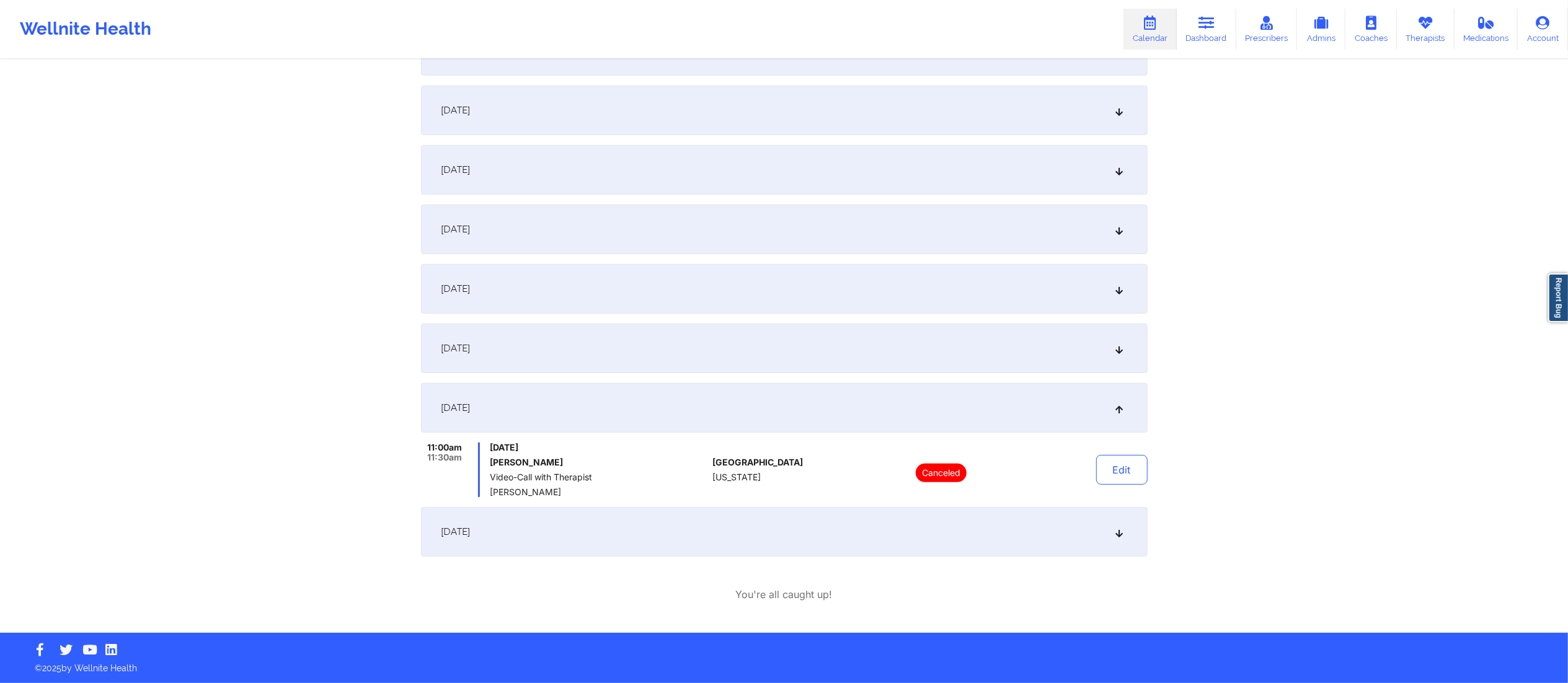
click at [624, 537] on div "October 27, 2025" at bounding box center [784, 532] width 727 height 49
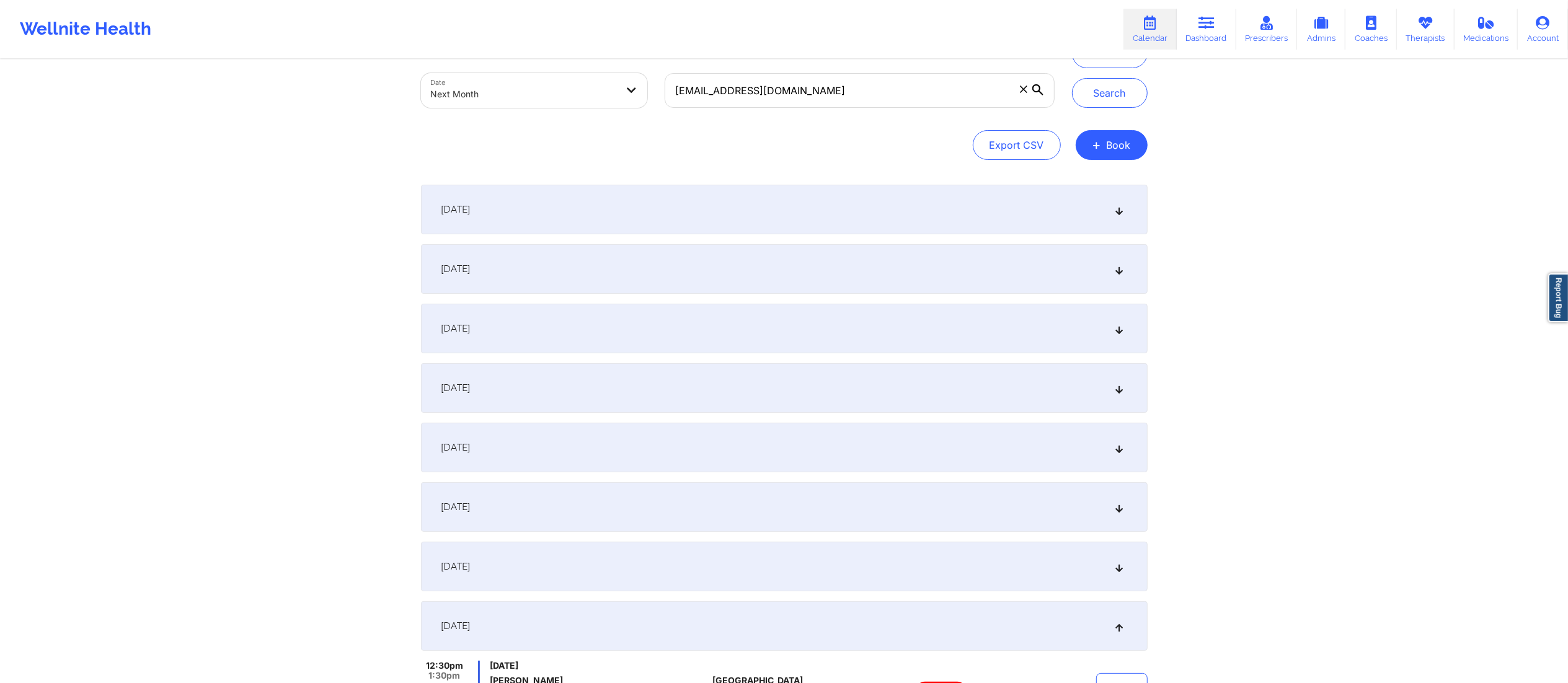
scroll to position [0, 0]
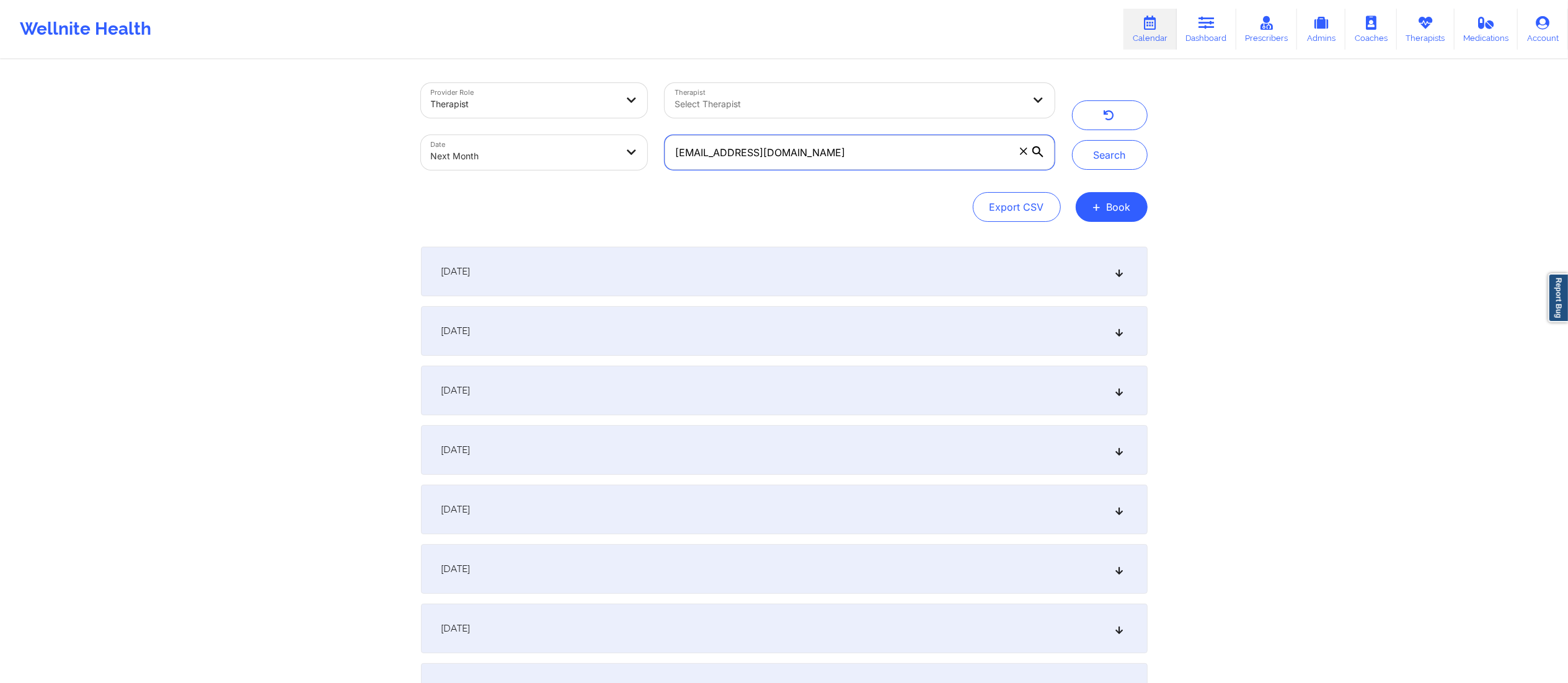
drag, startPoint x: 884, startPoint y: 161, endPoint x: 610, endPoint y: 193, distance: 275.9
click at [584, 196] on div "Provider Role Therapist Therapist Select Therapist Date Next Month kcollins9312…" at bounding box center [784, 152] width 727 height 139
click at [523, 153] on body "Wellnite Health Calendar Dashboard Prescribers Admins Coaches Therapists Medica…" at bounding box center [784, 341] width 1568 height 683
select select "2025-9"
select select "2025-10"
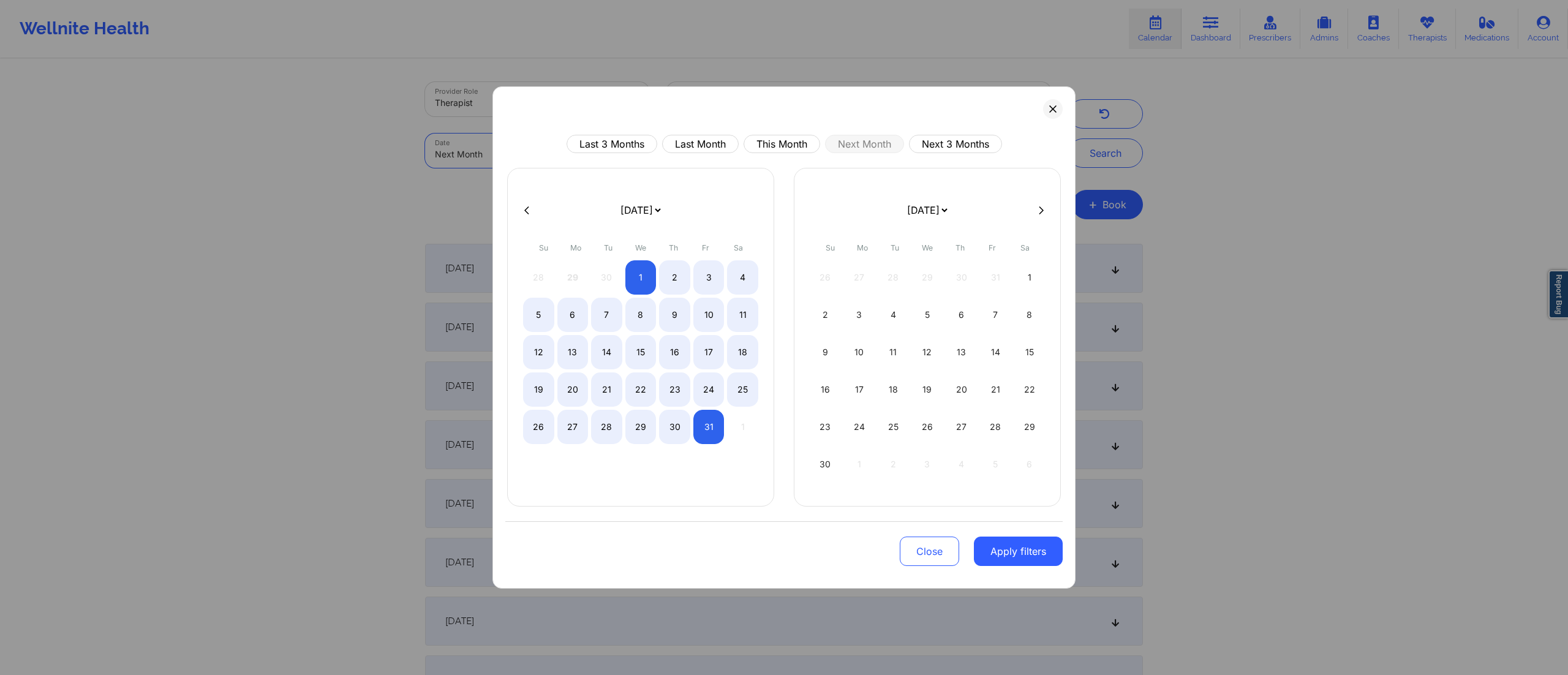
click at [785, 134] on div "Last 3 Months Last Month This Month Next Month Next 3 Months January 2019 Febru…" at bounding box center [784, 337] width 583 height 502
drag, startPoint x: 774, startPoint y: 147, endPoint x: 770, endPoint y: 169, distance: 22.4
click at [774, 151] on button "This Month" at bounding box center [782, 145] width 77 height 19
select select "2025-8"
select select "2025-9"
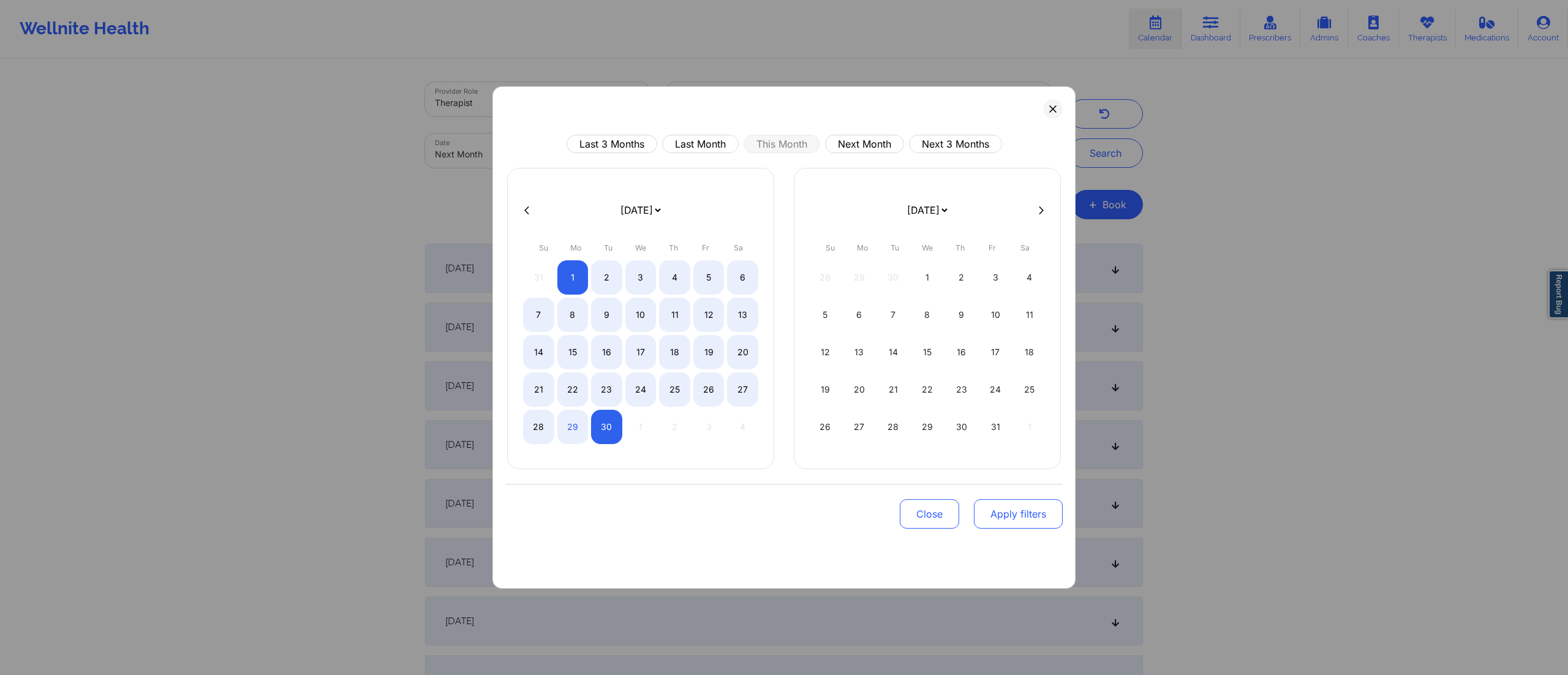
click at [1005, 529] on button "Apply filters" at bounding box center [1018, 514] width 89 height 29
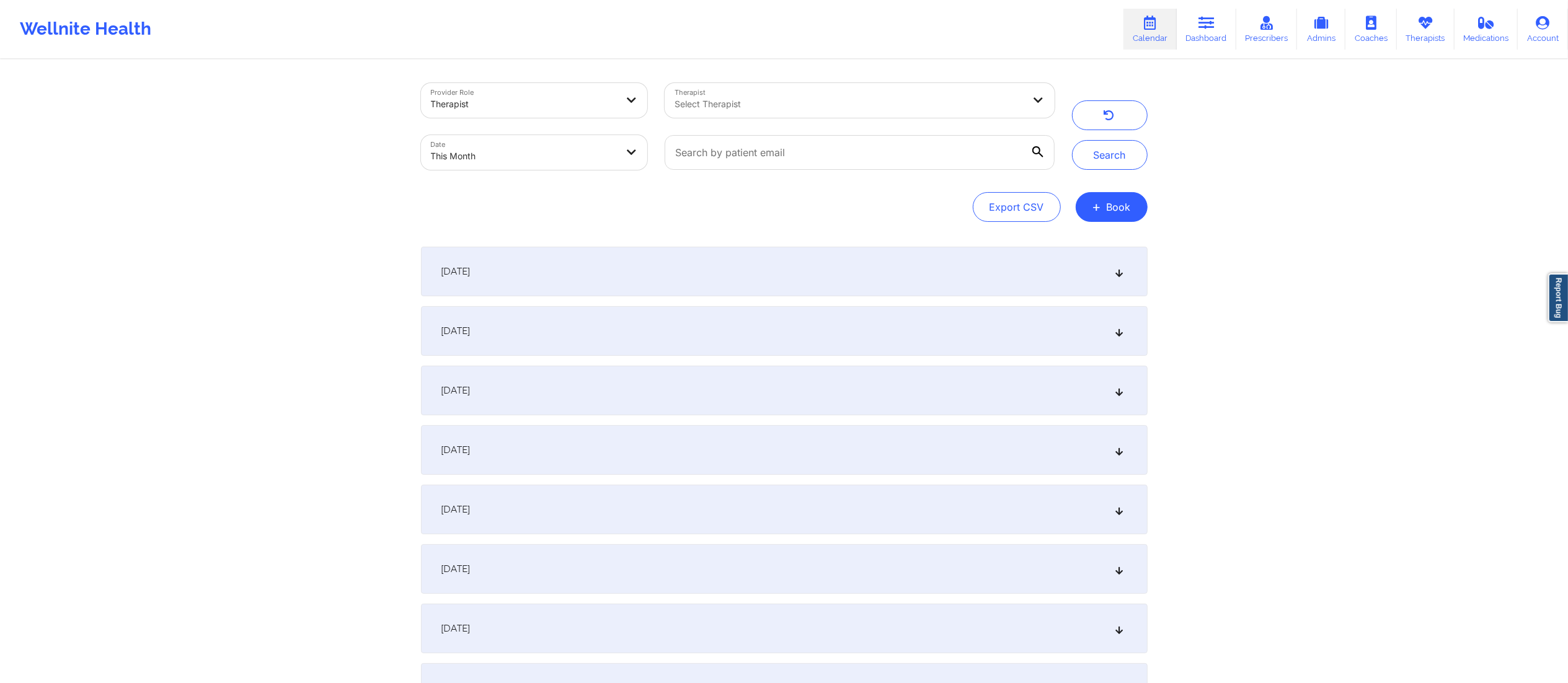
click at [779, 104] on div at bounding box center [849, 104] width 349 height 15
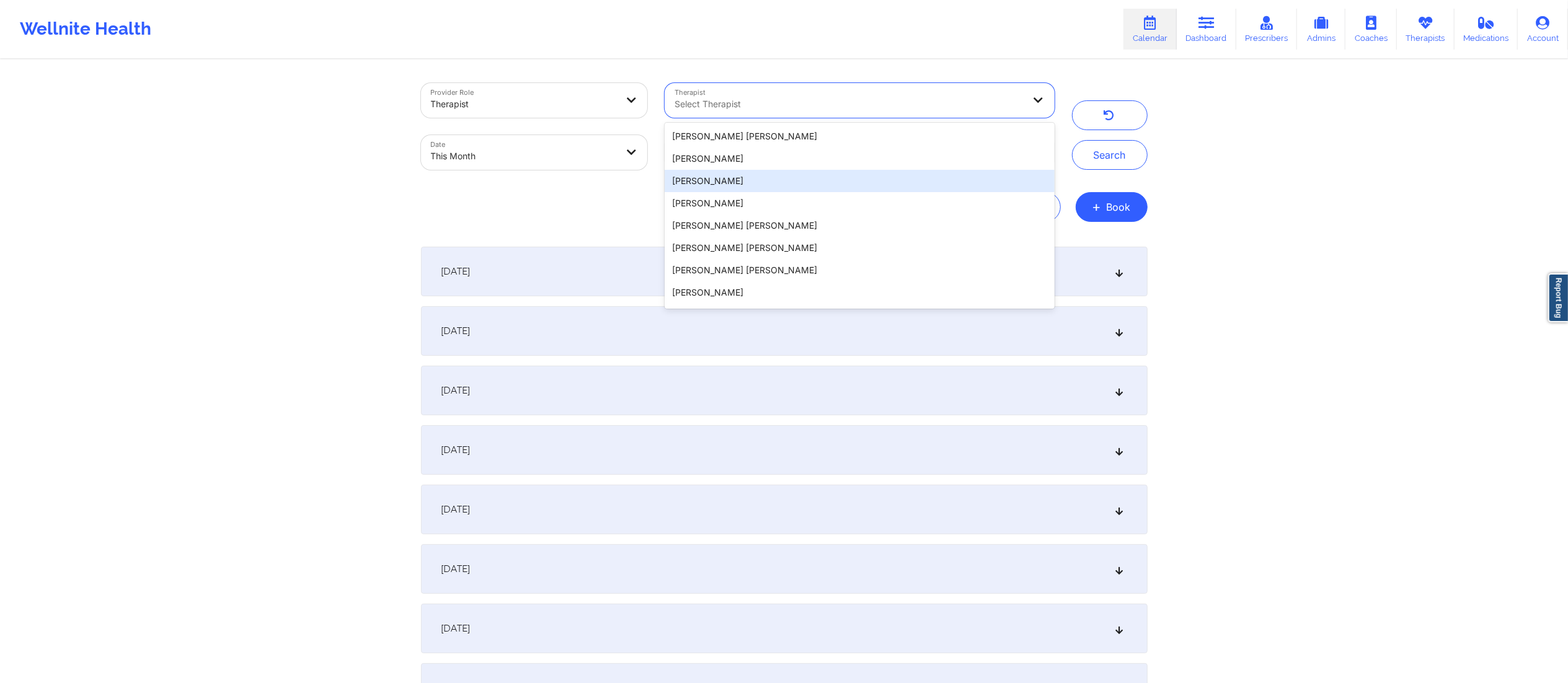
click at [529, 155] on body "Wellnite Health Calendar Dashboard Prescribers Admins Coaches Therapists Medica…" at bounding box center [784, 341] width 1568 height 683
select select "2025-8"
select select "2025-9"
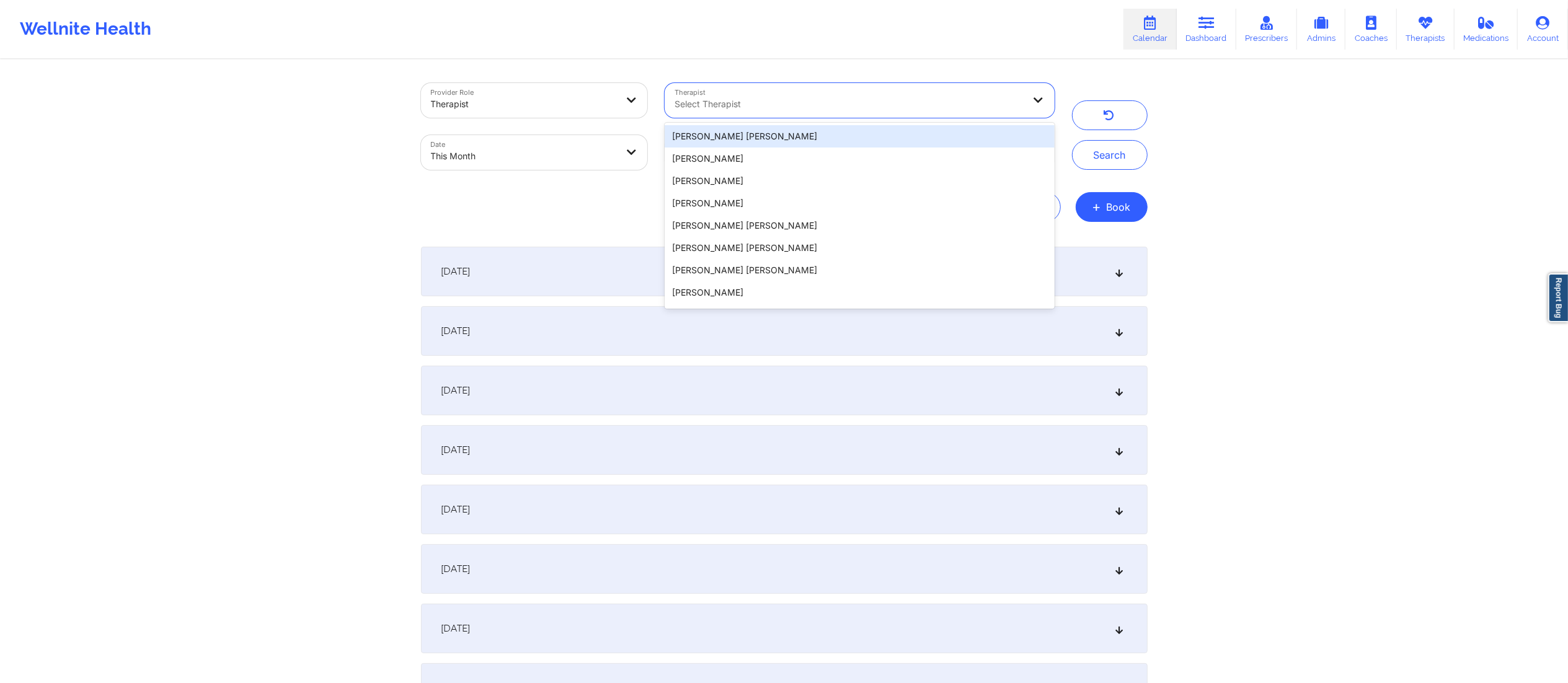
click at [824, 97] on div at bounding box center [849, 104] width 349 height 15
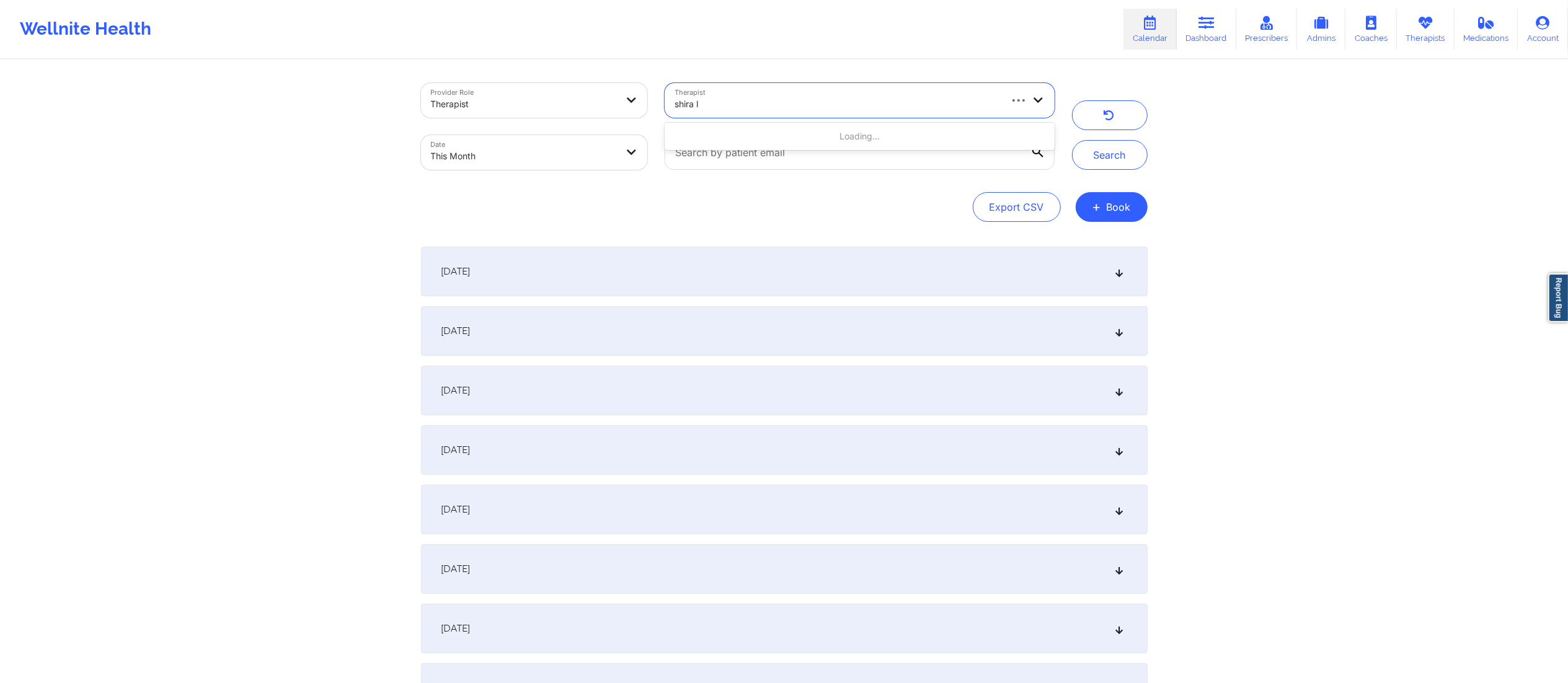
type input "shira la"
click at [779, 129] on div "[PERSON_NAME]" at bounding box center [860, 136] width 389 height 22
click at [1109, 163] on button "Search" at bounding box center [1110, 155] width 76 height 29
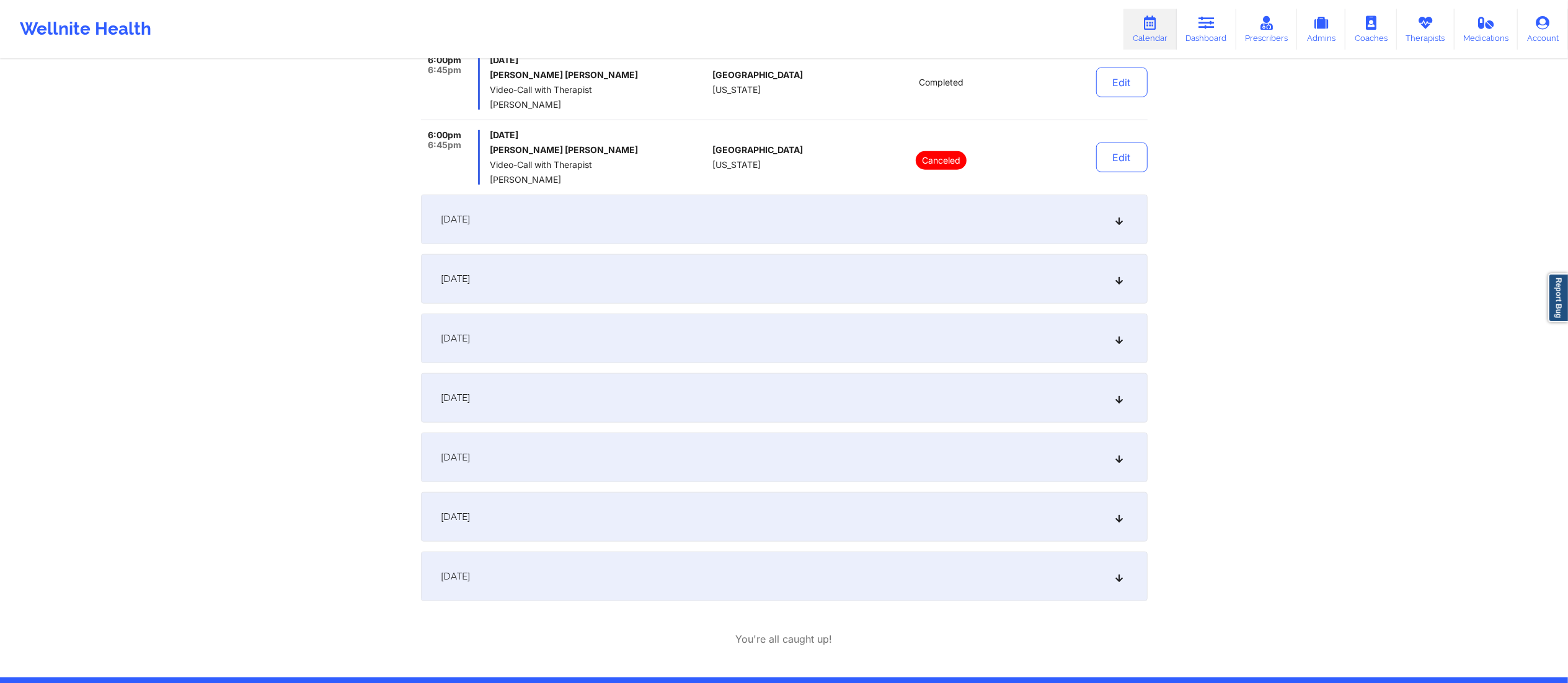
scroll to position [1034, 0]
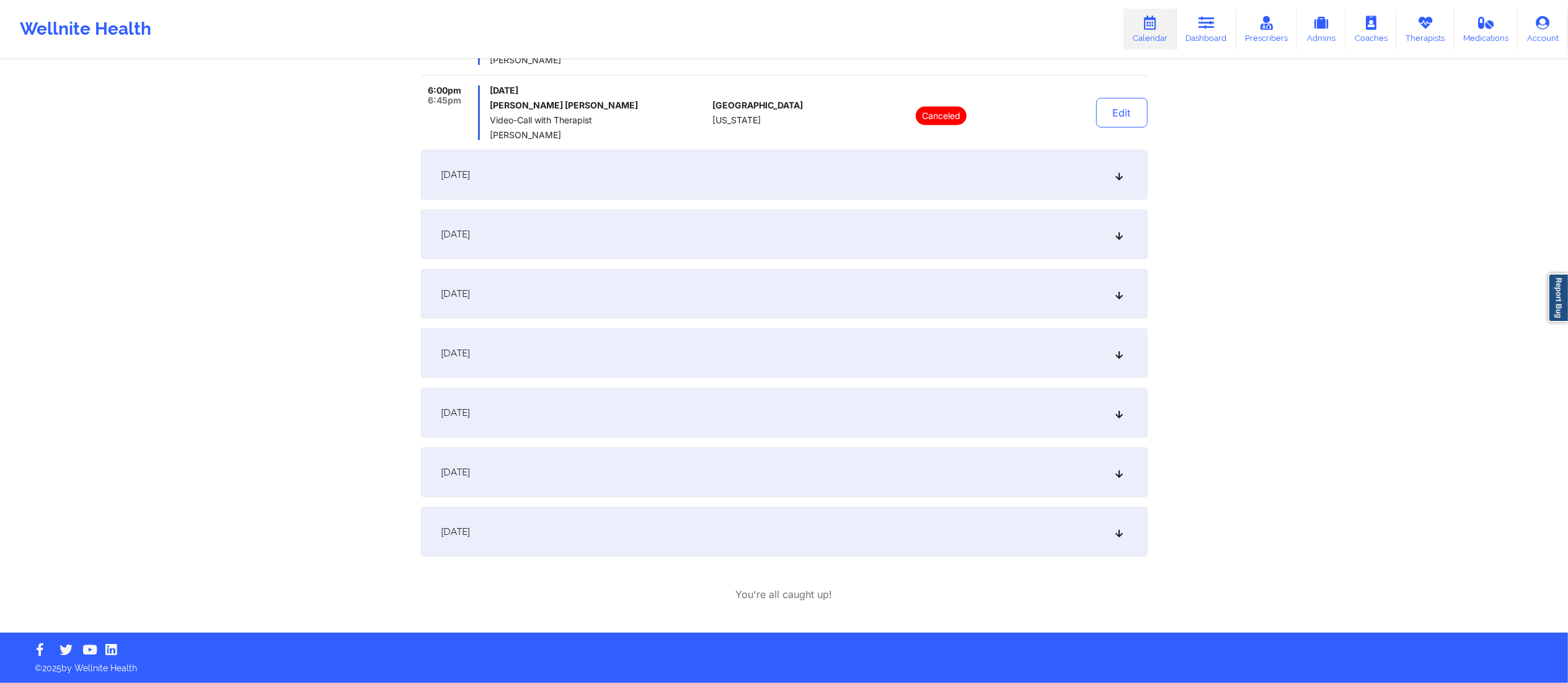
click at [598, 529] on div "September 29, 2025" at bounding box center [784, 532] width 727 height 49
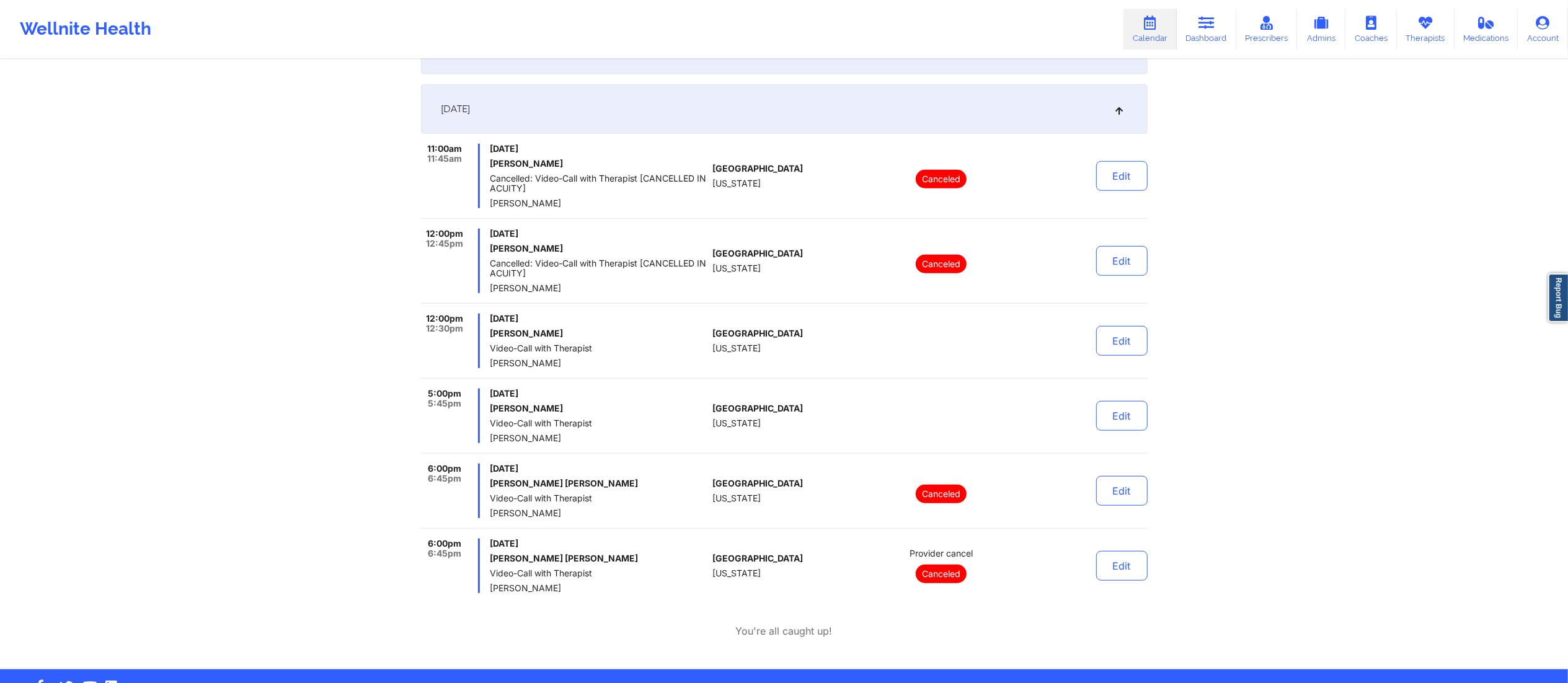
scroll to position [996, 0]
drag, startPoint x: 491, startPoint y: 329, endPoint x: 583, endPoint y: 332, distance: 92.0
click at [583, 332] on h6 "[PERSON_NAME]" at bounding box center [598, 334] width 217 height 9
copy h6 "[PERSON_NAME]"
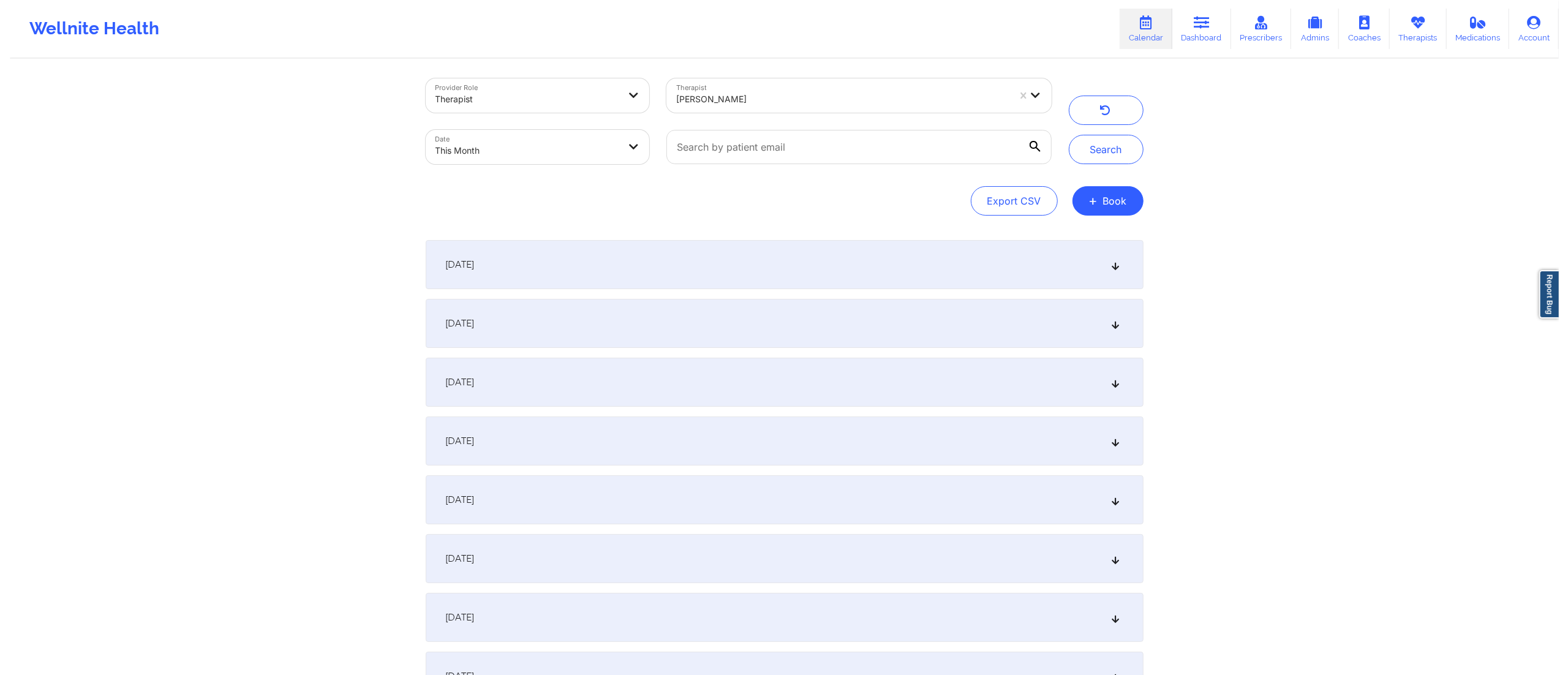
scroll to position [0, 0]
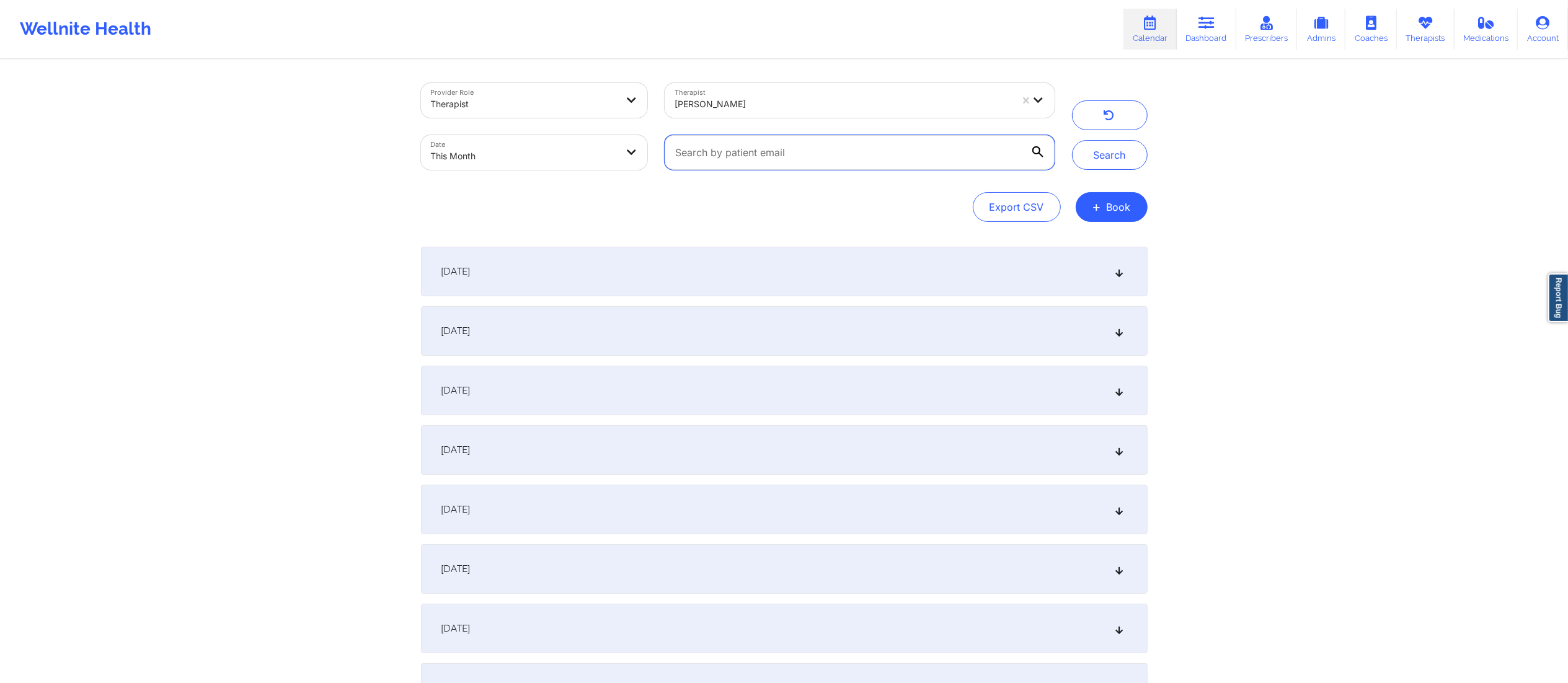
click at [766, 159] on input "text" at bounding box center [860, 152] width 389 height 35
paste input "[PERSON_NAME][EMAIL_ADDRESS][PERSON_NAME][DOMAIN_NAME]"
type input "[PERSON_NAME][EMAIL_ADDRESS][PERSON_NAME][DOMAIN_NAME]"
click at [1087, 155] on button "Search" at bounding box center [1110, 155] width 76 height 29
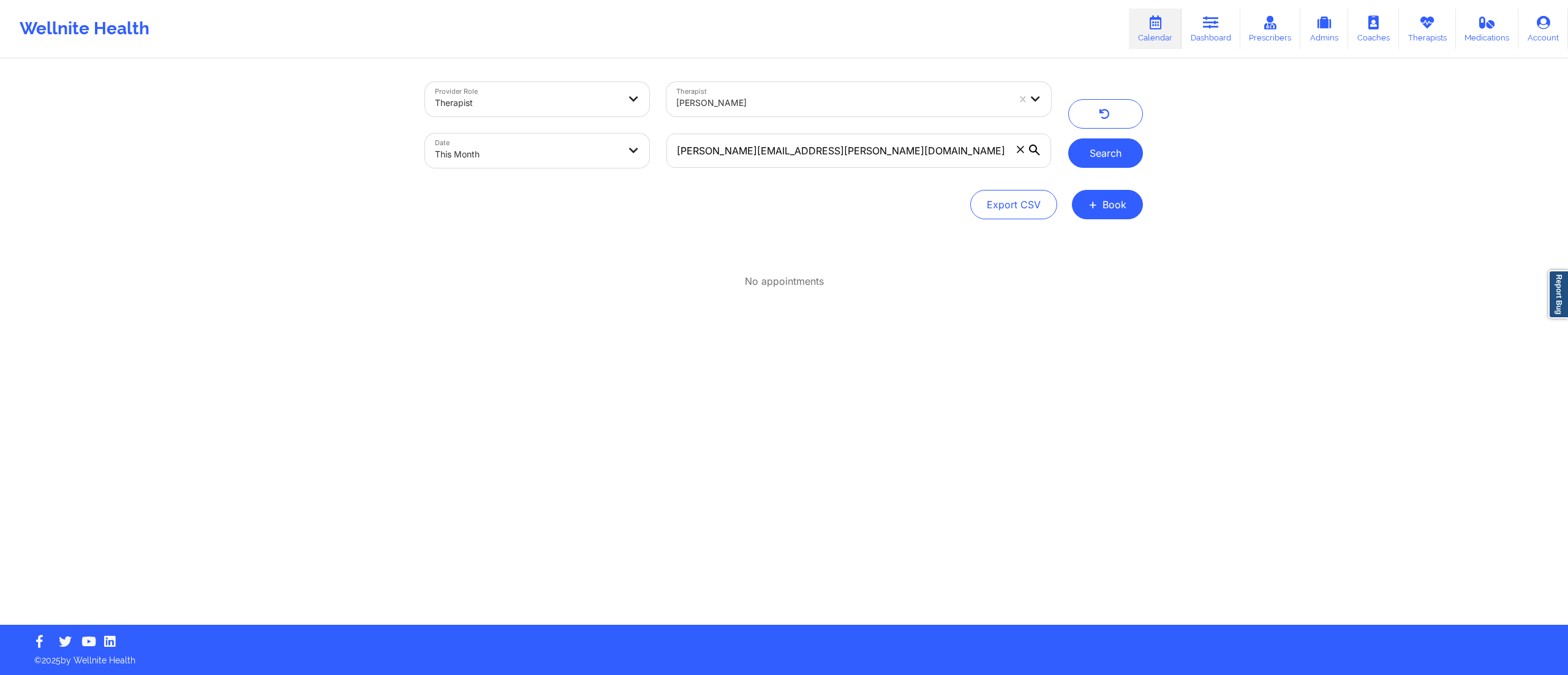
click at [1100, 163] on button "Search" at bounding box center [1105, 153] width 75 height 29
drag, startPoint x: 719, startPoint y: 157, endPoint x: 631, endPoint y: 158, distance: 88.0
click at [631, 158] on div "Provider Role Therapist Therapist Shira Lazarus Date This Month ryan.d.decker@g…" at bounding box center [738, 125] width 643 height 103
click at [1101, 152] on button "Search" at bounding box center [1105, 153] width 75 height 29
click at [555, 148] on body "Wellnite Health Calendar Dashboard Prescribers Admins Coaches Therapists Medica…" at bounding box center [784, 337] width 1568 height 675
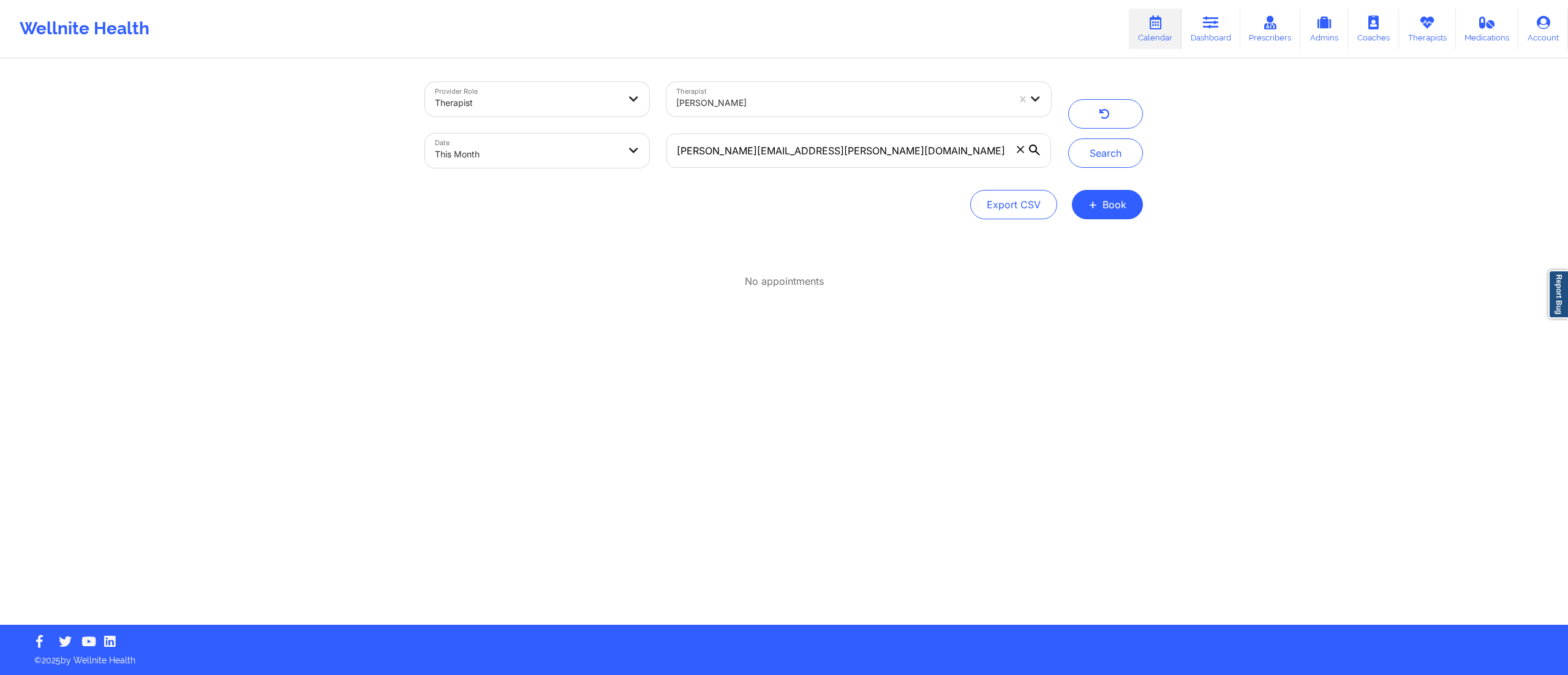
select select "2025-8"
select select "2025-9"
click at [528, 148] on body "Wellnite Health Calendar Dashboard Prescribers Admins Coaches Therapists Medica…" at bounding box center [784, 337] width 1568 height 675
select select "2025-8"
select select "2025-9"
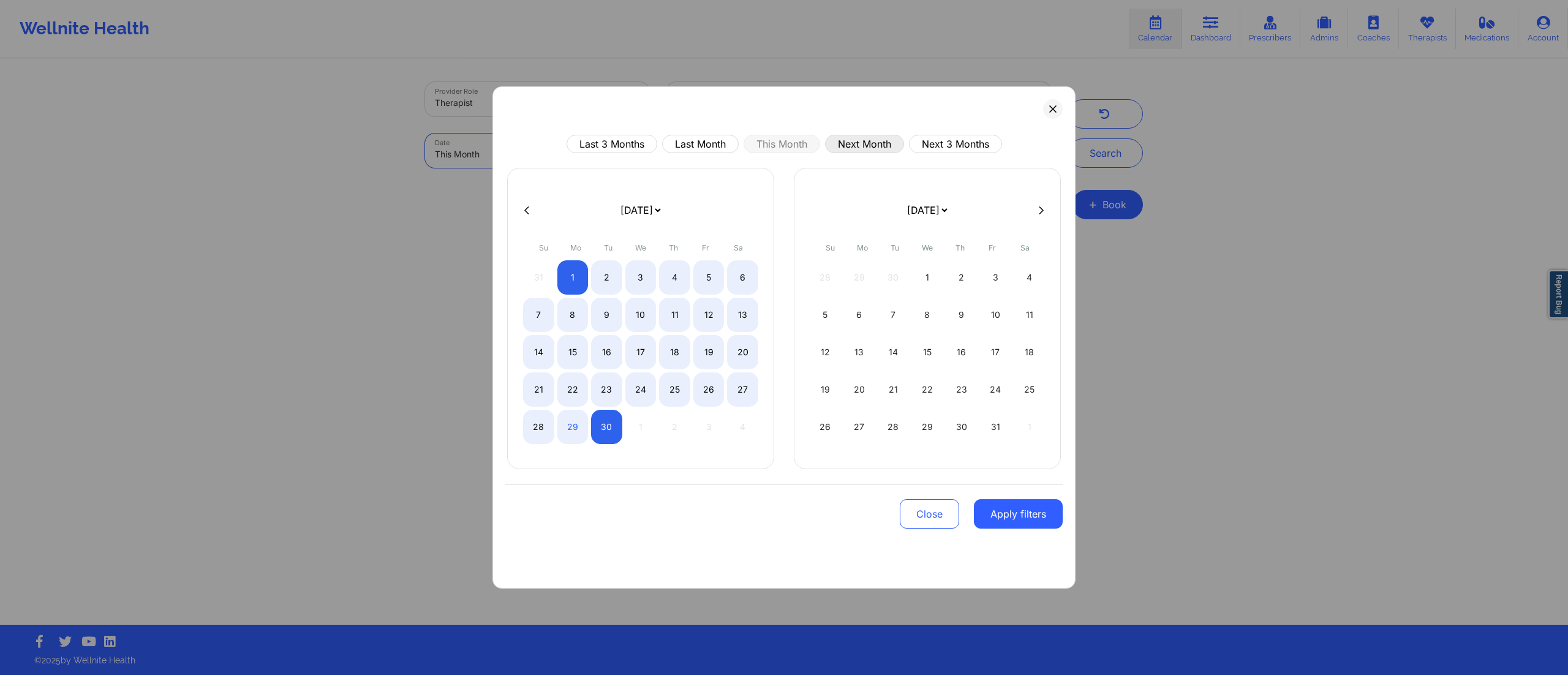
click at [854, 142] on button "Next Month" at bounding box center [864, 145] width 79 height 19
select select "2025-9"
select select "2025-10"
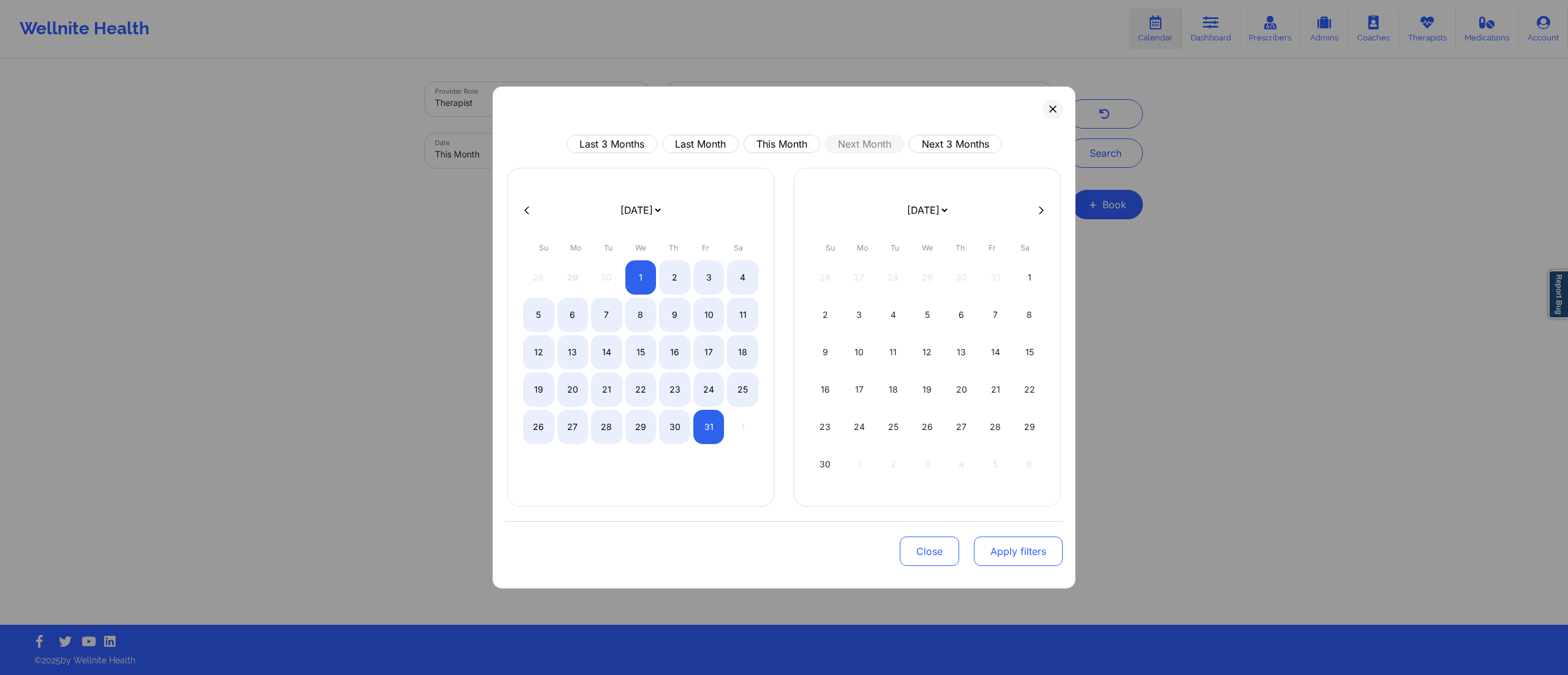
click at [1024, 560] on button "Apply filters" at bounding box center [1018, 551] width 89 height 29
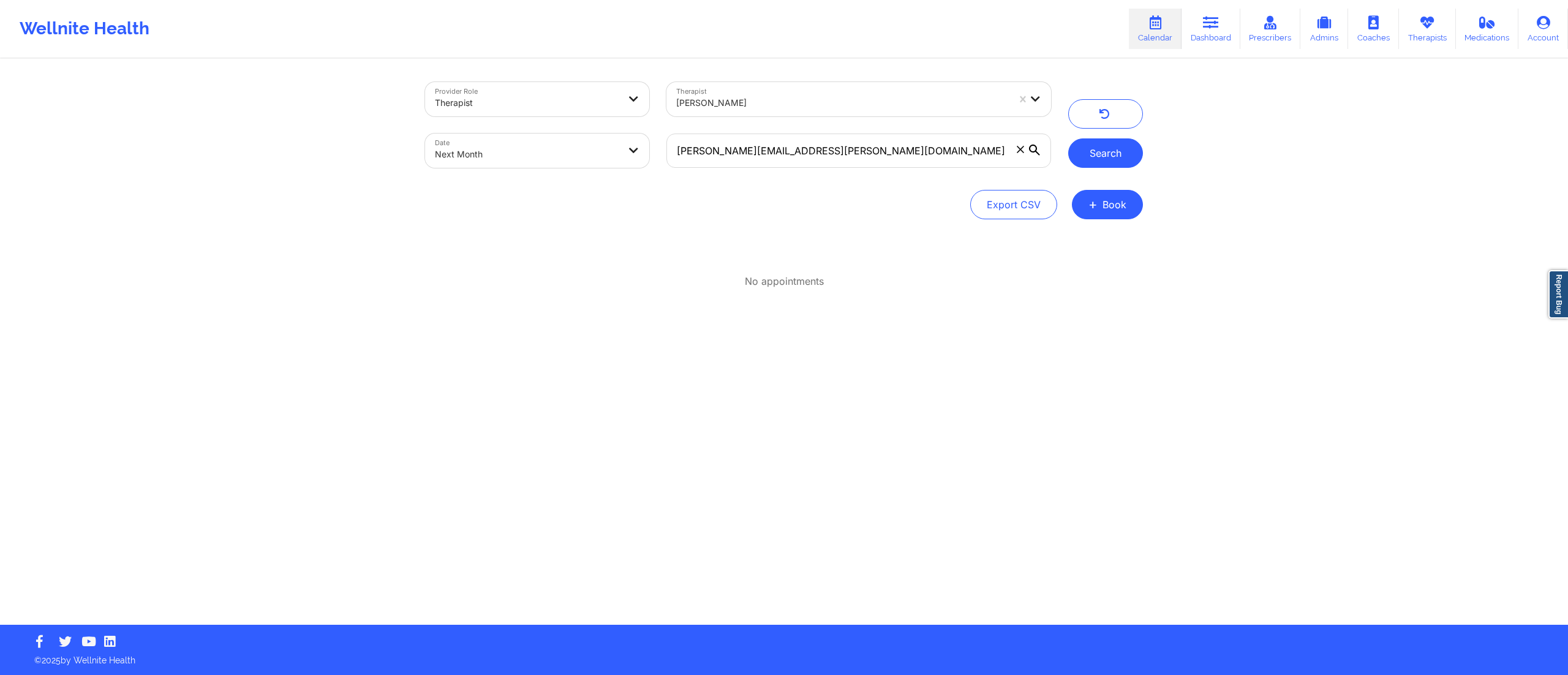
click at [1091, 154] on button "Search" at bounding box center [1105, 153] width 75 height 29
click at [544, 144] on body "Wellnite Health Calendar Dashboard Prescribers Admins Coaches Therapists Medica…" at bounding box center [784, 337] width 1568 height 675
select select "2025-9"
select select "2025-10"
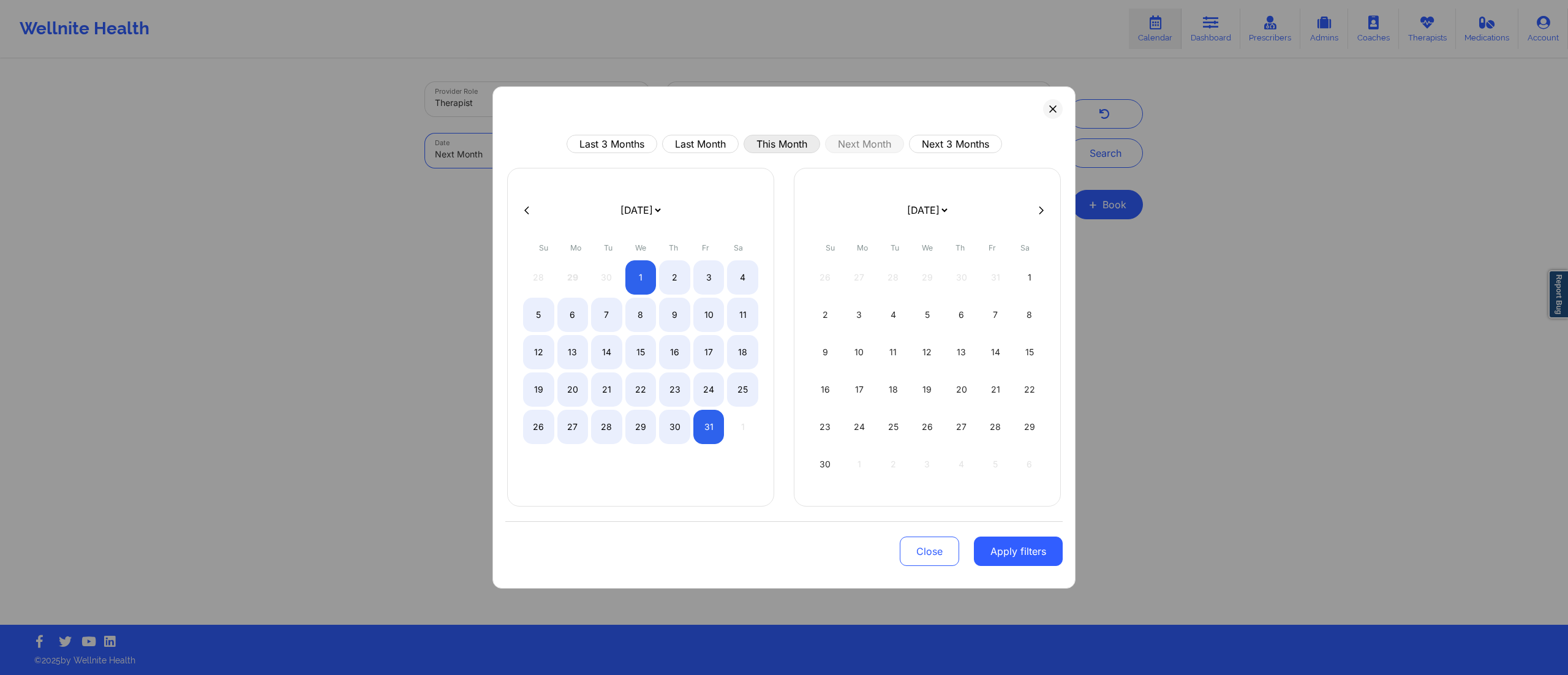
click at [774, 148] on button "This Month" at bounding box center [782, 145] width 77 height 19
select select "2025-8"
select select "2025-9"
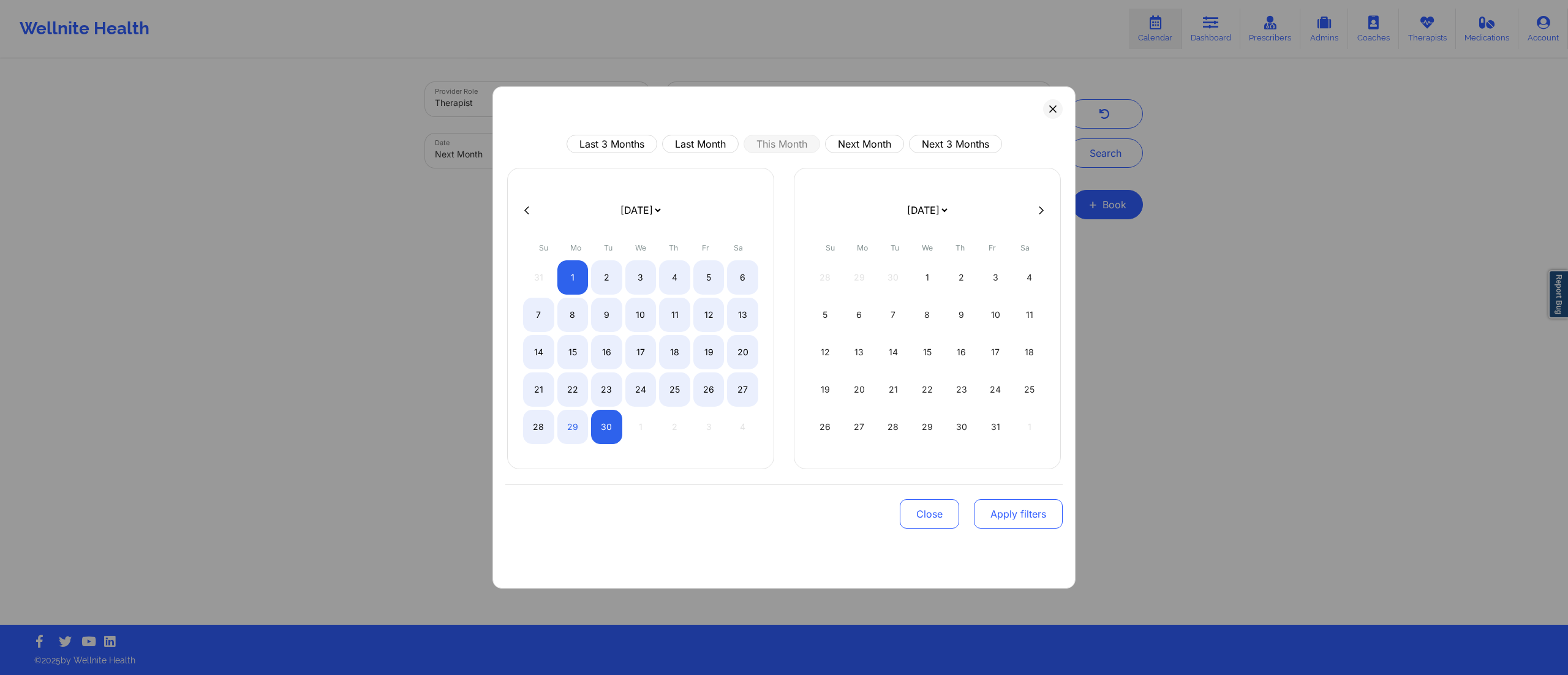
click at [995, 522] on button "Apply filters" at bounding box center [1018, 514] width 89 height 29
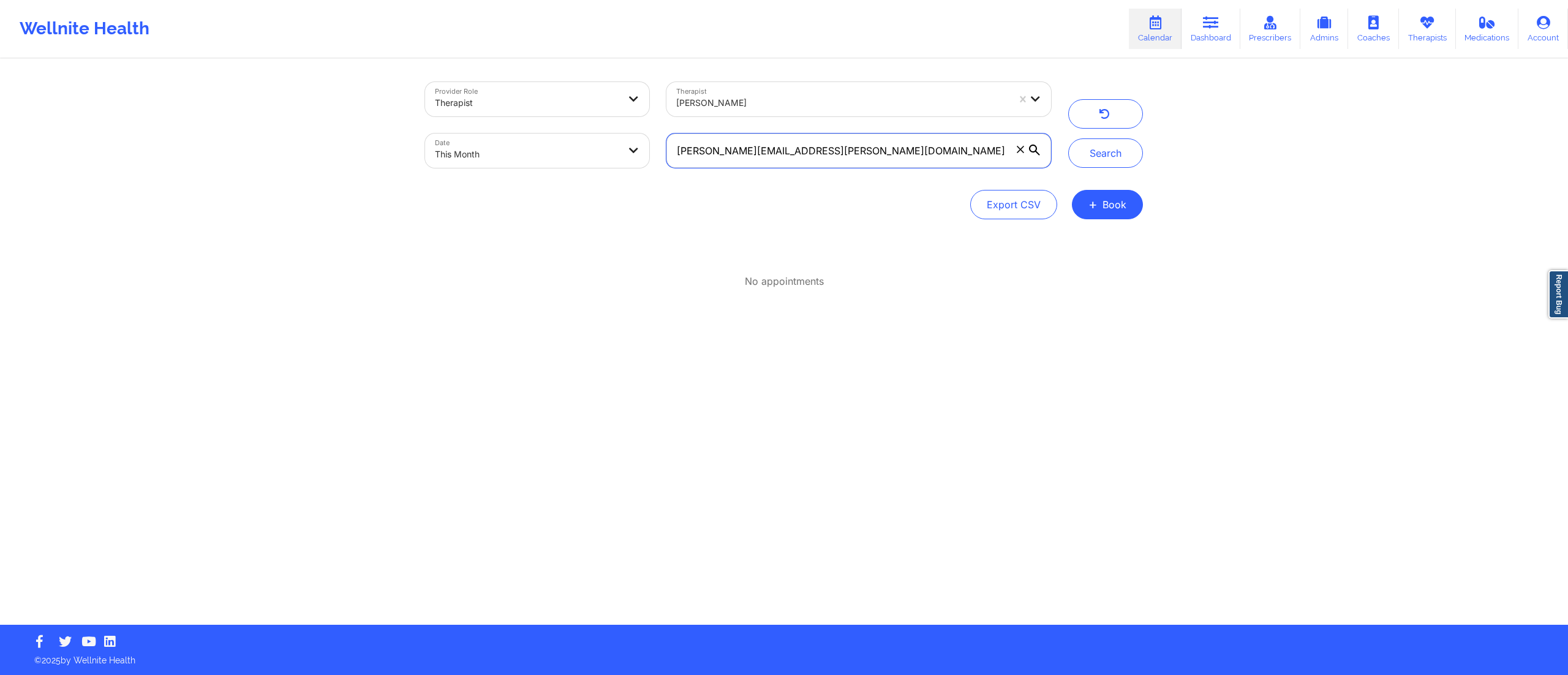
drag, startPoint x: 686, startPoint y: 154, endPoint x: 617, endPoint y: 156, distance: 69.0
click at [617, 156] on div "Provider Role Therapist Therapist Shira Lazarus Date This Month ryan.d.decker@g…" at bounding box center [738, 125] width 643 height 103
click at [1083, 161] on button "Search" at bounding box center [1105, 153] width 75 height 29
click at [1088, 145] on button "Search" at bounding box center [1105, 153] width 75 height 29
click at [532, 146] on body "Wellnite Health Calendar Dashboard Prescribers Admins Coaches Therapists Medica…" at bounding box center [784, 337] width 1568 height 675
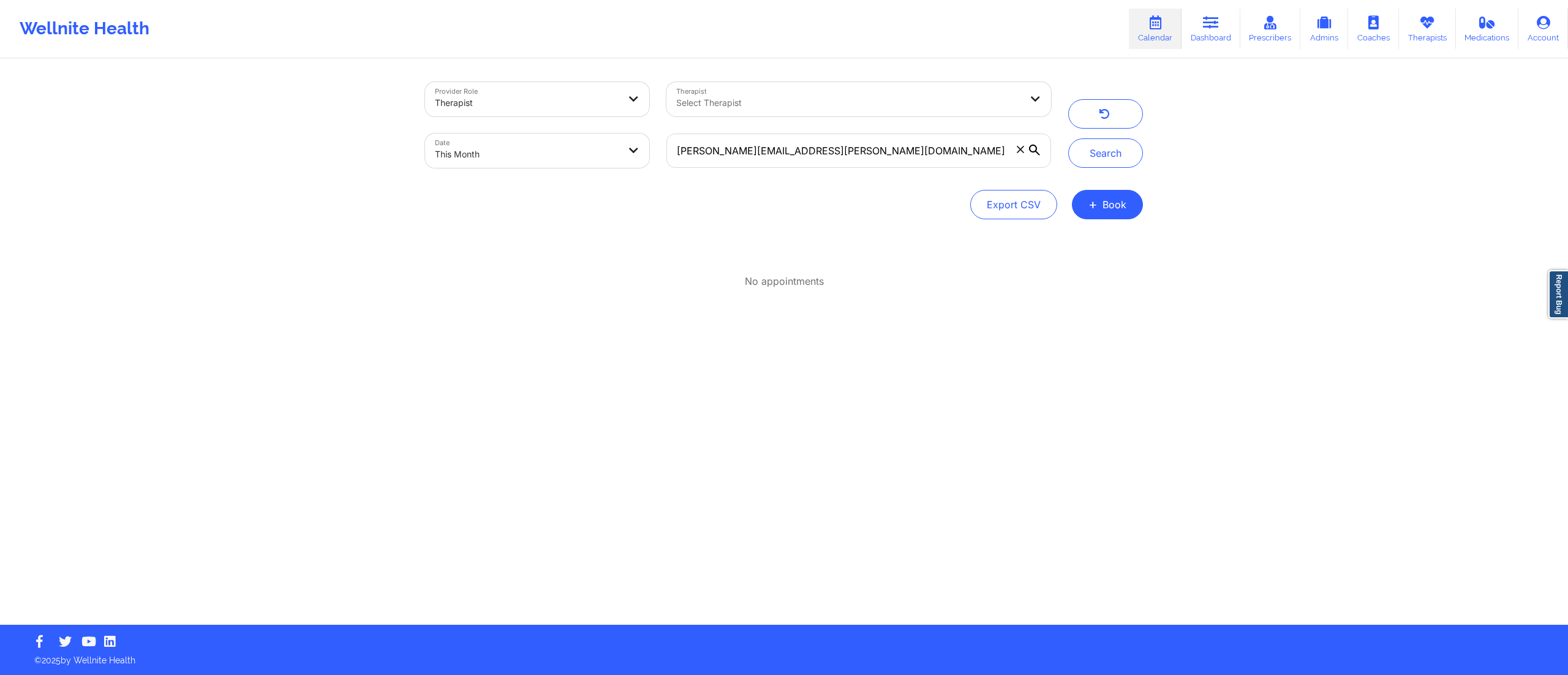
select select "2025-8"
select select "2025-9"
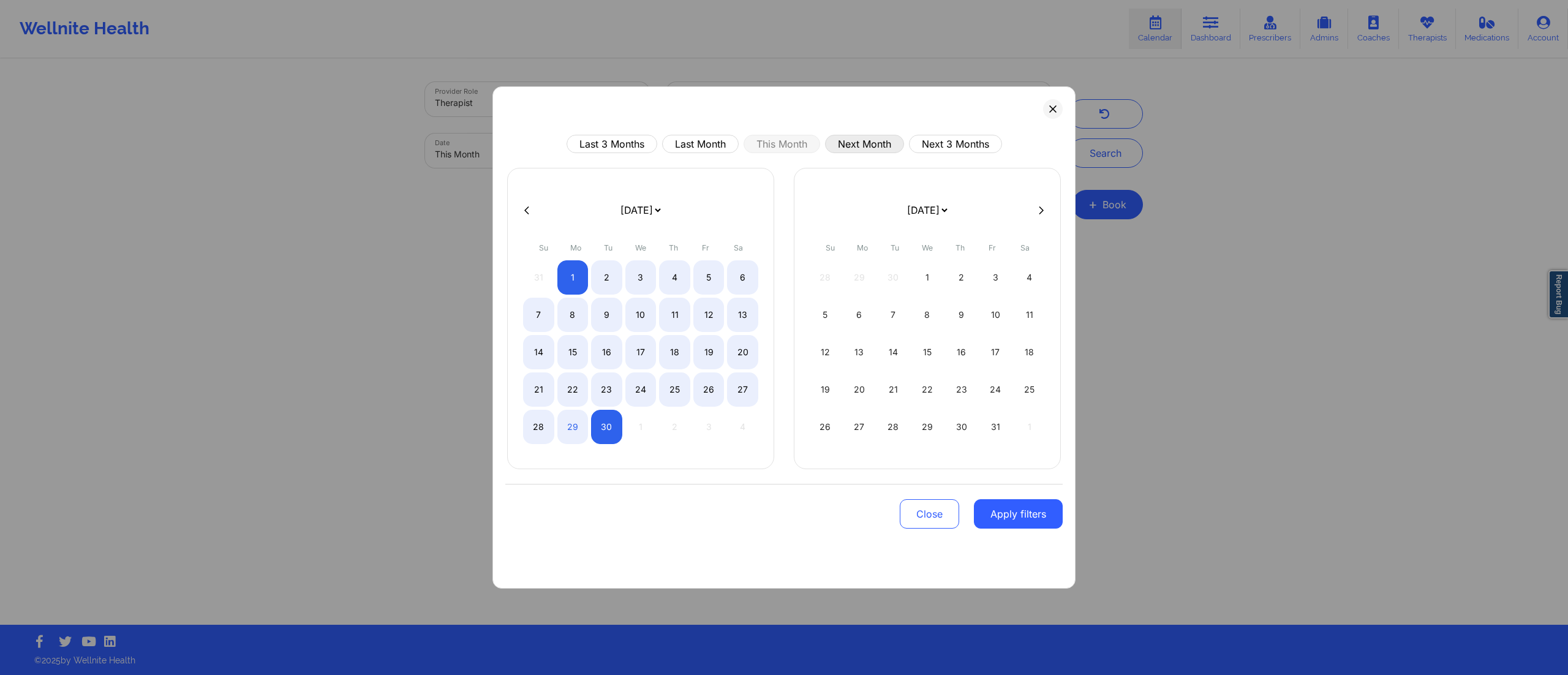
click at [860, 142] on button "Next Month" at bounding box center [864, 145] width 79 height 19
select select "2025-9"
select select "2025-10"
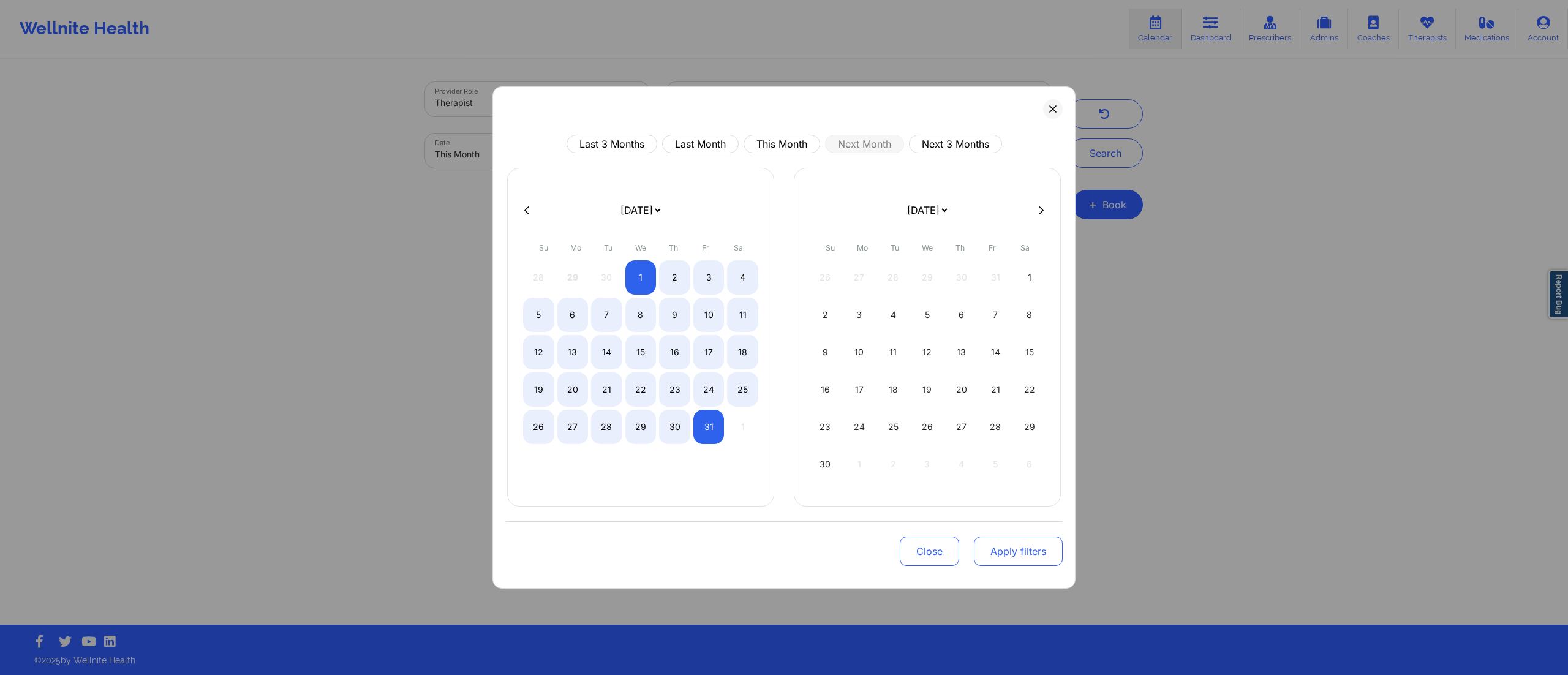
click at [989, 544] on button "Apply filters" at bounding box center [1018, 551] width 89 height 29
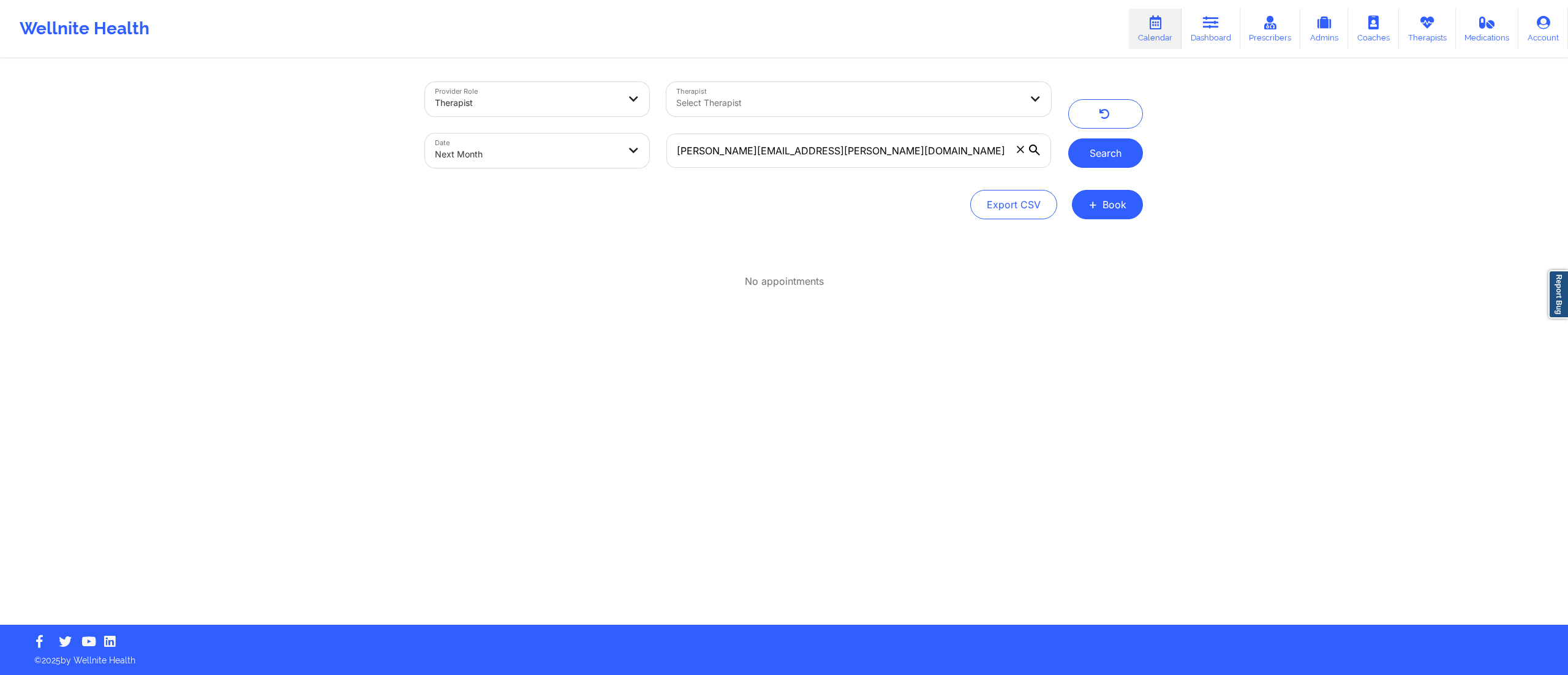
click at [1103, 152] on button "Search" at bounding box center [1105, 153] width 75 height 29
click at [533, 152] on body "Wellnite Health Calendar Dashboard Prescribers Admins Coaches Therapists Medica…" at bounding box center [784, 337] width 1568 height 675
select select "2025-9"
select select "2025-10"
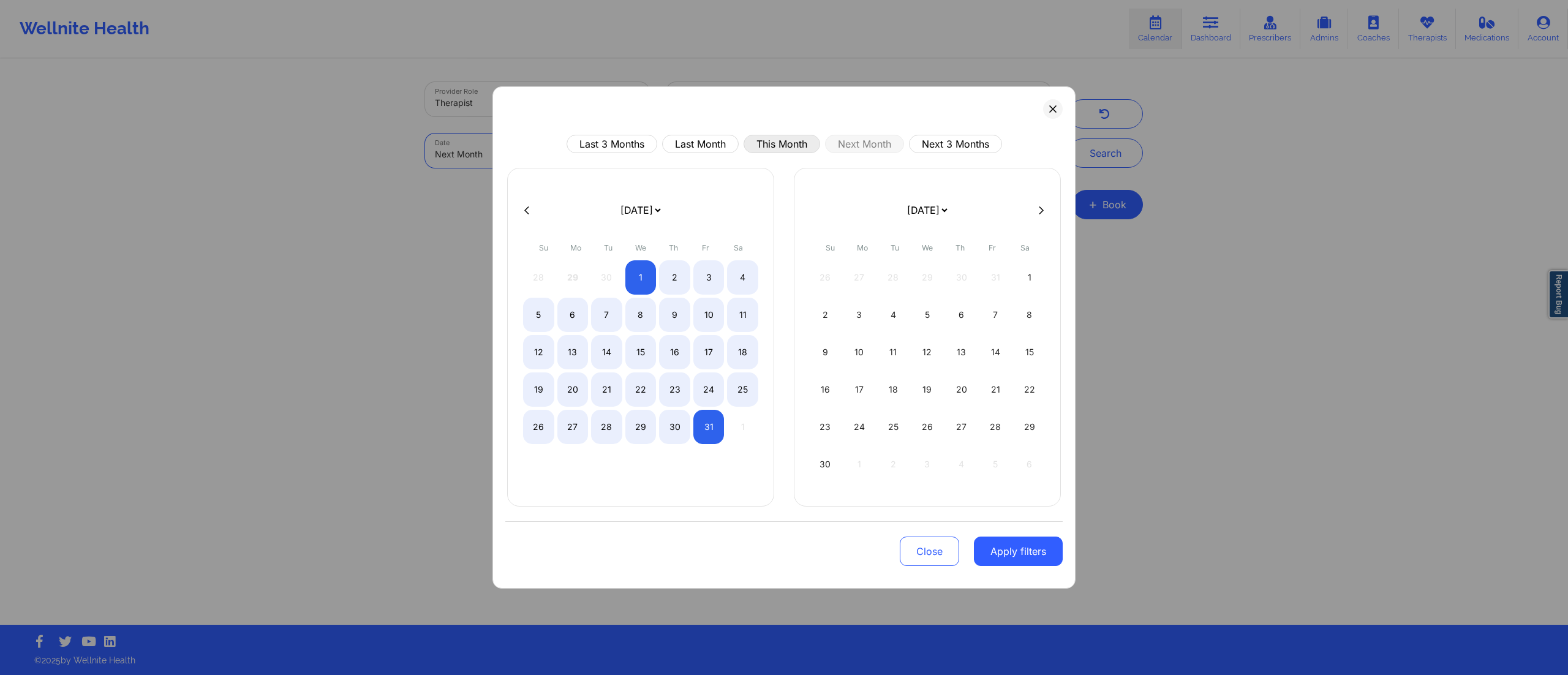
click at [768, 140] on button "This Month" at bounding box center [782, 145] width 77 height 19
select select "2025-8"
select select "2025-9"
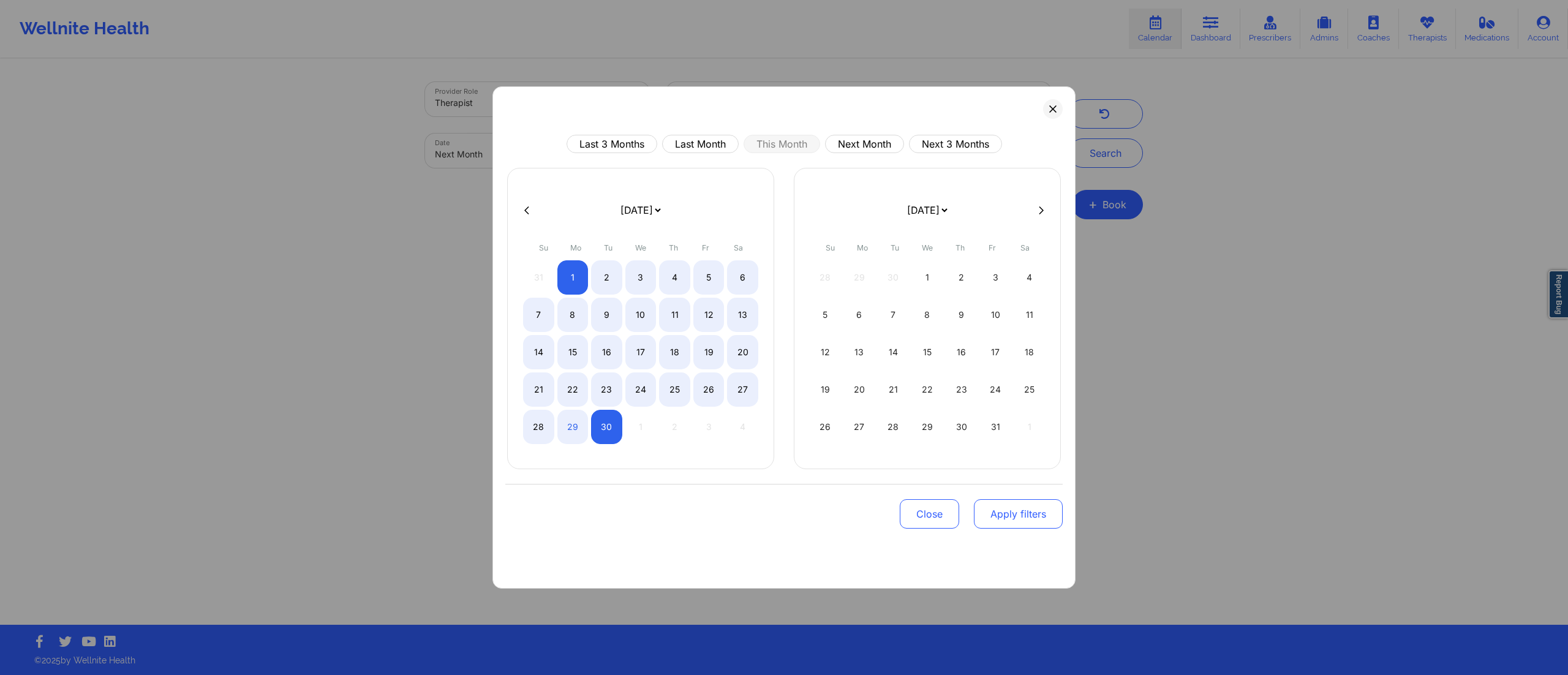
click at [983, 514] on button "Apply filters" at bounding box center [1018, 514] width 89 height 29
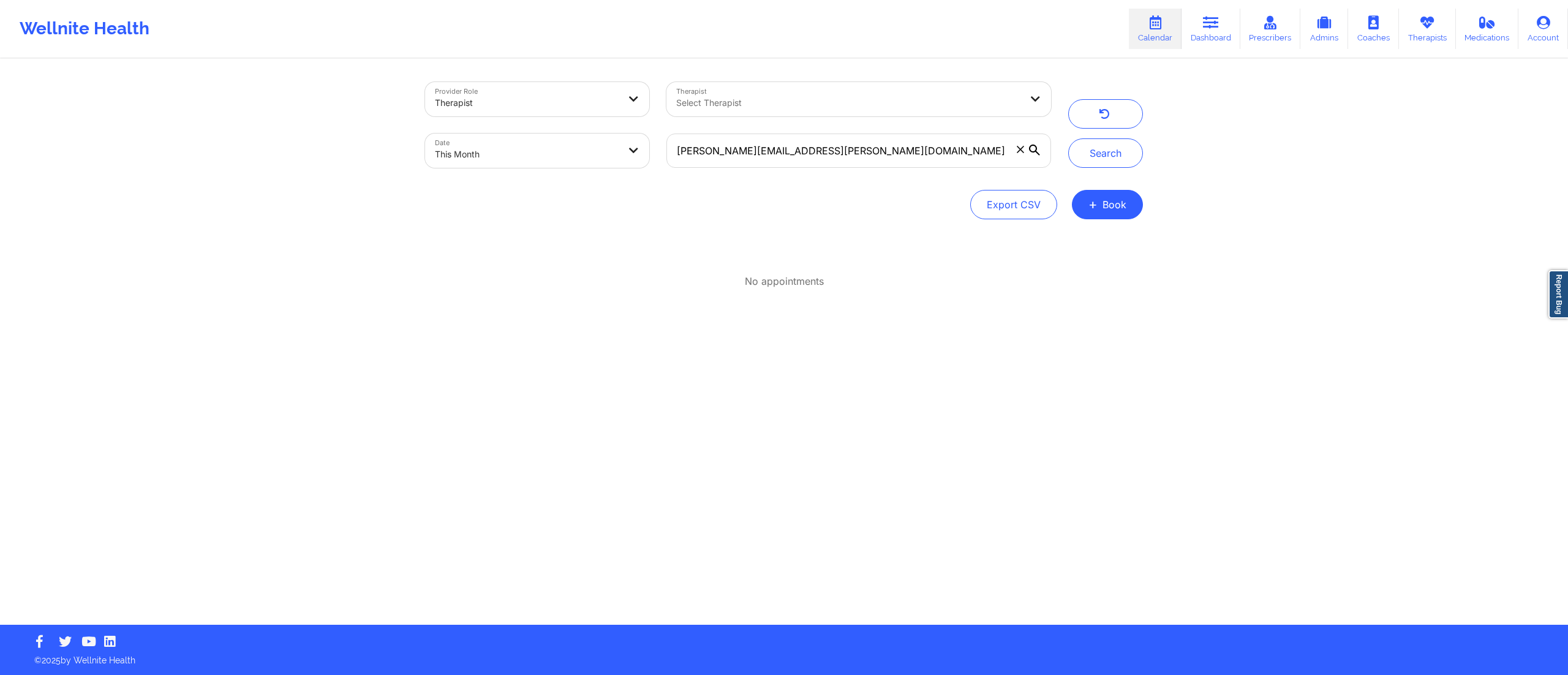
click at [778, 100] on div at bounding box center [849, 103] width 345 height 15
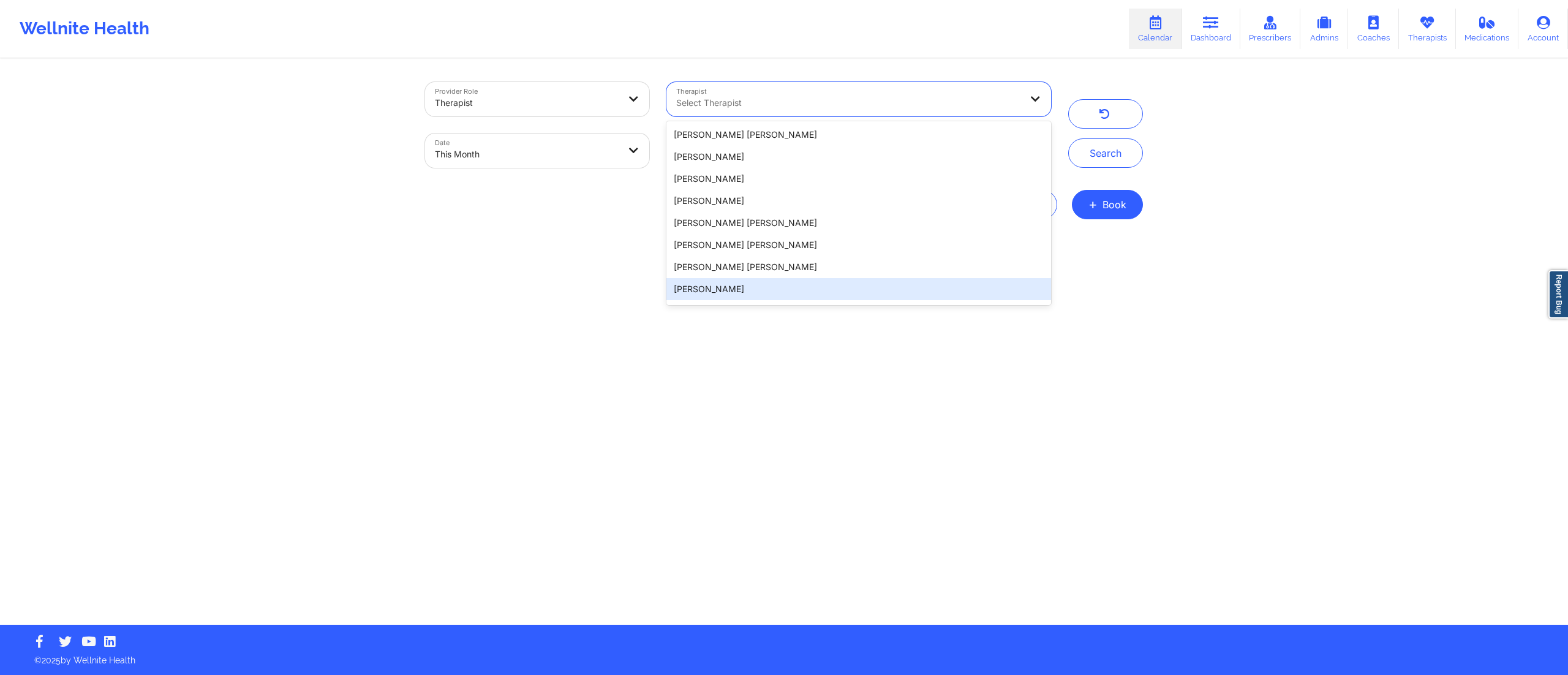
drag, startPoint x: 844, startPoint y: 398, endPoint x: 831, endPoint y: 385, distance: 18.4
click at [843, 399] on div "Provider Role Therapist Therapist 20 results available. Use Up and Down to choo…" at bounding box center [784, 343] width 735 height 565
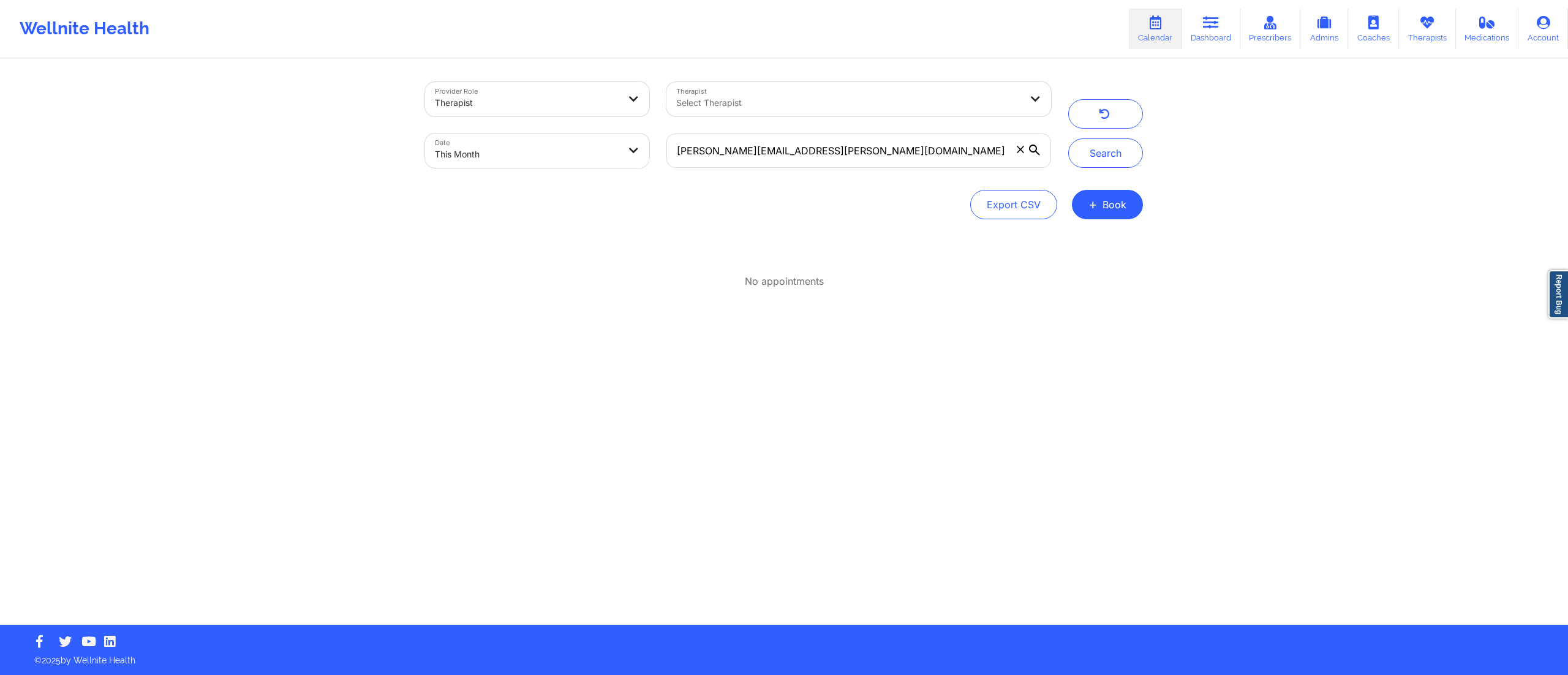
click at [1018, 146] on icon at bounding box center [1021, 149] width 8 height 8
click at [1018, 146] on input "[PERSON_NAME][EMAIL_ADDRESS][PERSON_NAME][DOMAIN_NAME]" at bounding box center [859, 150] width 385 height 35
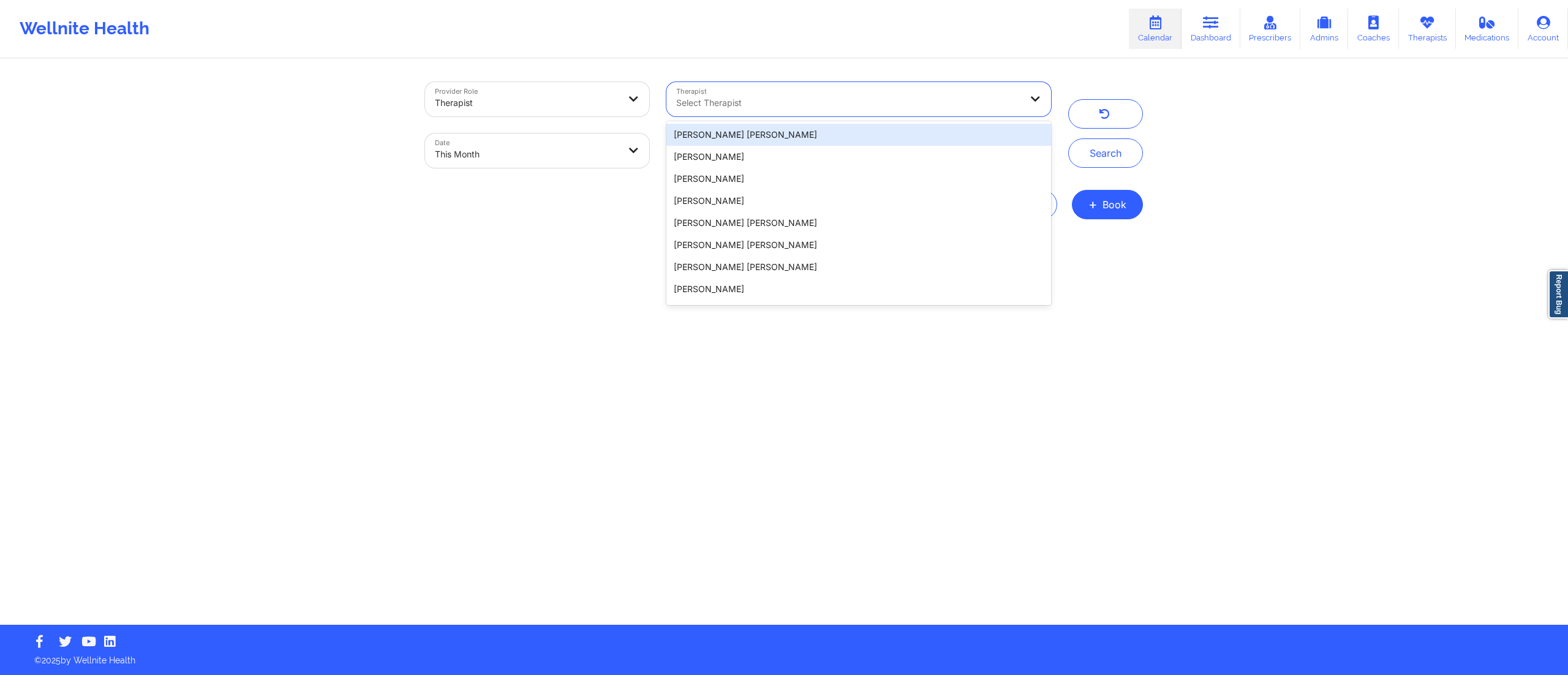
click at [779, 93] on div "Select Therapist" at bounding box center [844, 99] width 356 height 35
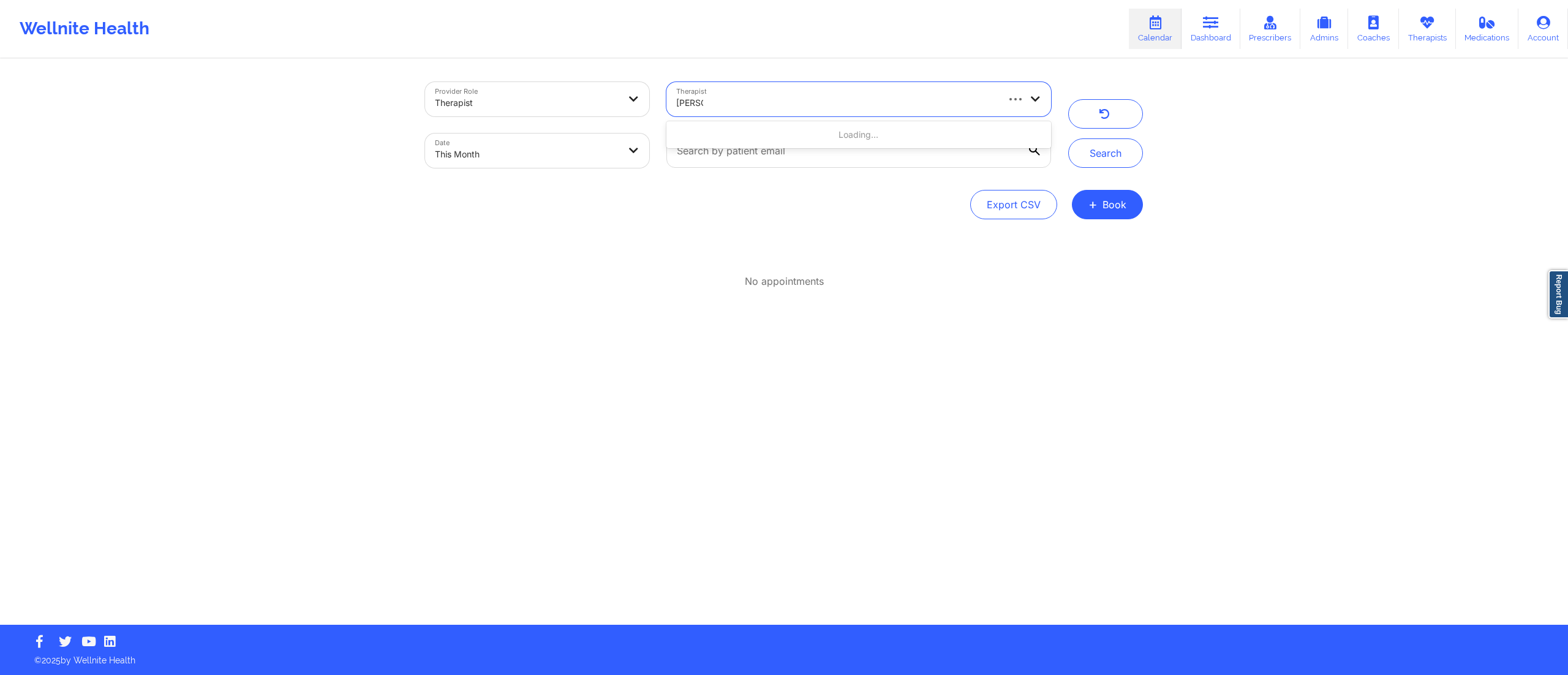
type input "amy ha"
click at [867, 136] on div "Amy Harlow" at bounding box center [859, 134] width 385 height 22
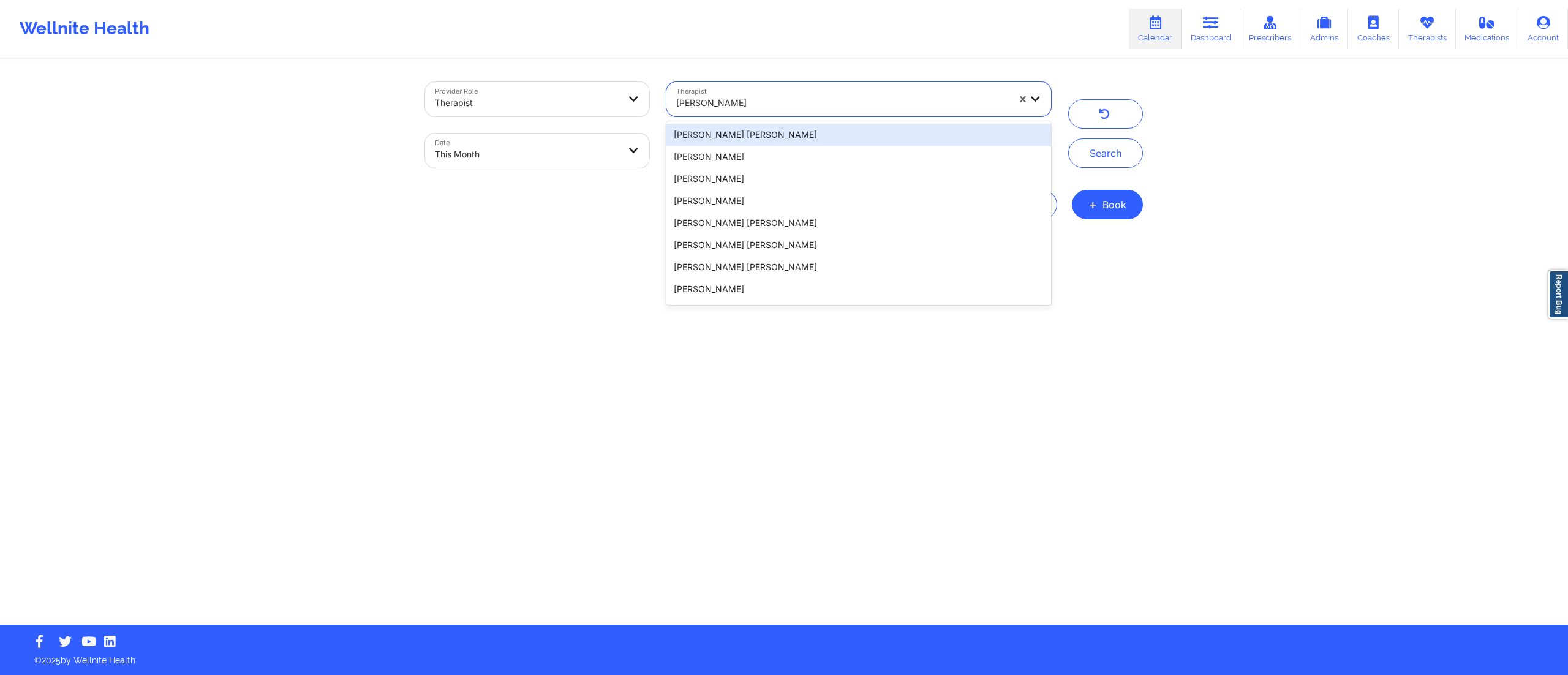
click at [816, 98] on div at bounding box center [843, 103] width 332 height 15
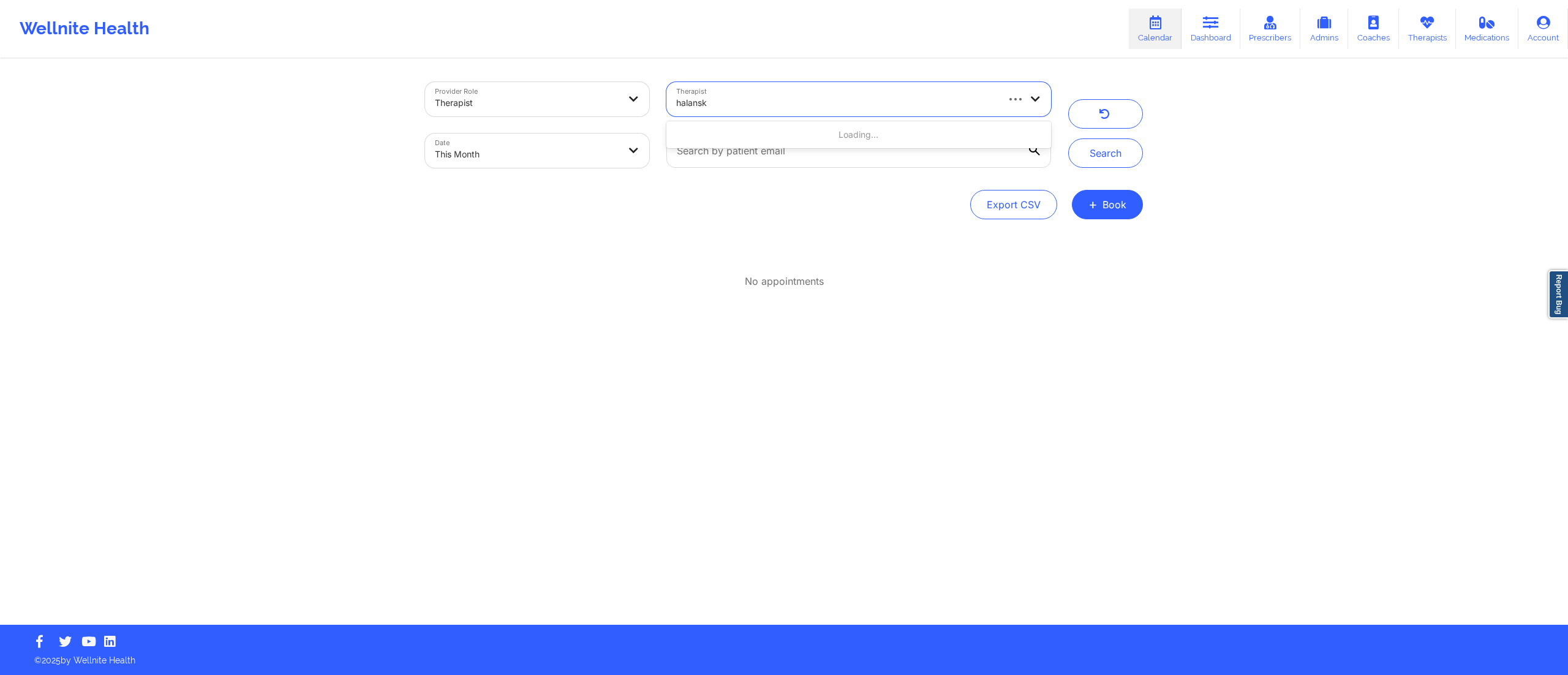
type input "halanski"
drag, startPoint x: 751, startPoint y: 107, endPoint x: 608, endPoint y: 75, distance: 146.5
click at [608, 75] on div "Provider Role Therapist Therapist option Amy Harlow, selected. Amy Harlow Date …" at bounding box center [738, 125] width 643 height 103
click at [485, 100] on div at bounding box center [526, 103] width 184 height 15
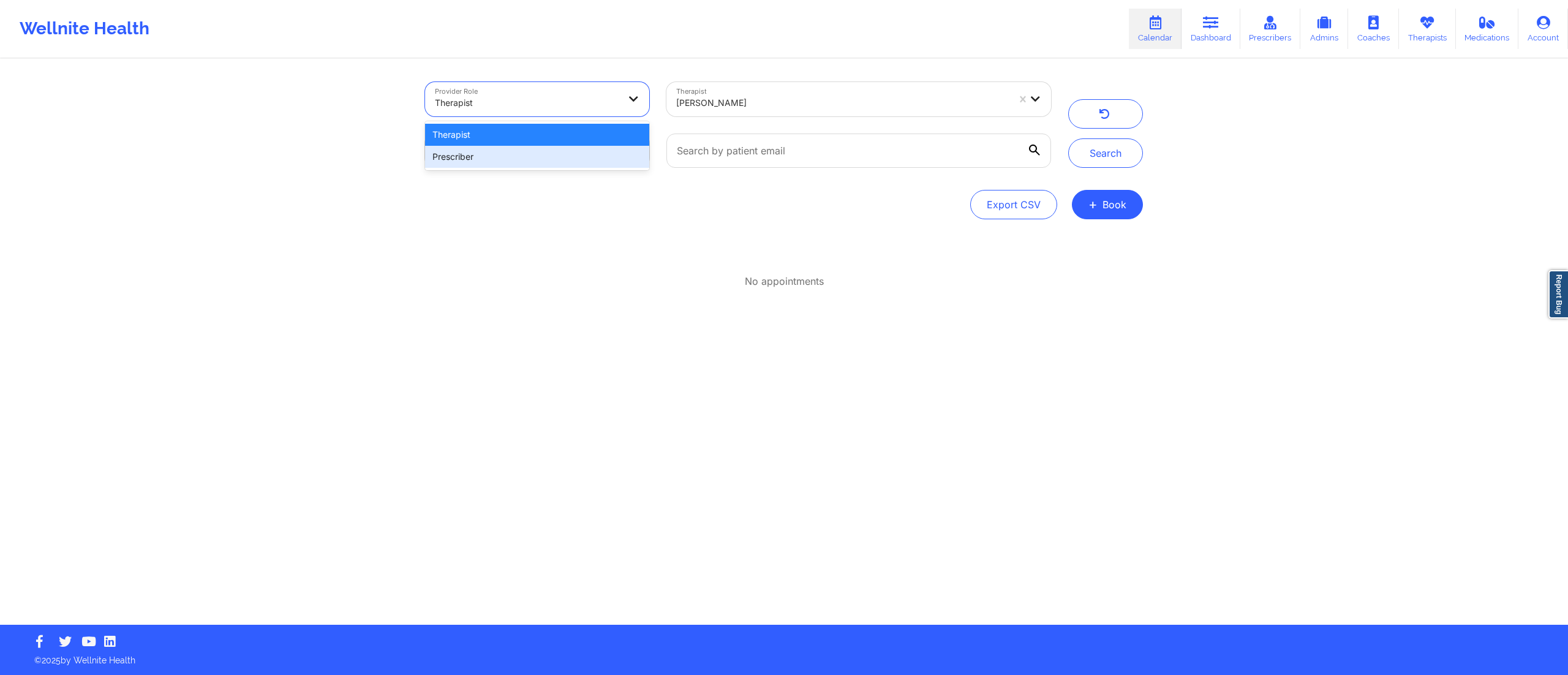
click at [480, 156] on div "Prescriber" at bounding box center [537, 156] width 224 height 22
click at [743, 148] on input "text" at bounding box center [859, 150] width 385 height 35
paste input "[PERSON_NAME][EMAIL_ADDRESS][PERSON_NAME][DOMAIN_NAME]"
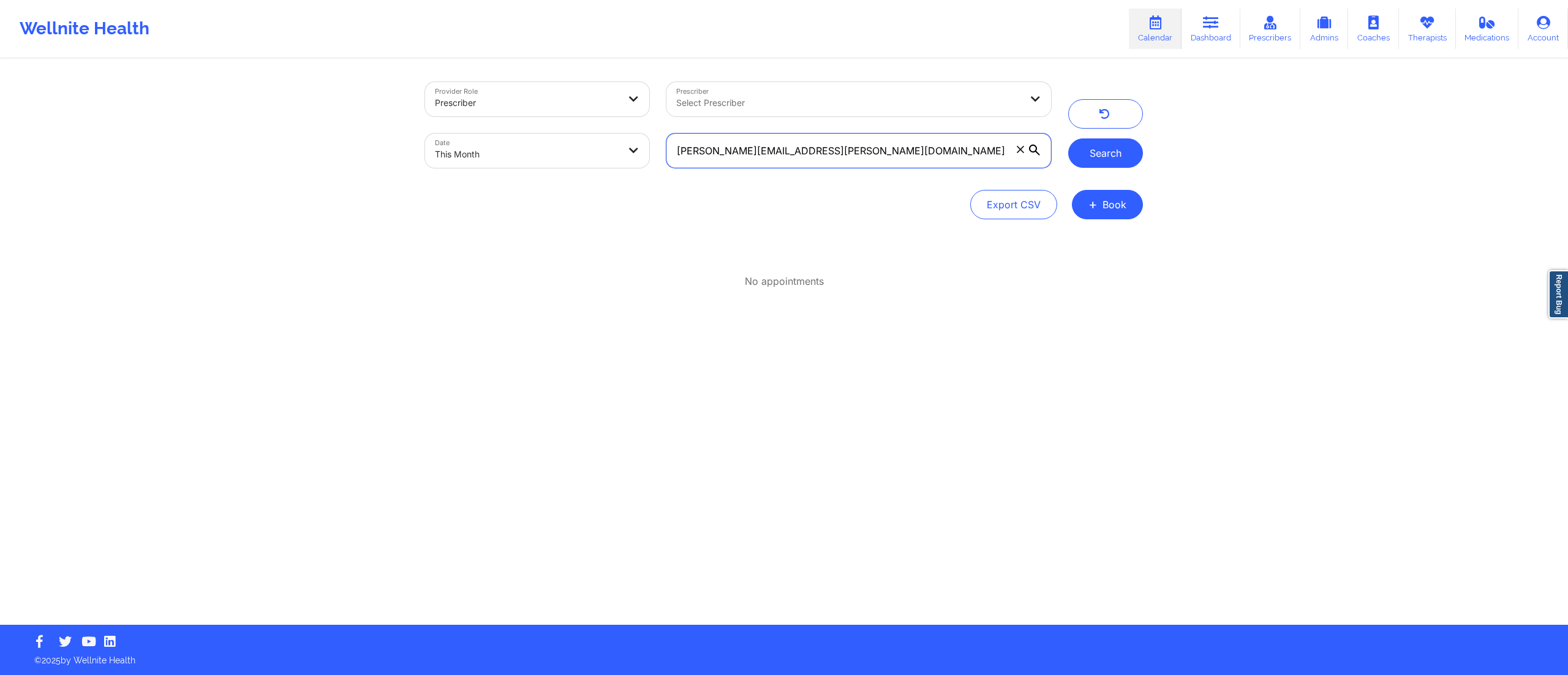
type input "[PERSON_NAME][EMAIL_ADDRESS][PERSON_NAME][DOMAIN_NAME]"
click at [1095, 142] on button "Search" at bounding box center [1105, 153] width 75 height 29
click at [458, 156] on body "Wellnite Health Calendar Dashboard Prescribers Admins Coaches Therapists Medica…" at bounding box center [784, 337] width 1568 height 675
select select "2025-8"
select select "2025-9"
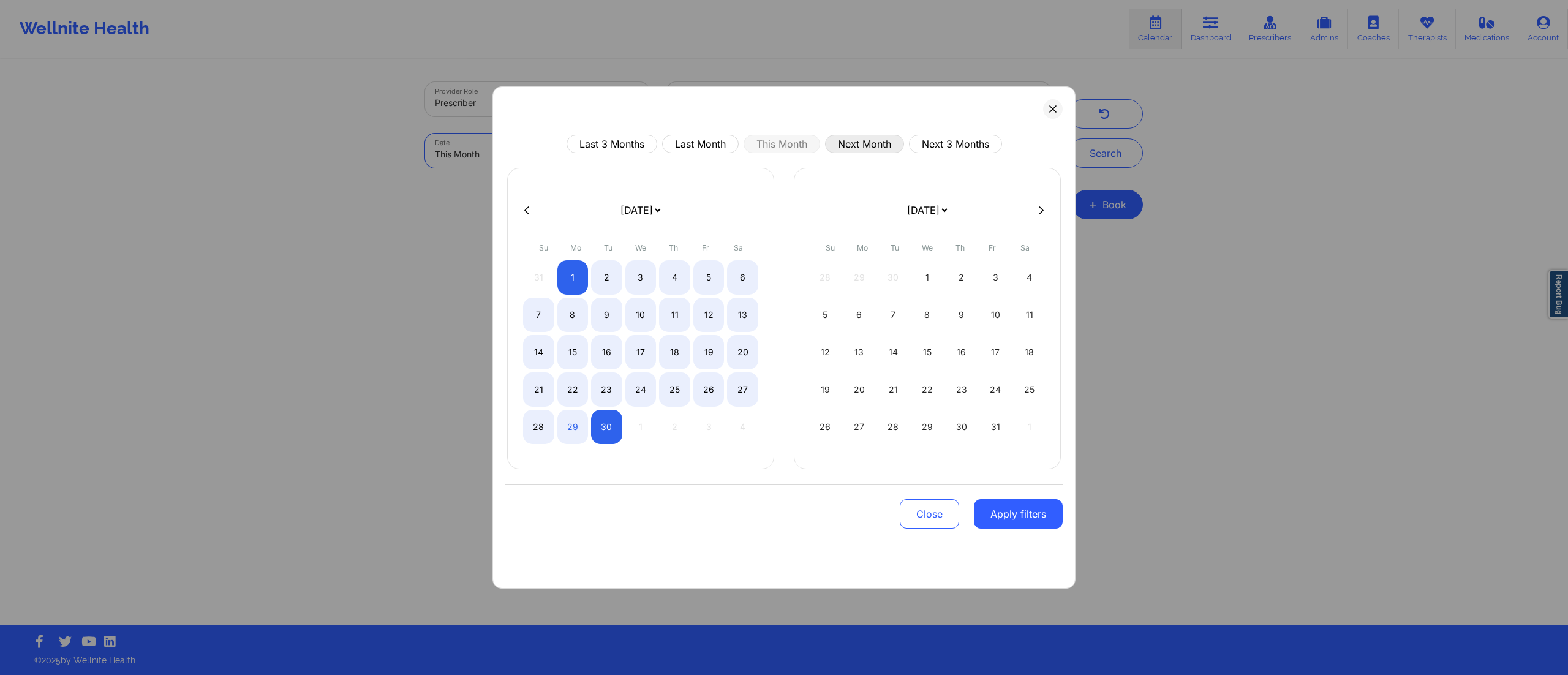
click at [853, 151] on button "Next Month" at bounding box center [864, 145] width 79 height 19
select select "2025-9"
select select "2025-10"
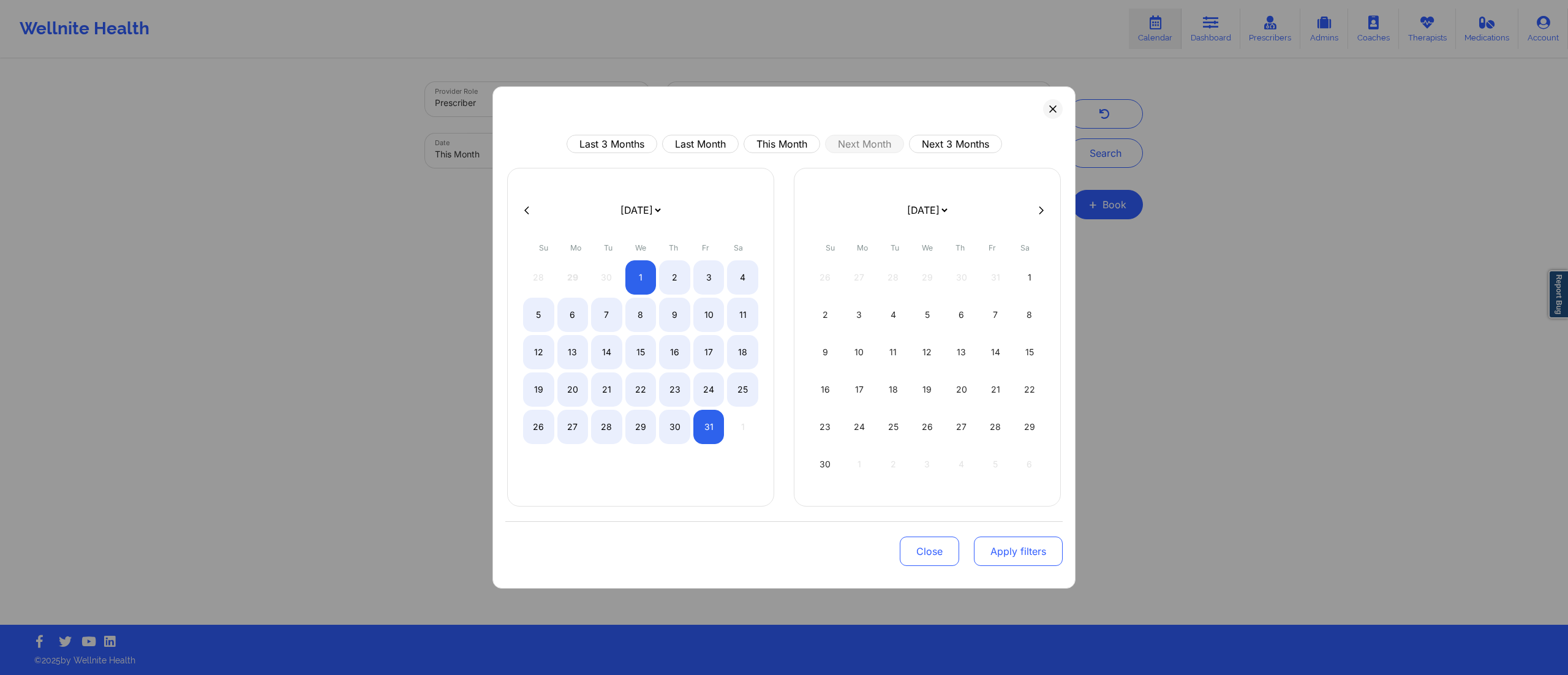
click at [1013, 555] on button "Apply filters" at bounding box center [1018, 551] width 89 height 29
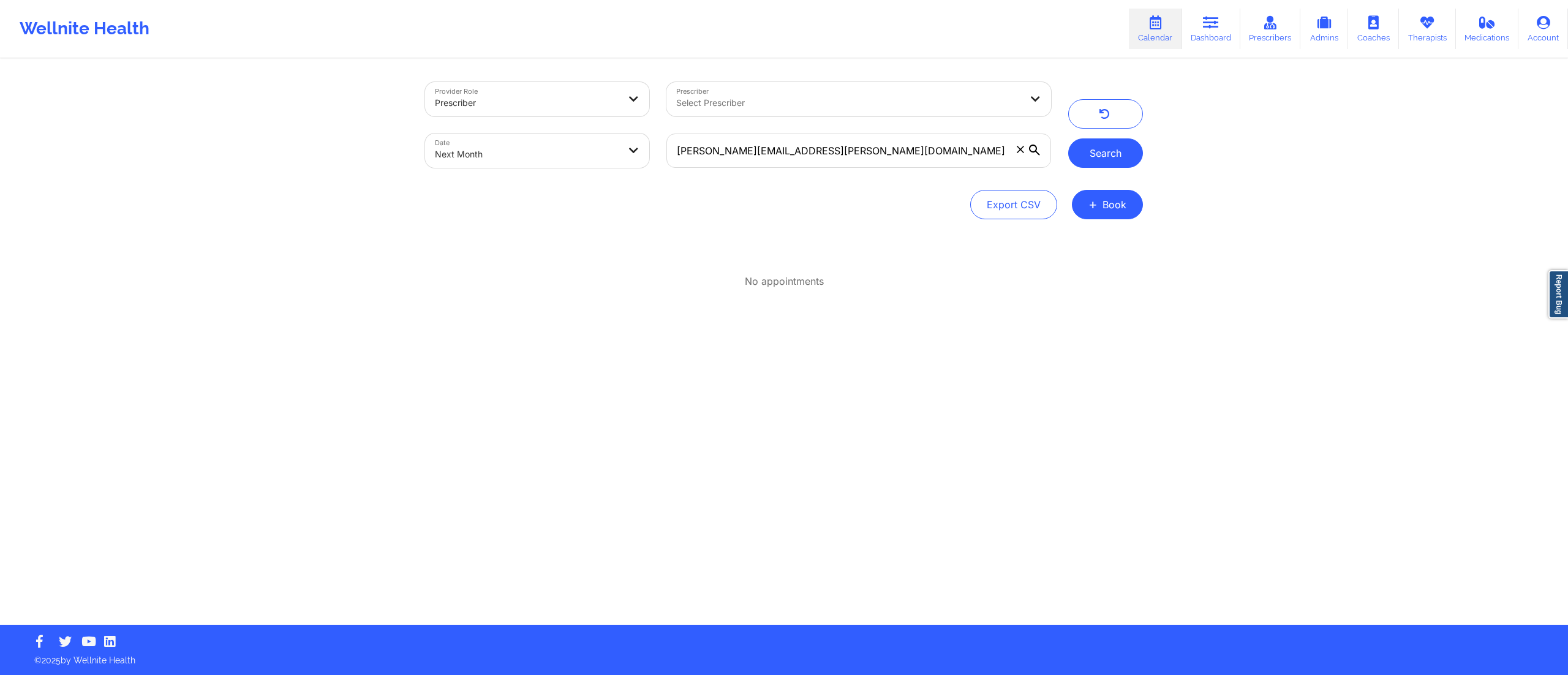
click at [1123, 151] on button "Search" at bounding box center [1105, 153] width 75 height 29
click at [486, 149] on body "Wellnite Health Calendar Dashboard Prescribers Admins Coaches Therapists Medica…" at bounding box center [784, 337] width 1568 height 675
select select "2025-9"
select select "2025-10"
click at [797, 70] on div "Provider Role Prescriber Prescriber Select Prescriber Date Next Month ryan.d.de…" at bounding box center [784, 343] width 735 height 565
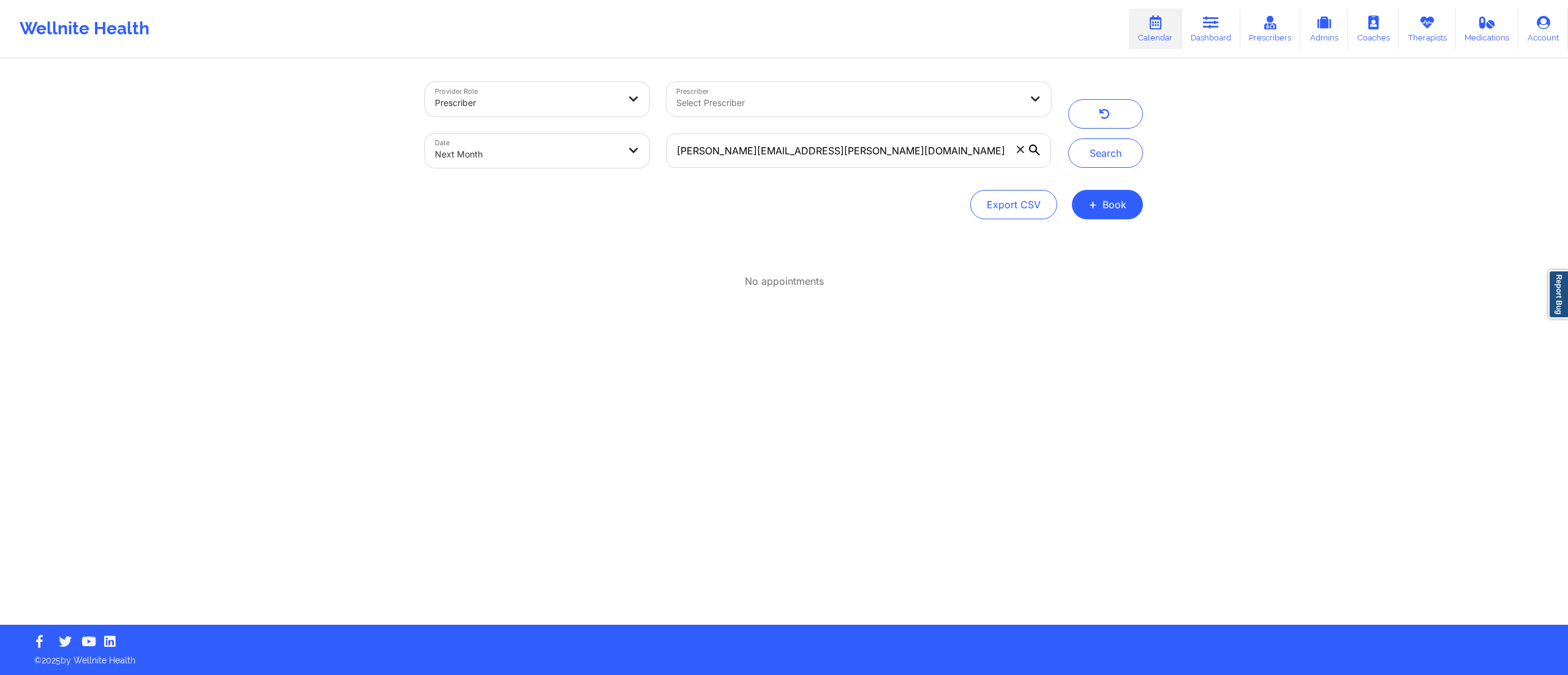
click at [768, 100] on div at bounding box center [849, 103] width 345 height 15
type input "amy hal"
click at [805, 136] on div "[PERSON_NAME]" at bounding box center [859, 134] width 385 height 22
click at [1127, 153] on button "Search" at bounding box center [1105, 153] width 75 height 29
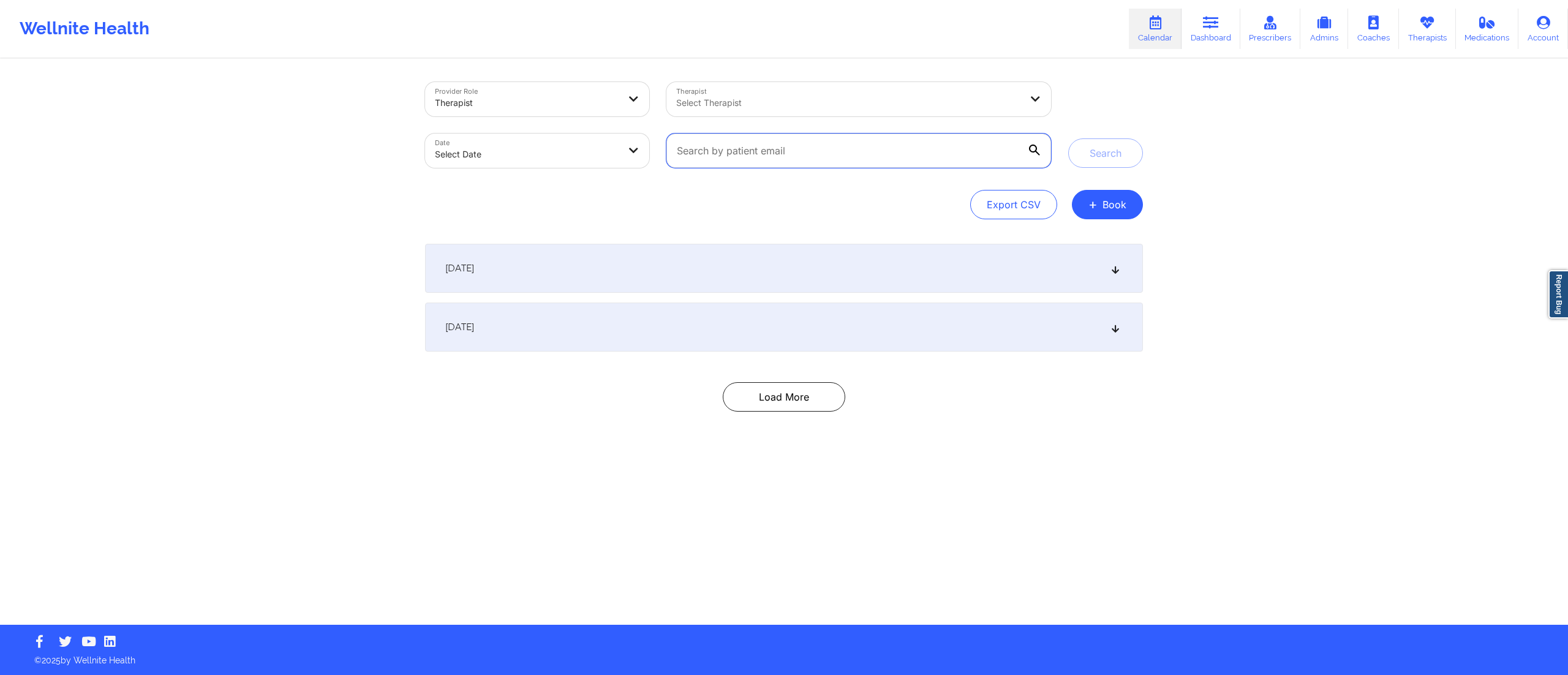
click at [831, 154] on input "text" at bounding box center [859, 150] width 385 height 35
paste input "[PERSON_NAME][EMAIL_ADDRESS][PERSON_NAME][DOMAIN_NAME]"
type input "[PERSON_NAME][EMAIL_ADDRESS][PERSON_NAME][DOMAIN_NAME]"
click at [1108, 146] on button "Search" at bounding box center [1105, 153] width 75 height 29
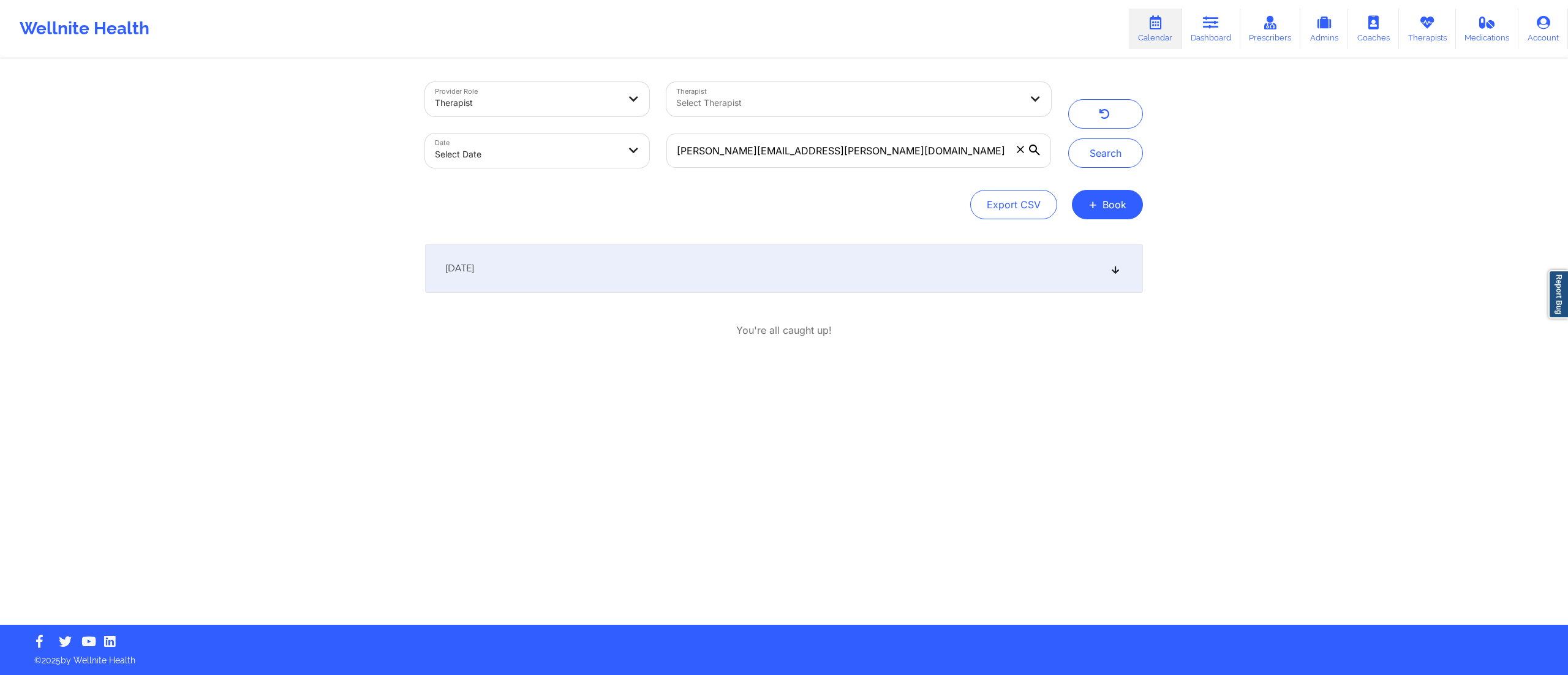
click at [631, 255] on div "September 30, 2025" at bounding box center [784, 268] width 718 height 49
click at [636, 260] on div "September 30, 2025" at bounding box center [784, 268] width 718 height 49
click at [1017, 144] on span at bounding box center [1020, 149] width 12 height 12
click at [1017, 144] on input "[PERSON_NAME][EMAIL_ADDRESS][PERSON_NAME][DOMAIN_NAME]" at bounding box center [859, 150] width 385 height 35
click at [770, 96] on div at bounding box center [849, 103] width 345 height 15
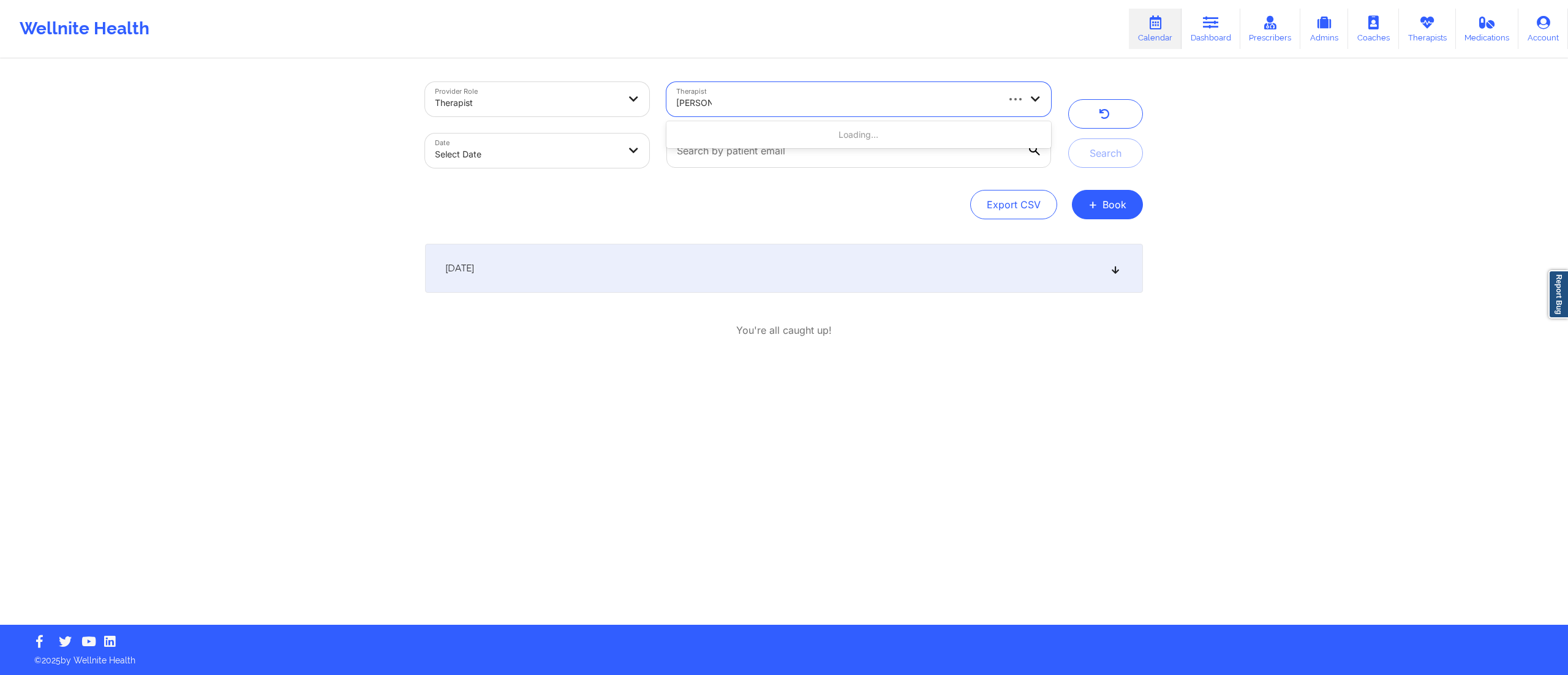
type input "shira laza"
click at [768, 128] on div "[PERSON_NAME]" at bounding box center [859, 134] width 385 height 22
click at [1088, 148] on button "Search" at bounding box center [1105, 153] width 75 height 29
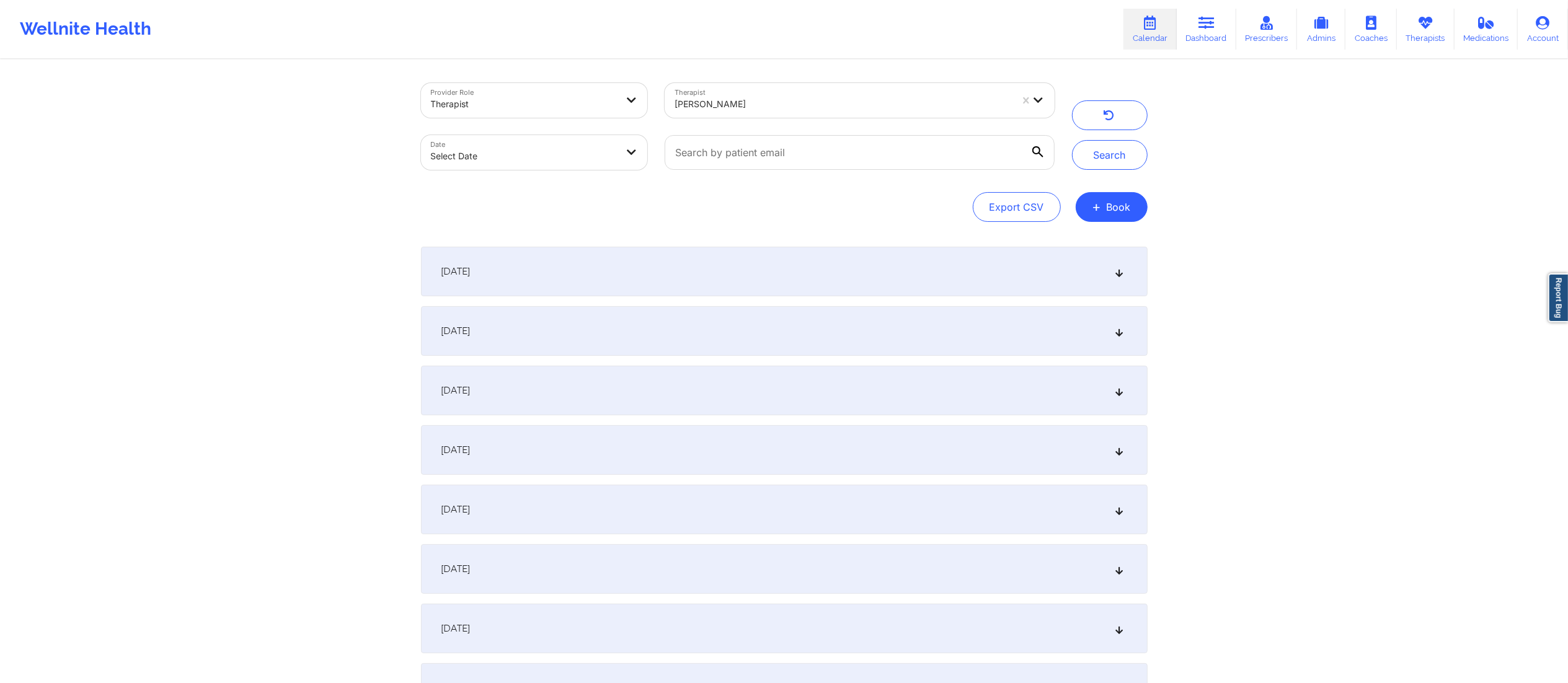
click at [512, 158] on body "Wellnite Health Calendar Dashboard Prescribers Admins Coaches Therapists Medica…" at bounding box center [784, 341] width 1568 height 683
select select "2025-8"
select select "2025-9"
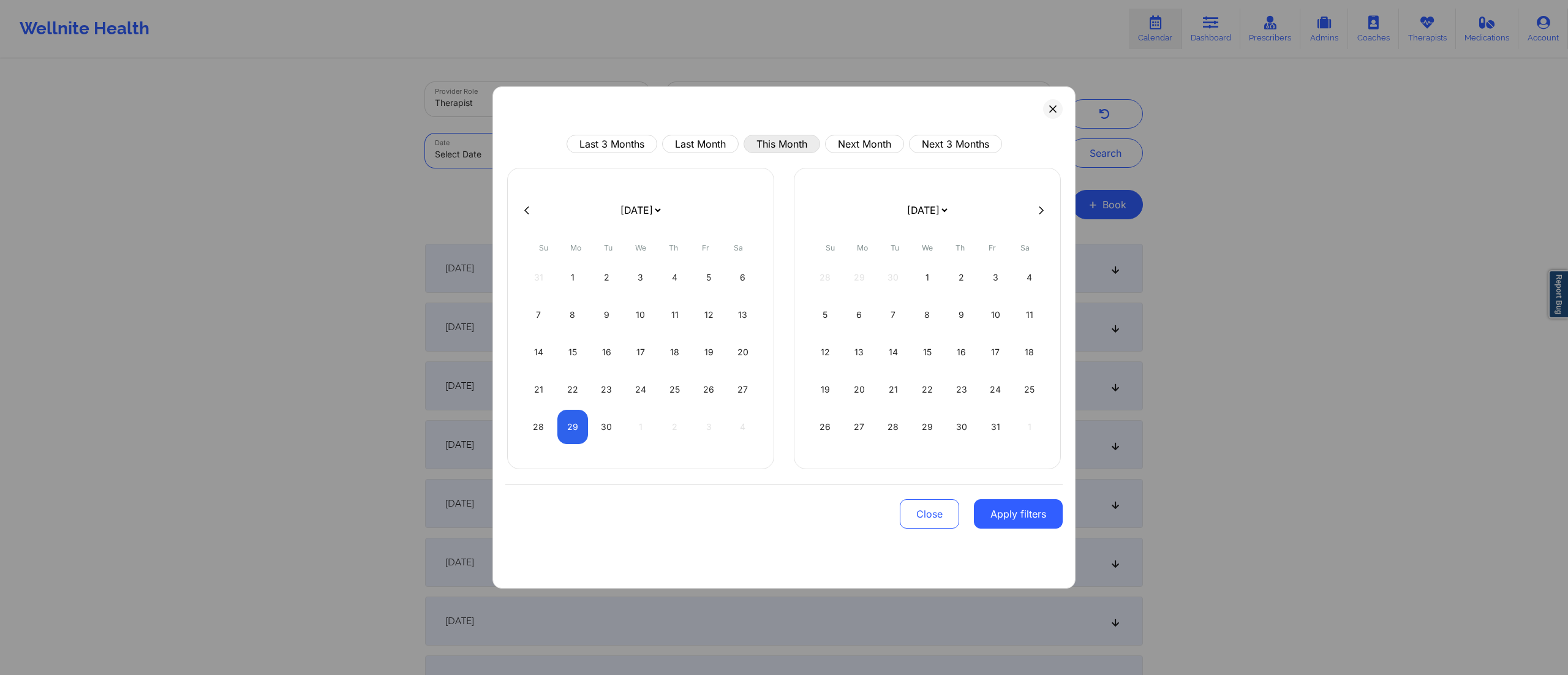
click at [757, 144] on button "This Month" at bounding box center [782, 145] width 77 height 19
select select "2025-8"
select select "2025-9"
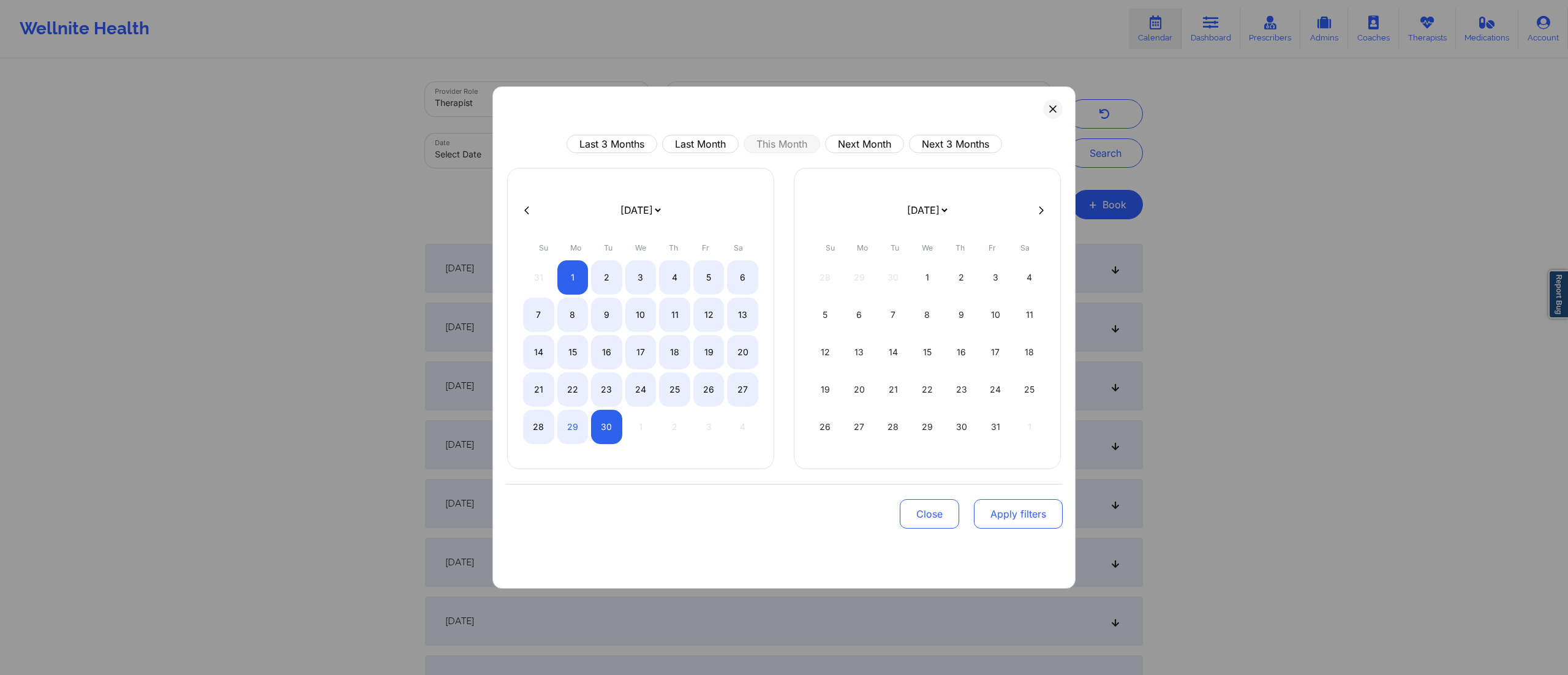
click at [1013, 509] on button "Apply filters" at bounding box center [1018, 514] width 89 height 29
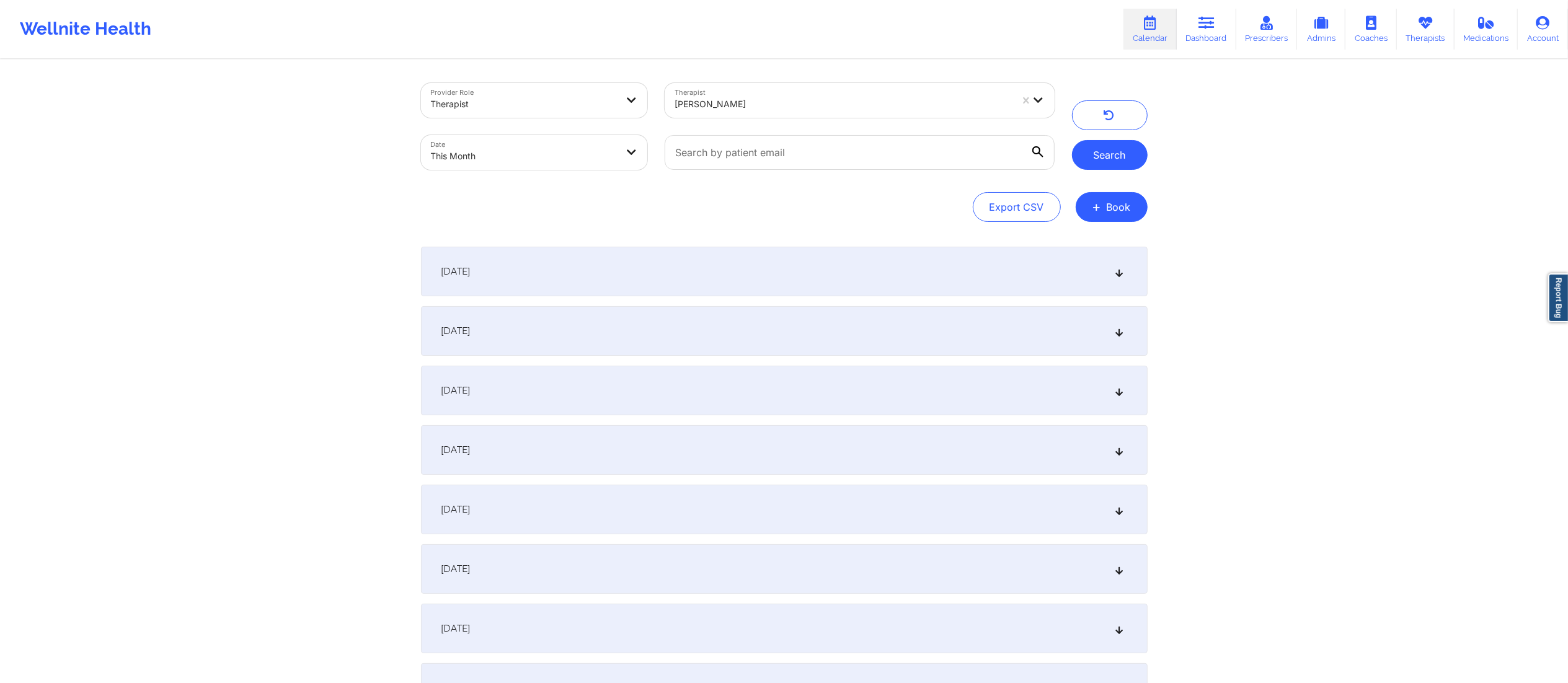
click at [1091, 148] on button "Search" at bounding box center [1110, 155] width 76 height 29
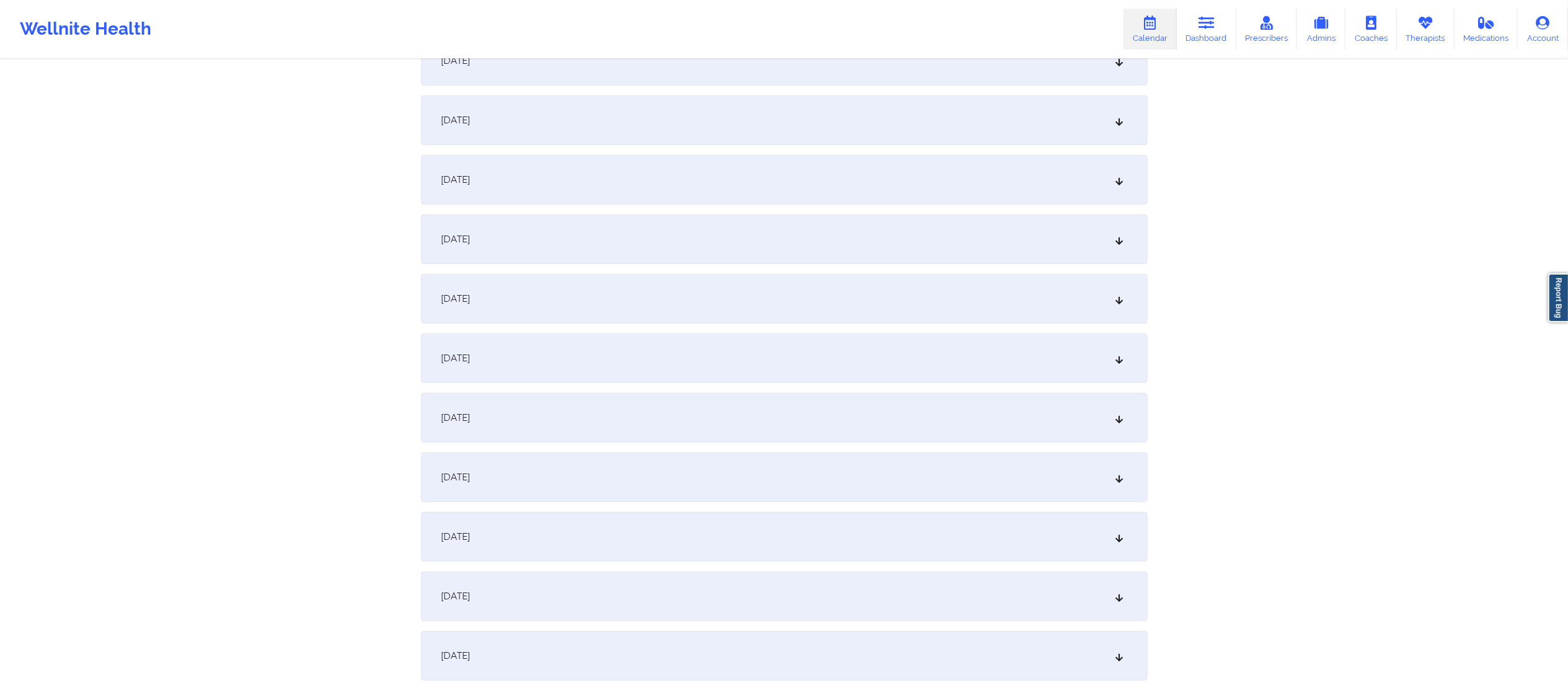
scroll to position [573, 0]
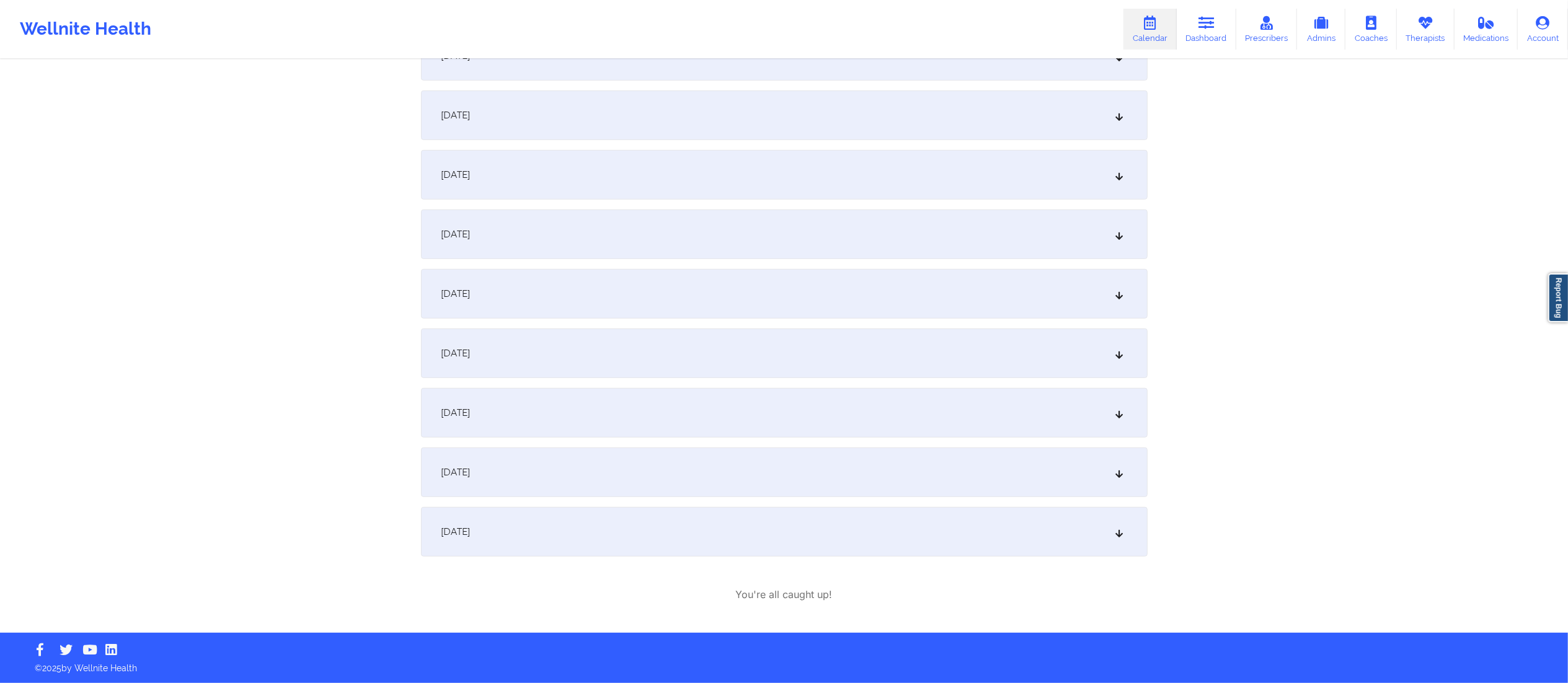
click at [574, 533] on div "September 29, 2025" at bounding box center [784, 532] width 727 height 49
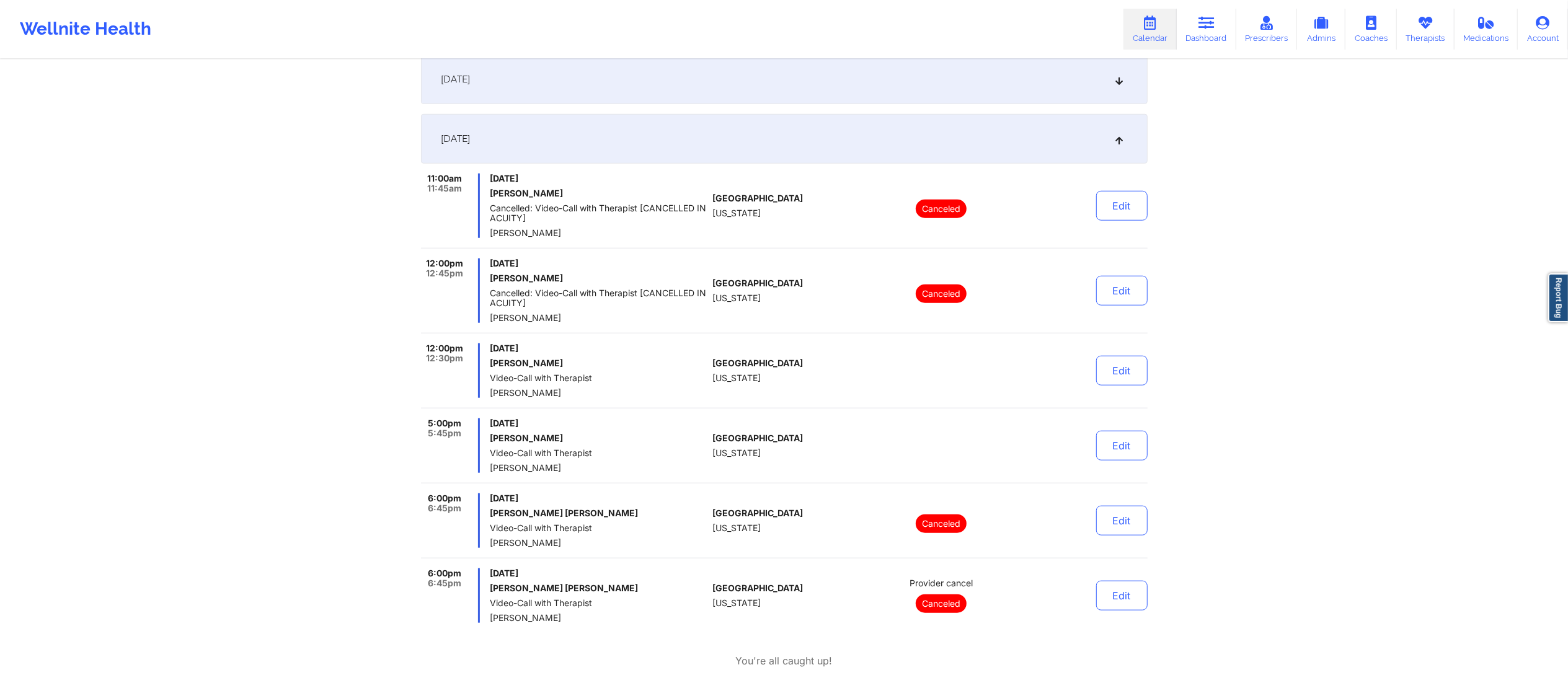
scroll to position [965, 0]
